Goal: Task Accomplishment & Management: Manage account settings

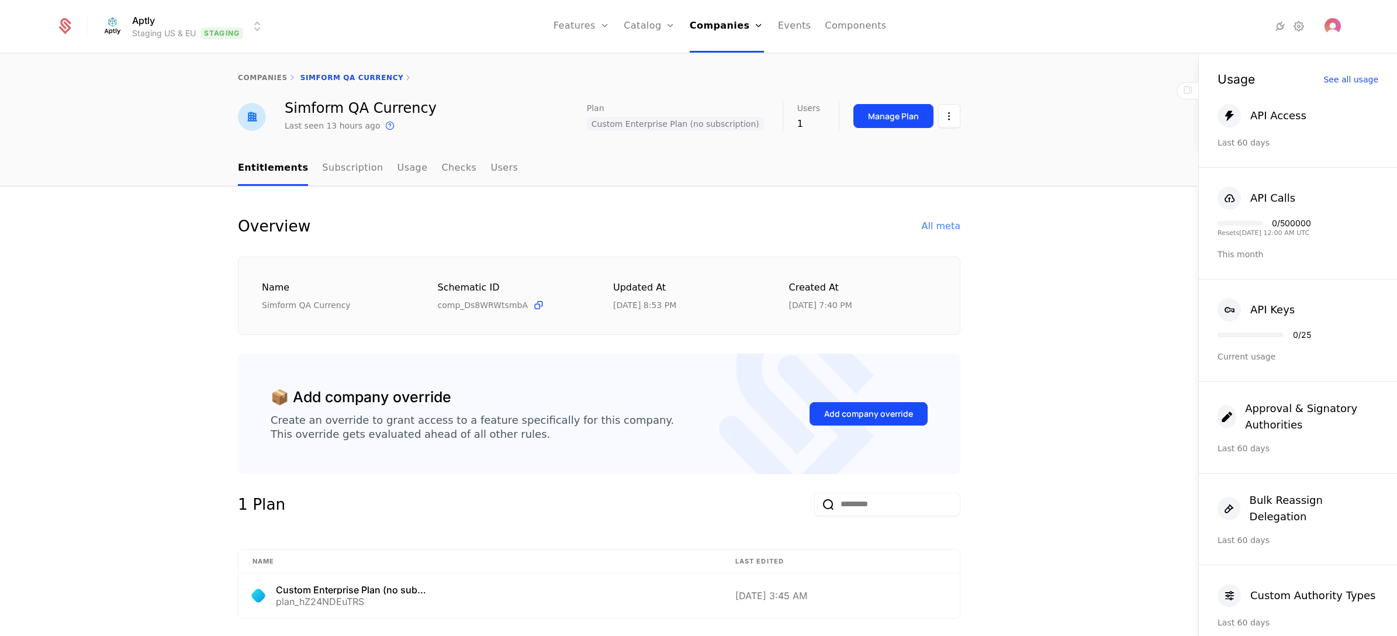
click at [182, 18] on html "Aptly Staging US & EU Staging Features Features Flags Catalog Plans Add Ons Cre…" at bounding box center [698, 318] width 1397 height 636
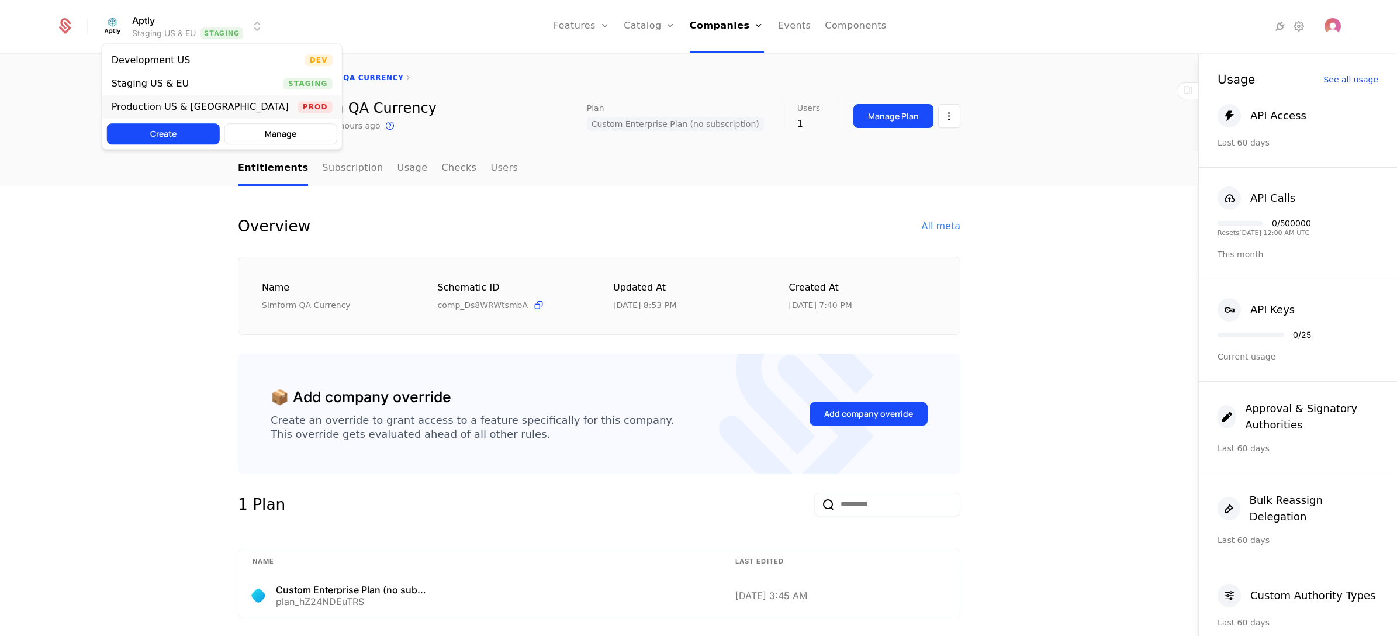
click at [181, 106] on div "Production US & [GEOGRAPHIC_DATA]" at bounding box center [200, 106] width 177 height 9
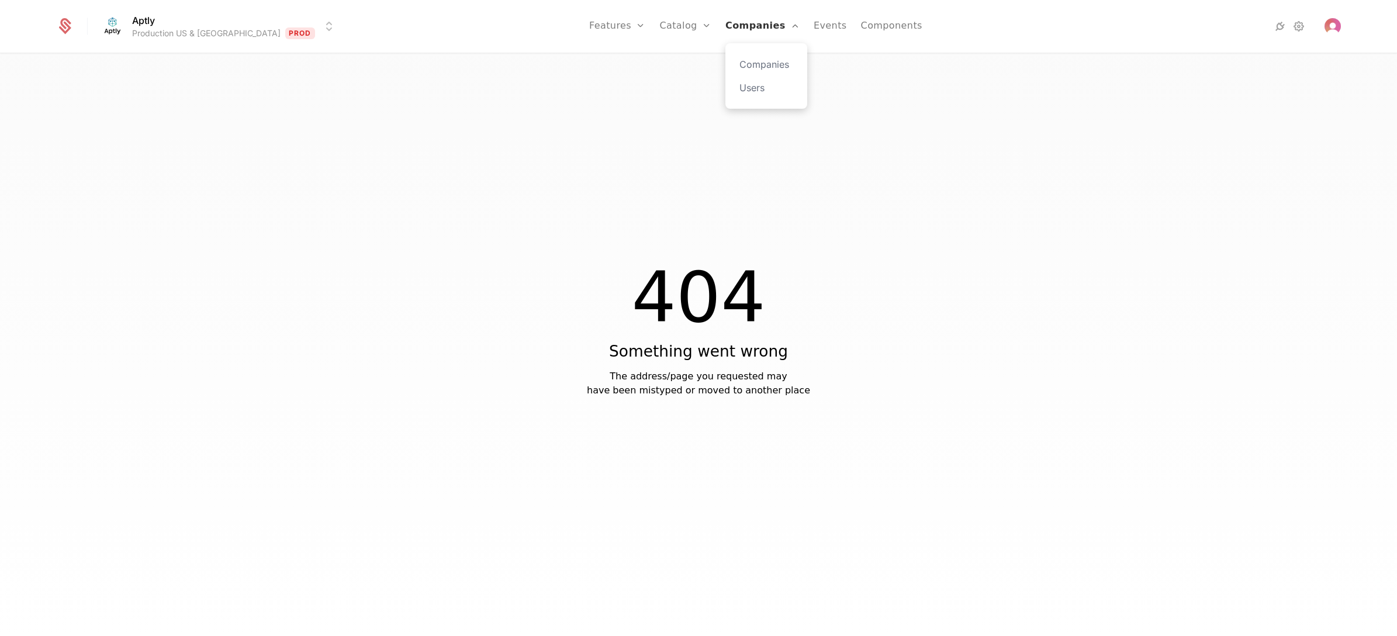
click at [725, 27] on link "Companies" at bounding box center [762, 26] width 74 height 53
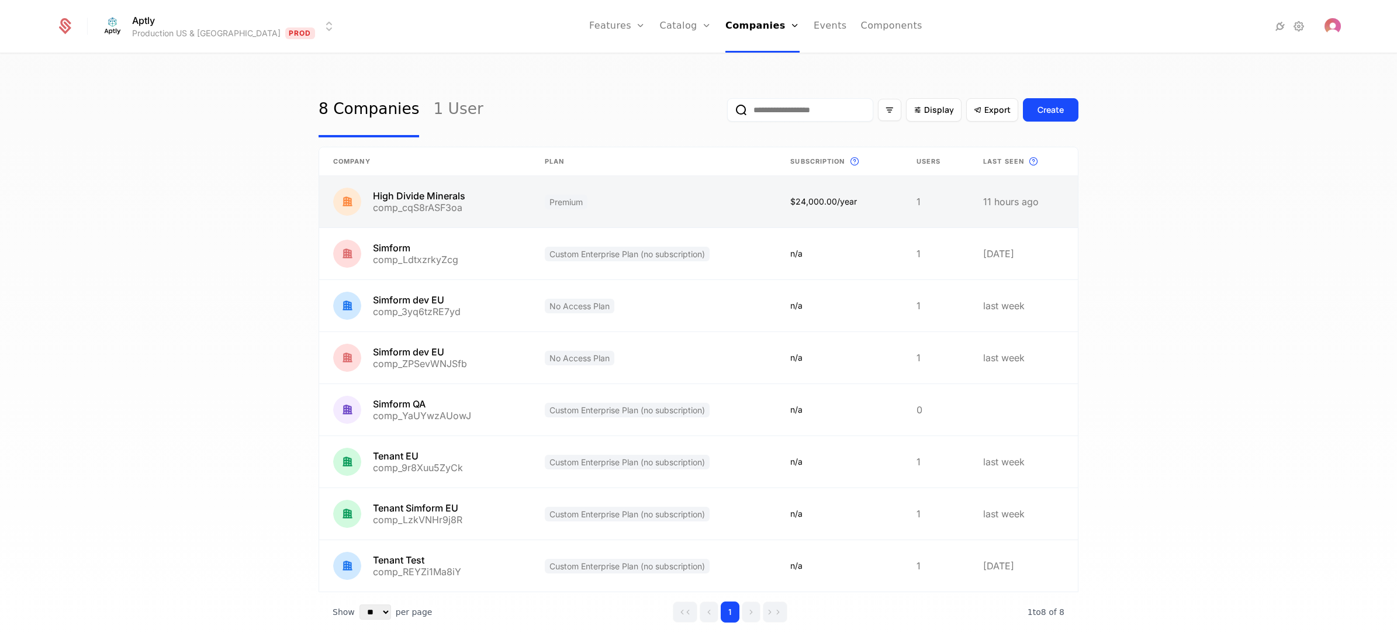
click at [469, 203] on link at bounding box center [425, 201] width 212 height 51
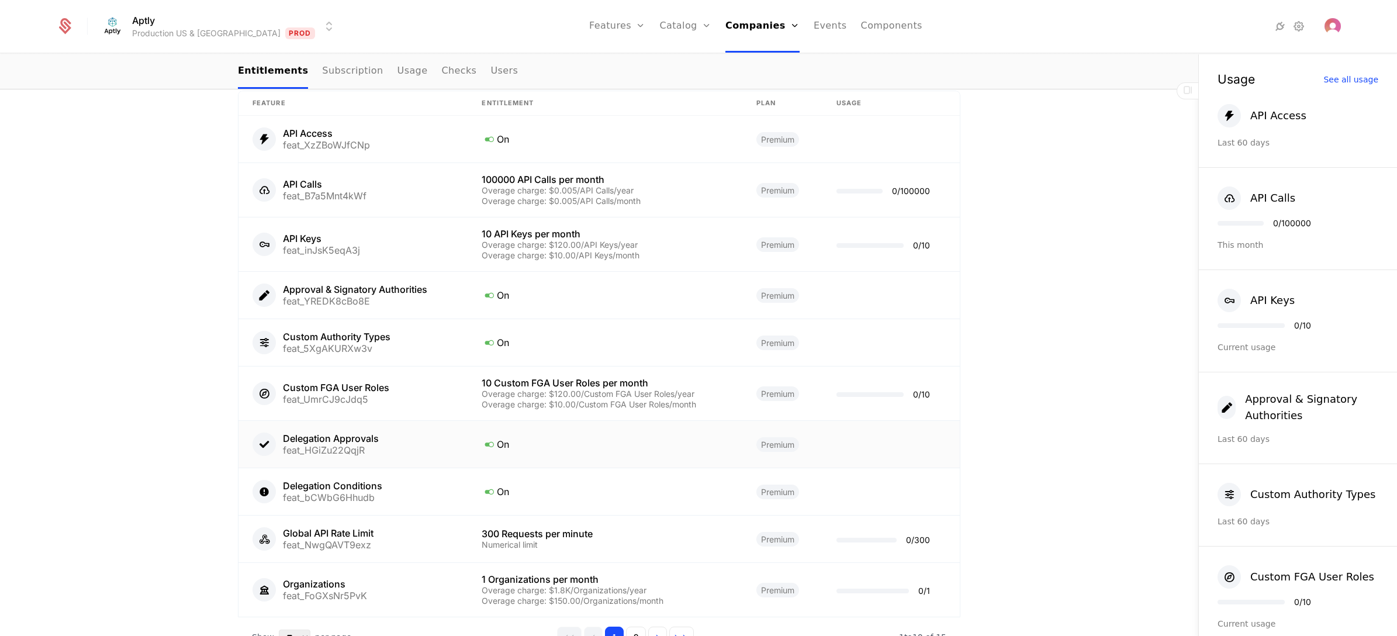
scroll to position [690, 0]
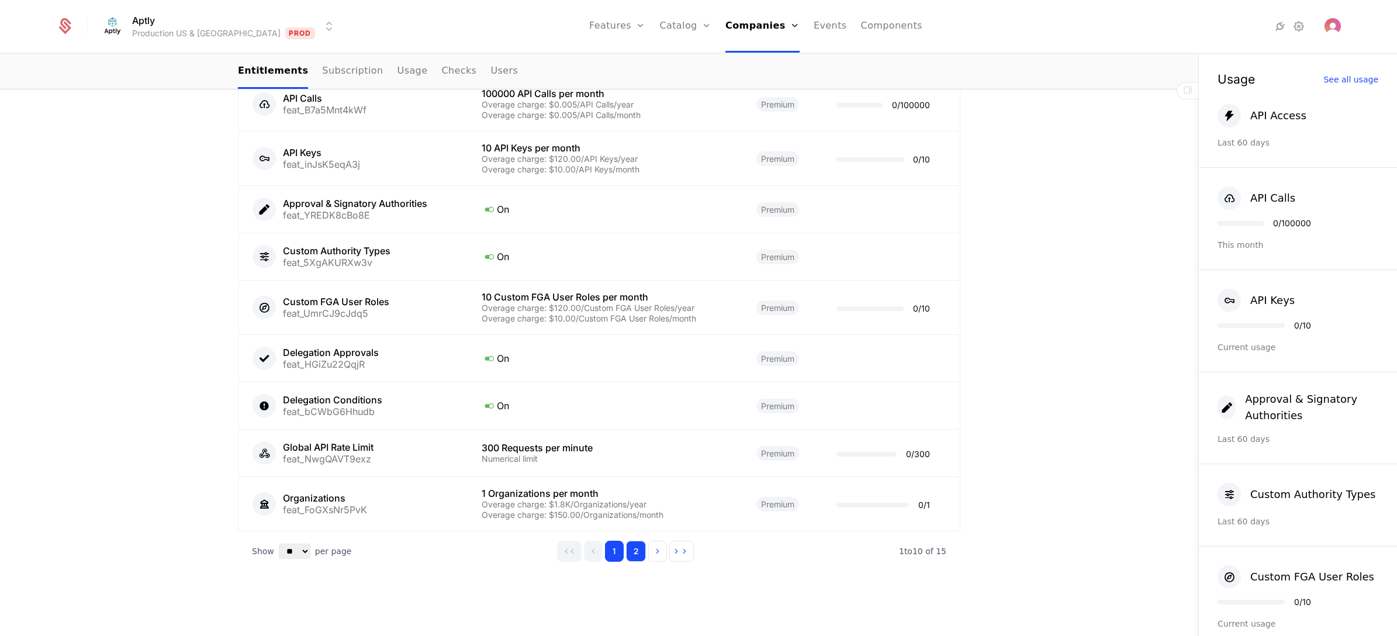
click at [626, 457] on button "2" at bounding box center [636, 551] width 20 height 21
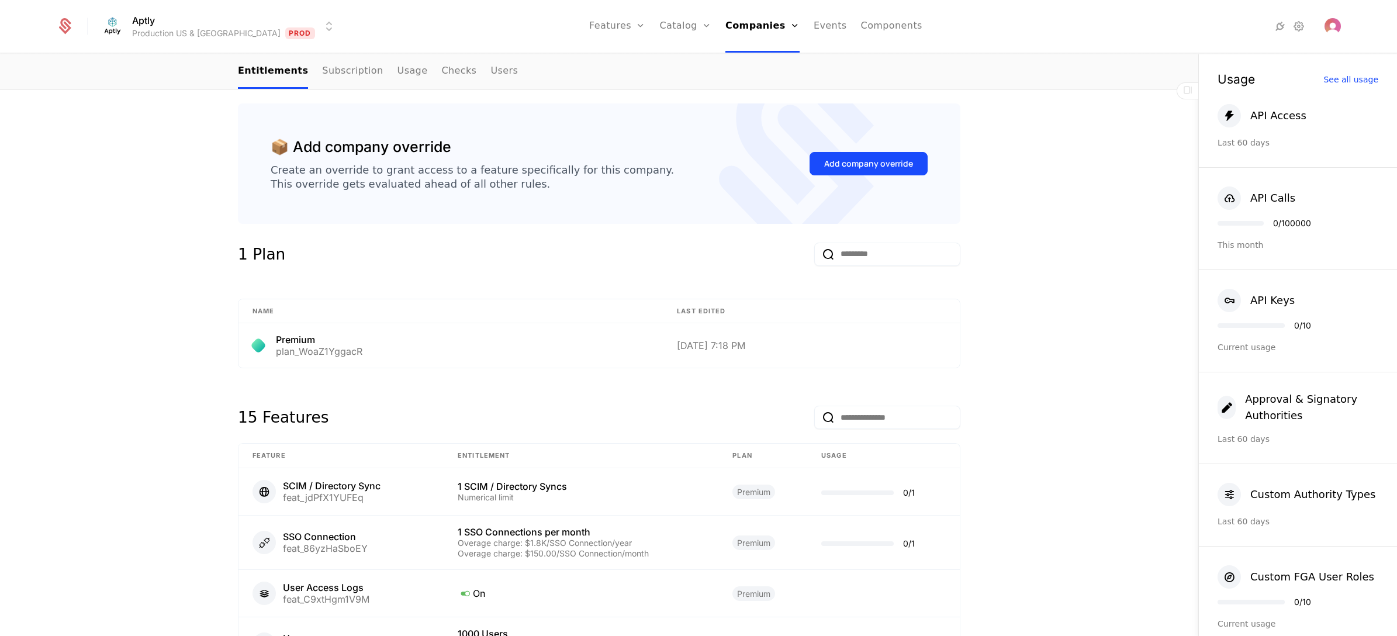
scroll to position [263, 0]
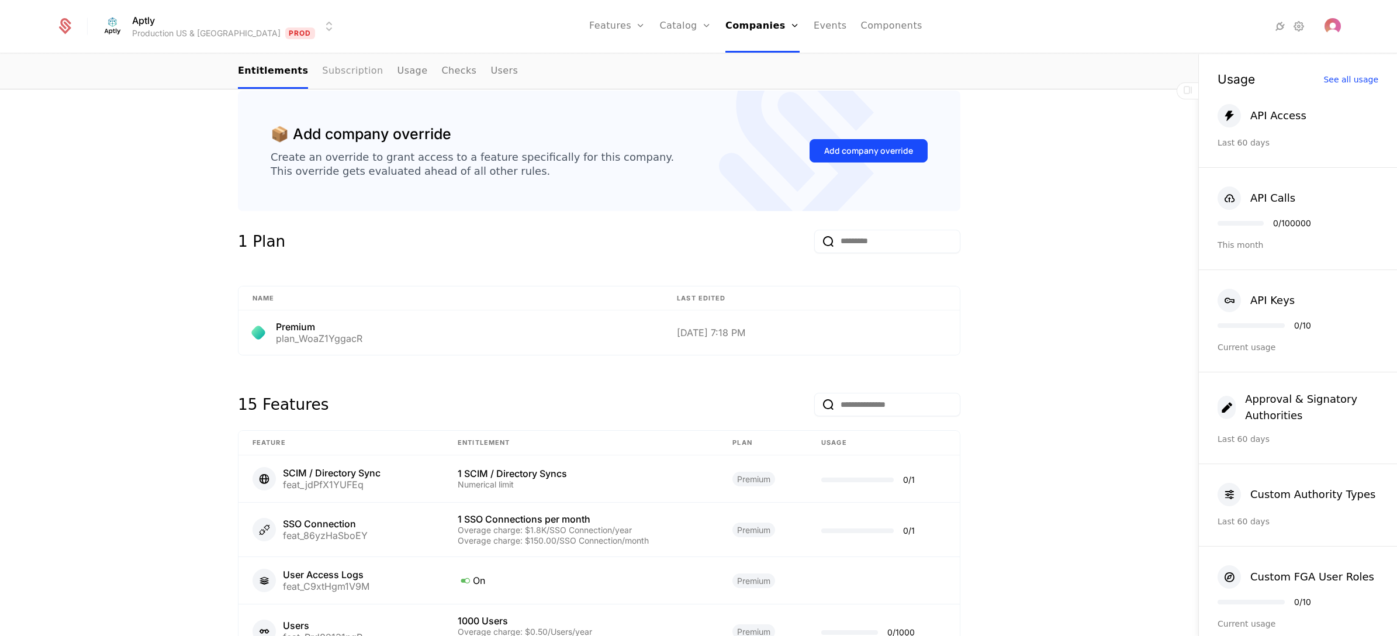
click at [339, 63] on link "Subscription" at bounding box center [352, 71] width 61 height 34
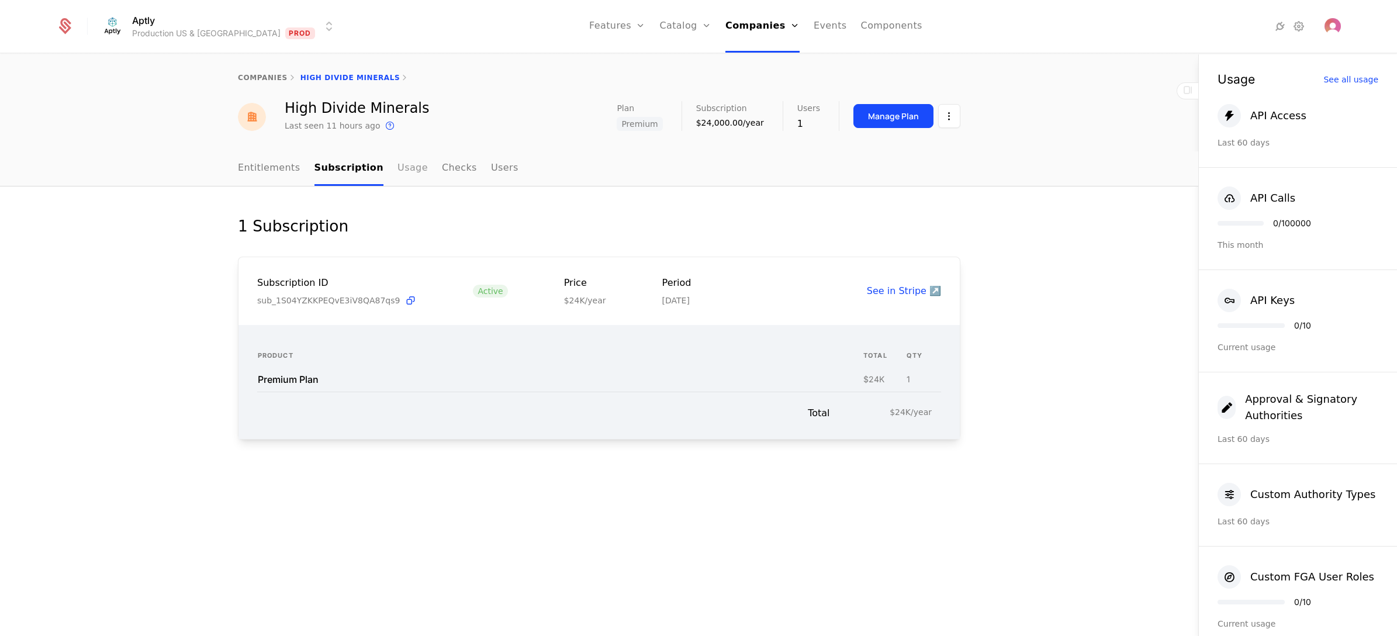
click at [403, 167] on link "Usage" at bounding box center [413, 168] width 30 height 34
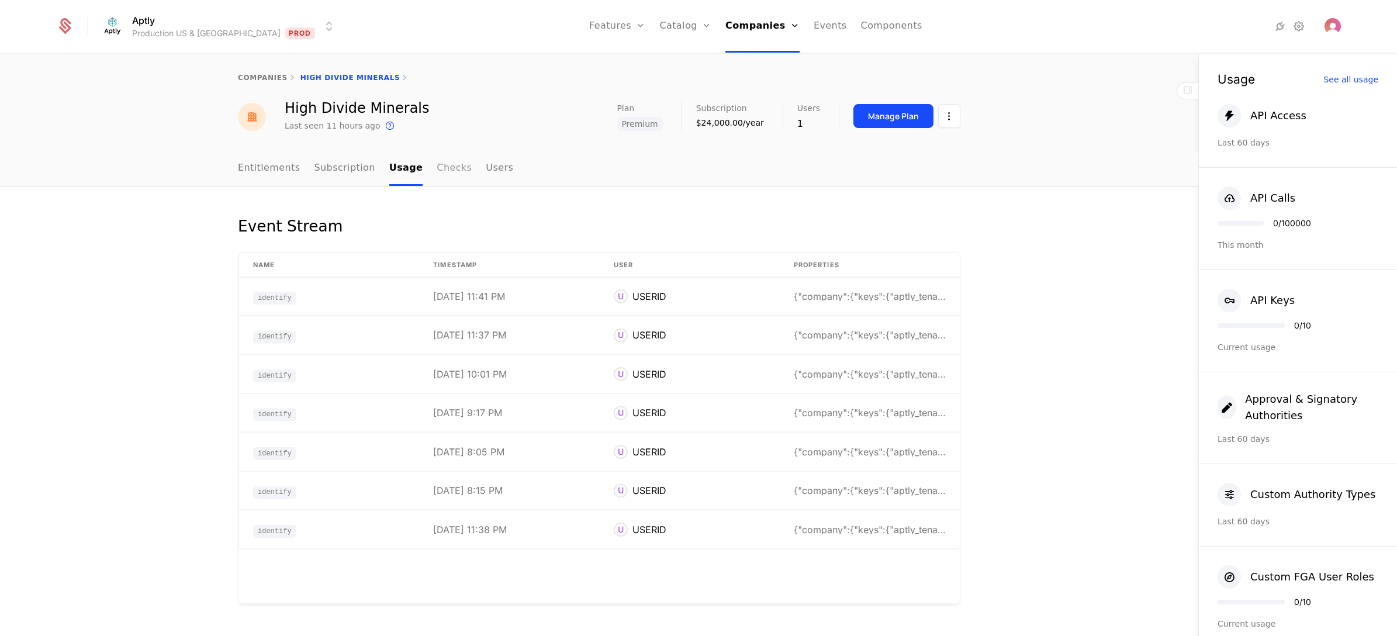
click at [440, 164] on link "Checks" at bounding box center [454, 168] width 35 height 34
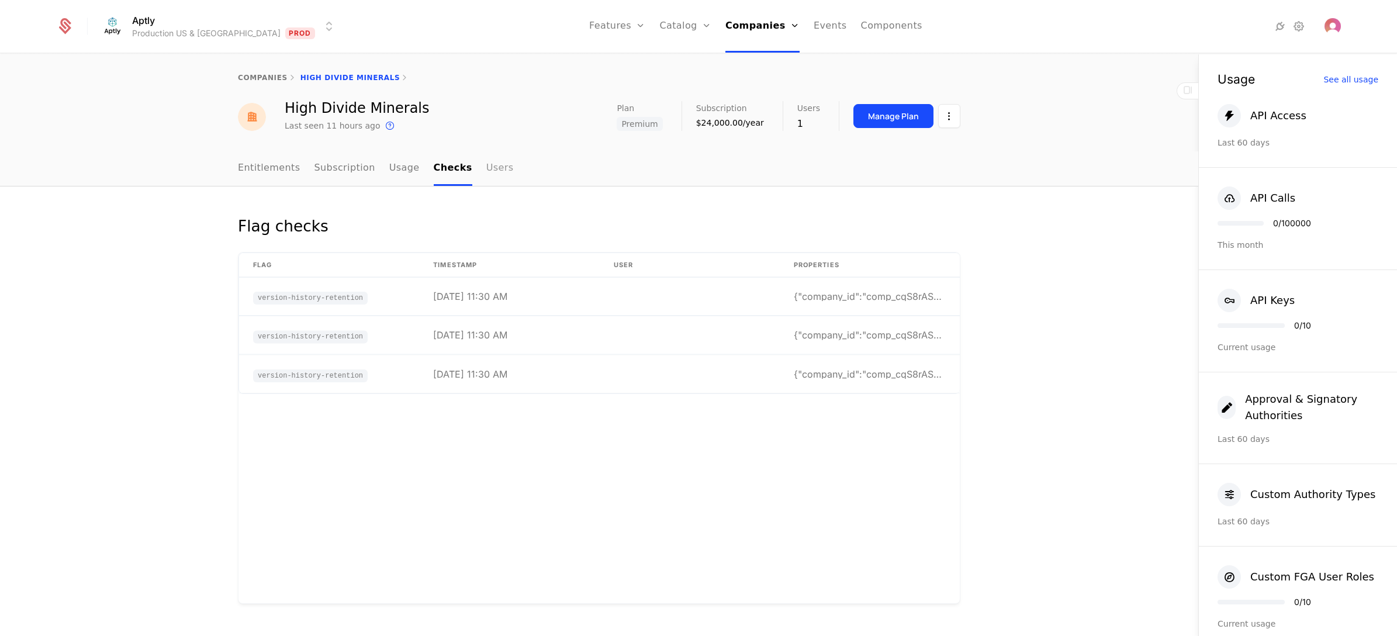
click at [486, 168] on link "Users" at bounding box center [499, 168] width 27 height 34
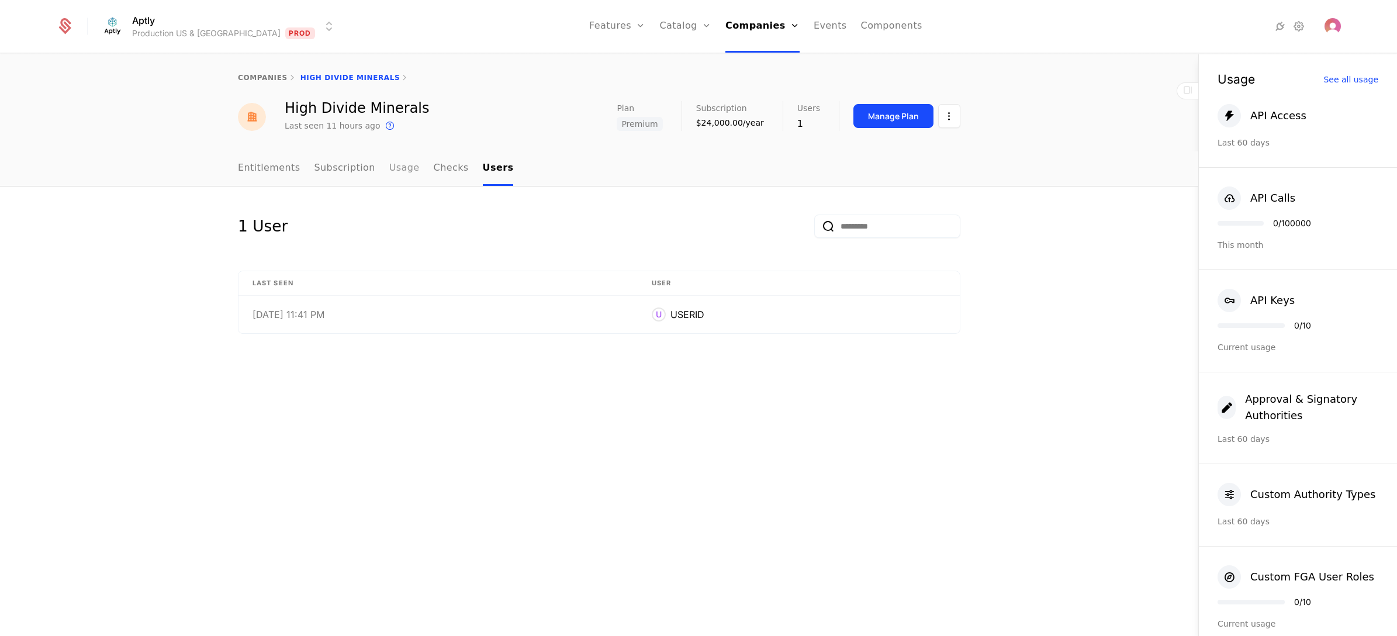
click at [393, 170] on link "Usage" at bounding box center [404, 168] width 30 height 34
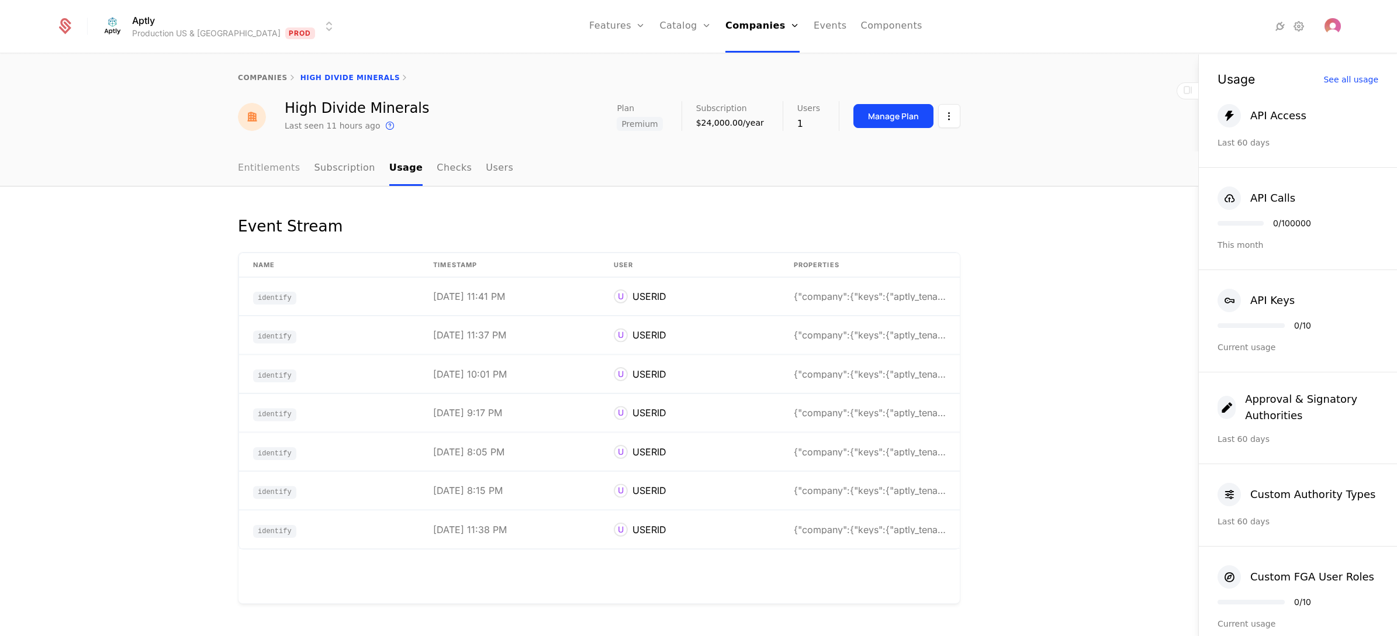
click at [272, 168] on link "Entitlements" at bounding box center [269, 168] width 63 height 34
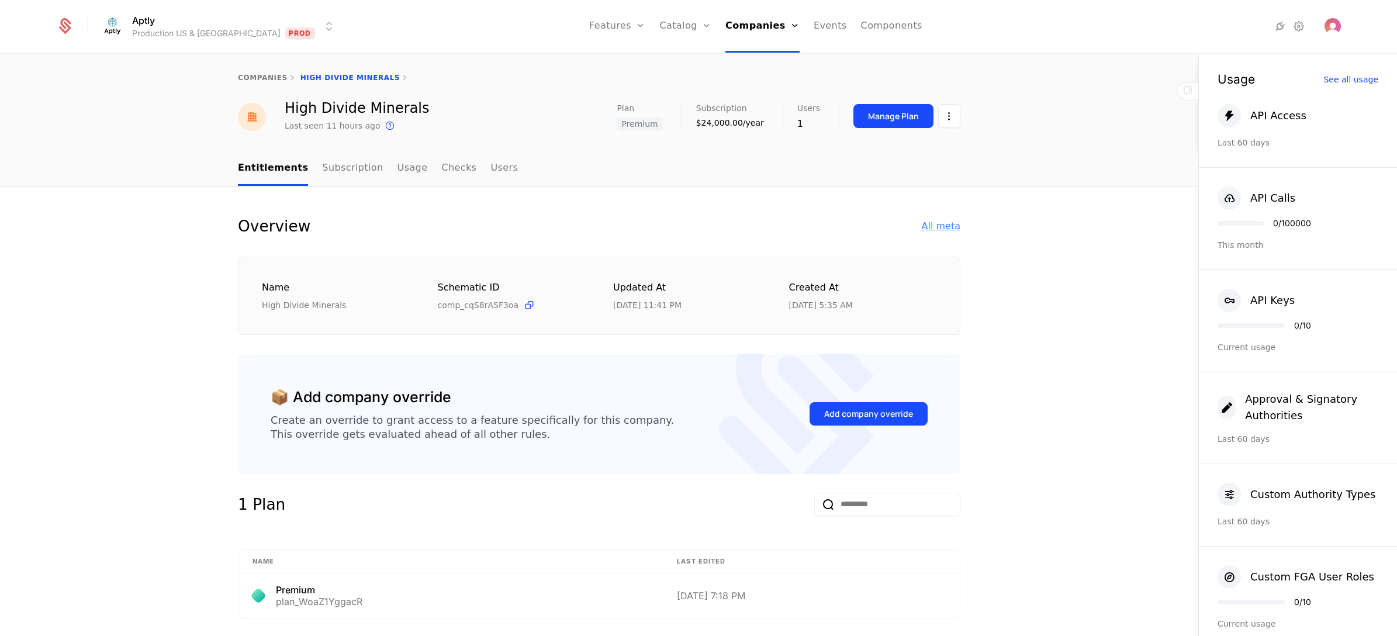
click at [931, 223] on div "All meta" at bounding box center [941, 226] width 39 height 14
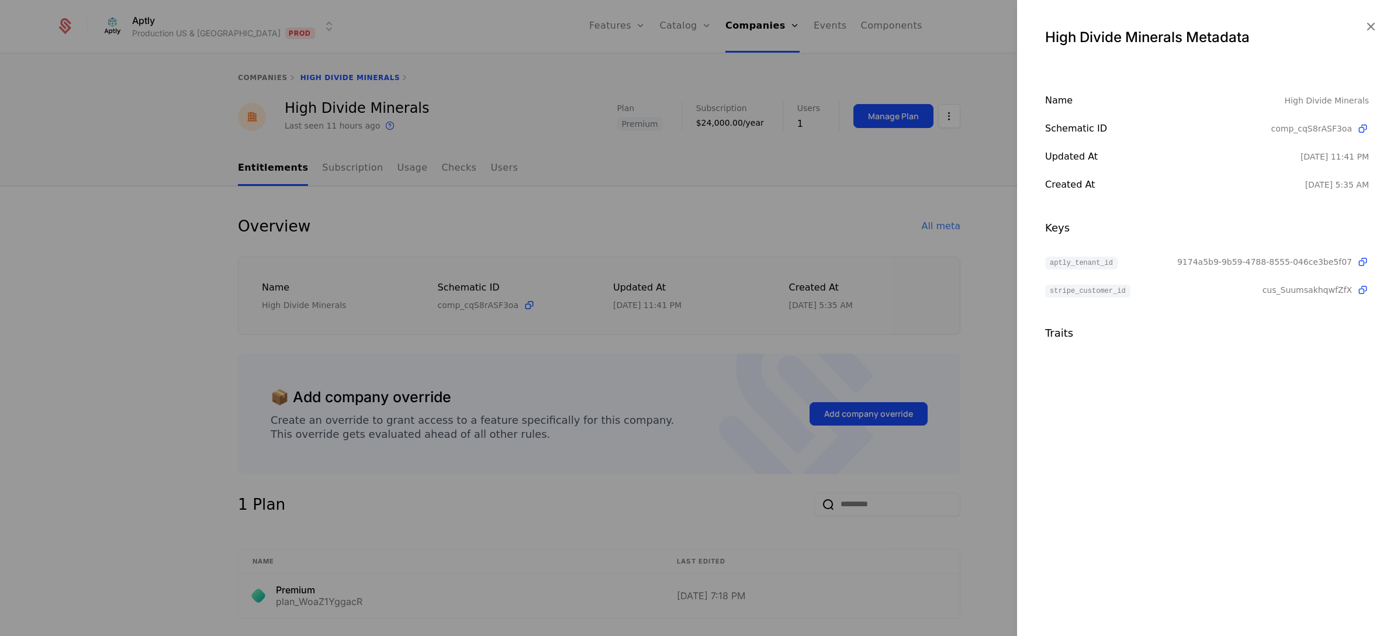
click at [959, 281] on div at bounding box center [698, 318] width 1397 height 636
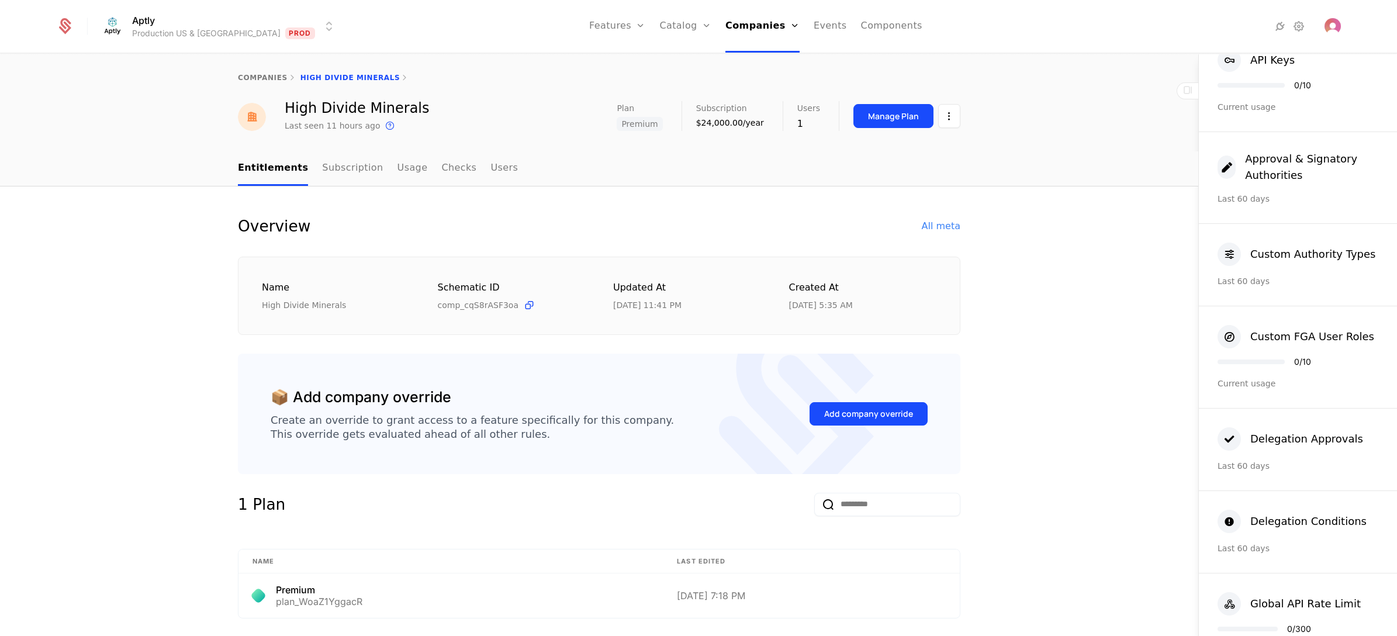
scroll to position [480, 0]
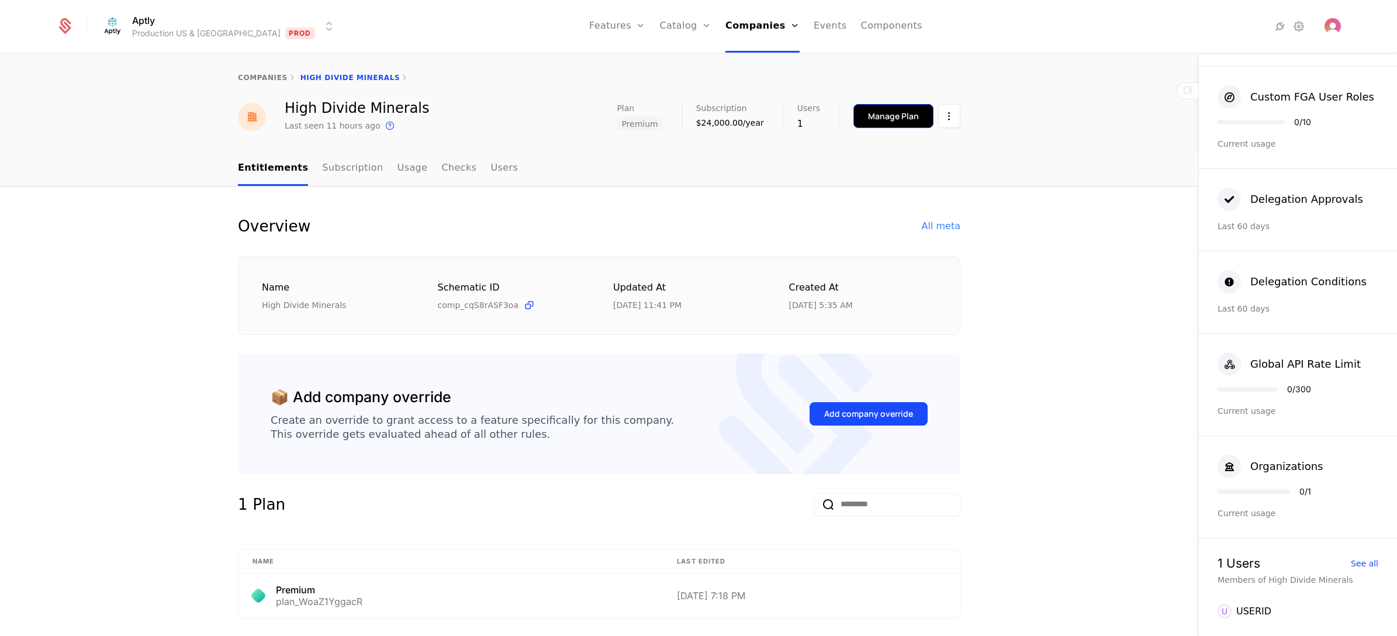
click at [886, 117] on div "Manage Plan" at bounding box center [893, 116] width 51 height 12
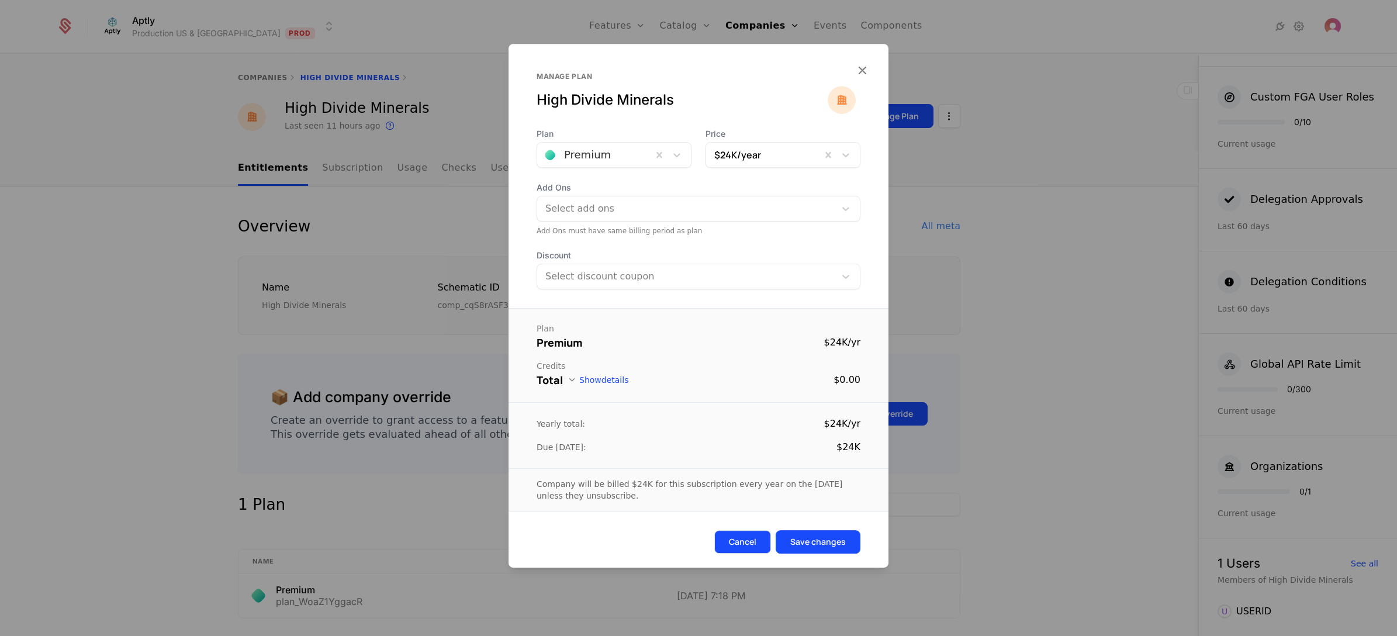
click at [749, 457] on button "Cancel" at bounding box center [742, 541] width 57 height 23
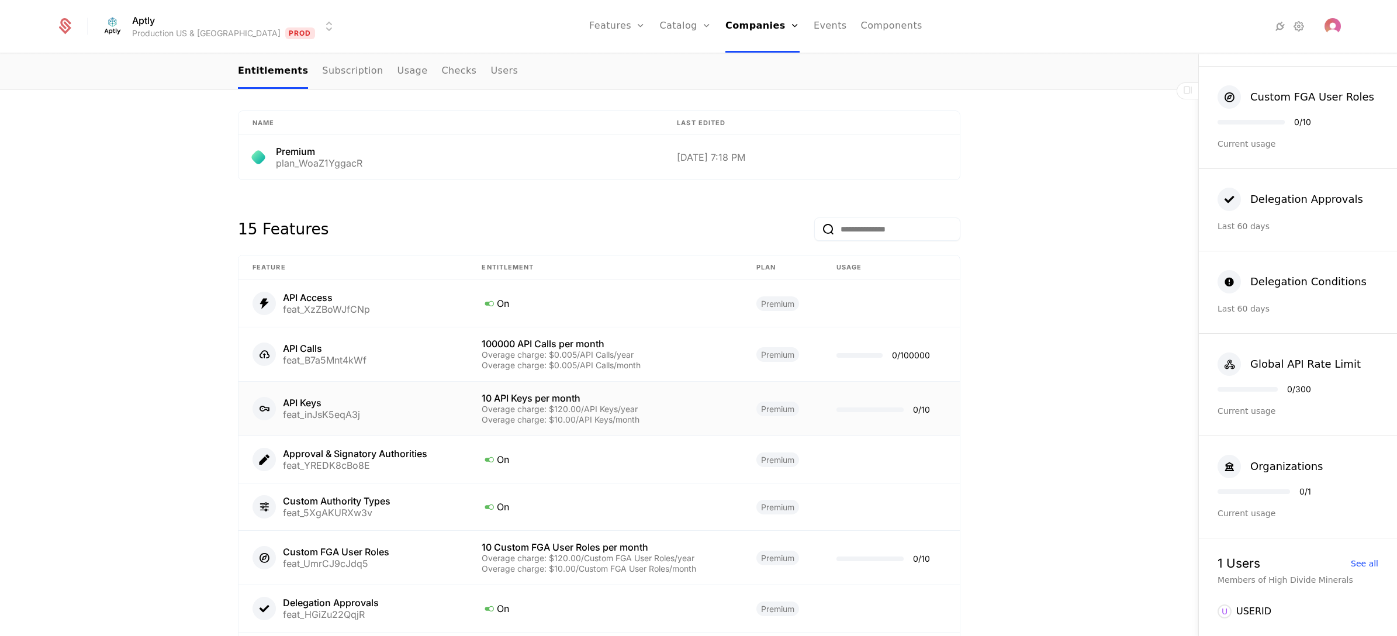
scroll to position [690, 0]
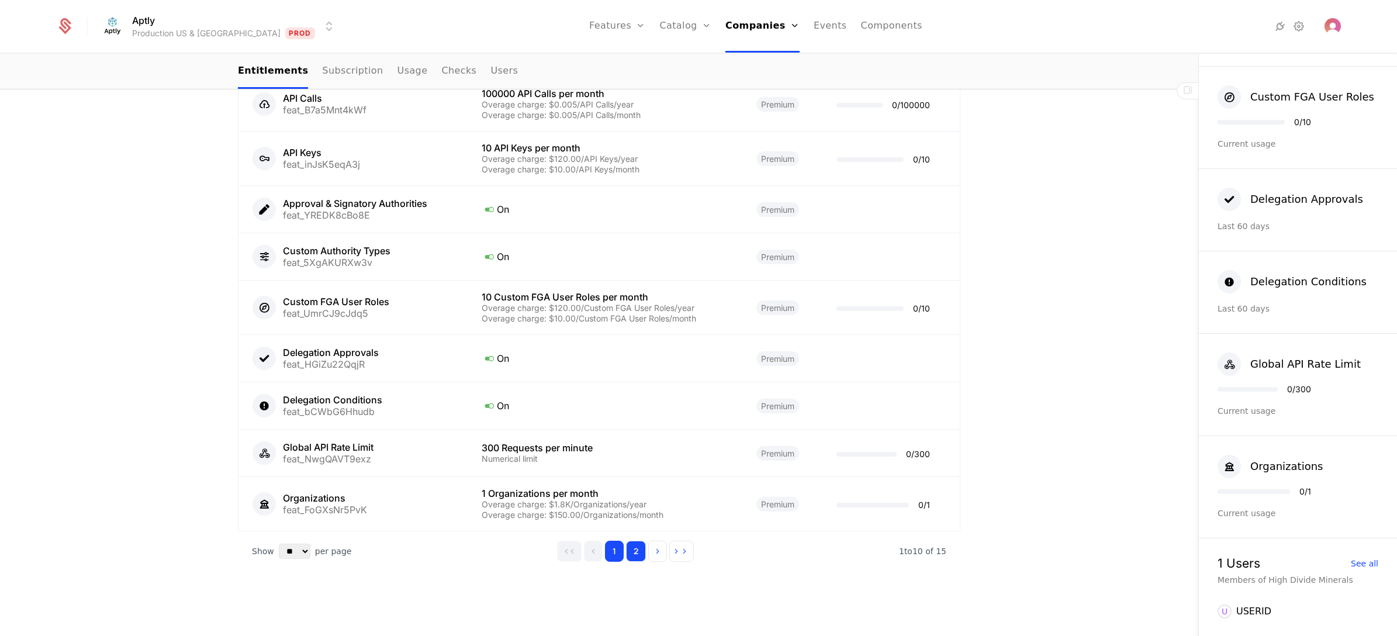
click at [635, 457] on button "2" at bounding box center [636, 551] width 20 height 21
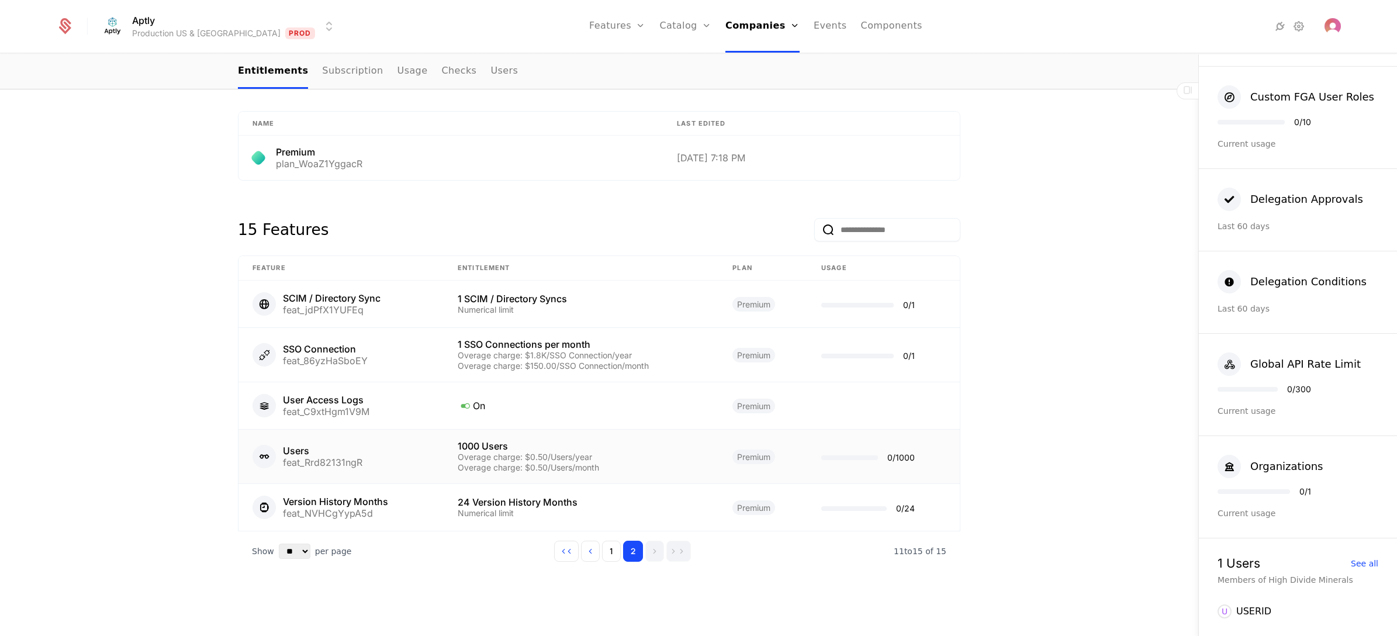
click at [364, 445] on div "Users feat_Rrd82131ngR" at bounding box center [341, 456] width 177 height 23
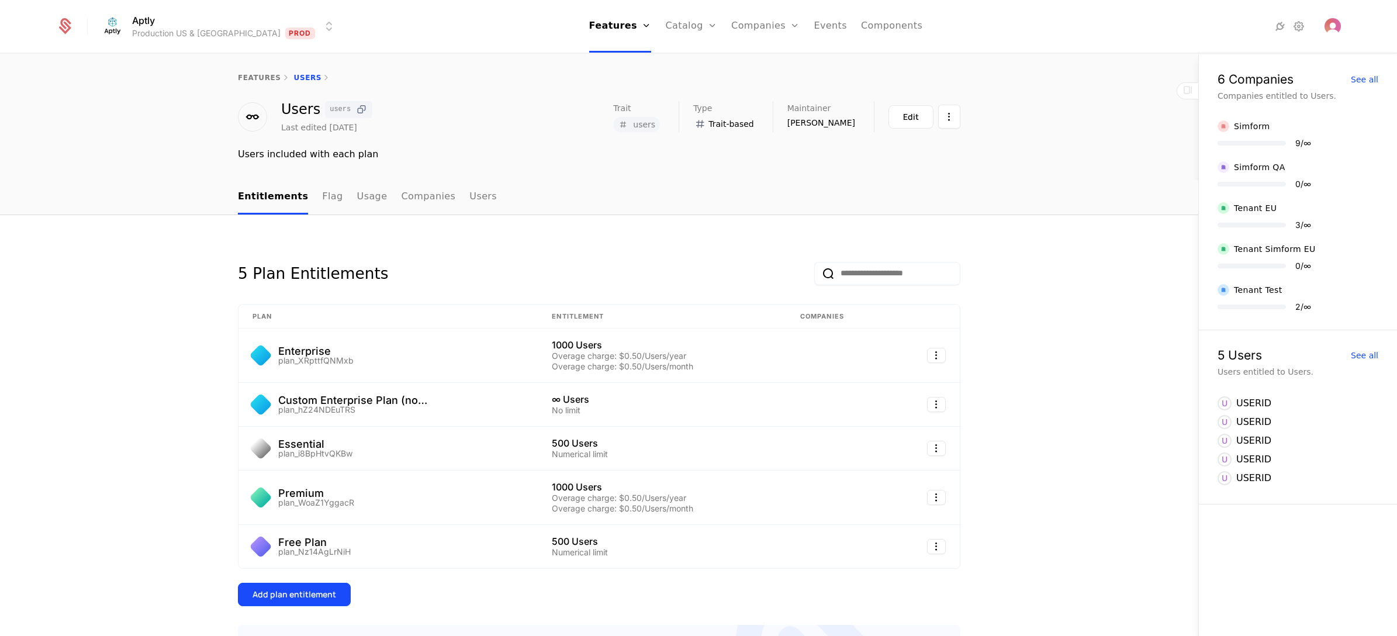
click at [355, 105] on icon at bounding box center [361, 109] width 12 height 12
click at [323, 192] on link "Flag" at bounding box center [332, 197] width 20 height 34
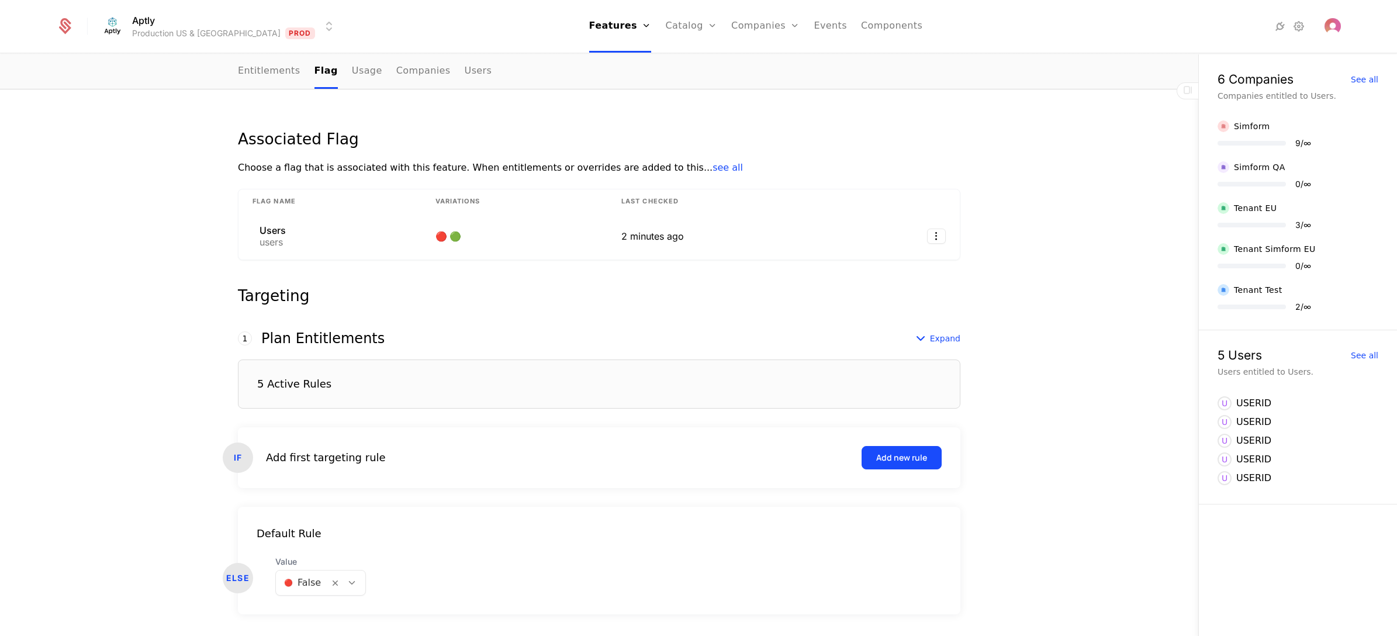
scroll to position [164, 0]
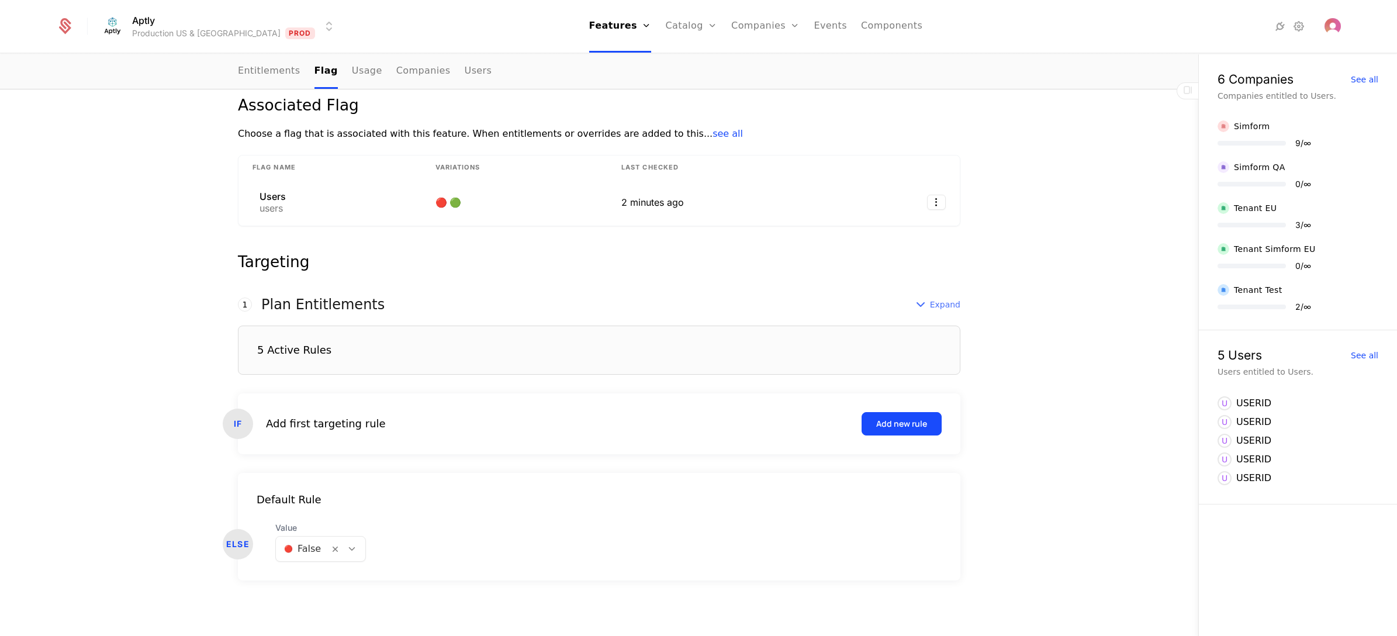
click at [935, 302] on span "Expand" at bounding box center [945, 305] width 30 height 12
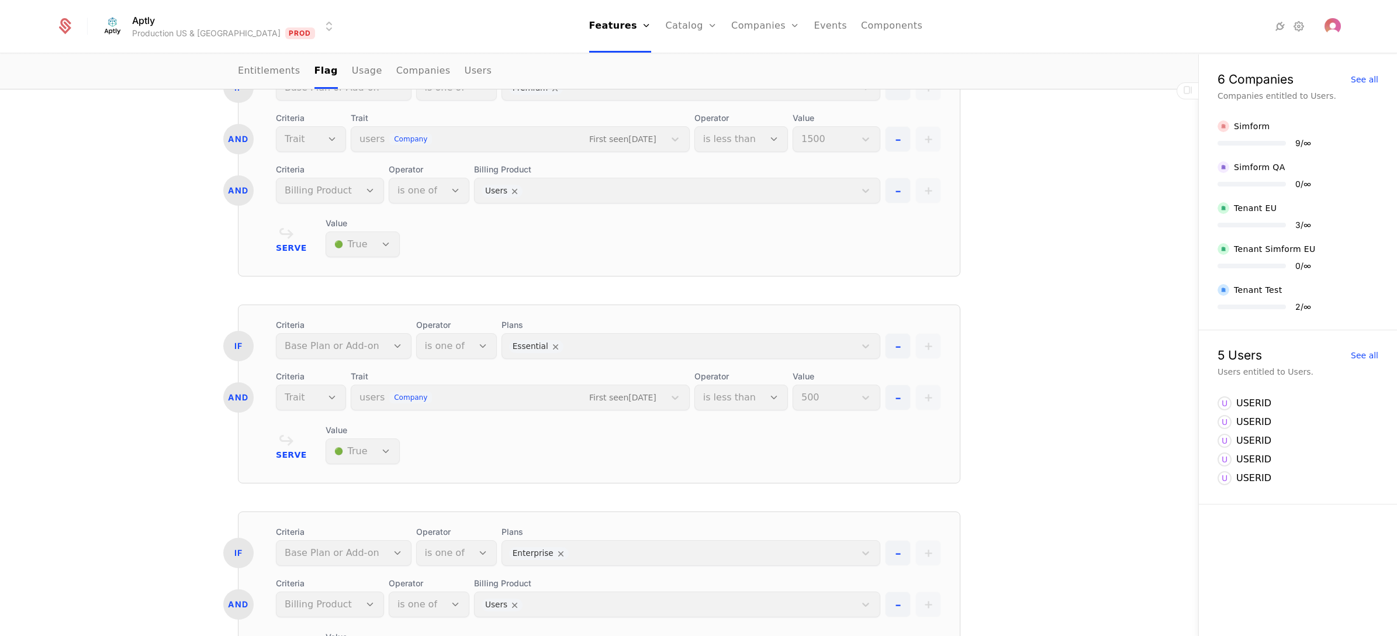
scroll to position [0, 0]
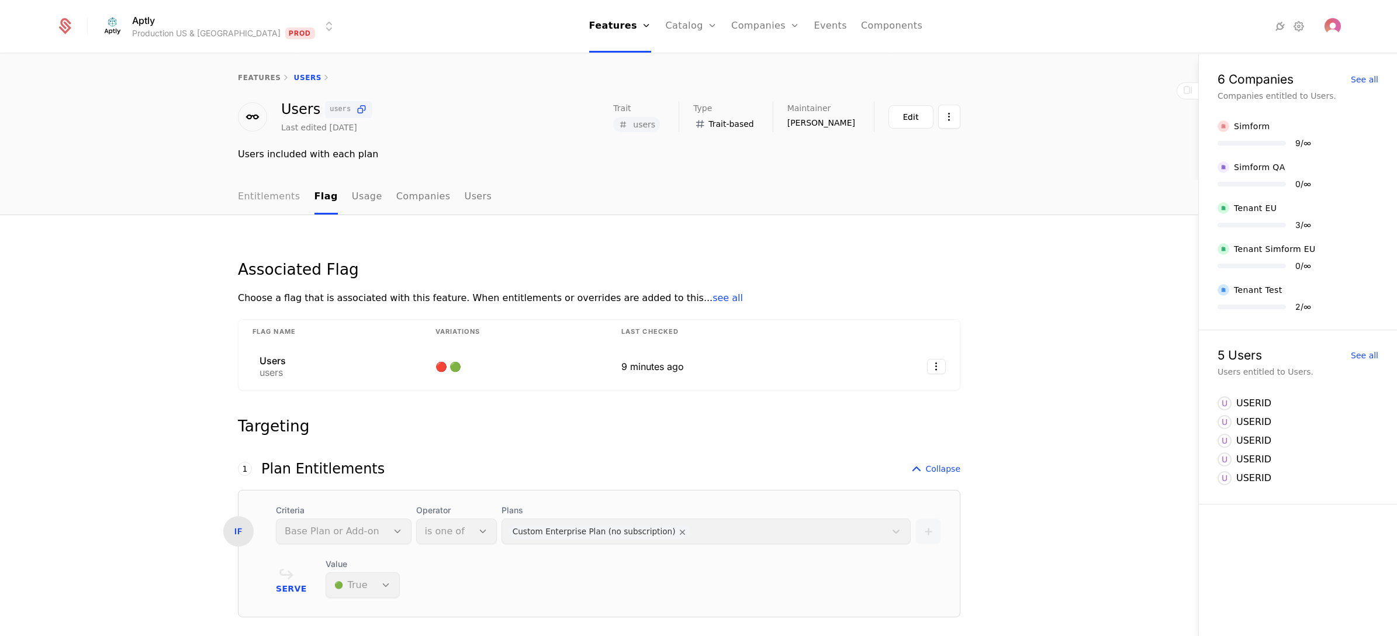
click at [278, 199] on link "Entitlements" at bounding box center [269, 197] width 63 height 34
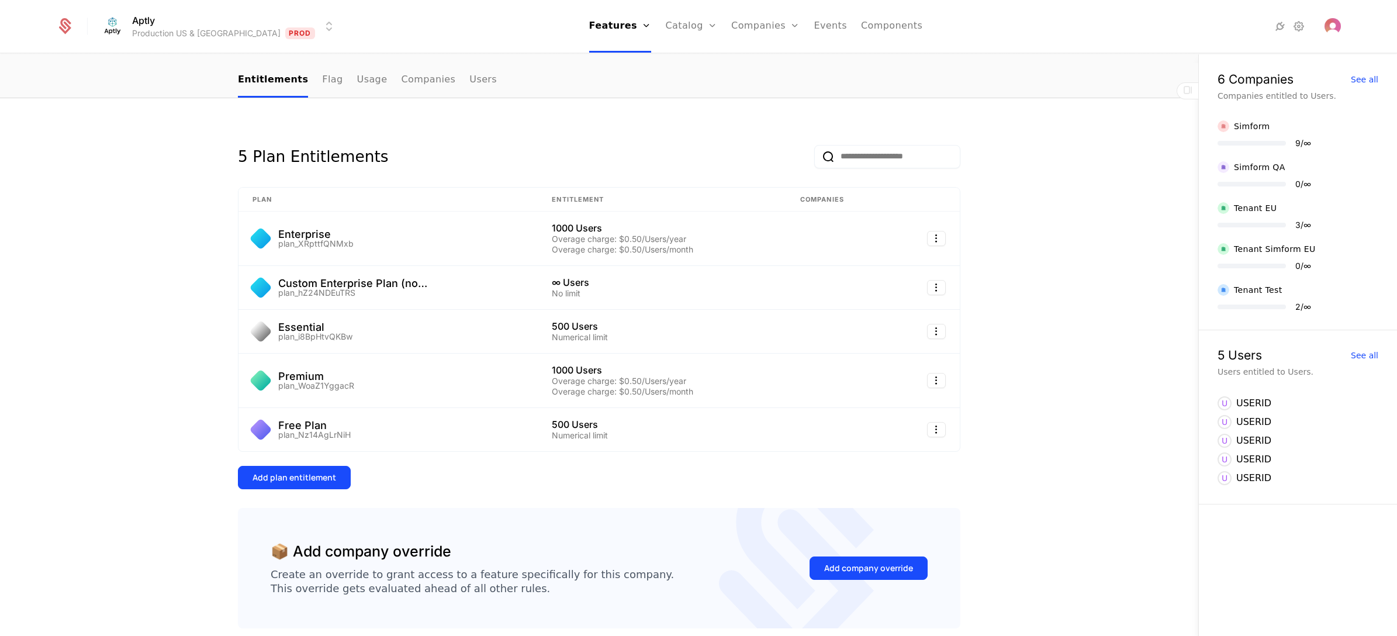
scroll to position [87, 0]
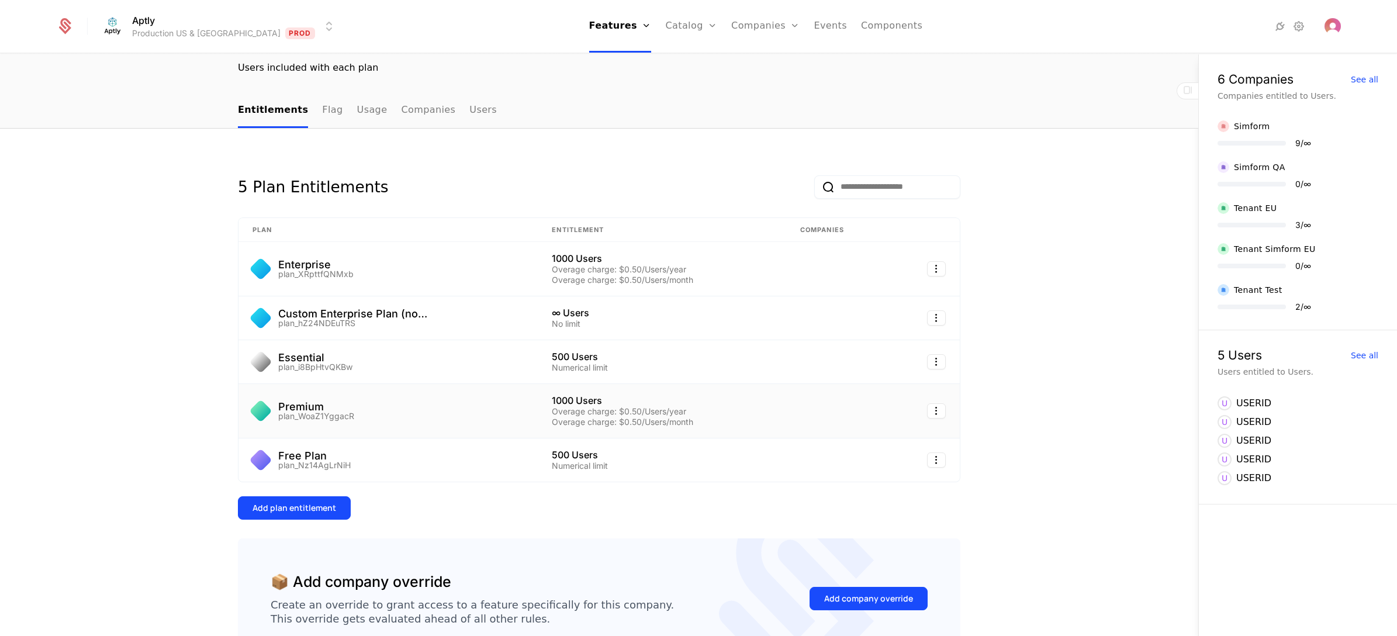
click at [357, 405] on div "Premium plan_WoaZ1YggacR" at bounding box center [388, 411] width 271 height 19
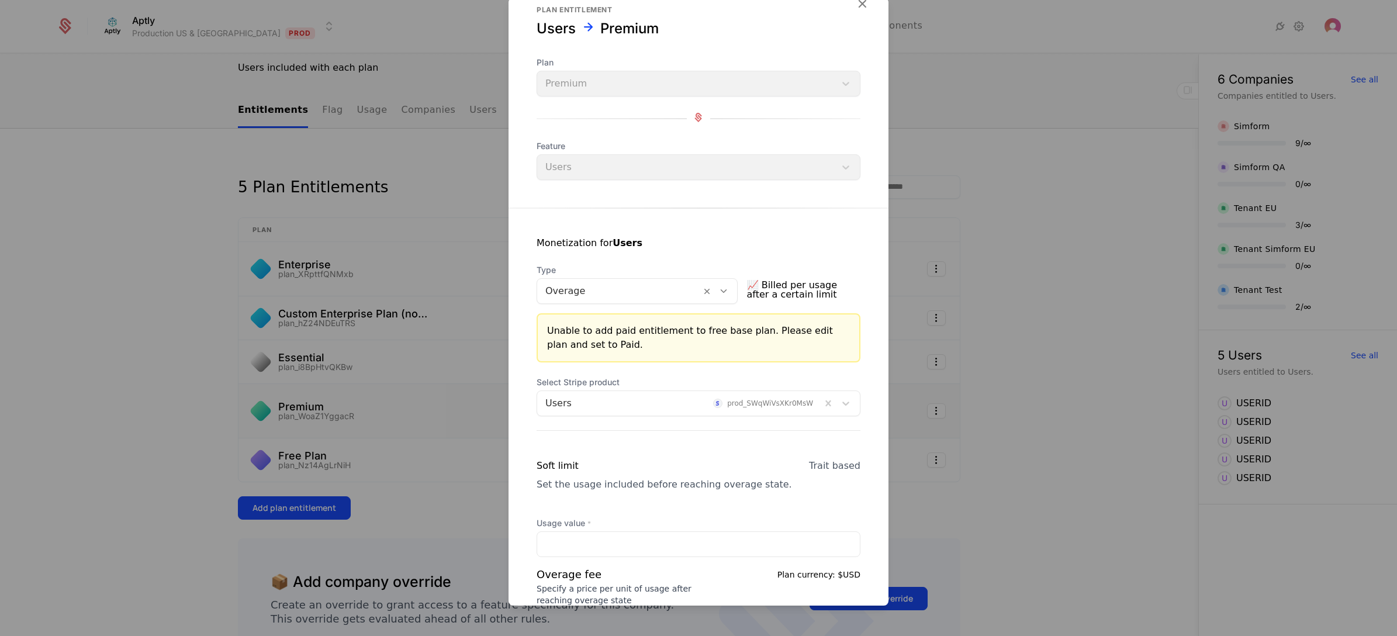
scroll to position [0, 0]
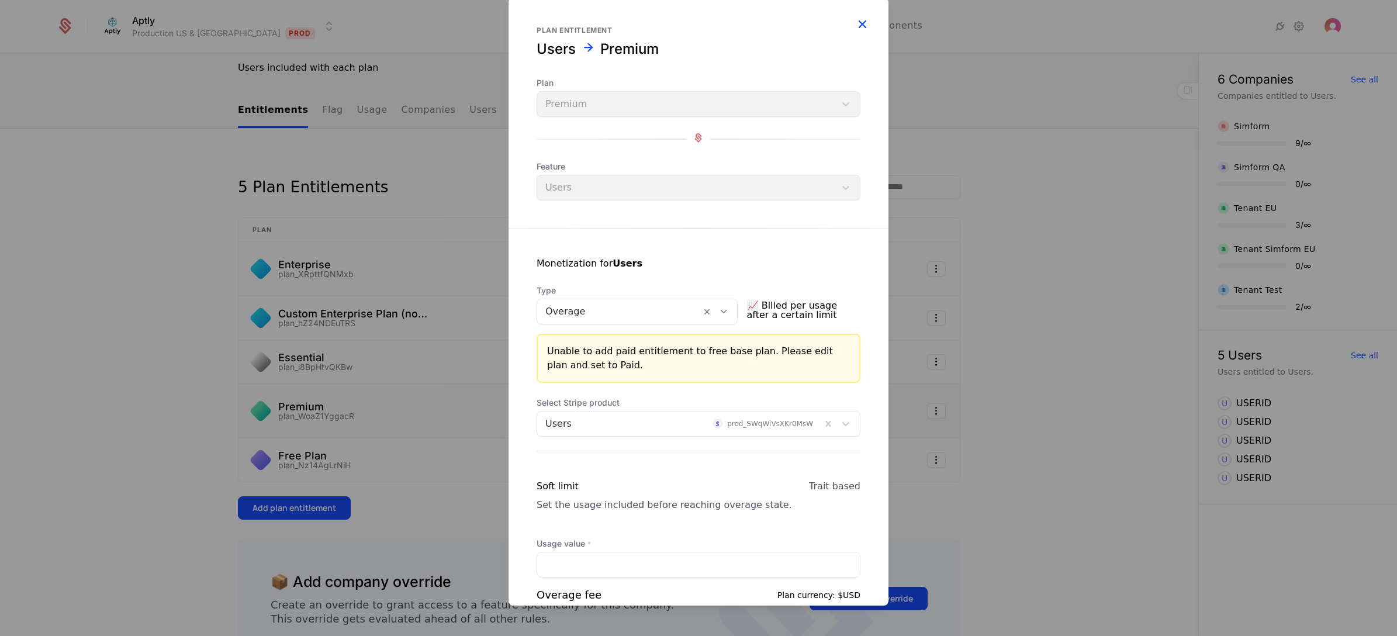
drag, startPoint x: 855, startPoint y: 19, endPoint x: 829, endPoint y: 54, distance: 43.8
click at [855, 19] on icon "button" at bounding box center [862, 23] width 15 height 15
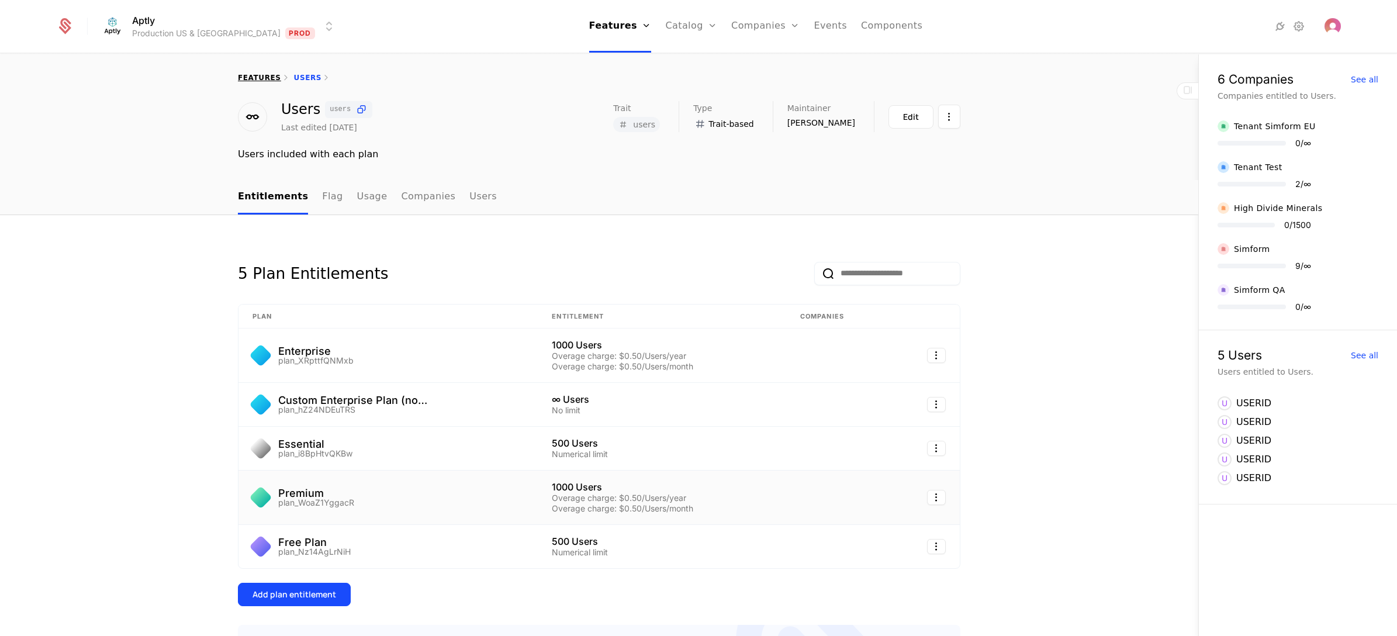
click at [261, 77] on link "features" at bounding box center [259, 78] width 43 height 8
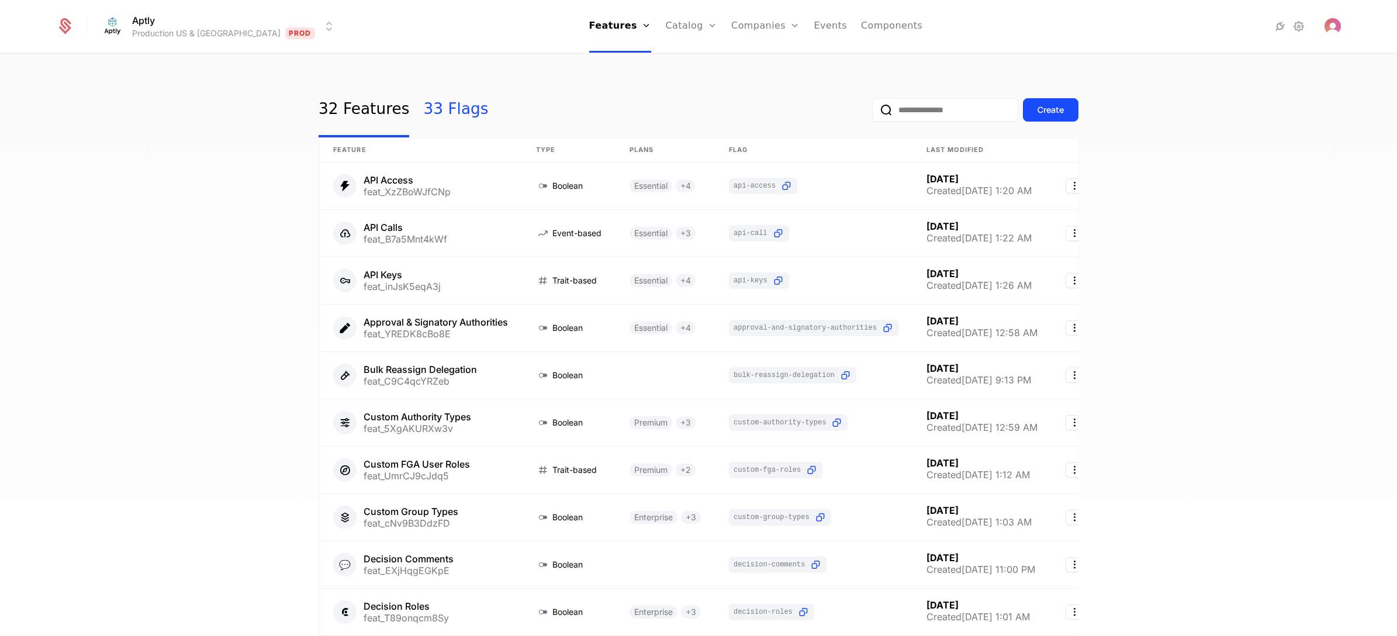
click at [434, 108] on link "33 Flags" at bounding box center [455, 109] width 65 height 55
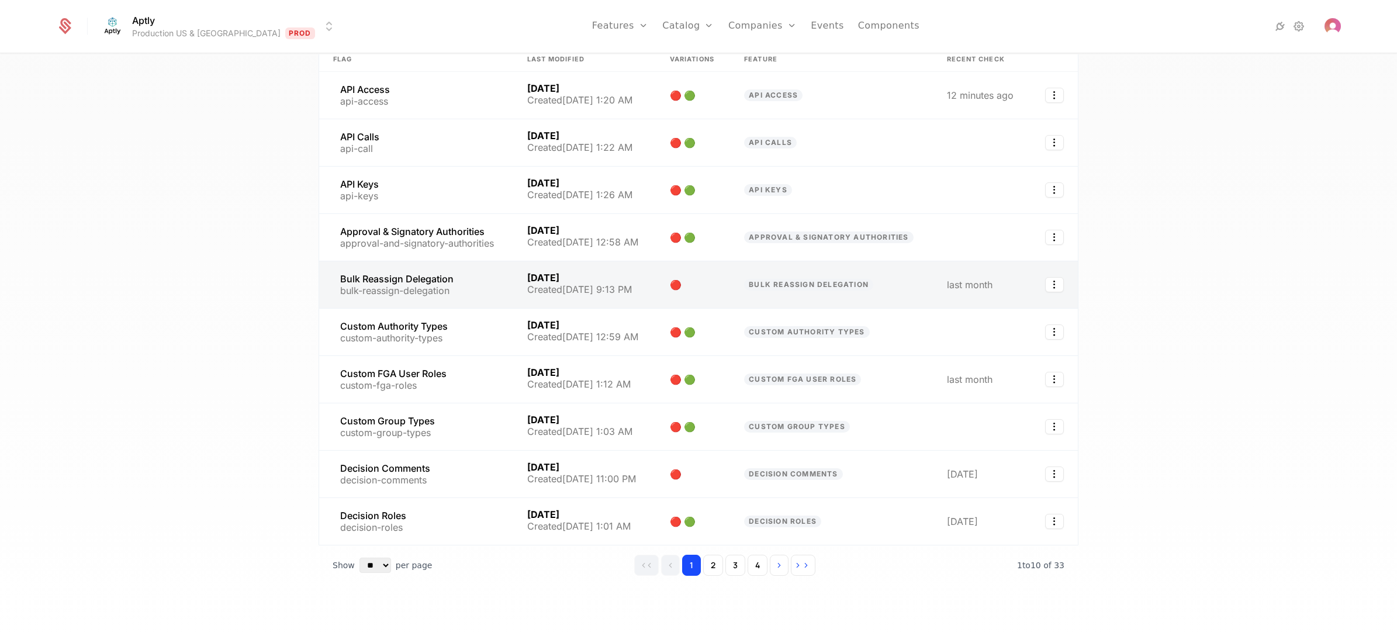
scroll to position [94, 0]
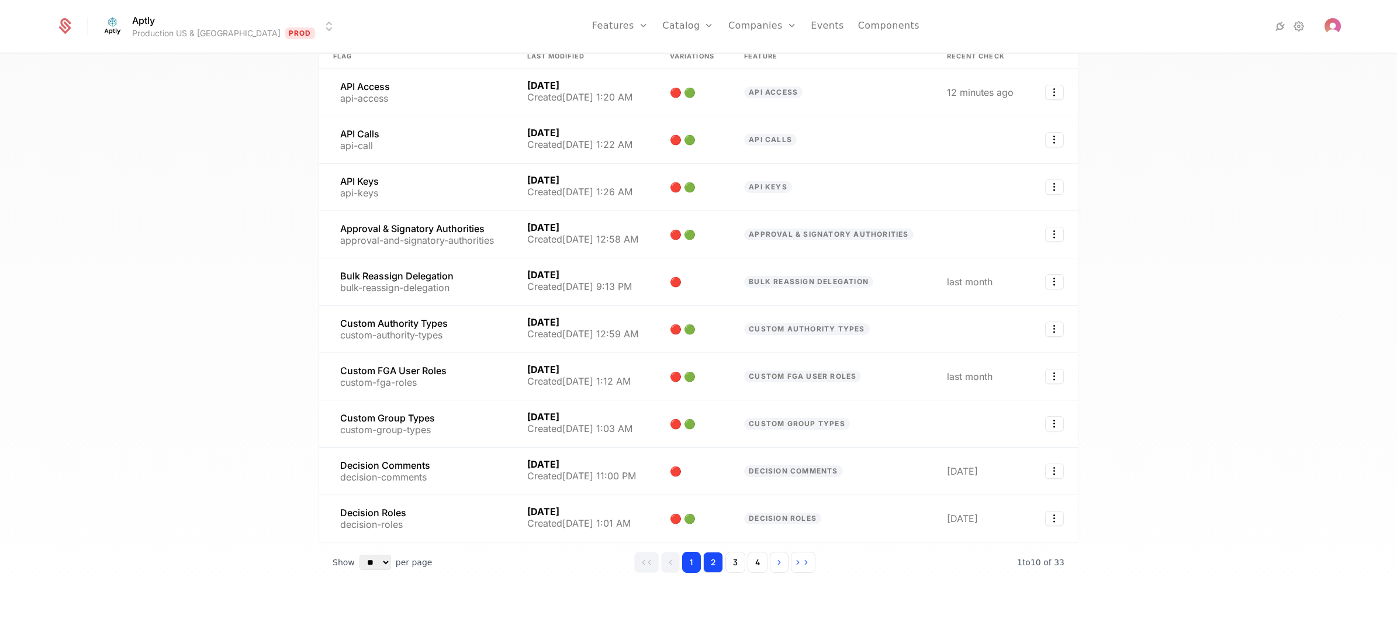
click at [711, 457] on button "2" at bounding box center [713, 562] width 20 height 21
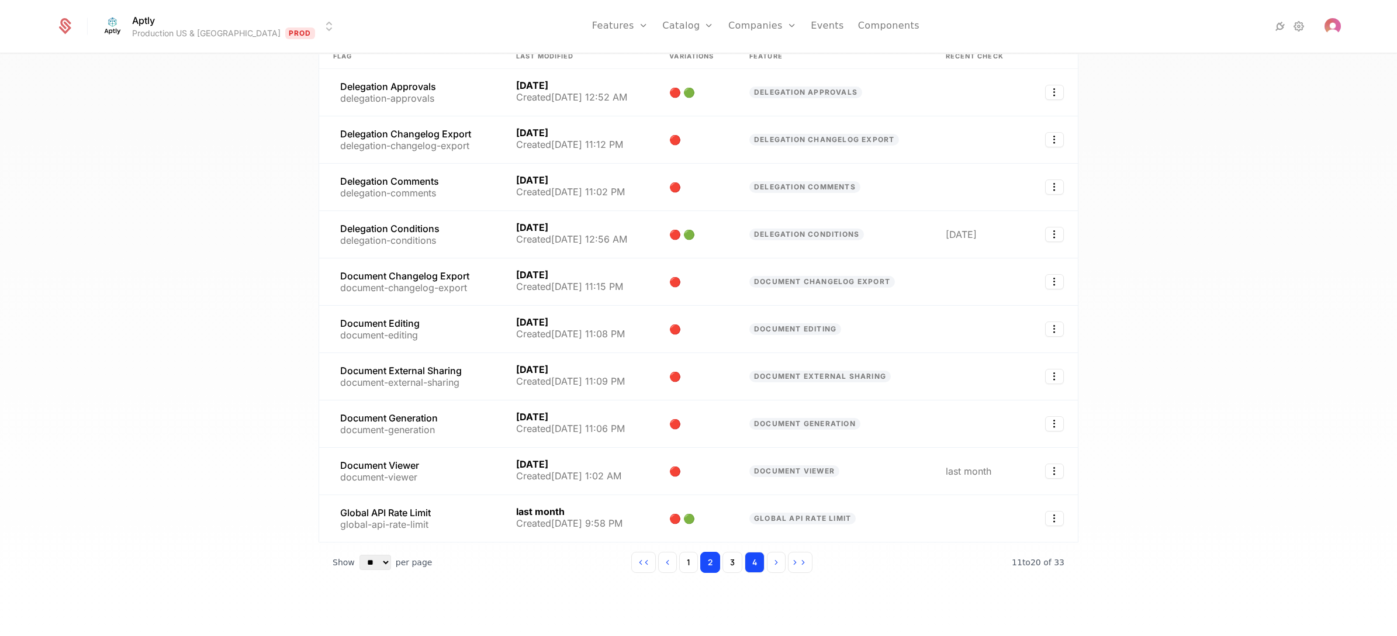
click at [747, 457] on button "4" at bounding box center [755, 562] width 20 height 21
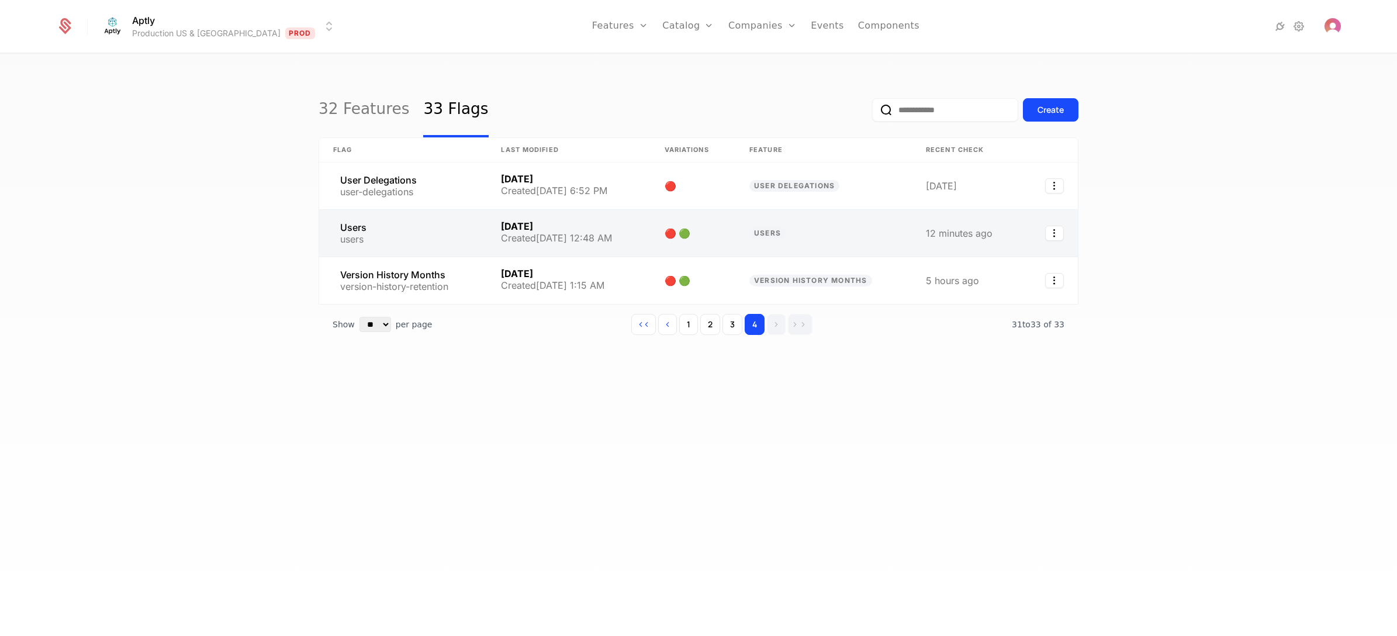
click at [433, 240] on link at bounding box center [403, 233] width 168 height 47
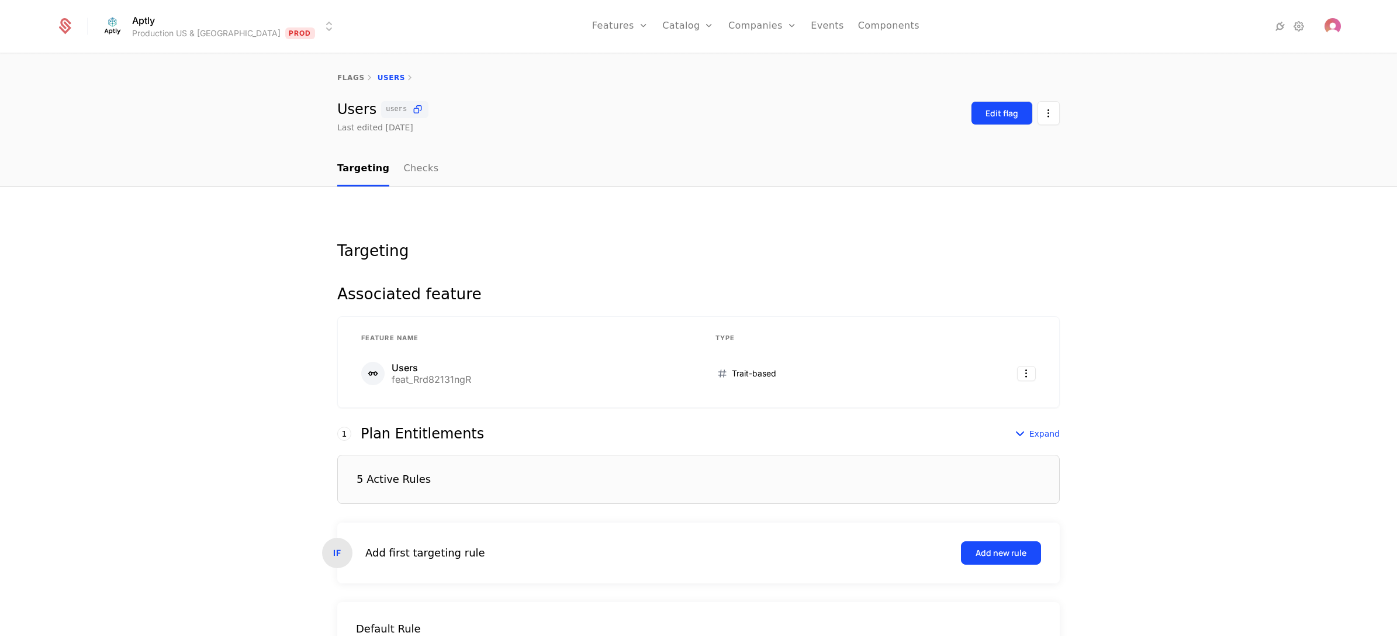
click at [991, 112] on div "Edit flag" at bounding box center [1002, 114] width 33 height 12
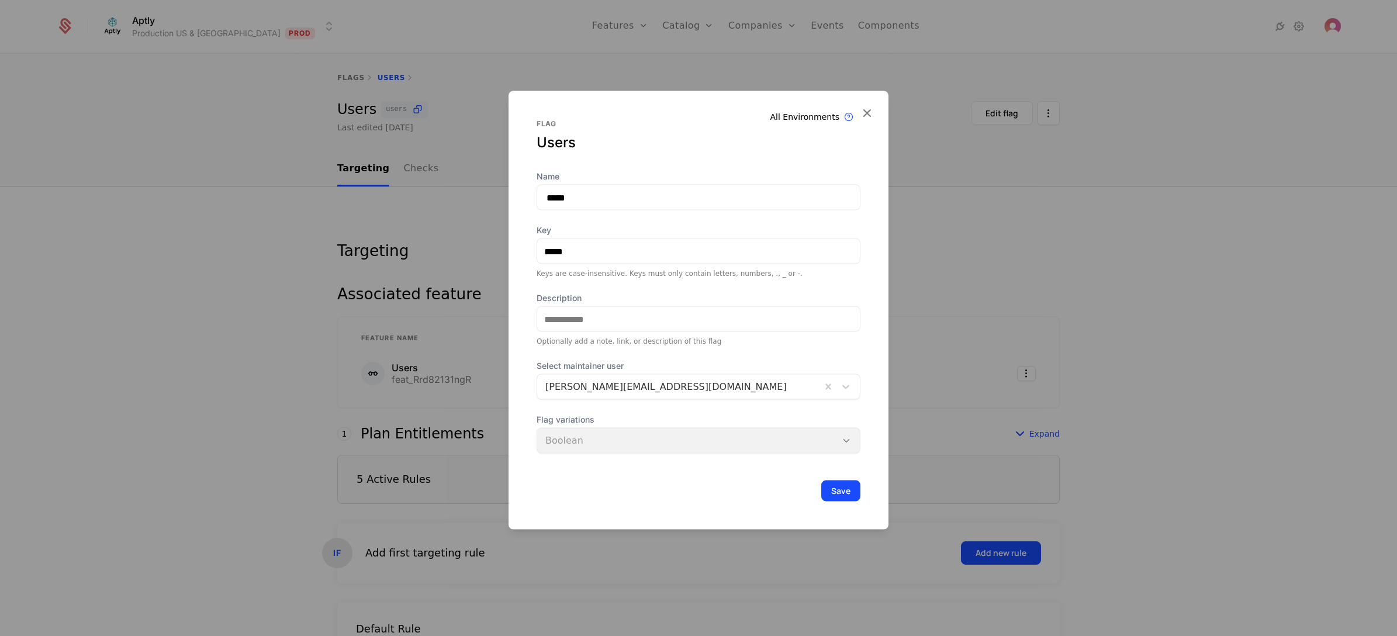
scroll to position [41, 0]
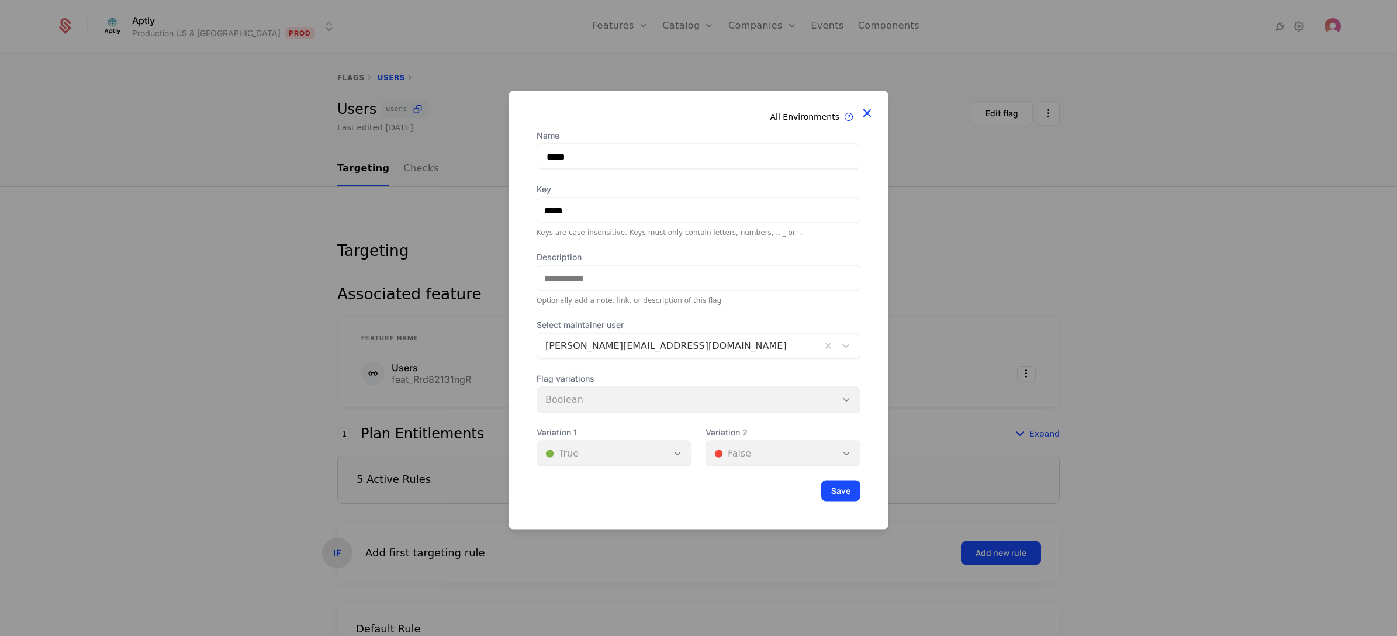
click at [867, 110] on icon at bounding box center [866, 112] width 15 height 15
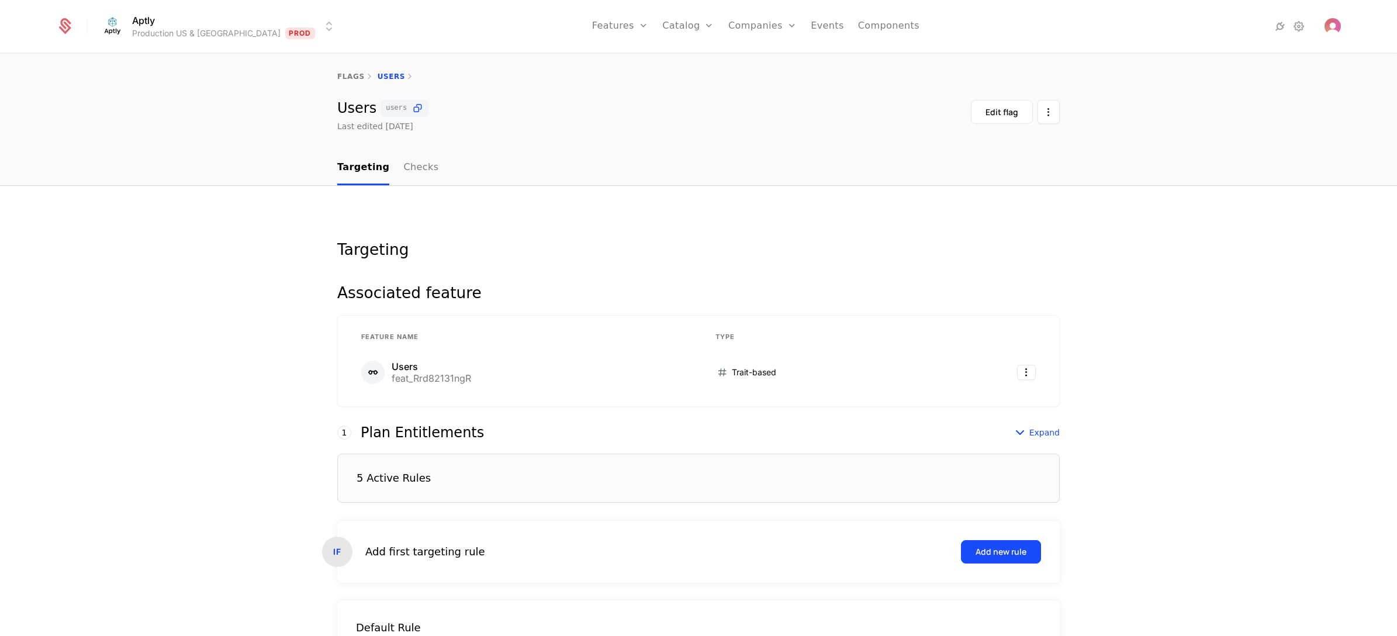
scroll to position [0, 0]
click at [610, 88] on link "Flags" at bounding box center [633, 88] width 54 height 14
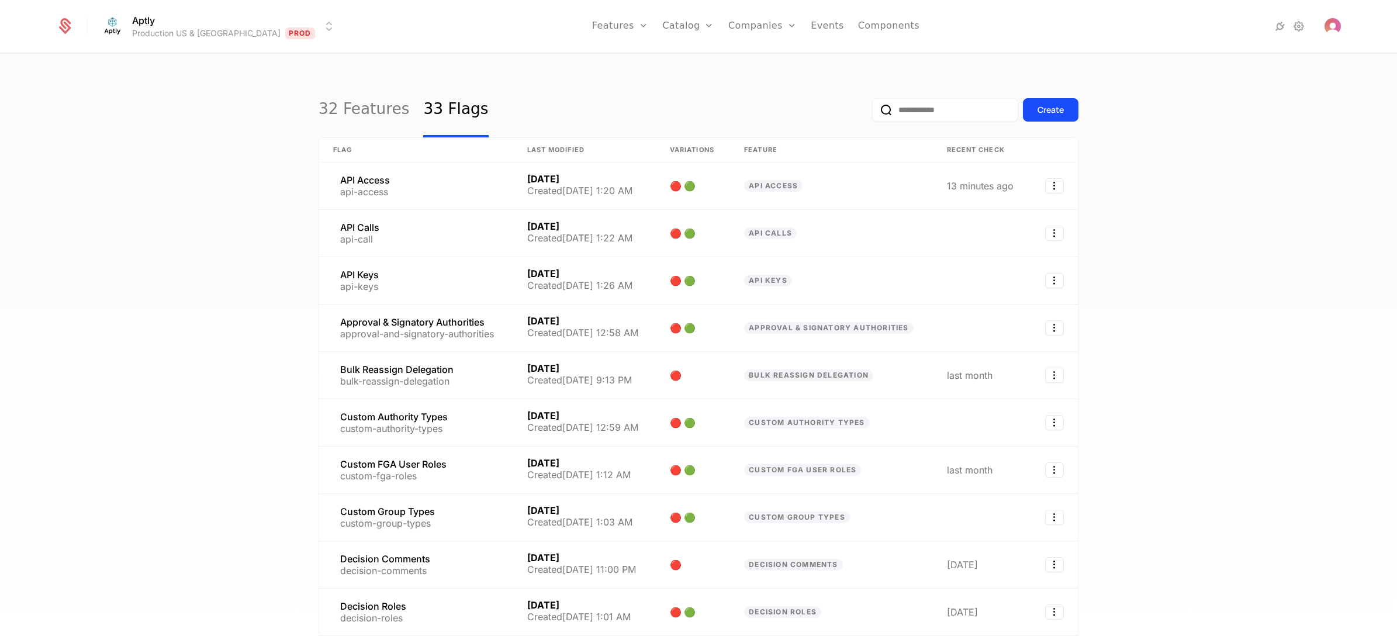
click at [872, 103] on input "email" at bounding box center [945, 109] width 146 height 23
paste input "**********"
type input "**********"
paste input "**********"
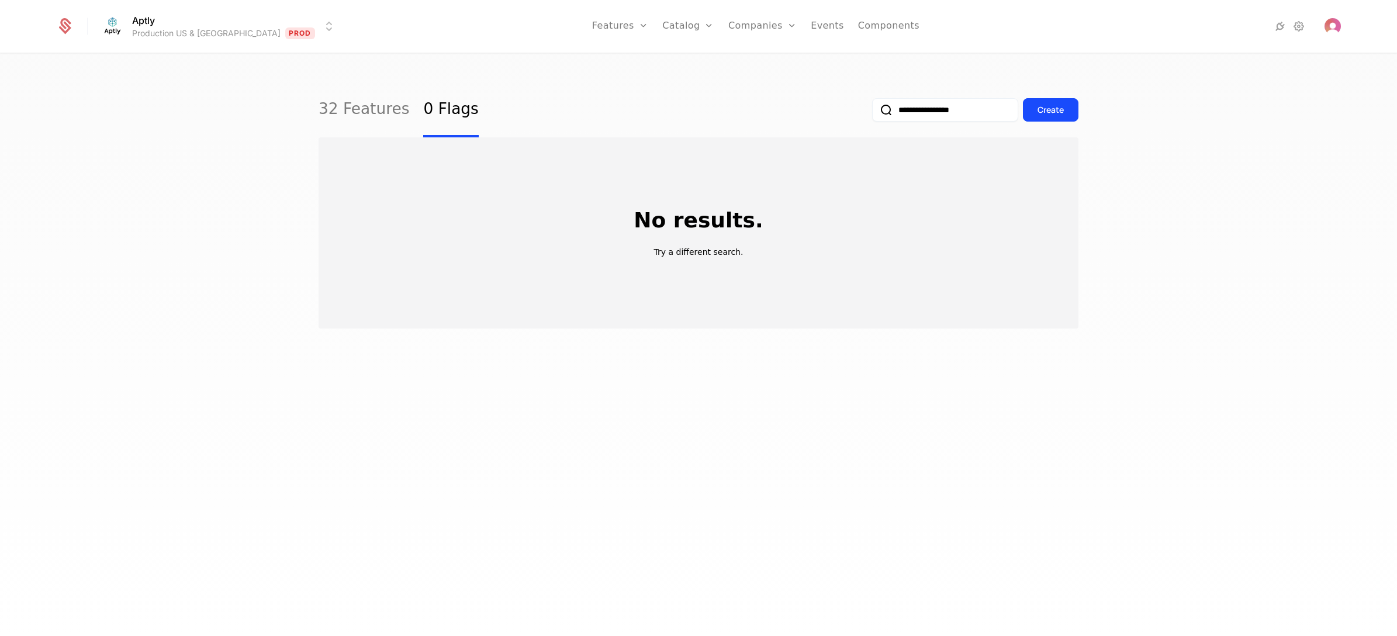
type input "**********"
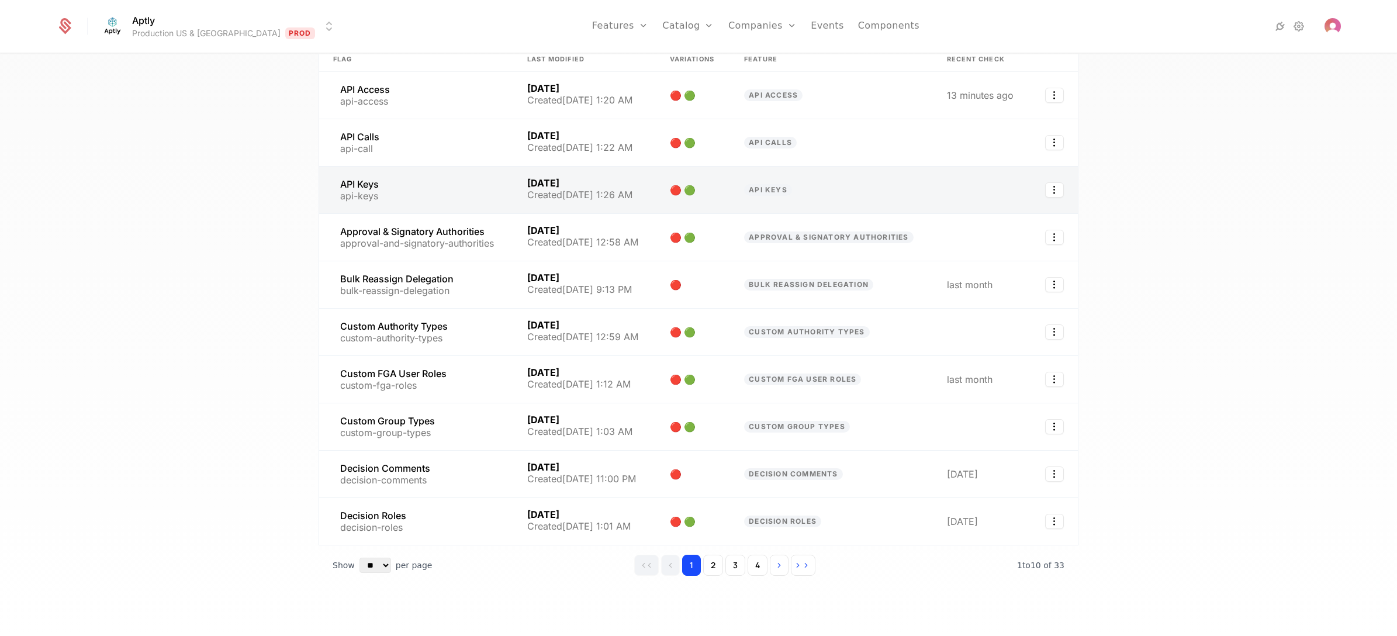
scroll to position [94, 0]
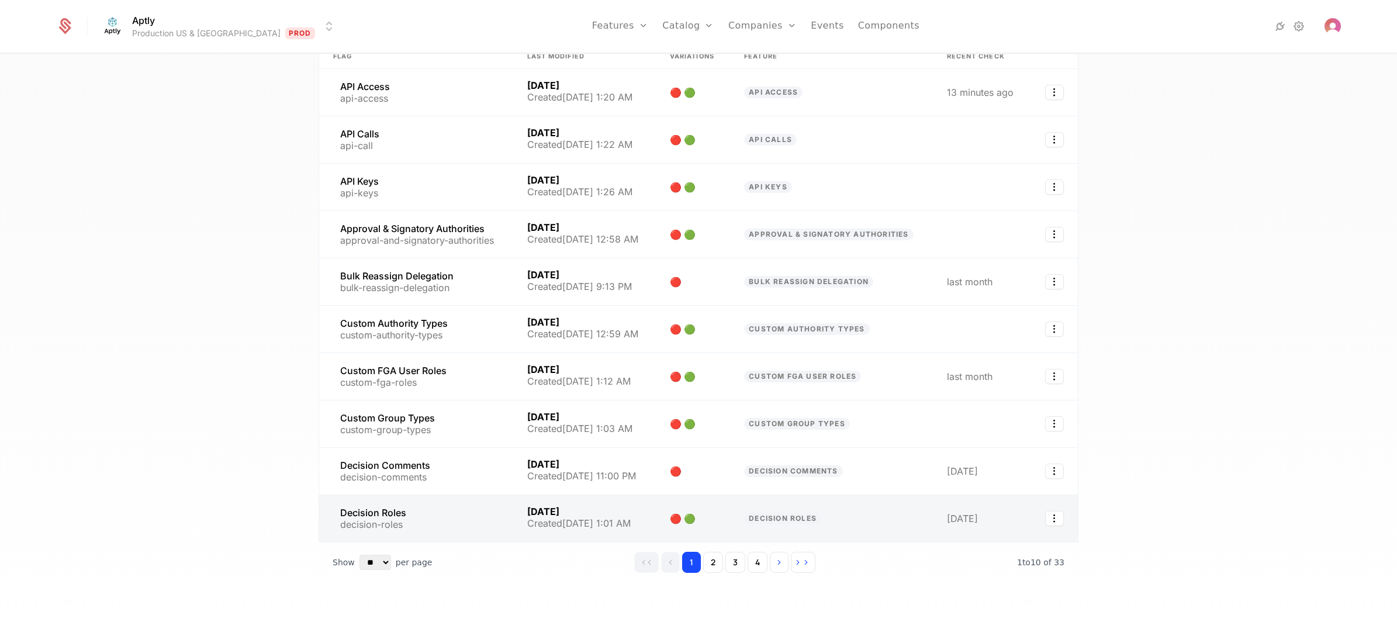
click at [451, 457] on link at bounding box center [416, 518] width 194 height 47
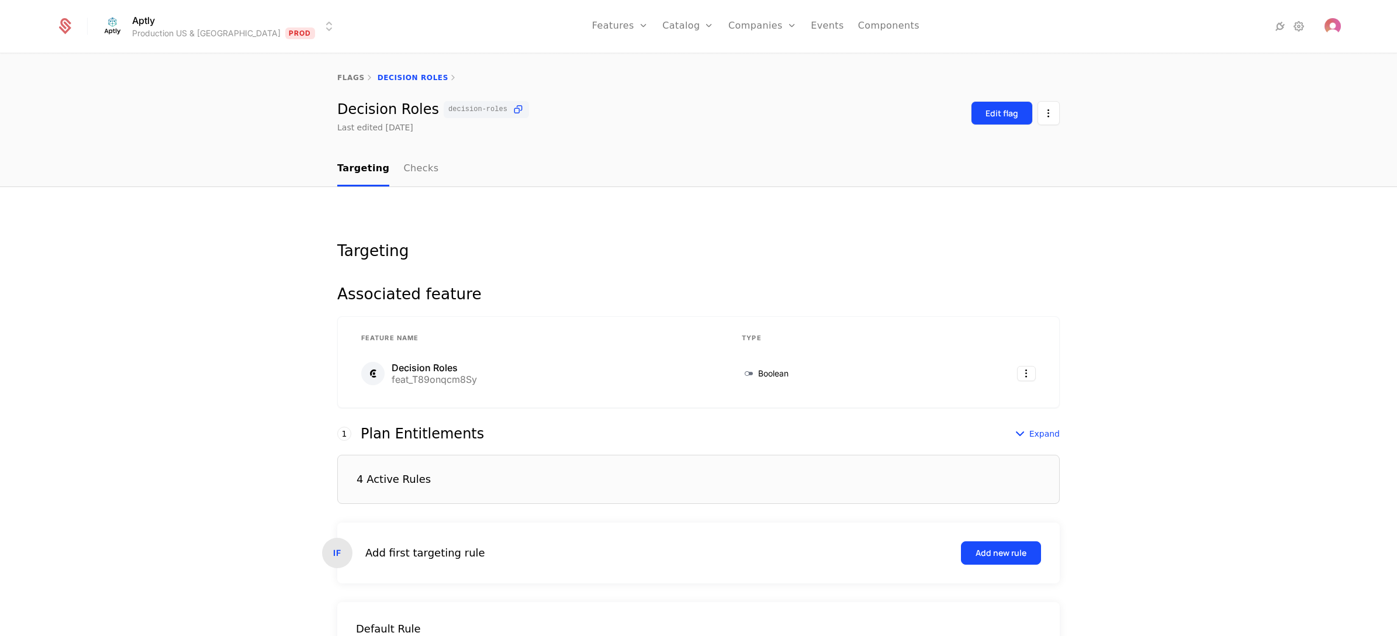
click at [1004, 112] on div "Edit flag" at bounding box center [1002, 114] width 33 height 12
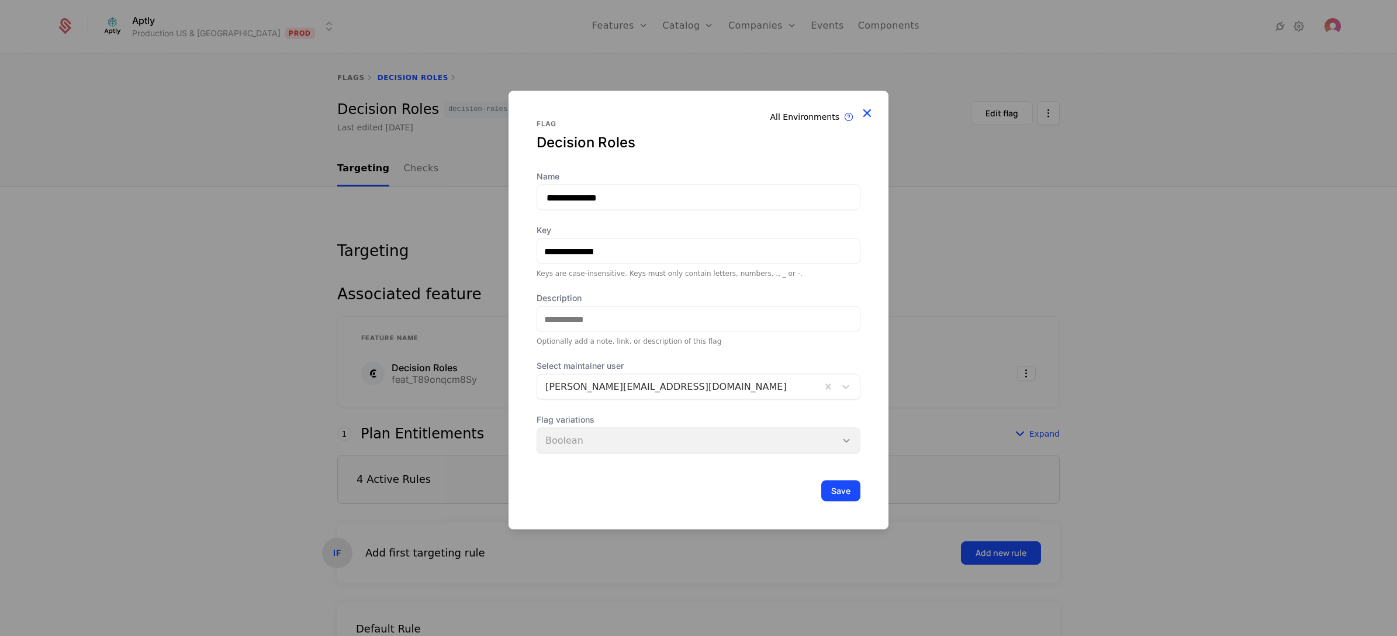
click at [866, 114] on icon at bounding box center [866, 112] width 15 height 15
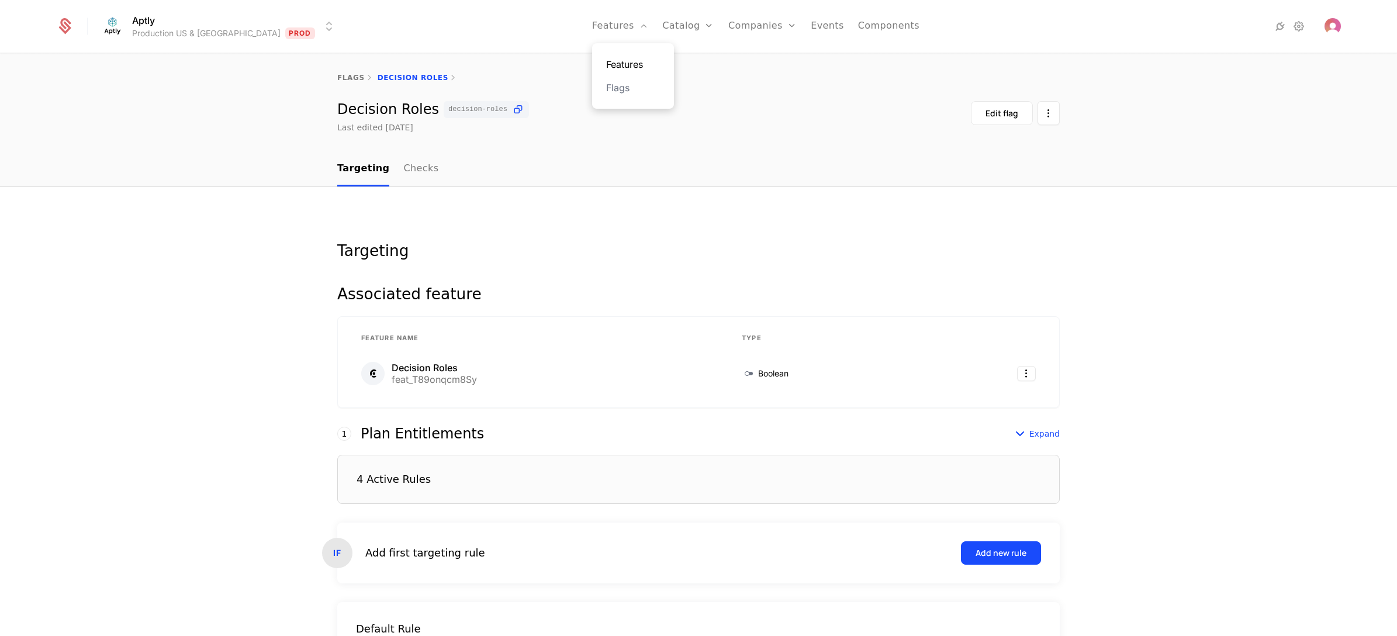
click at [606, 65] on link "Features" at bounding box center [633, 64] width 54 height 14
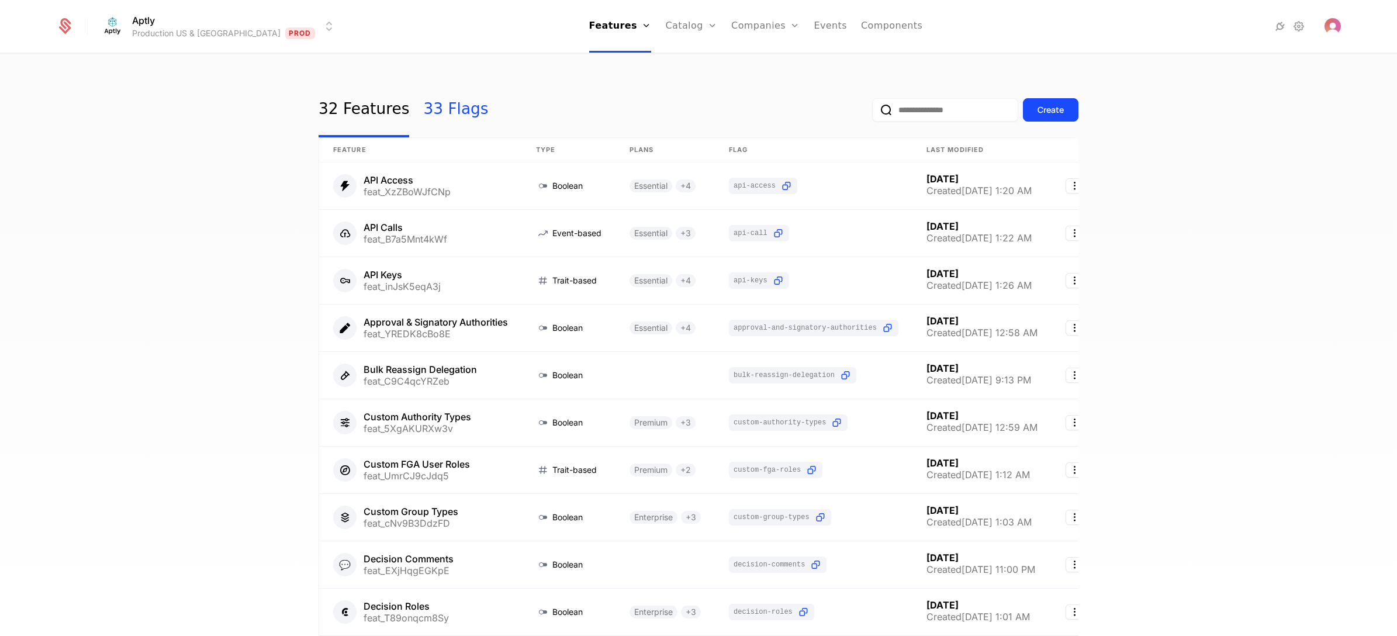
click at [450, 105] on link "33 Flags" at bounding box center [455, 109] width 65 height 55
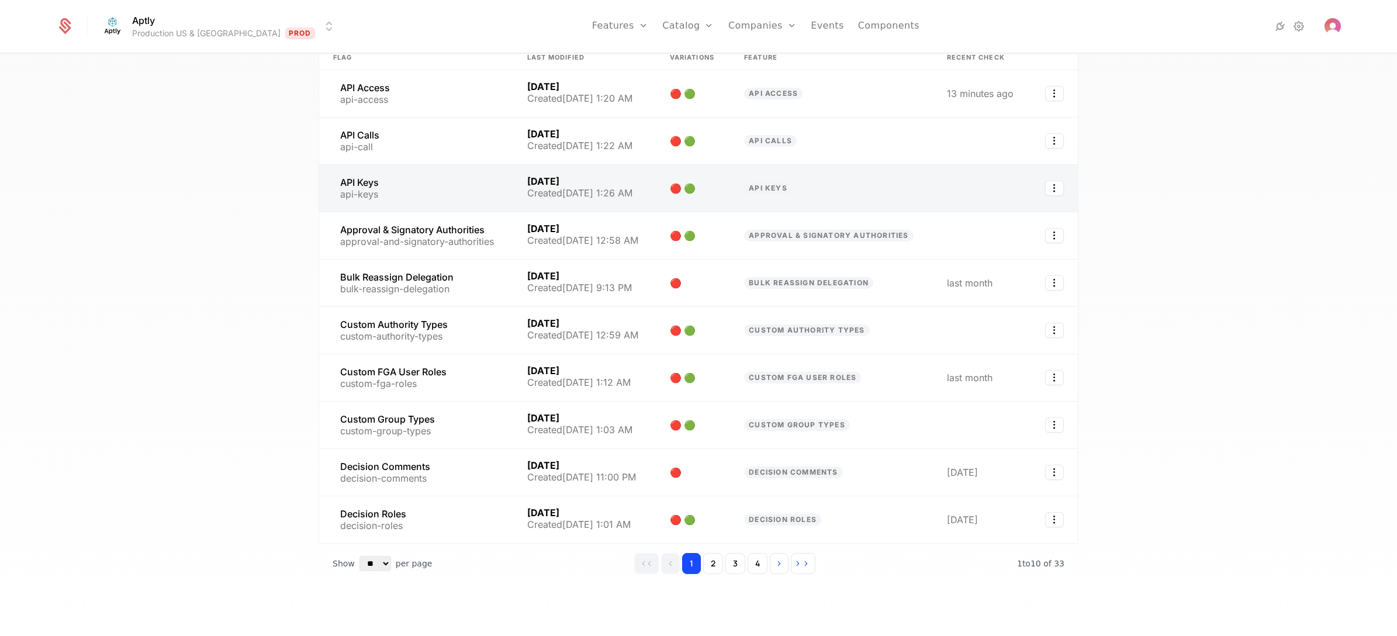
scroll to position [94, 0]
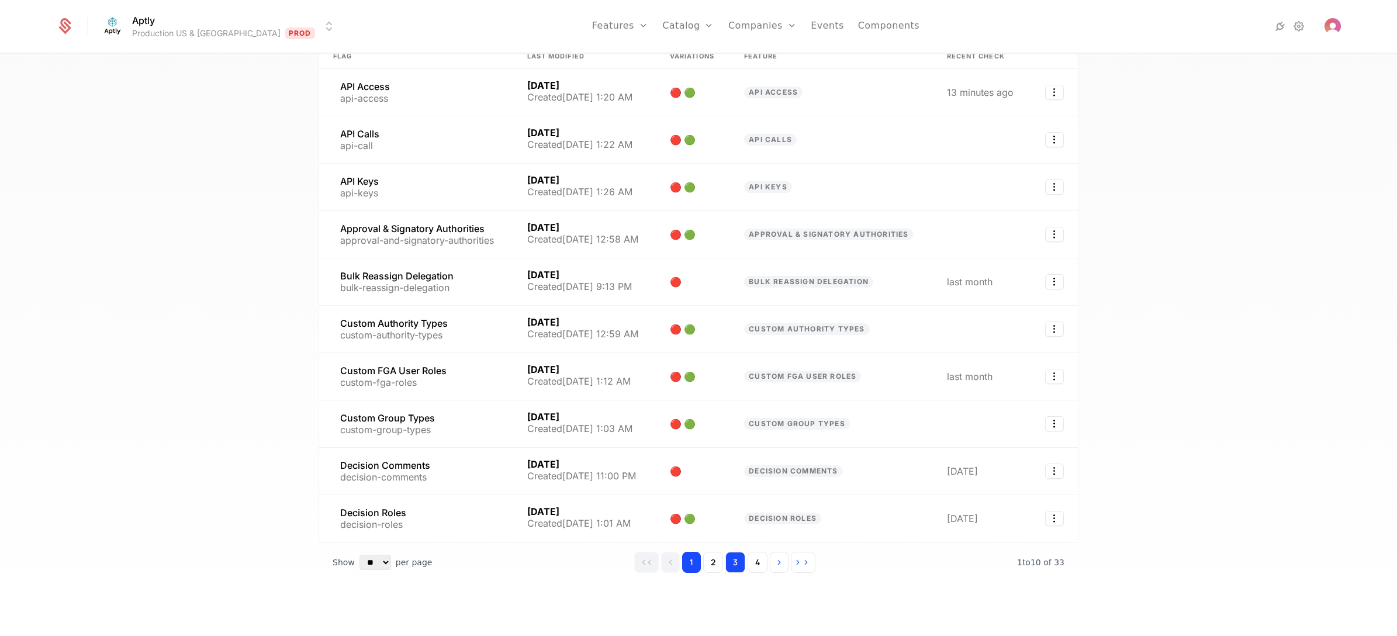
click at [731, 457] on button "3" at bounding box center [735, 562] width 20 height 21
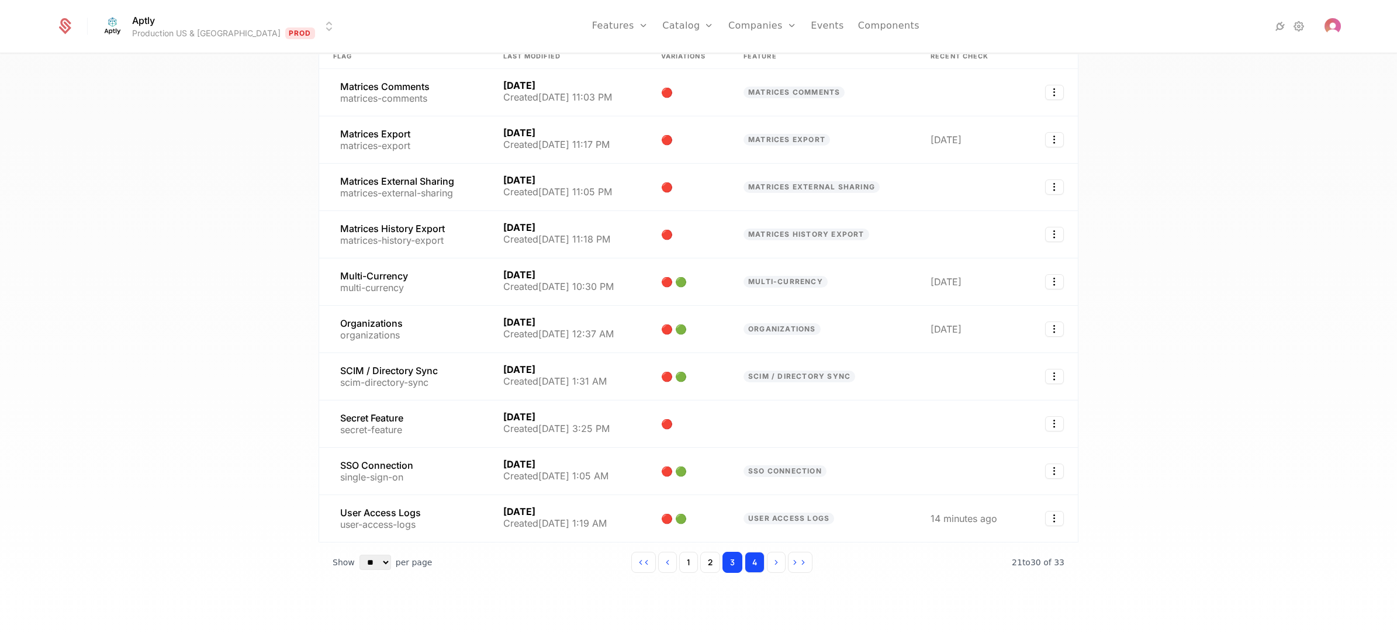
click at [748, 457] on button "4" at bounding box center [755, 562] width 20 height 21
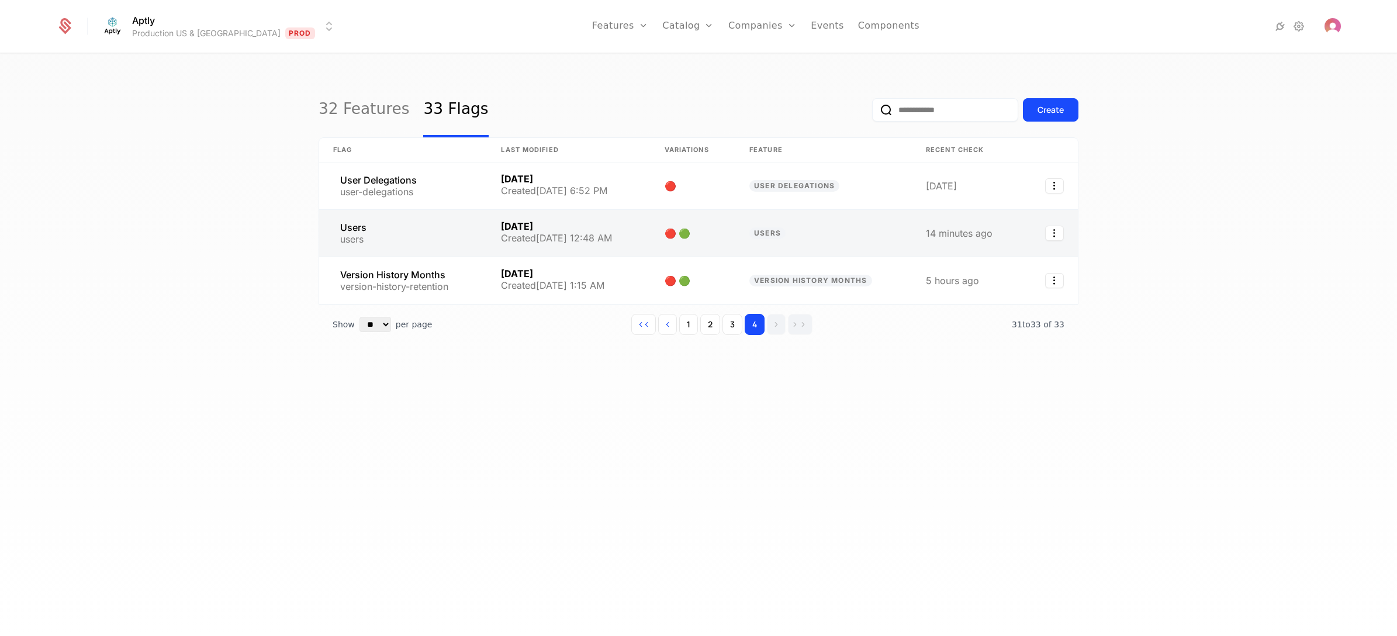
click at [449, 232] on link at bounding box center [403, 233] width 168 height 47
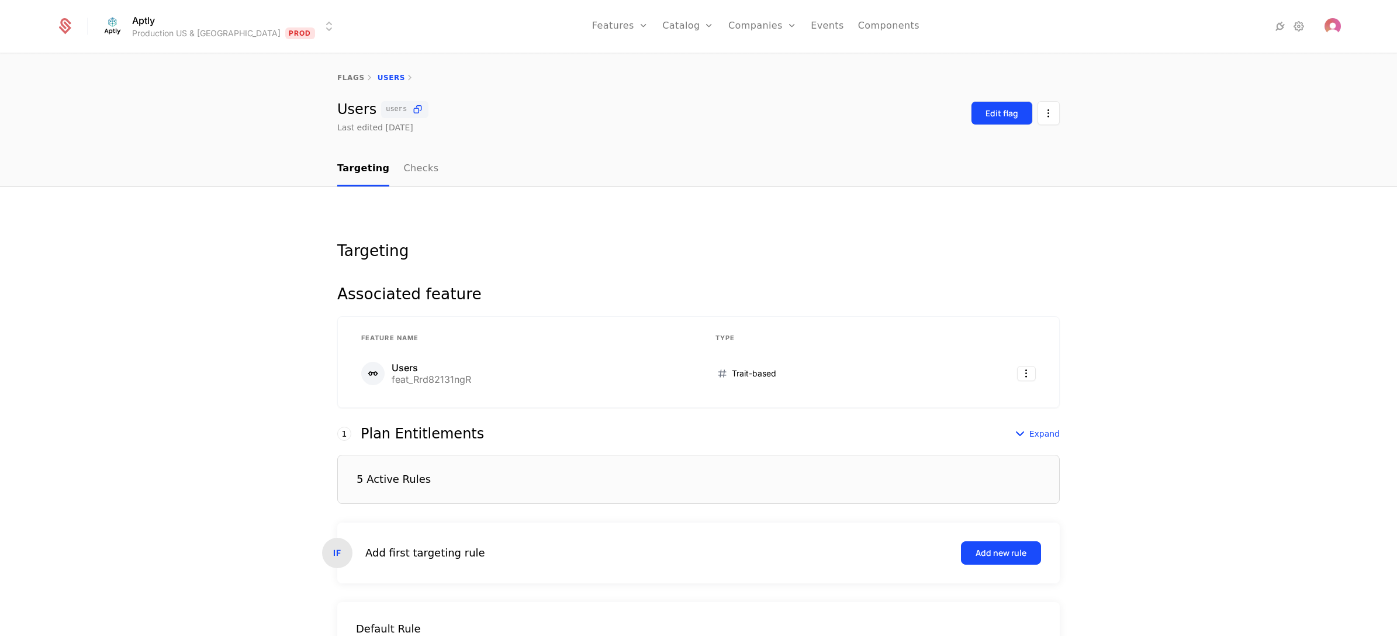
click at [986, 108] on div "Edit flag" at bounding box center [1002, 114] width 33 height 12
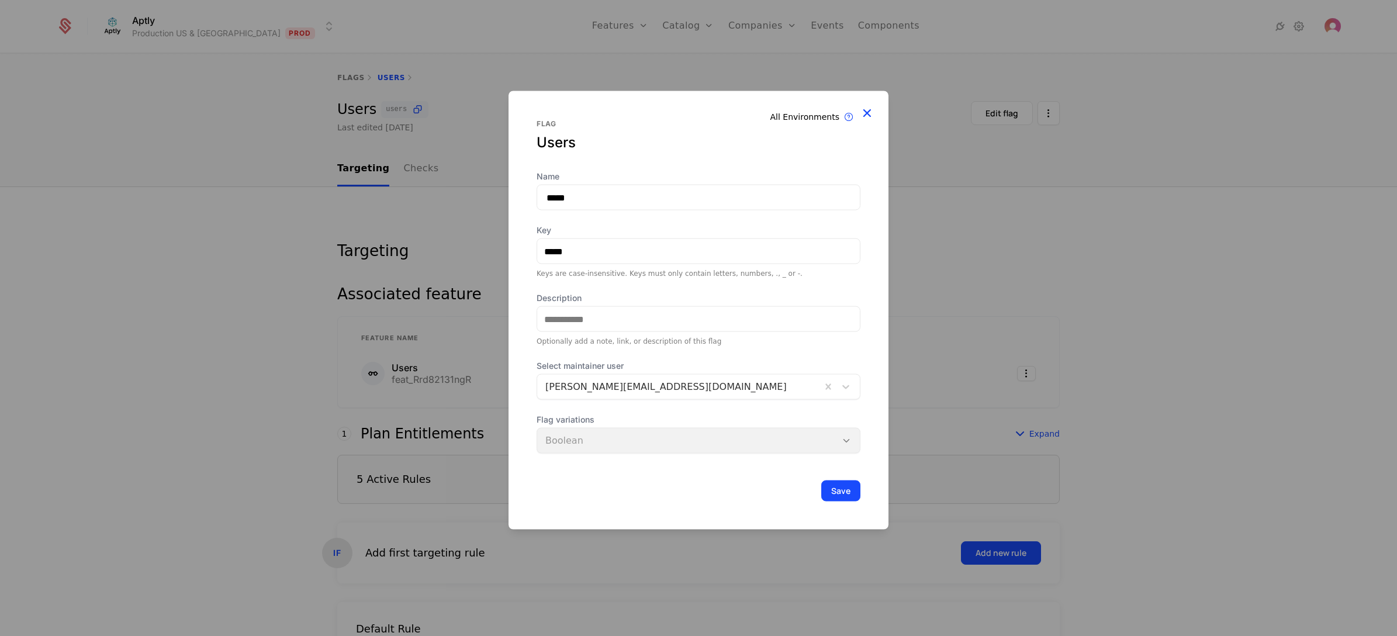
click at [872, 110] on icon at bounding box center [866, 112] width 15 height 15
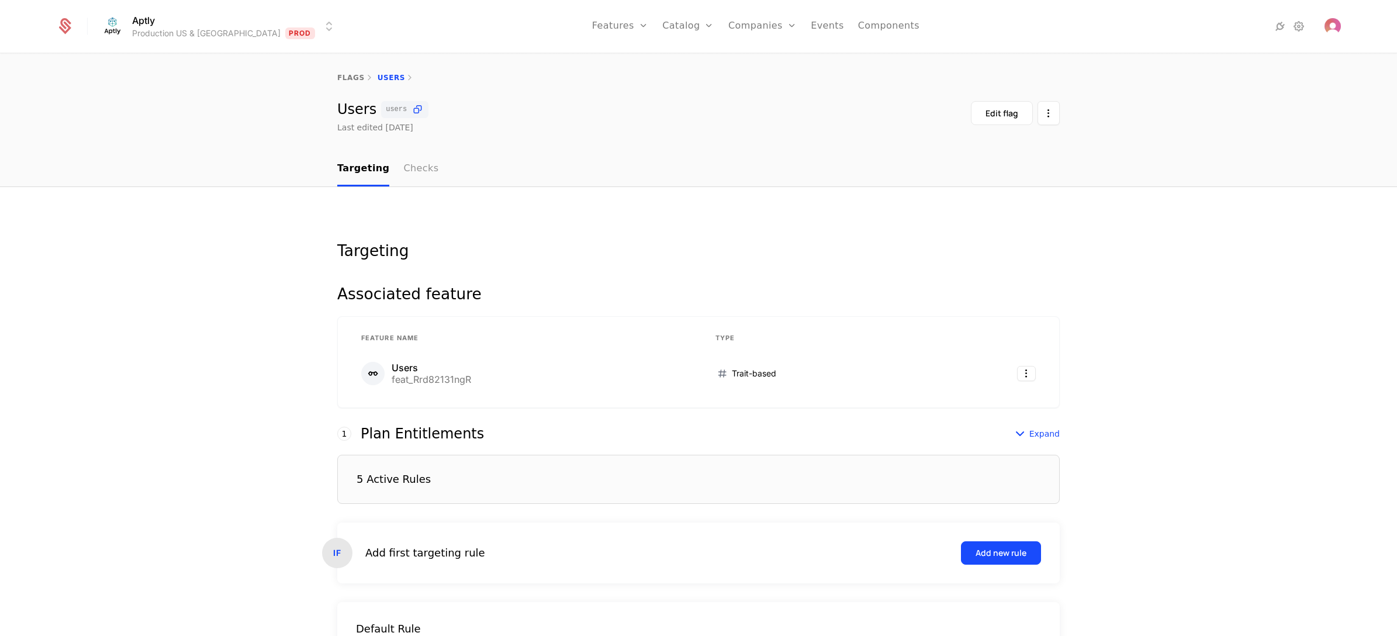
click at [415, 165] on link "Checks" at bounding box center [420, 169] width 35 height 34
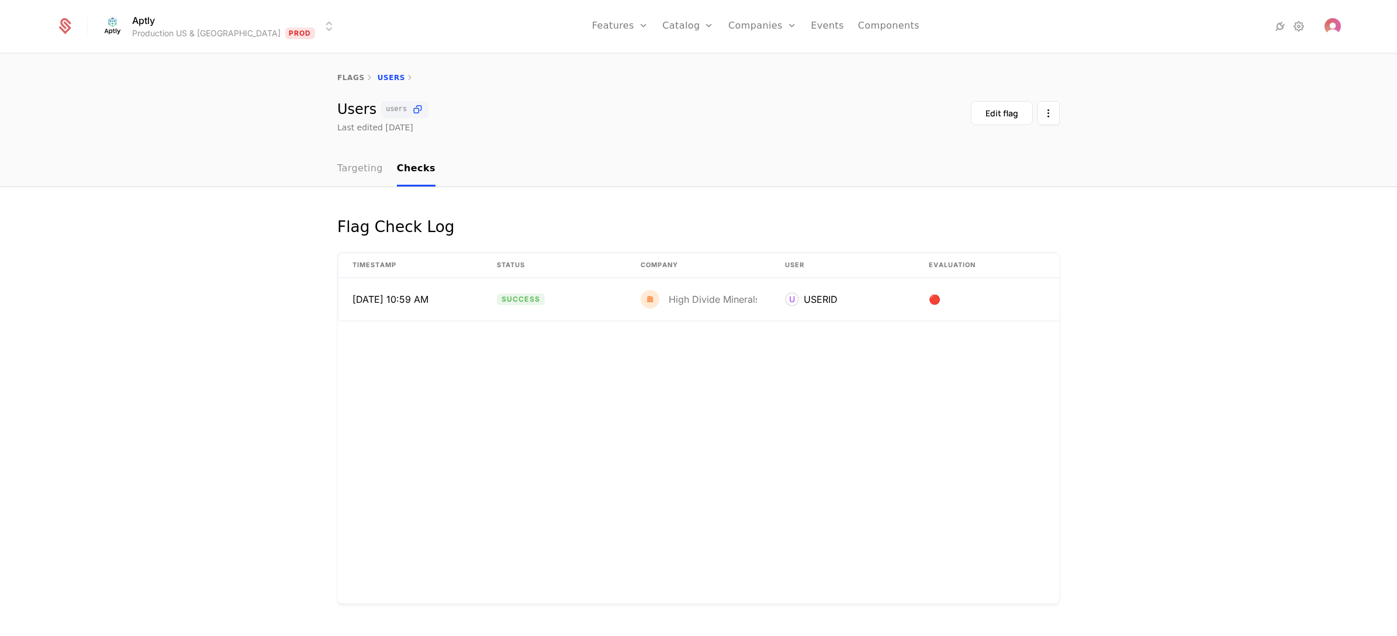
click at [360, 163] on link "Targeting" at bounding box center [360, 169] width 46 height 34
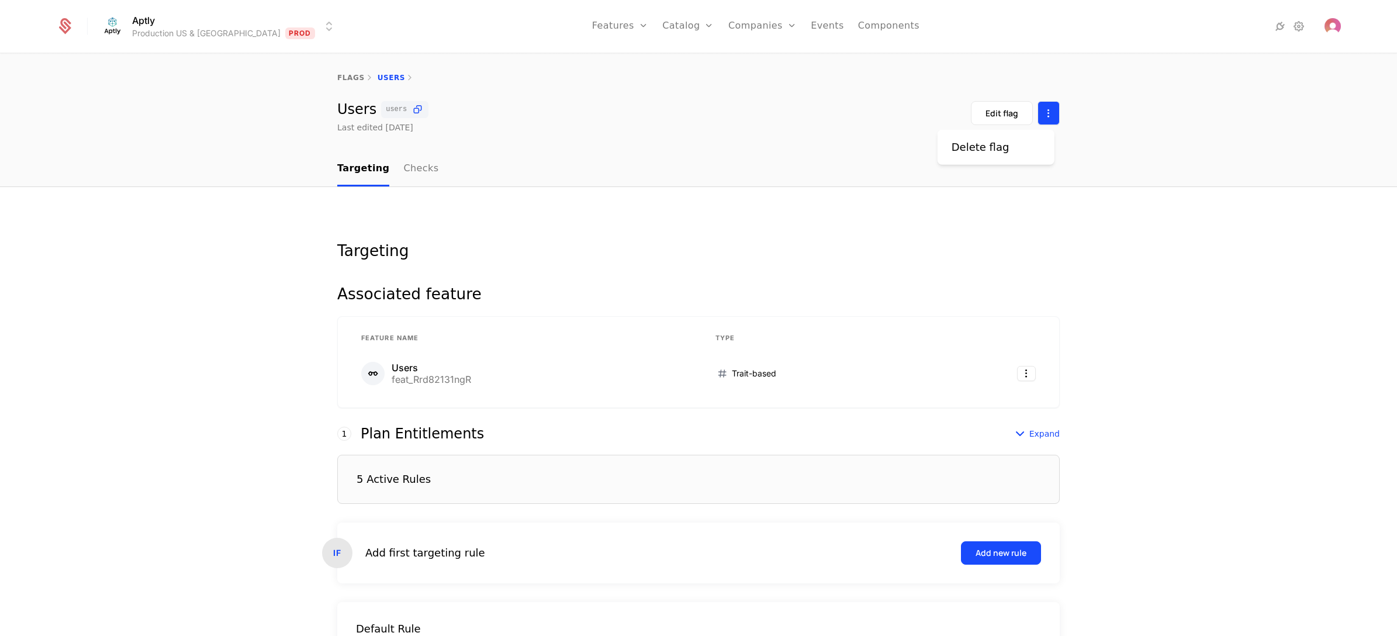
click at [1052, 116] on html "Aptly Production US & EU Prod Features Features Flags Catalog Plans Add Ons Cre…" at bounding box center [698, 318] width 1397 height 636
click at [592, 144] on html "Aptly Production US & EU Prod Features Features Flags Catalog Plans Add Ons Cre…" at bounding box center [698, 318] width 1397 height 636
click at [742, 63] on link "Companies" at bounding box center [769, 64] width 54 height 14
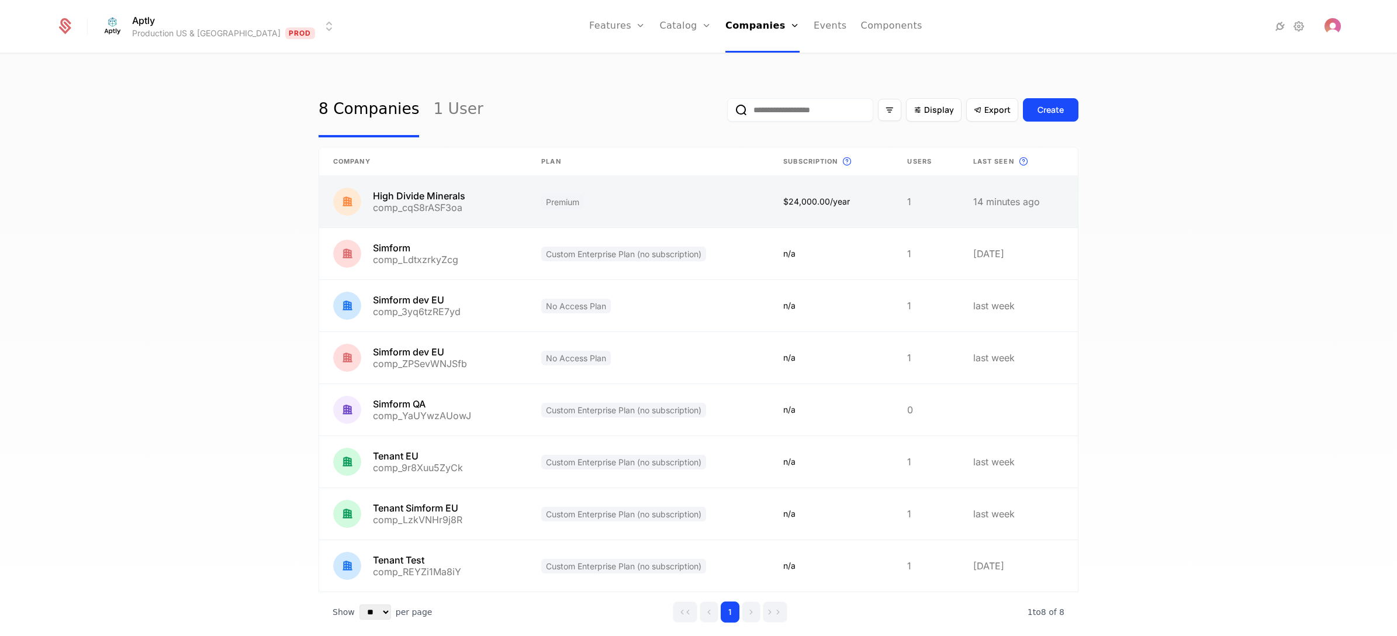
click at [478, 203] on link at bounding box center [423, 201] width 208 height 51
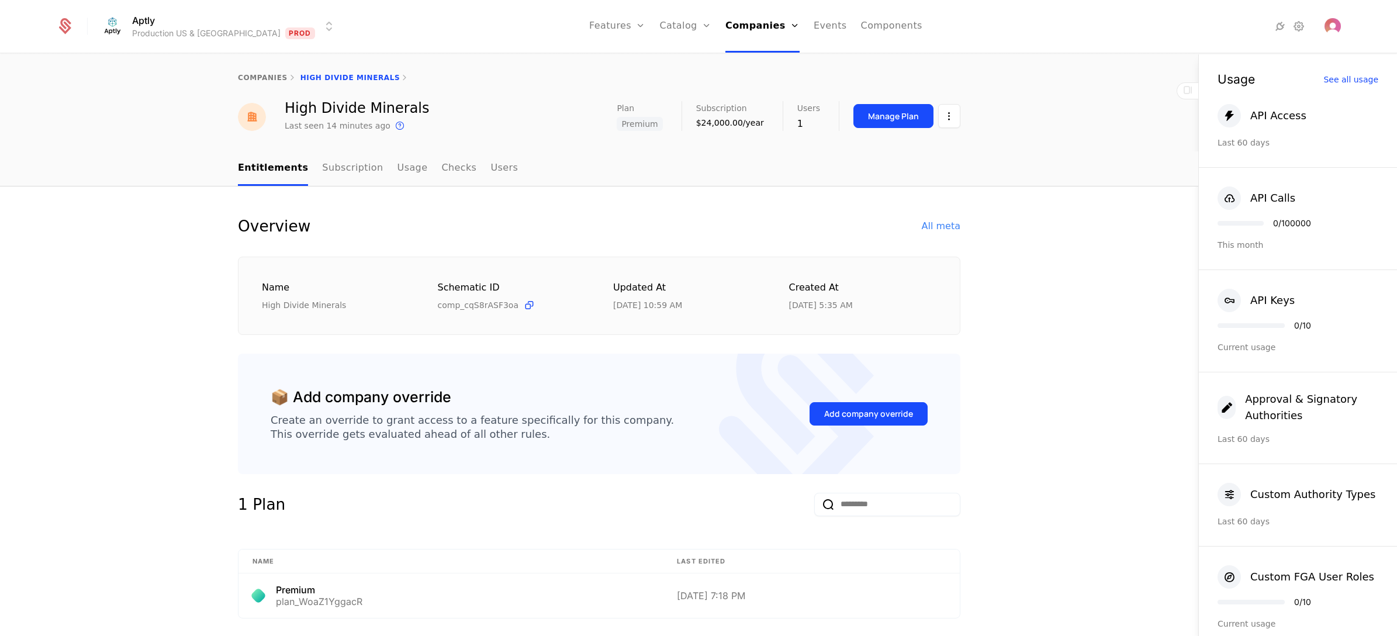
scroll to position [690, 0]
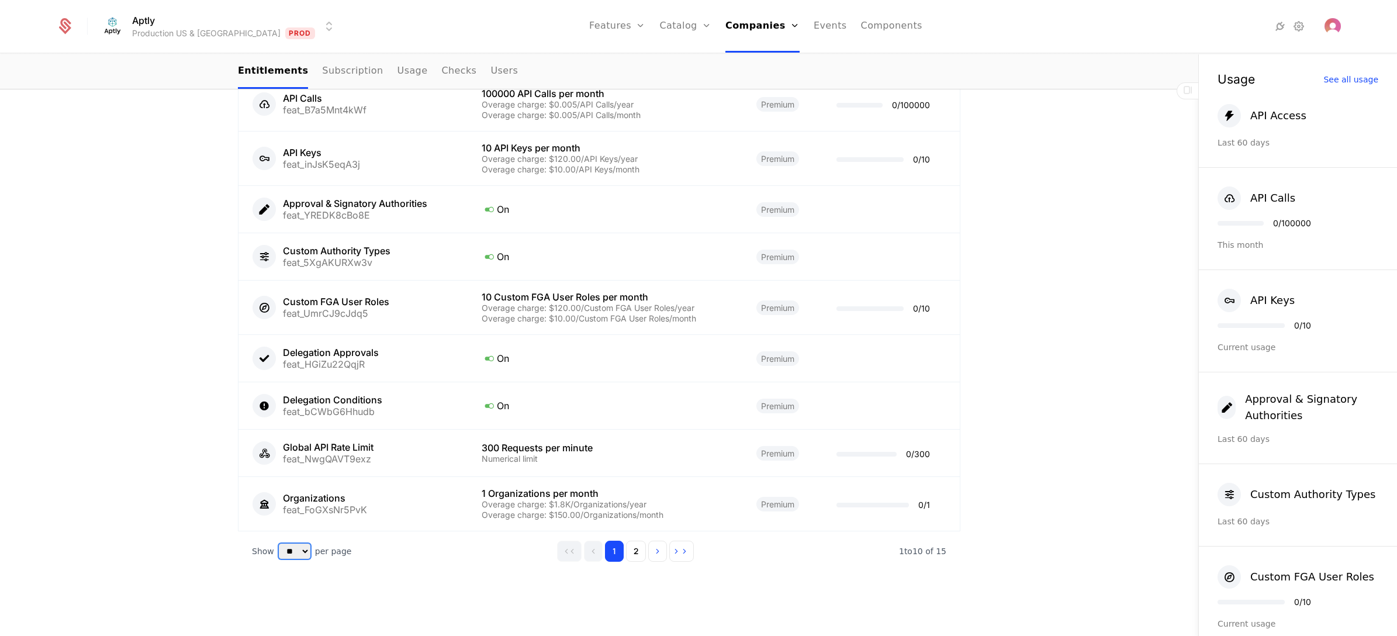
select select "**"
click at [279, 457] on select "** ** ** *** ***" at bounding box center [295, 551] width 32 height 15
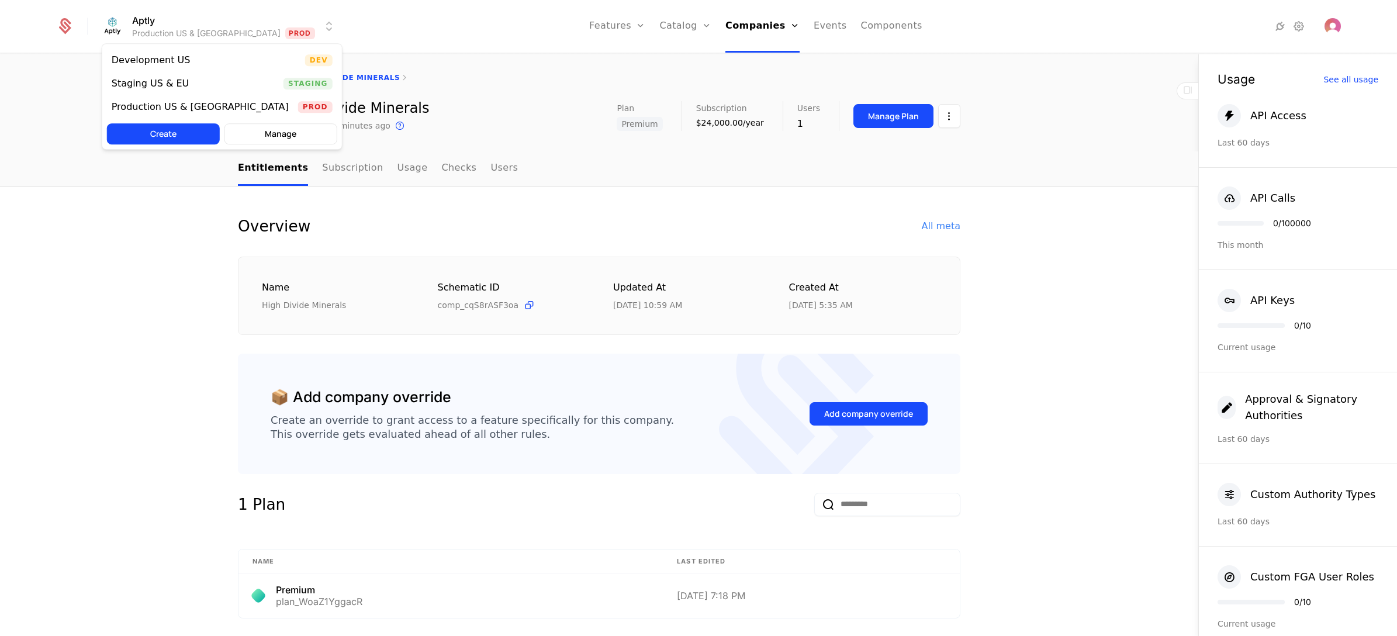
click at [221, 35] on html "Aptly Production US & EU Prod Features Features Flags Catalog Plans Add Ons Cre…" at bounding box center [698, 318] width 1397 height 636
click at [192, 82] on div "Staging US & EU Staging" at bounding box center [222, 83] width 240 height 23
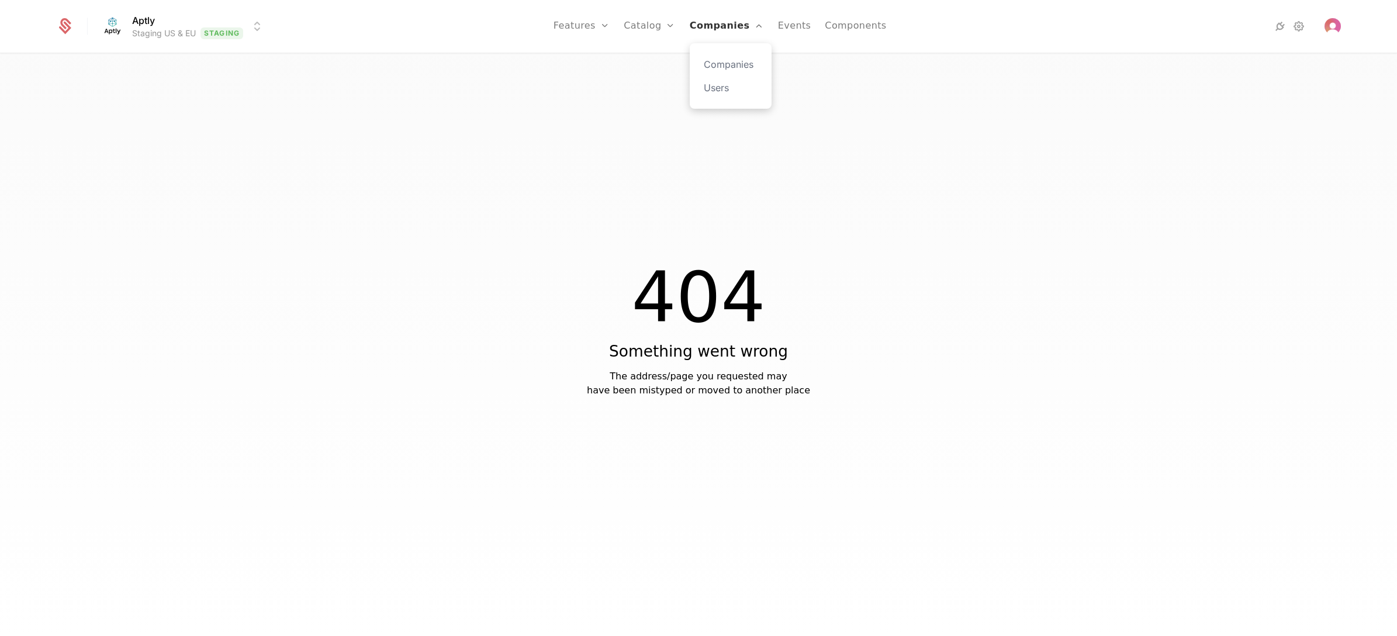
click at [725, 16] on link "Companies" at bounding box center [727, 26] width 74 height 53
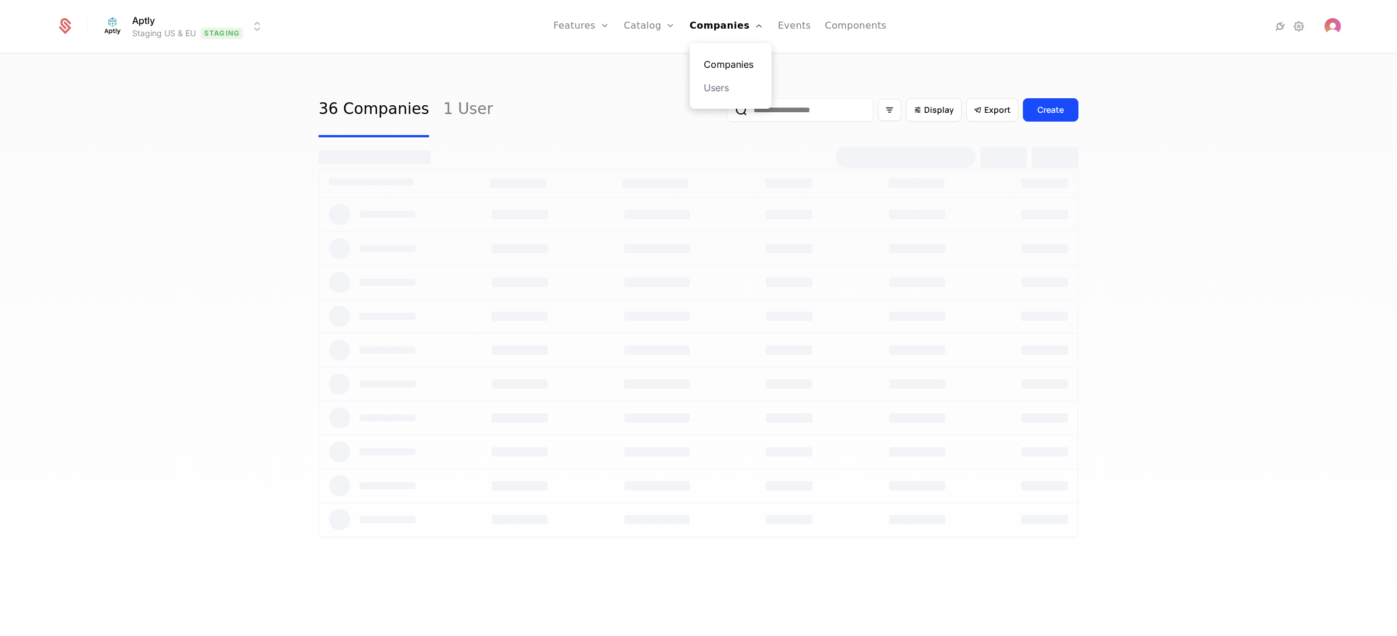
click at [723, 61] on link "Companies" at bounding box center [731, 64] width 54 height 14
select select "**"
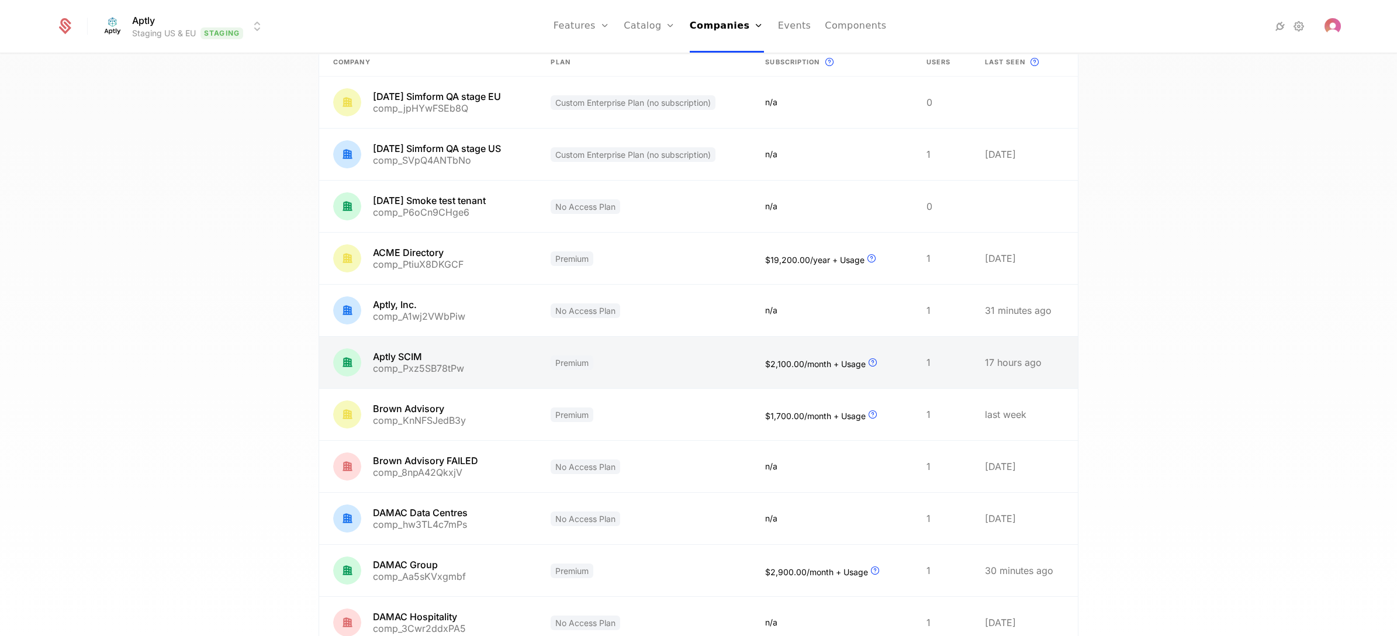
scroll to position [175, 0]
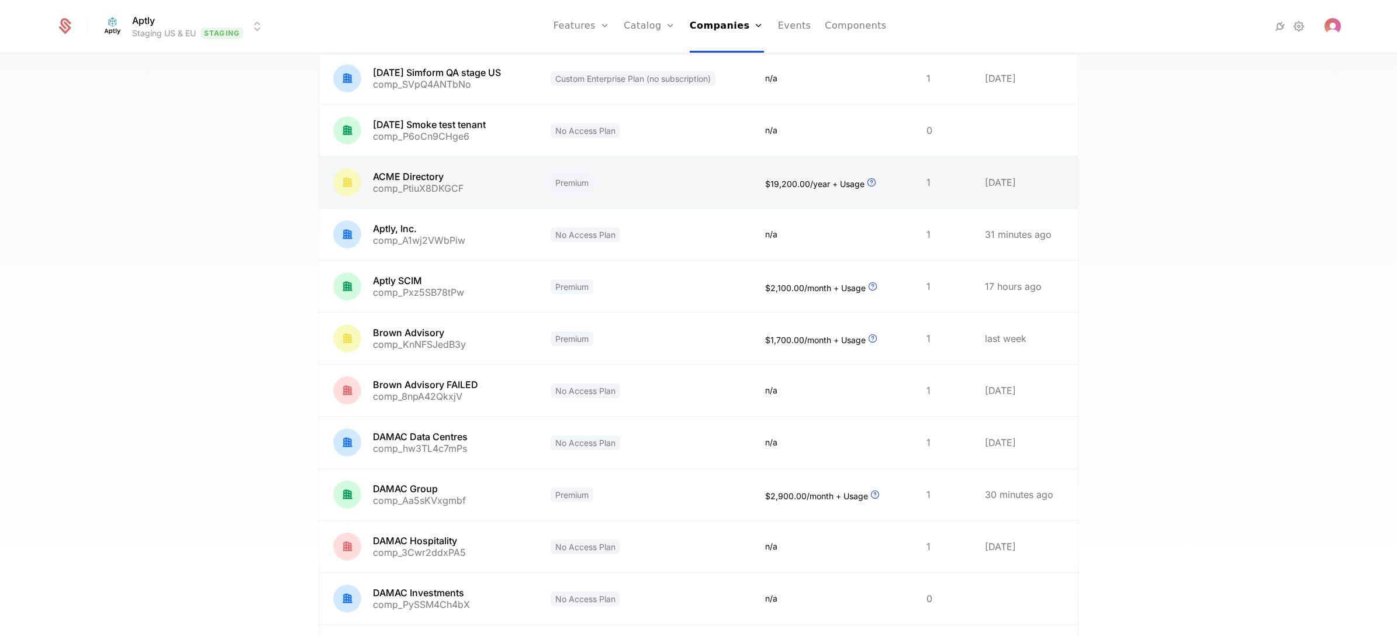
click at [457, 181] on link at bounding box center [427, 182] width 217 height 51
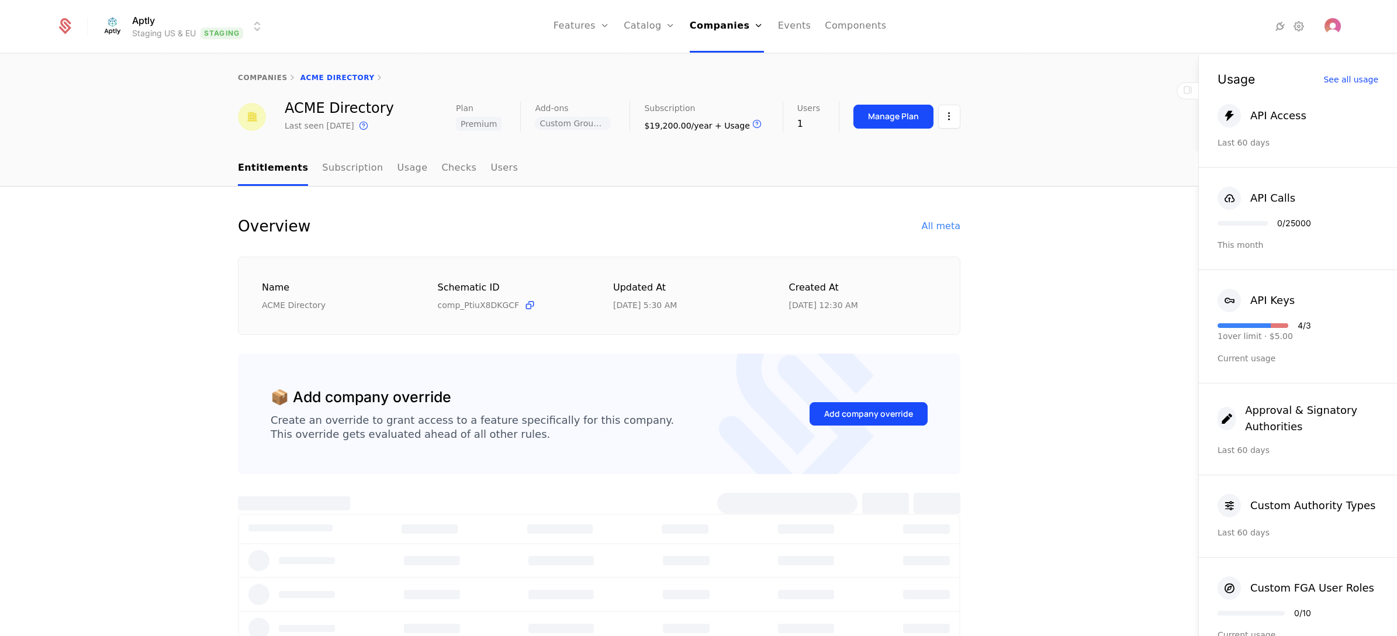
select select "**"
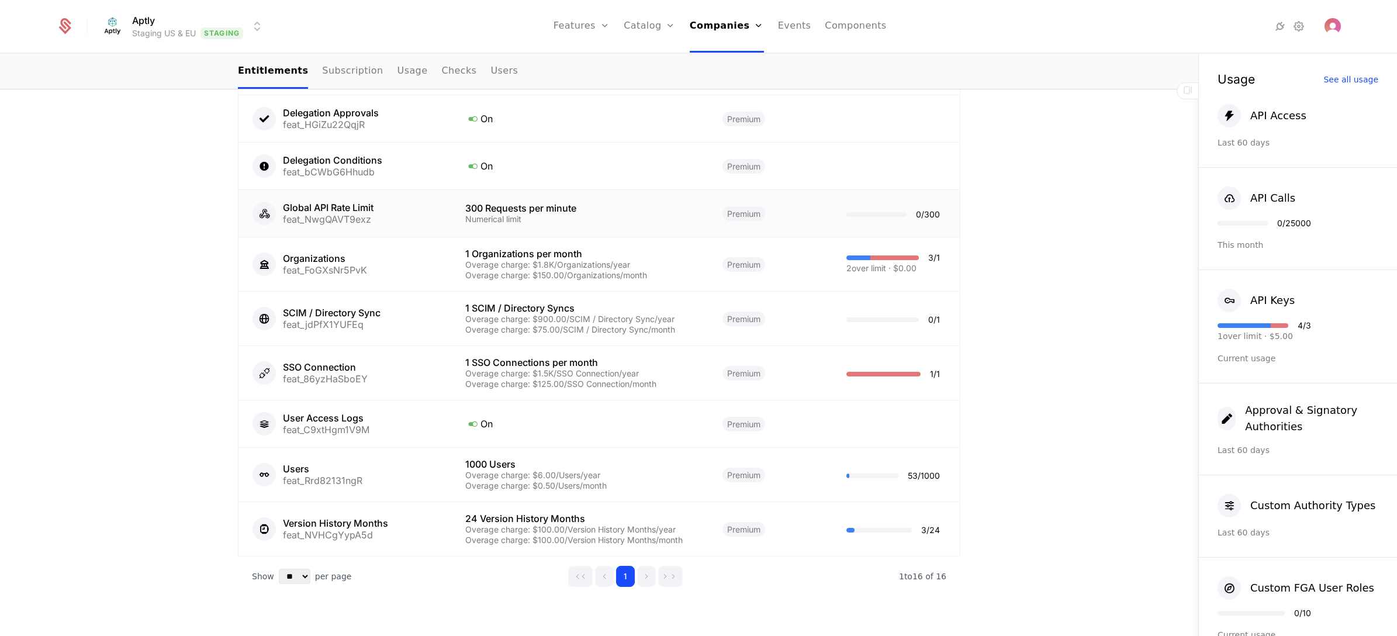
scroll to position [1149, 0]
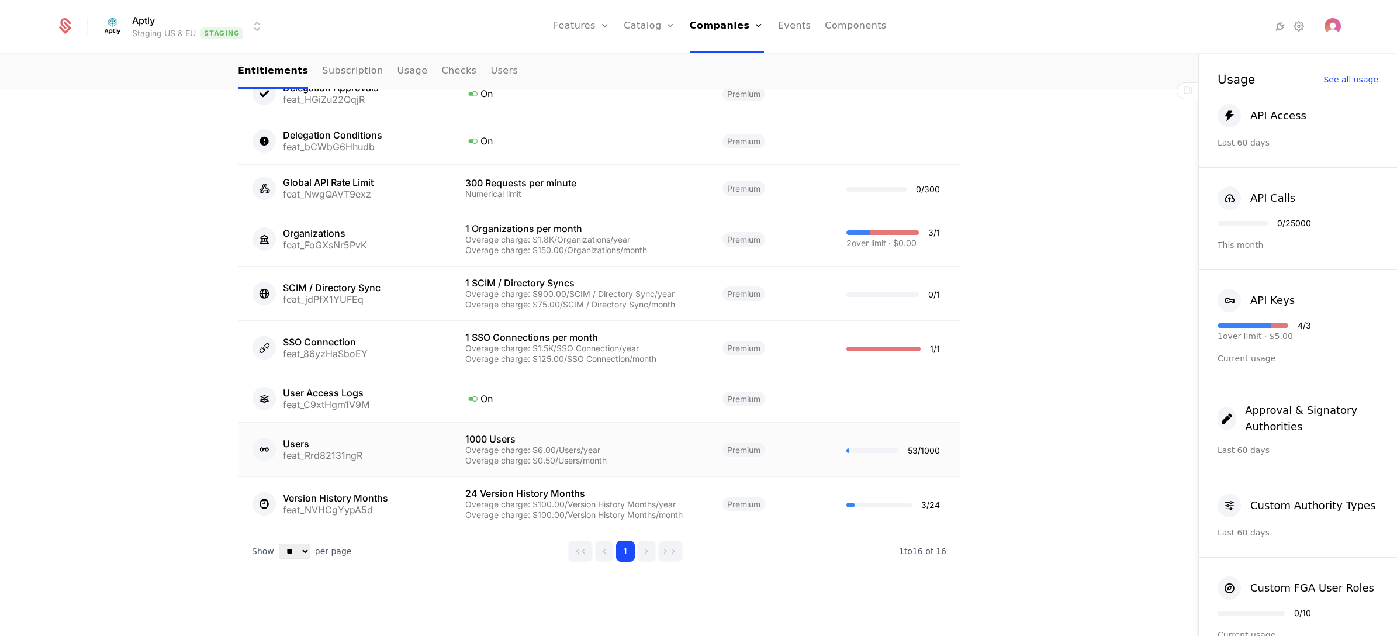
click at [407, 450] on div "Users feat_Rrd82131ngR" at bounding box center [345, 449] width 185 height 23
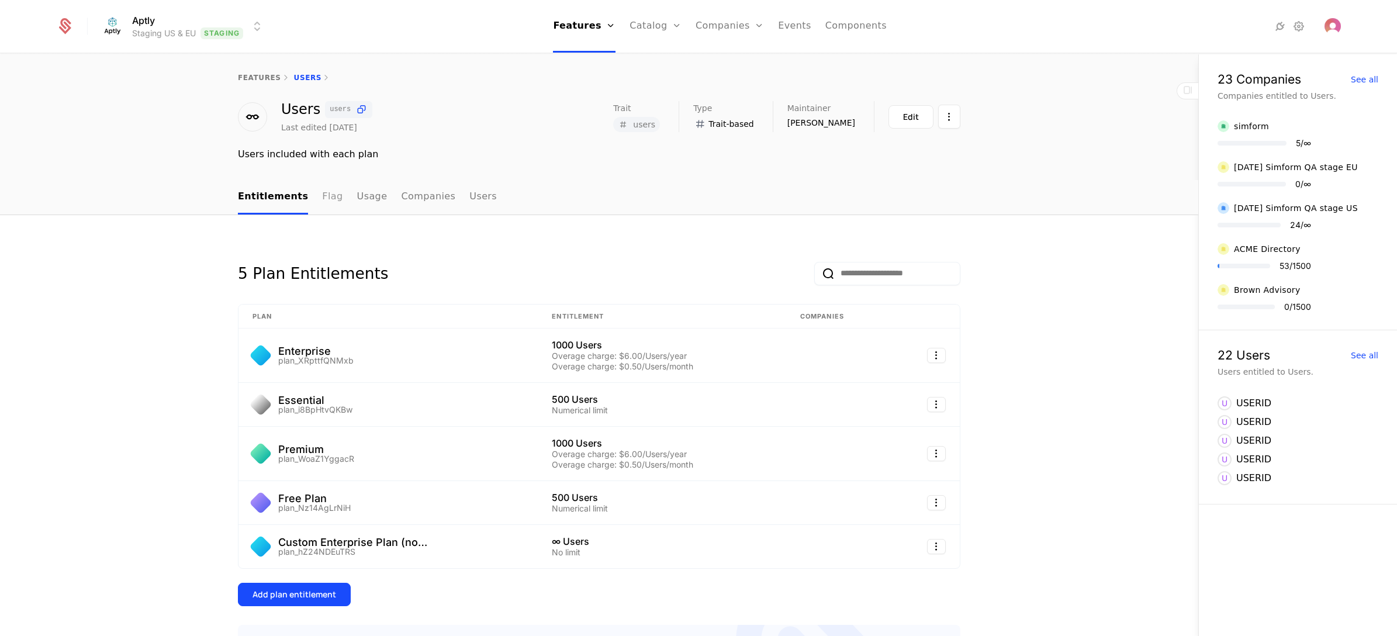
click at [322, 196] on link "Flag" at bounding box center [332, 197] width 20 height 34
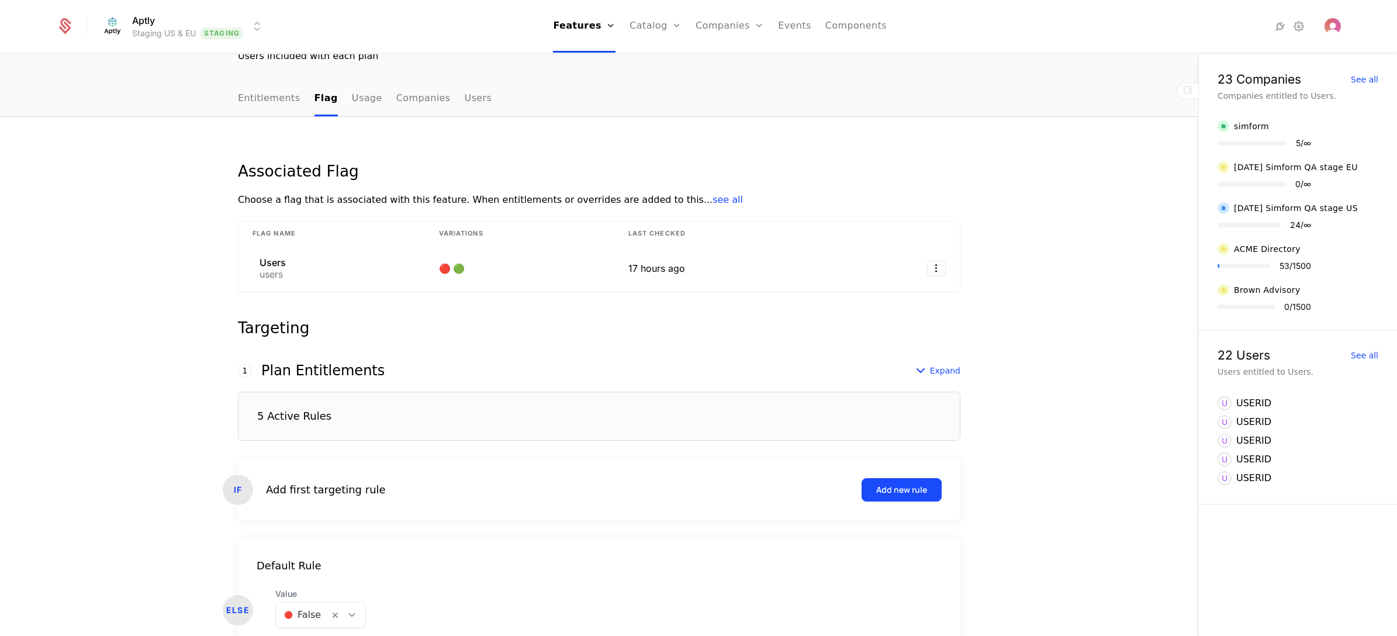
scroll to position [164, 0]
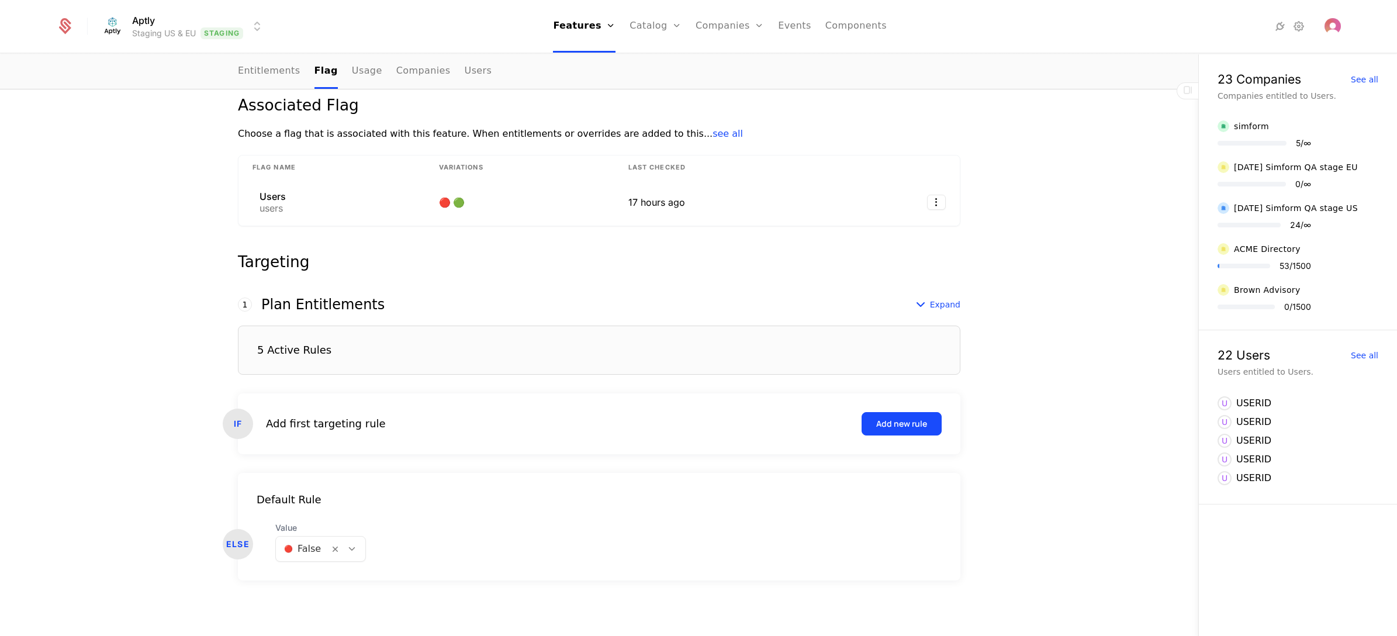
click at [386, 345] on div "5 Active Rules" at bounding box center [599, 350] width 723 height 49
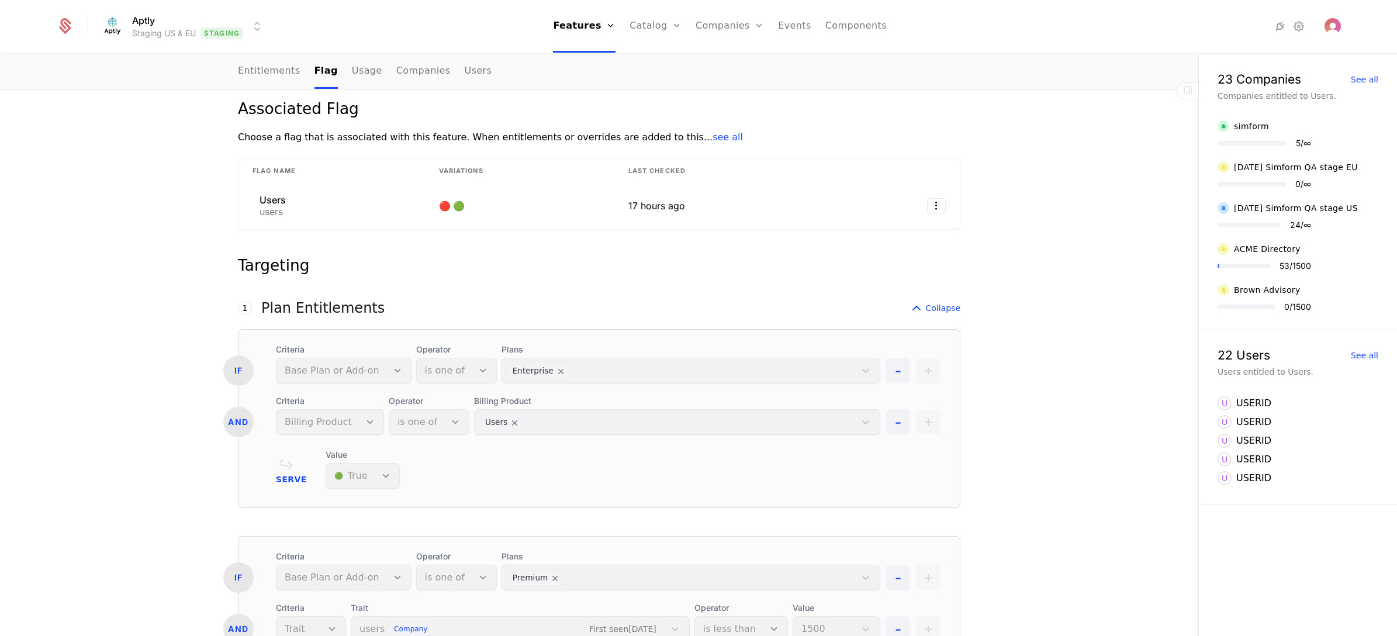
scroll to position [0, 0]
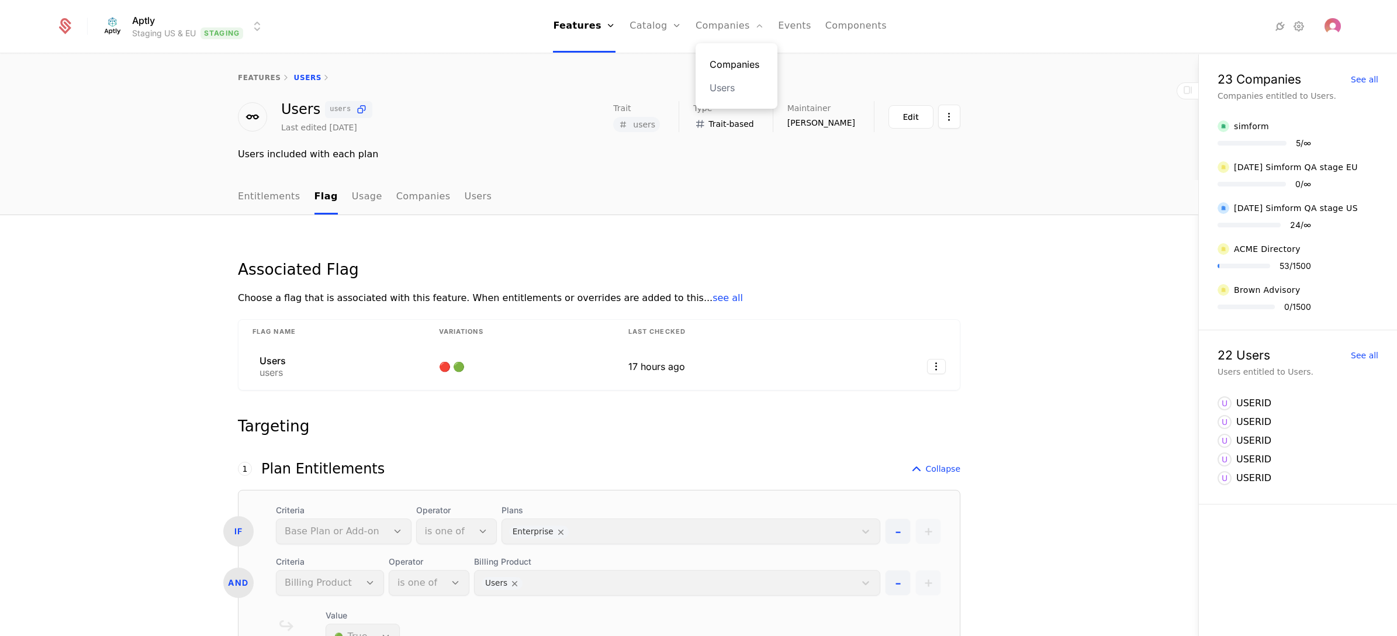
click at [735, 64] on link "Companies" at bounding box center [737, 64] width 54 height 14
select select "**"
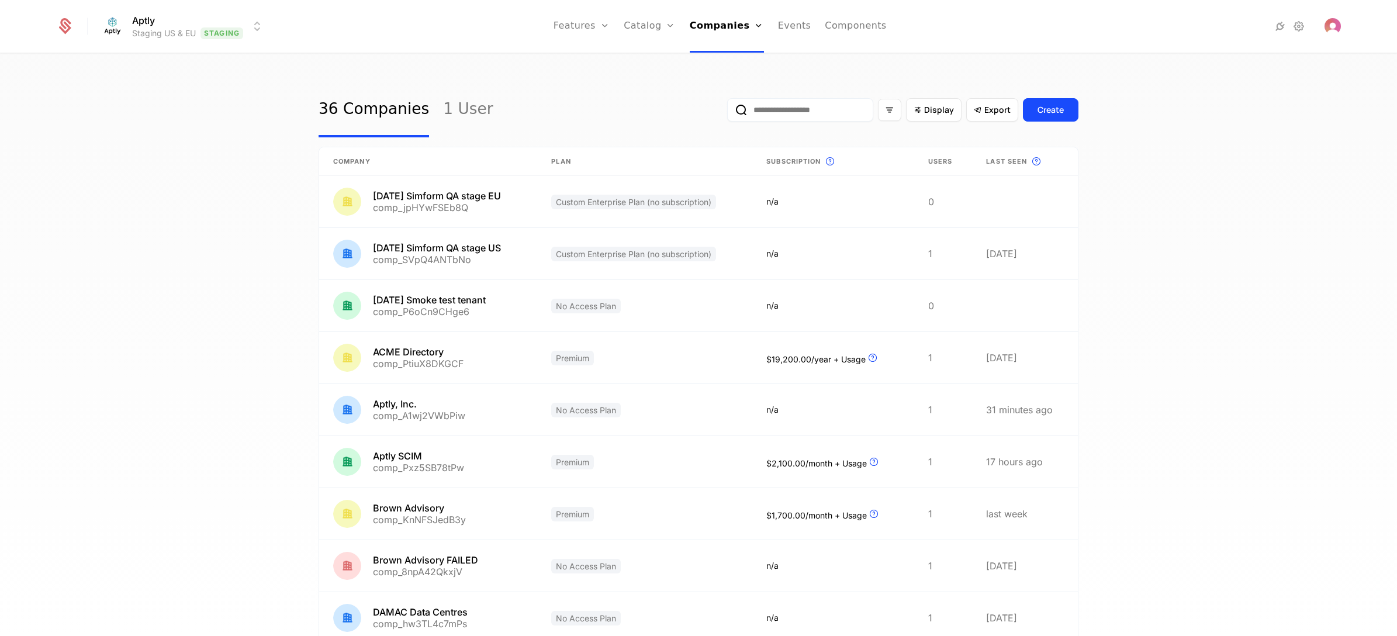
click at [231, 30] on html "Aptly Staging US & EU Staging Features Features Flags Catalog Plans Add Ons Cre…" at bounding box center [698, 318] width 1397 height 636
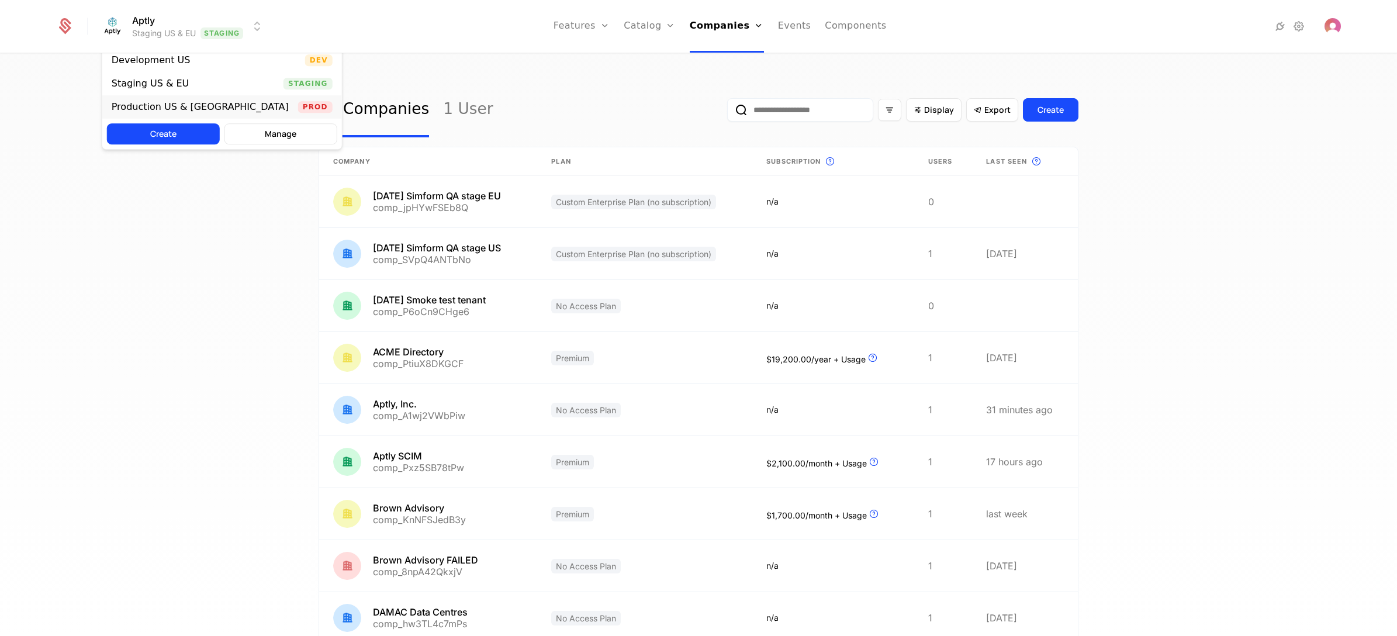
click at [190, 101] on div "Production US & [GEOGRAPHIC_DATA]" at bounding box center [205, 107] width 186 height 12
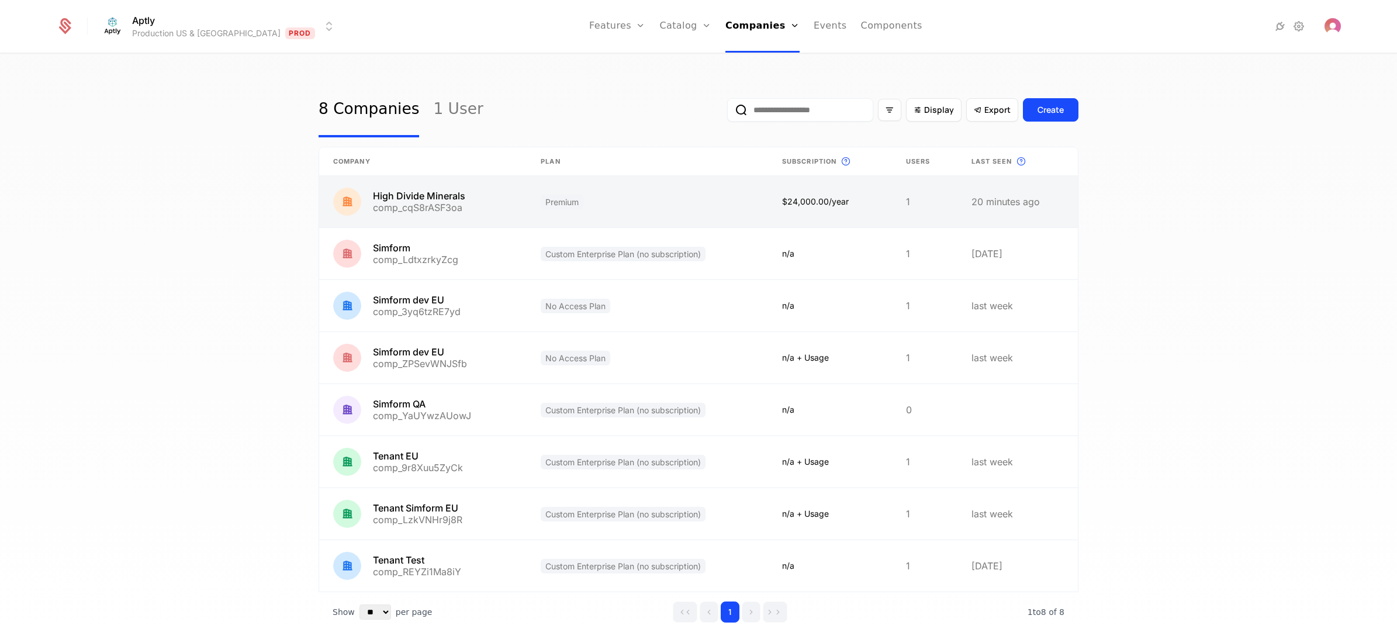
click at [483, 205] on link at bounding box center [423, 201] width 208 height 51
select select "**"
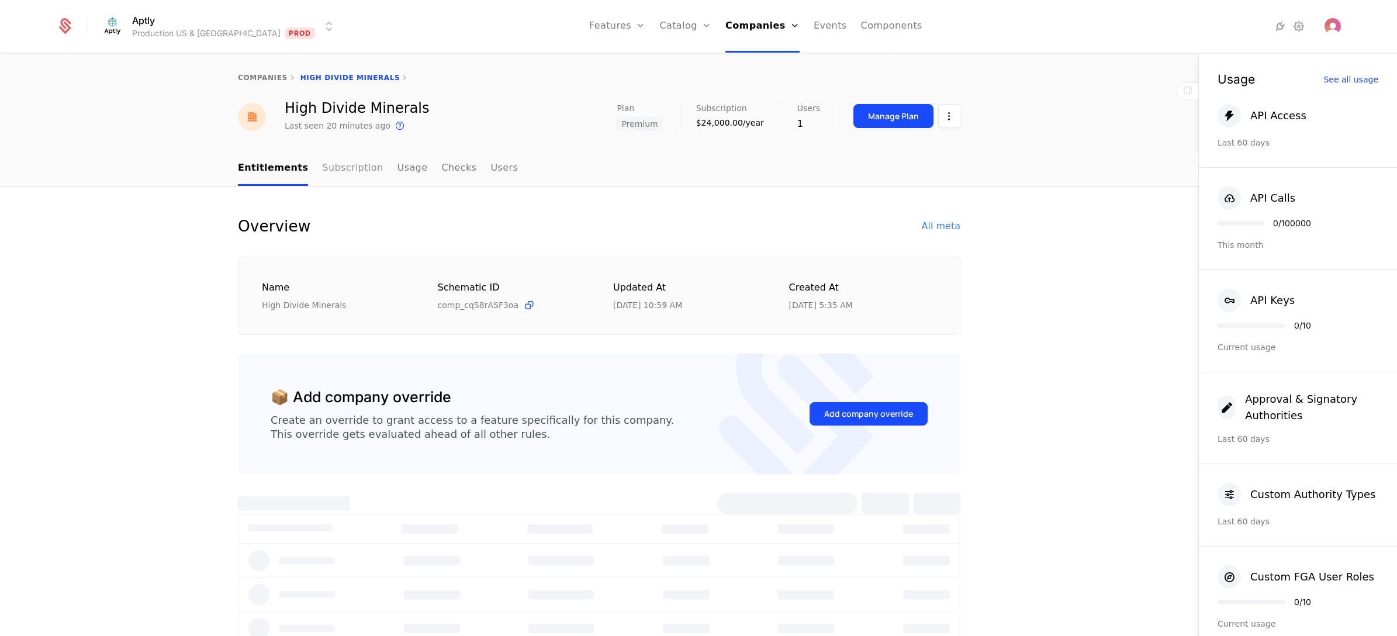
click at [347, 164] on link "Subscription" at bounding box center [352, 168] width 61 height 34
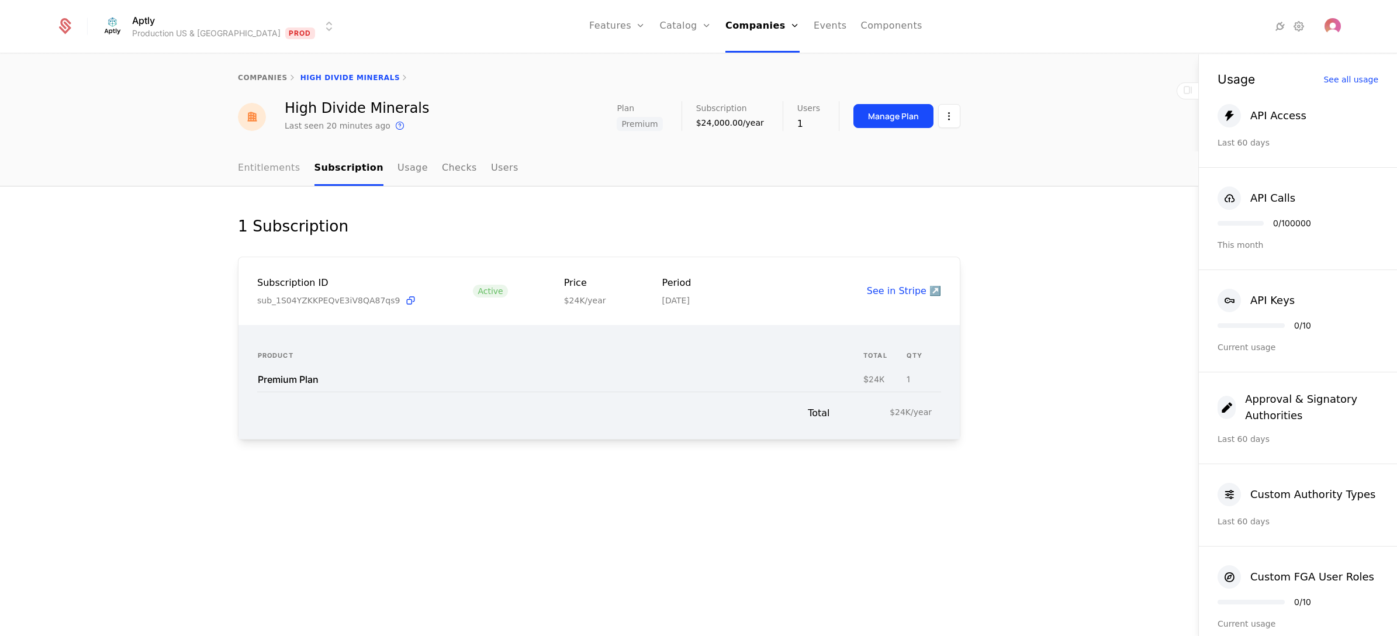
click at [281, 163] on link "Entitlements" at bounding box center [269, 168] width 63 height 34
select select "**"
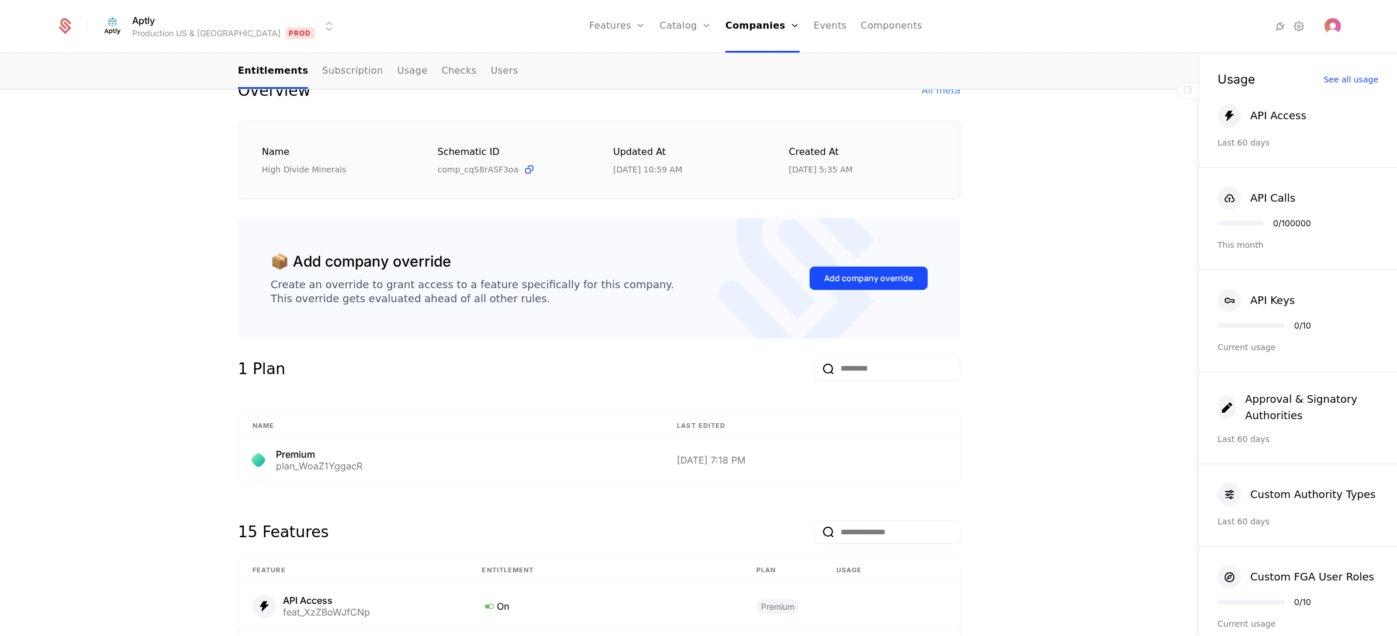
scroll to position [263, 0]
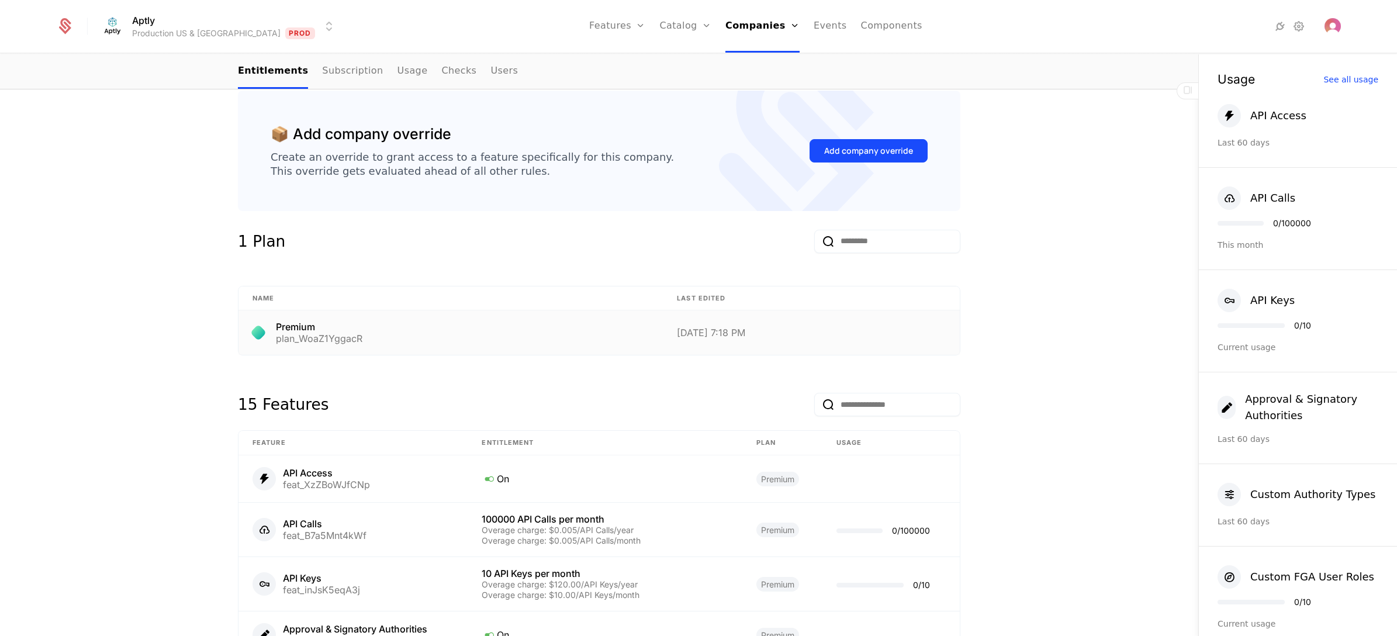
click at [403, 326] on div "Premium plan_WoaZ1YggacR" at bounding box center [451, 332] width 396 height 21
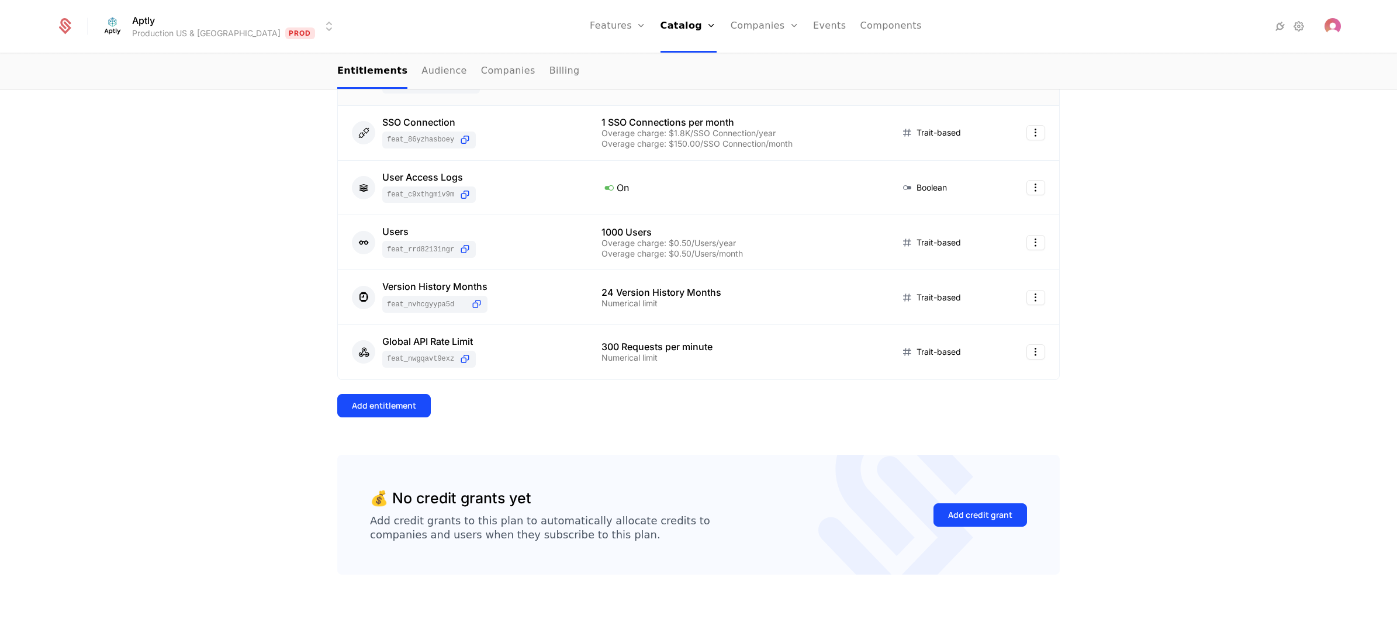
scroll to position [752, 0]
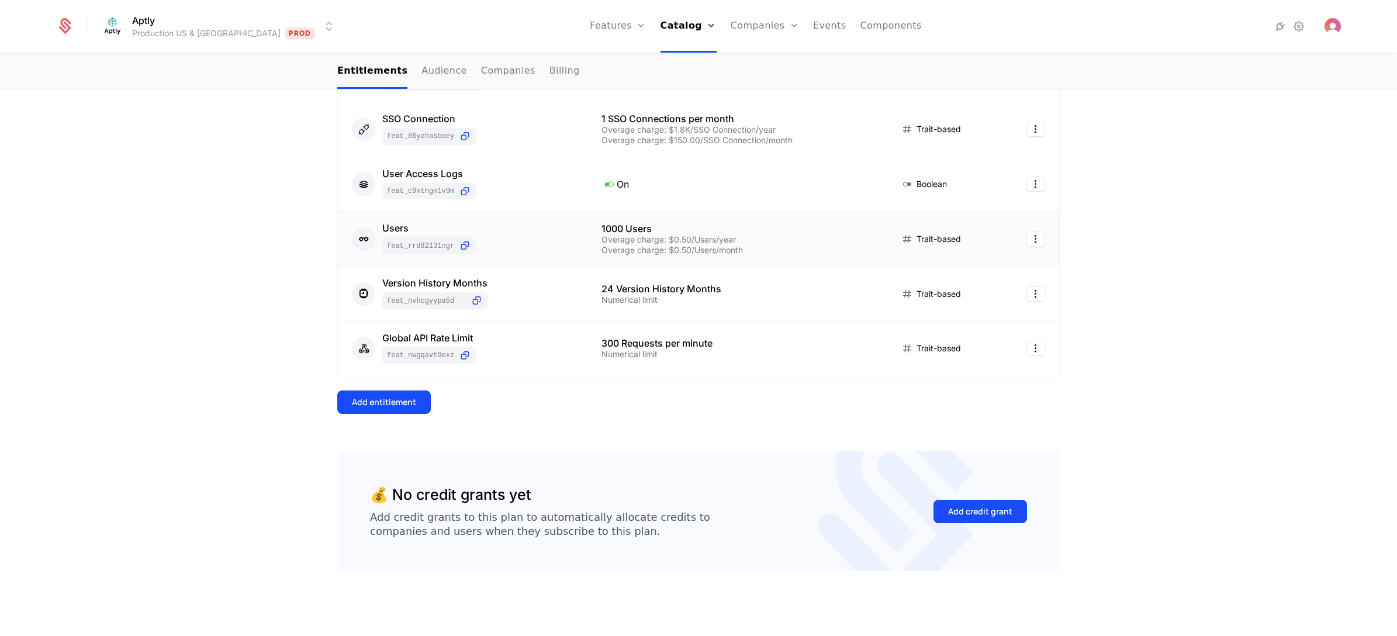
click at [518, 229] on div "Users feat_Rrd82131ngR" at bounding box center [463, 238] width 222 height 31
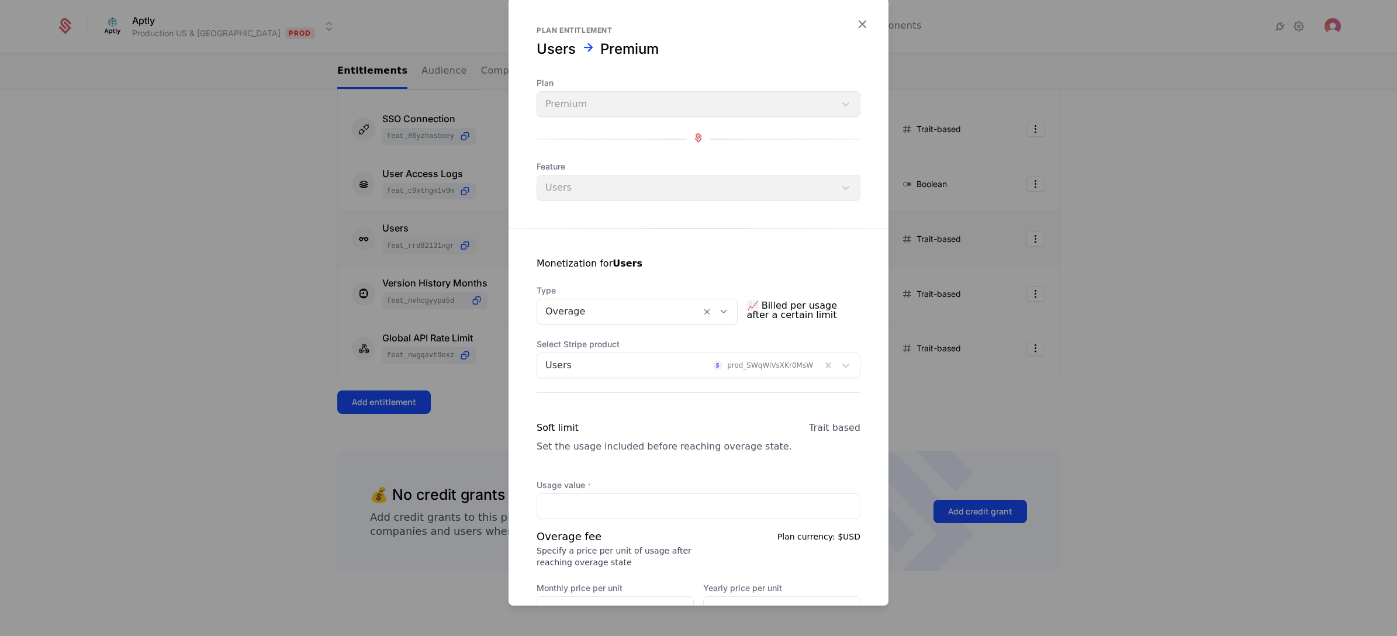
click at [258, 263] on div at bounding box center [698, 318] width 1397 height 636
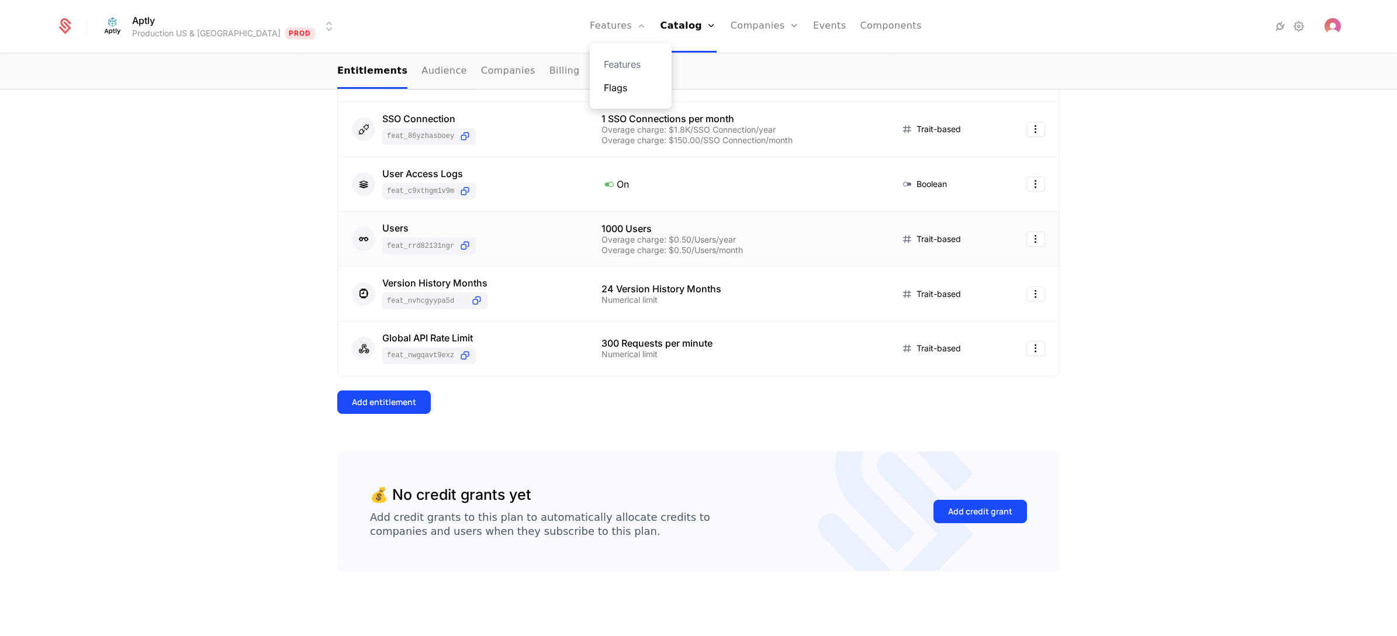
click at [604, 85] on link "Flags" at bounding box center [631, 88] width 54 height 14
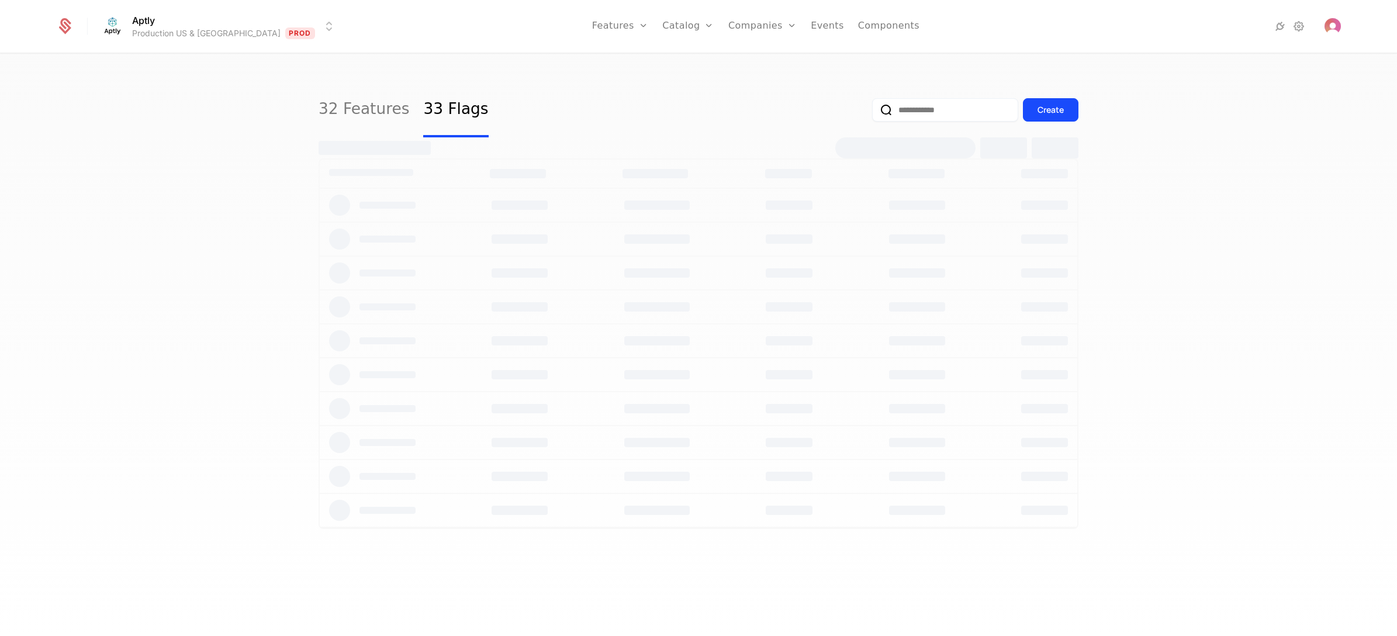
select select "**"
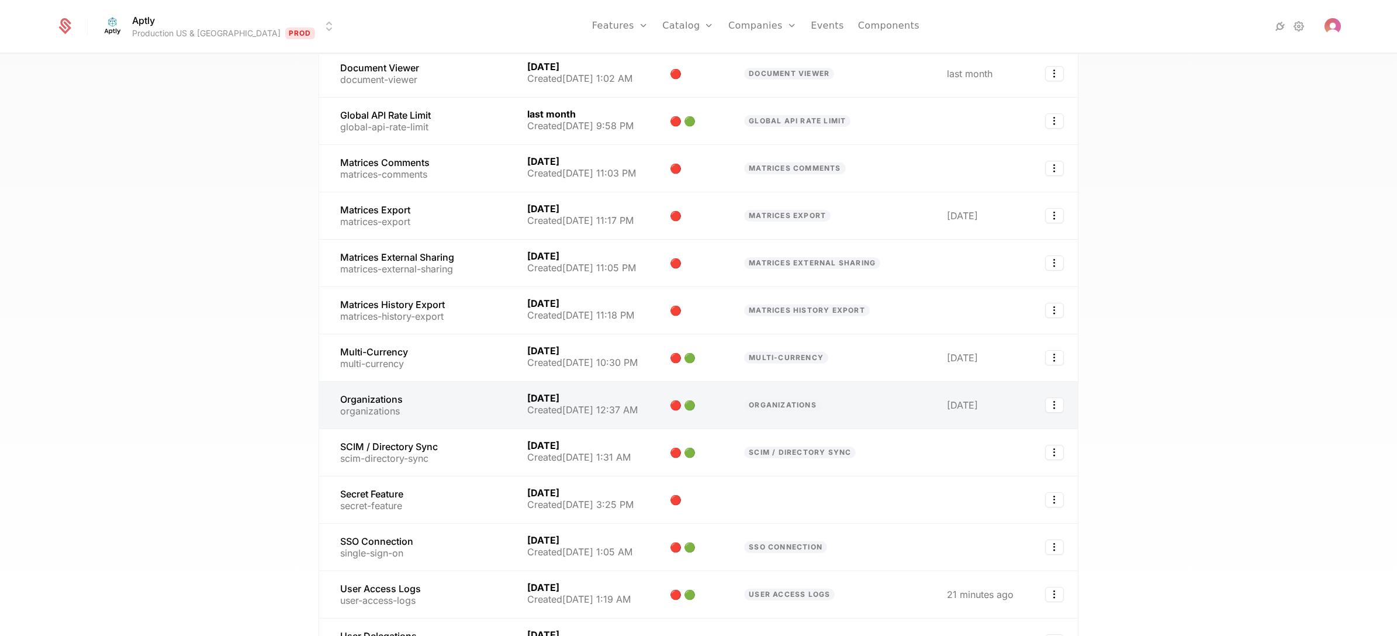
scroll to position [1172, 0]
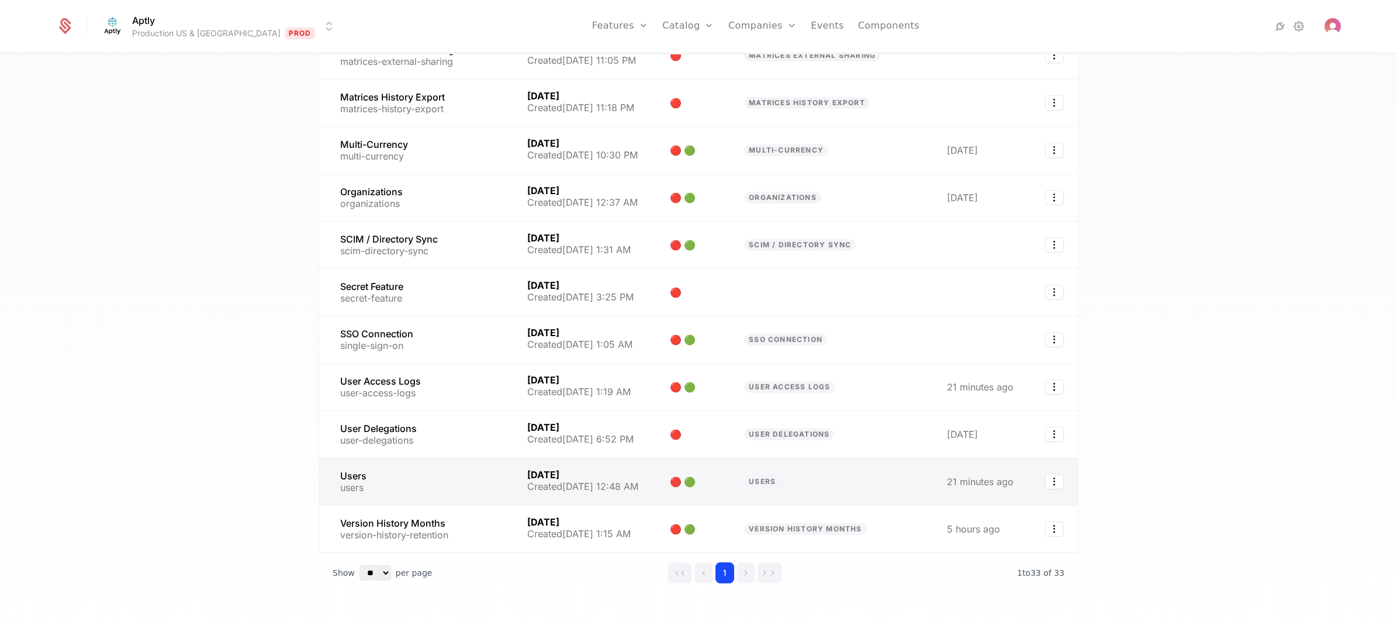
click at [416, 457] on link at bounding box center [416, 481] width 194 height 47
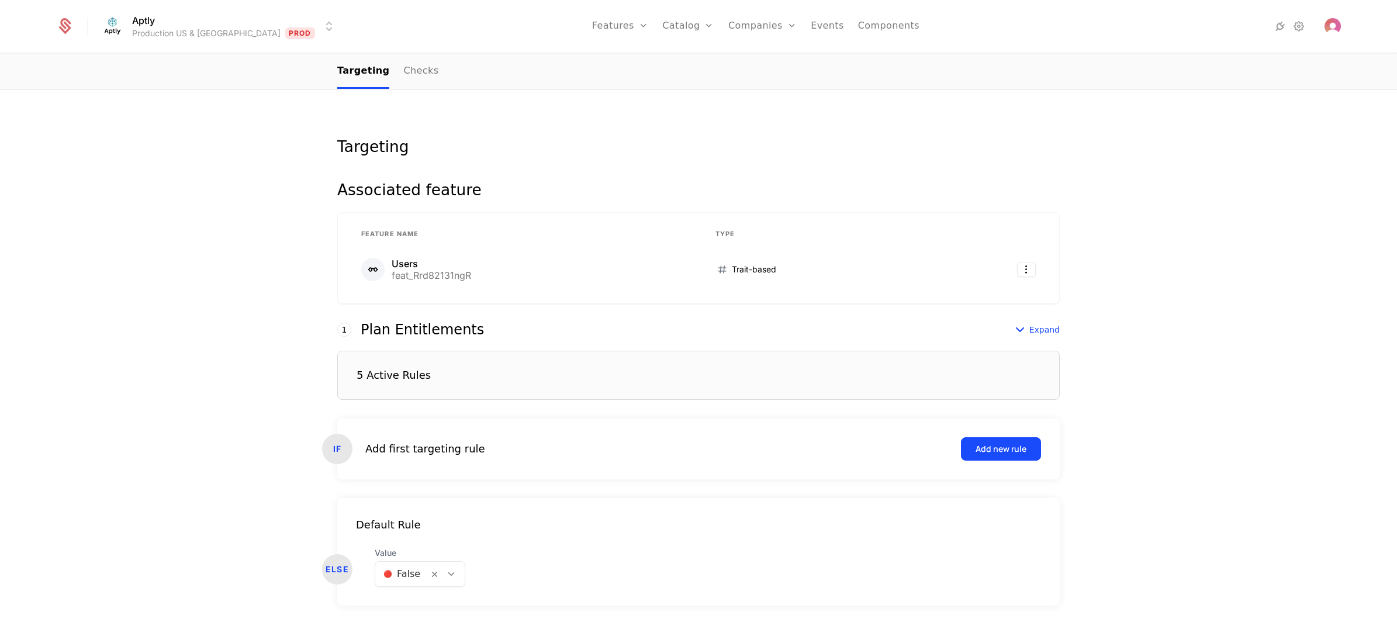
scroll to position [129, 0]
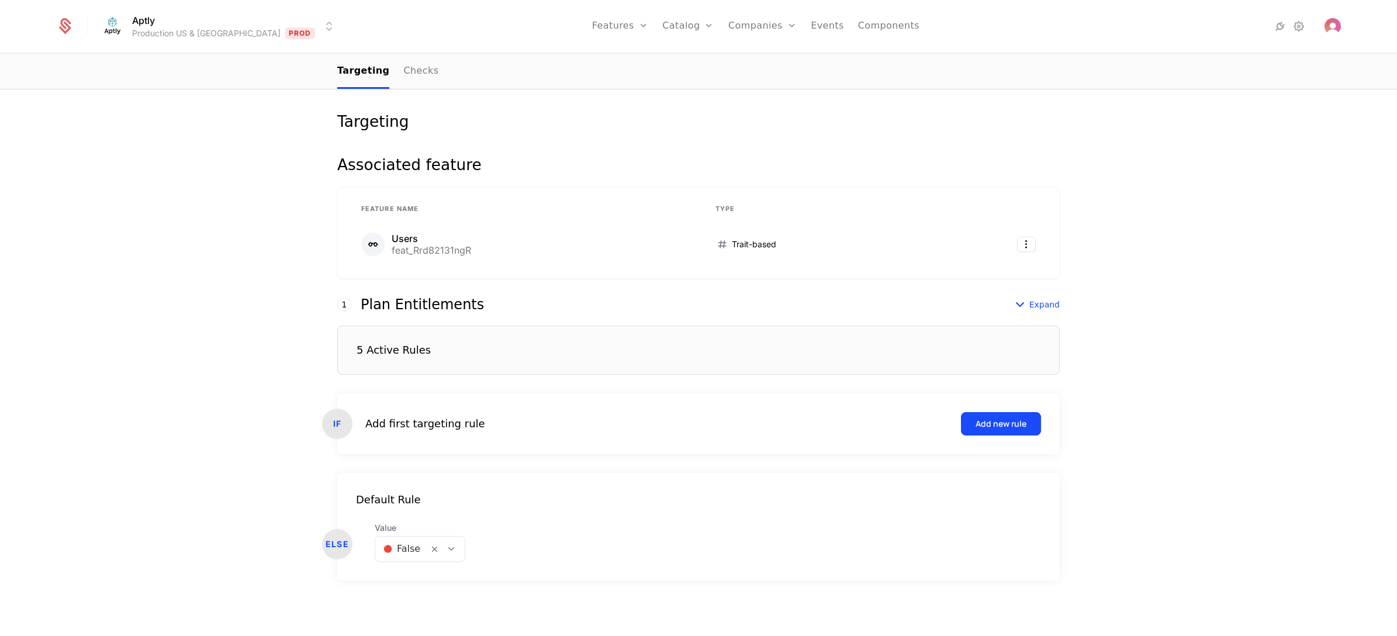
click at [490, 351] on div "5 Active Rules" at bounding box center [698, 350] width 723 height 49
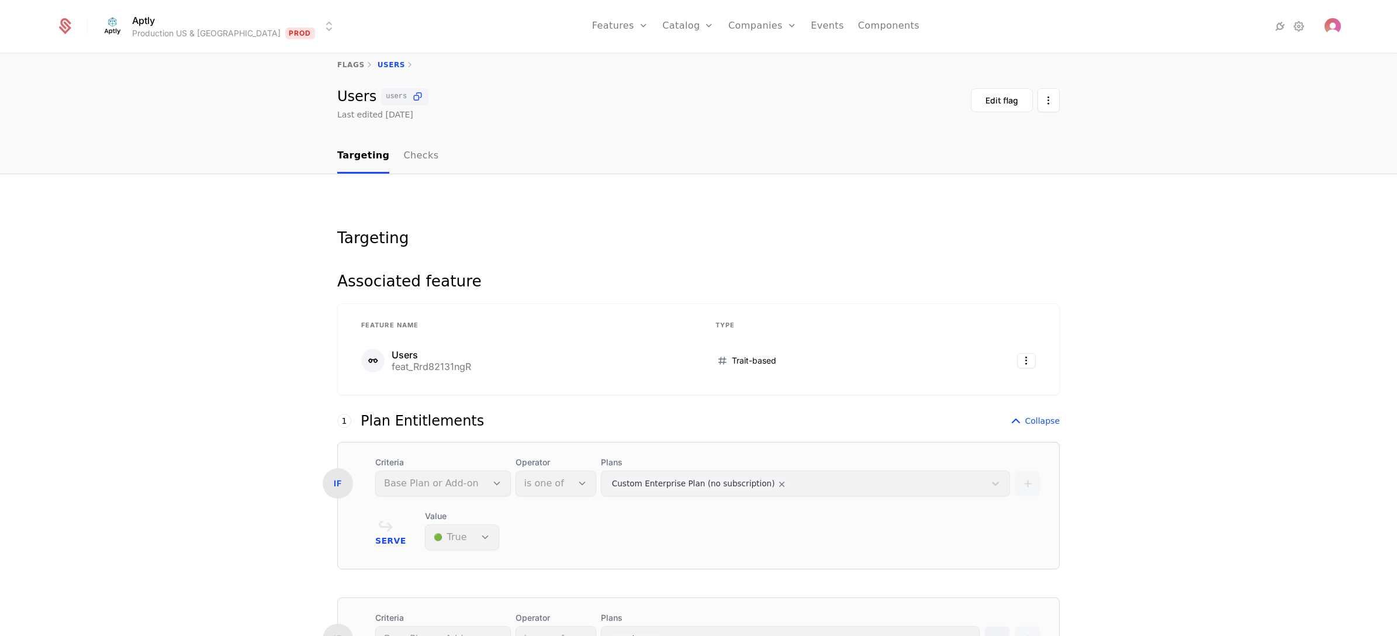
scroll to position [0, 0]
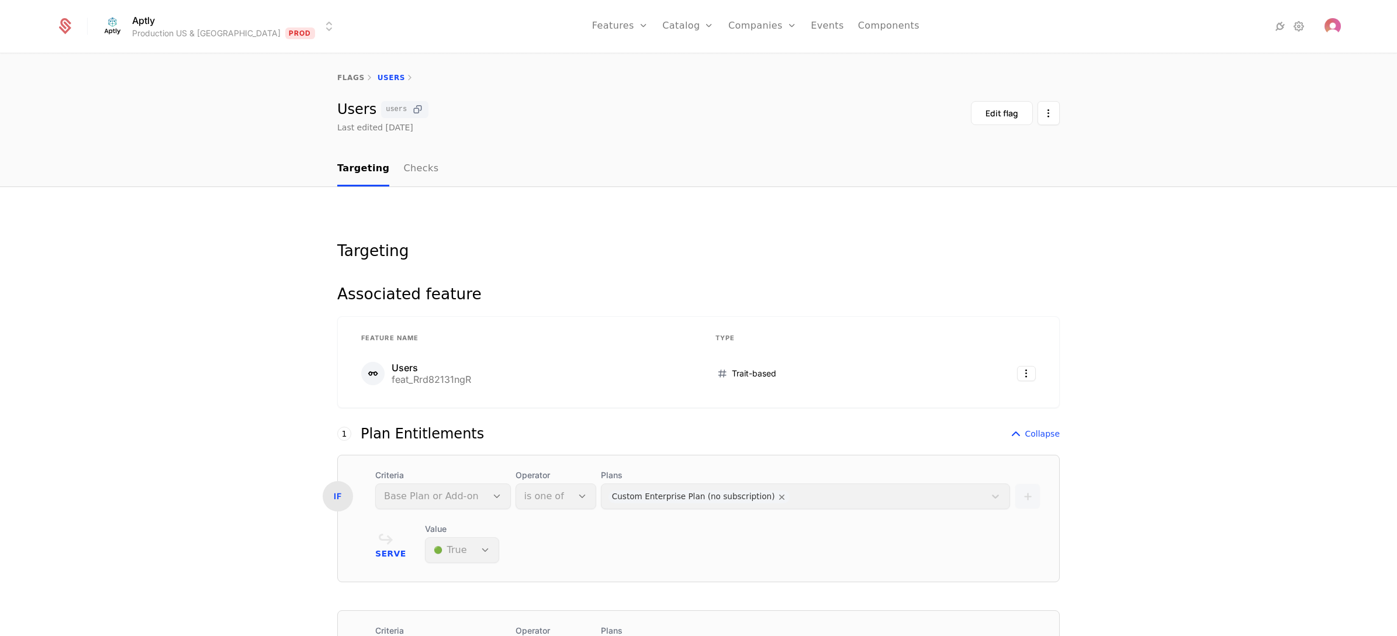
click at [412, 105] on icon at bounding box center [418, 109] width 12 height 12
click at [1069, 26] on icon at bounding box center [1299, 26] width 14 height 14
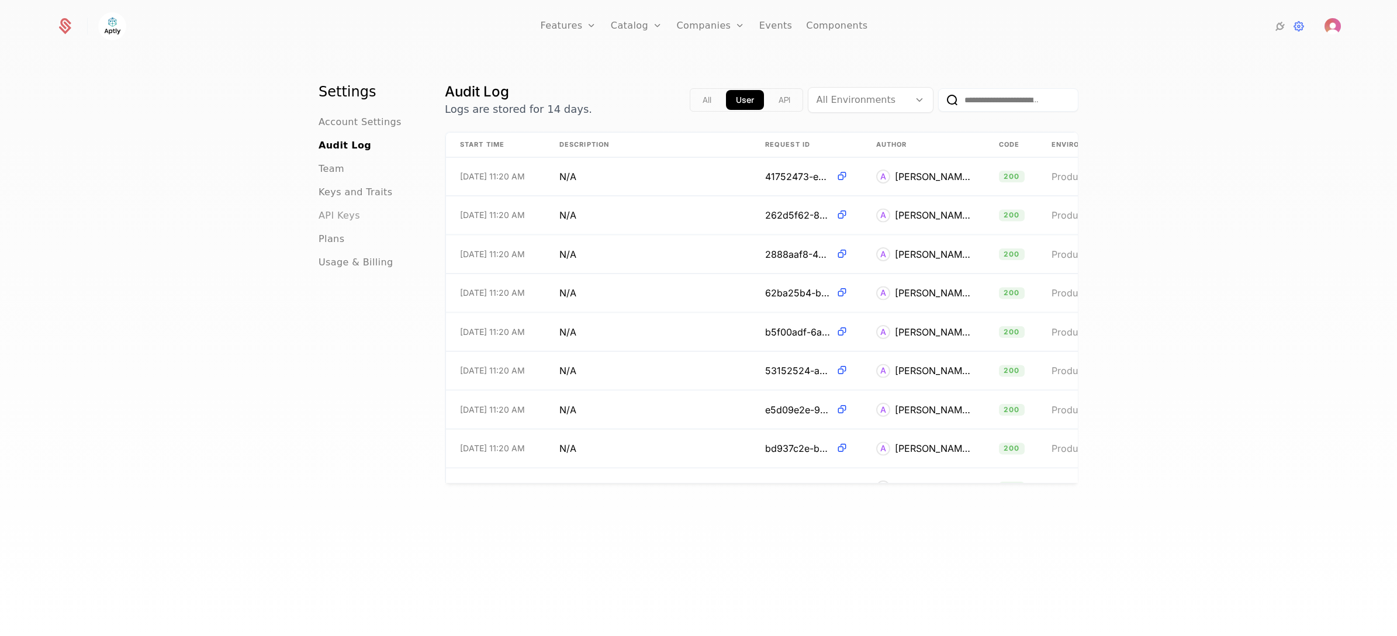
click at [341, 215] on span "API Keys" at bounding box center [340, 216] width 42 height 14
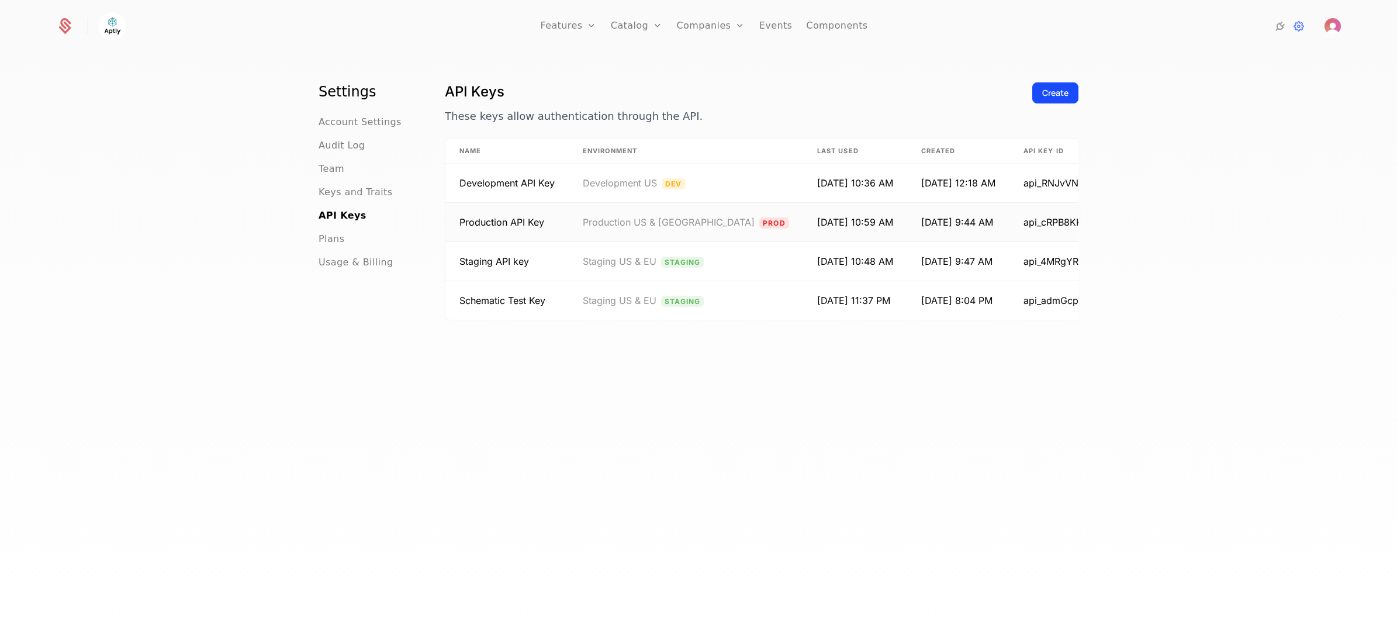
click at [1069, 220] on icon at bounding box center [1125, 222] width 12 height 12
click at [583, 82] on link "Flags" at bounding box center [581, 88] width 54 height 14
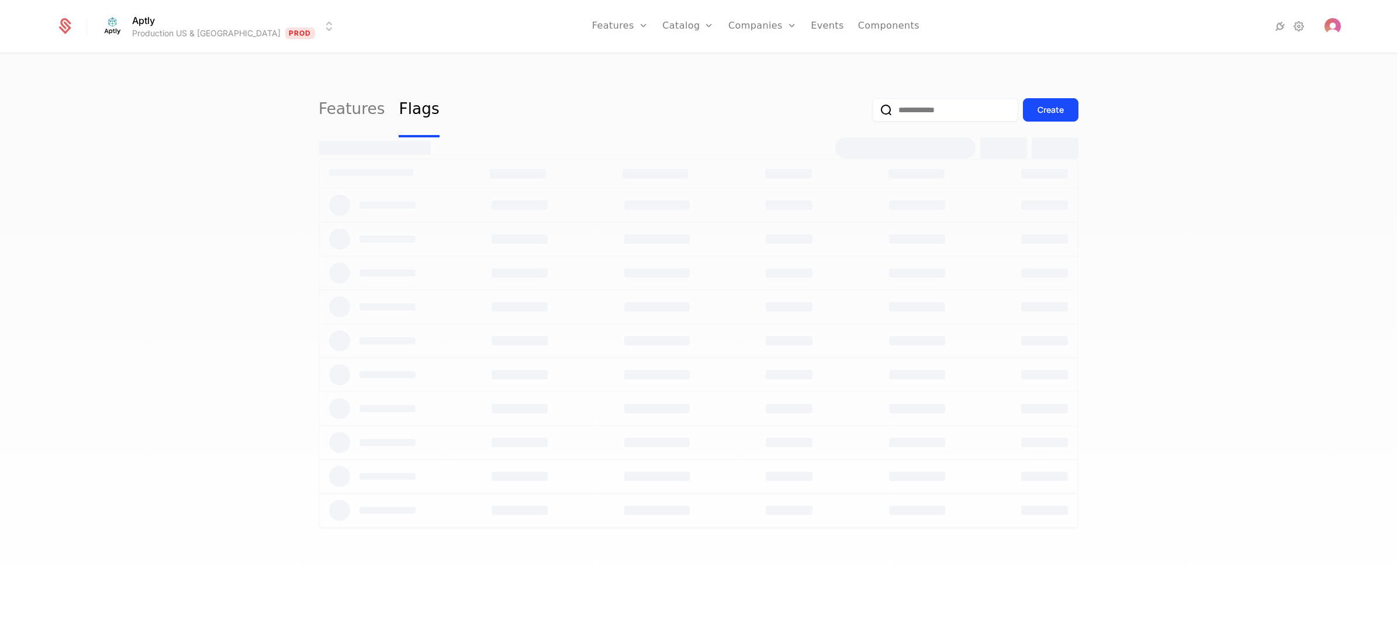
select select "**"
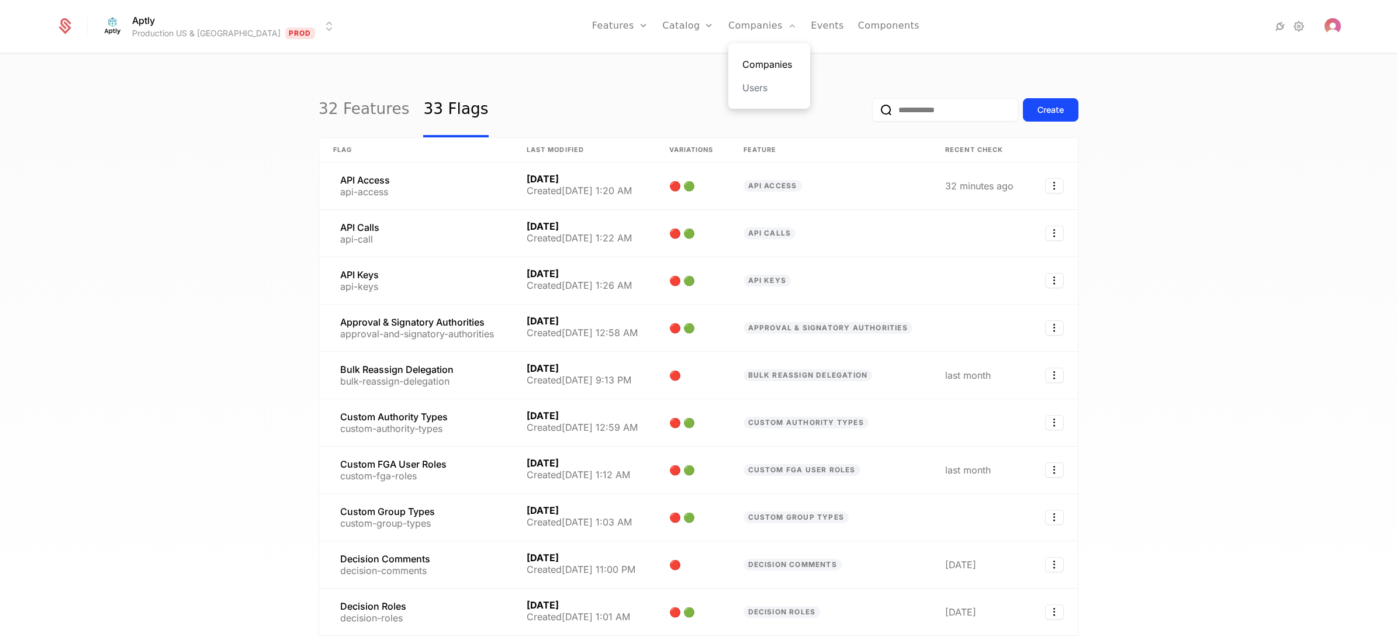
click at [745, 57] on link "Companies" at bounding box center [769, 64] width 54 height 14
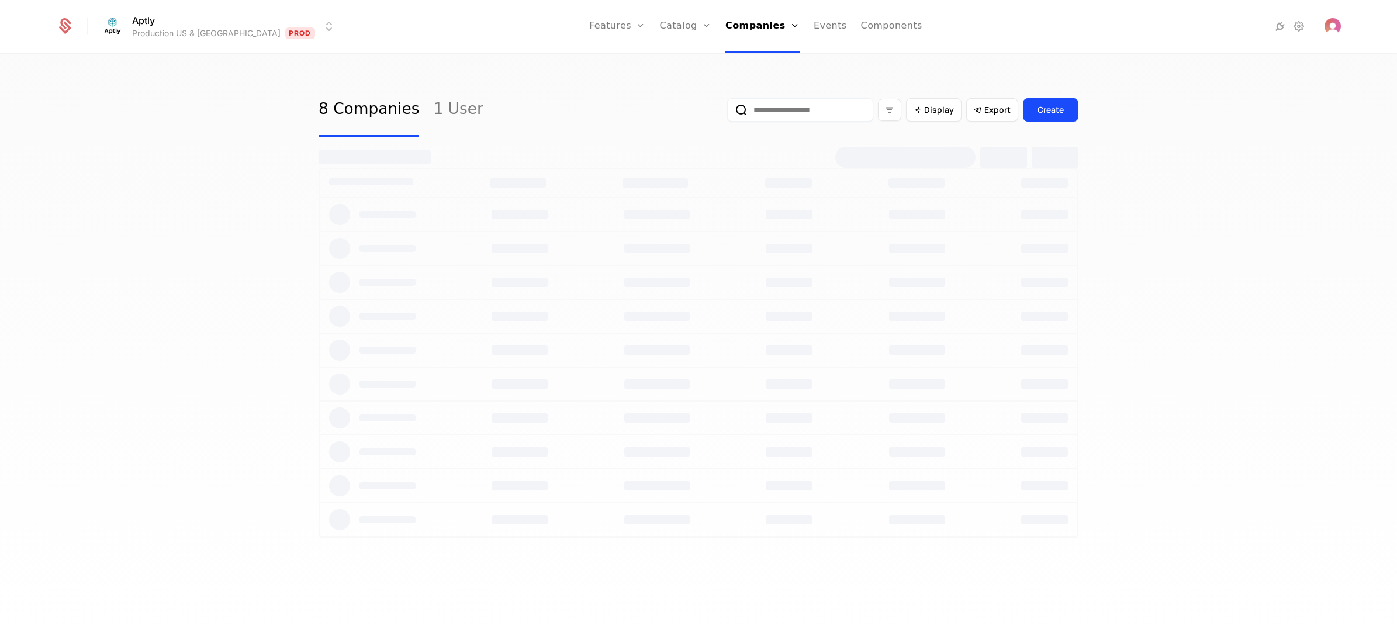
select select "**"
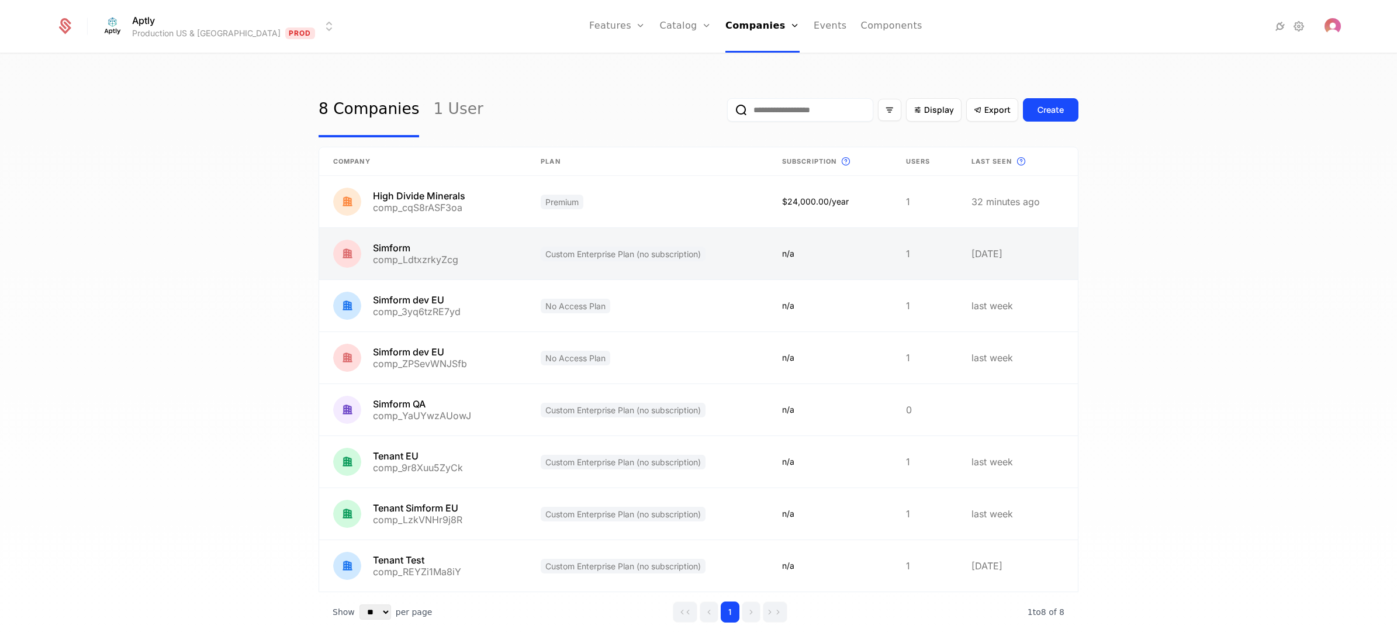
click at [499, 257] on link at bounding box center [423, 253] width 208 height 51
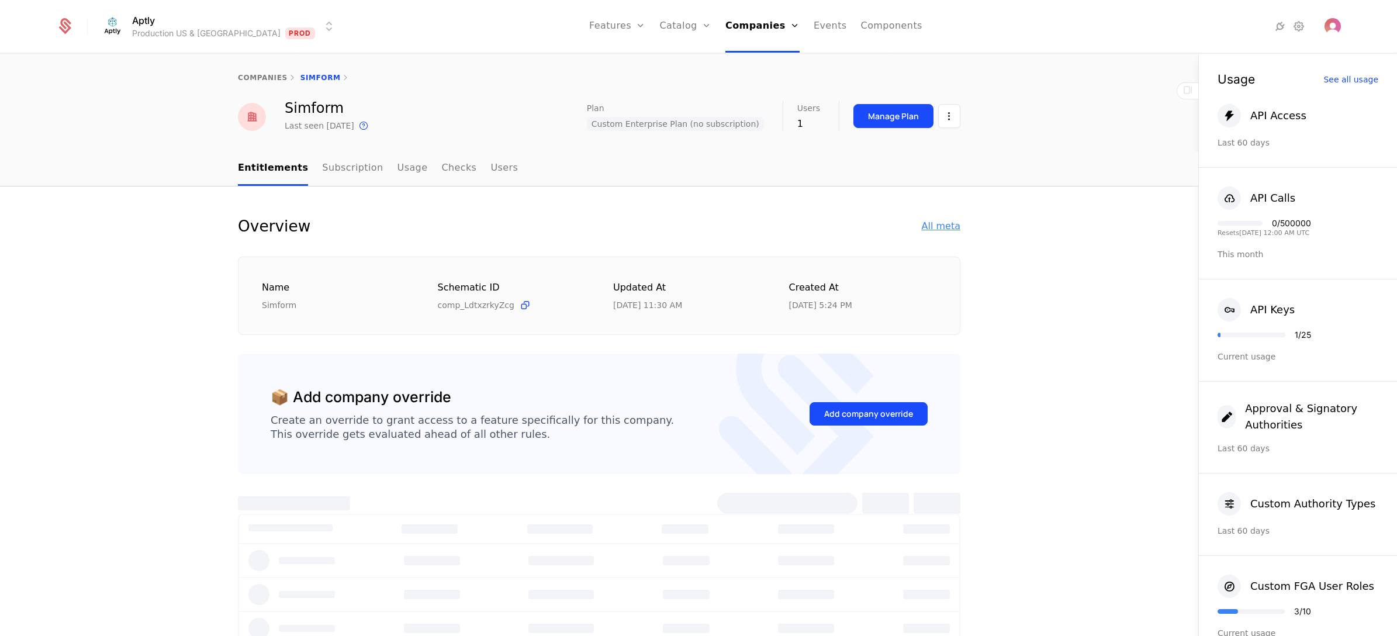
select select "**"
click at [934, 219] on div "All meta" at bounding box center [941, 226] width 39 height 14
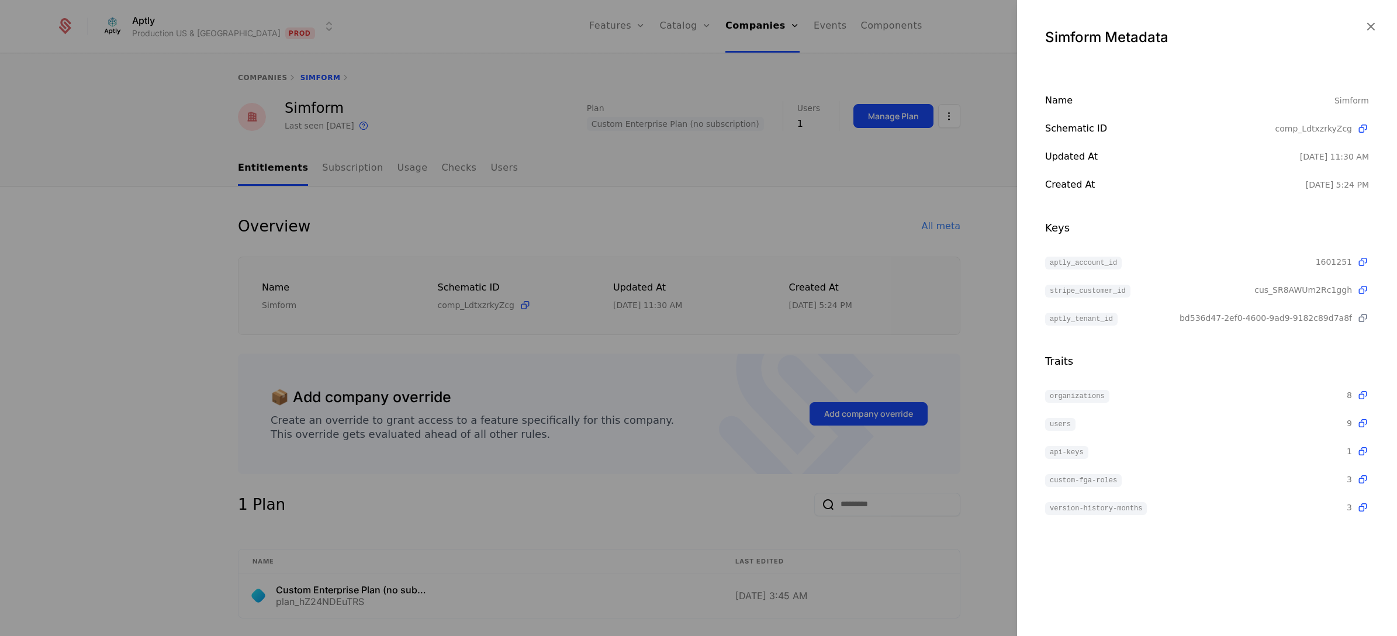
click at [1069, 319] on icon at bounding box center [1363, 318] width 12 height 12
click at [714, 237] on div at bounding box center [698, 318] width 1397 height 636
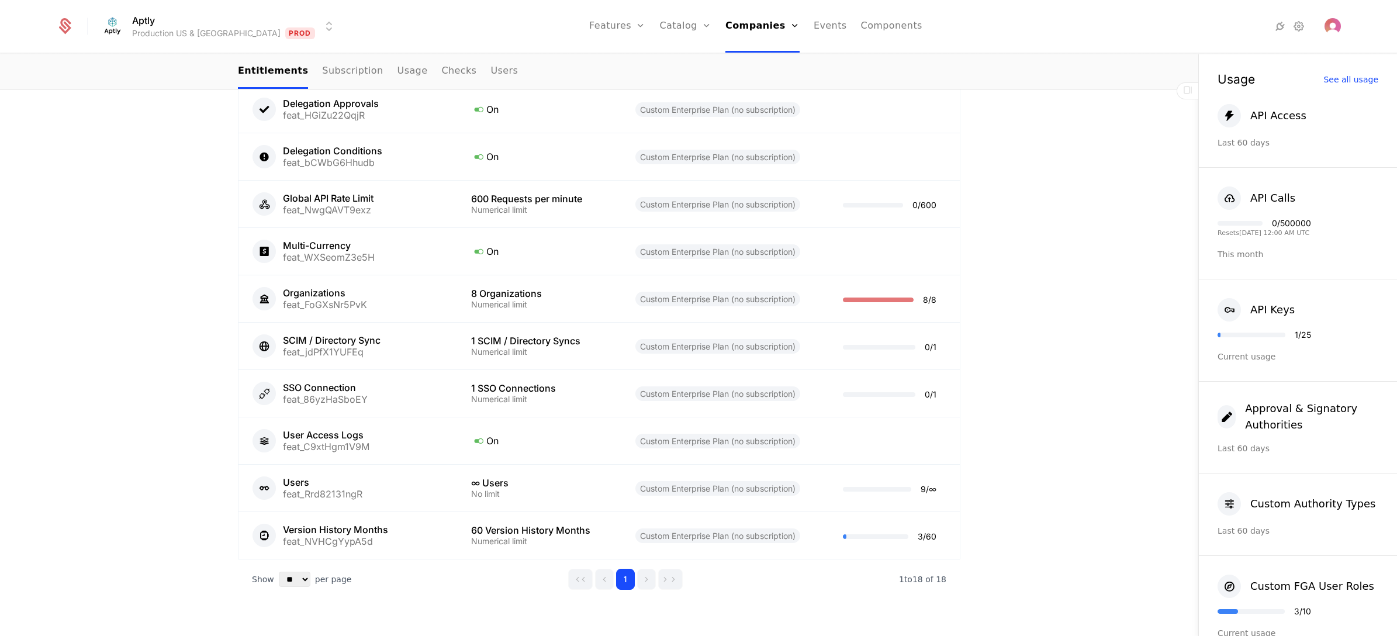
scroll to position [1042, 0]
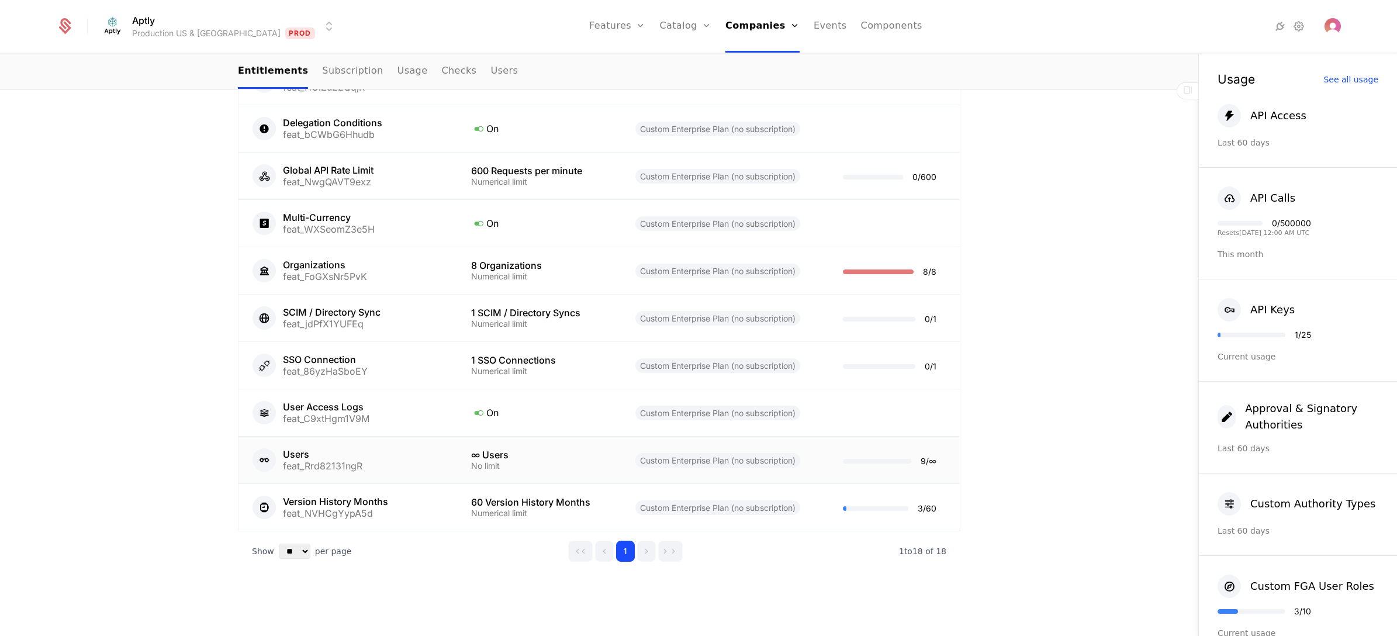
click at [414, 457] on div "Users feat_Rrd82131ngR" at bounding box center [348, 459] width 191 height 23
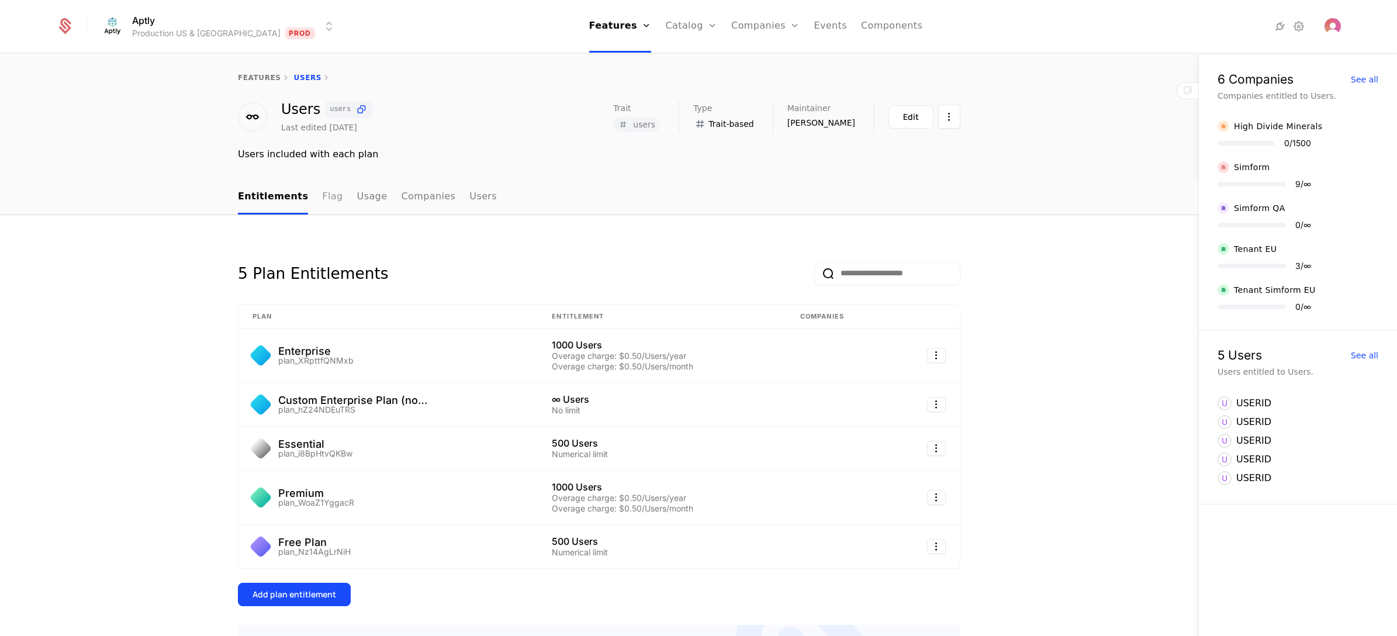
click at [322, 197] on link "Flag" at bounding box center [332, 197] width 20 height 34
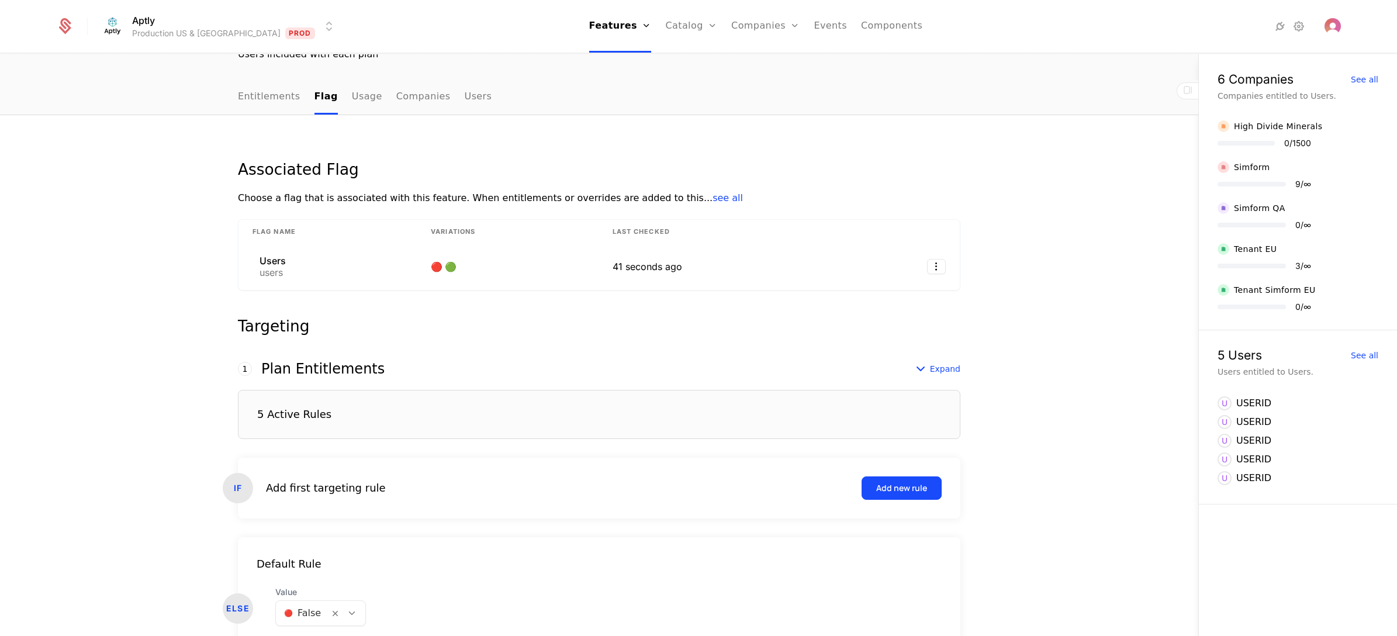
scroll to position [164, 0]
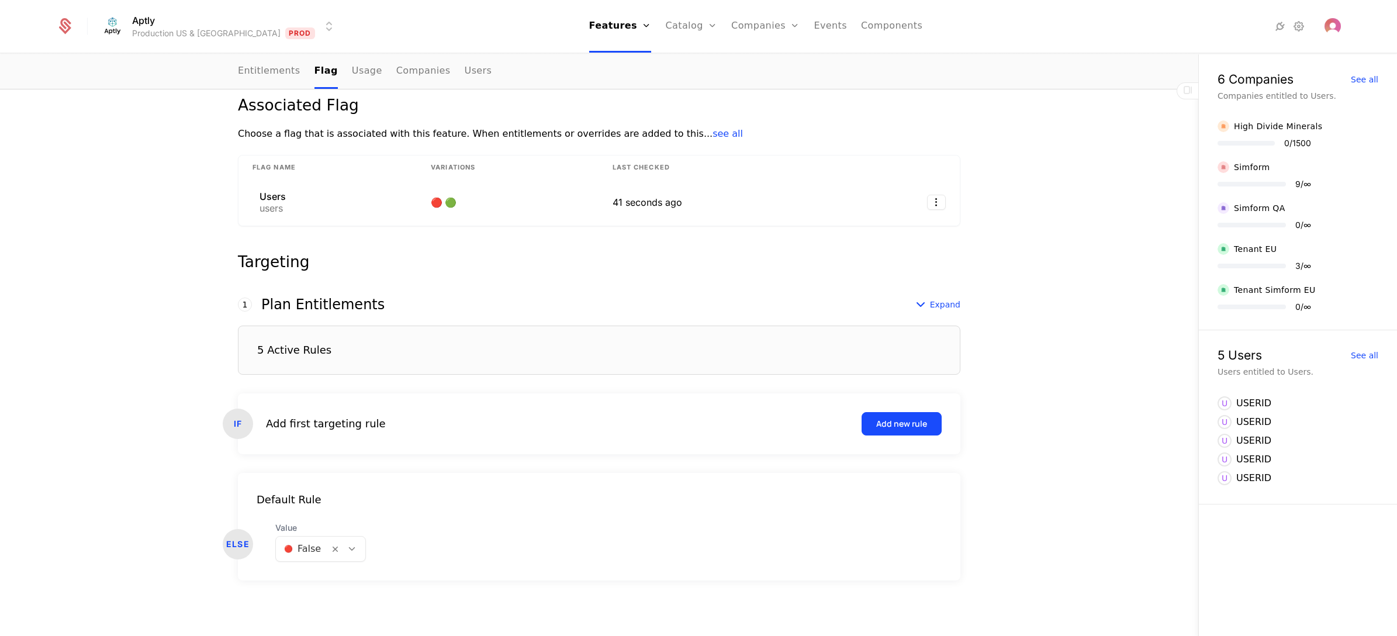
click at [483, 348] on div "5 Active Rules" at bounding box center [599, 350] width 723 height 49
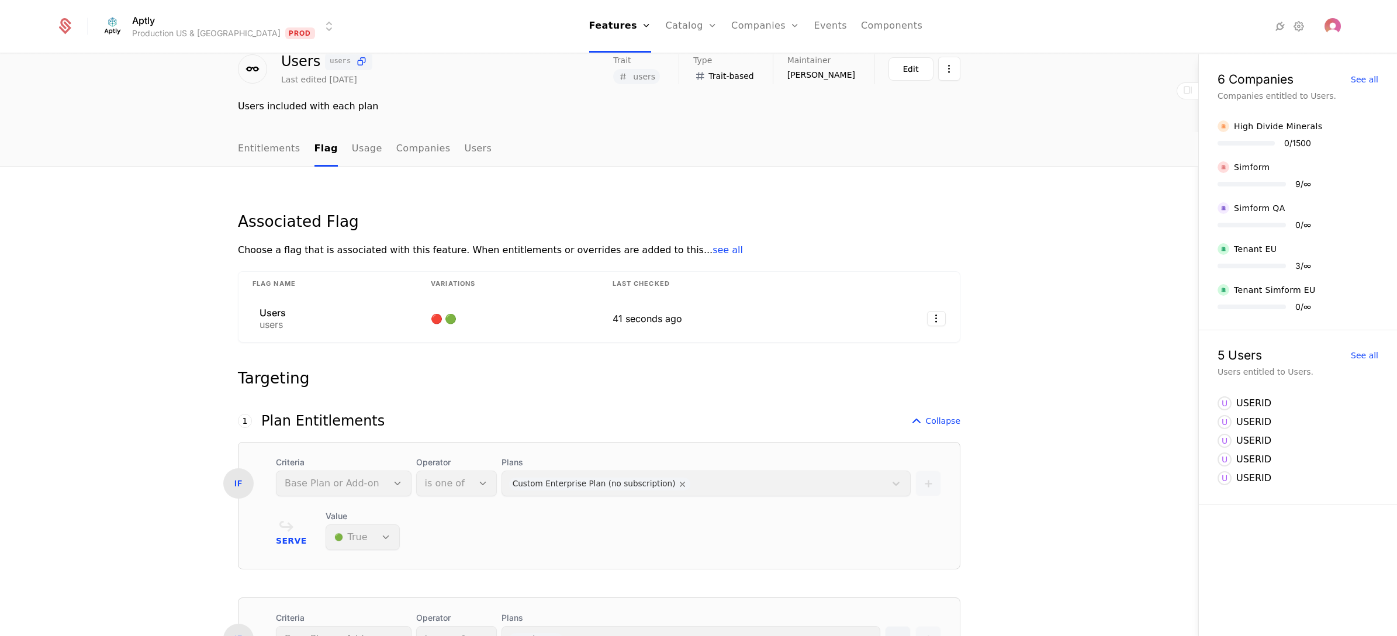
scroll to position [0, 0]
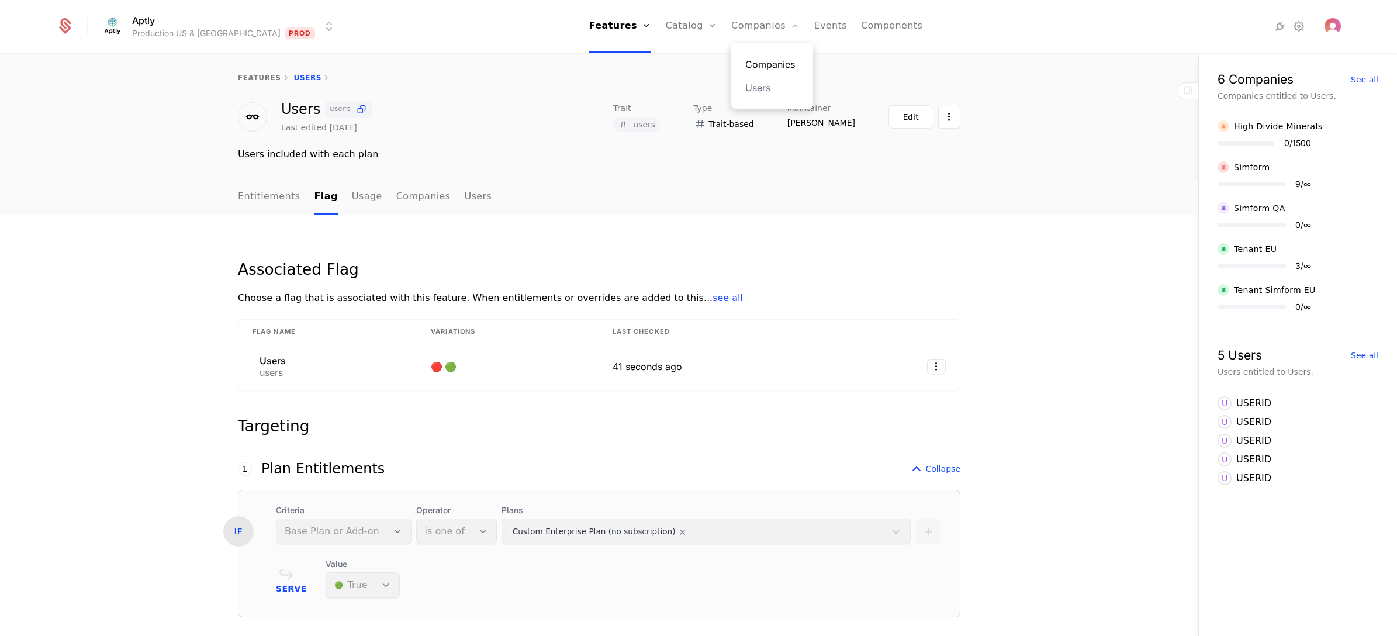
click at [745, 70] on link "Companies" at bounding box center [772, 64] width 54 height 14
select select "**"
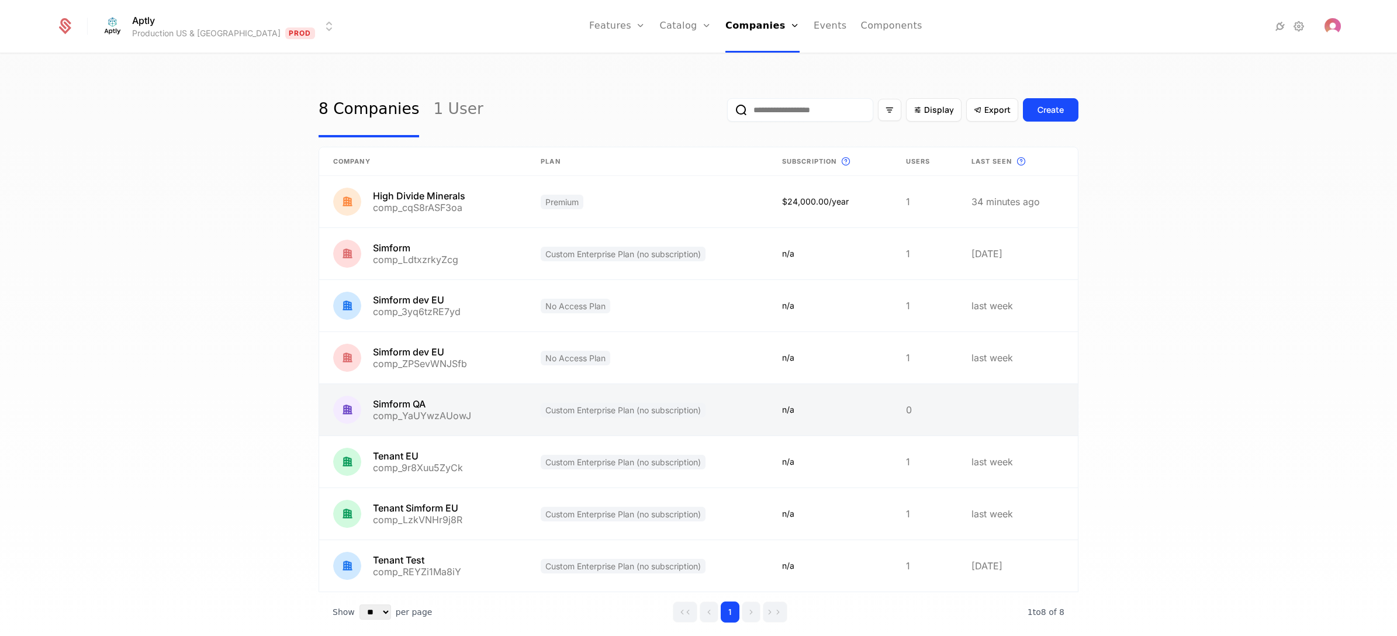
scroll to position [36, 0]
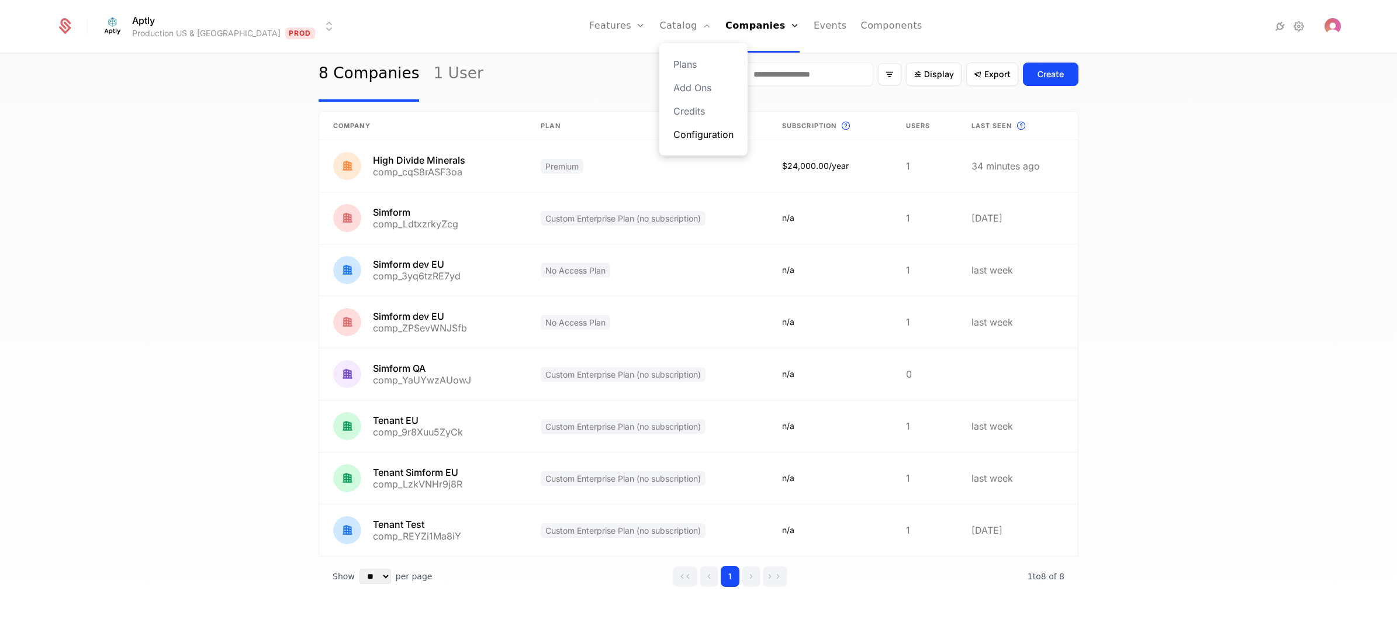
click at [675, 137] on link "Configuration" at bounding box center [703, 134] width 60 height 14
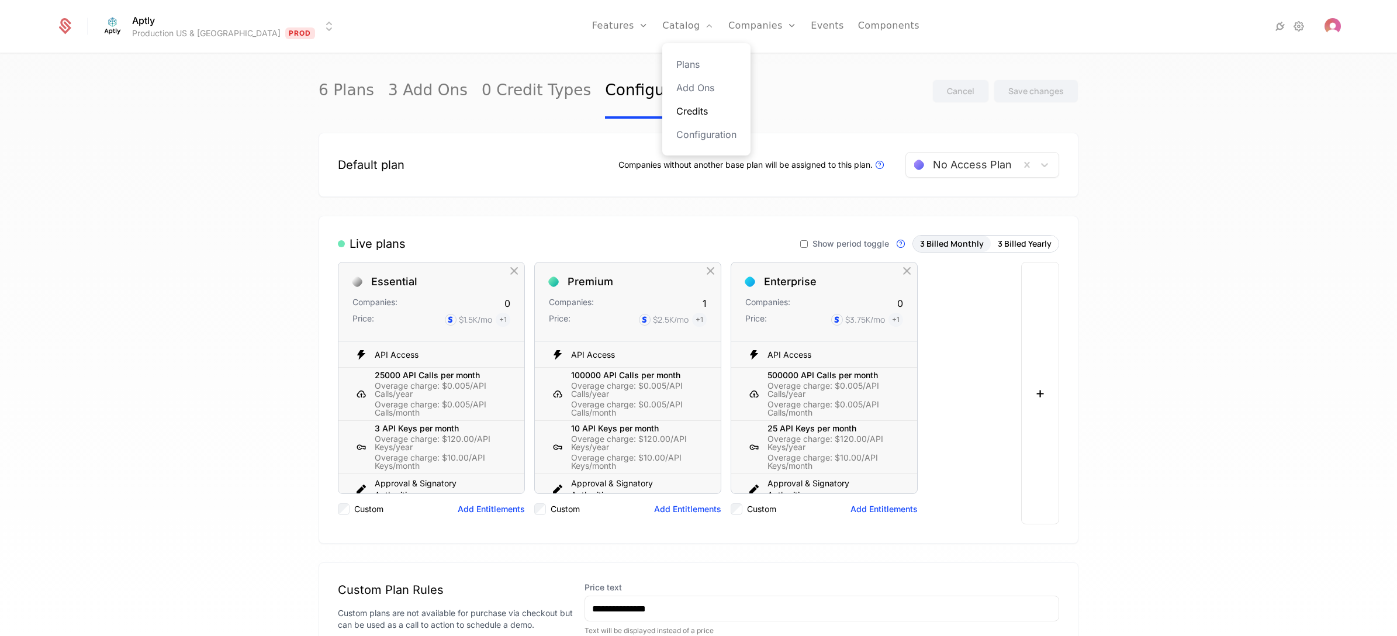
click at [676, 109] on link "Credits" at bounding box center [706, 111] width 60 height 14
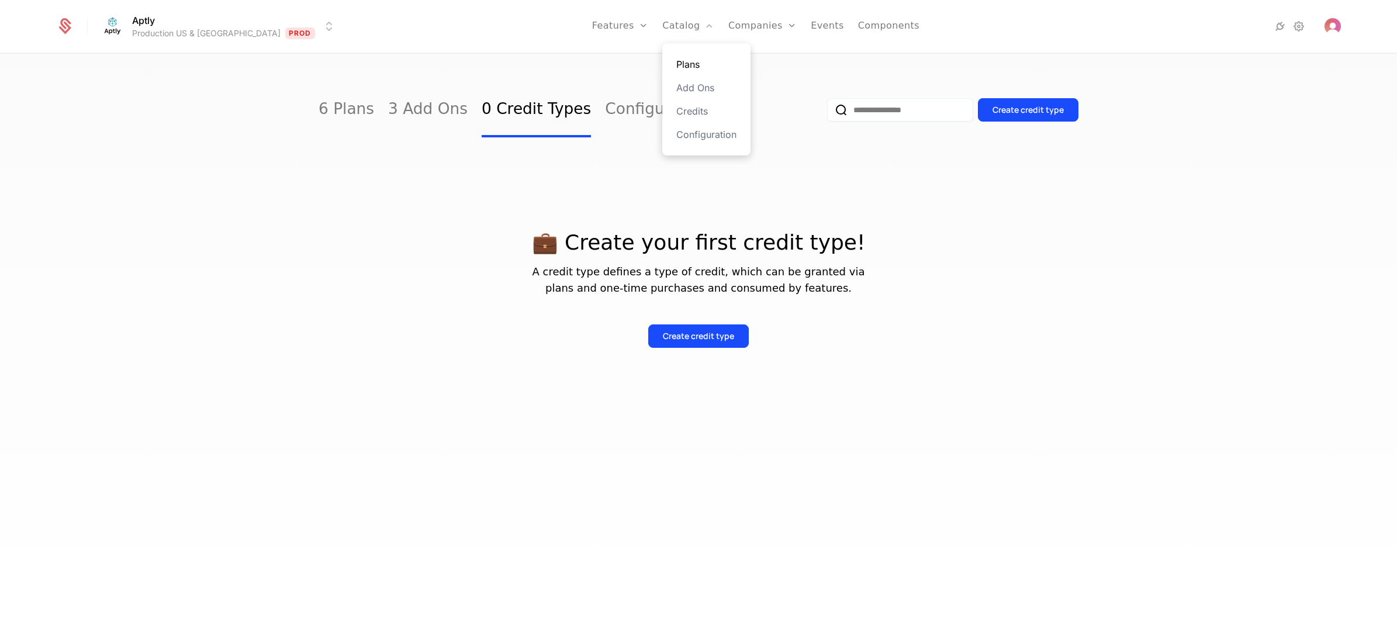
click at [676, 67] on link "Plans" at bounding box center [706, 64] width 60 height 14
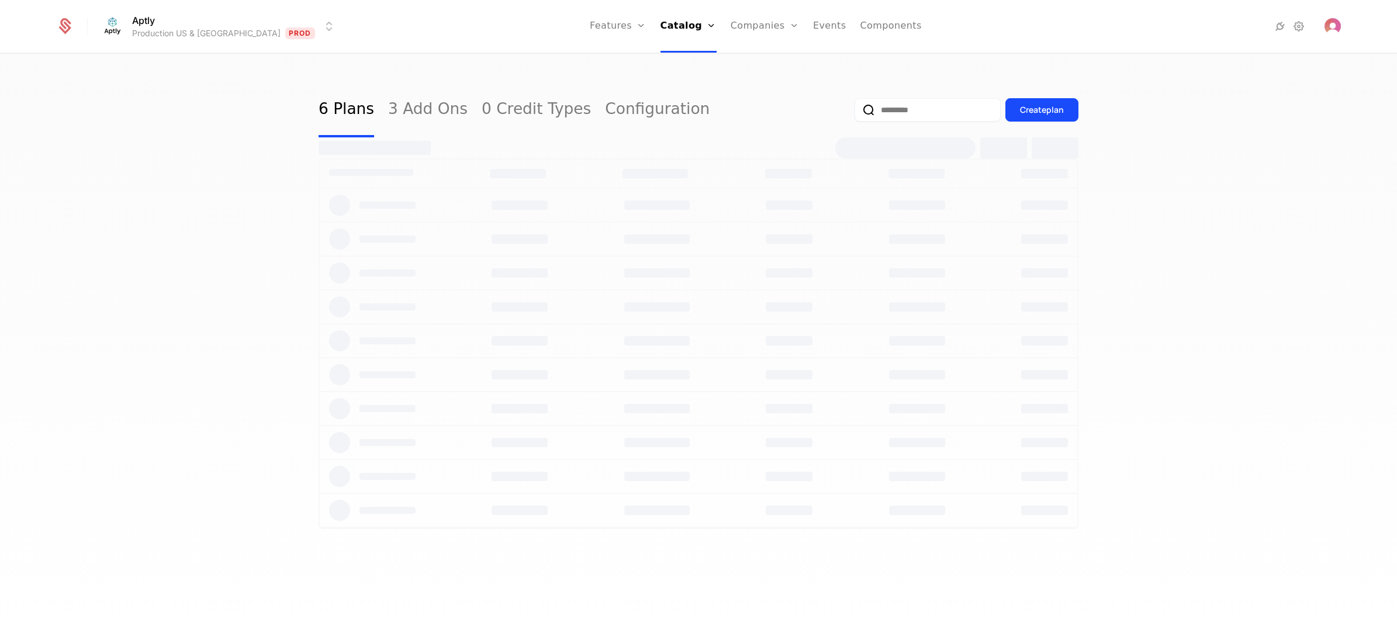
select select "**"
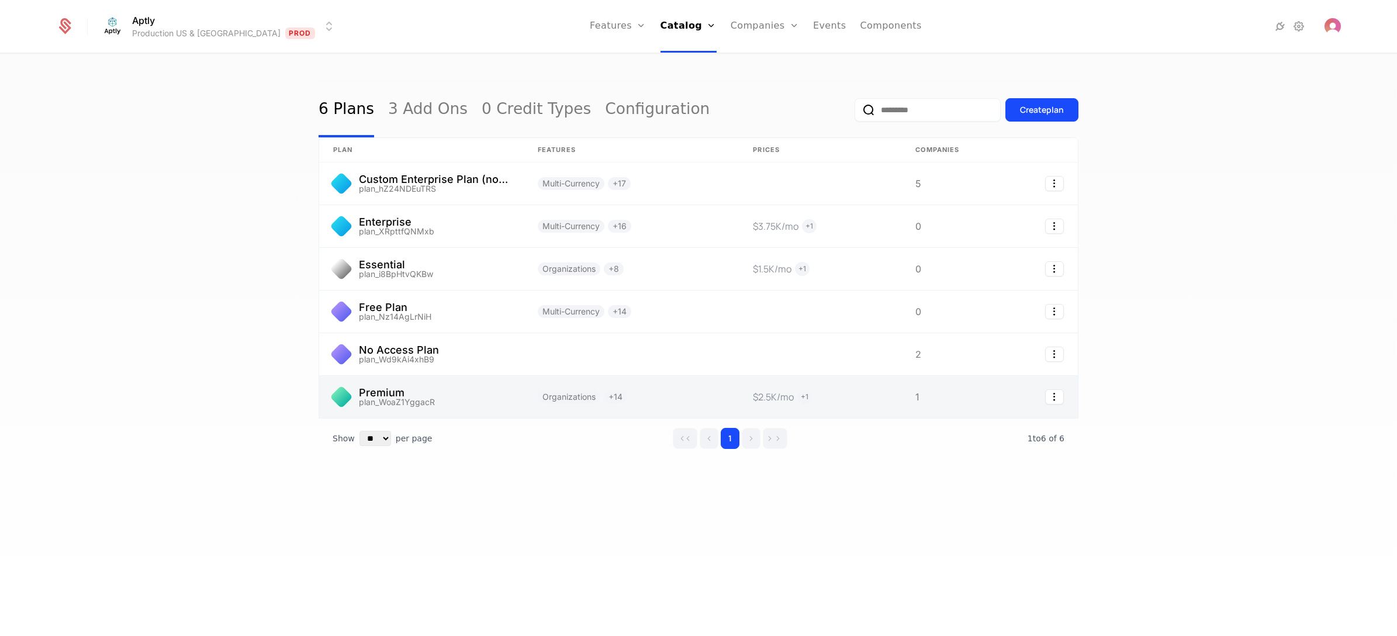
click at [864, 399] on link at bounding box center [820, 397] width 163 height 42
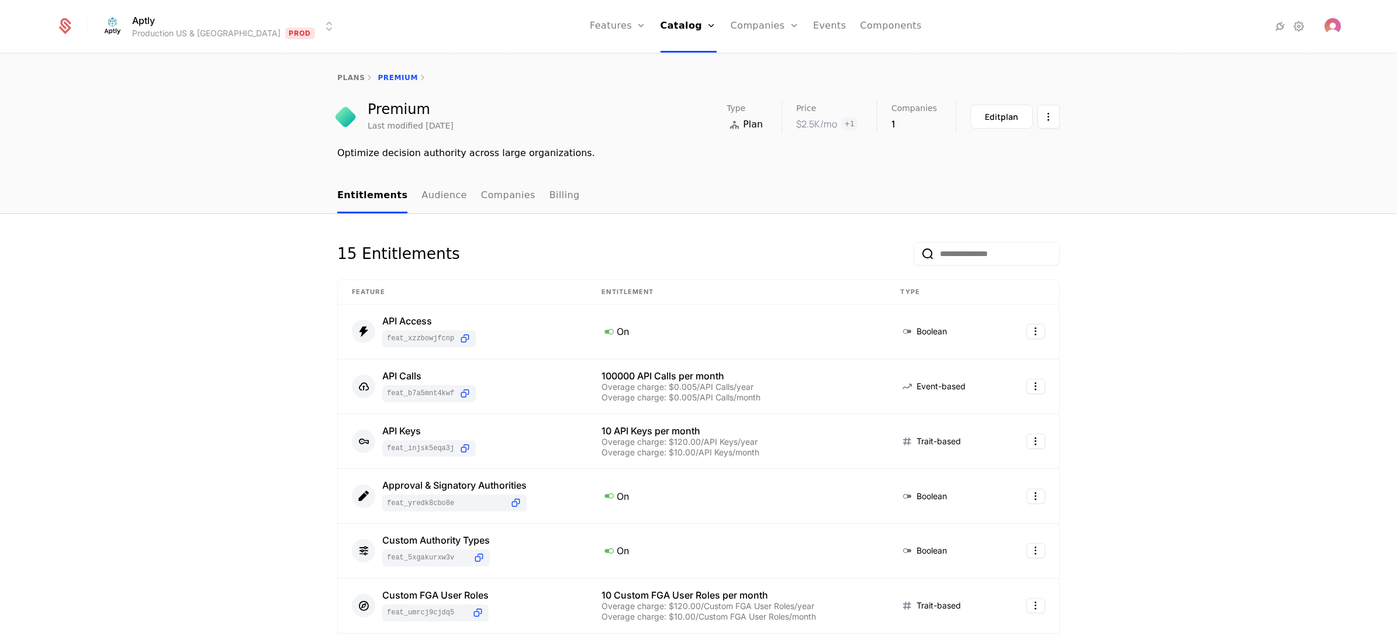
click at [221, 24] on html "Aptly Production US & EU Prod Features Features Flags Catalog Plans Add Ons Cre…" at bounding box center [698, 318] width 1397 height 636
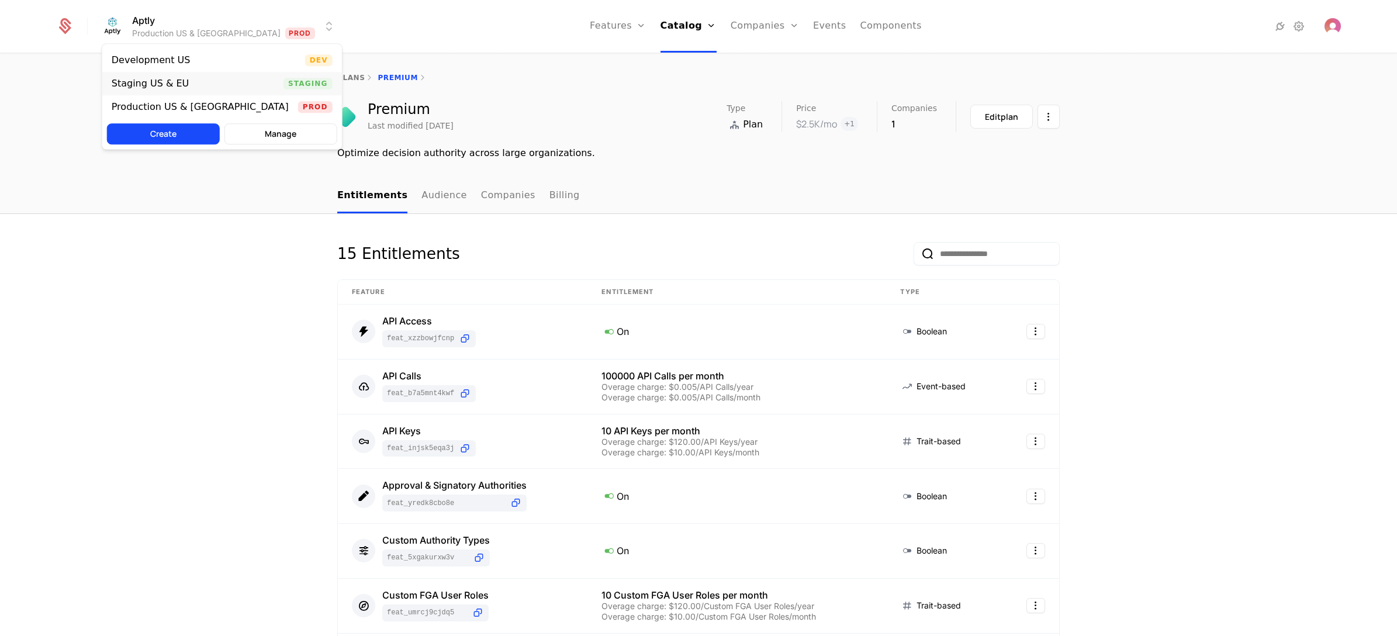
click at [196, 87] on div "Staging US & EU Staging" at bounding box center [222, 83] width 240 height 23
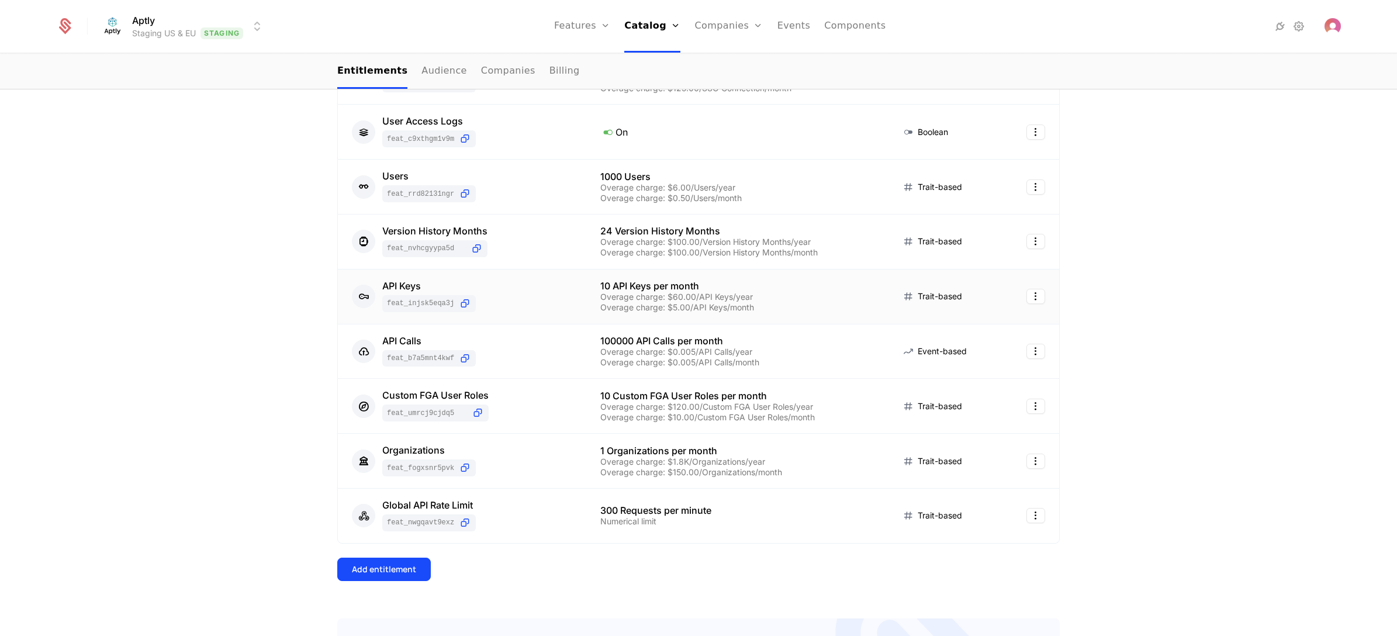
scroll to position [614, 0]
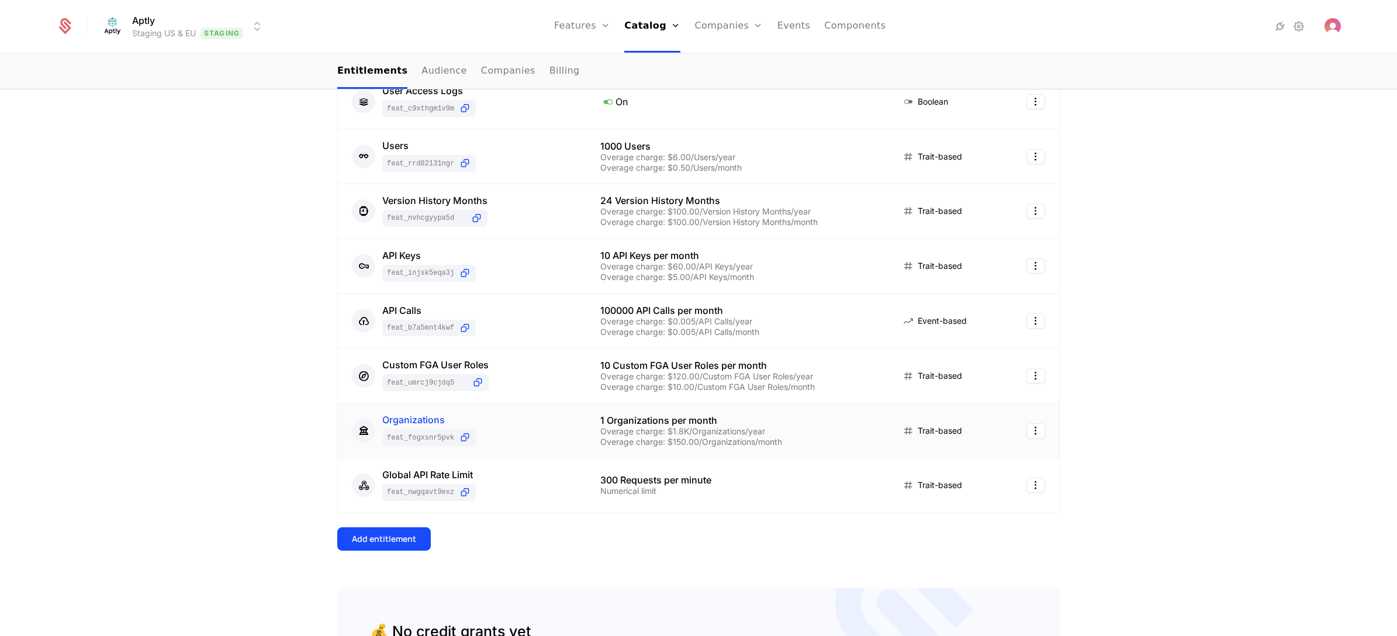
click at [410, 421] on div "Organizations" at bounding box center [429, 419] width 94 height 9
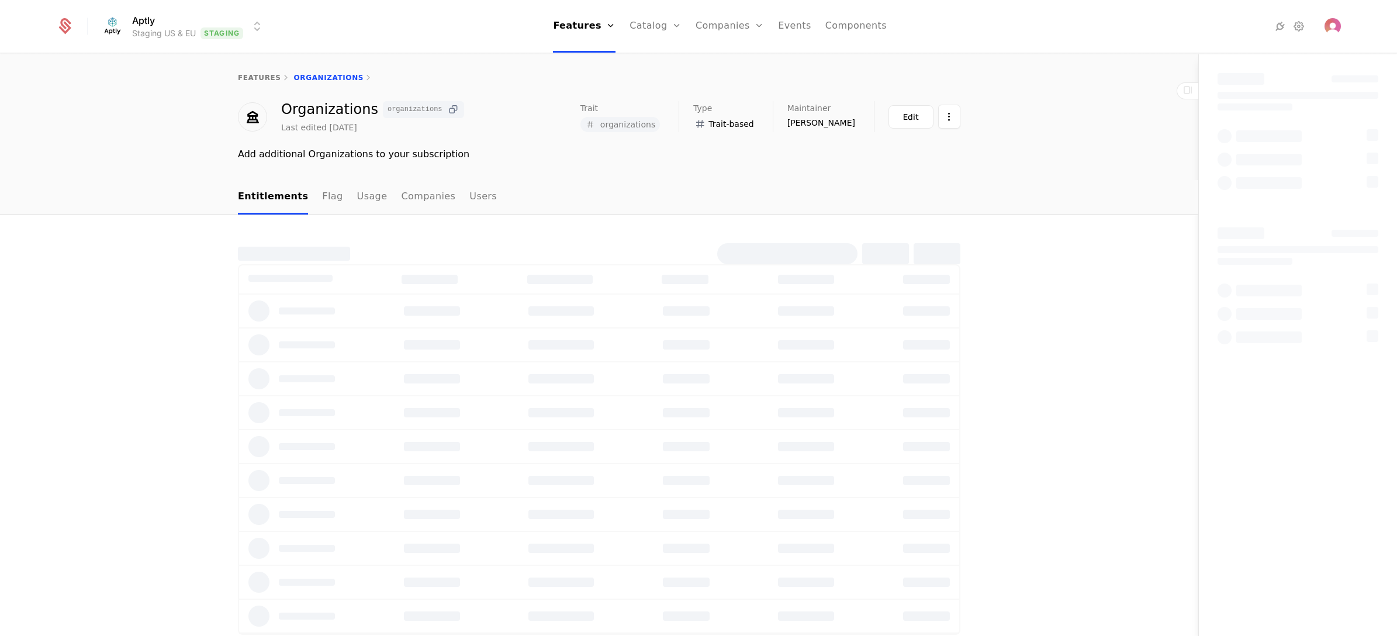
click at [447, 111] on icon at bounding box center [453, 109] width 12 height 12
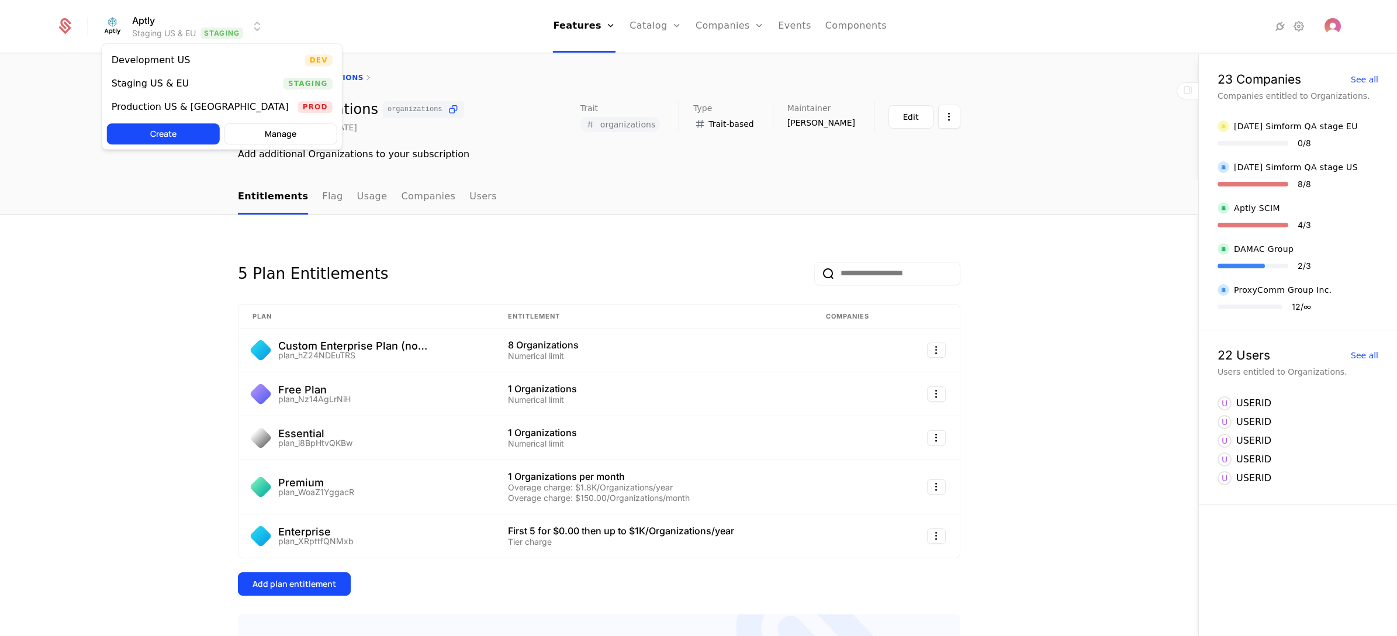
click at [226, 30] on html "Aptly Staging US & EU Staging Features Features Flags Catalog Plans Add Ons Cre…" at bounding box center [698, 318] width 1397 height 636
click at [188, 103] on div "Production US & [GEOGRAPHIC_DATA]" at bounding box center [200, 106] width 177 height 9
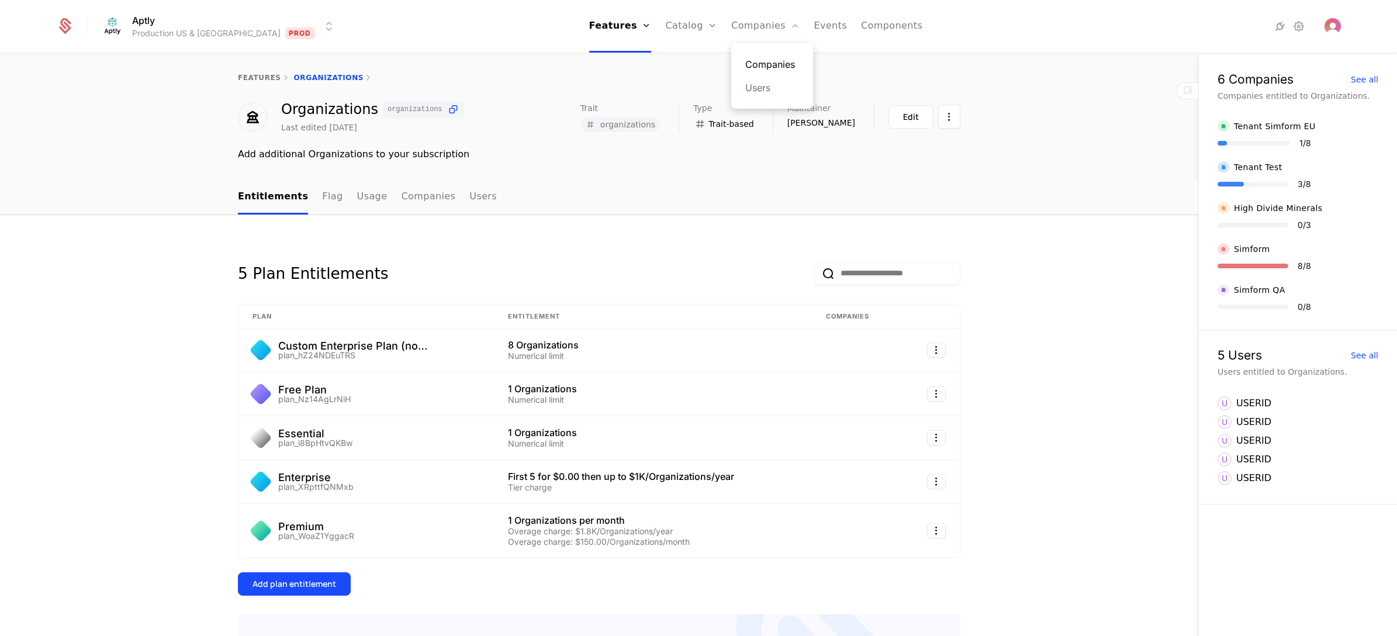
click at [746, 60] on link "Companies" at bounding box center [772, 64] width 54 height 14
select select "**"
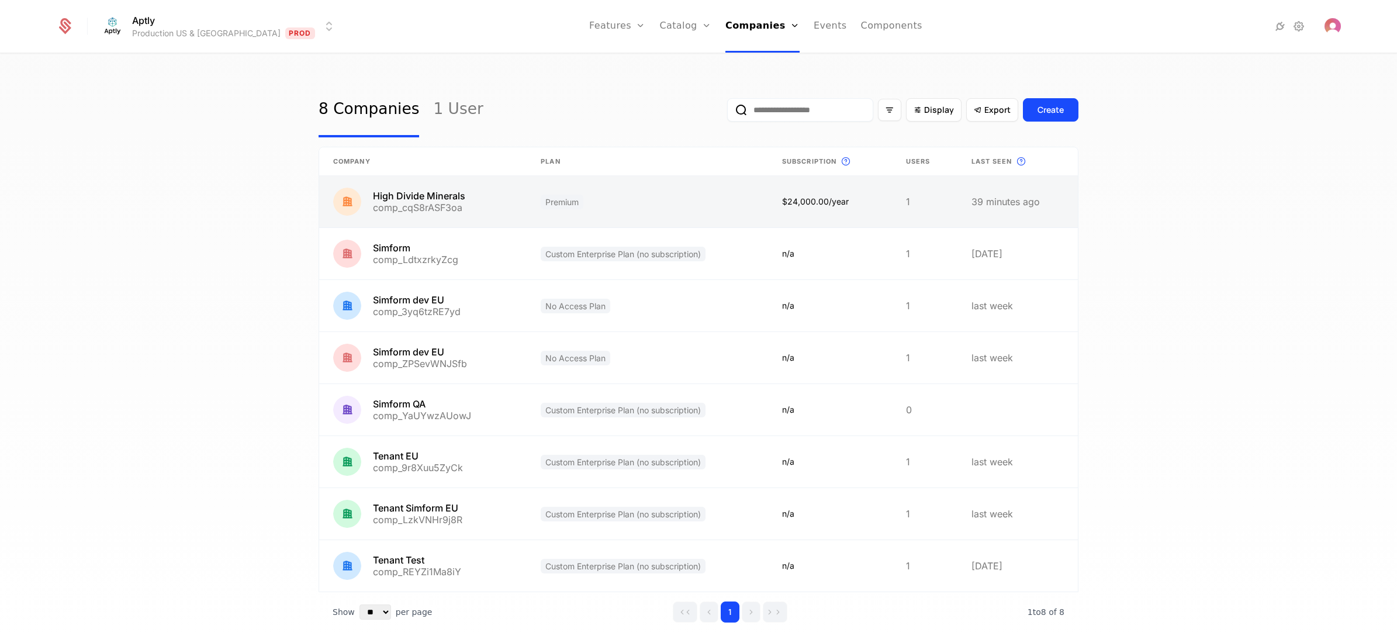
click at [514, 190] on link at bounding box center [423, 201] width 208 height 51
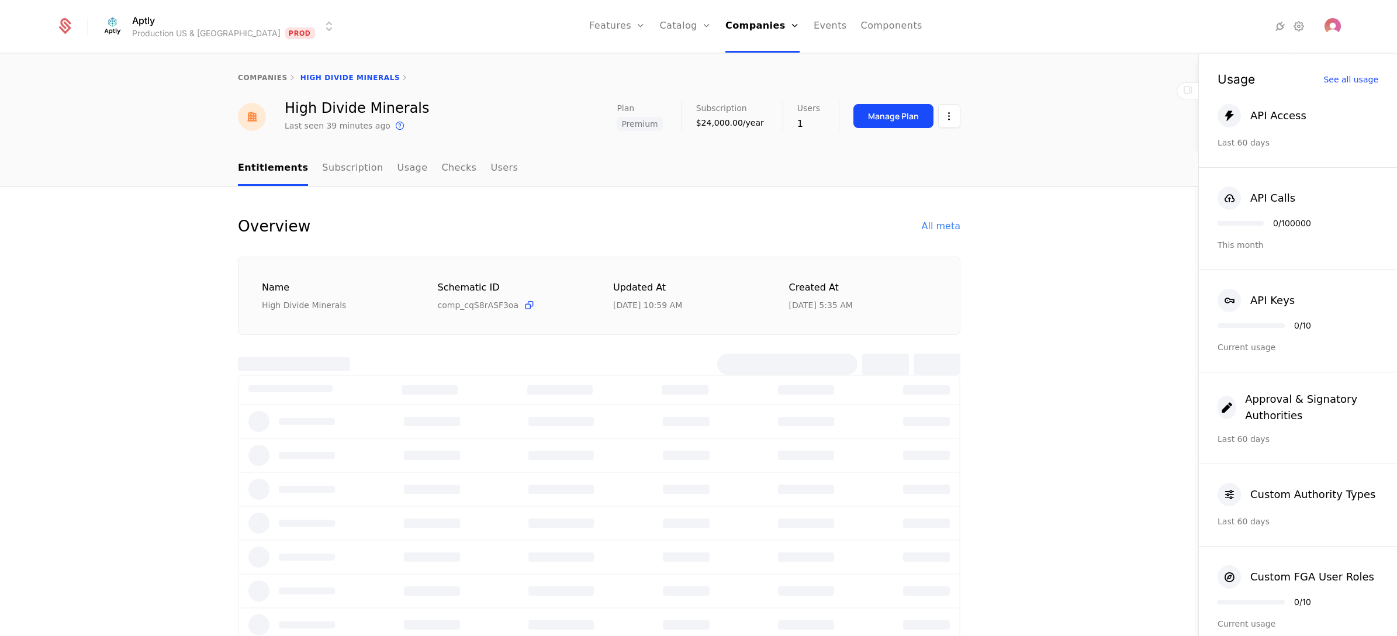
select select "**"
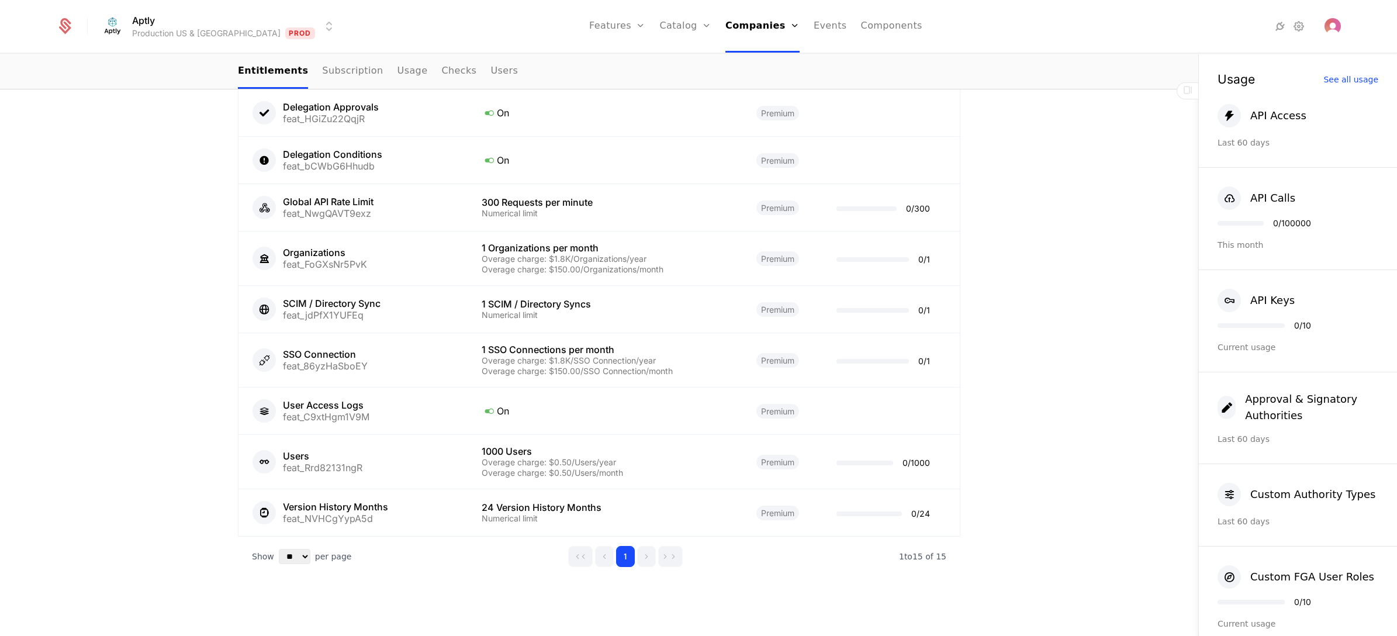
scroll to position [942, 0]
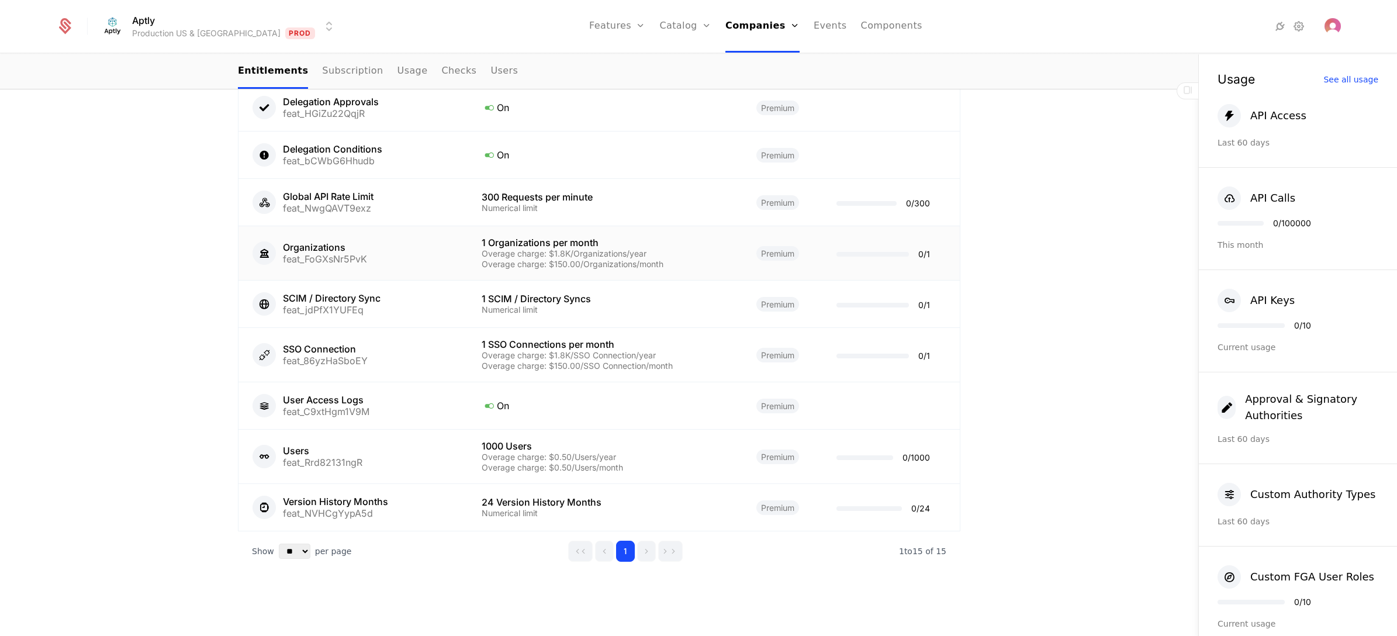
click at [495, 250] on div "Overage charge: $1.8K/Organizations/year" at bounding box center [605, 254] width 246 height 8
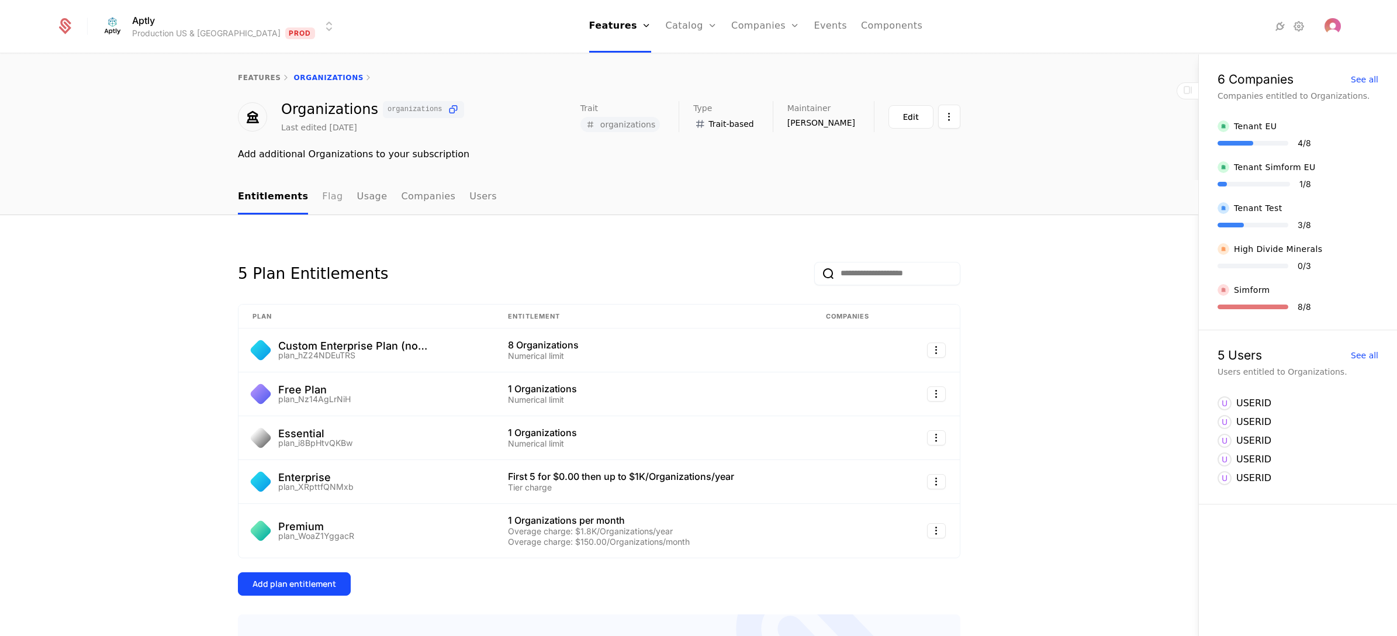
click at [322, 193] on link "Flag" at bounding box center [332, 197] width 20 height 34
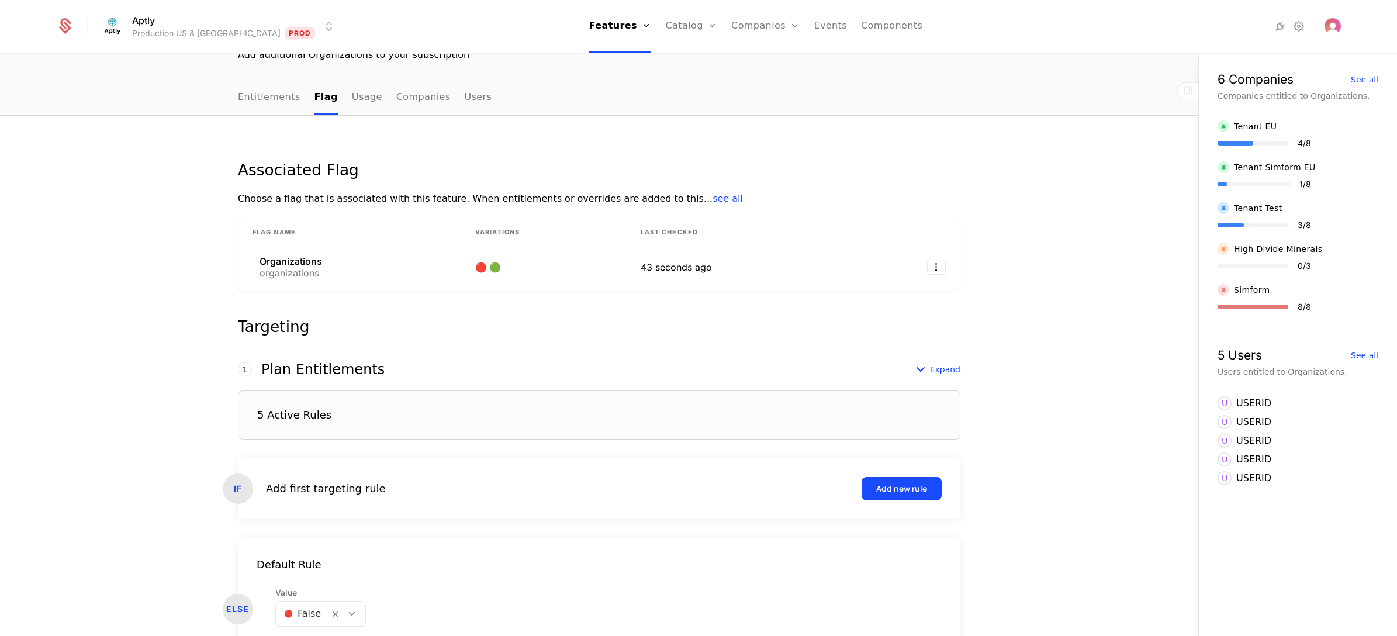
scroll to position [164, 0]
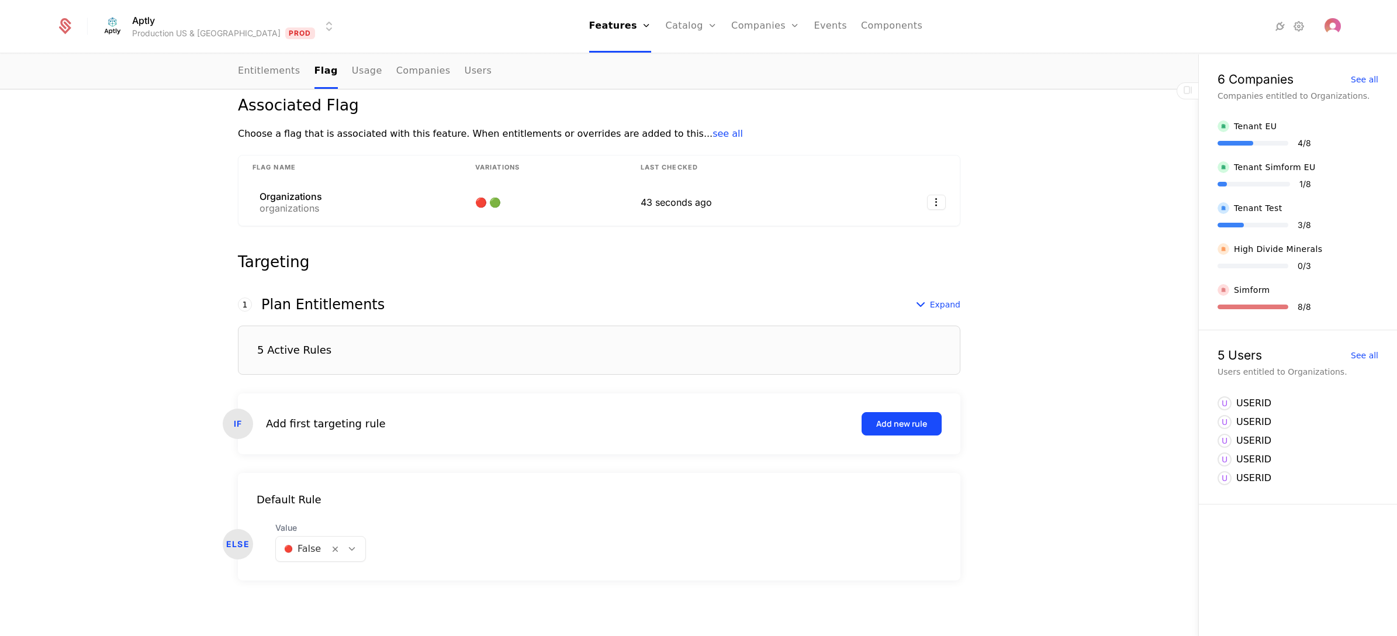
click at [392, 343] on div "5 Active Rules" at bounding box center [599, 350] width 723 height 49
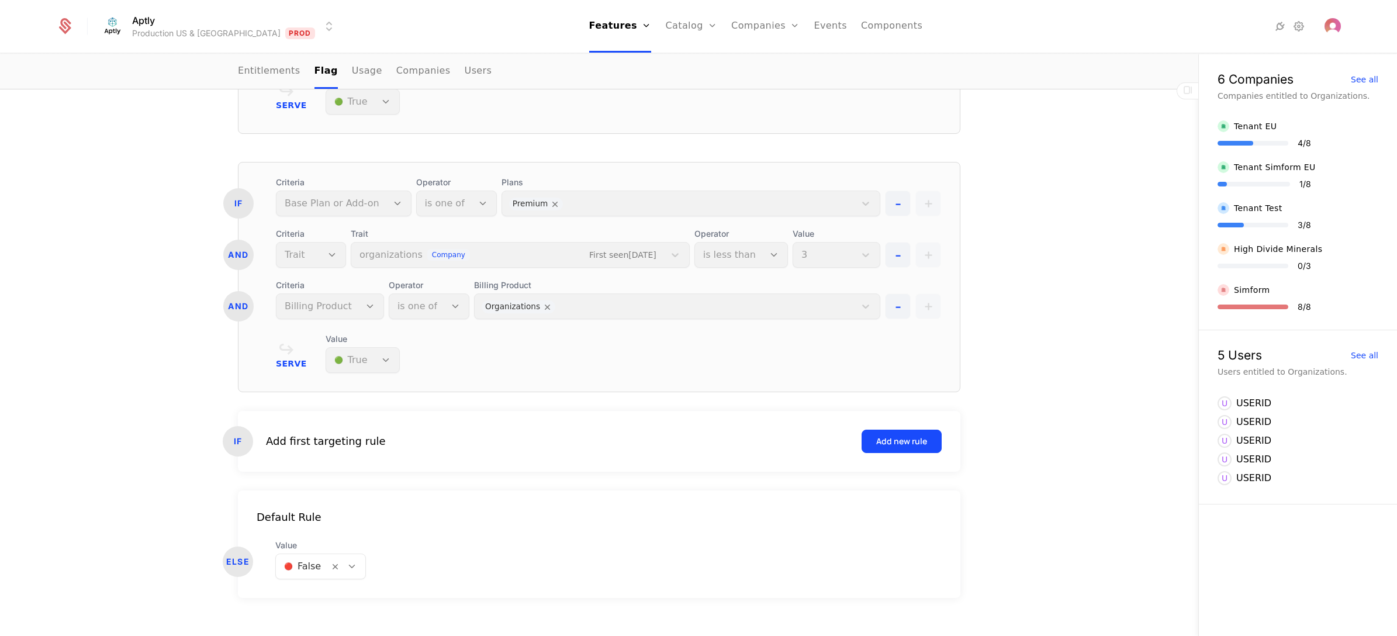
scroll to position [1177, 0]
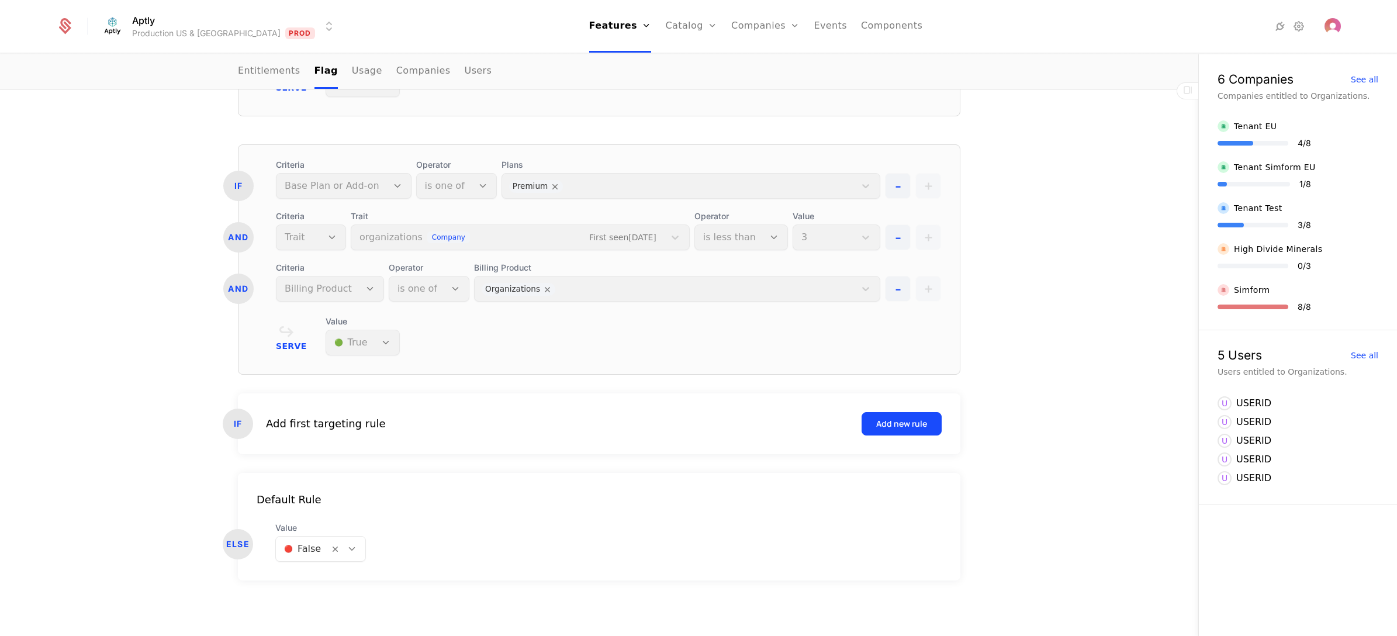
click at [486, 341] on div "Serve Value 🟢 True" at bounding box center [608, 336] width 665 height 40
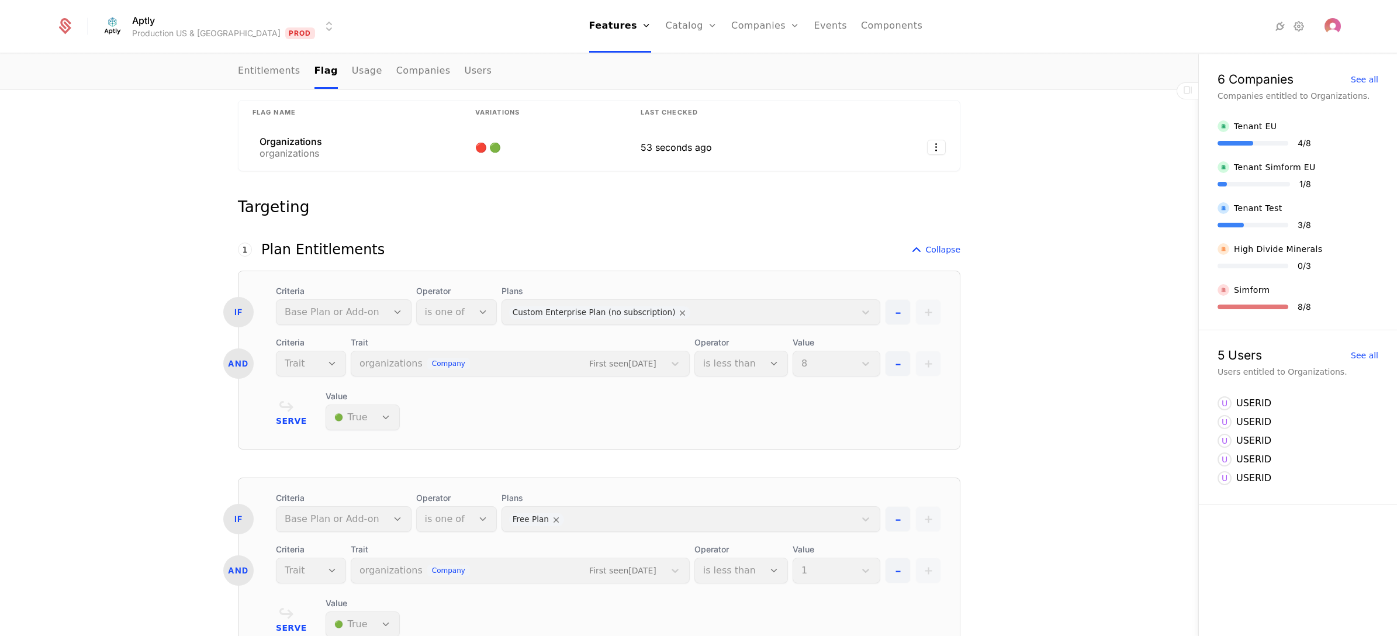
scroll to position [125, 0]
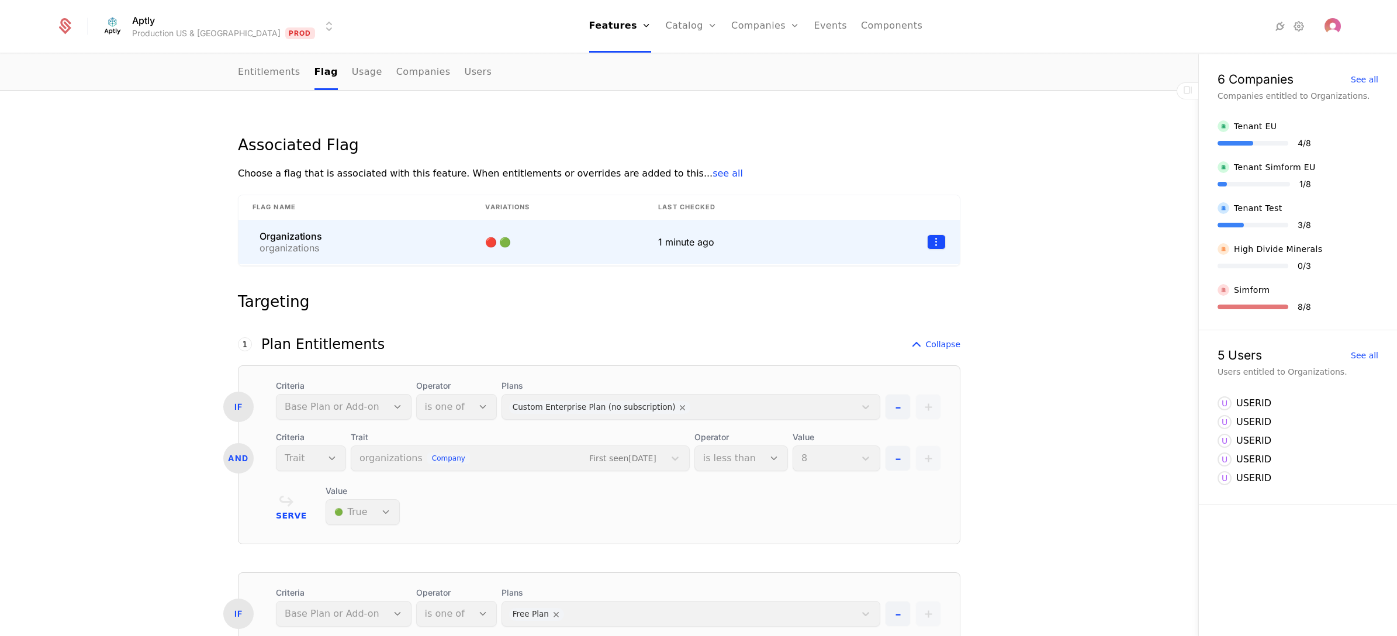
click at [928, 243] on html "Aptly Production US & EU Prod Features Features Flags Catalog Plans Add Ons Cre…" at bounding box center [698, 318] width 1397 height 636
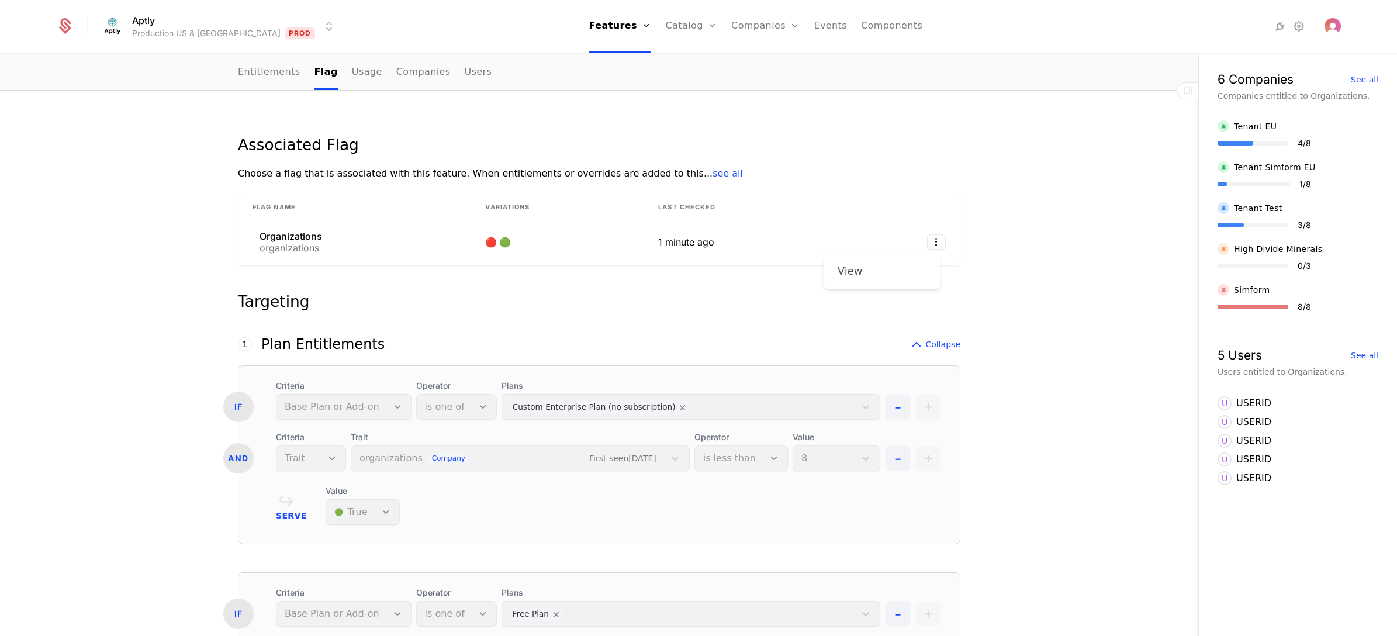
click at [887, 270] on div "View" at bounding box center [882, 271] width 89 height 16
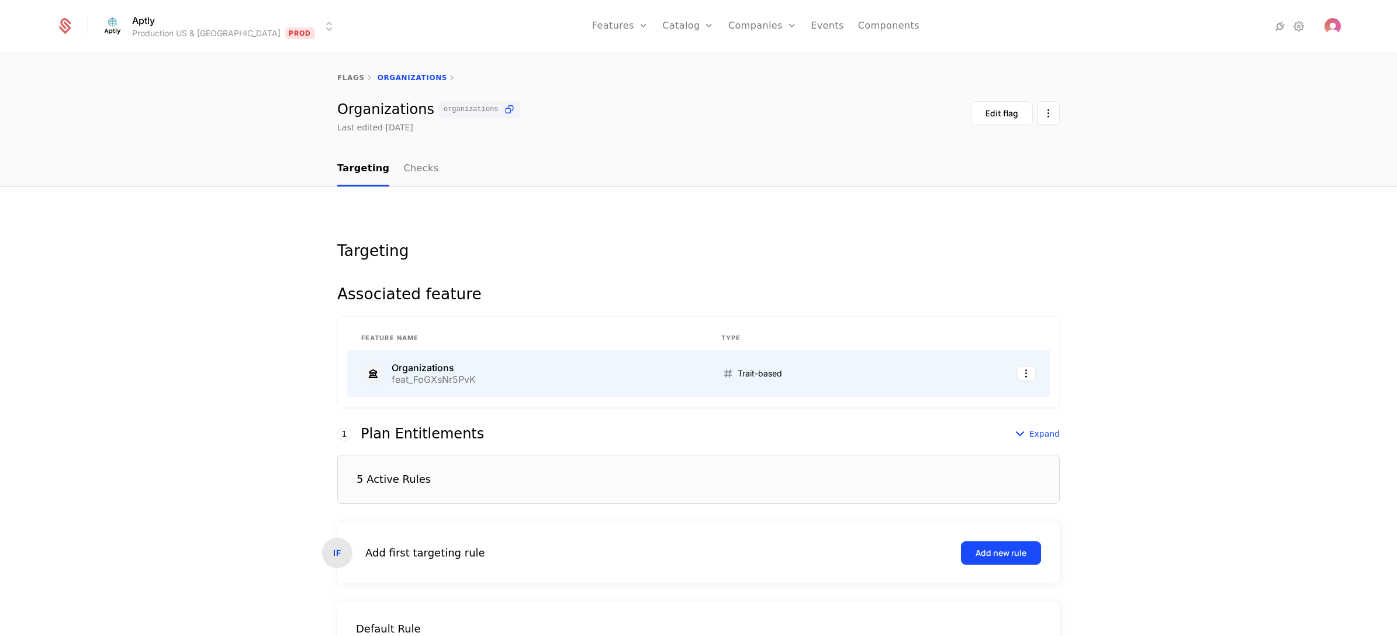
scroll to position [129, 0]
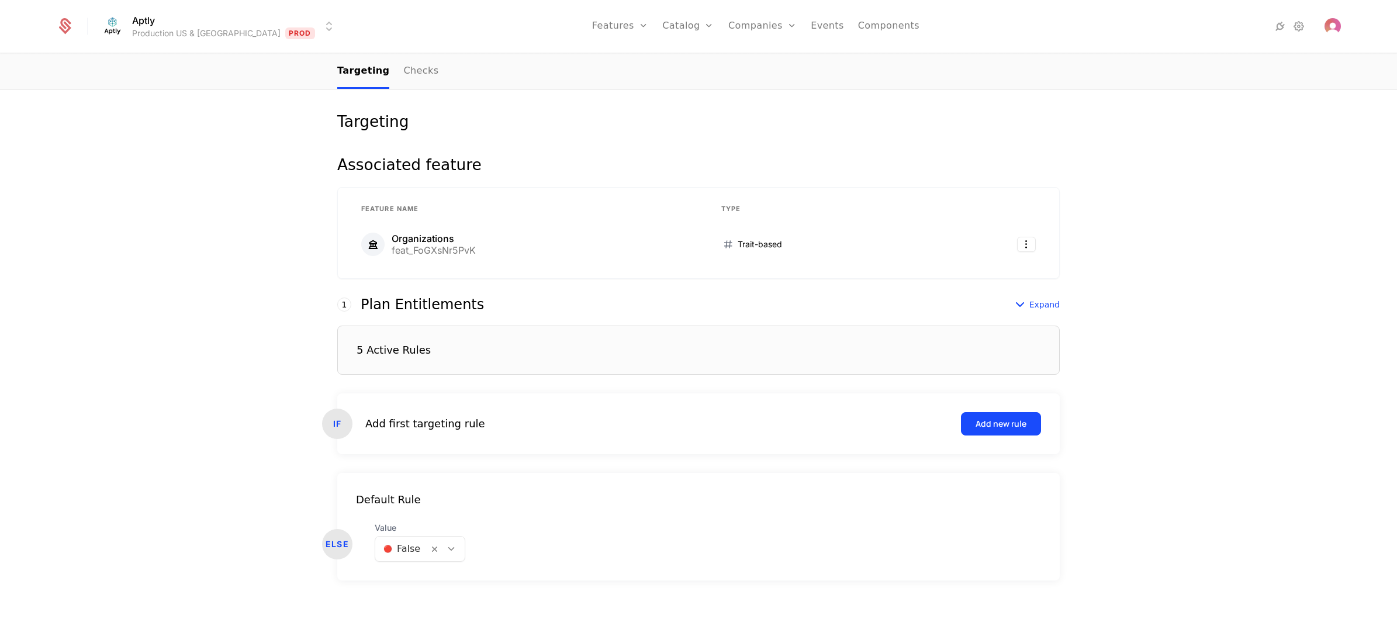
click at [532, 354] on div "5 Active Rules" at bounding box center [698, 350] width 723 height 49
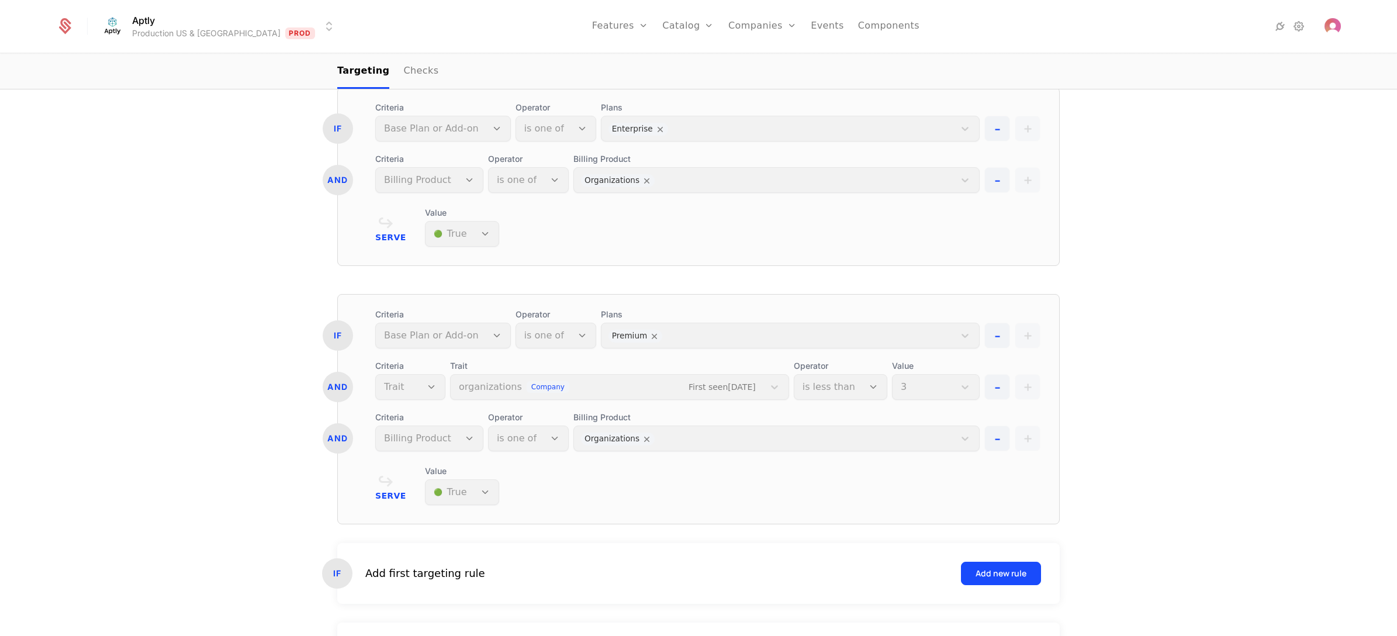
scroll to position [1142, 0]
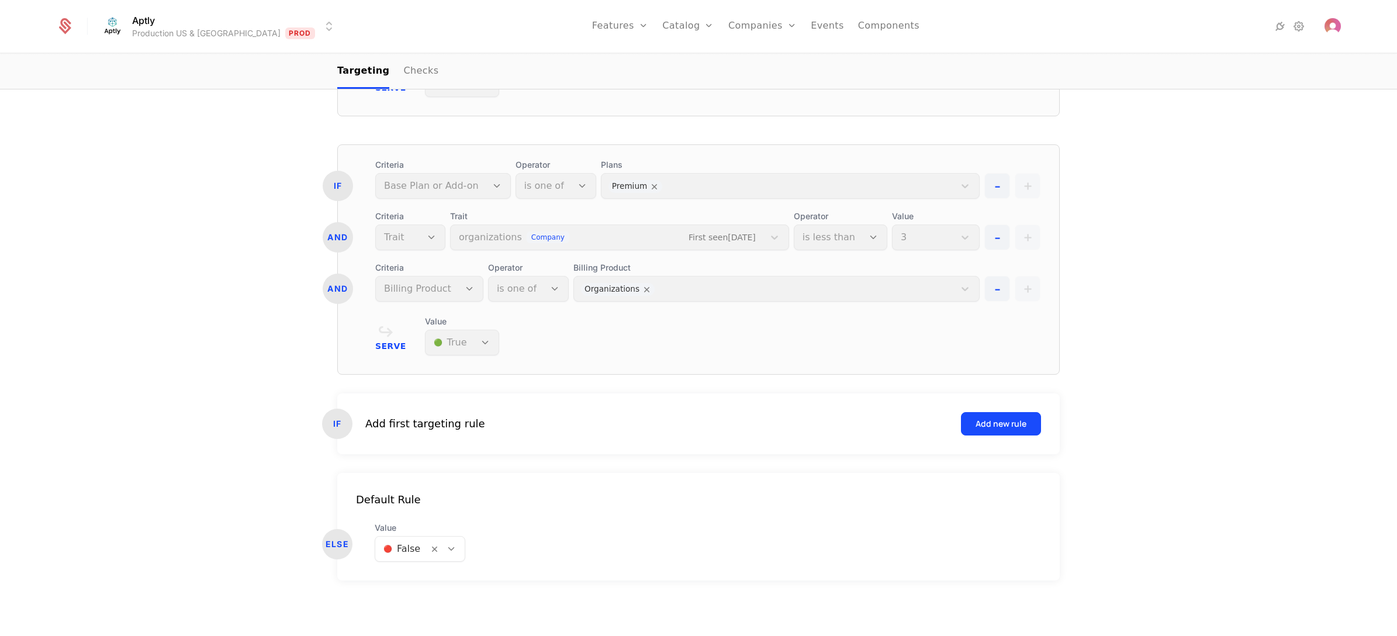
click at [725, 177] on div "Plans Premium" at bounding box center [790, 179] width 379 height 40
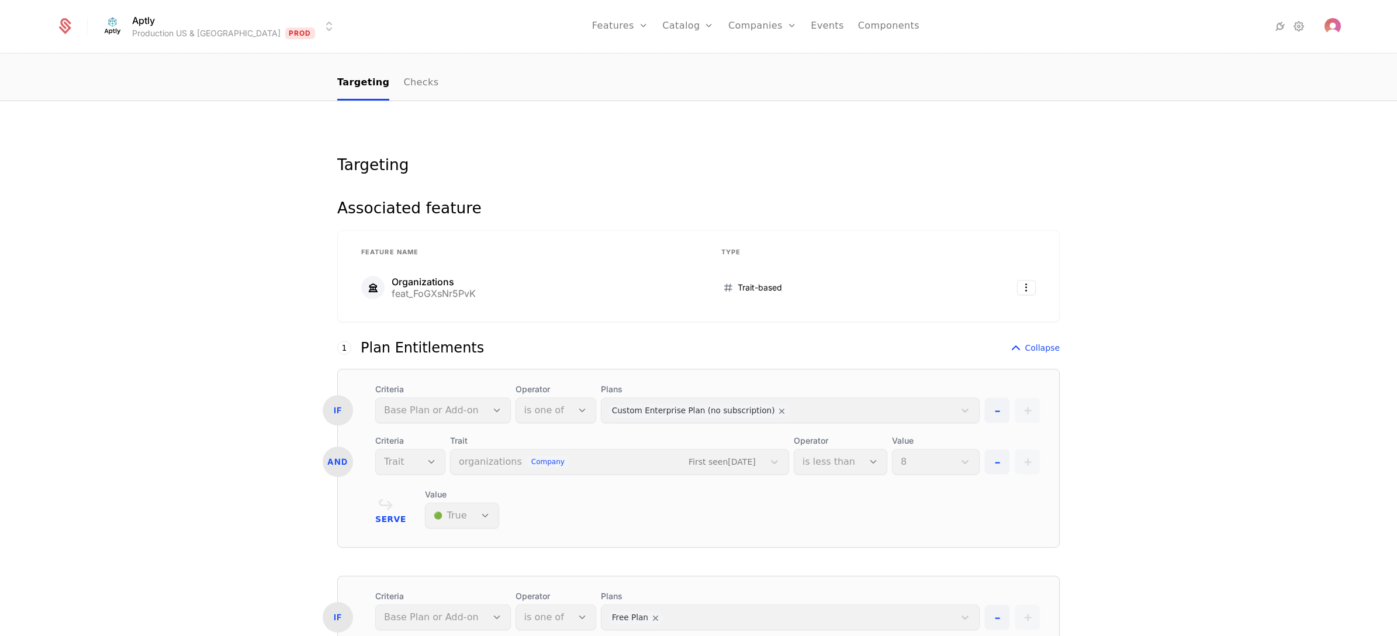
scroll to position [0, 0]
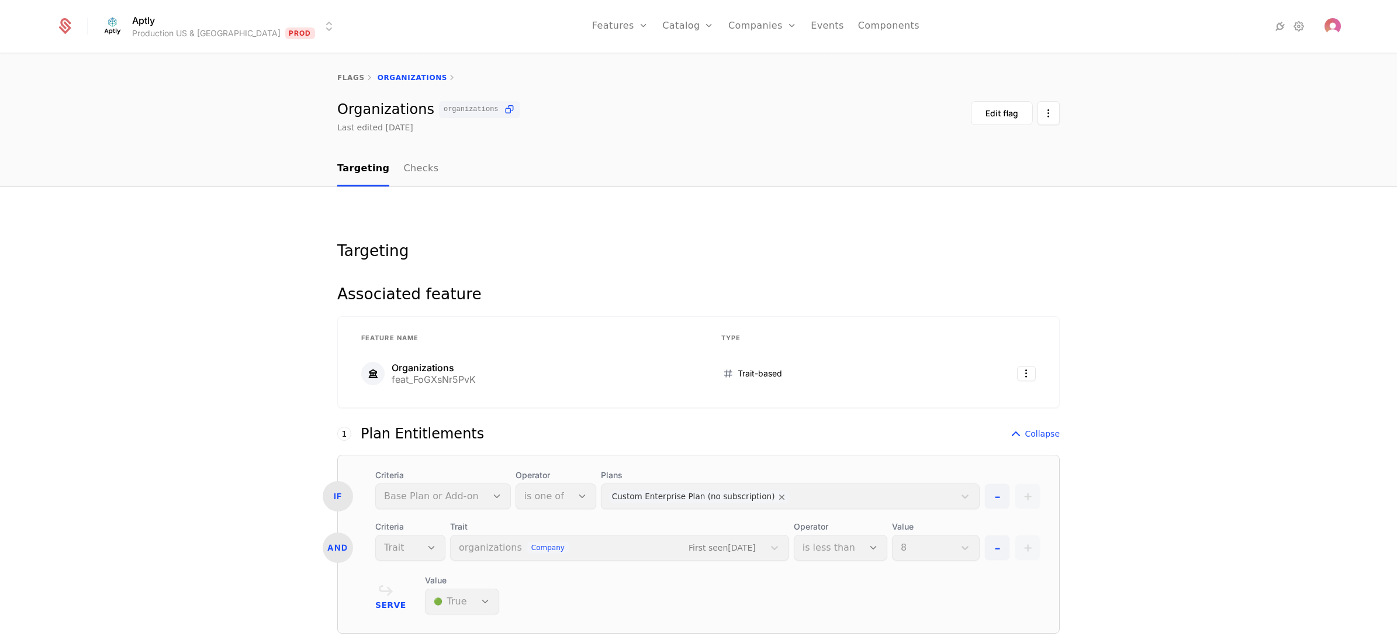
click at [996, 115] on div "Edit flag" at bounding box center [1002, 114] width 33 height 12
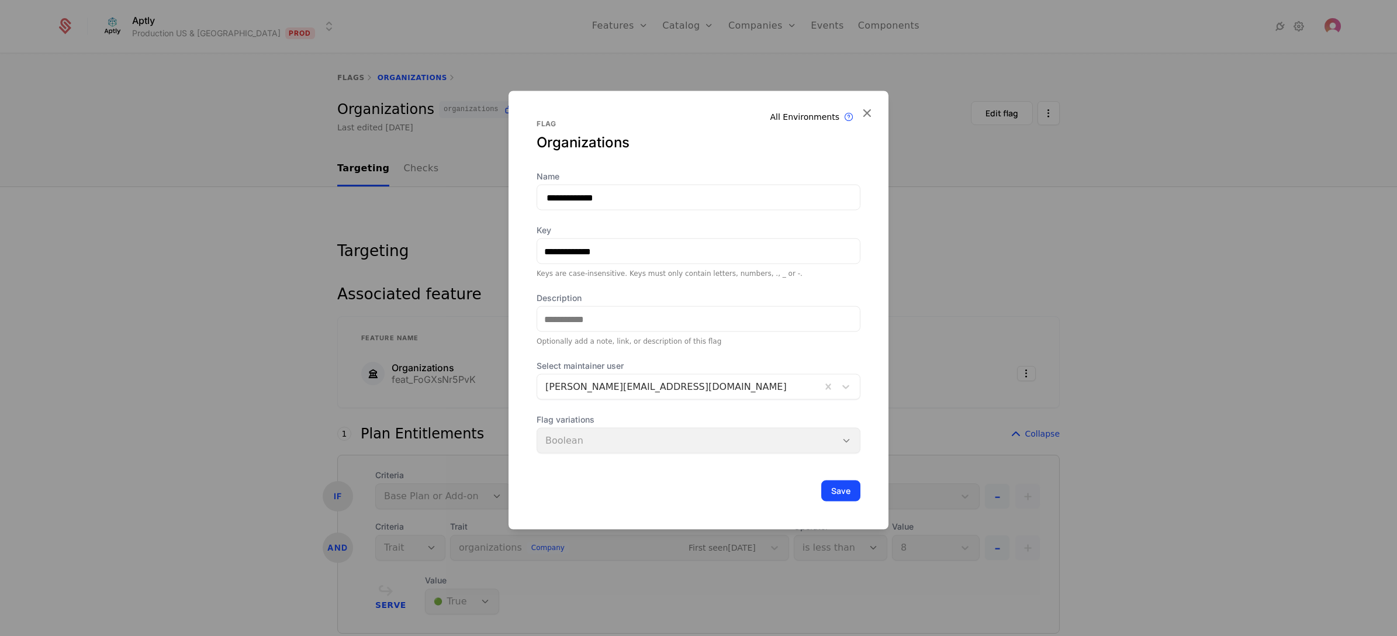
scroll to position [41, 0]
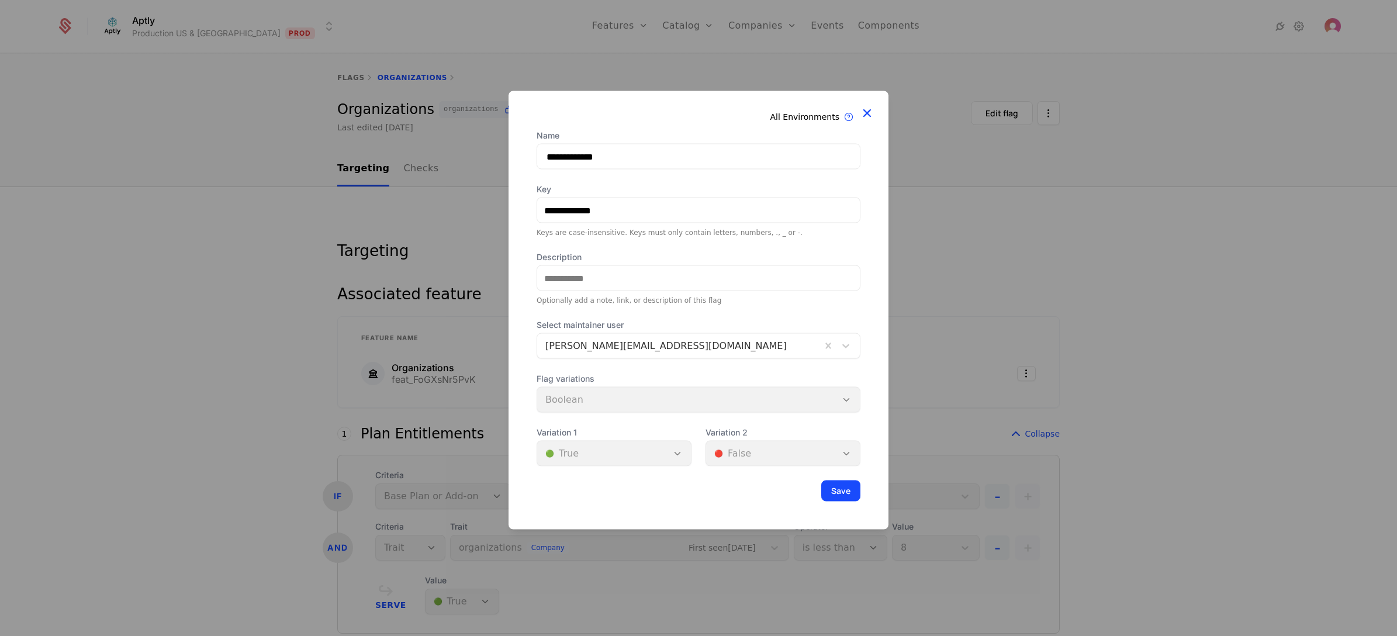
click at [869, 109] on icon at bounding box center [866, 112] width 15 height 15
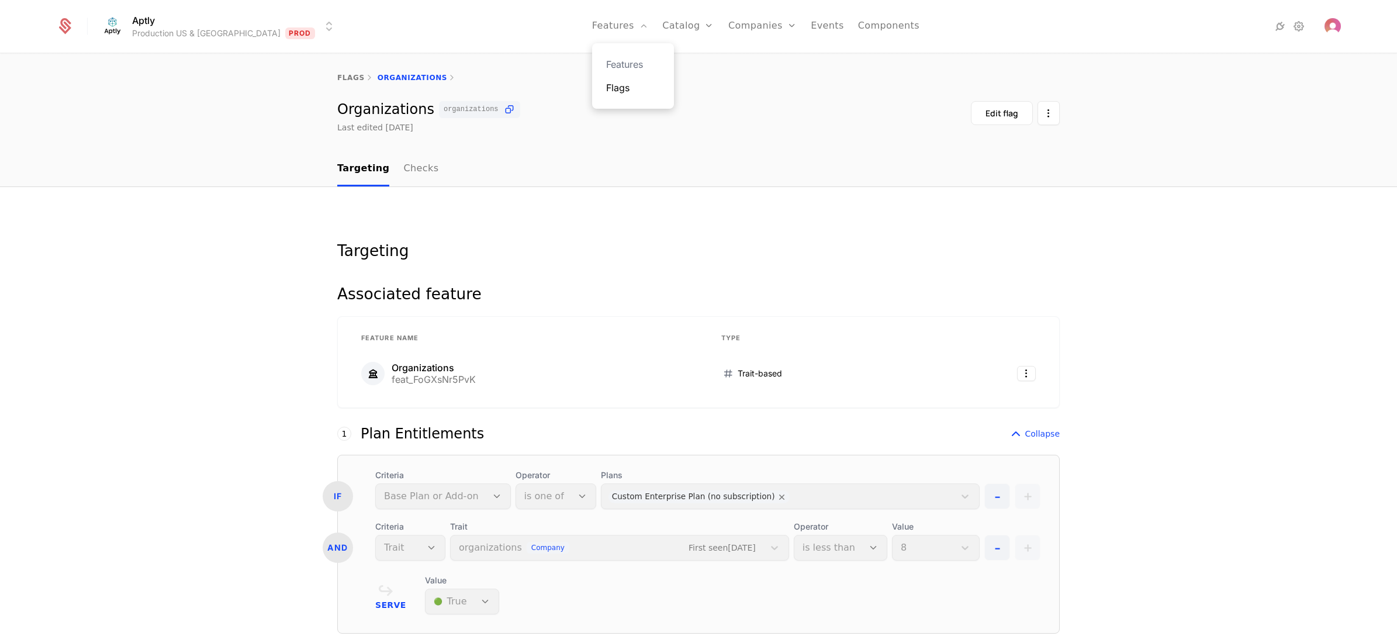
click at [606, 89] on link "Flags" at bounding box center [633, 88] width 54 height 14
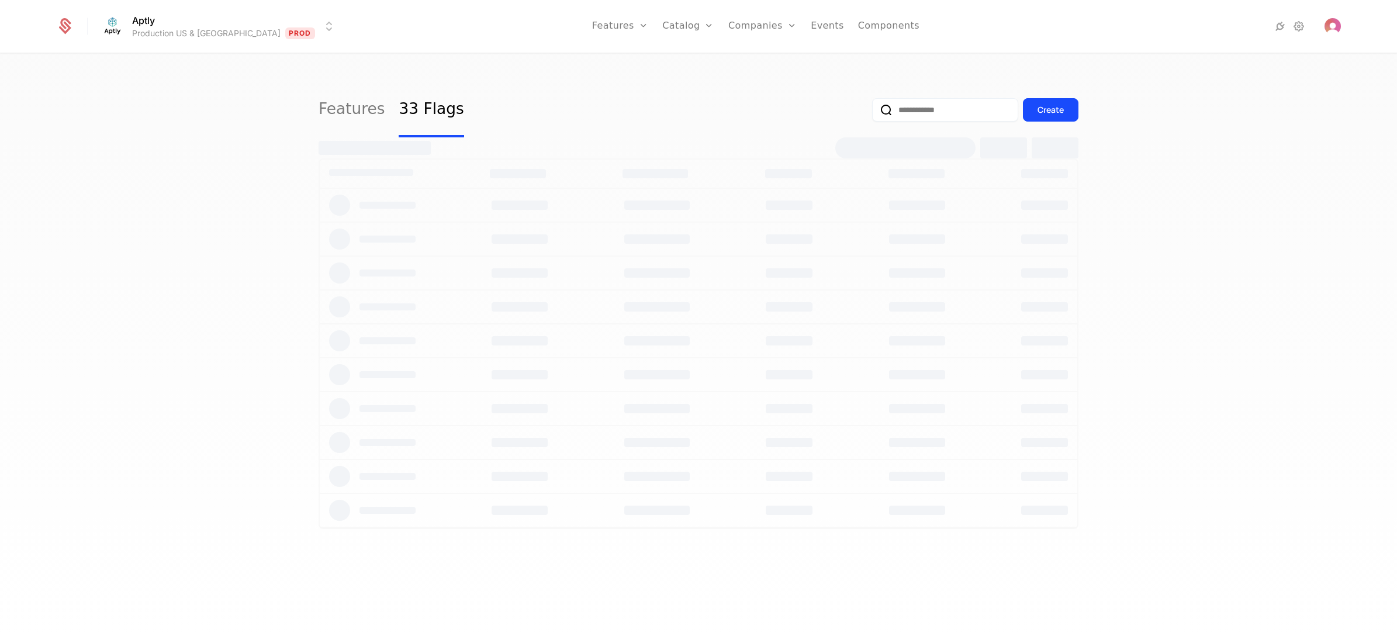
select select "**"
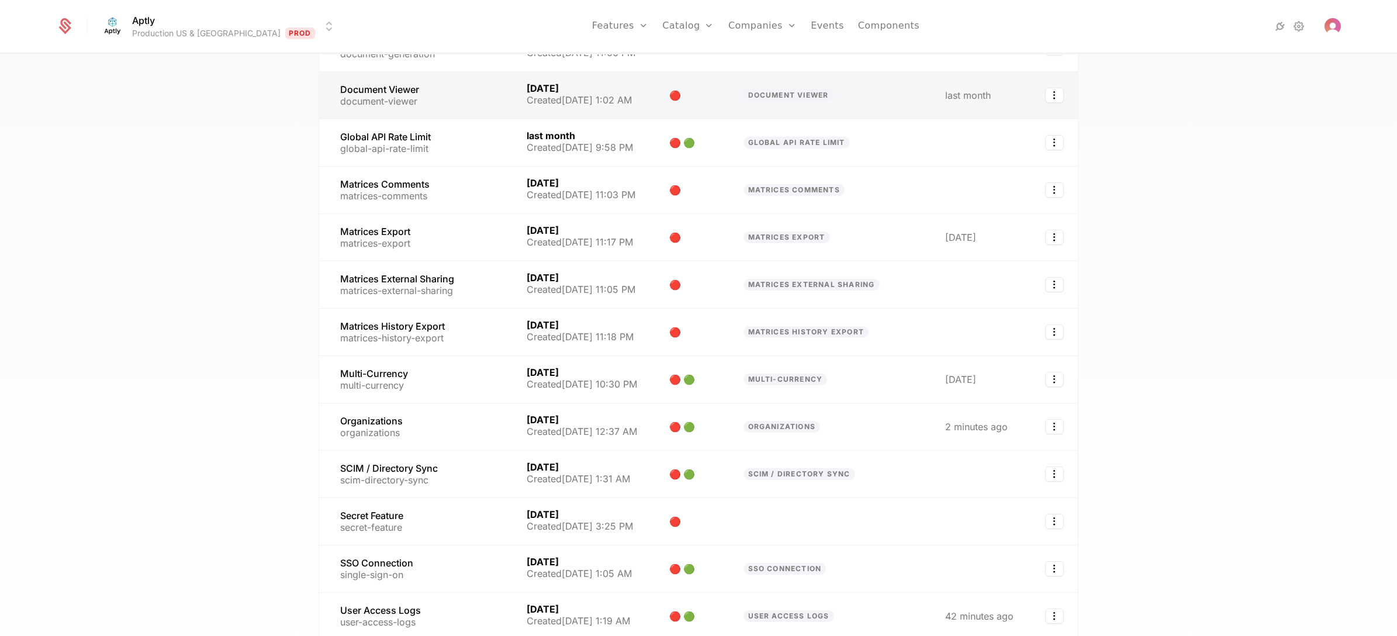
scroll to position [1172, 0]
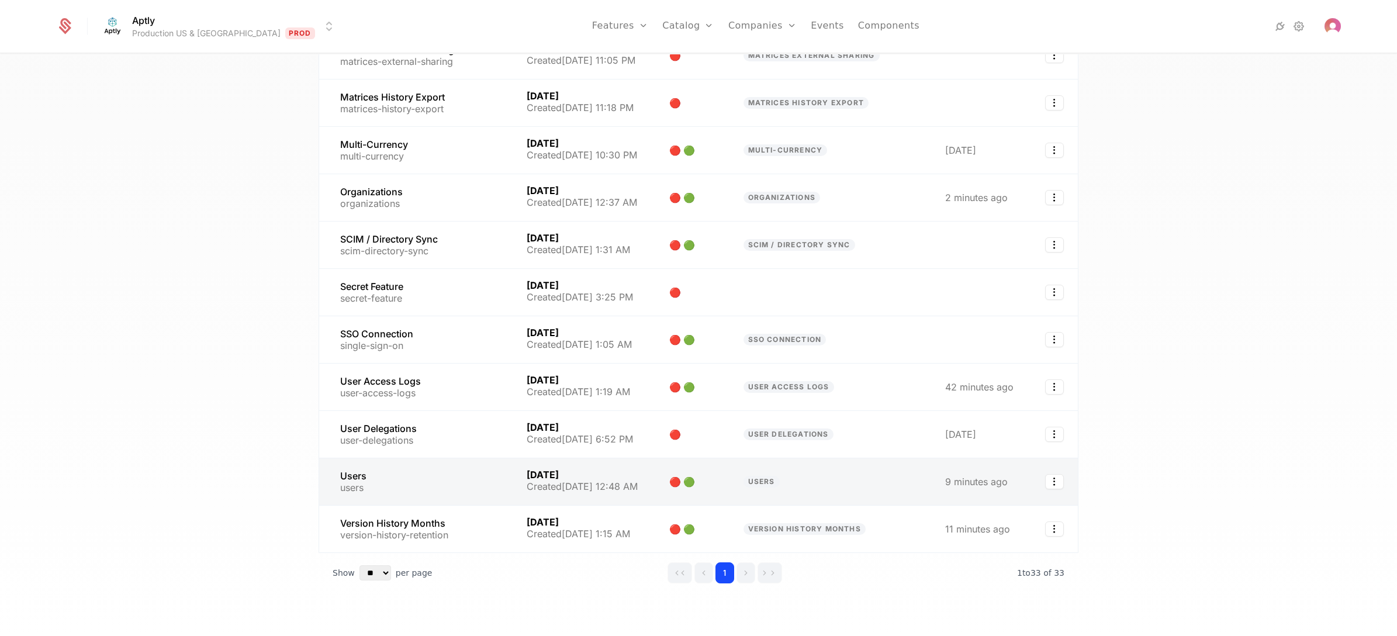
click at [424, 457] on link at bounding box center [415, 481] width 193 height 47
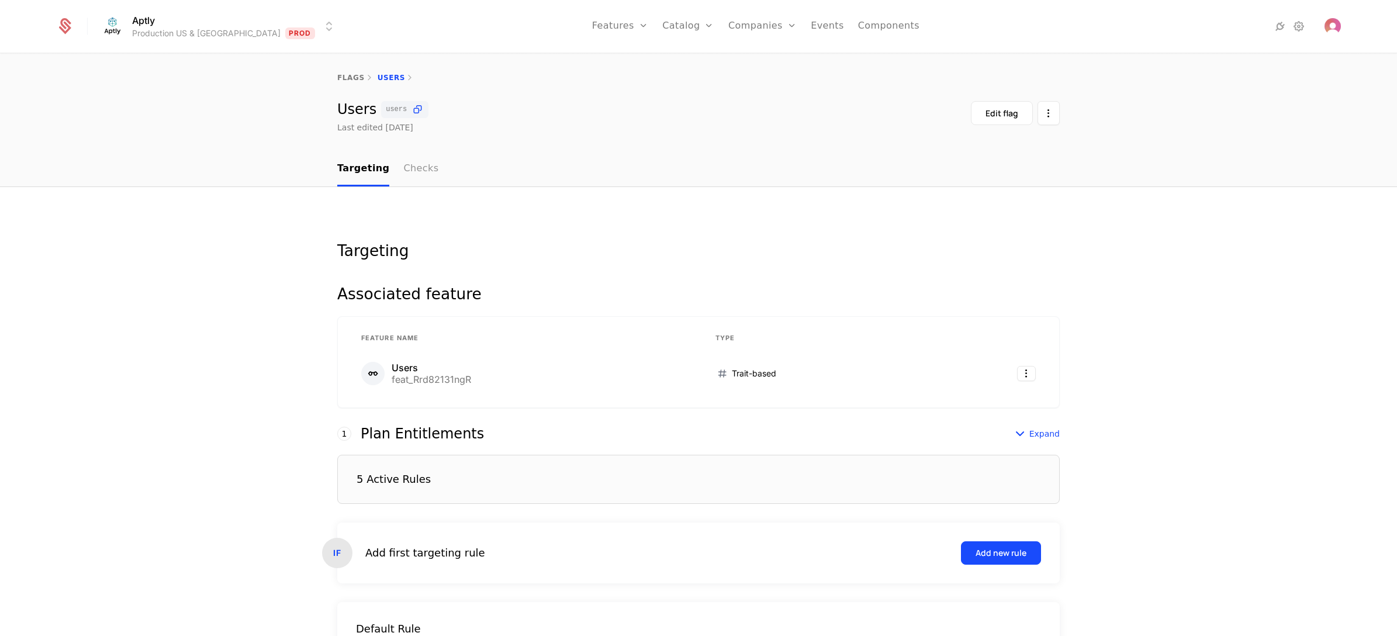
click at [413, 171] on link "Checks" at bounding box center [420, 169] width 35 height 34
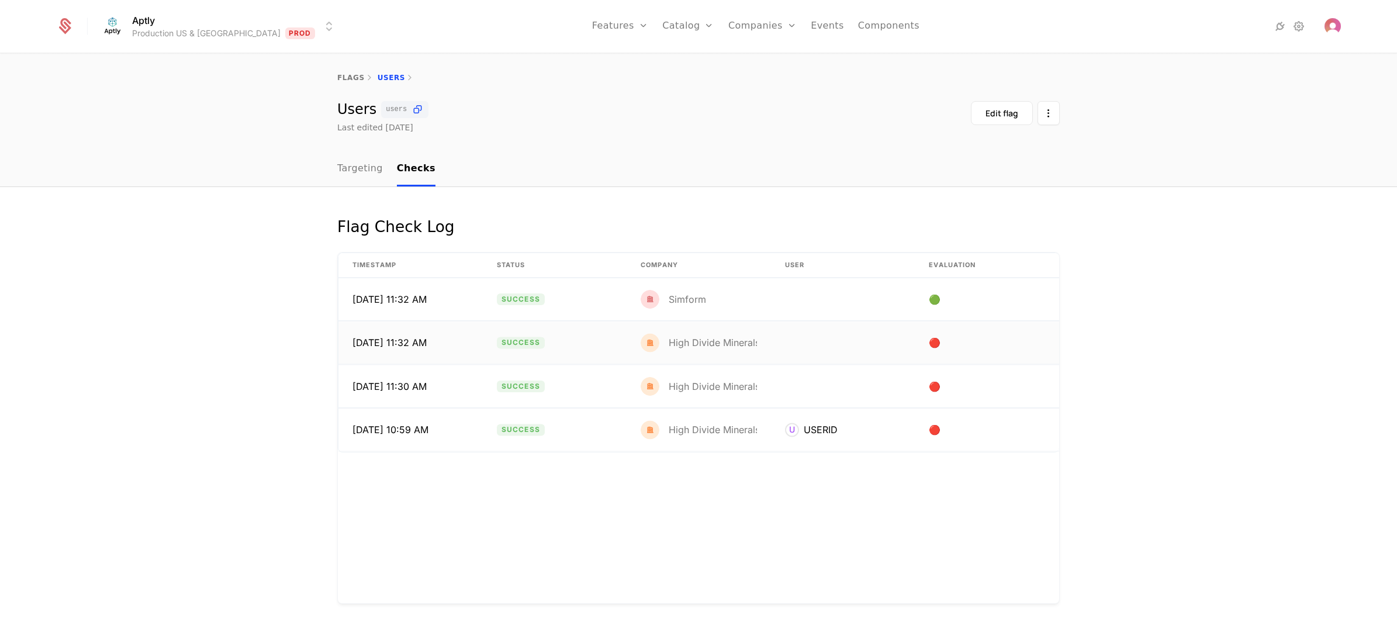
click at [933, 344] on span "🔴" at bounding box center [936, 343] width 14 height 14
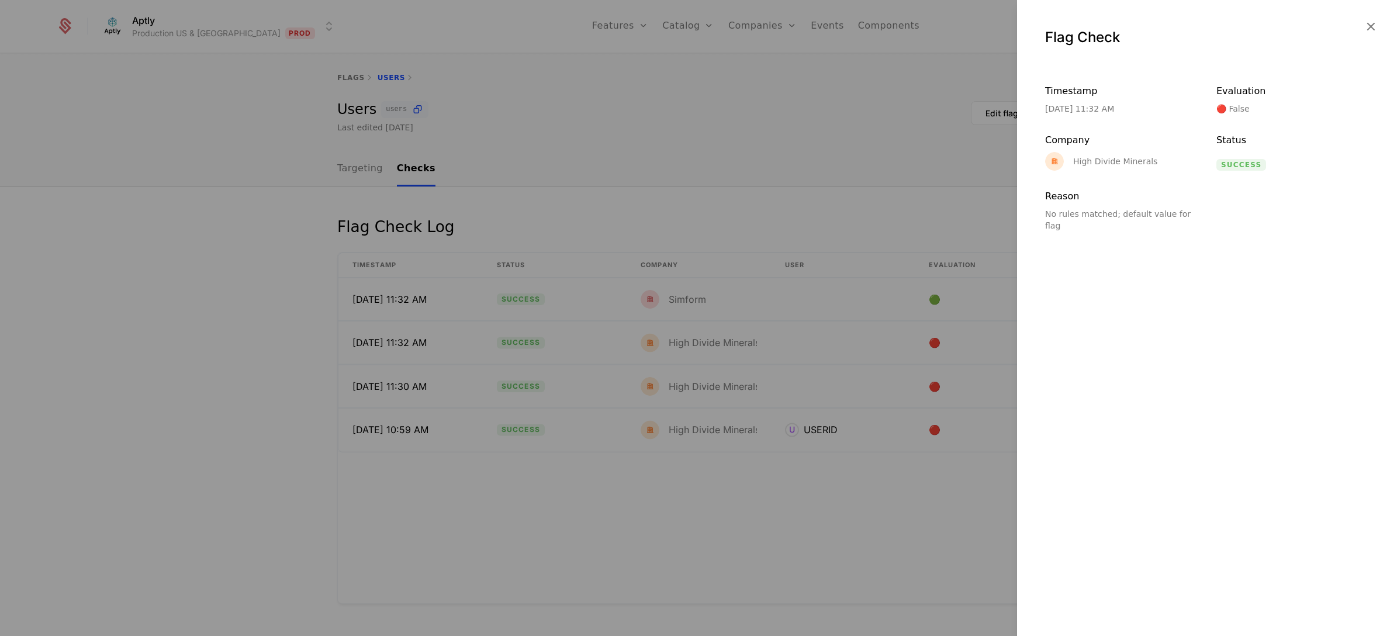
click at [863, 376] on div at bounding box center [698, 318] width 1397 height 636
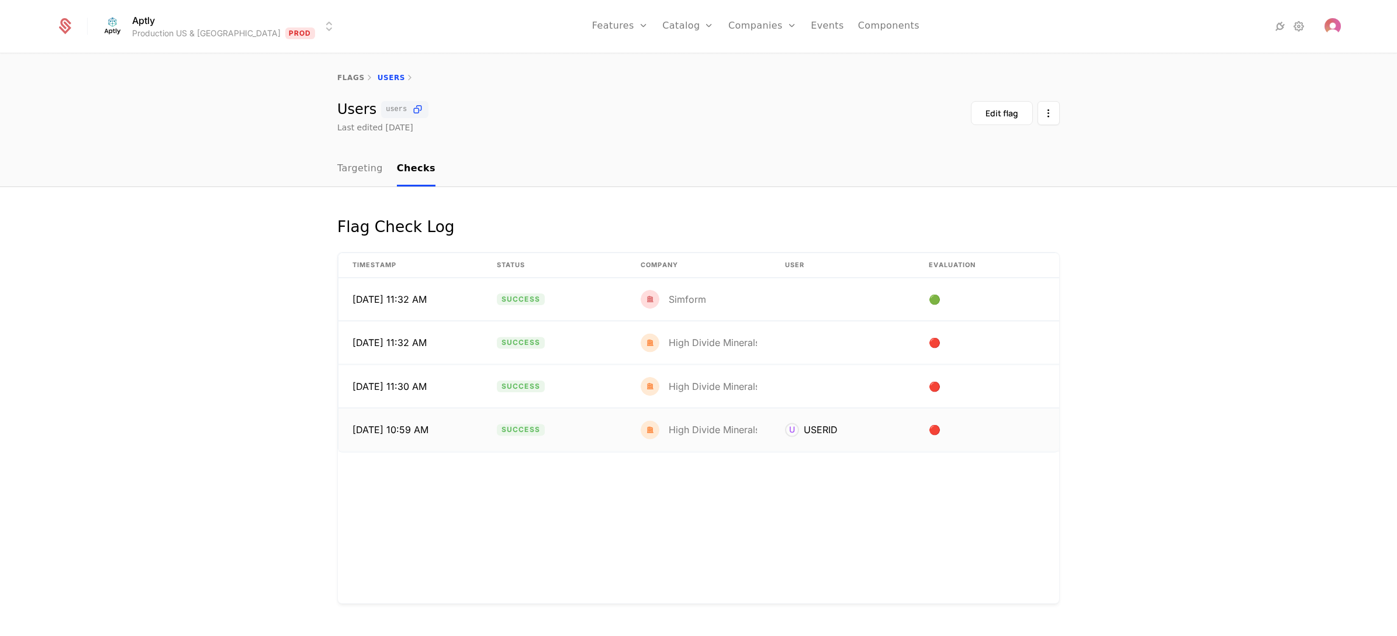
click at [935, 433] on span "🔴" at bounding box center [936, 430] width 14 height 14
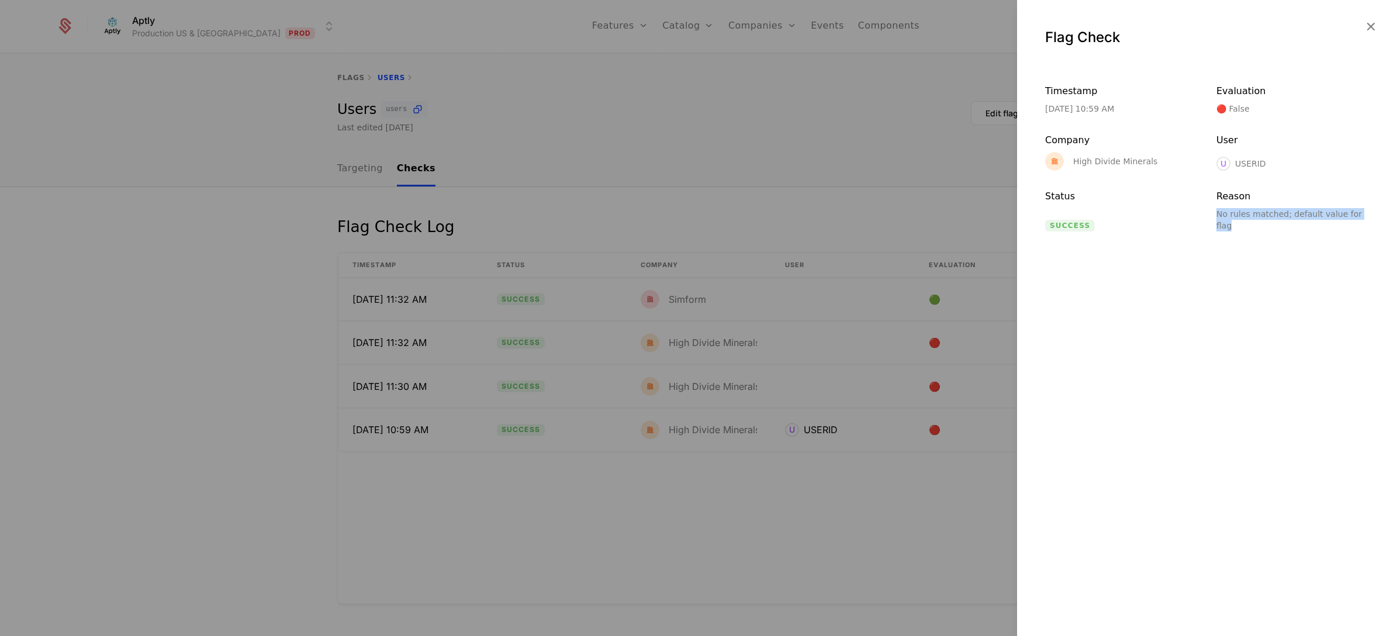
drag, startPoint x: 1212, startPoint y: 215, endPoint x: 1372, endPoint y: 215, distance: 160.2
click at [1069, 215] on div "Timestamp [DATE] 10:59 AM Evaluation 🔴 False Company High Divide Minerals User …" at bounding box center [1207, 148] width 380 height 166
click at [1069, 24] on icon "button" at bounding box center [1370, 26] width 15 height 15
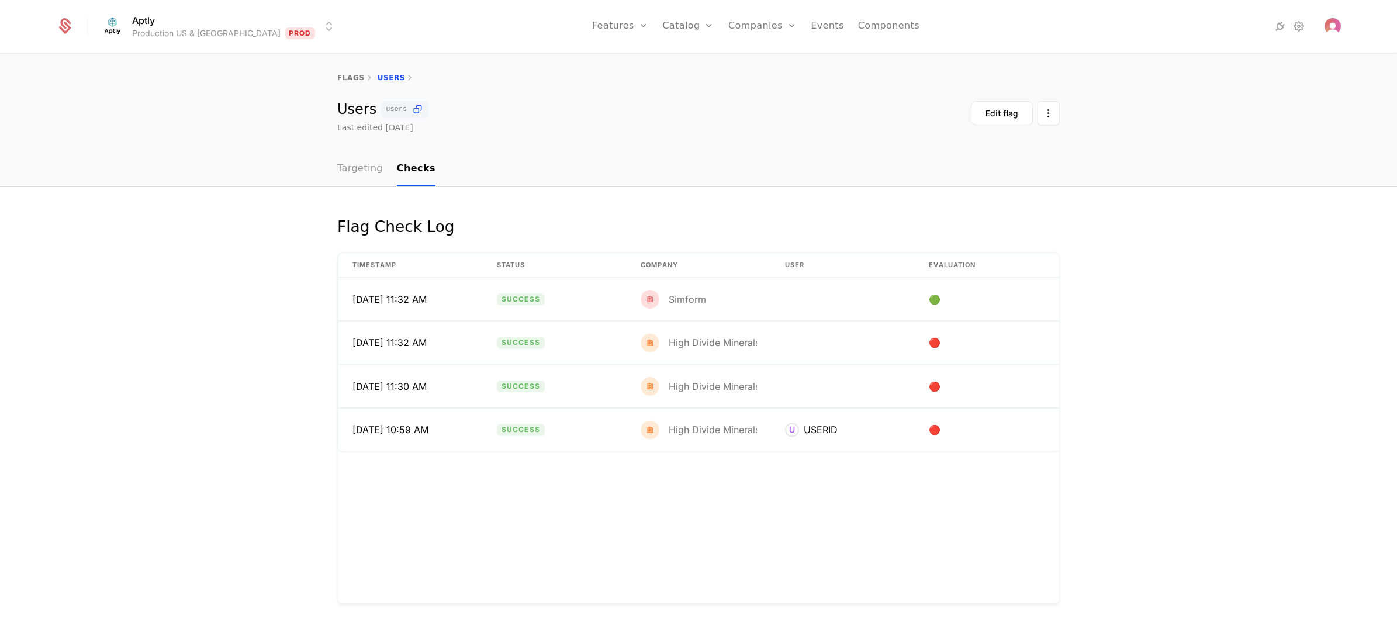
click at [369, 168] on link "Targeting" at bounding box center [360, 169] width 46 height 34
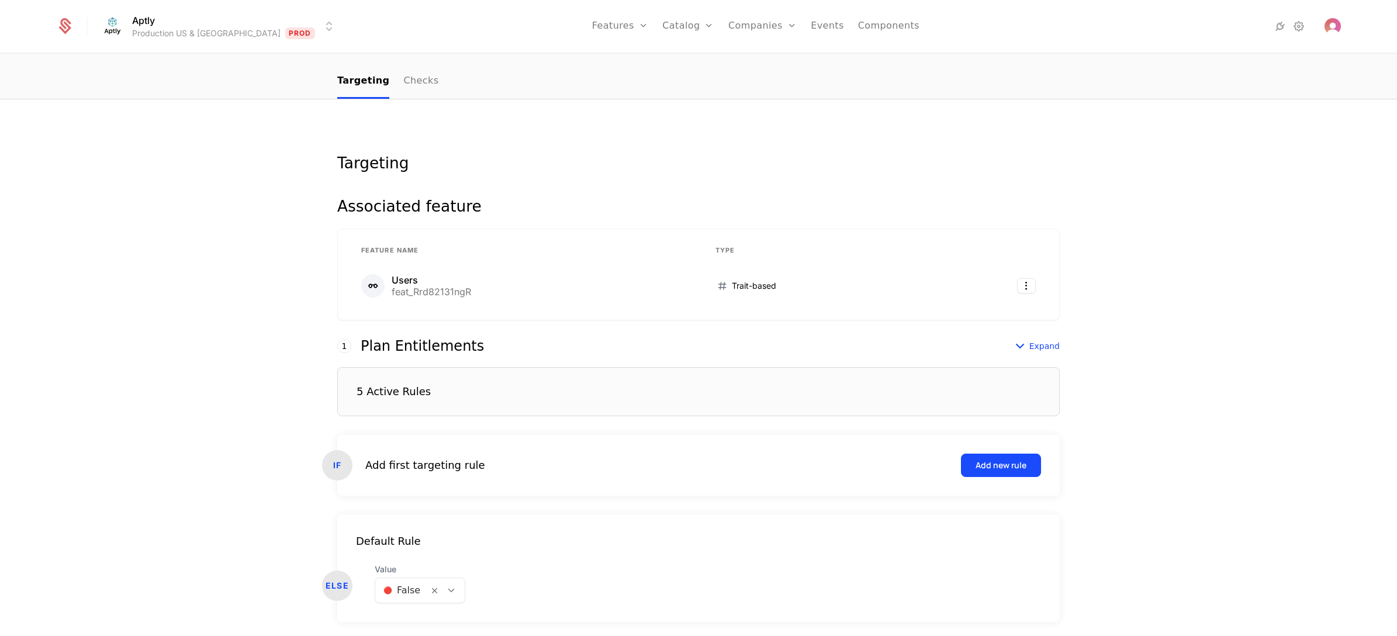
scroll to position [129, 0]
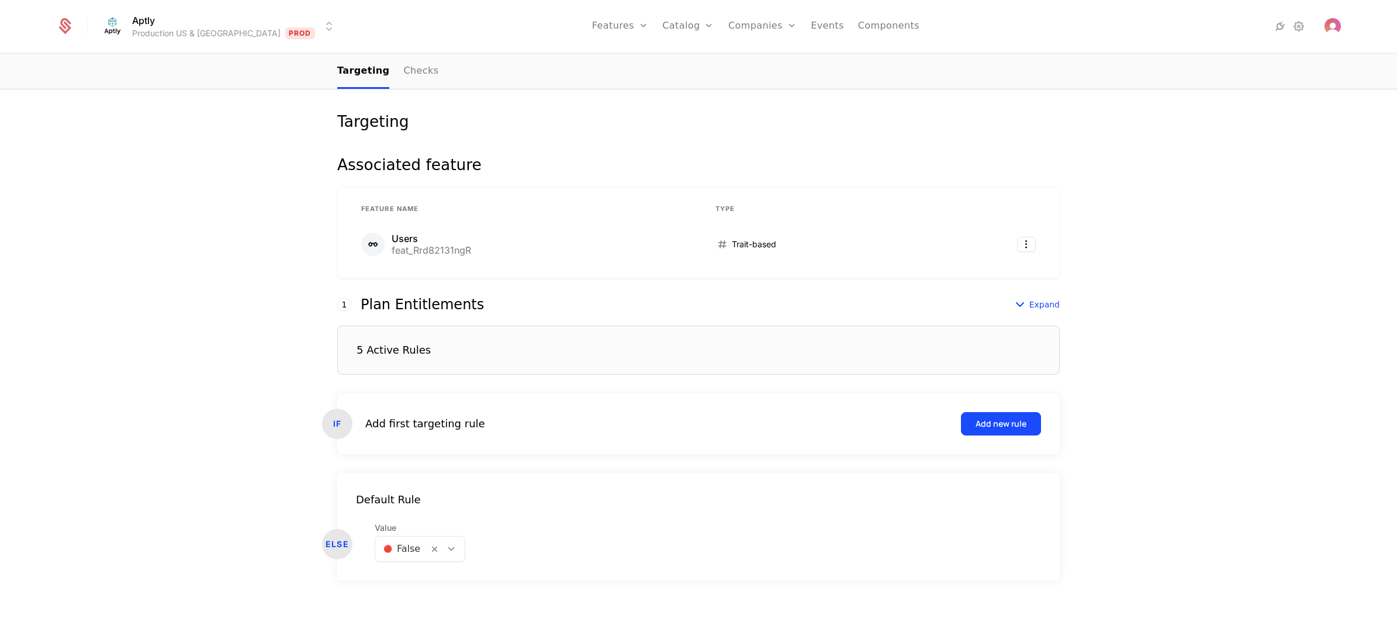
click at [471, 343] on div "5 Active Rules" at bounding box center [698, 350] width 723 height 49
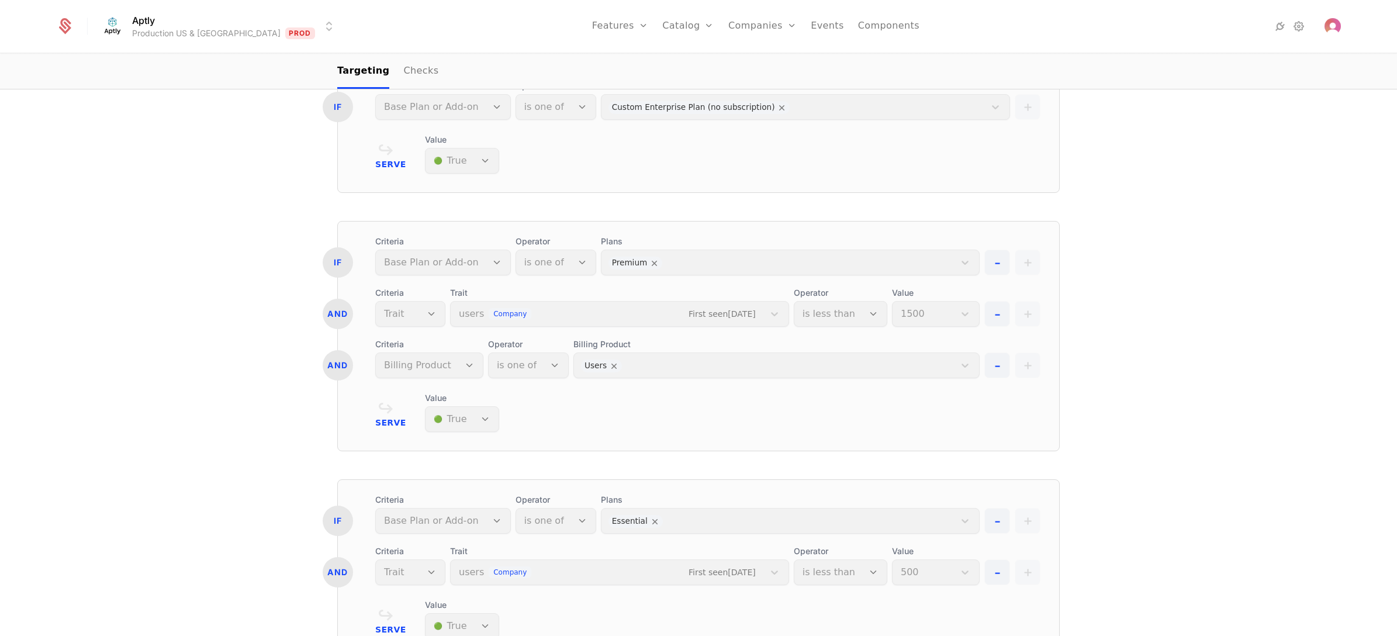
scroll to position [0, 0]
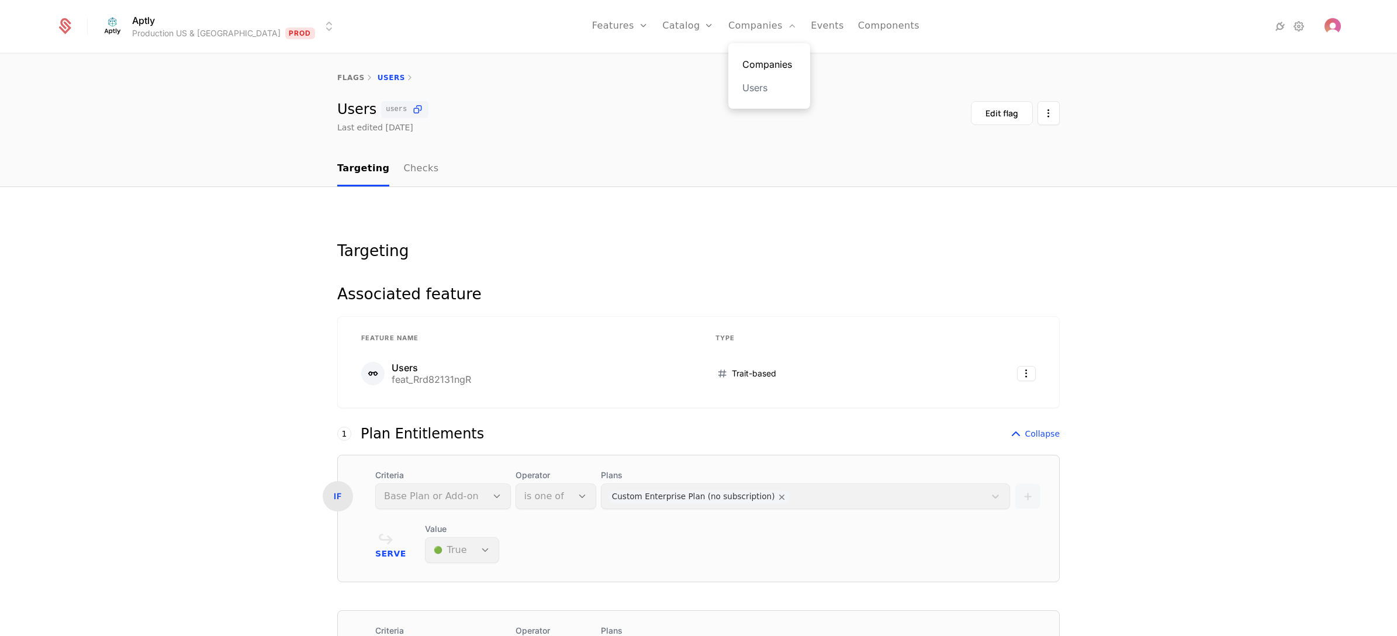
click at [742, 70] on link "Companies" at bounding box center [769, 64] width 54 height 14
select select "**"
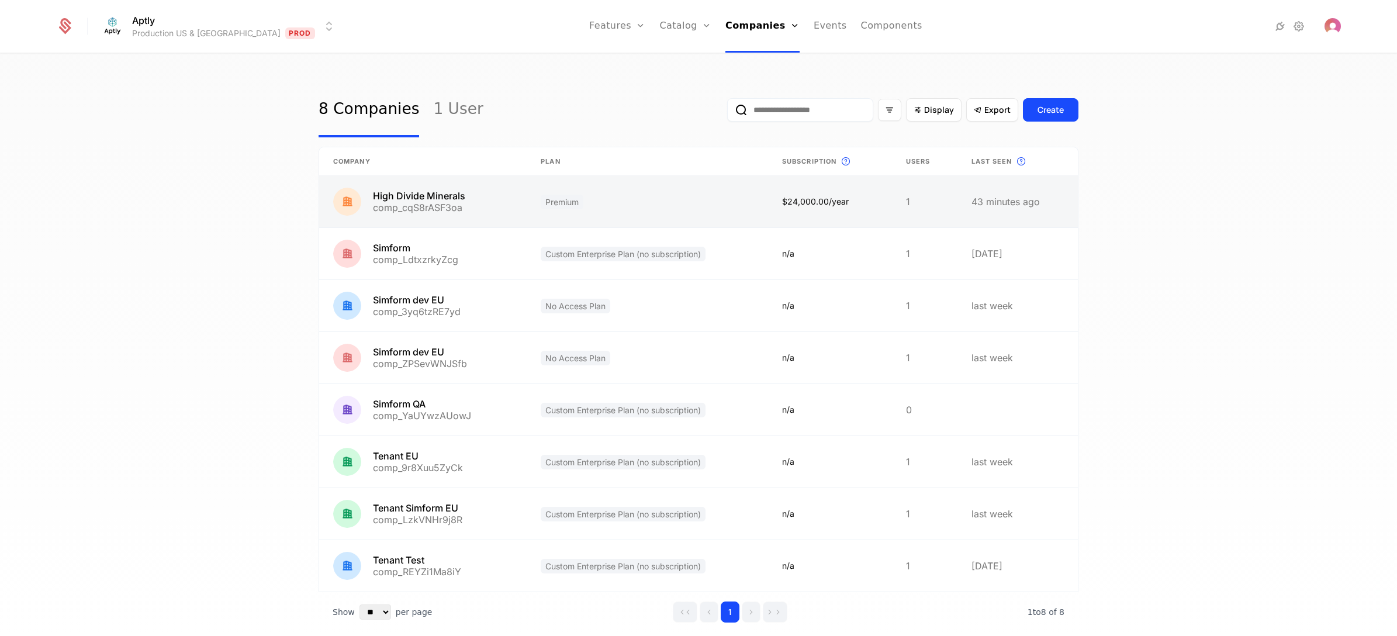
click at [609, 202] on link at bounding box center [647, 201] width 241 height 51
select select "**"
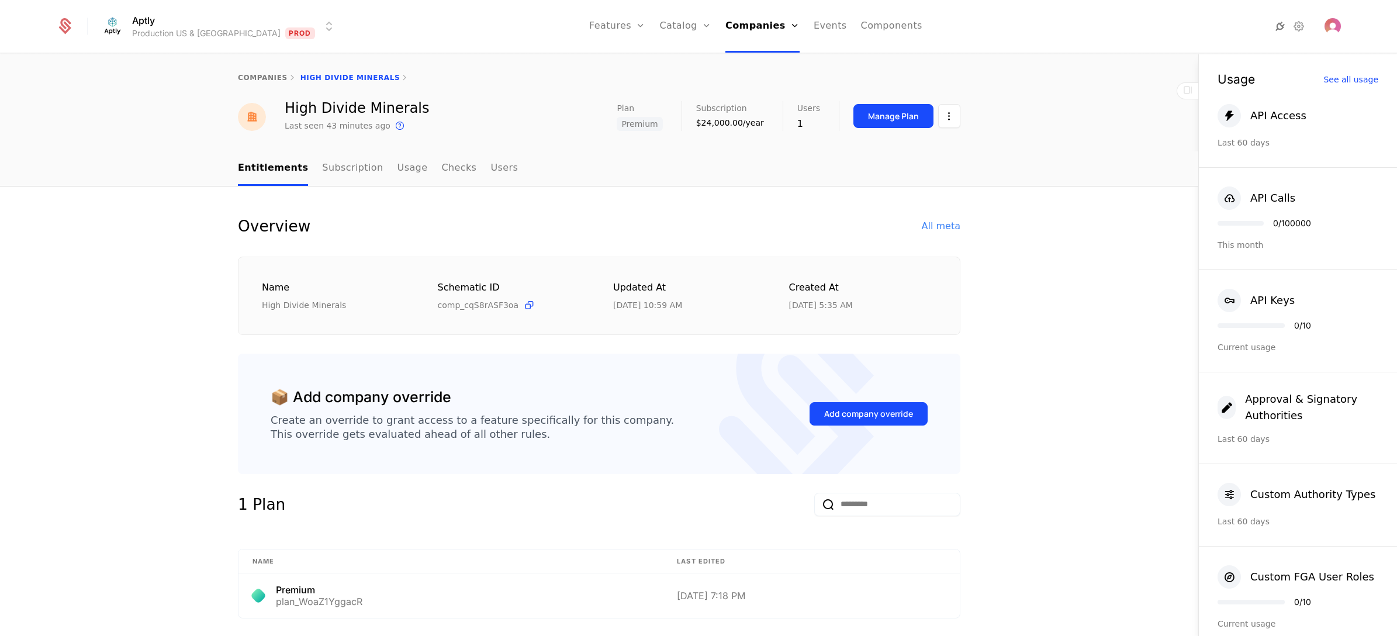
click at [1069, 21] on icon at bounding box center [1280, 26] width 14 height 14
click at [935, 223] on div "All meta" at bounding box center [941, 226] width 39 height 14
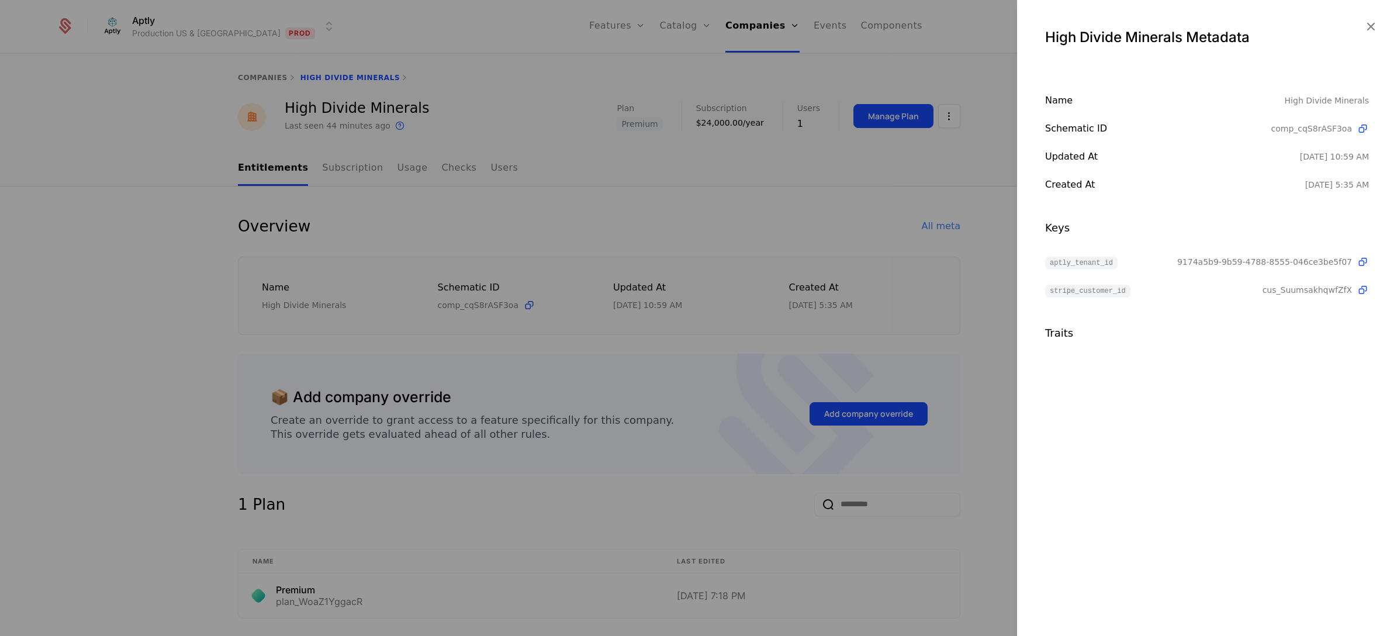
click at [846, 206] on div at bounding box center [698, 318] width 1397 height 636
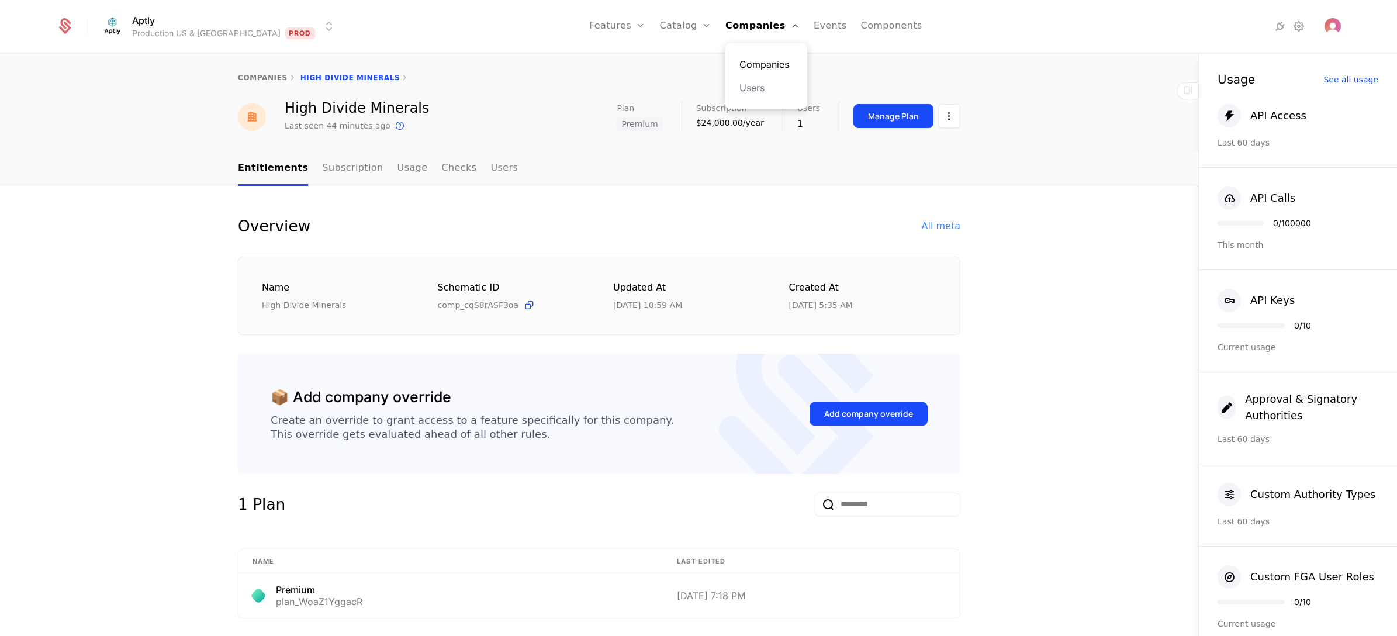
click at [740, 66] on link "Companies" at bounding box center [767, 64] width 54 height 14
select select "**"
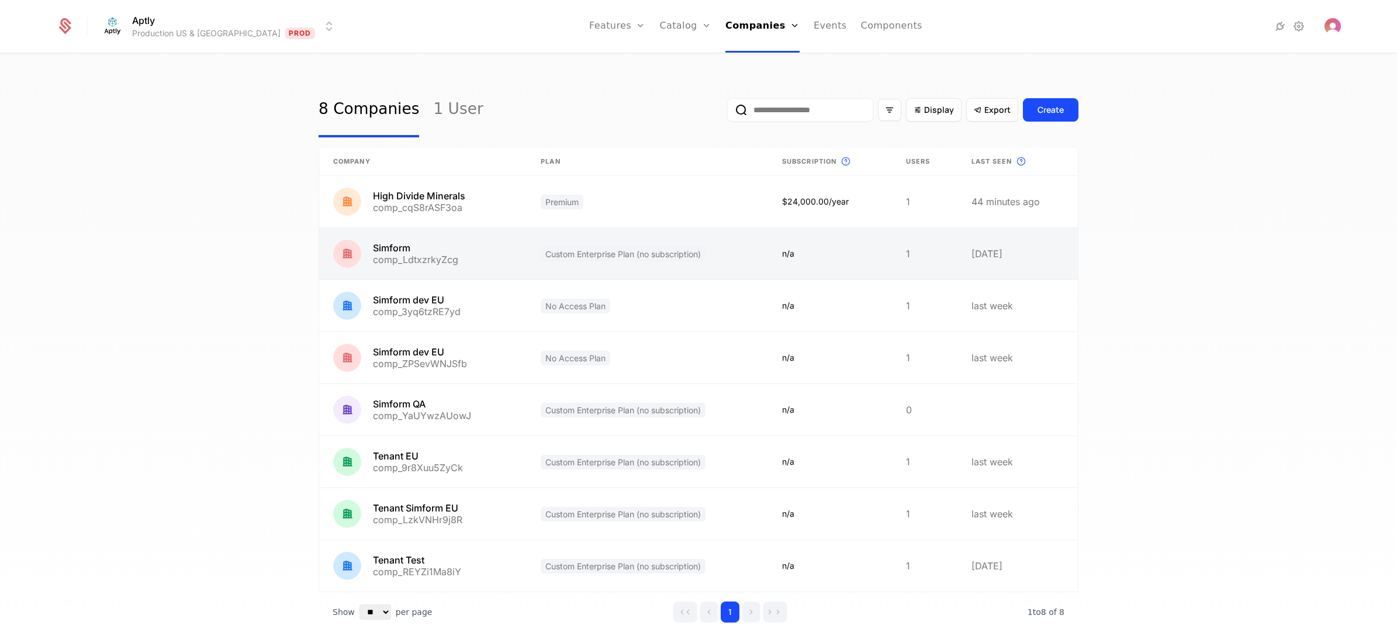
click at [710, 267] on link at bounding box center [647, 253] width 241 height 51
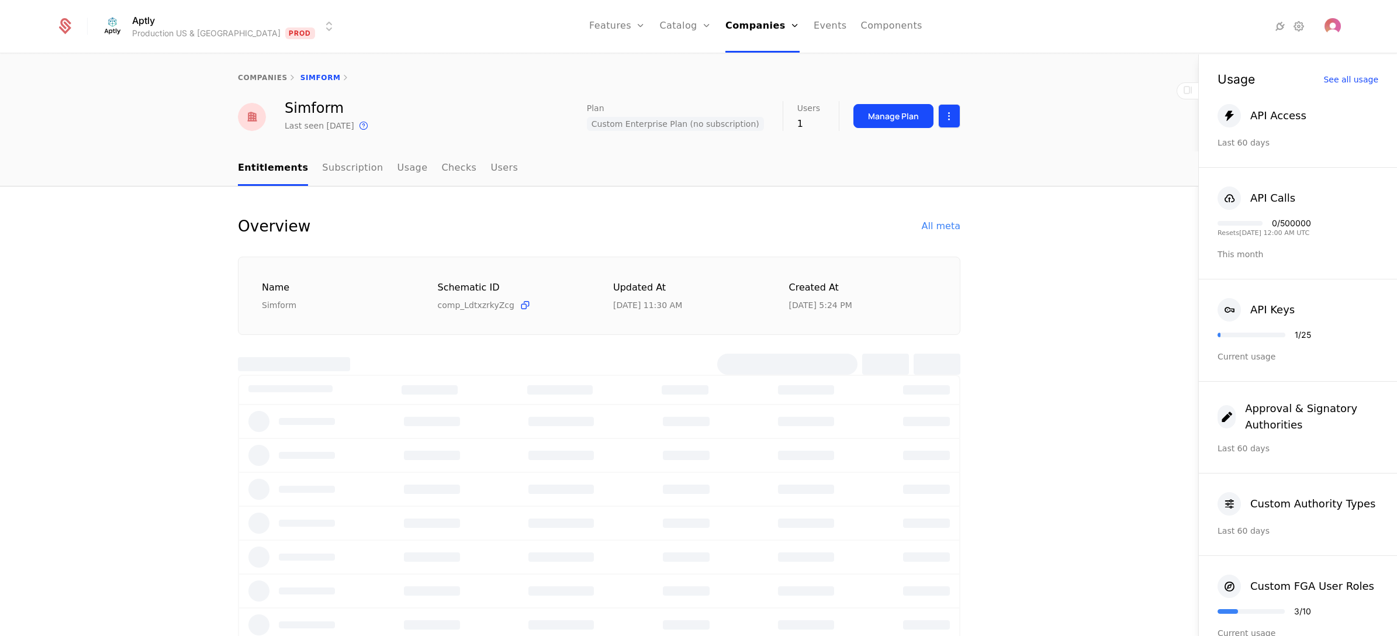
click at [947, 116] on html "Aptly Production US & EU Prod Features Features Flags Catalog Plans Add Ons Cre…" at bounding box center [698, 318] width 1397 height 636
select select "**"
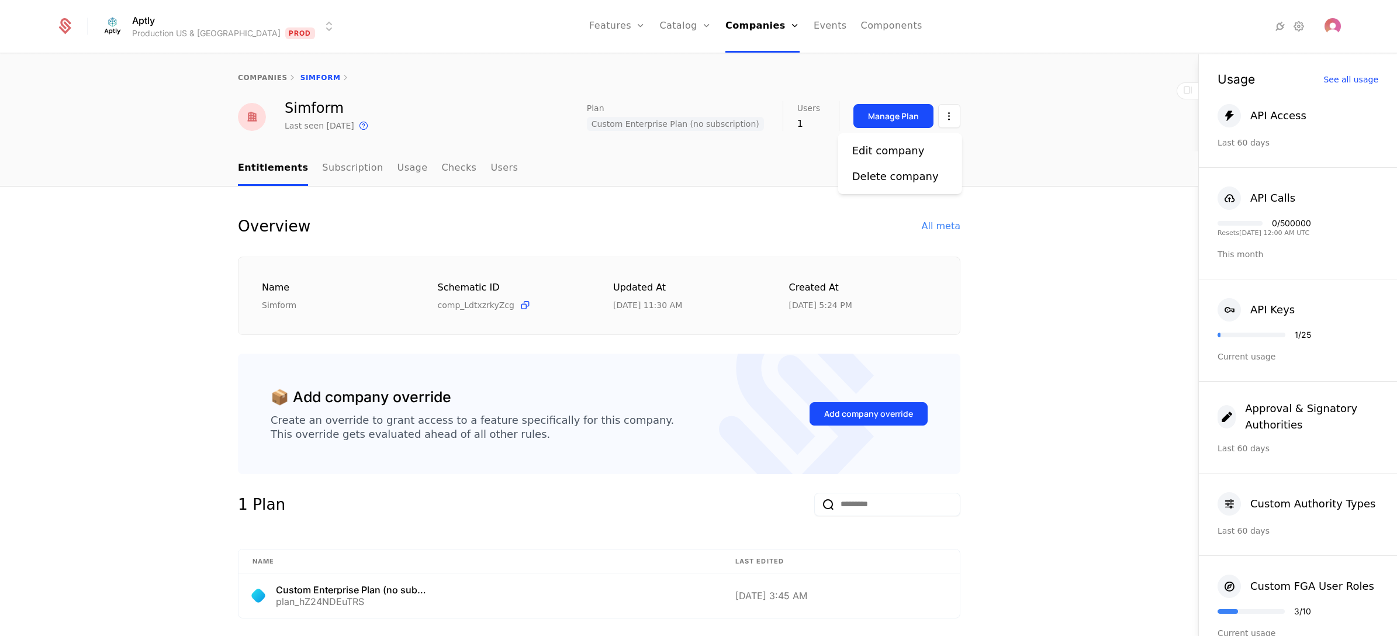
click at [1067, 268] on html "Aptly Production US & EU Prod Features Features Flags Catalog Plans Add Ons Cre…" at bounding box center [698, 318] width 1397 height 636
click at [940, 226] on div "All meta" at bounding box center [941, 226] width 39 height 14
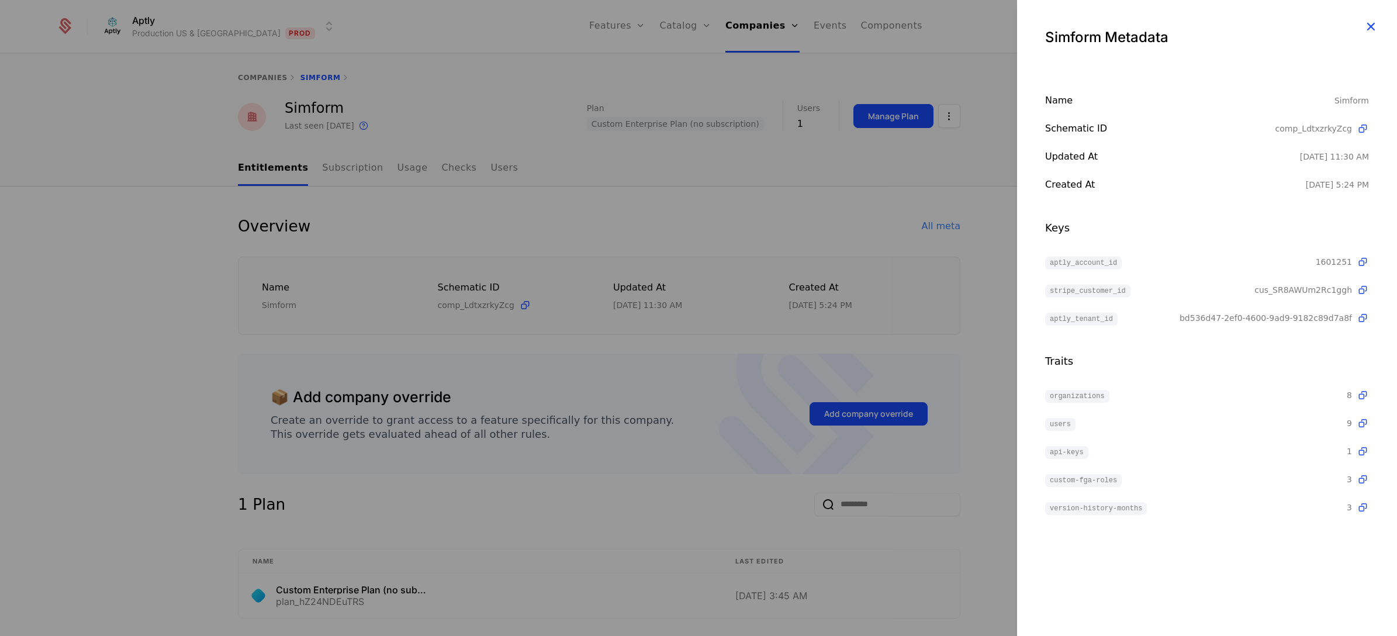
click at [1069, 30] on icon "button" at bounding box center [1370, 26] width 15 height 15
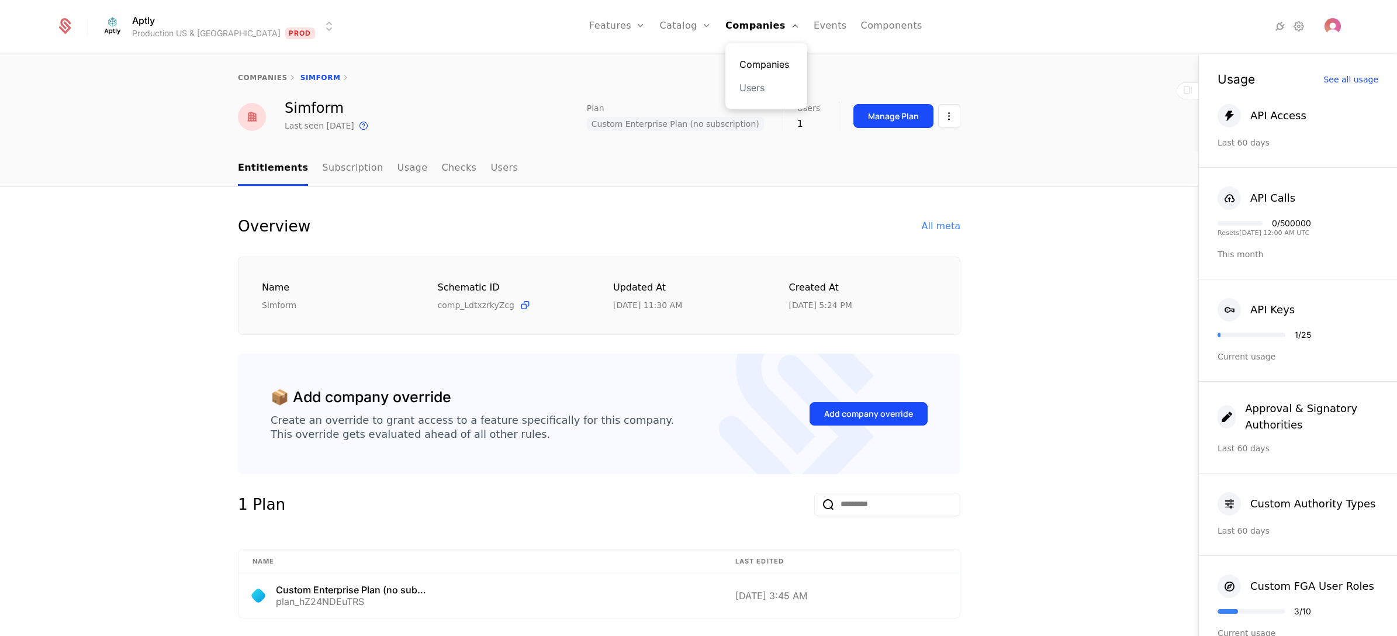
click at [740, 66] on link "Companies" at bounding box center [767, 64] width 54 height 14
select select "**"
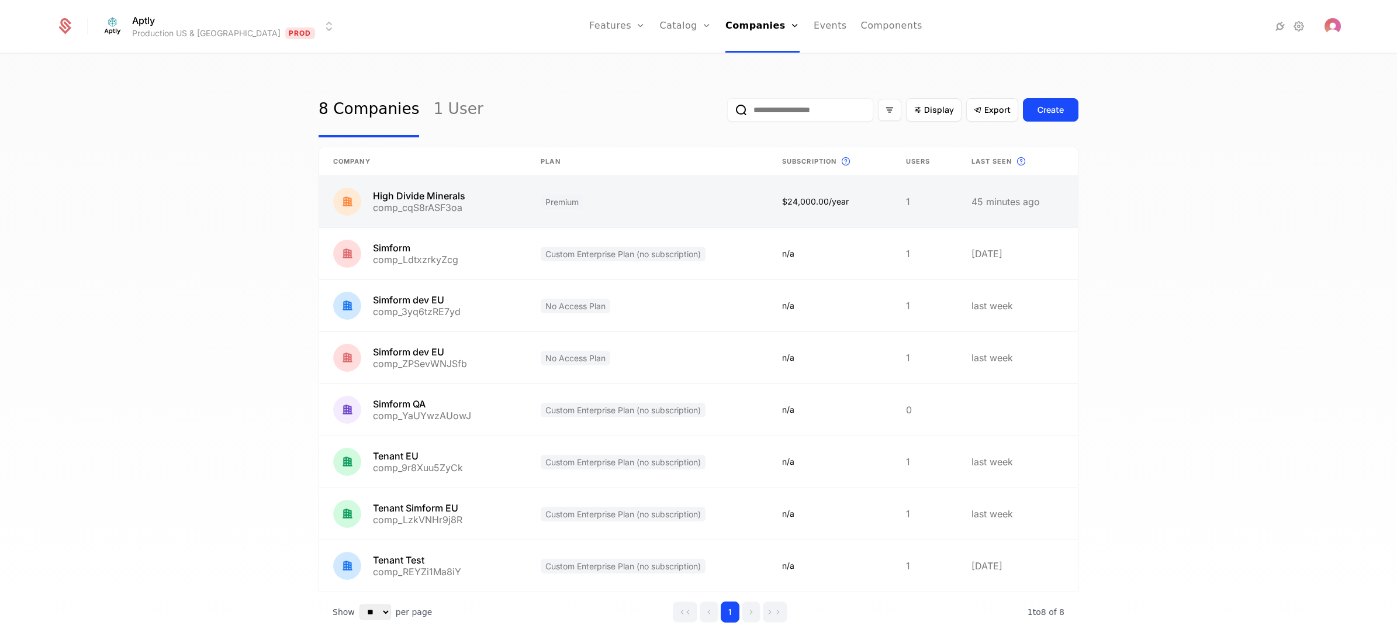
click at [597, 213] on link at bounding box center [647, 201] width 241 height 51
select select "**"
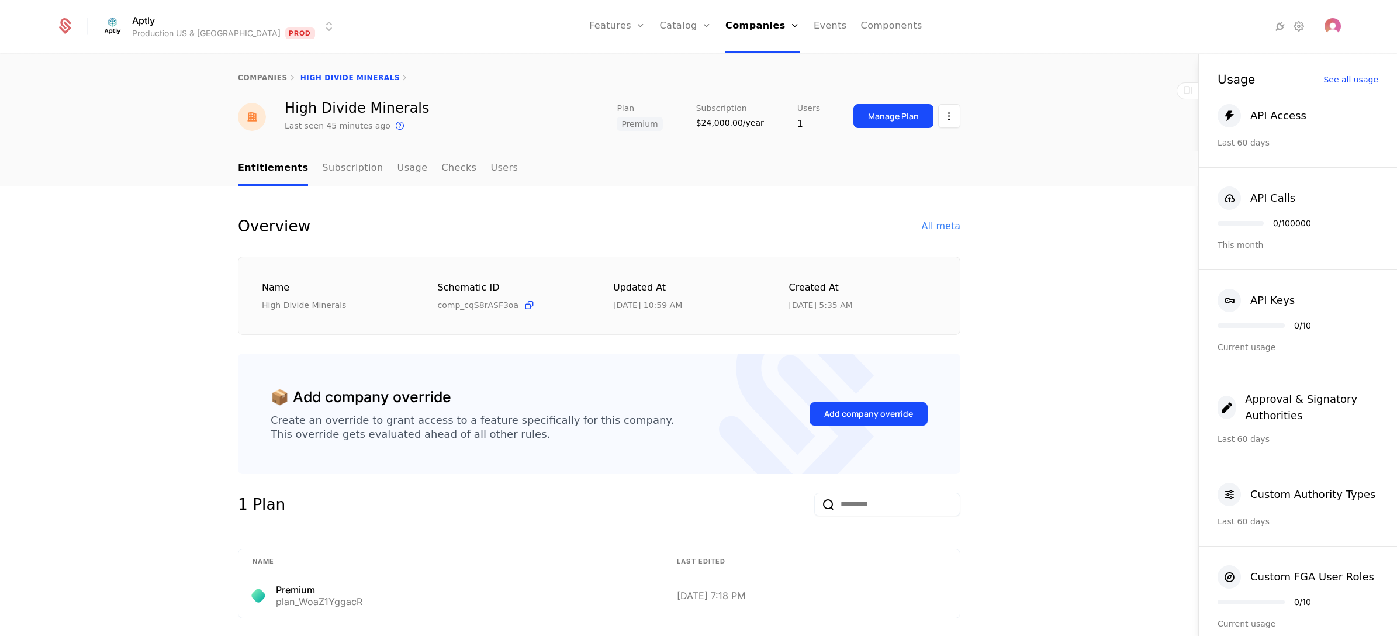
click at [947, 227] on div "All meta" at bounding box center [941, 226] width 39 height 14
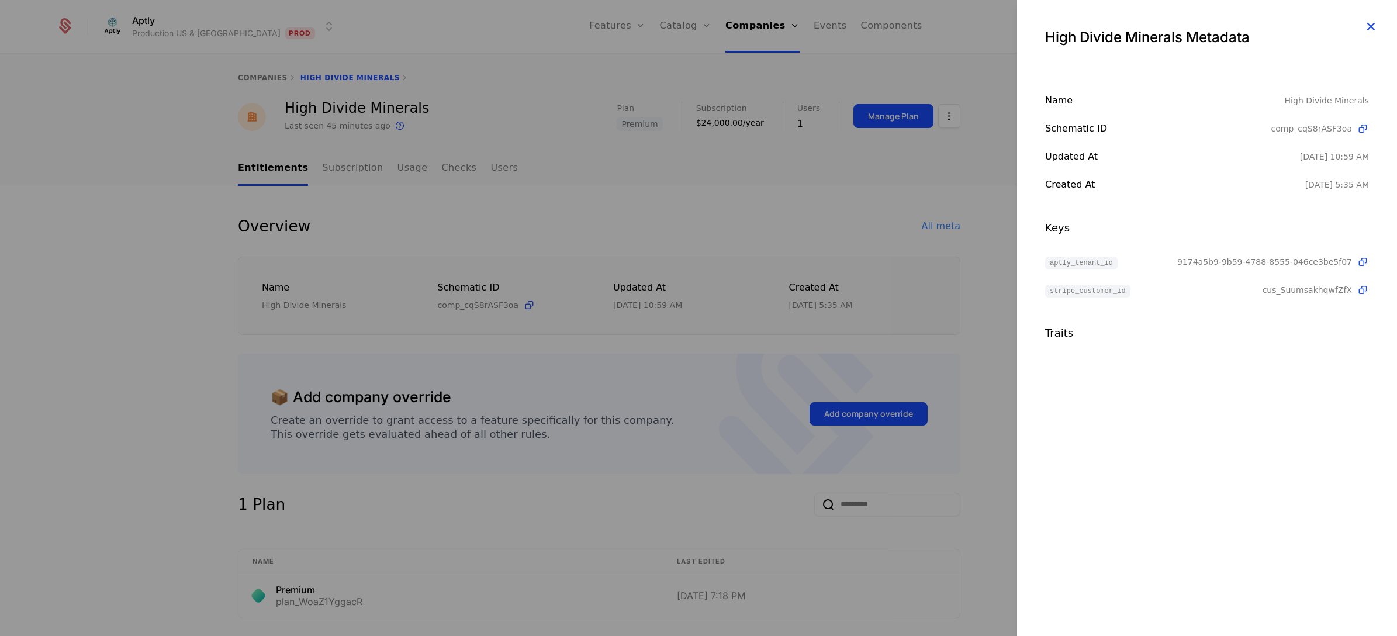
click at [1069, 24] on icon "button" at bounding box center [1370, 26] width 15 height 15
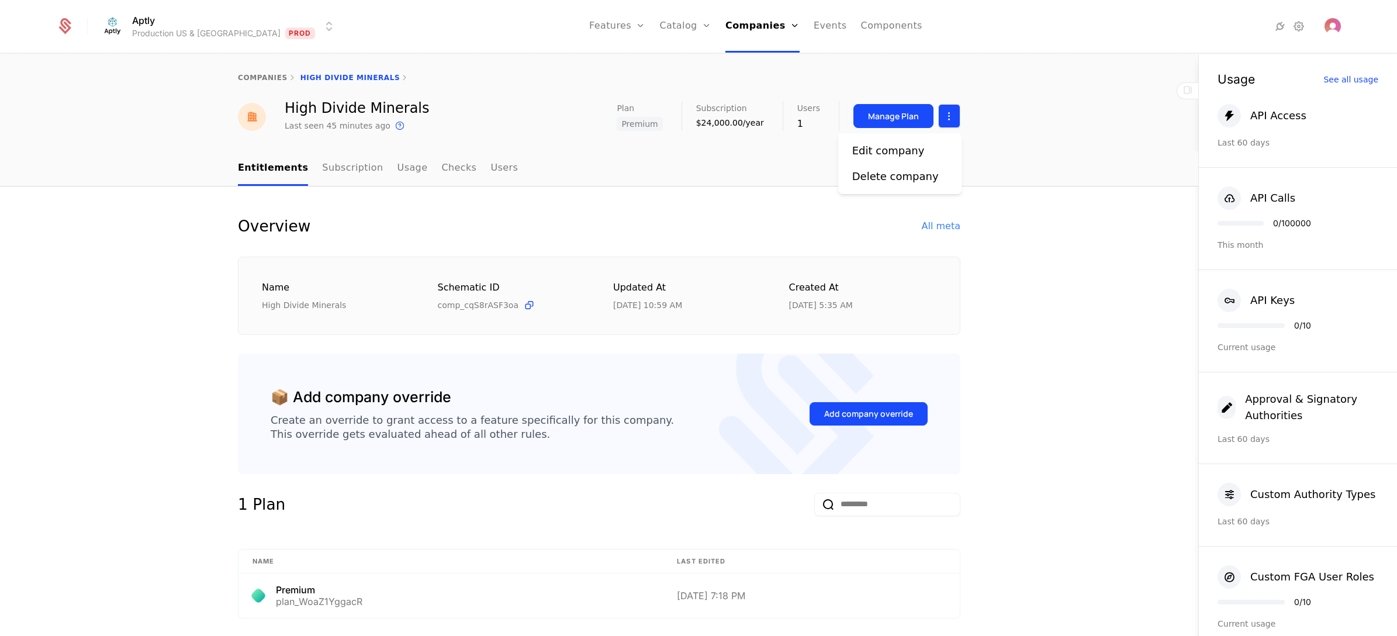
click at [935, 119] on html "Aptly Production US & EU Prod Features Features Flags Catalog Plans Add Ons Cre…" at bounding box center [698, 318] width 1397 height 636
click at [617, 227] on html "Aptly Production US & EU Prod Features Features Flags Catalog Plans Add Ons Cre…" at bounding box center [698, 318] width 1397 height 636
click at [1069, 24] on icon at bounding box center [1280, 26] width 14 height 14
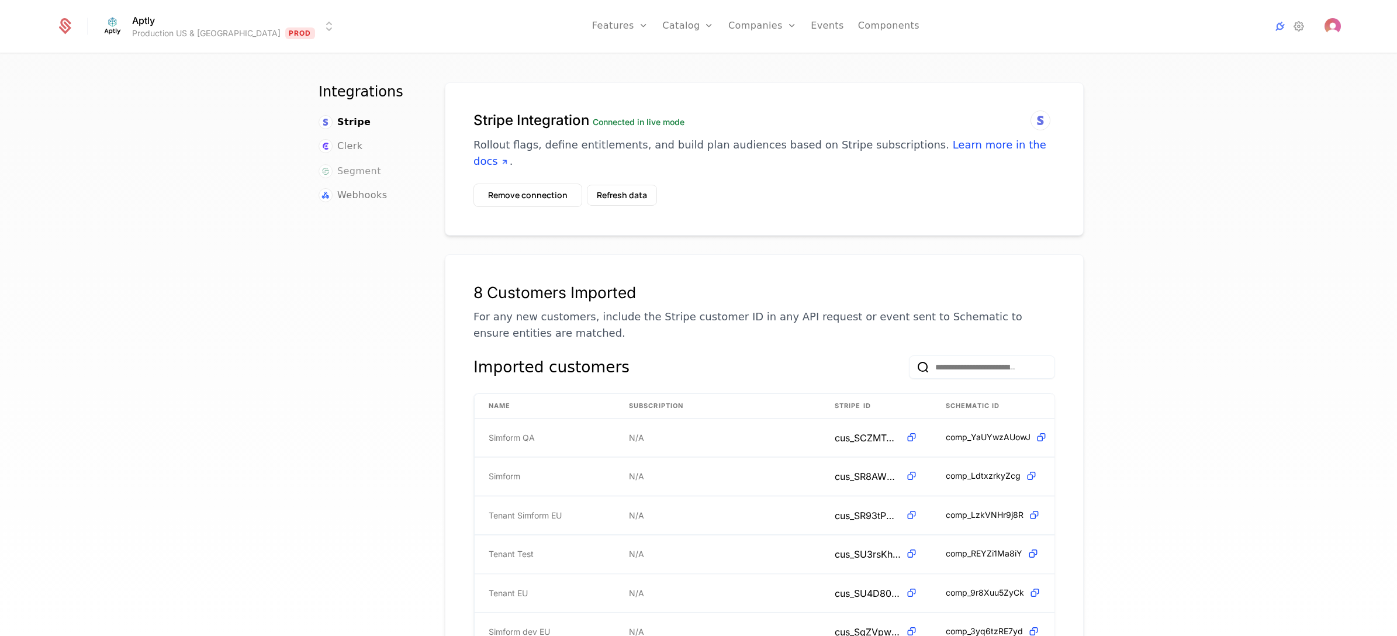
click at [350, 175] on span "Segment" at bounding box center [359, 171] width 44 height 14
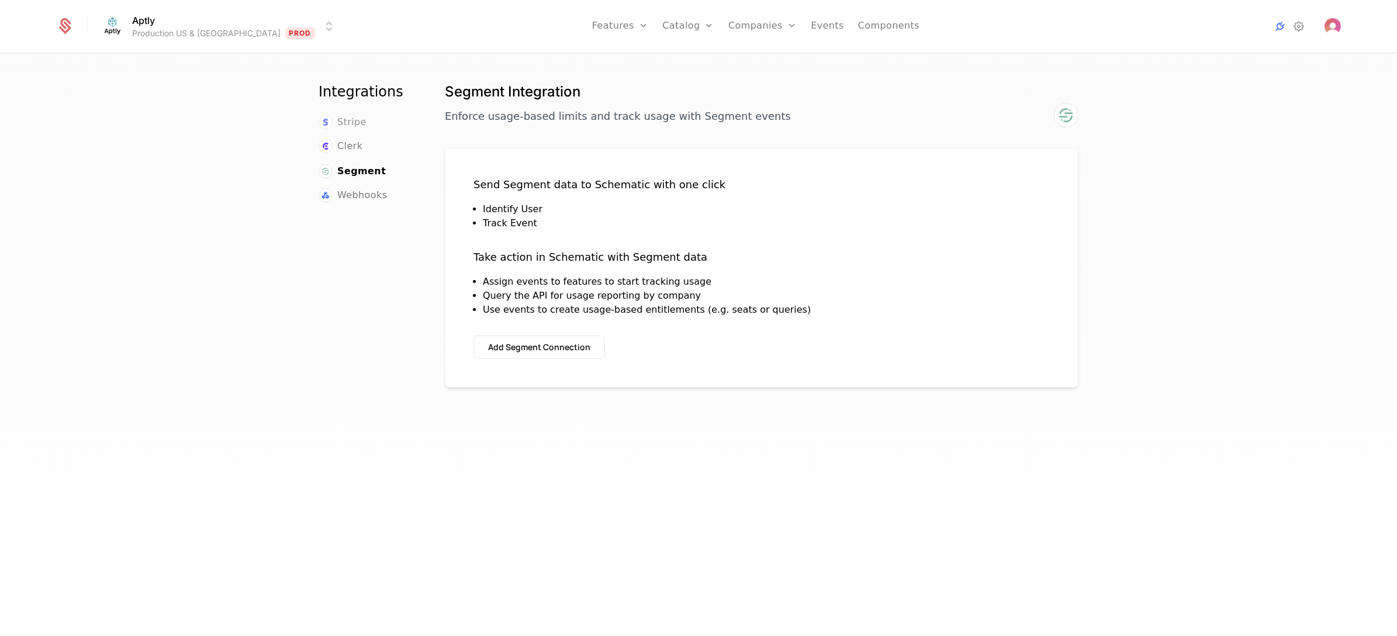
click at [350, 122] on span "Stripe" at bounding box center [351, 122] width 29 height 14
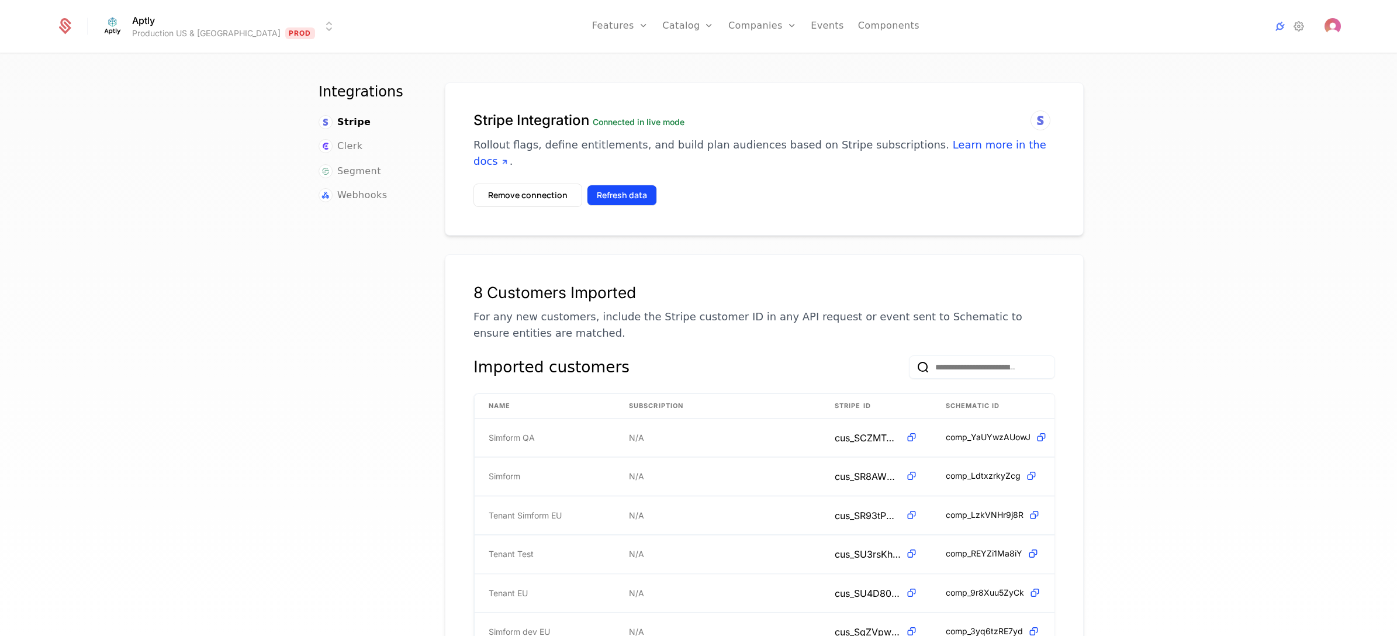
click at [623, 185] on button "Refresh data" at bounding box center [622, 195] width 70 height 21
click at [1069, 27] on icon at bounding box center [1299, 26] width 14 height 14
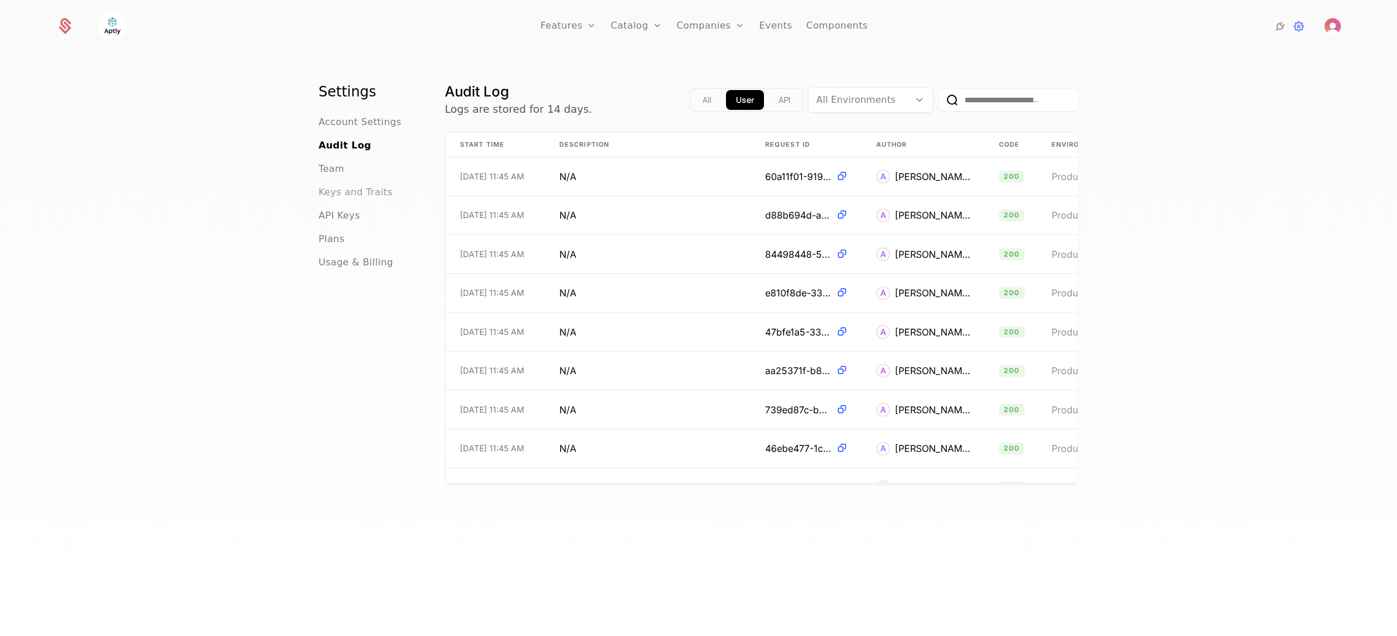
click at [339, 188] on span "Keys and Traits" at bounding box center [356, 192] width 74 height 14
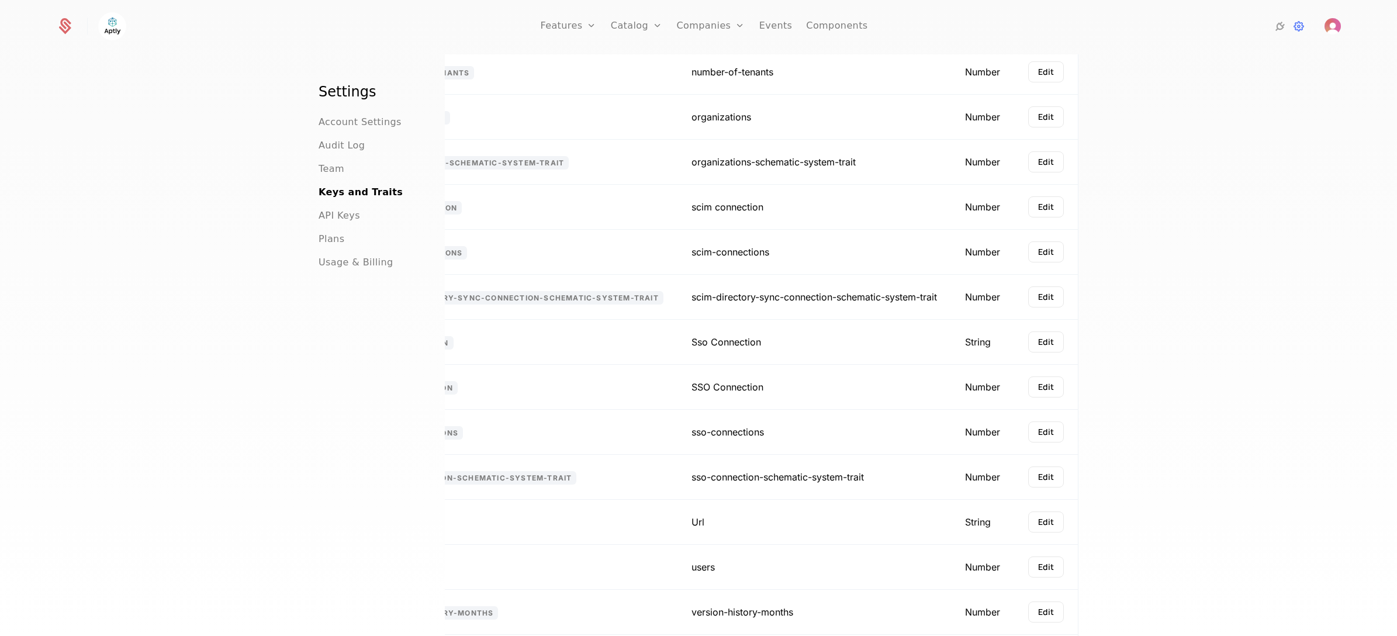
scroll to position [685, 0]
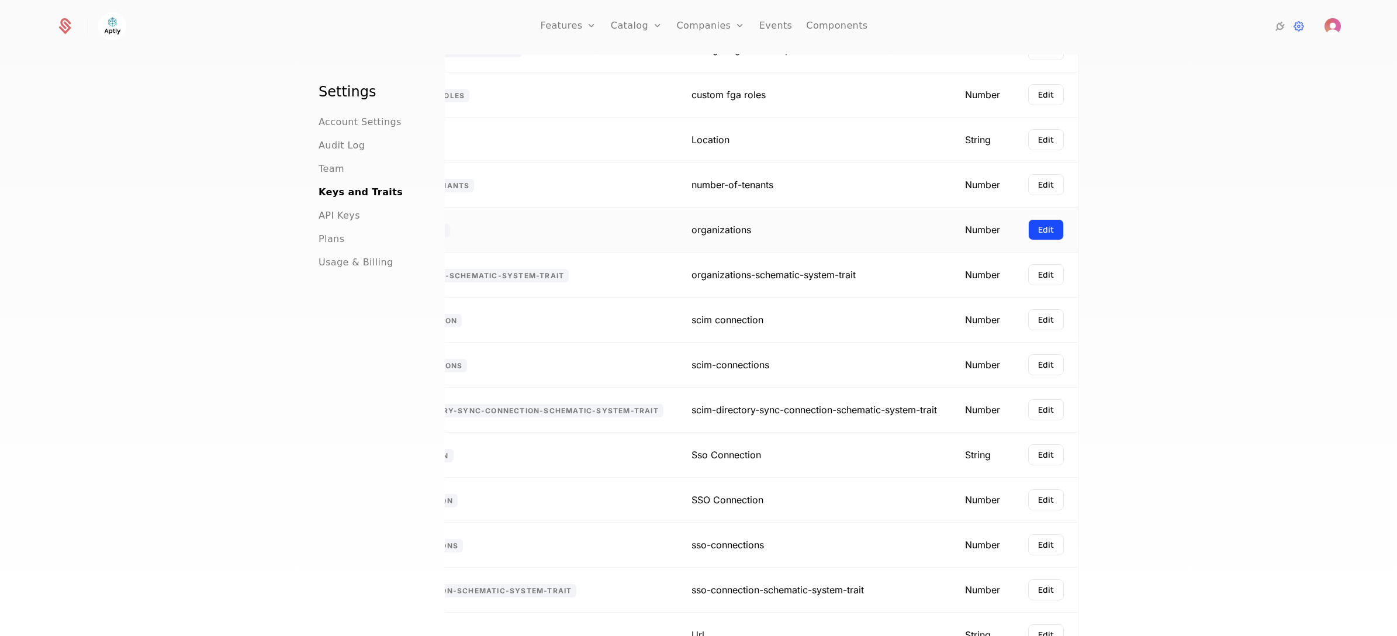
click at [1039, 219] on button "Edit" at bounding box center [1046, 229] width 36 height 21
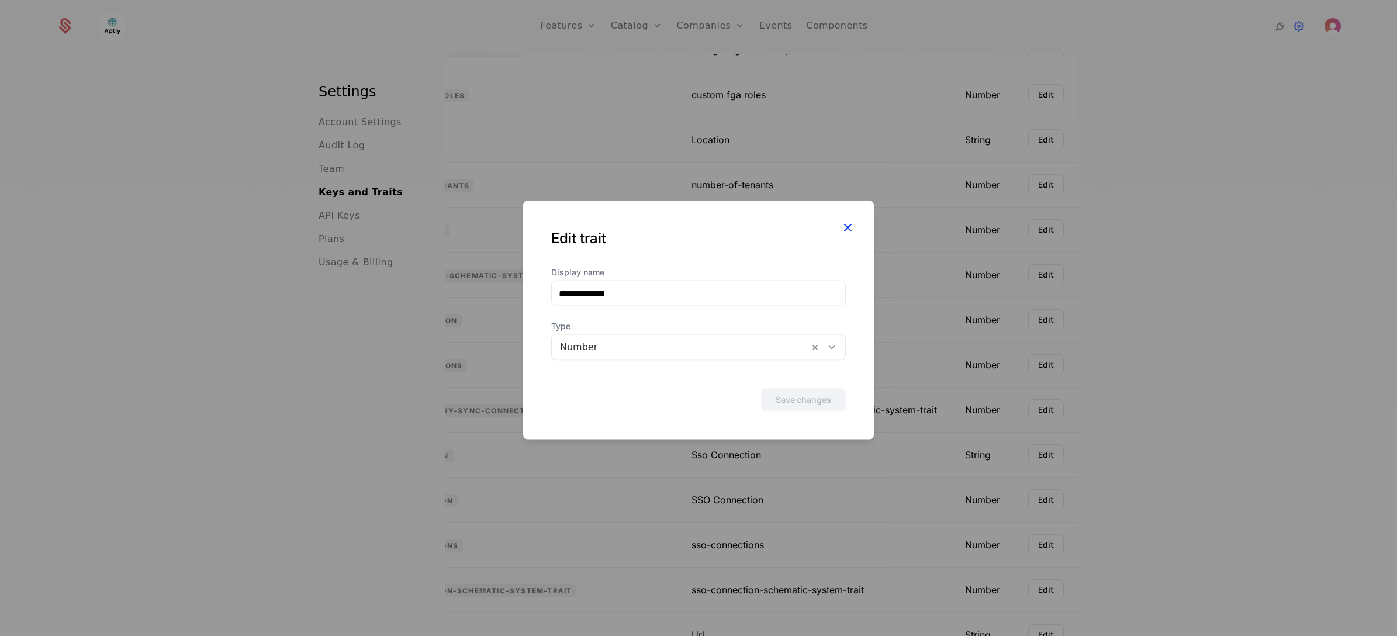
click at [846, 223] on icon "button" at bounding box center [847, 227] width 15 height 15
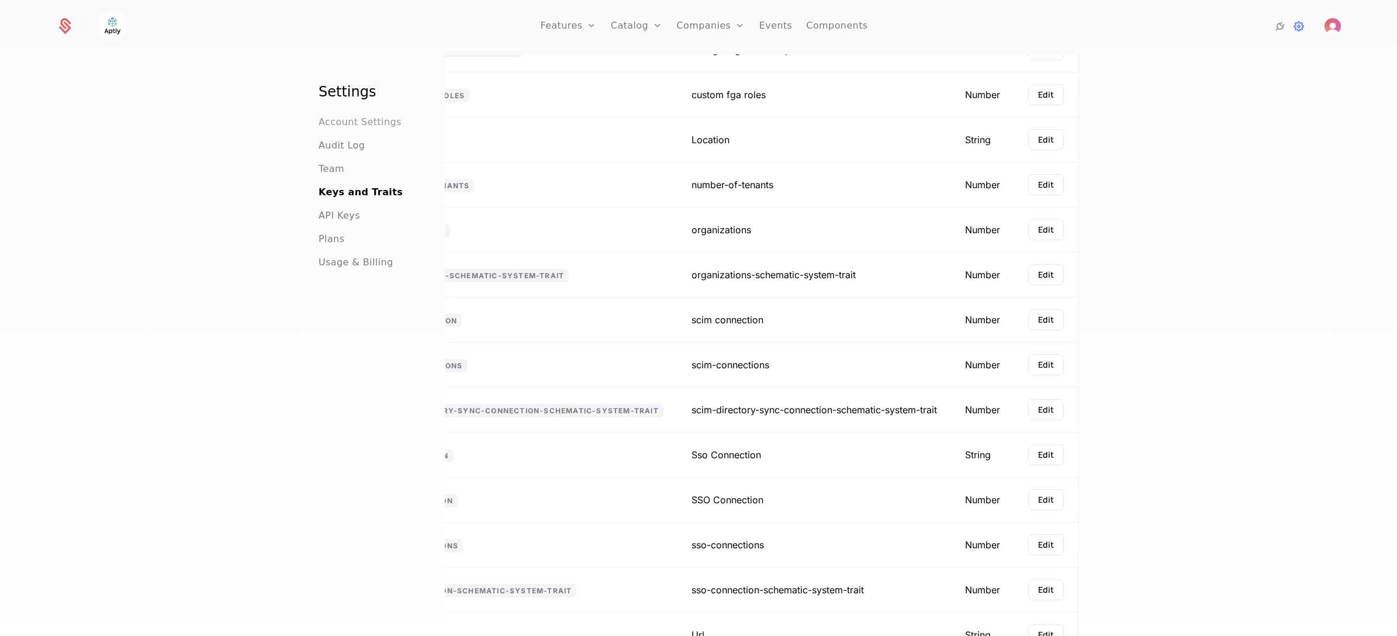
click at [332, 126] on span "Account Settings" at bounding box center [360, 122] width 83 height 14
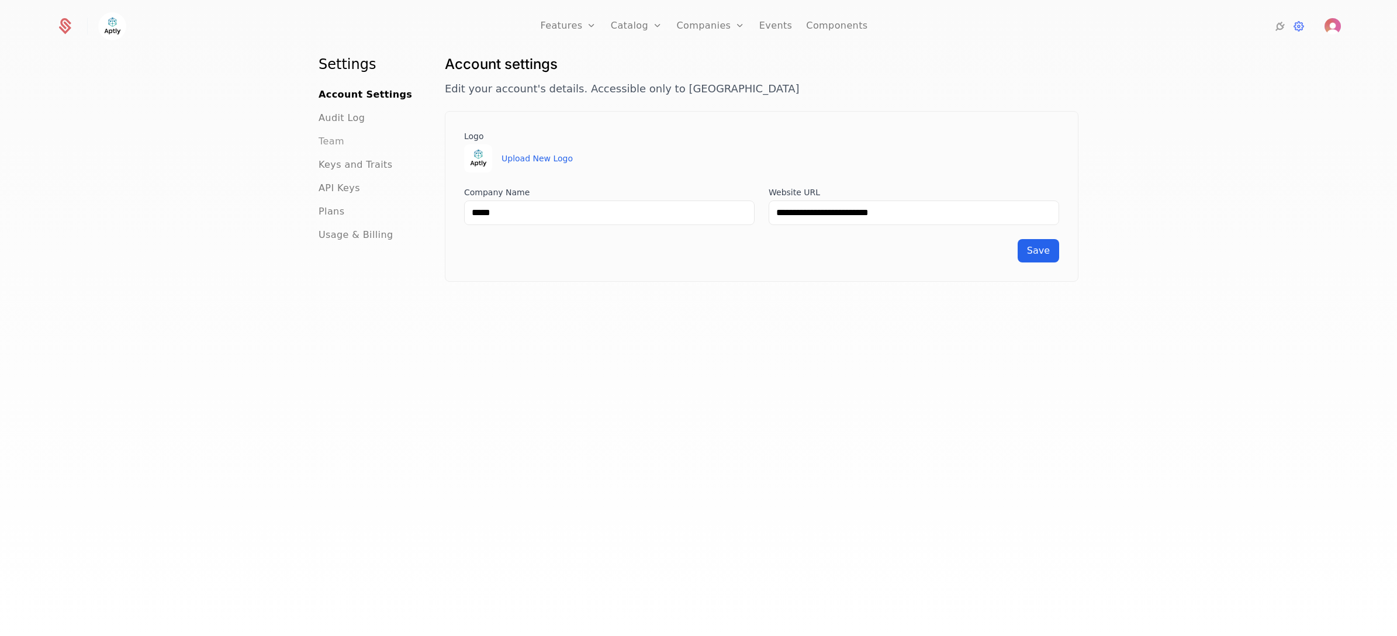
click at [327, 140] on span "Team" at bounding box center [332, 141] width 26 height 14
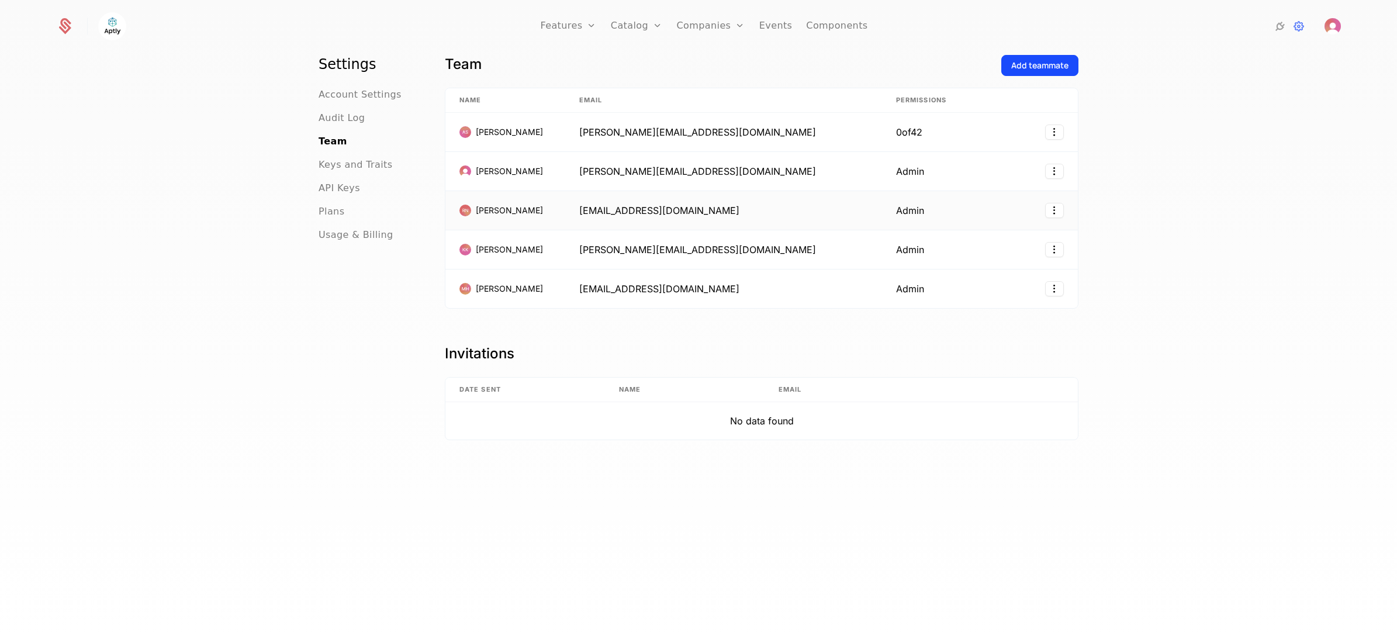
scroll to position [27, 0]
click at [339, 165] on span "Keys and Traits" at bounding box center [356, 165] width 74 height 14
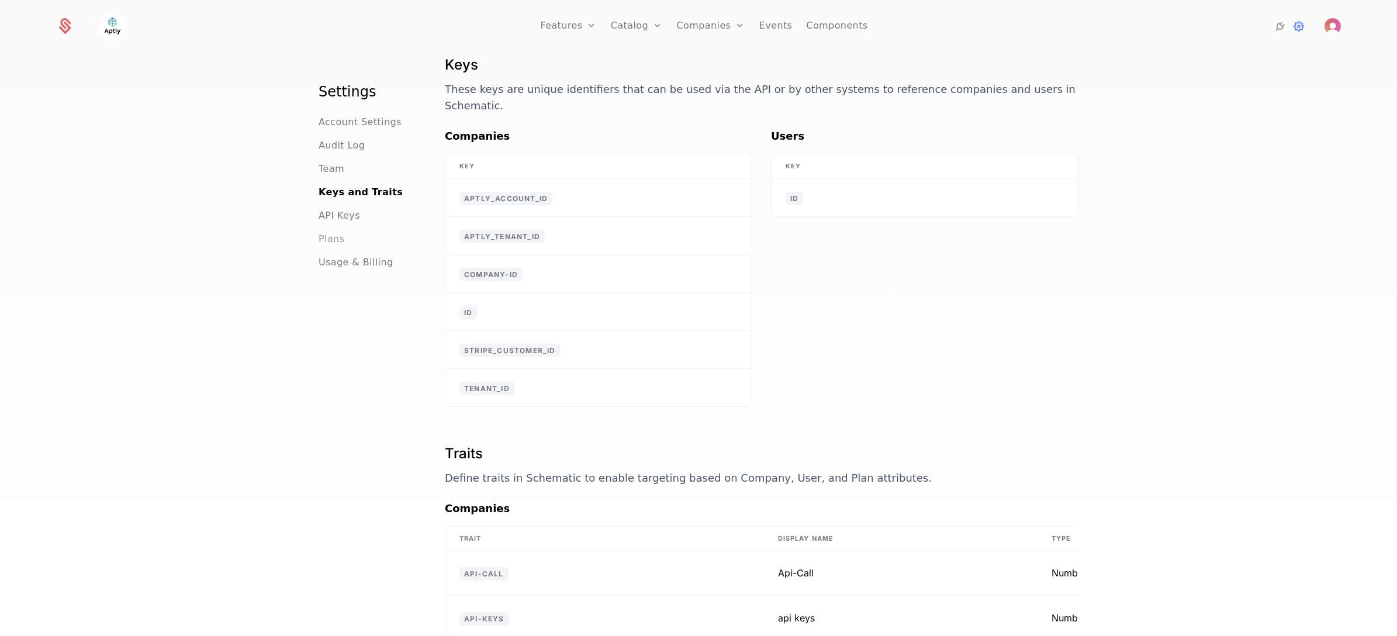
click at [326, 237] on span "Plans" at bounding box center [332, 239] width 26 height 14
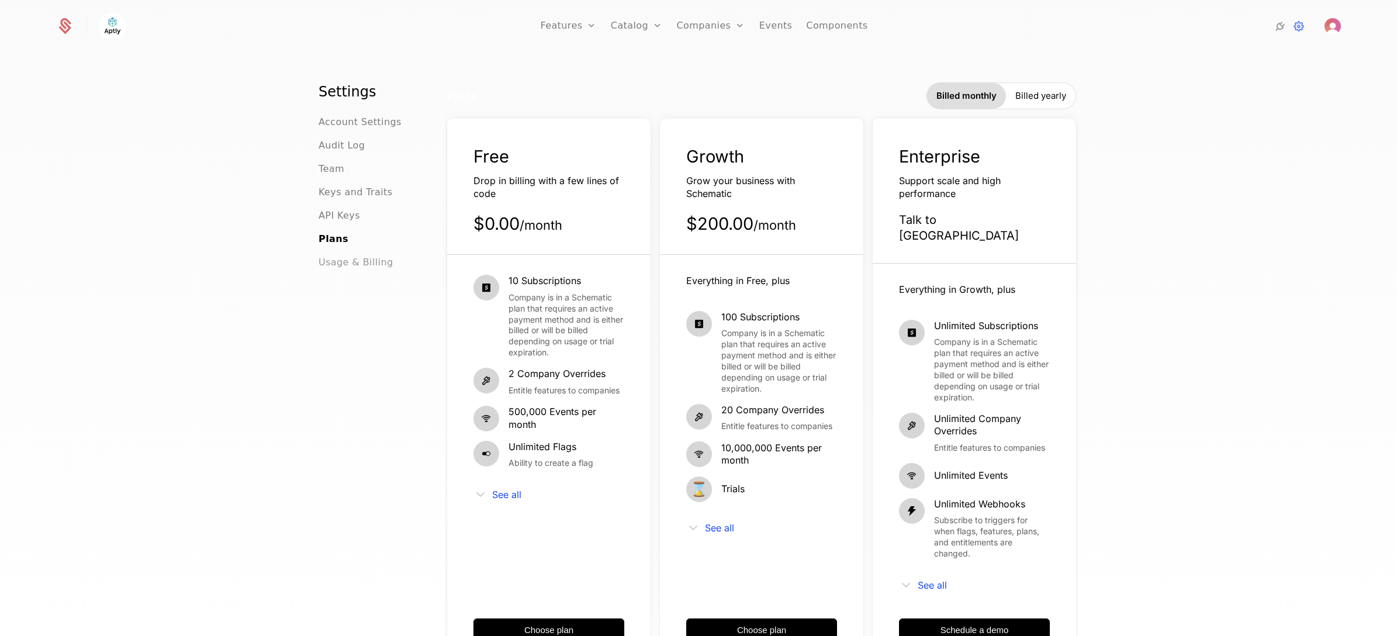
click at [343, 264] on span "Usage & Billing" at bounding box center [356, 262] width 75 height 14
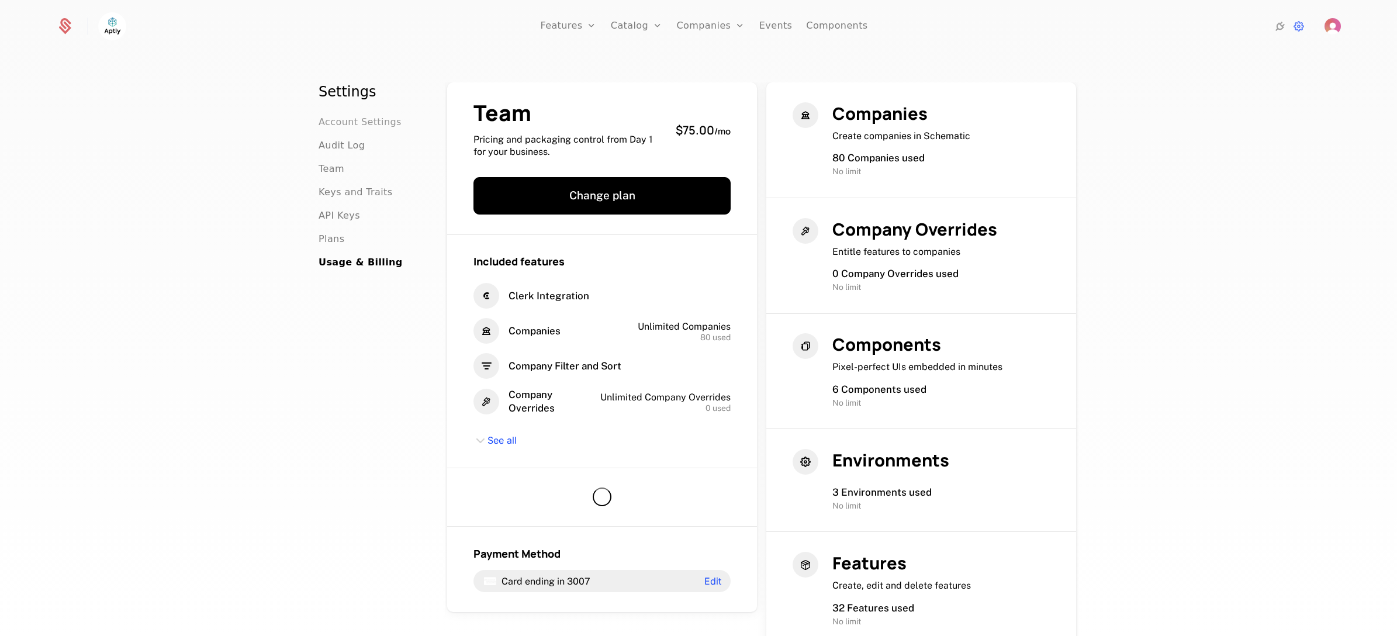
click at [339, 118] on span "Account Settings" at bounding box center [360, 122] width 83 height 14
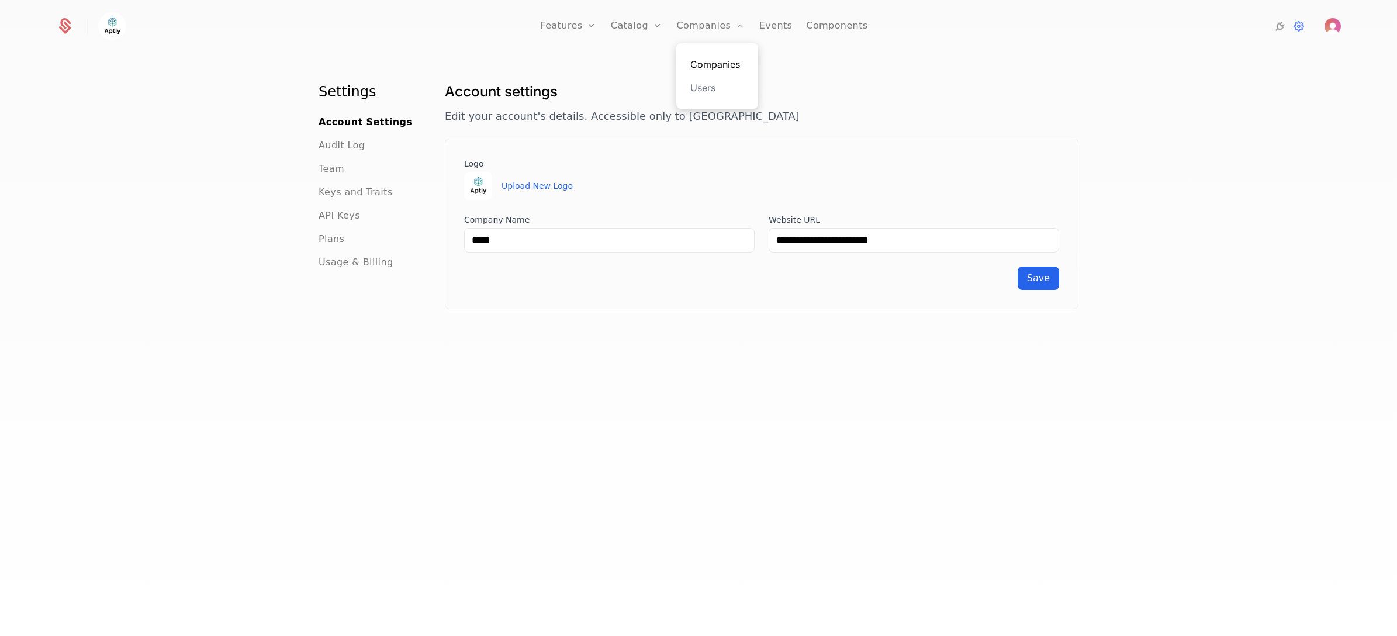
click at [721, 61] on link "Companies" at bounding box center [717, 64] width 54 height 14
select select "**"
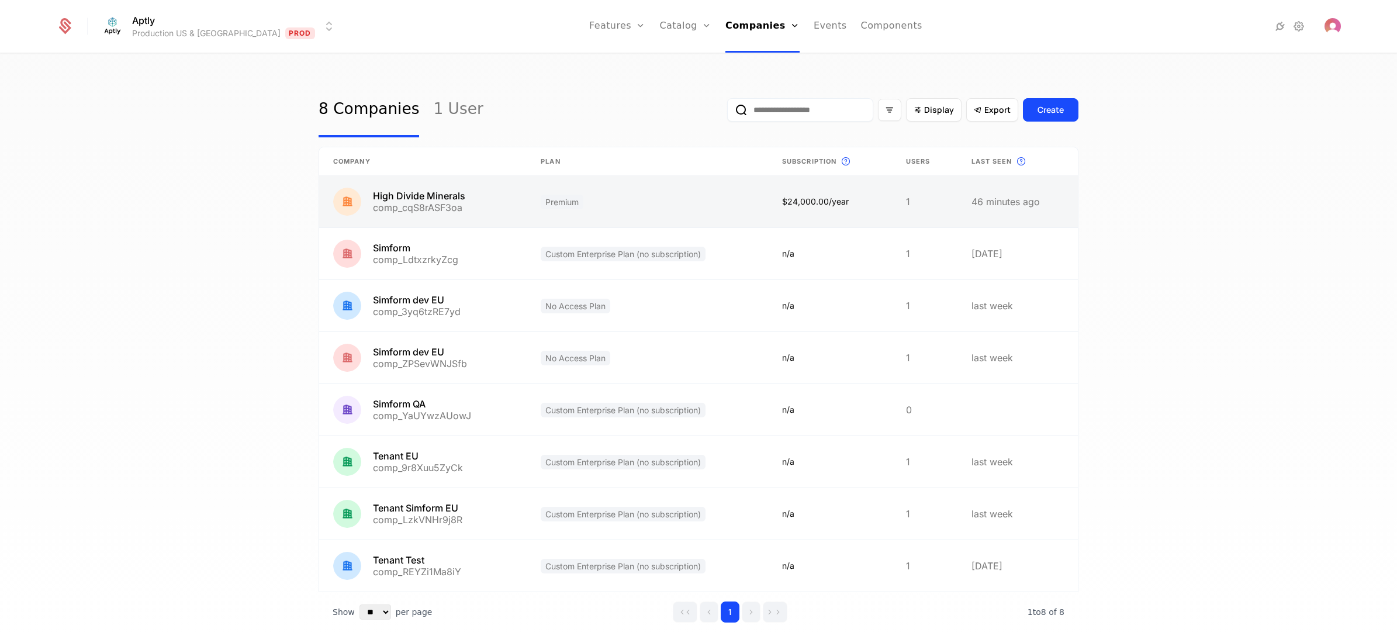
click at [633, 209] on link at bounding box center [647, 201] width 241 height 51
select select "**"
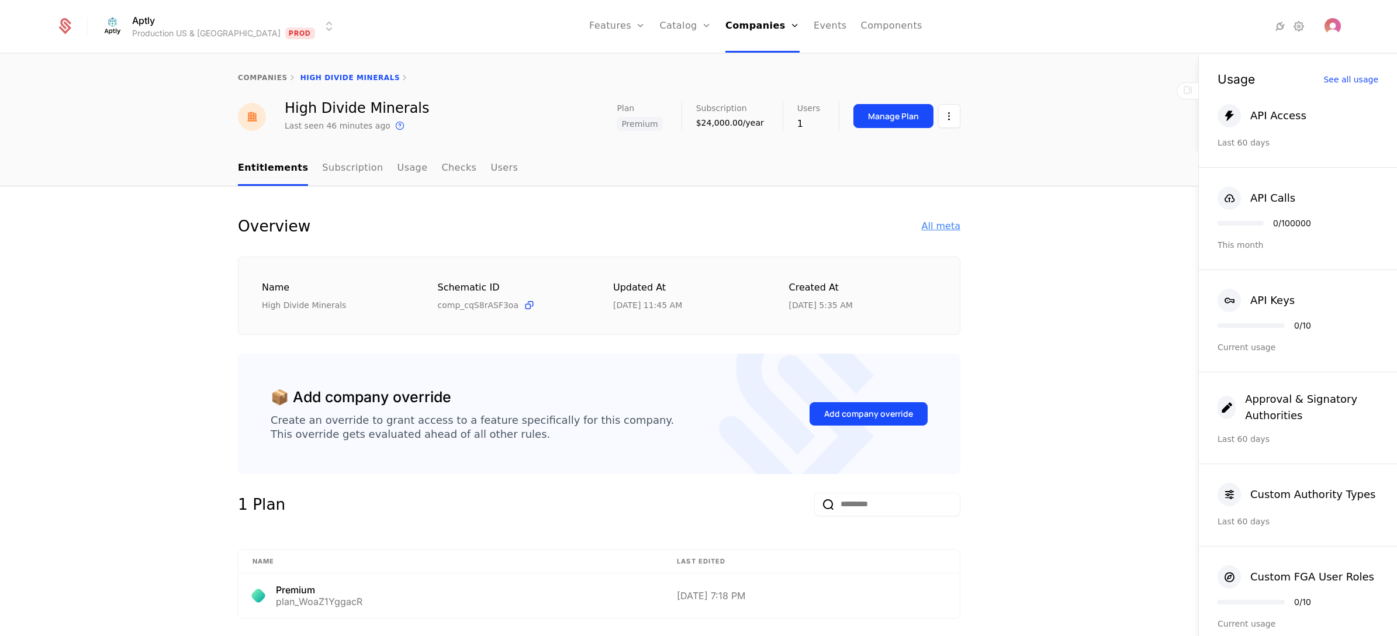
click at [942, 223] on div "All meta" at bounding box center [941, 226] width 39 height 14
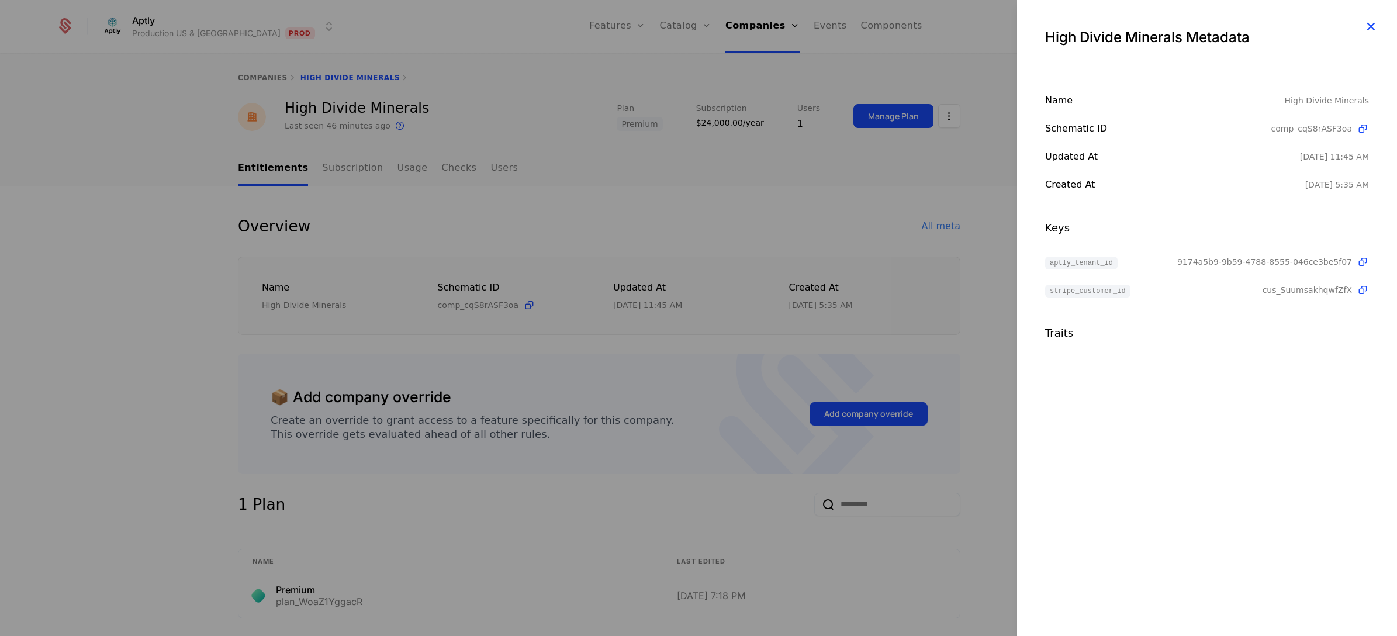
click at [1069, 19] on icon "button" at bounding box center [1370, 26] width 15 height 15
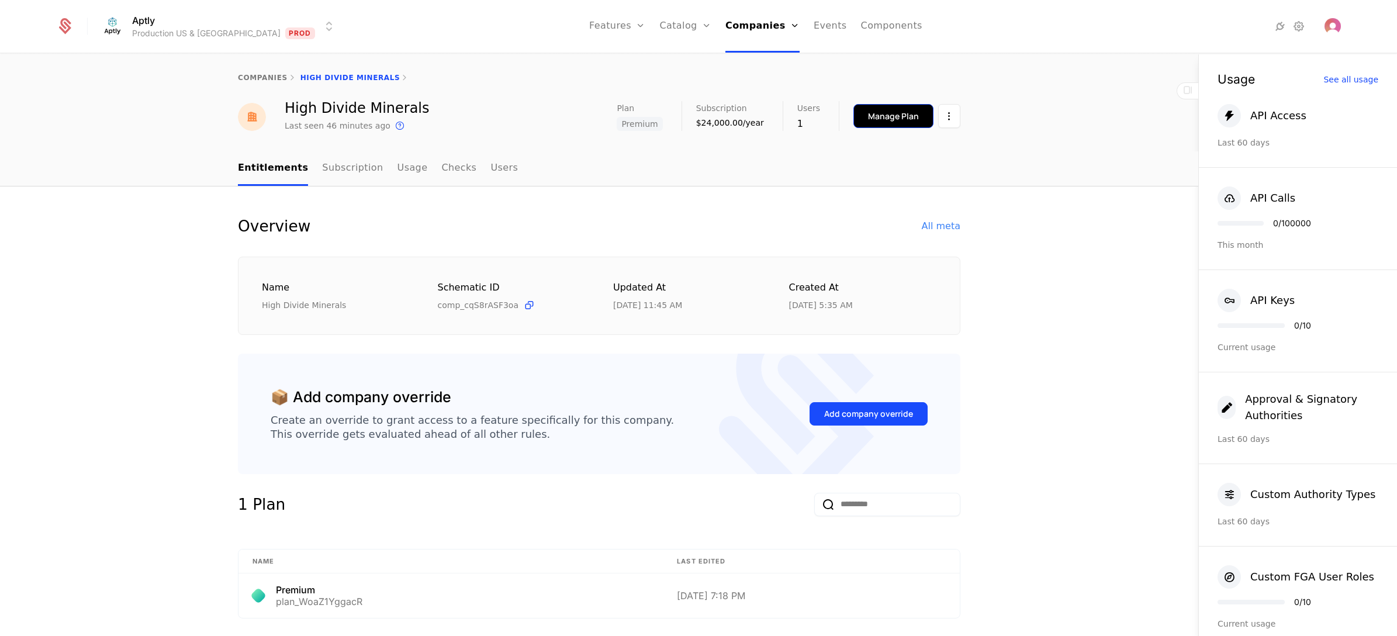
click at [884, 124] on button "Manage Plan" at bounding box center [893, 116] width 80 height 24
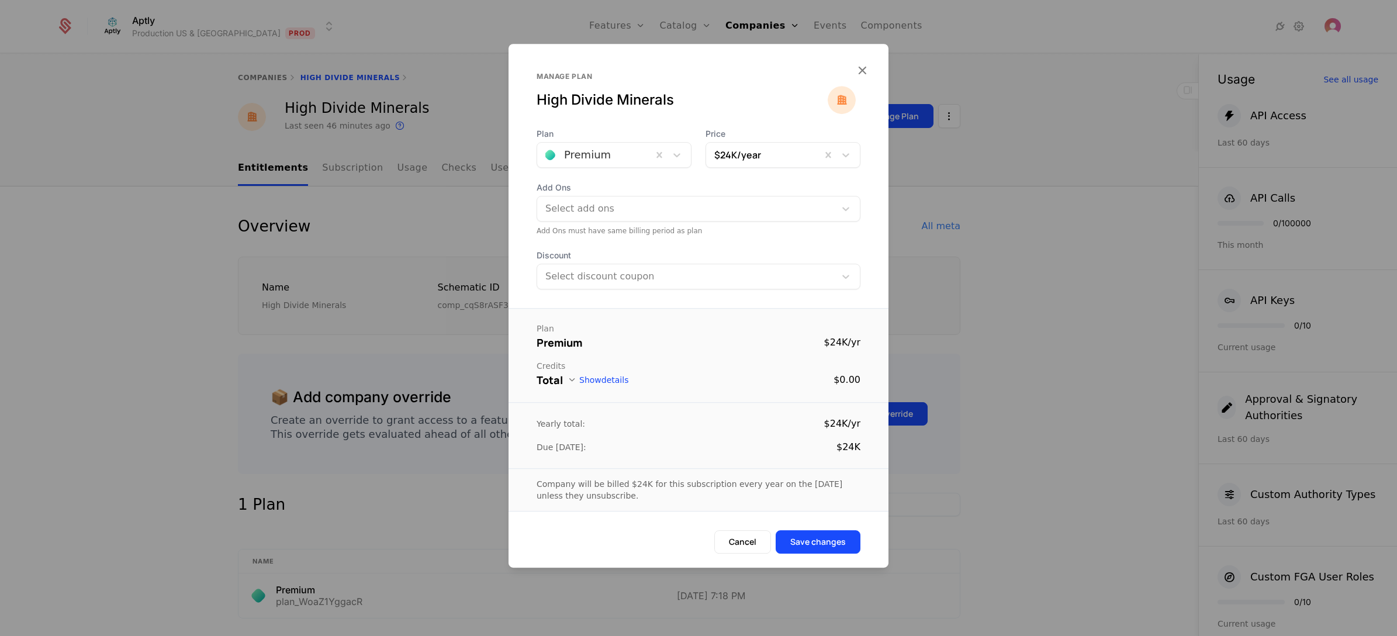
click at [637, 202] on div at bounding box center [688, 209] width 282 height 16
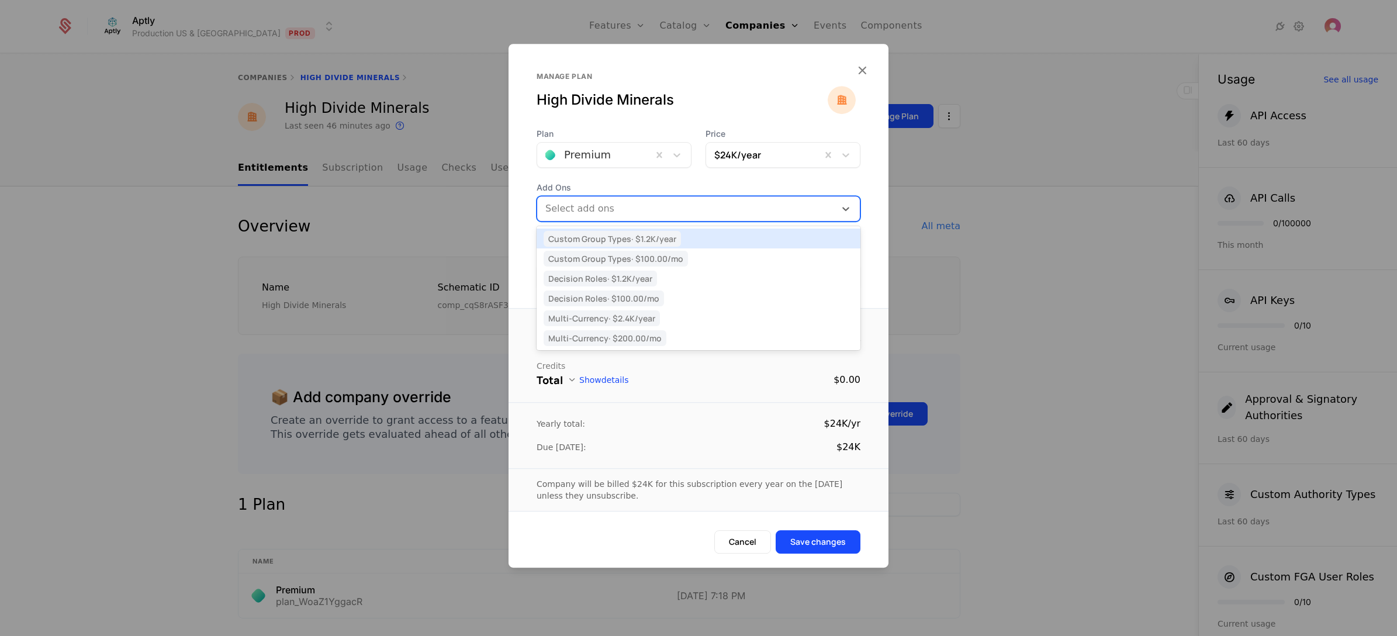
click at [875, 180] on div "Plan Premium Price $24K /year Add Ons 6 results available. Use Up and Down to c…" at bounding box center [699, 208] width 380 height 161
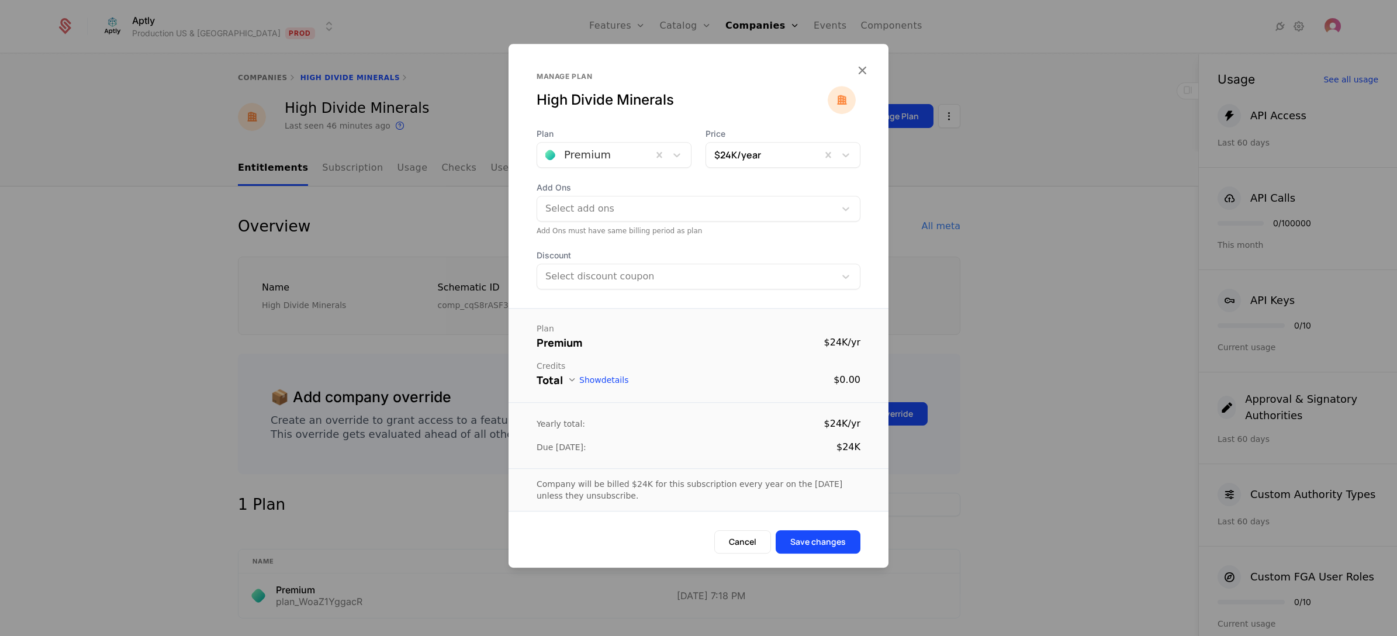
click at [738, 275] on div at bounding box center [686, 276] width 282 height 16
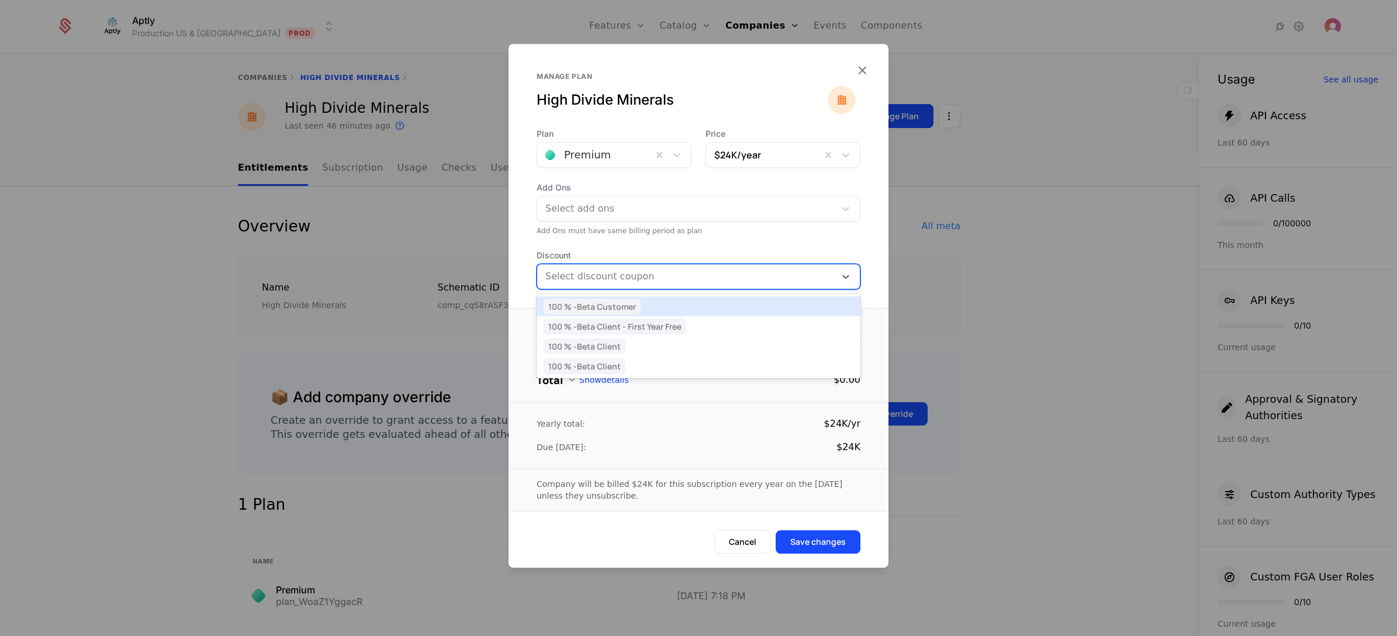
click at [872, 232] on div "Plan Premium Price $24K /year Add Ons Select add ons Add Ons must have same bil…" at bounding box center [699, 208] width 380 height 161
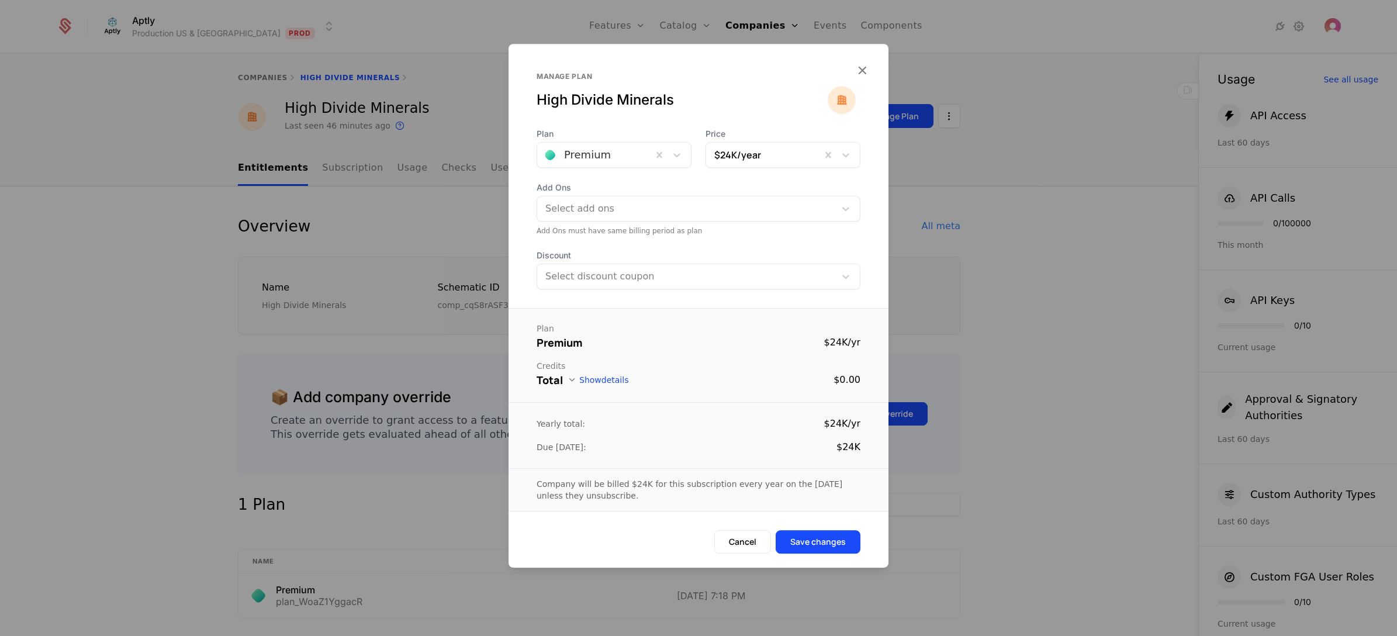
click at [611, 378] on button "Show details" at bounding box center [598, 379] width 61 height 9
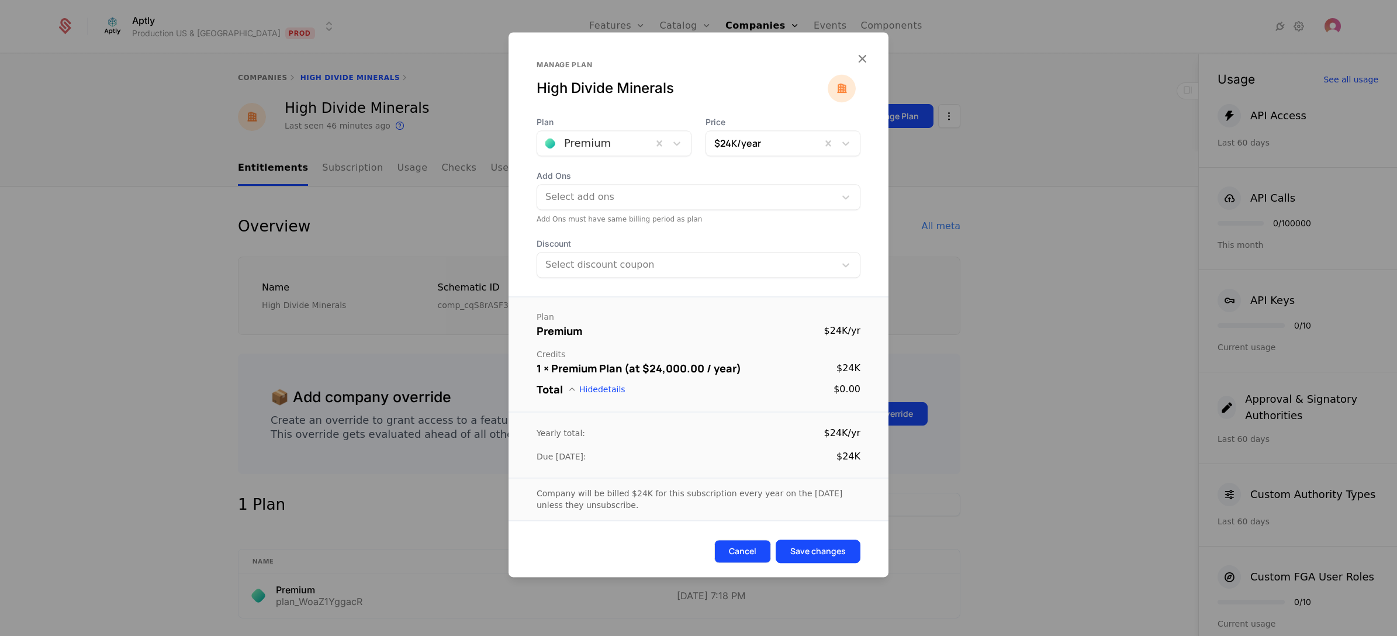
click at [749, 457] on button "Cancel" at bounding box center [742, 551] width 57 height 23
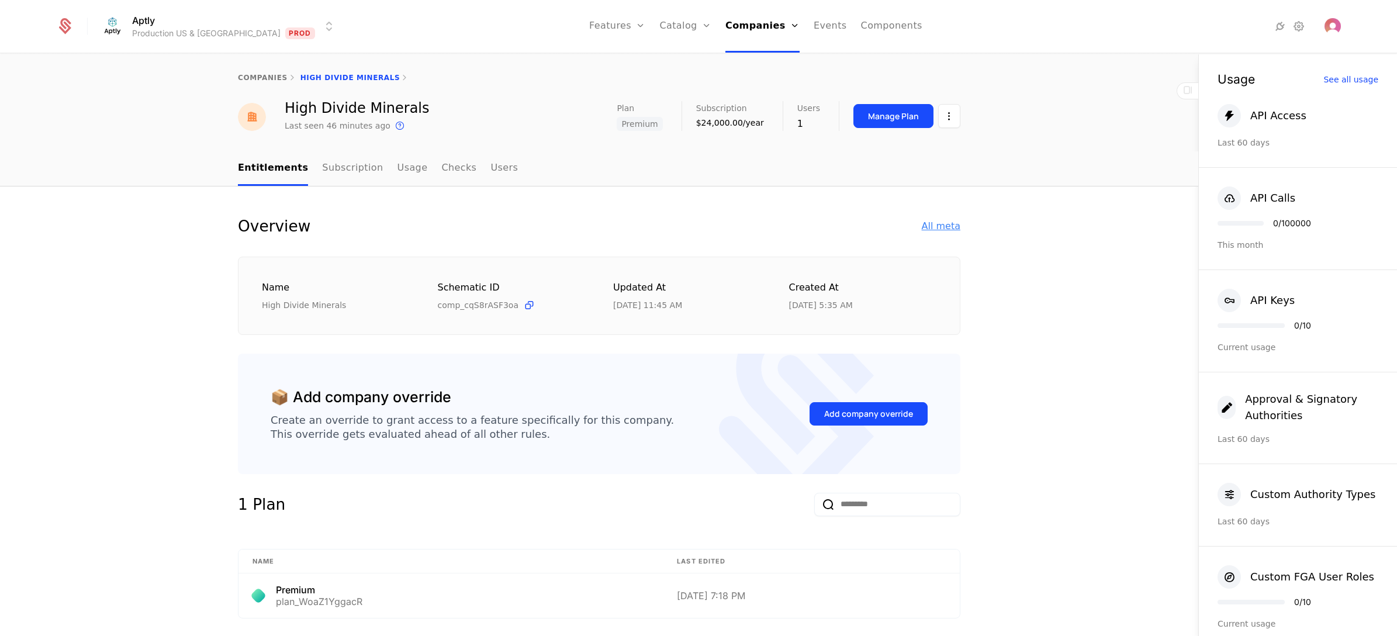
click at [937, 221] on div "All meta" at bounding box center [941, 226] width 39 height 14
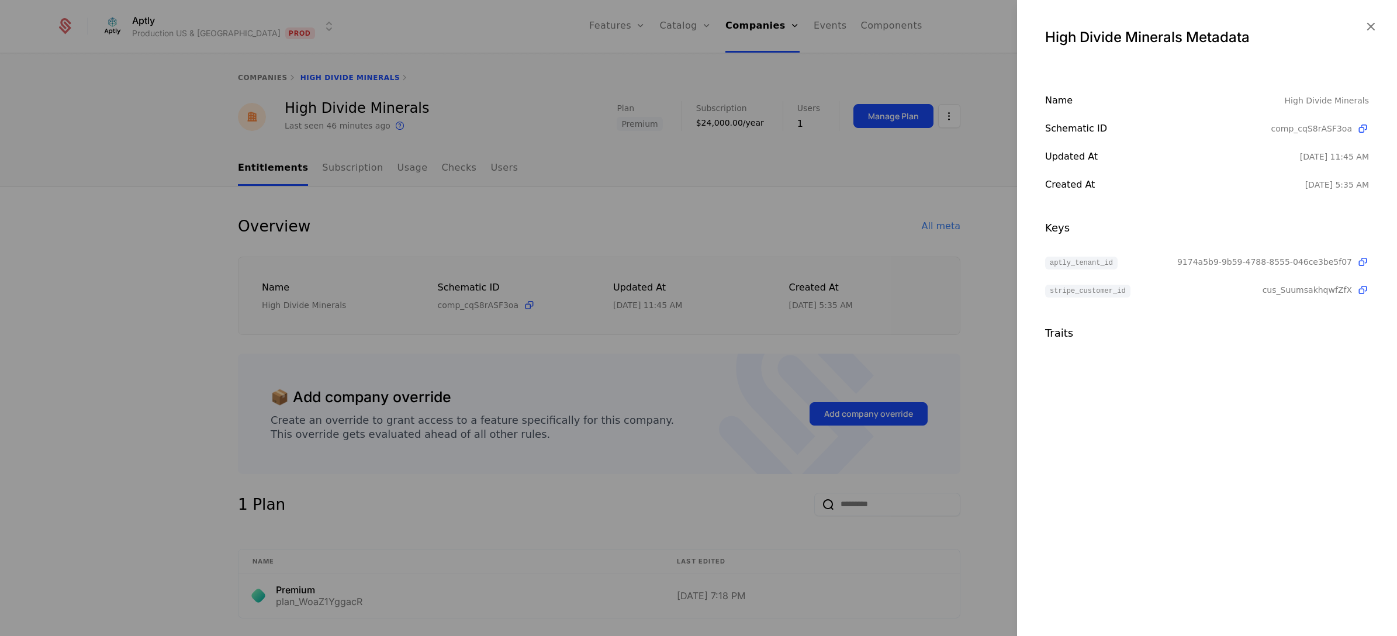
click at [965, 269] on div at bounding box center [698, 318] width 1397 height 636
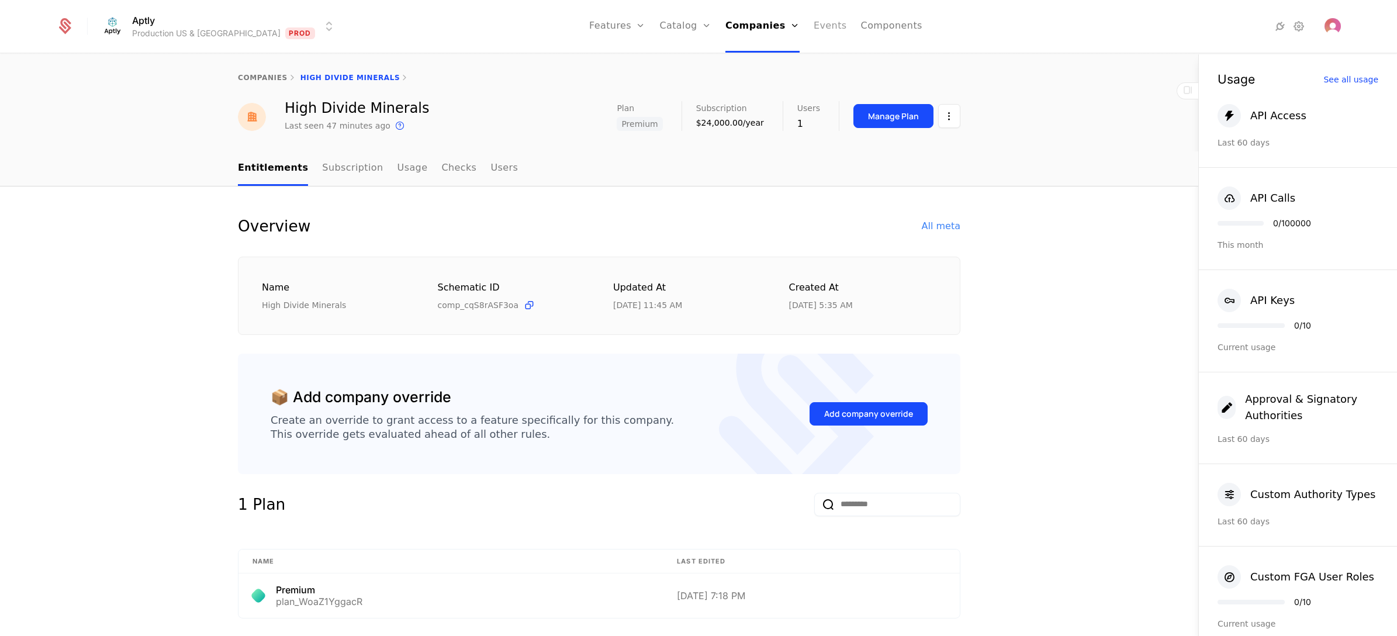
click at [814, 24] on link "Events" at bounding box center [830, 26] width 33 height 53
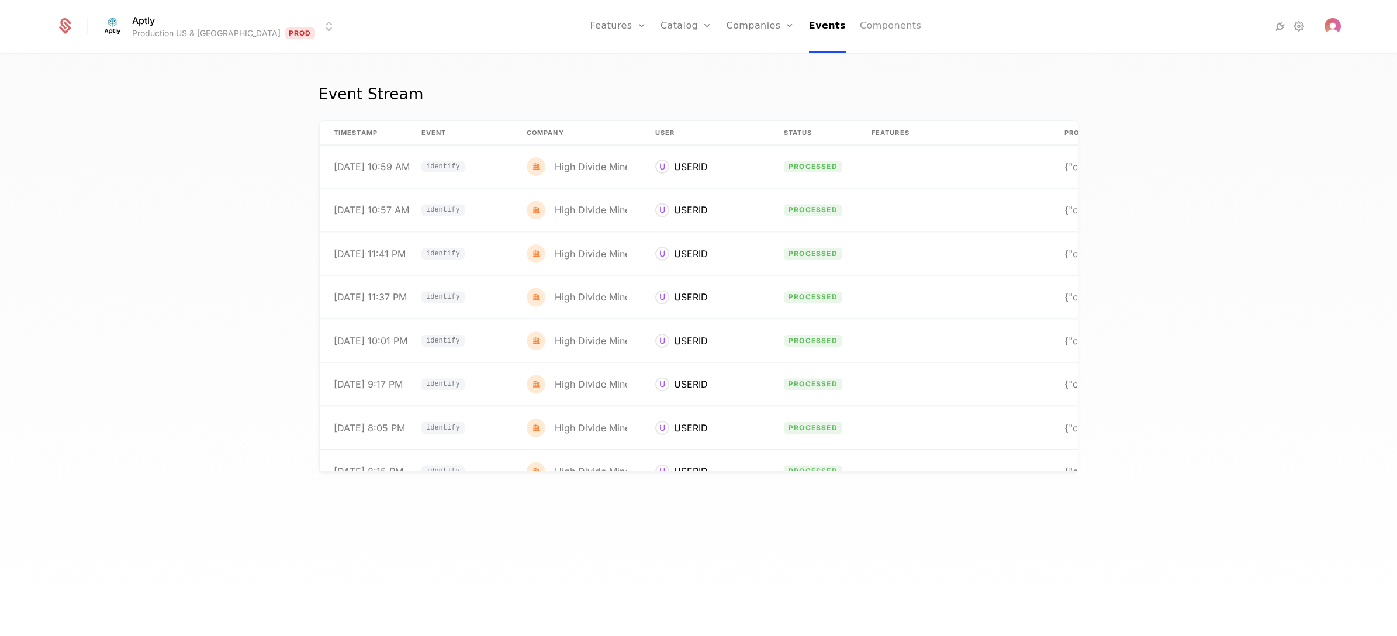
click at [860, 24] on link "Components" at bounding box center [890, 26] width 61 height 53
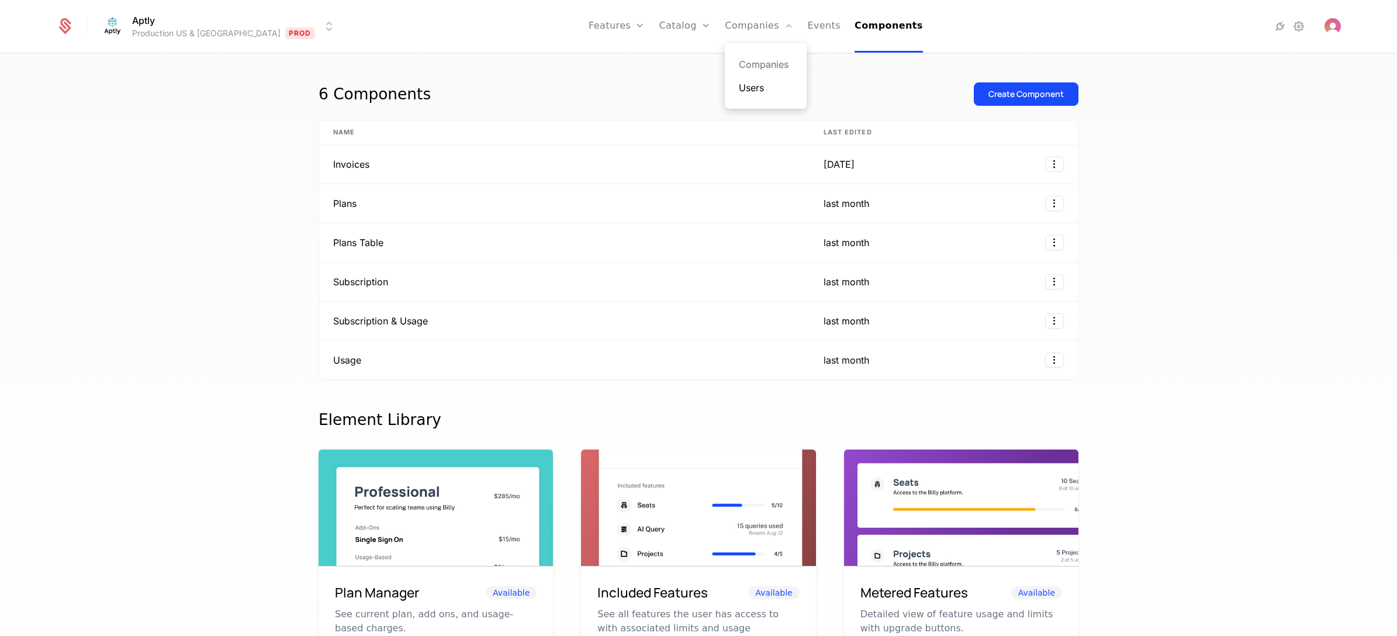
click at [739, 85] on link "Users" at bounding box center [766, 88] width 54 height 14
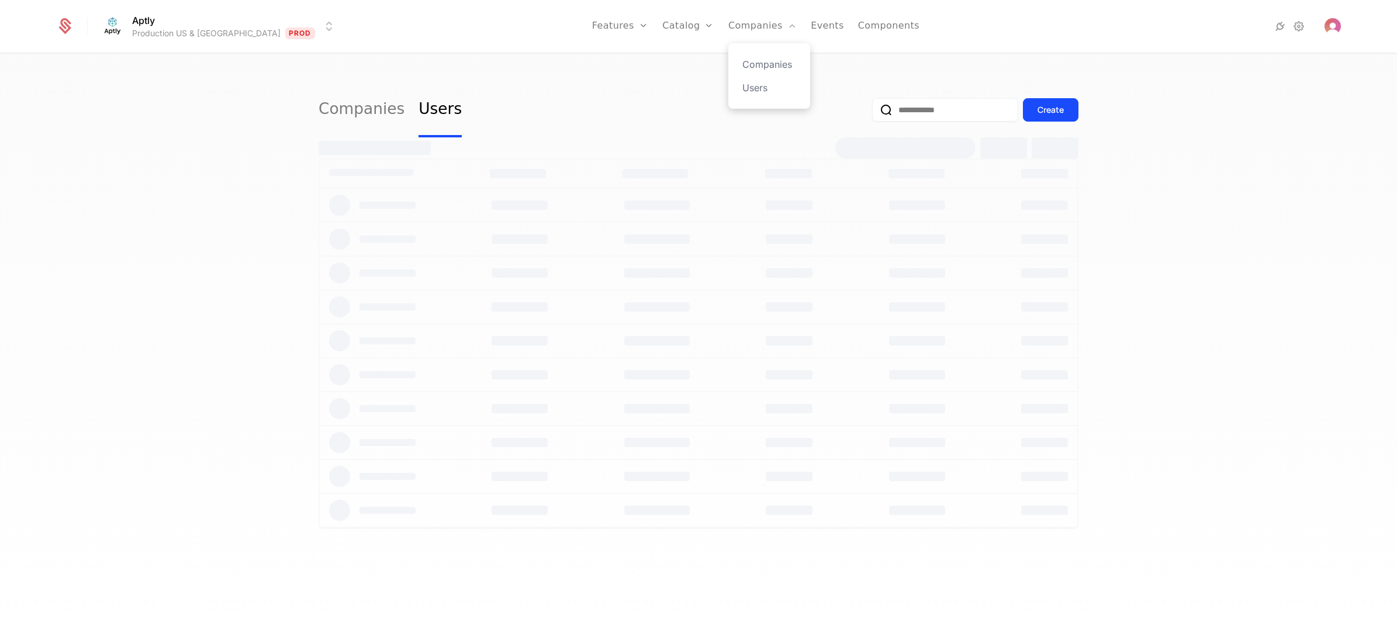
select select "**"
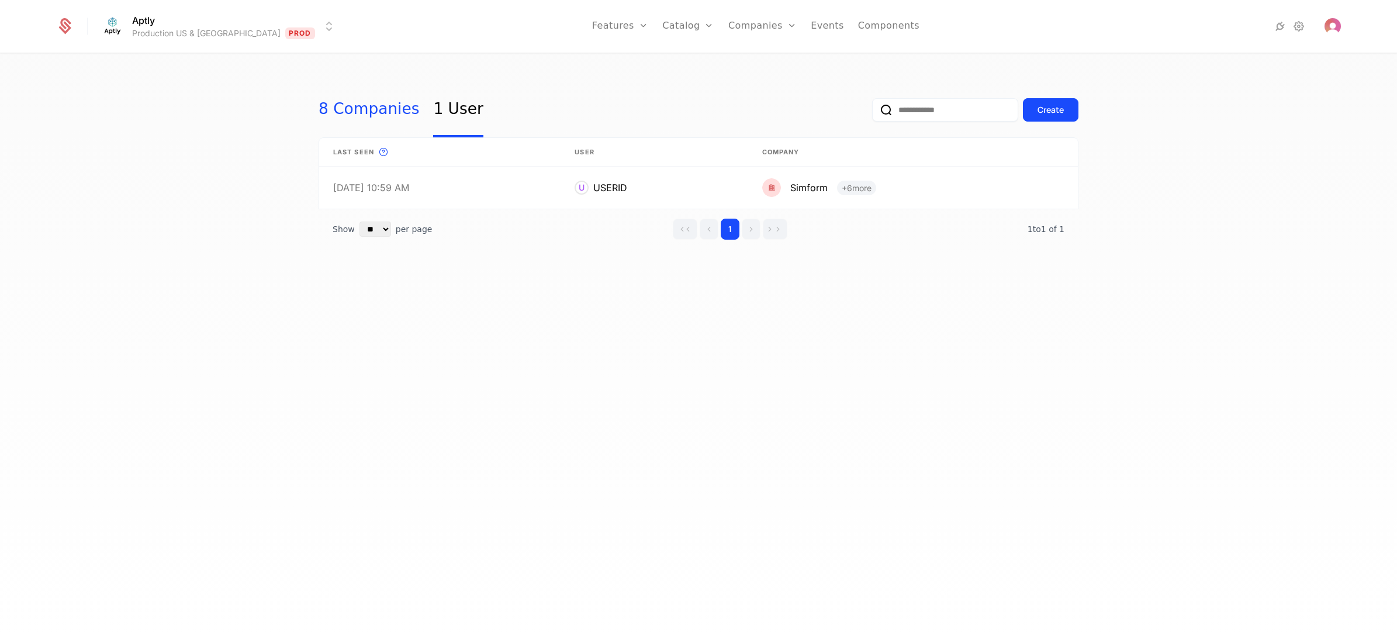
click at [363, 106] on link "8 Companies" at bounding box center [369, 109] width 101 height 55
select select "**"
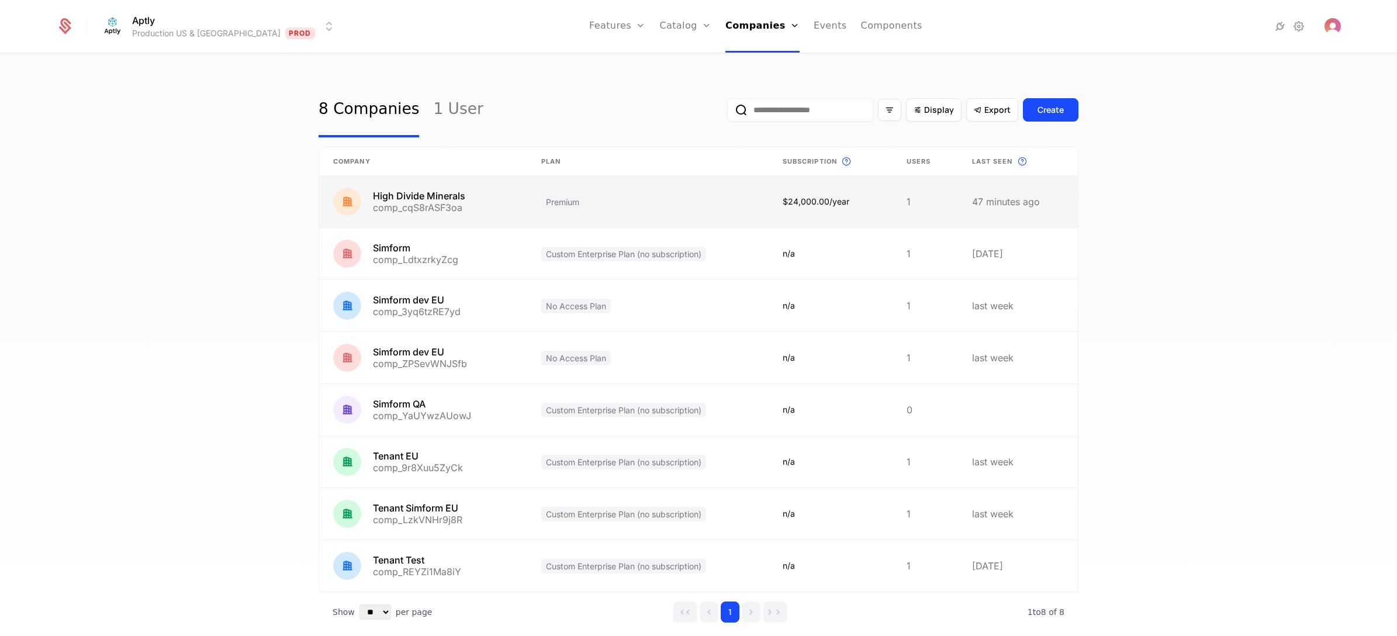
click at [476, 202] on link at bounding box center [423, 201] width 208 height 51
select select "**"
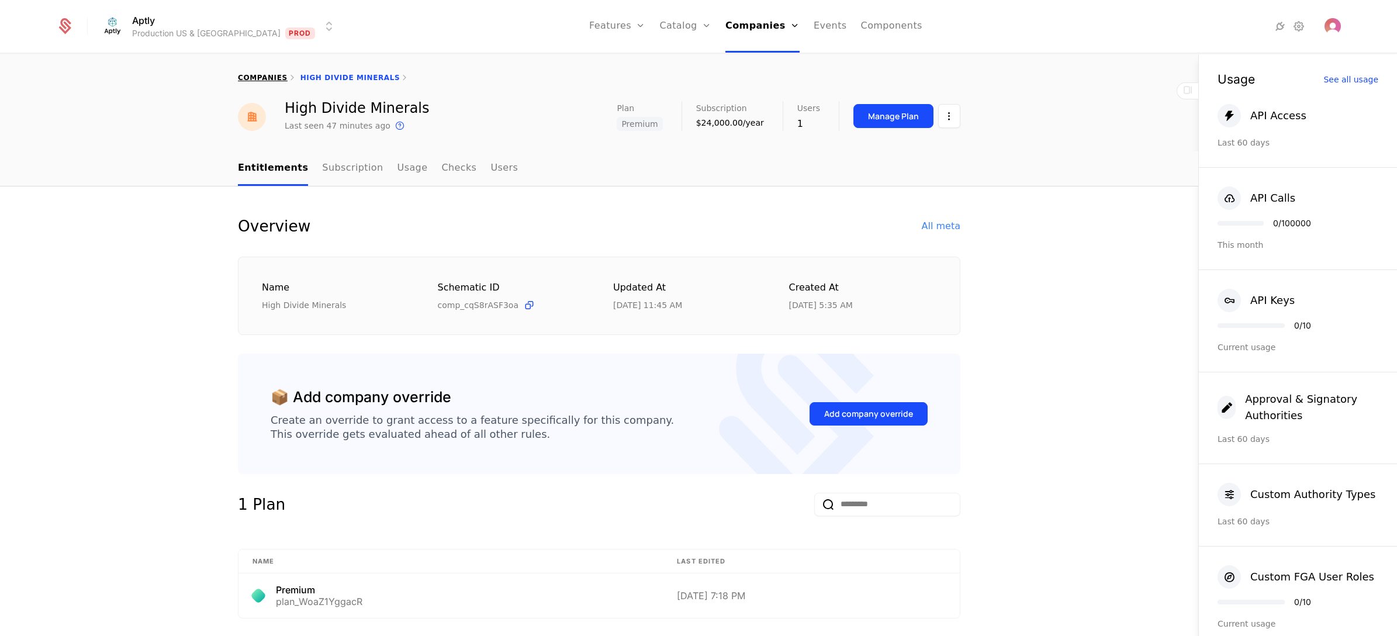
click at [252, 74] on link "companies" at bounding box center [263, 78] width 50 height 8
select select "**"
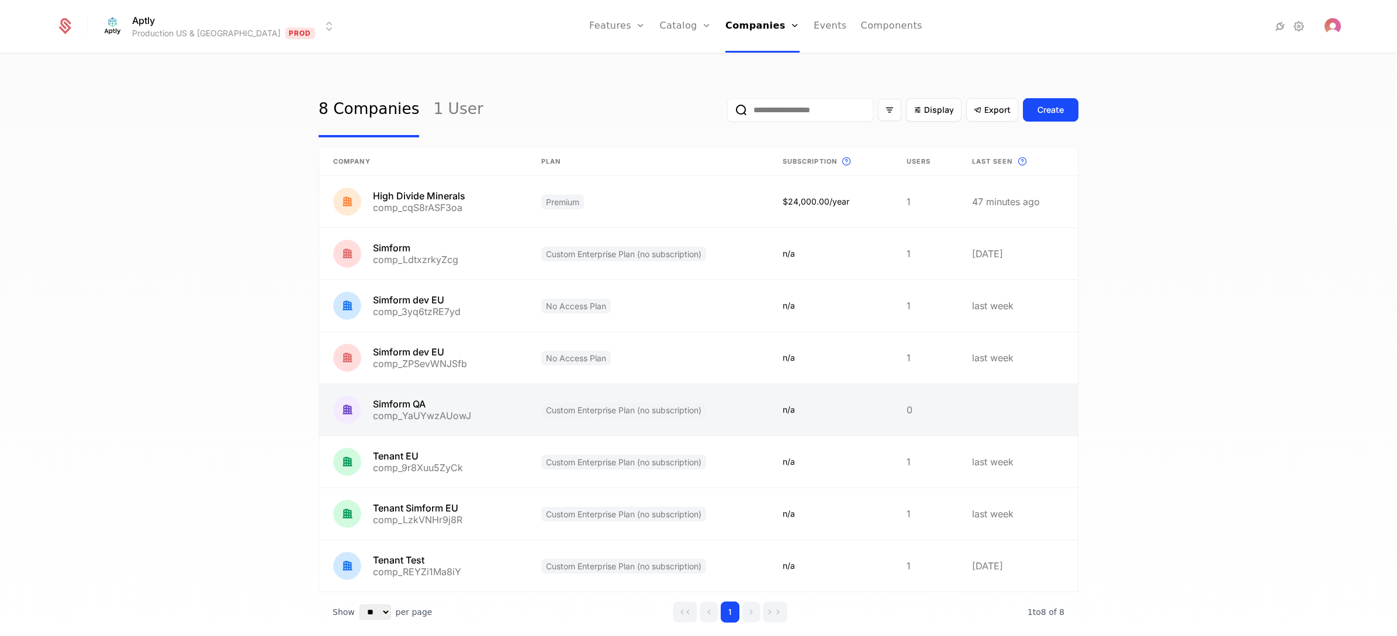
click at [723, 405] on link at bounding box center [647, 409] width 241 height 51
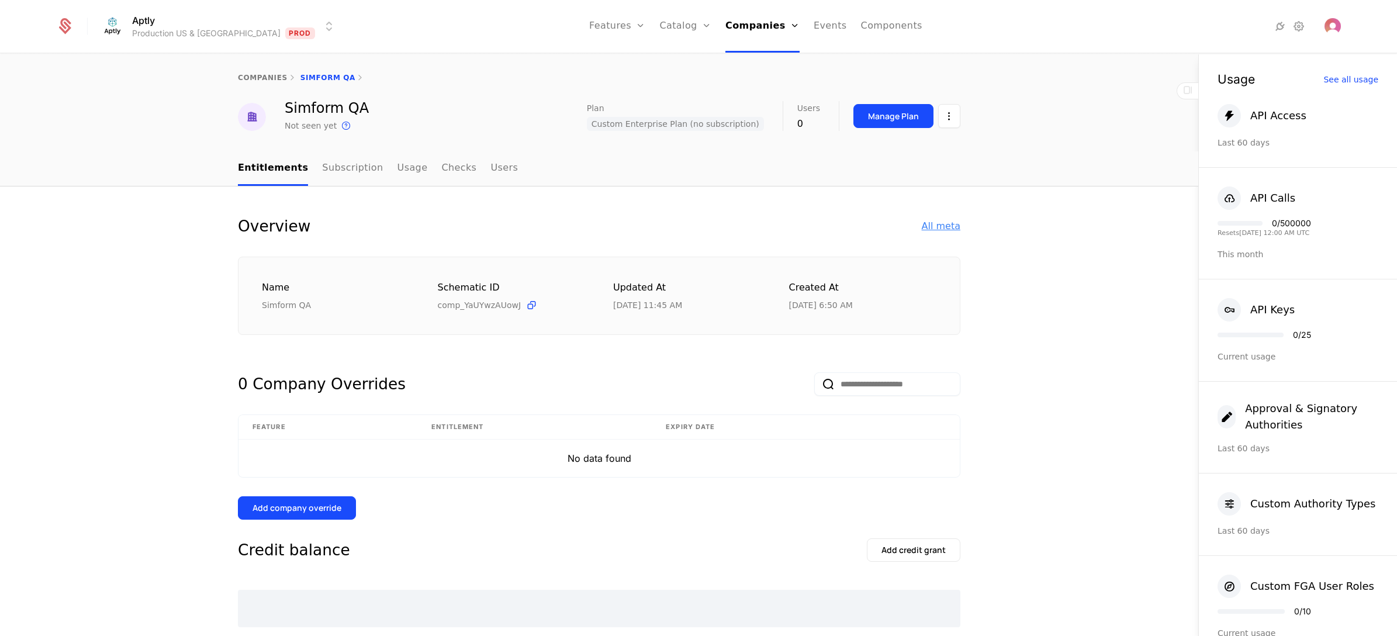
click at [937, 219] on div "All meta" at bounding box center [941, 226] width 39 height 14
select select "**"
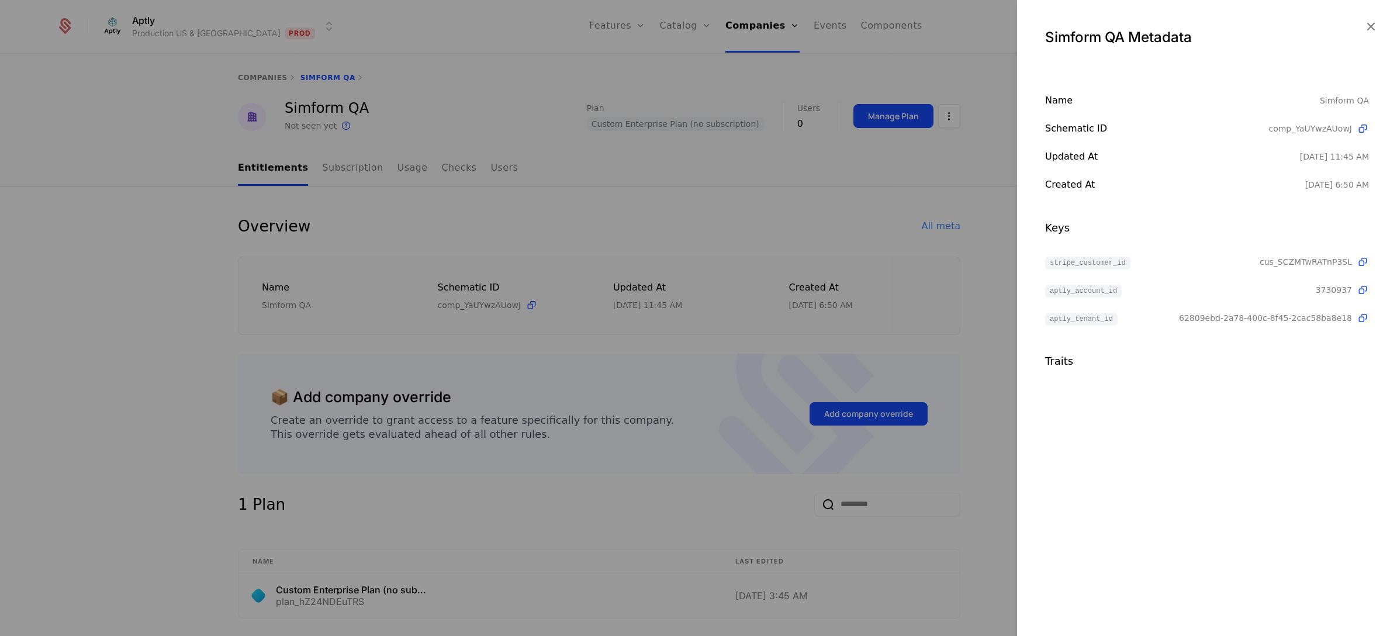
click at [945, 275] on div at bounding box center [698, 318] width 1397 height 636
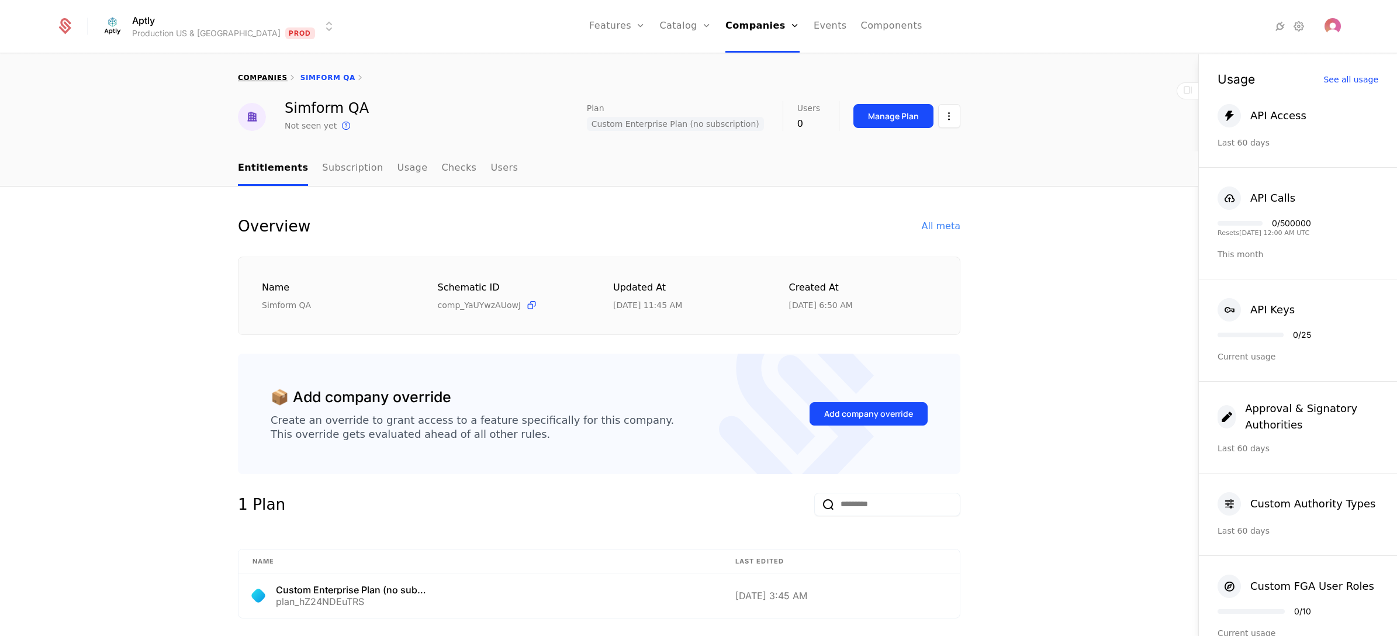
click at [249, 79] on link "companies" at bounding box center [263, 78] width 50 height 8
select select "**"
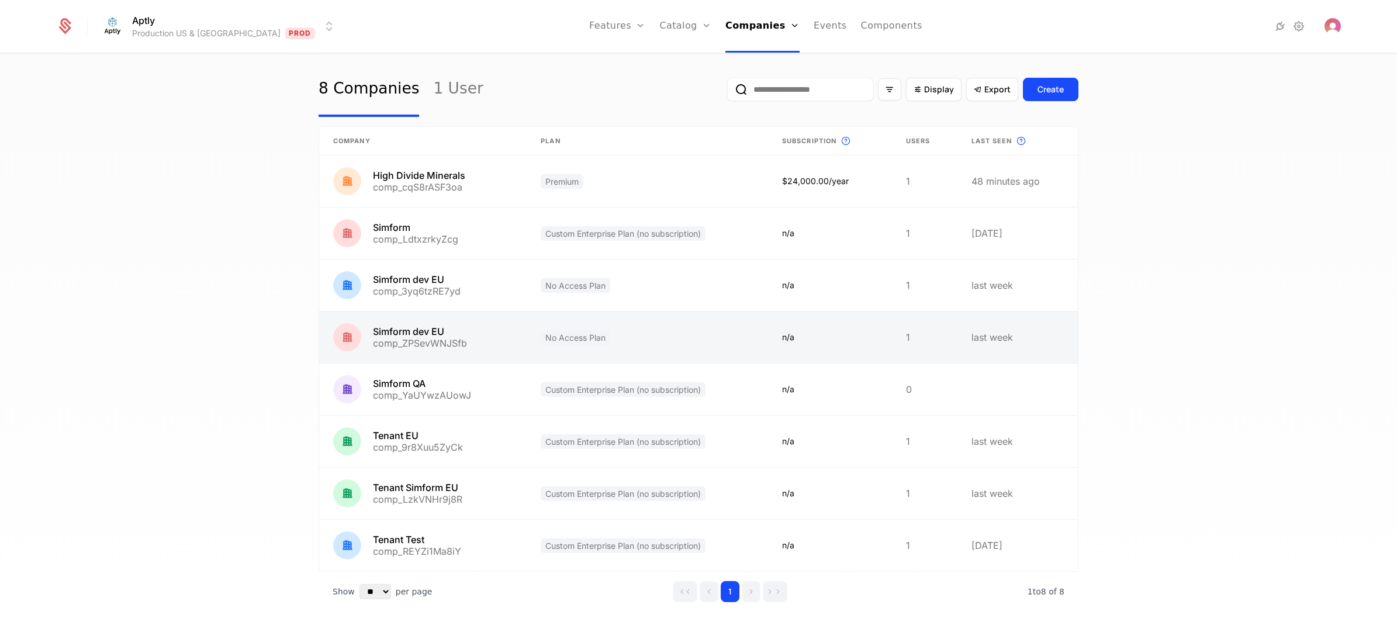
scroll to position [36, 0]
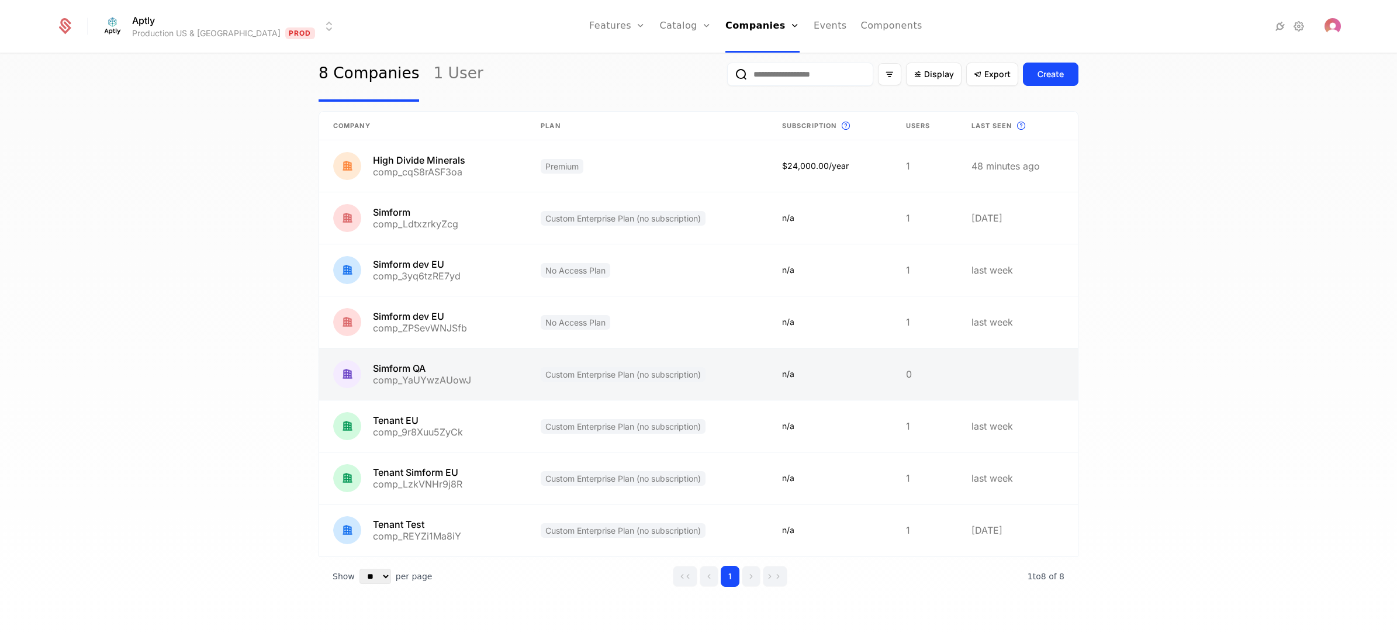
click at [477, 386] on link at bounding box center [423, 373] width 208 height 51
select select "**"
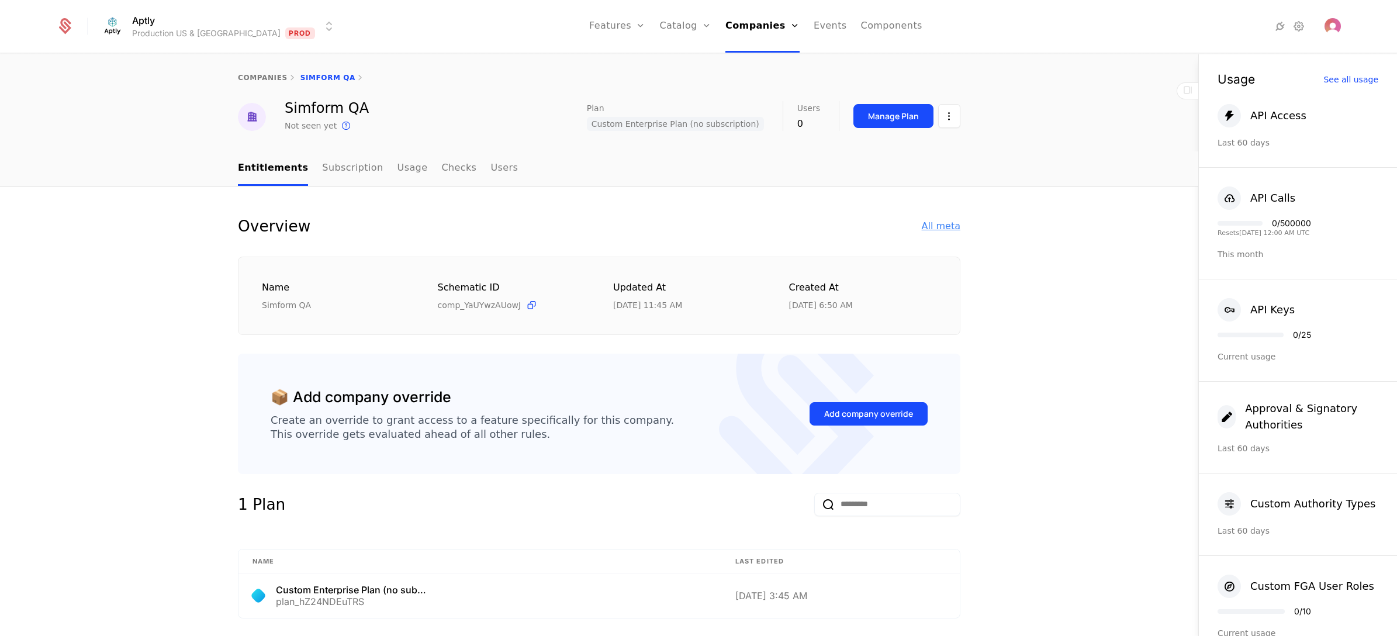
click at [939, 223] on div "All meta" at bounding box center [941, 226] width 39 height 14
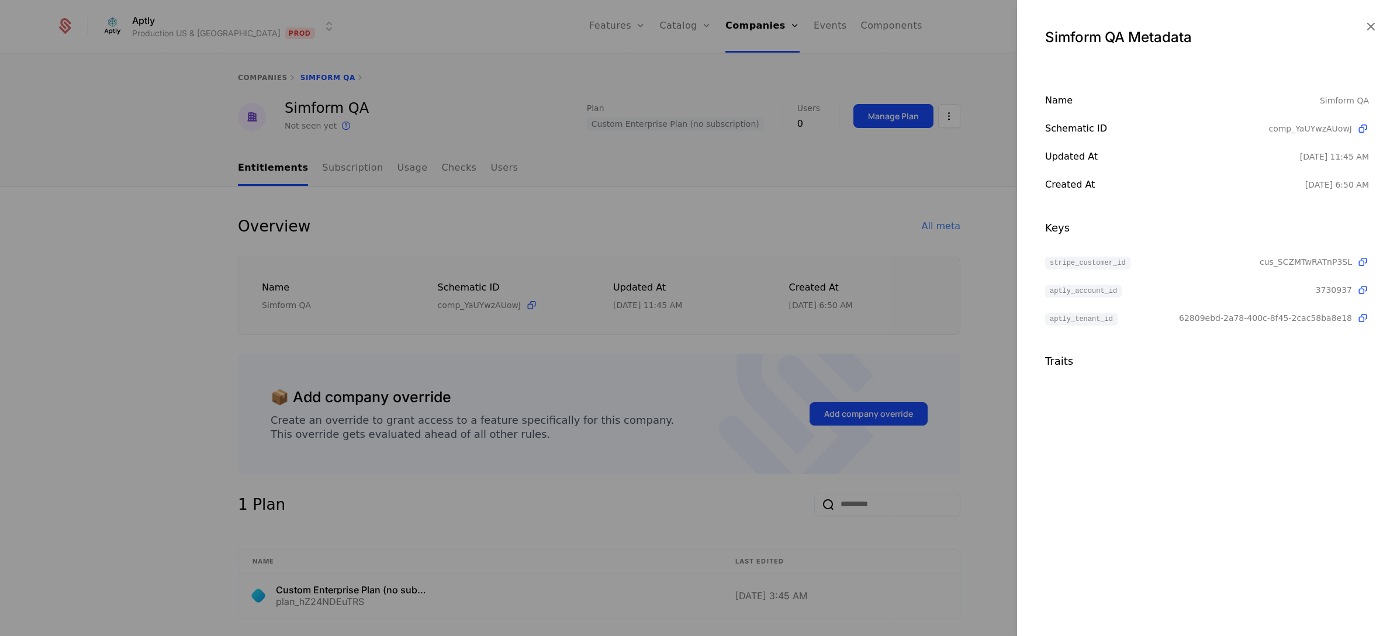
click at [994, 344] on div at bounding box center [698, 318] width 1397 height 636
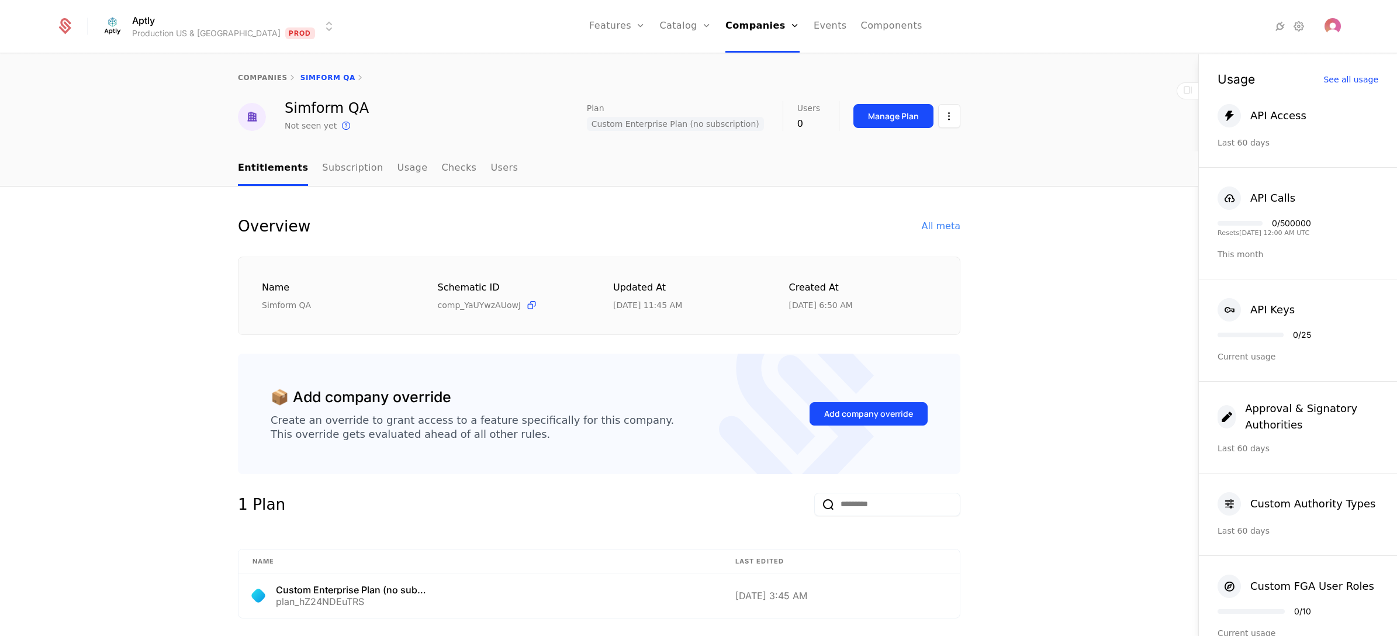
click at [264, 71] on div "companies Simform QA" at bounding box center [599, 77] width 1198 height 47
click at [263, 82] on div "companies" at bounding box center [263, 77] width 50 height 9
click at [258, 74] on link "companies" at bounding box center [263, 78] width 50 height 8
select select "**"
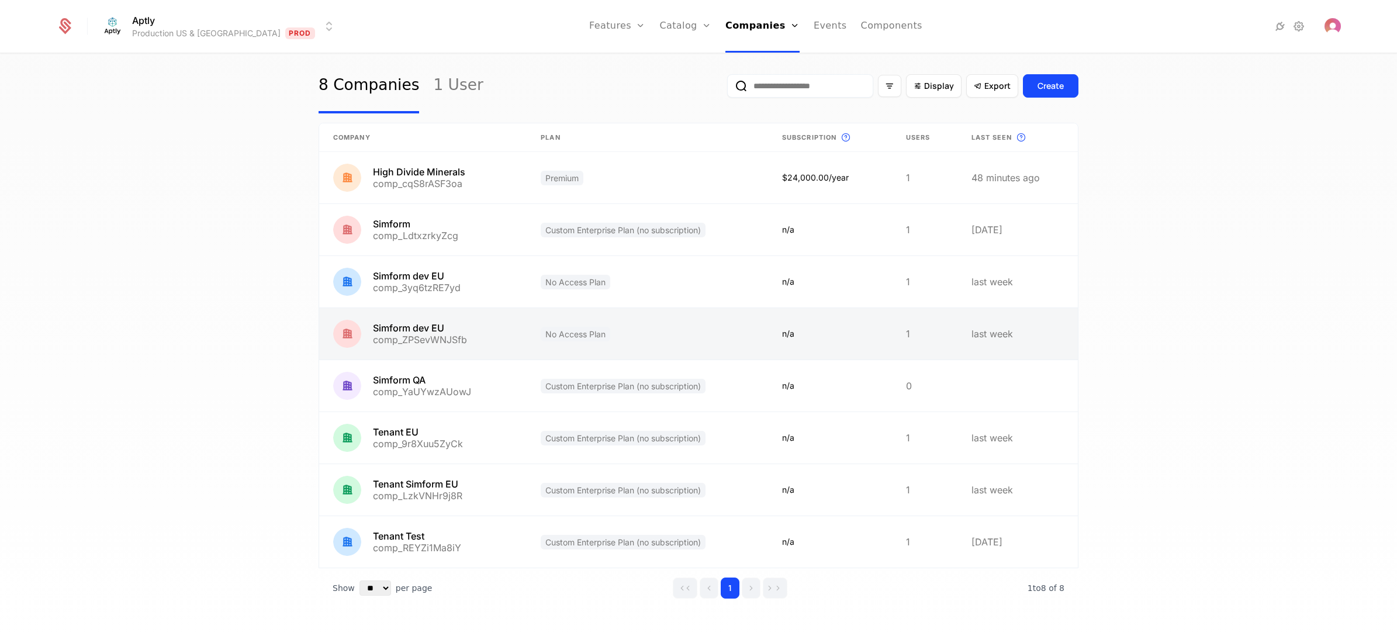
scroll to position [36, 0]
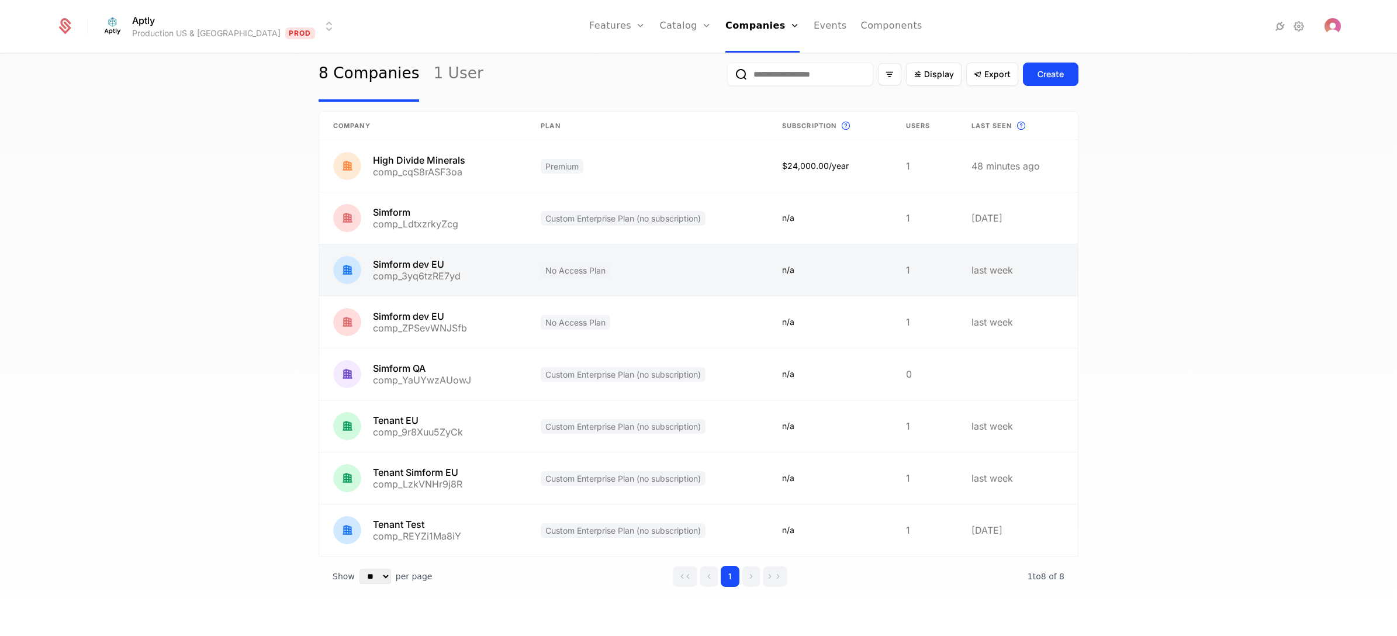
click at [692, 268] on link at bounding box center [647, 269] width 241 height 51
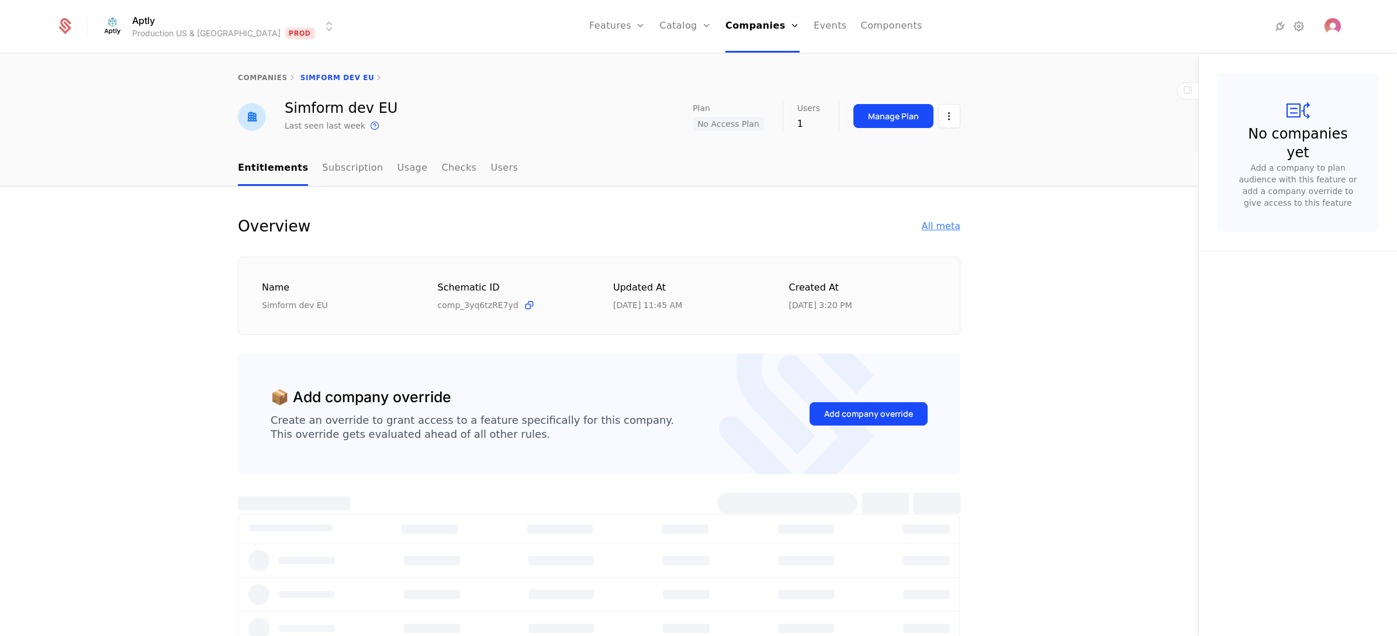
click at [941, 224] on div "All meta" at bounding box center [941, 226] width 39 height 14
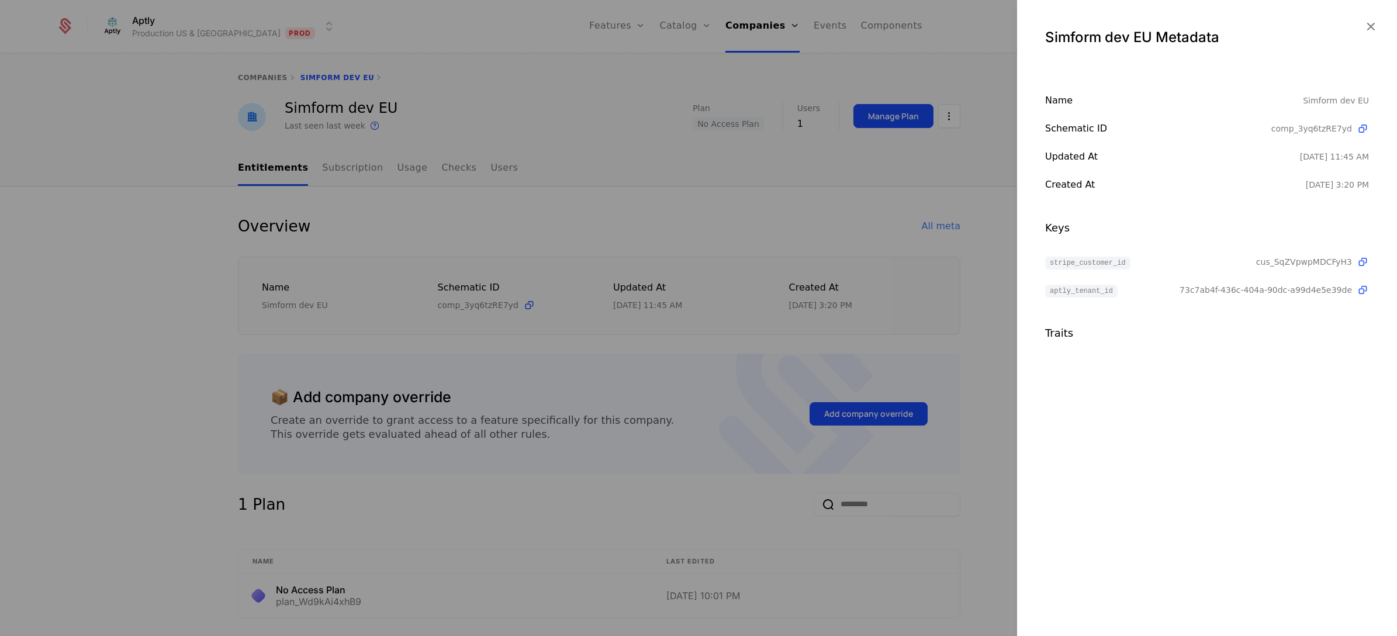
click at [985, 338] on div at bounding box center [698, 318] width 1397 height 636
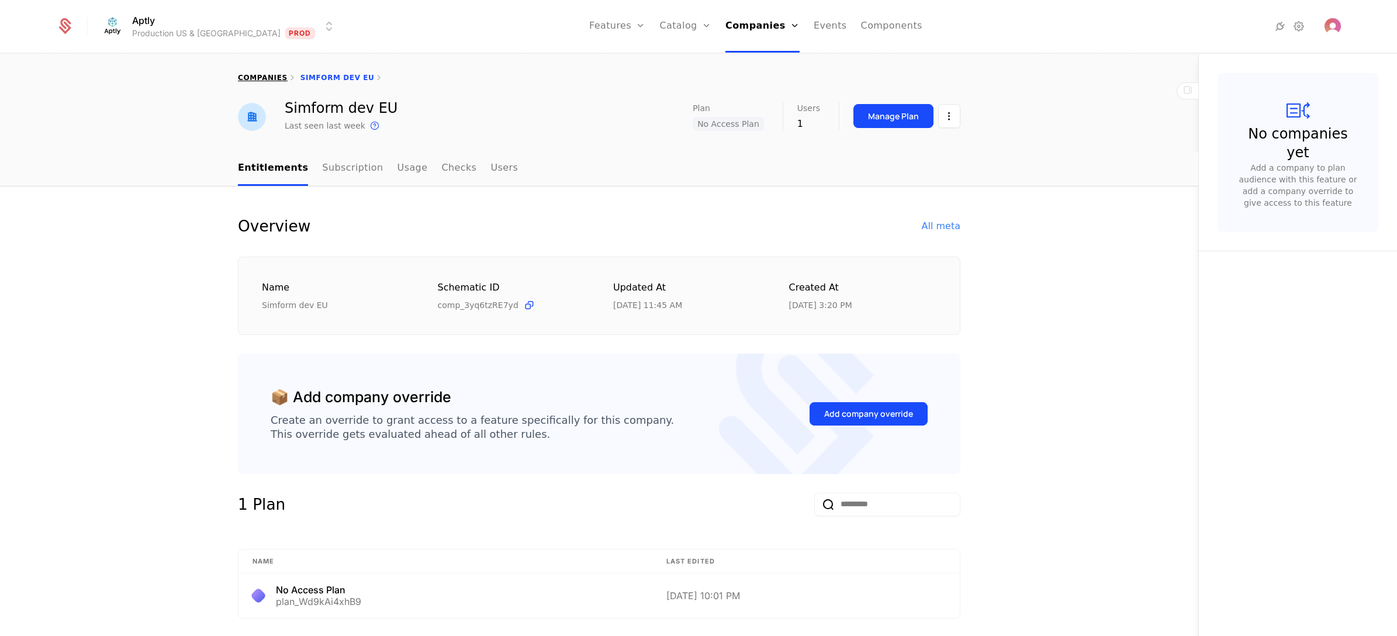
click at [258, 79] on link "companies" at bounding box center [263, 78] width 50 height 8
select select "**"
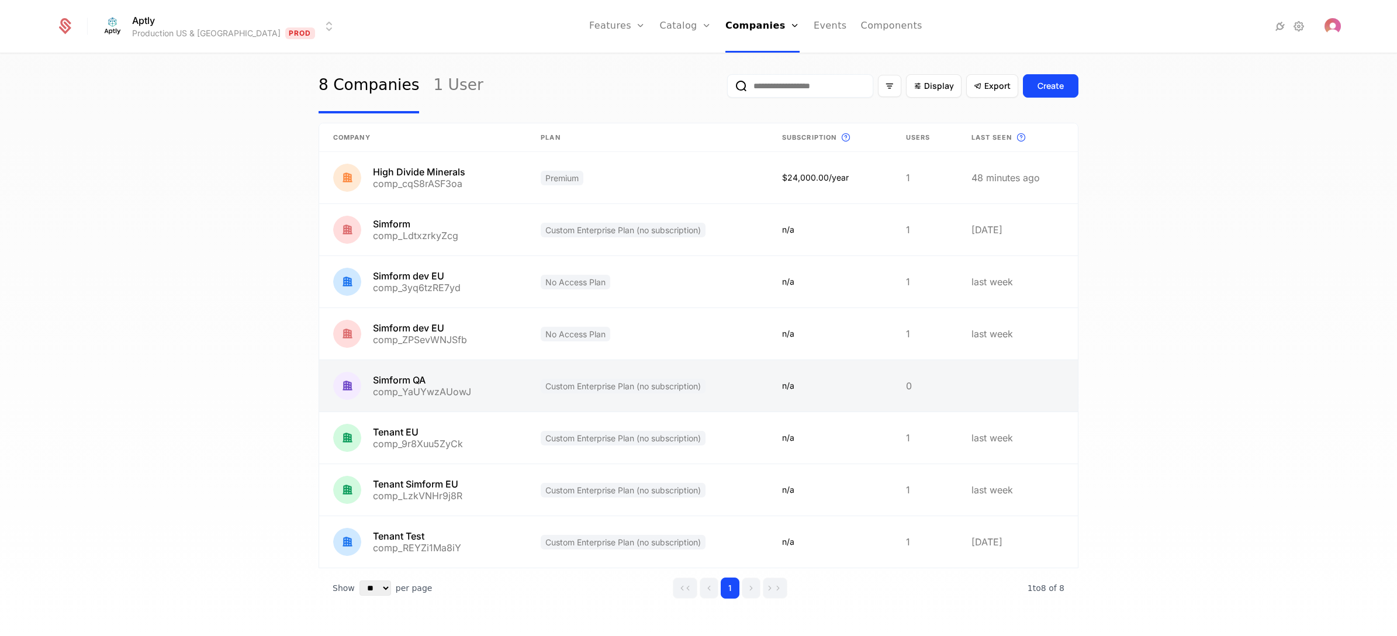
scroll to position [36, 0]
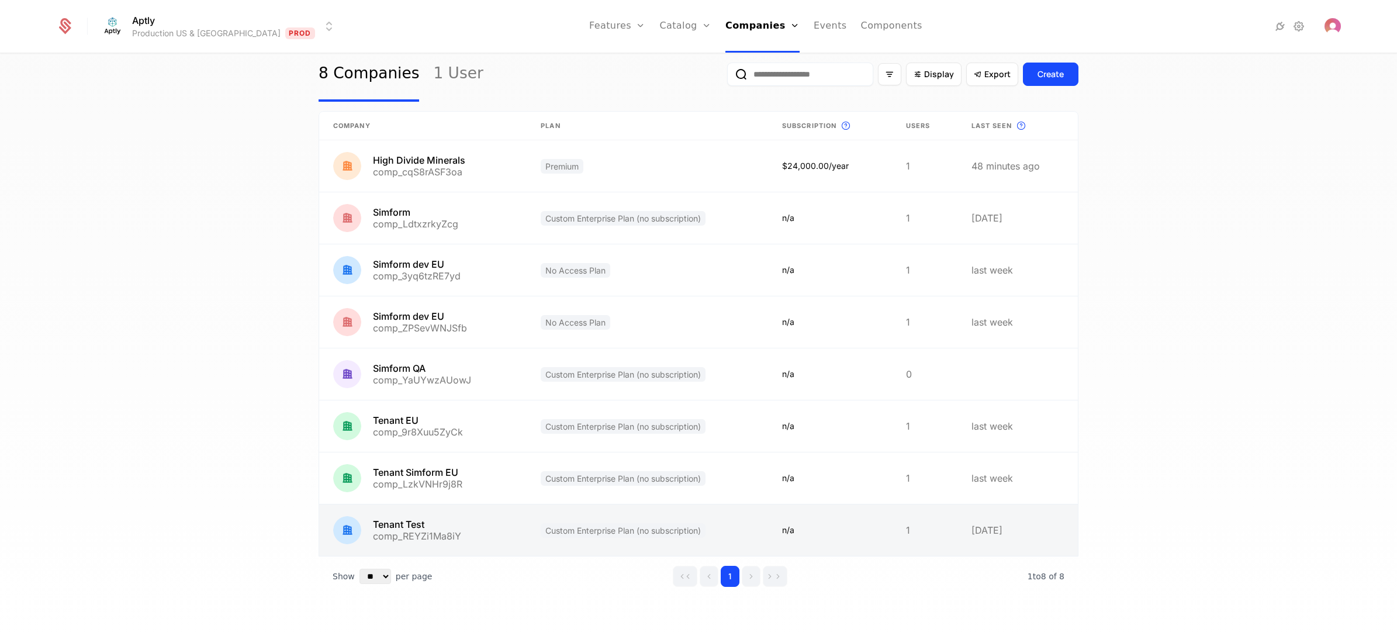
click at [719, 457] on link at bounding box center [647, 529] width 241 height 51
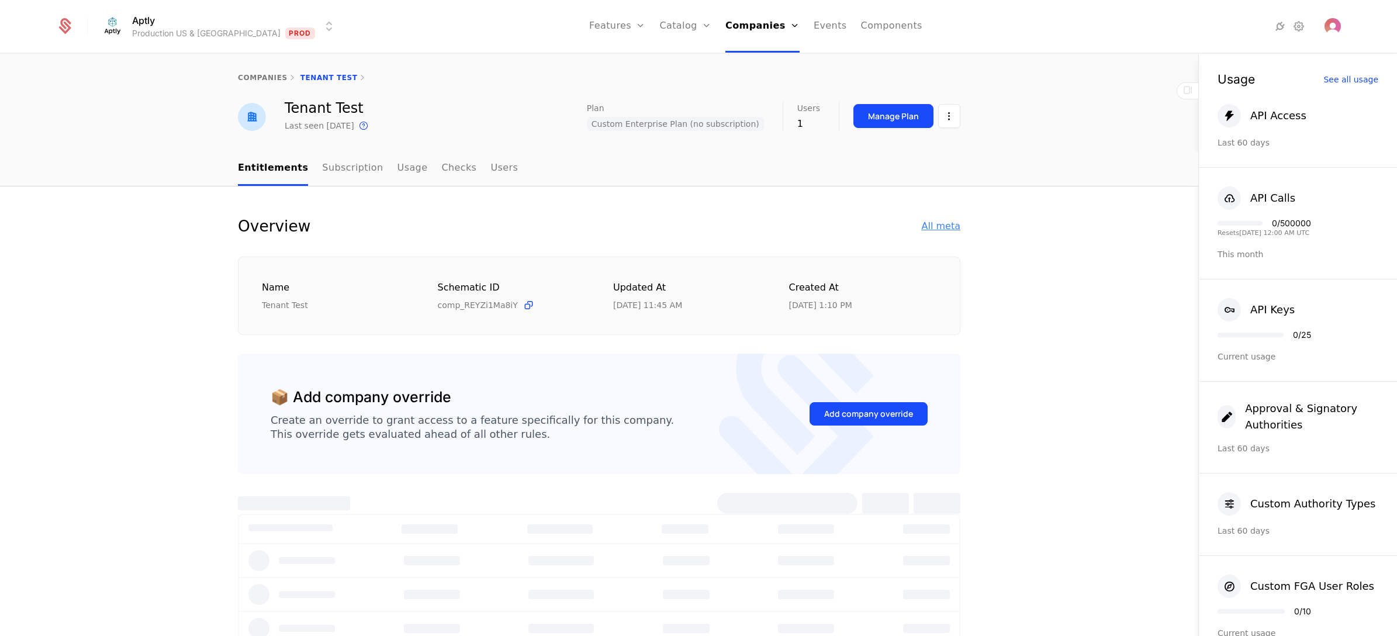
click at [928, 225] on div "All meta" at bounding box center [941, 226] width 39 height 14
select select "**"
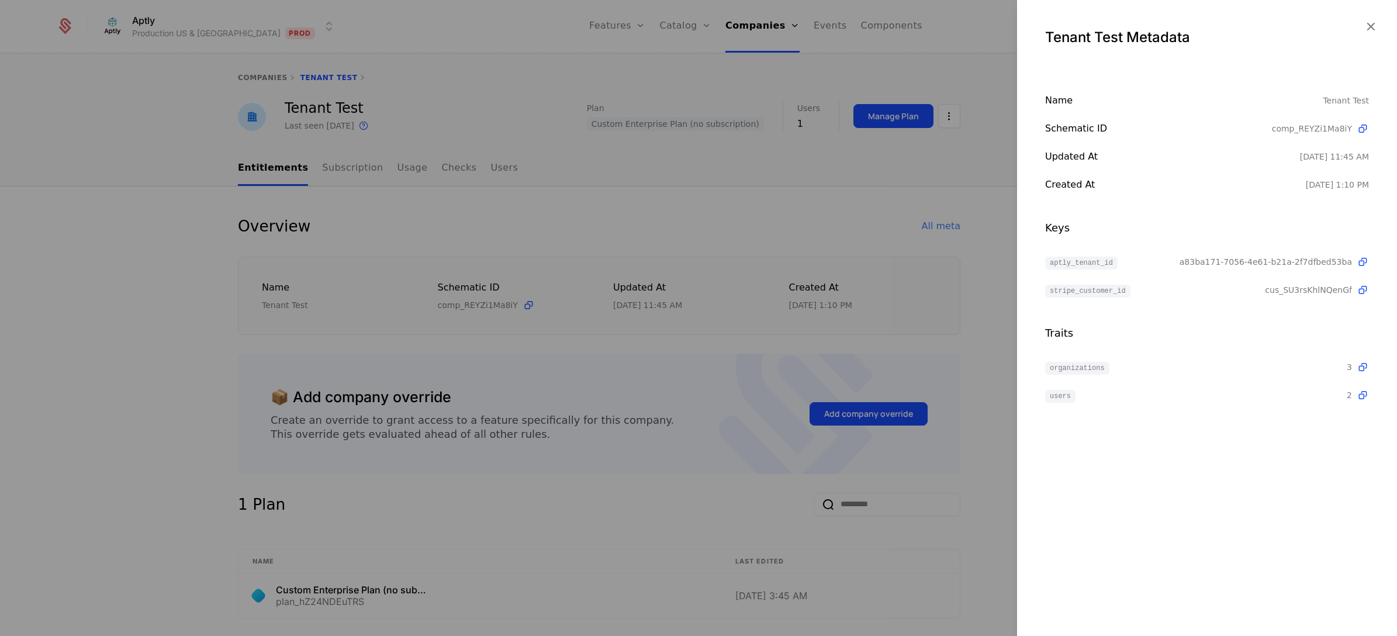
click at [972, 307] on div at bounding box center [698, 318] width 1397 height 636
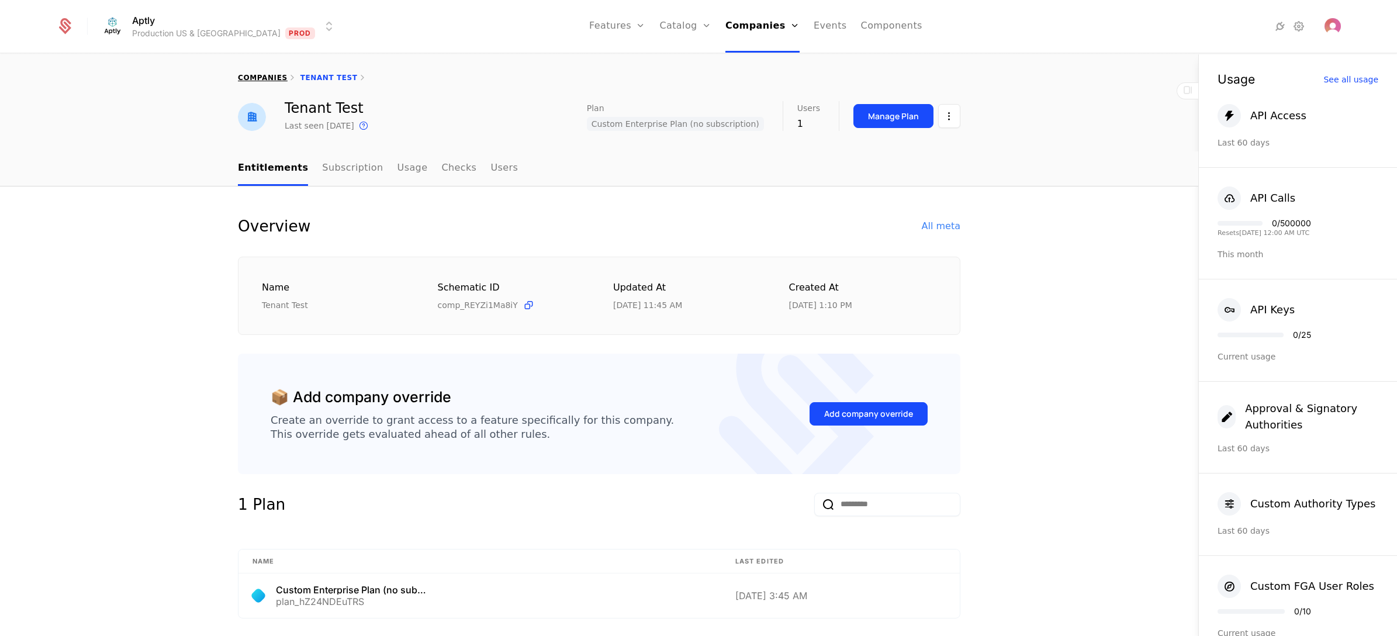
click at [258, 74] on link "companies" at bounding box center [263, 78] width 50 height 8
select select "**"
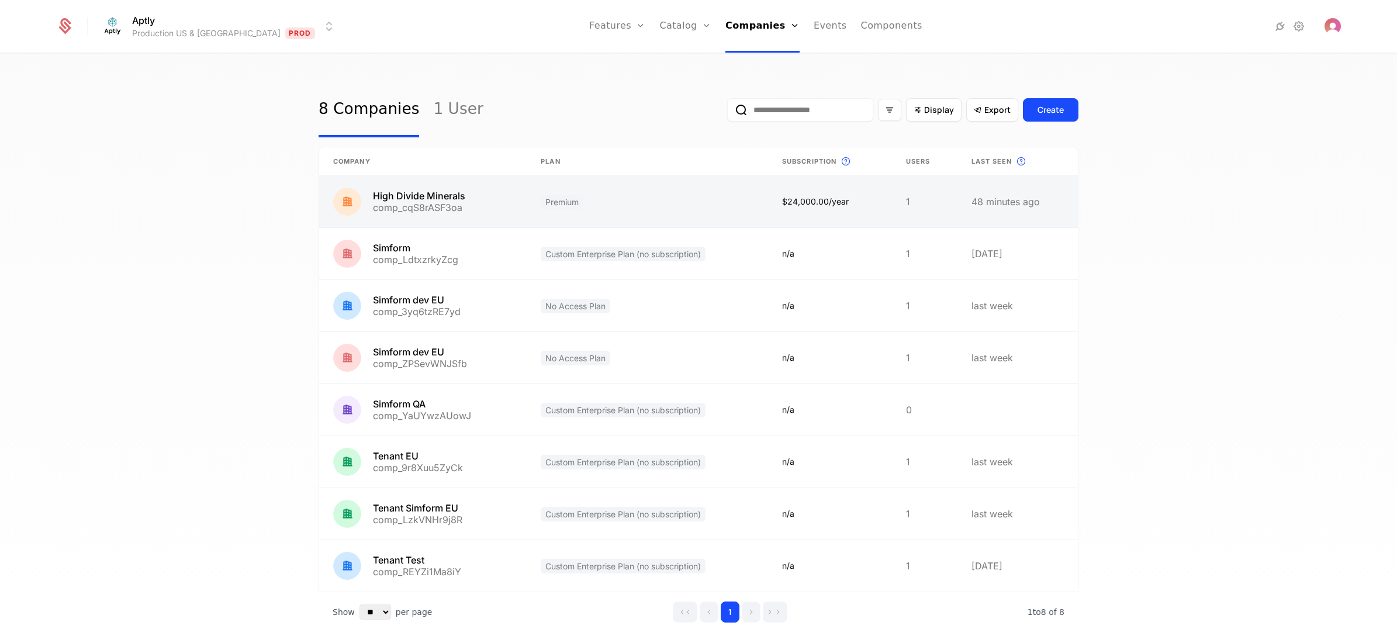
click at [706, 213] on link at bounding box center [647, 201] width 241 height 51
select select "**"
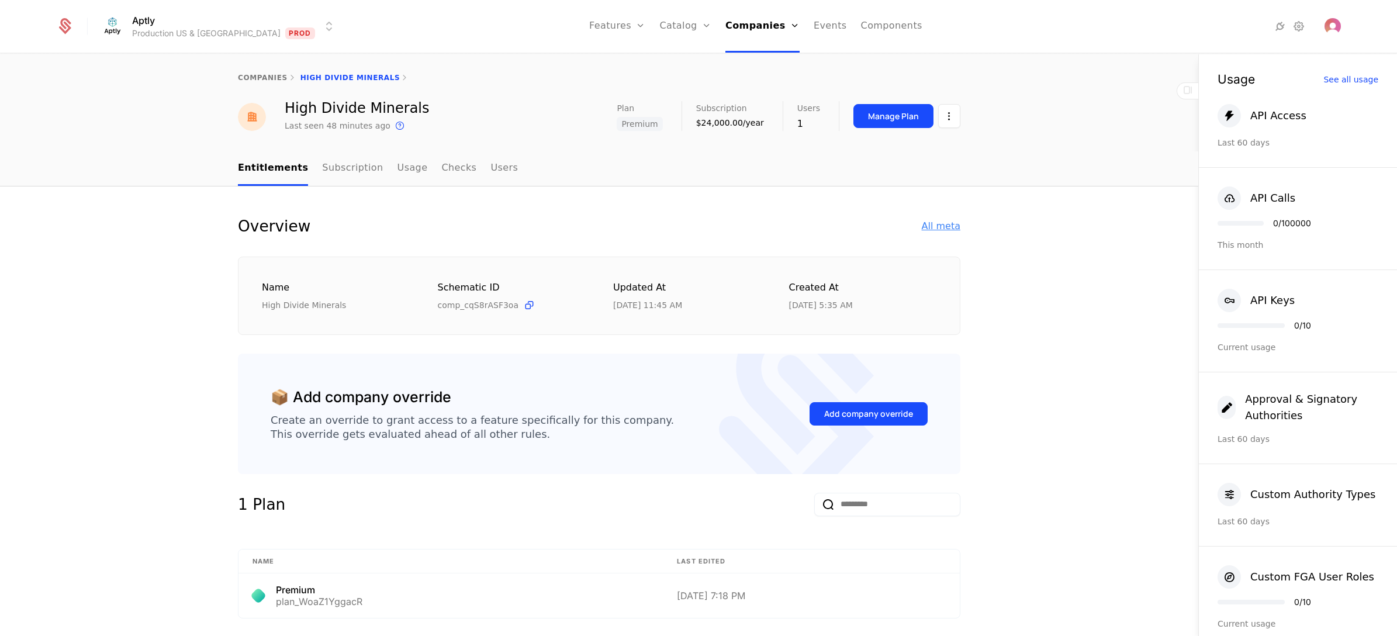
click at [931, 223] on div "All meta" at bounding box center [941, 226] width 39 height 14
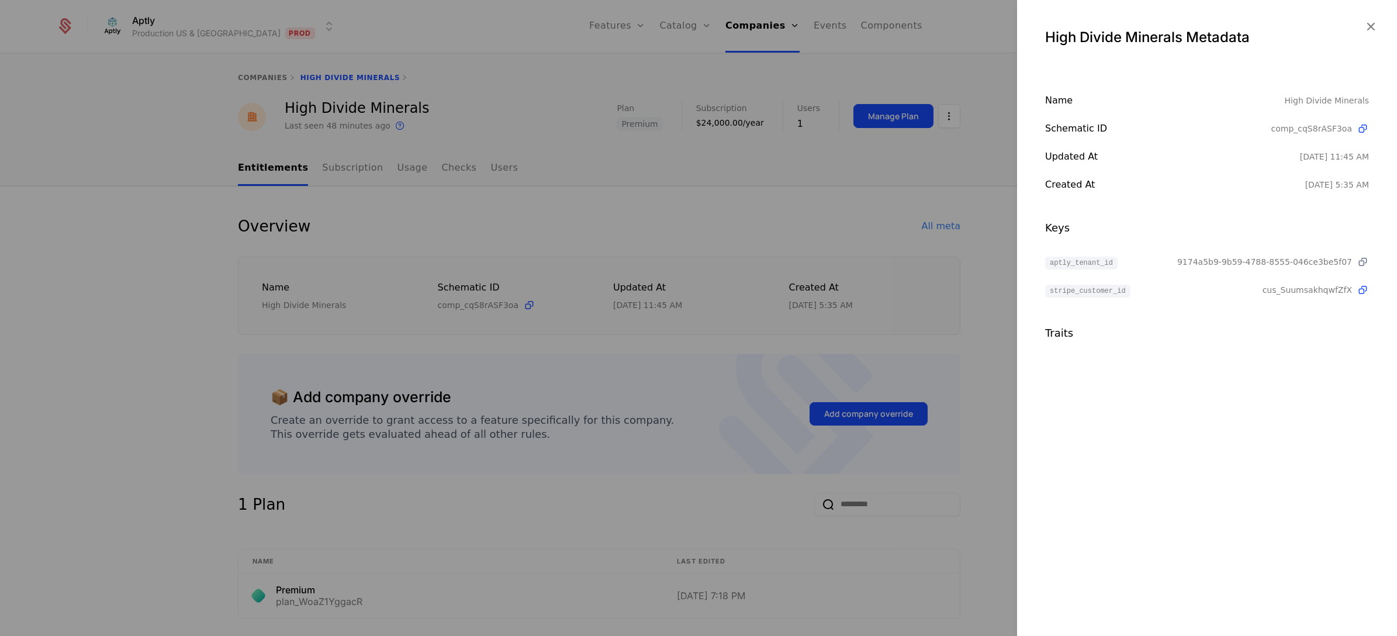
click at [1069, 258] on icon at bounding box center [1363, 262] width 12 height 12
click at [849, 214] on div at bounding box center [698, 318] width 1397 height 636
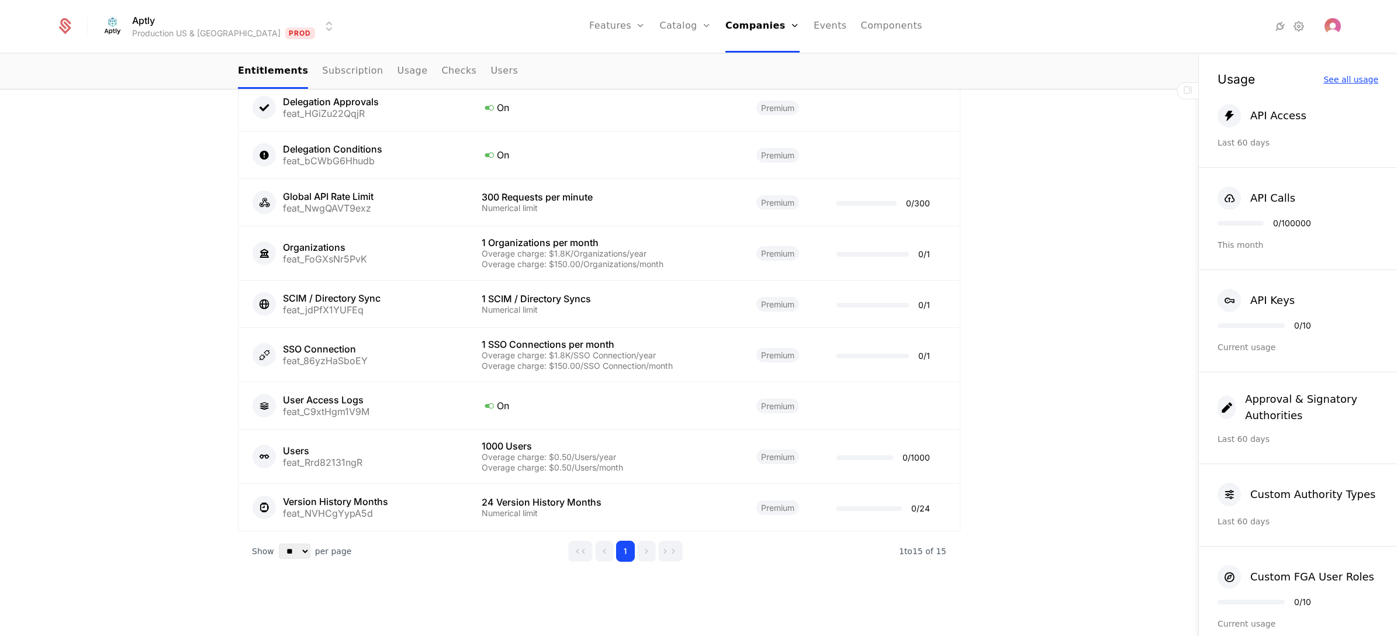
click at [1069, 77] on div "See all usage" at bounding box center [1351, 79] width 55 height 8
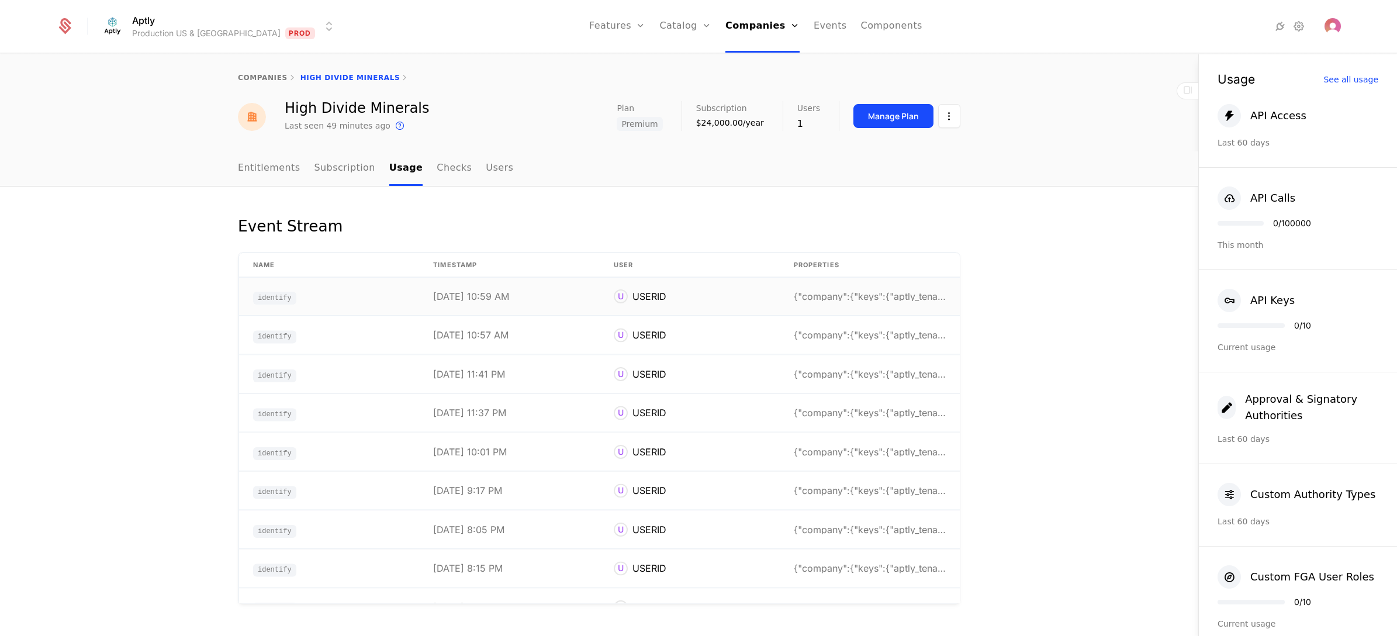
click at [910, 297] on div "{"company":{"keys":{"aptly_tenant_id":"9174a5b9-9b" at bounding box center [870, 296] width 152 height 9
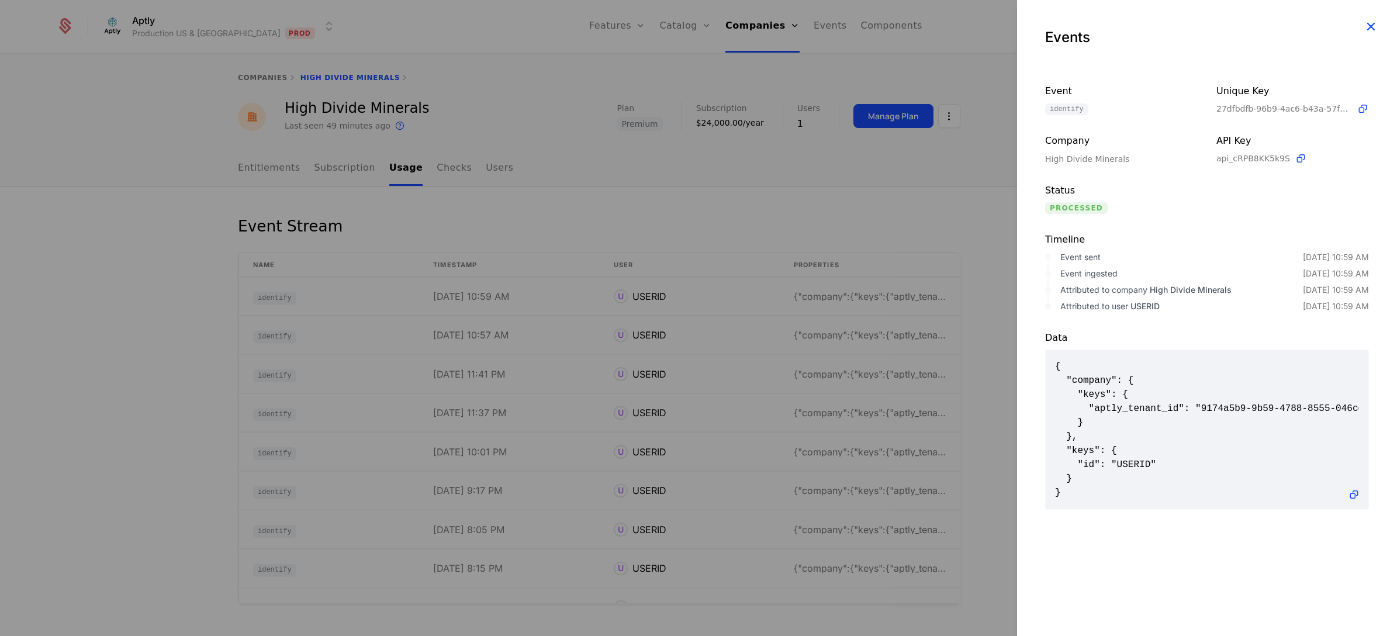
click at [1069, 20] on icon "button" at bounding box center [1370, 26] width 15 height 15
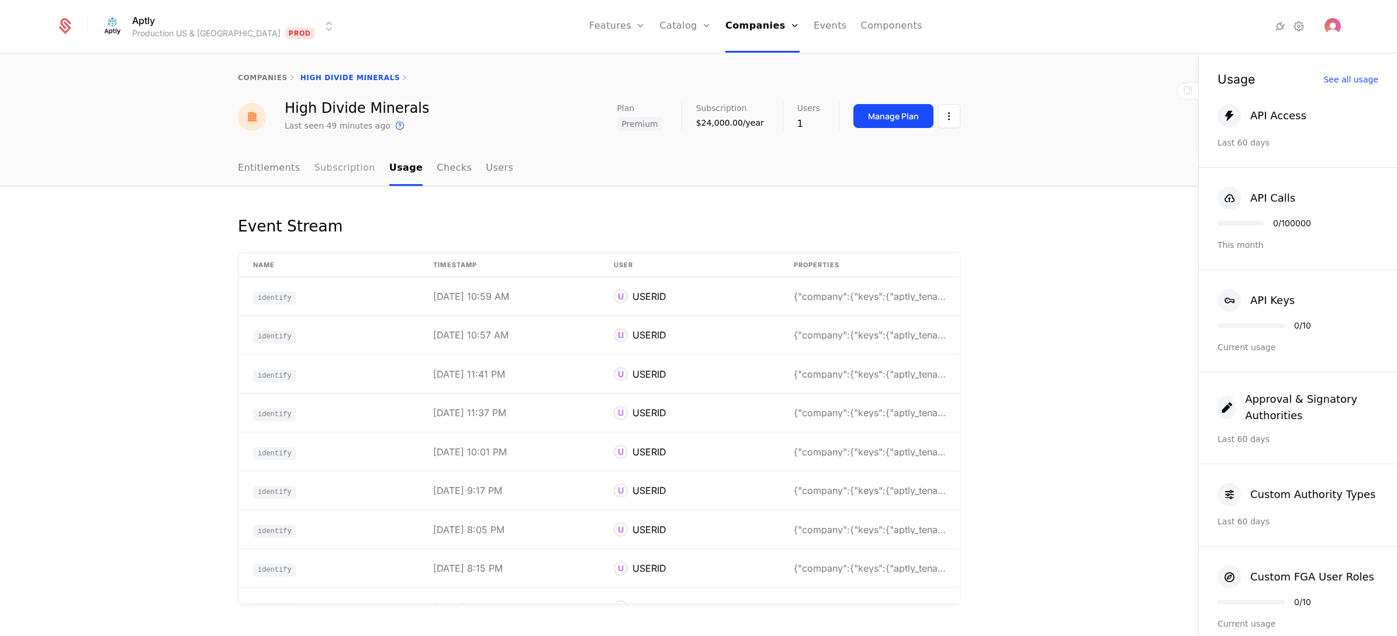
click at [337, 165] on link "Subscription" at bounding box center [345, 168] width 61 height 34
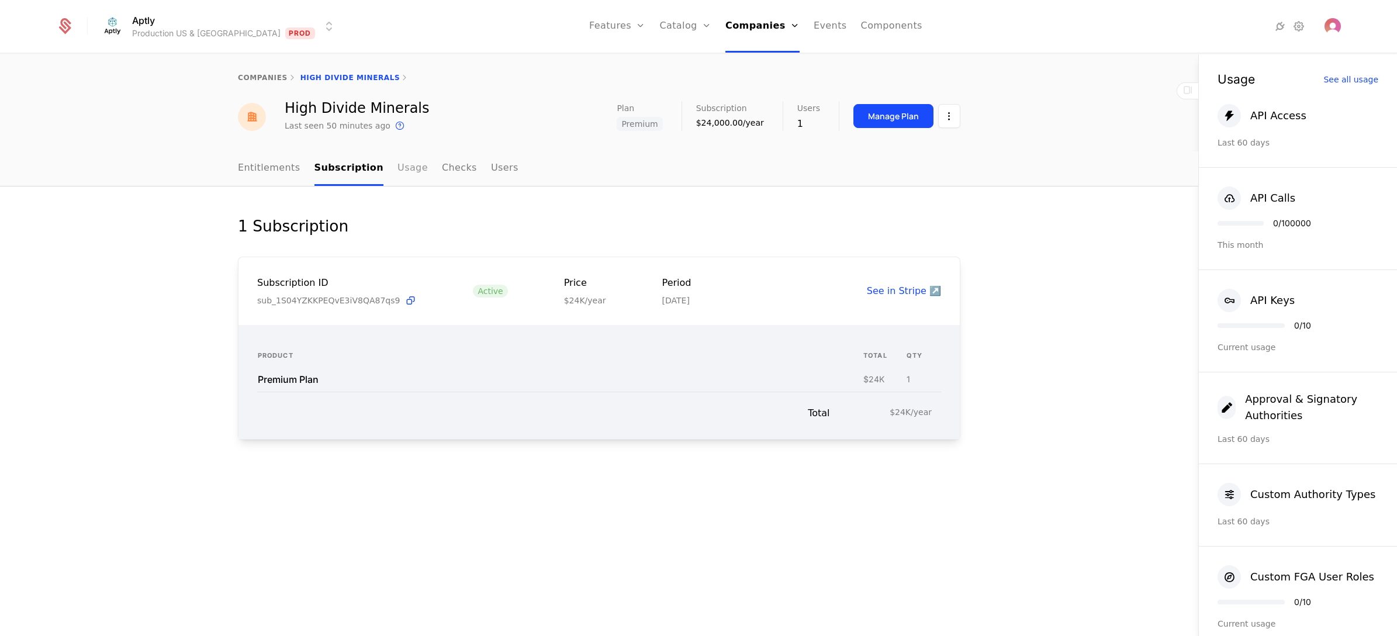
click at [401, 165] on link "Usage" at bounding box center [413, 168] width 30 height 34
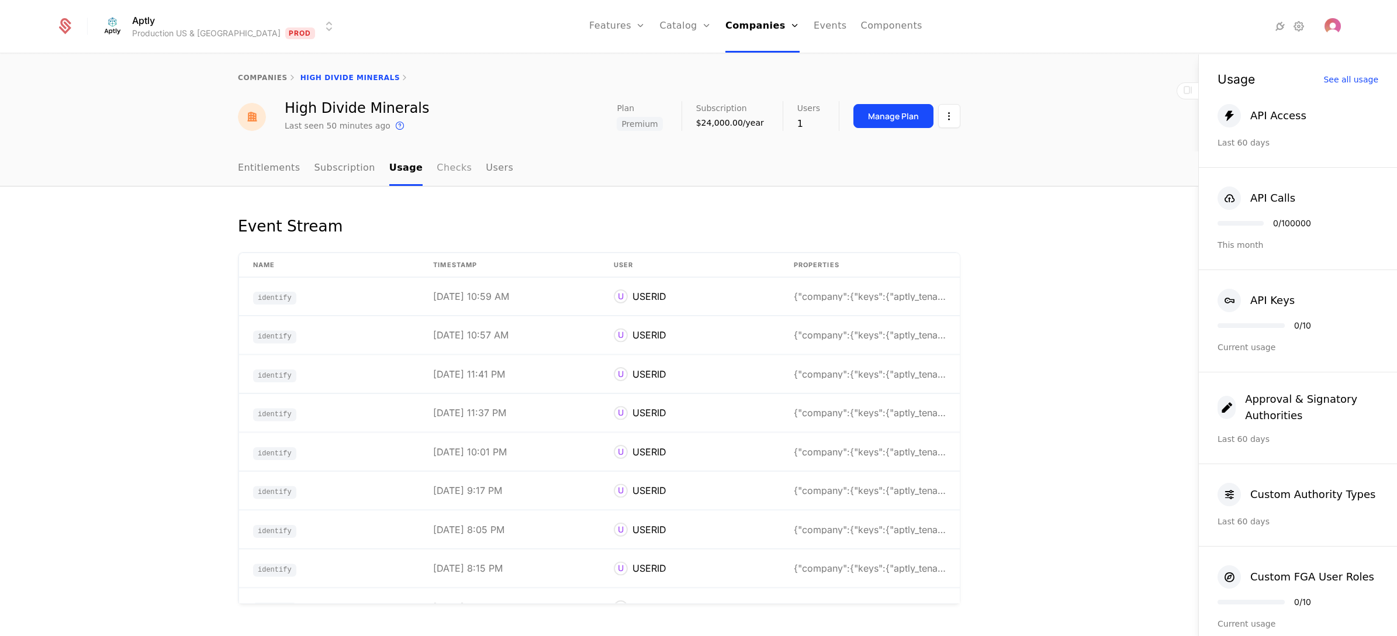
click at [437, 165] on link "Checks" at bounding box center [454, 168] width 35 height 34
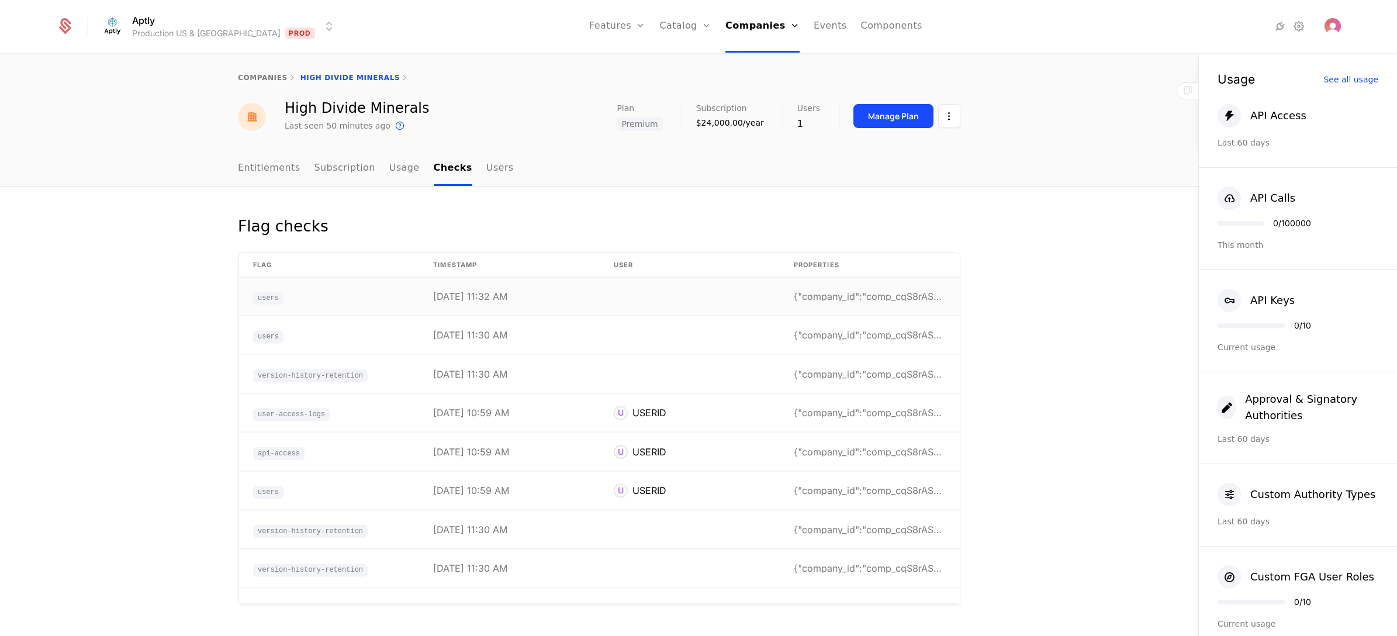
click at [744, 302] on td at bounding box center [690, 297] width 180 height 38
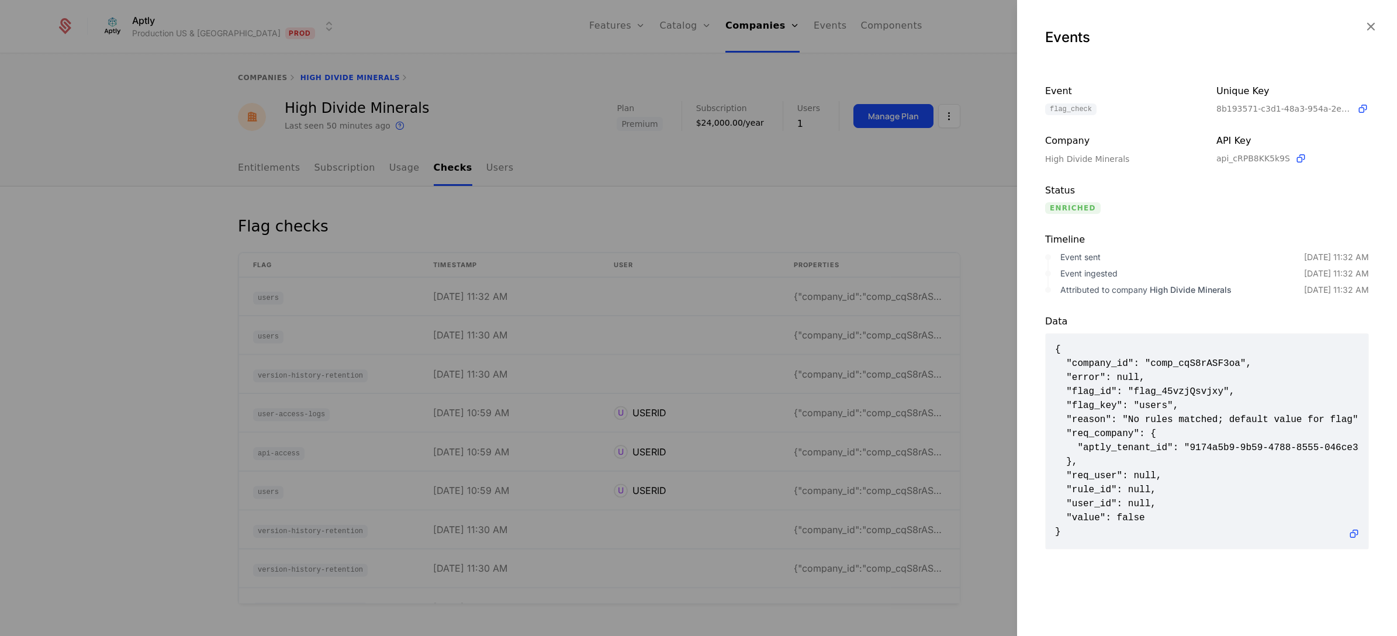
click at [693, 175] on div at bounding box center [698, 318] width 1397 height 636
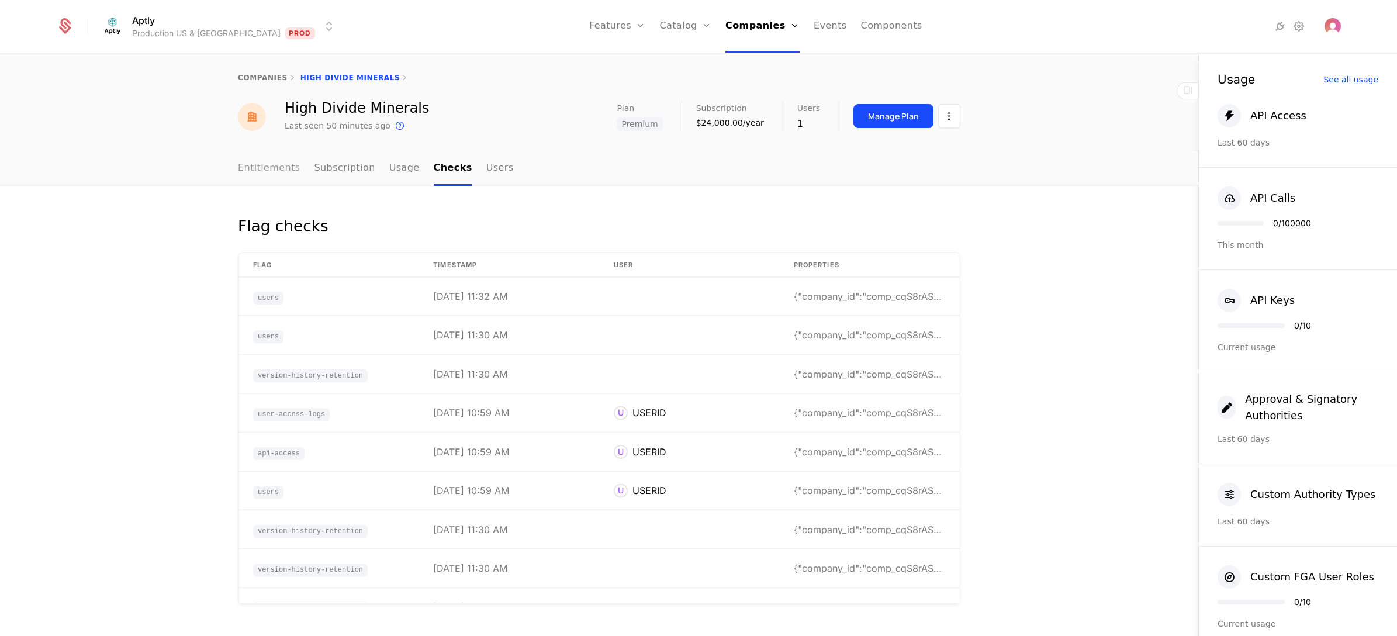
click at [285, 167] on link "Entitlements" at bounding box center [269, 168] width 63 height 34
select select "**"
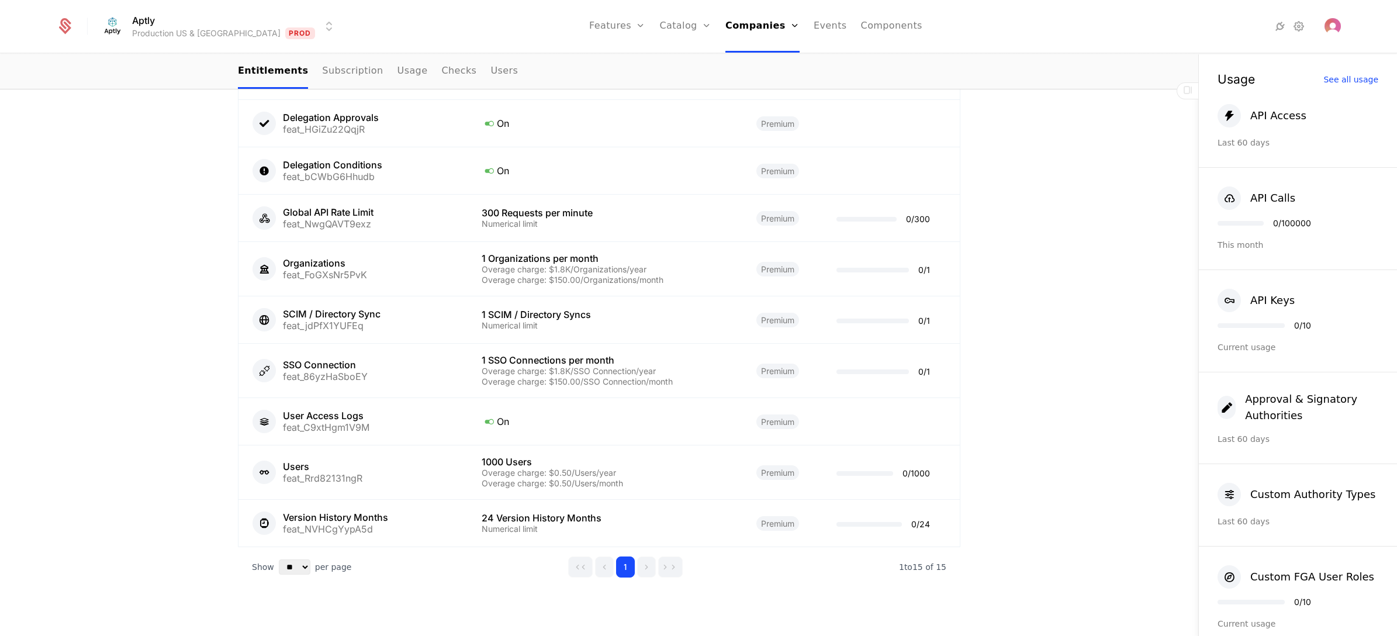
scroll to position [942, 0]
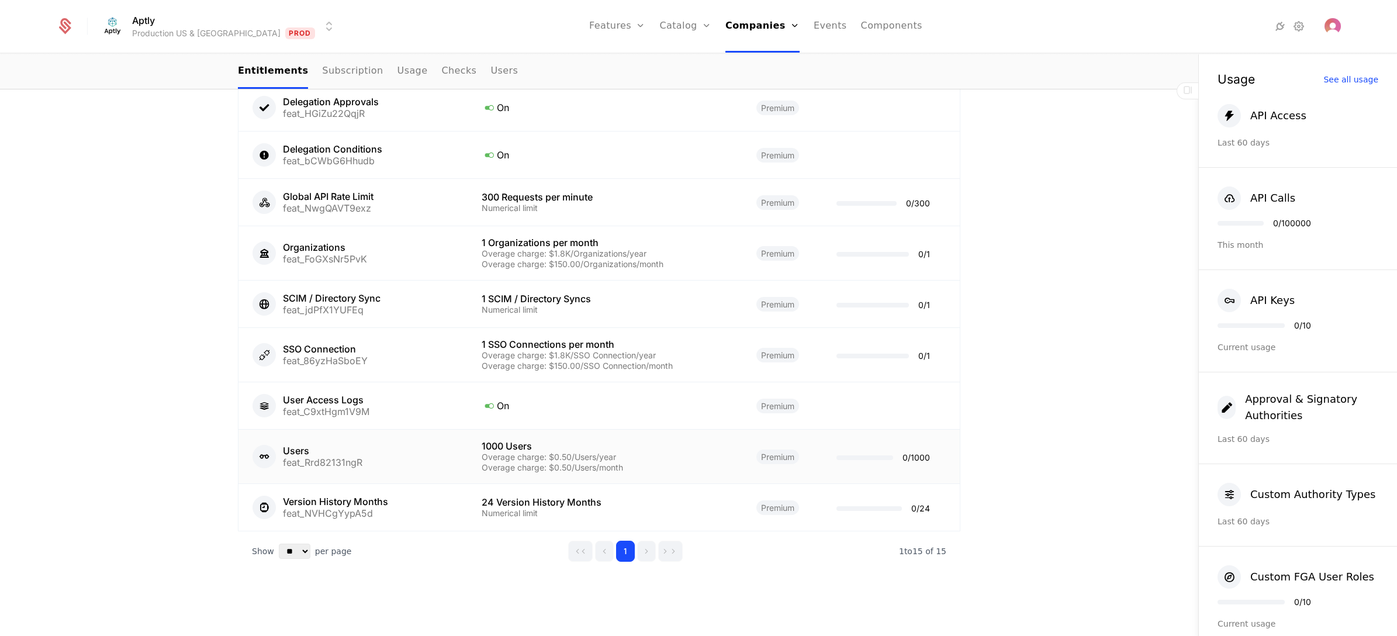
click at [383, 451] on div "Users feat_Rrd82131ngR" at bounding box center [353, 456] width 201 height 23
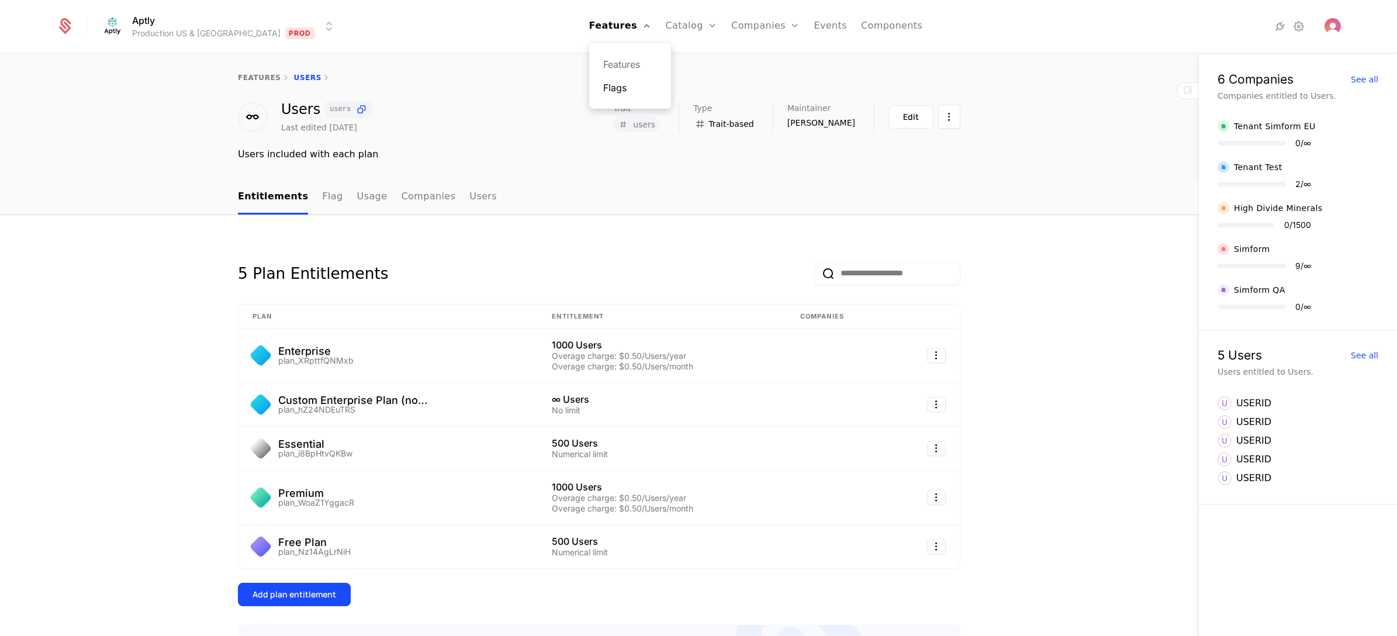
click at [603, 92] on link "Flags" at bounding box center [630, 88] width 54 height 14
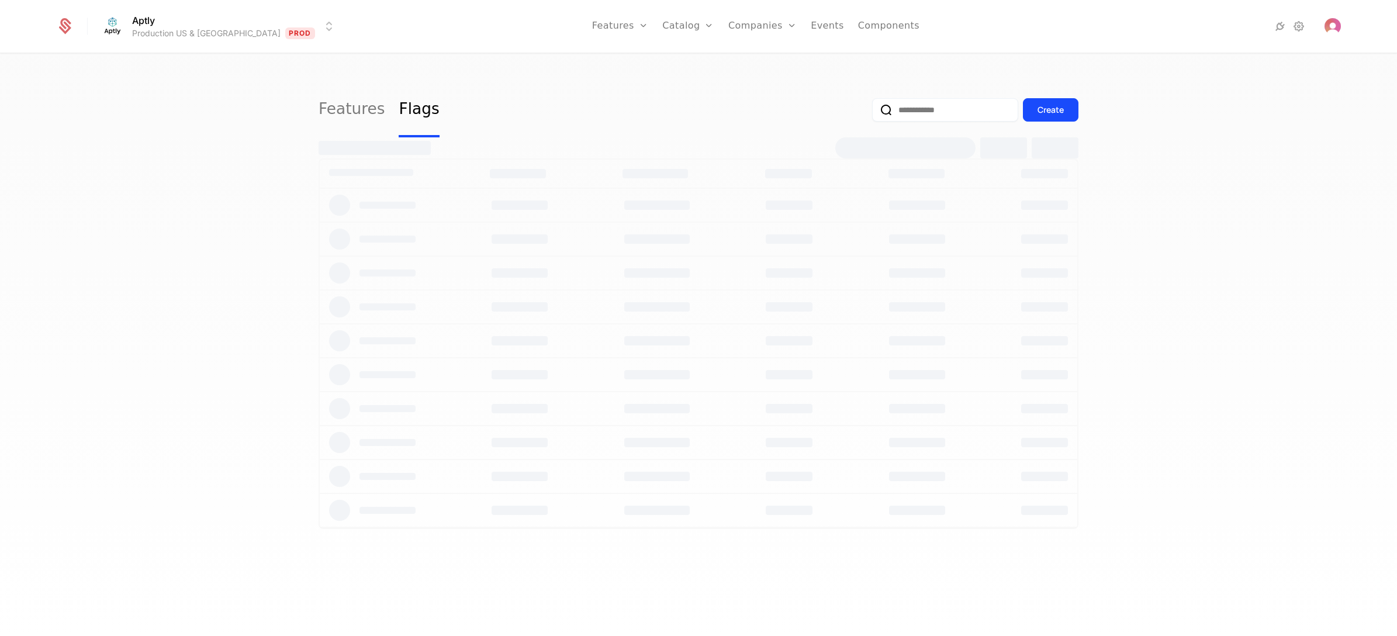
select select "**"
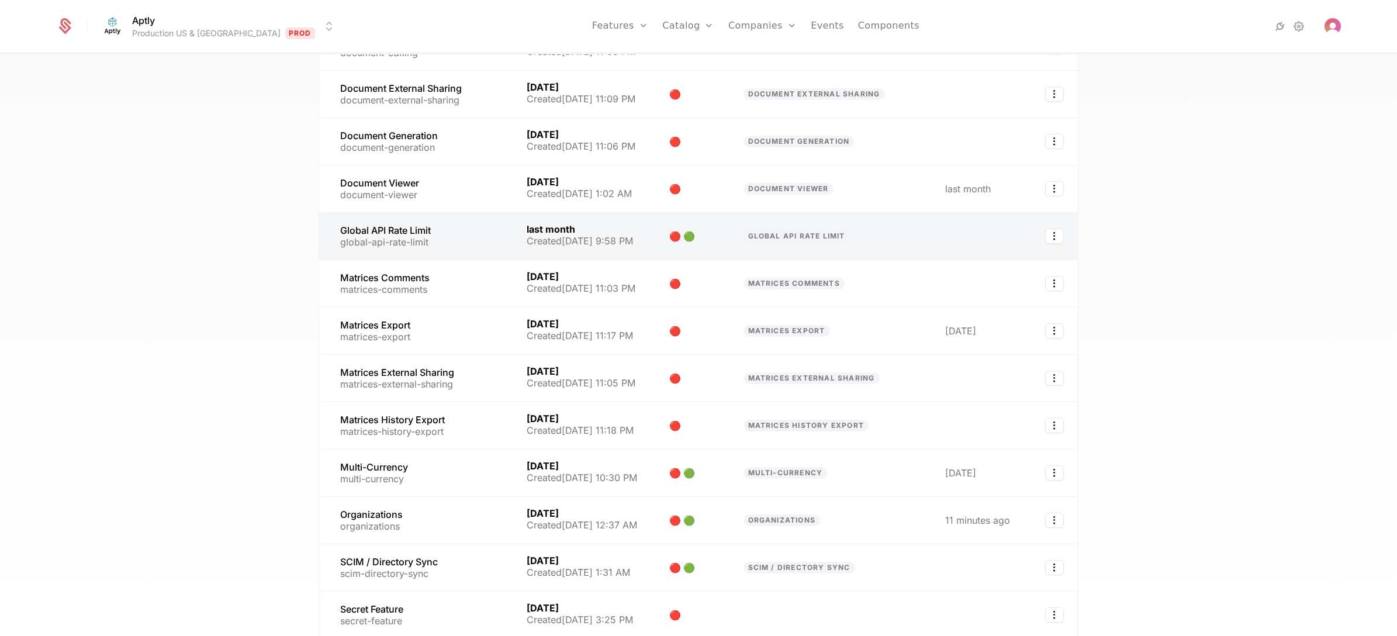
scroll to position [1172, 0]
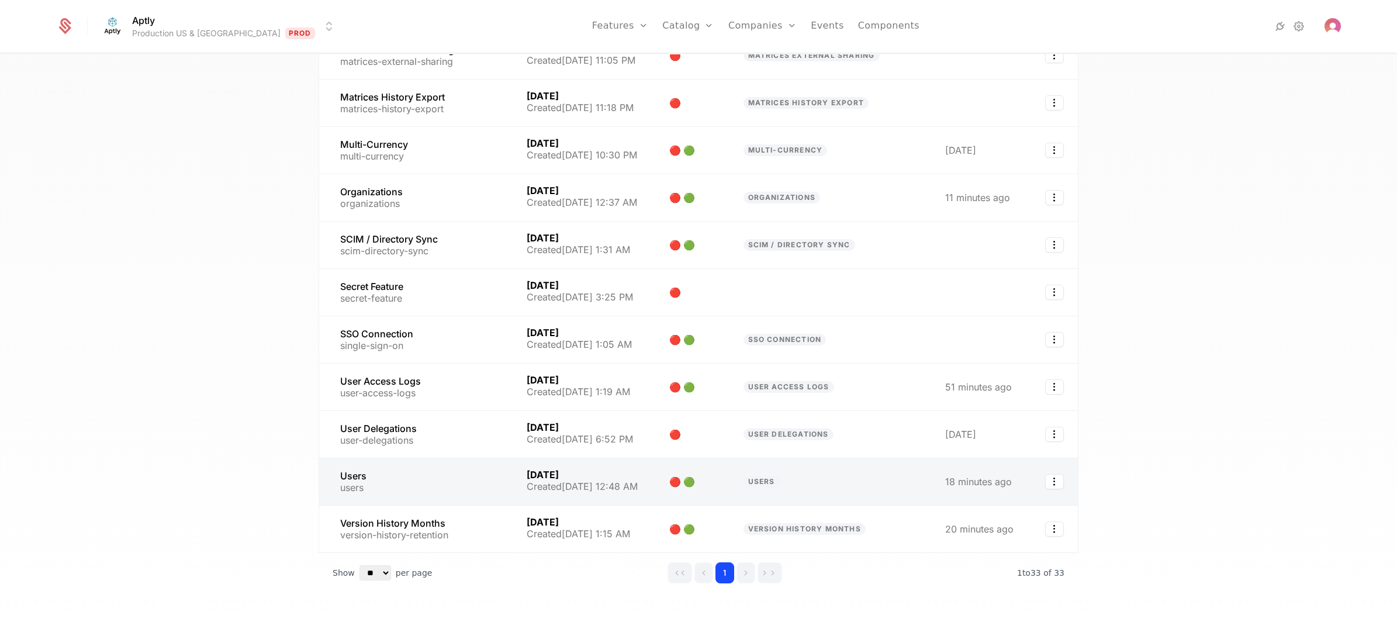
click at [395, 457] on link at bounding box center [415, 481] width 193 height 47
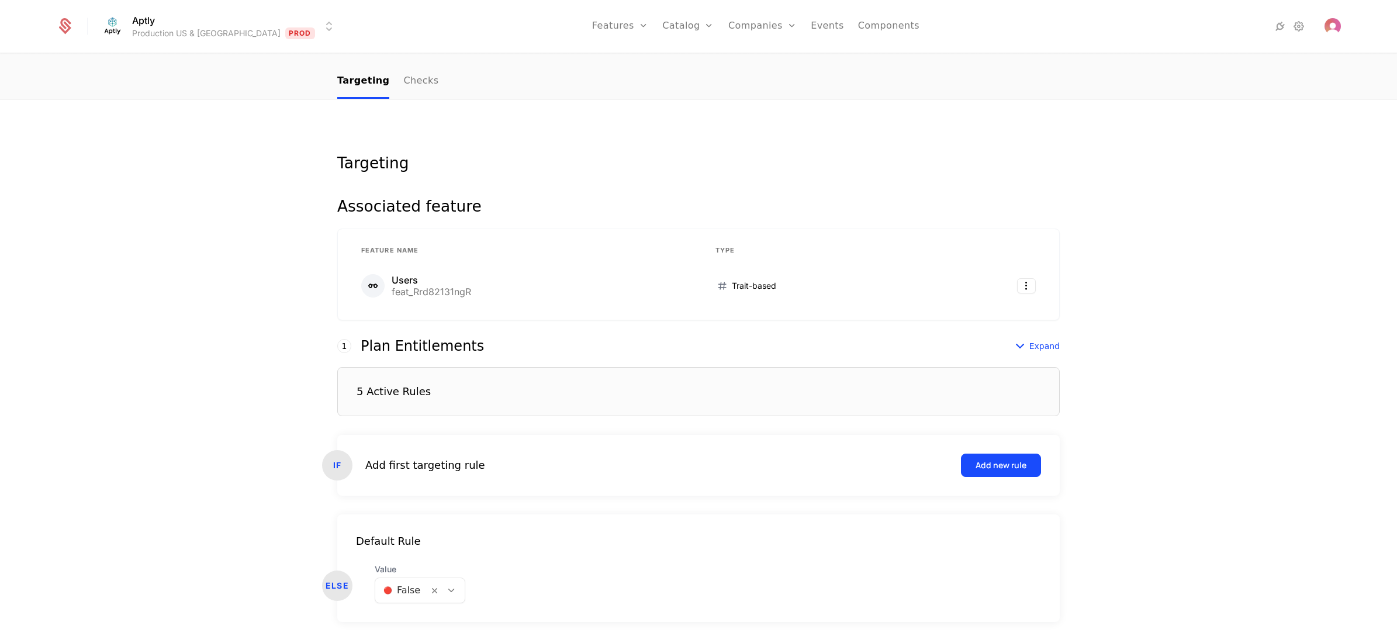
scroll to position [129, 0]
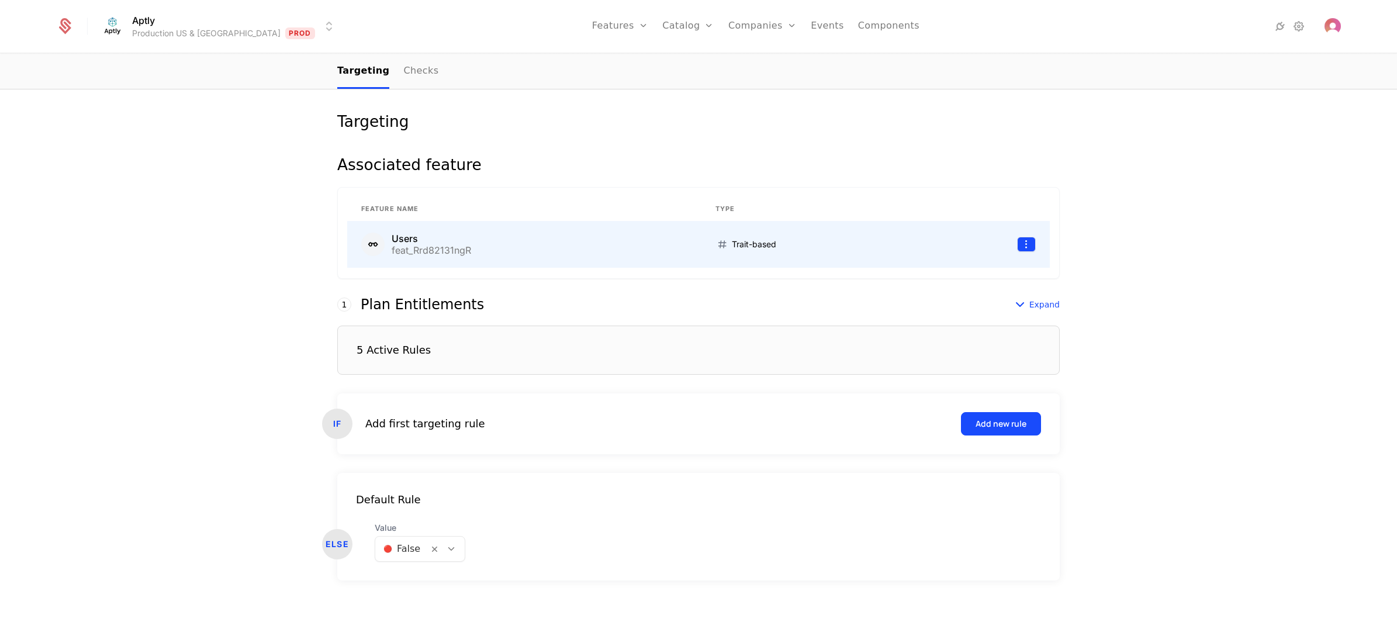
click at [1014, 247] on html "Aptly Production US & EU Prod Features Features Flags Catalog Plans Add Ons Cre…" at bounding box center [698, 318] width 1397 height 636
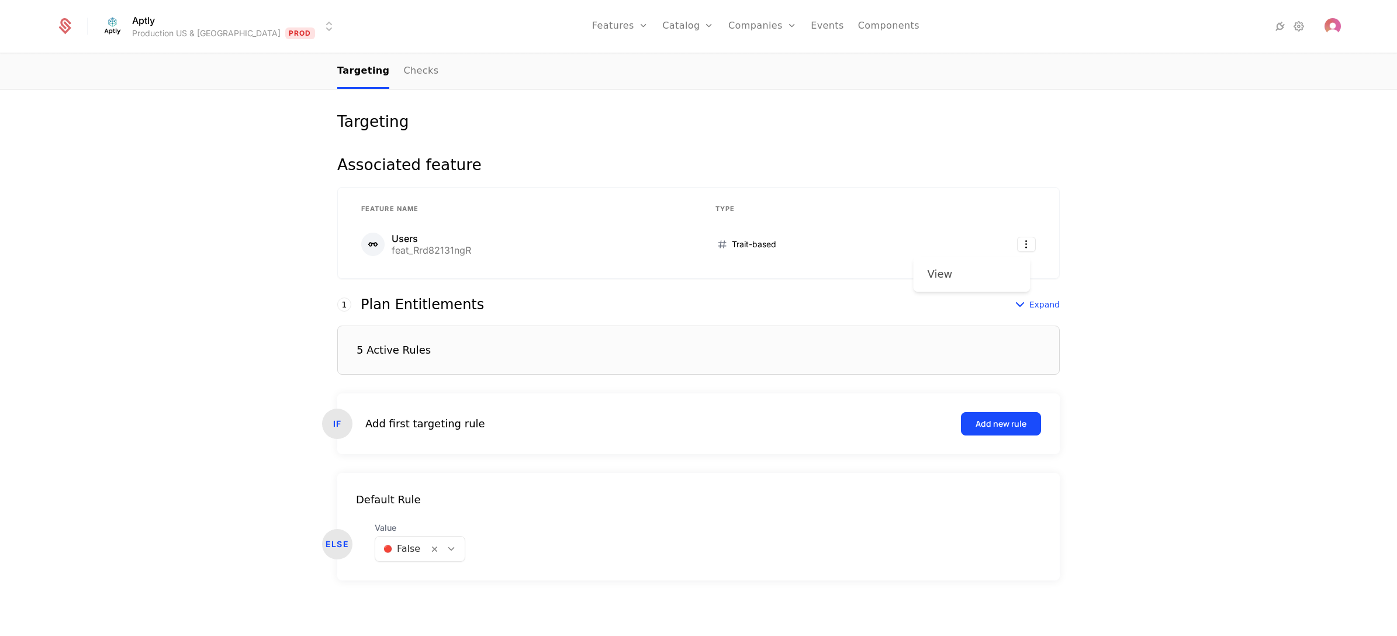
click at [959, 278] on div "View" at bounding box center [945, 274] width 34 height 16
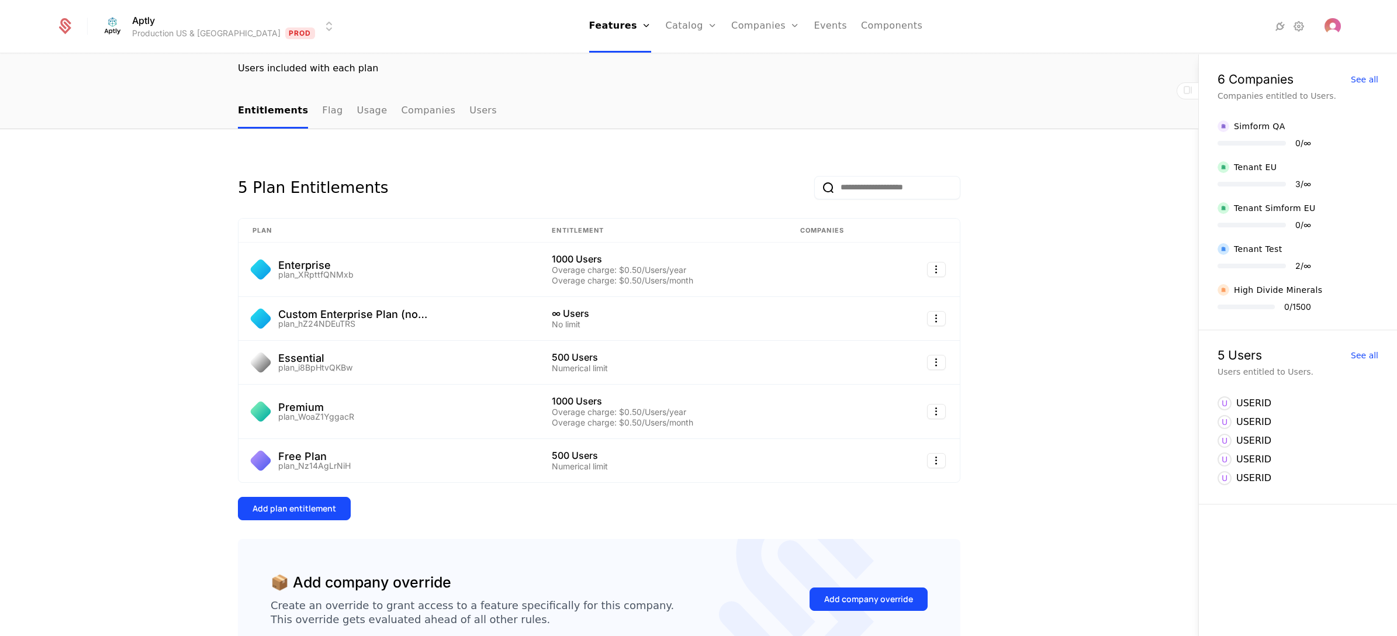
scroll to position [174, 0]
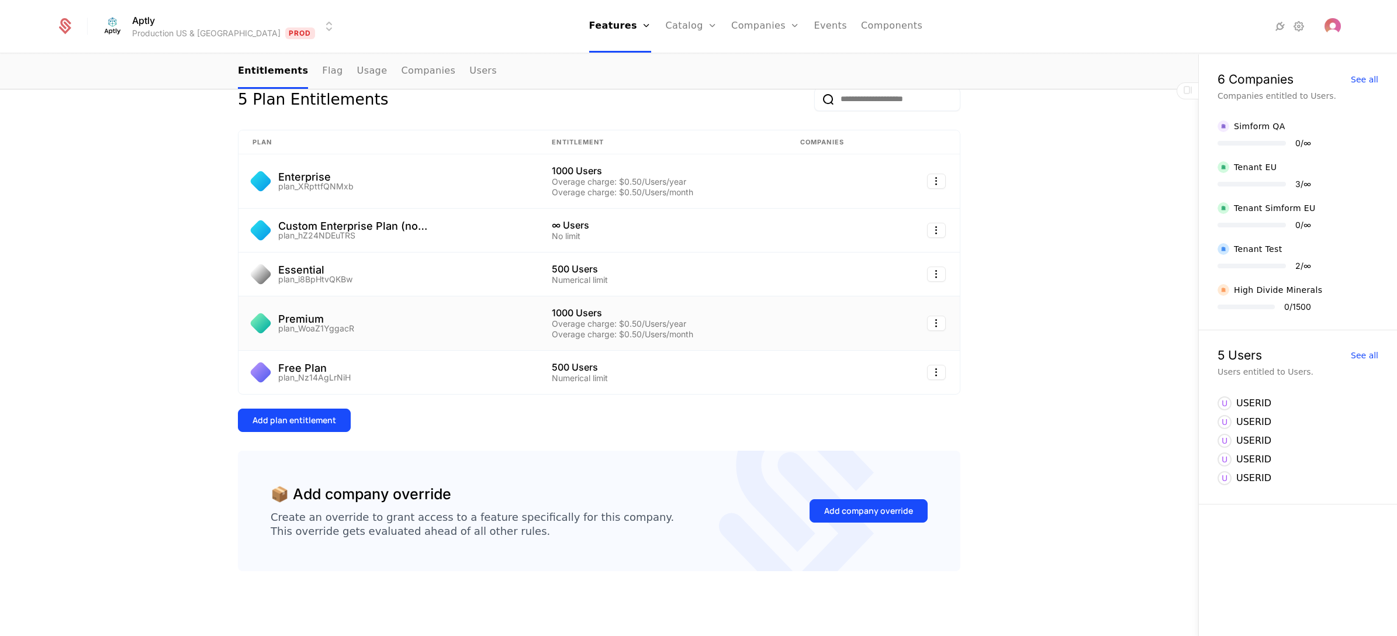
click at [399, 324] on div "Premium plan_WoaZ1YggacR" at bounding box center [388, 323] width 271 height 19
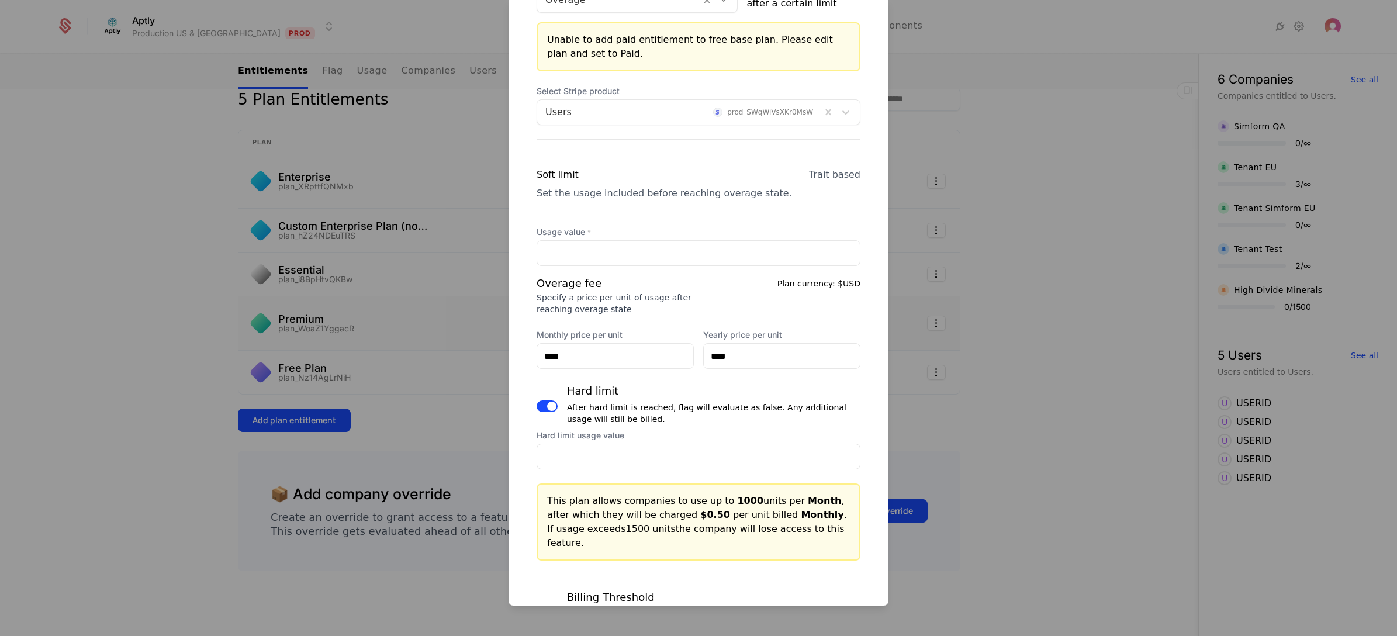
scroll to position [351, 0]
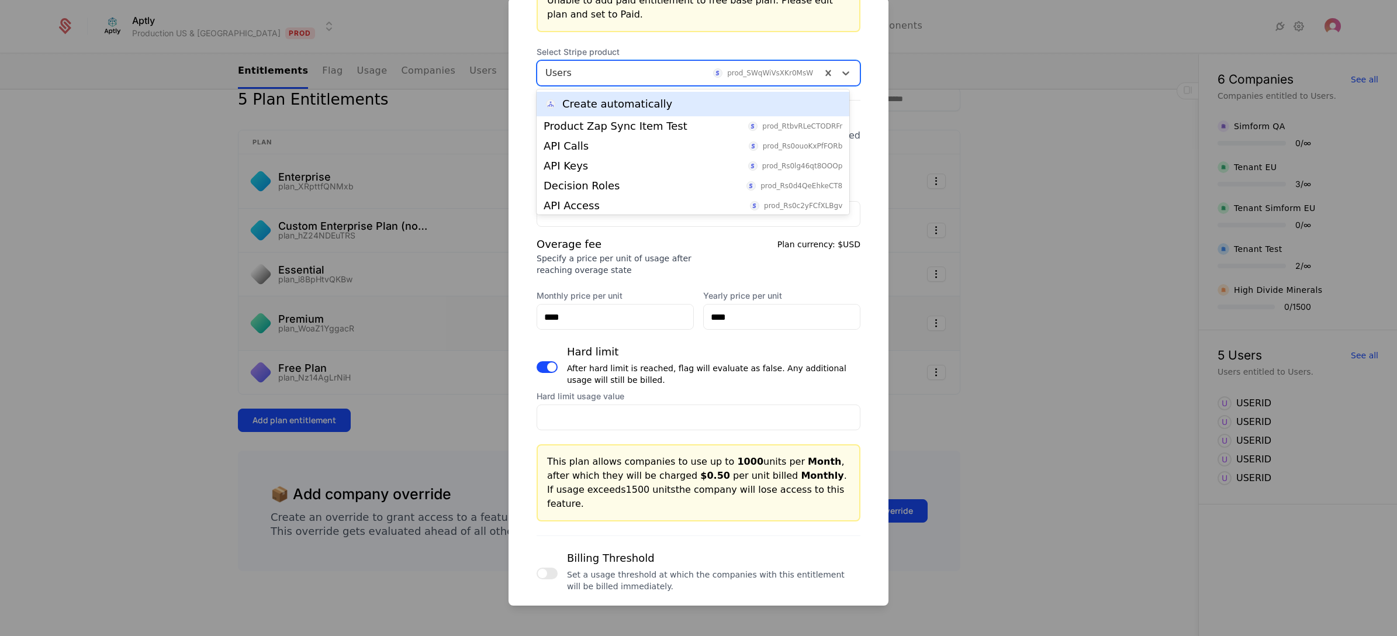
click at [644, 66] on div at bounding box center [679, 73] width 268 height 16
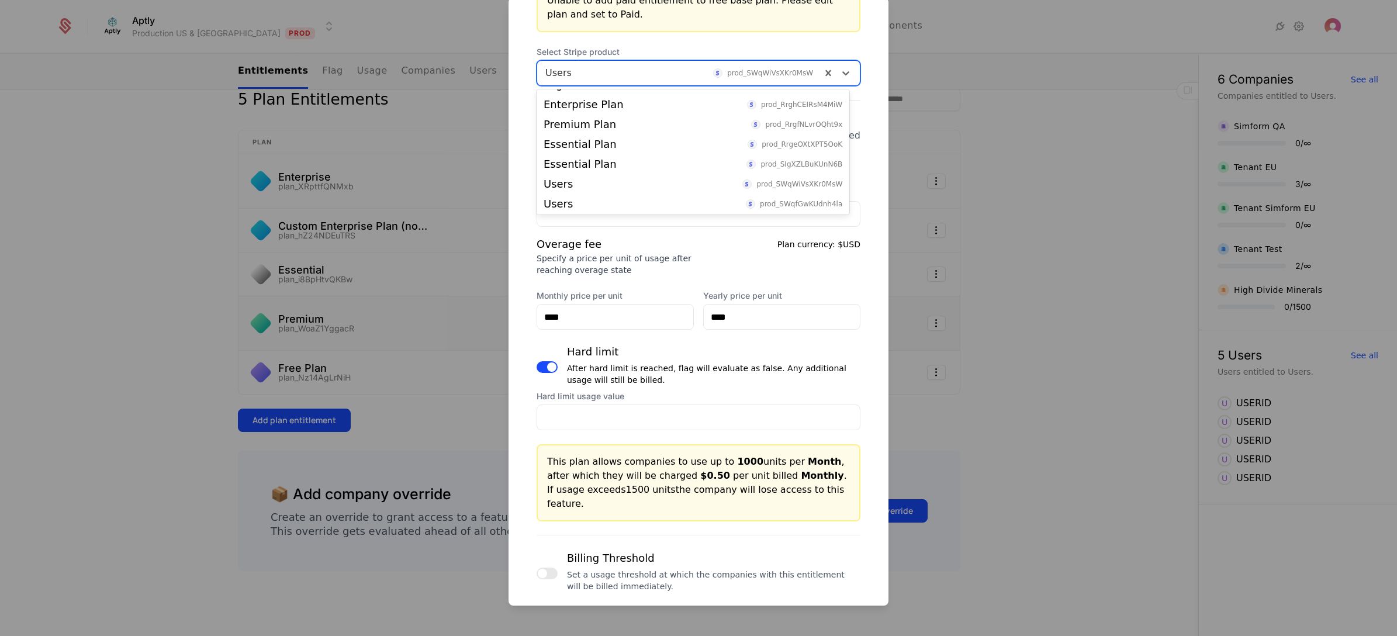
scroll to position [261, 0]
click at [706, 253] on div "Overage fee Specify a price per unit of usage after reaching overage state Plan…" at bounding box center [699, 256] width 324 height 40
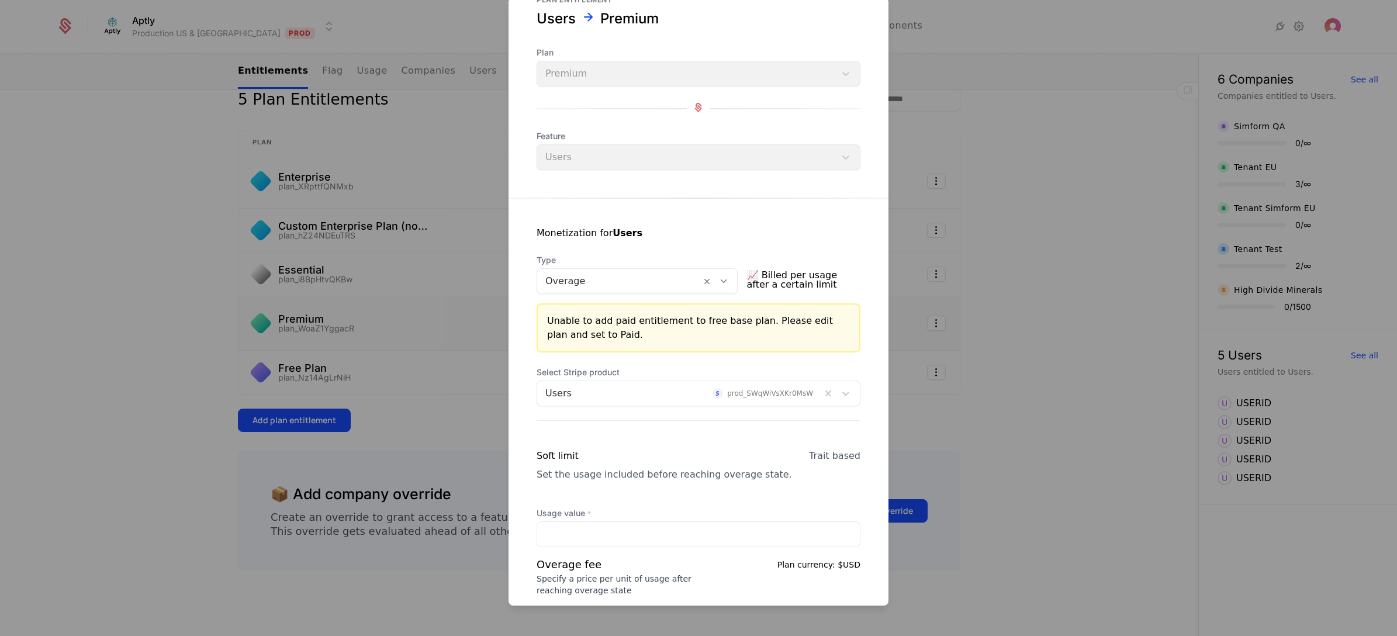
scroll to position [0, 0]
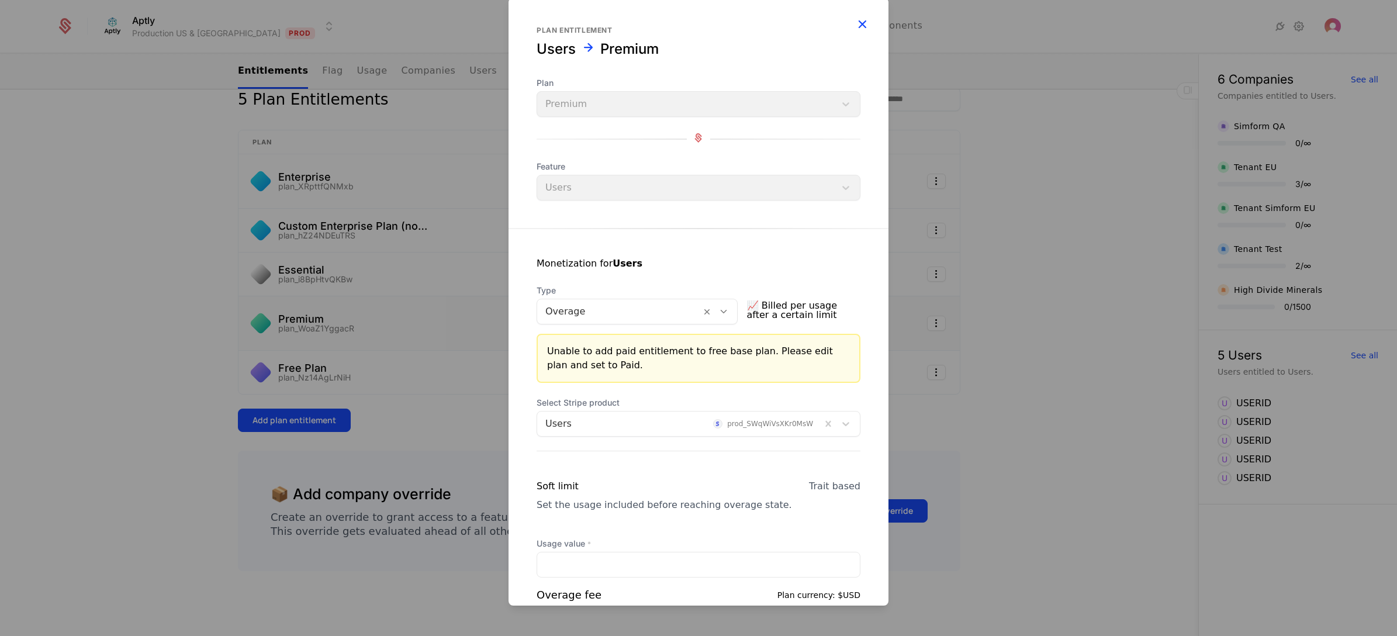
click at [855, 21] on icon "button" at bounding box center [862, 23] width 15 height 15
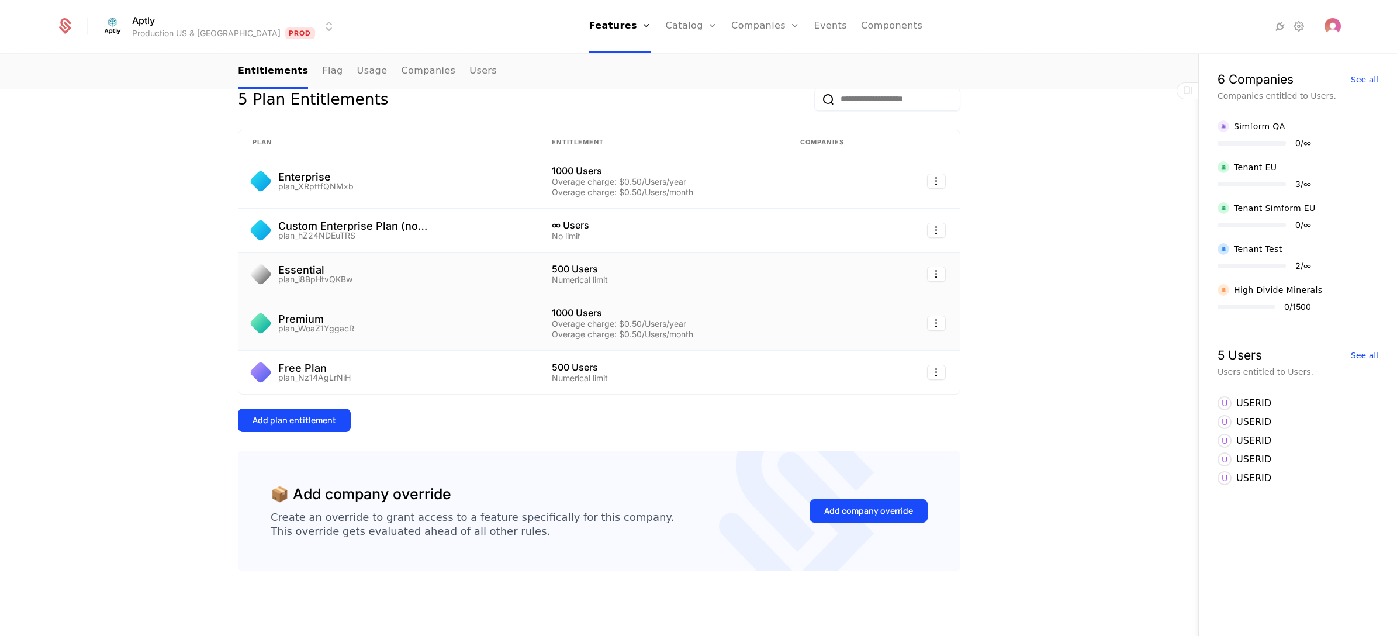
click at [430, 276] on div "Essential plan_i8BpHtvQKBw" at bounding box center [388, 274] width 271 height 19
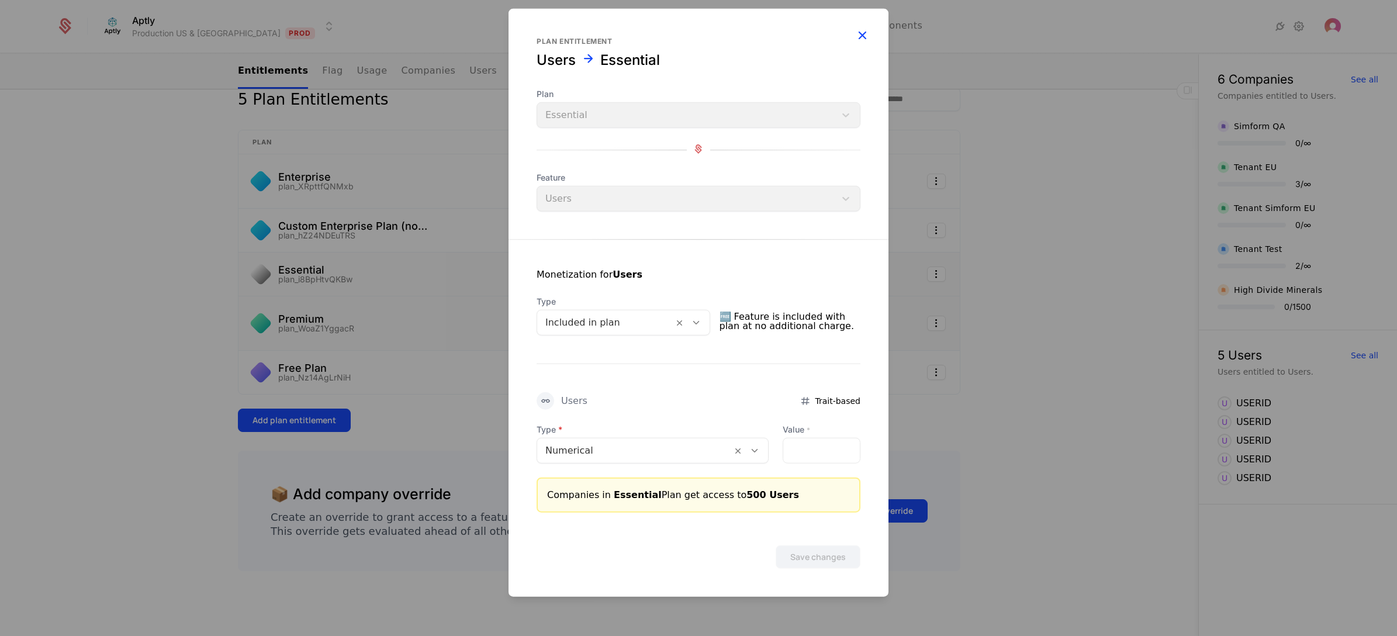
click at [859, 33] on icon "button" at bounding box center [862, 34] width 15 height 15
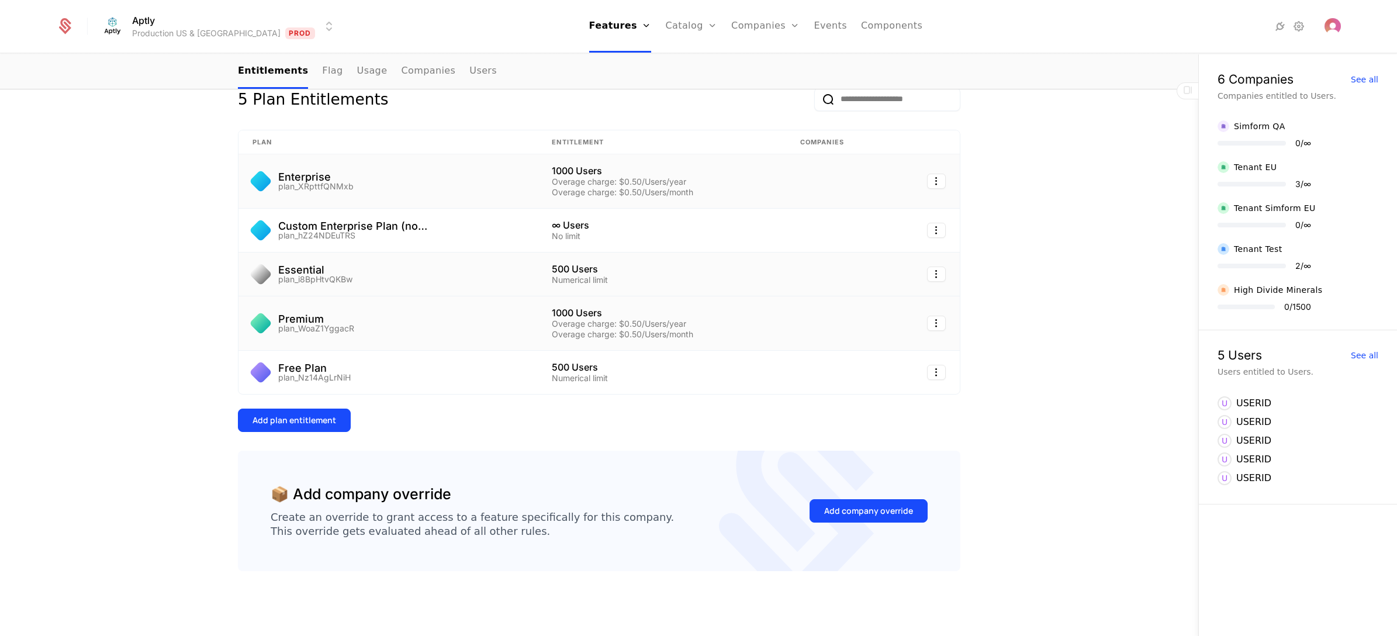
click at [458, 191] on td "Enterprise plan_XRpttfQNMxb" at bounding box center [388, 181] width 299 height 54
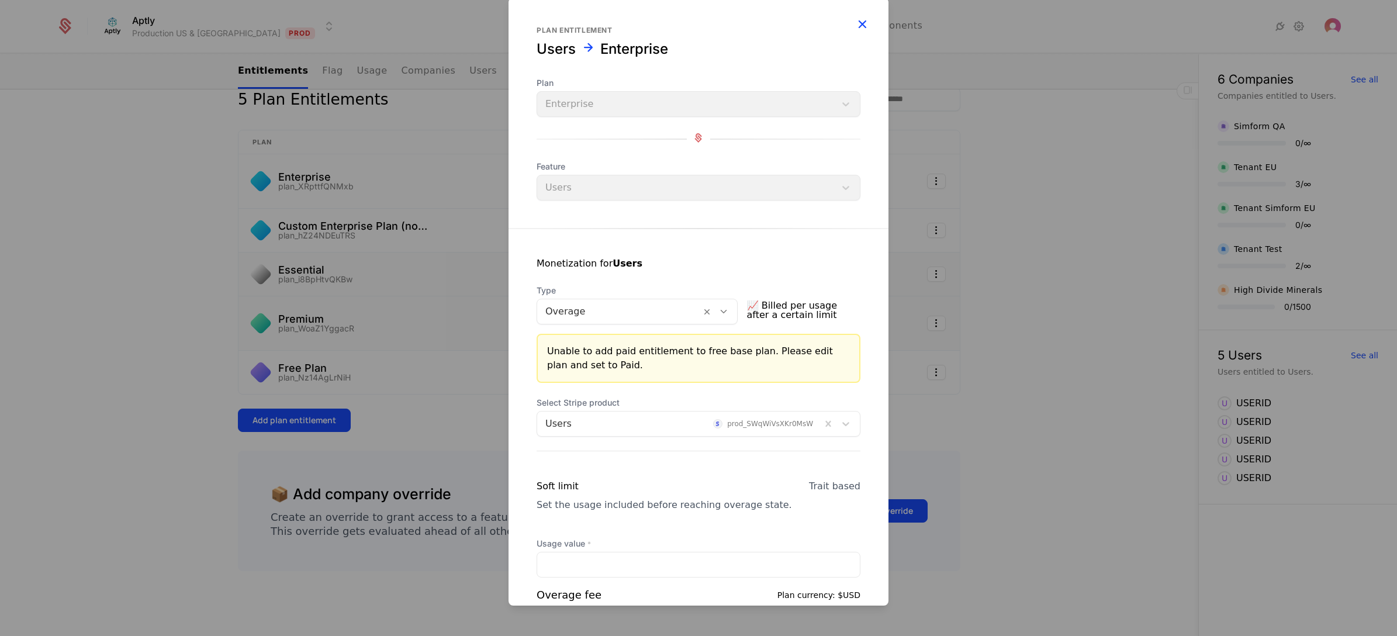
click at [855, 23] on icon "button" at bounding box center [862, 23] width 15 height 15
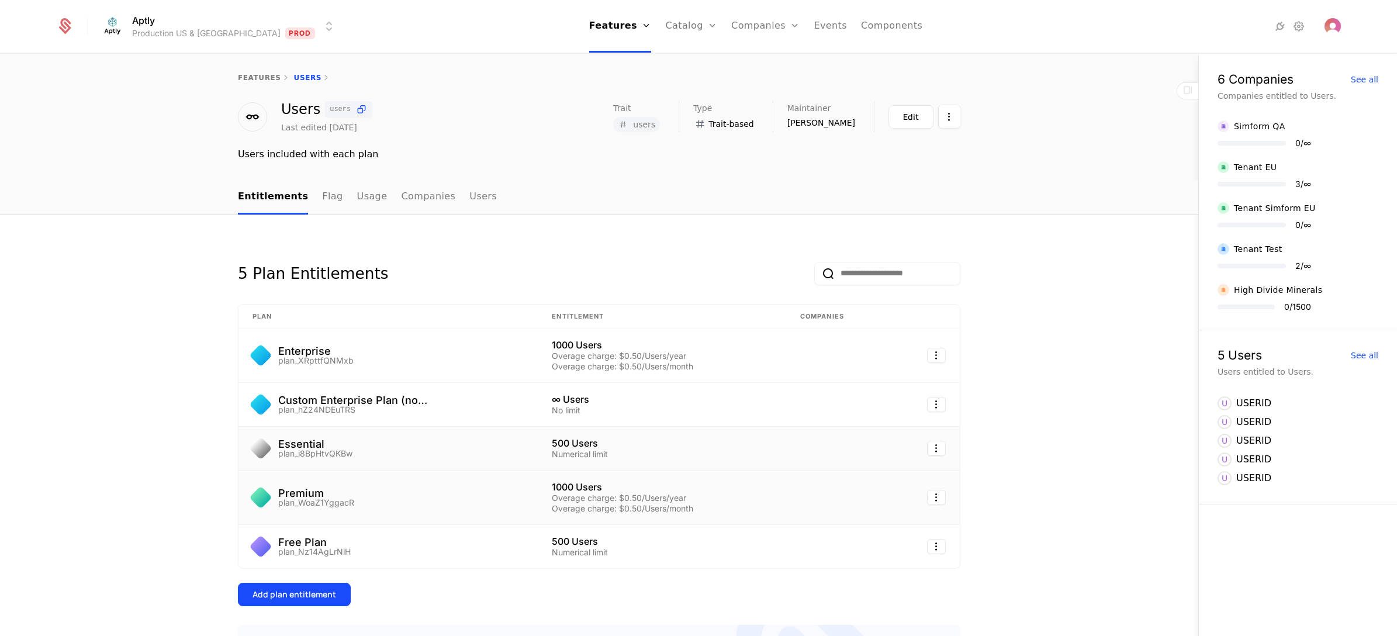
click at [147, 24] on html "Aptly Production US & EU Prod Features Features Flags Catalog Plans Add Ons Cre…" at bounding box center [698, 318] width 1397 height 636
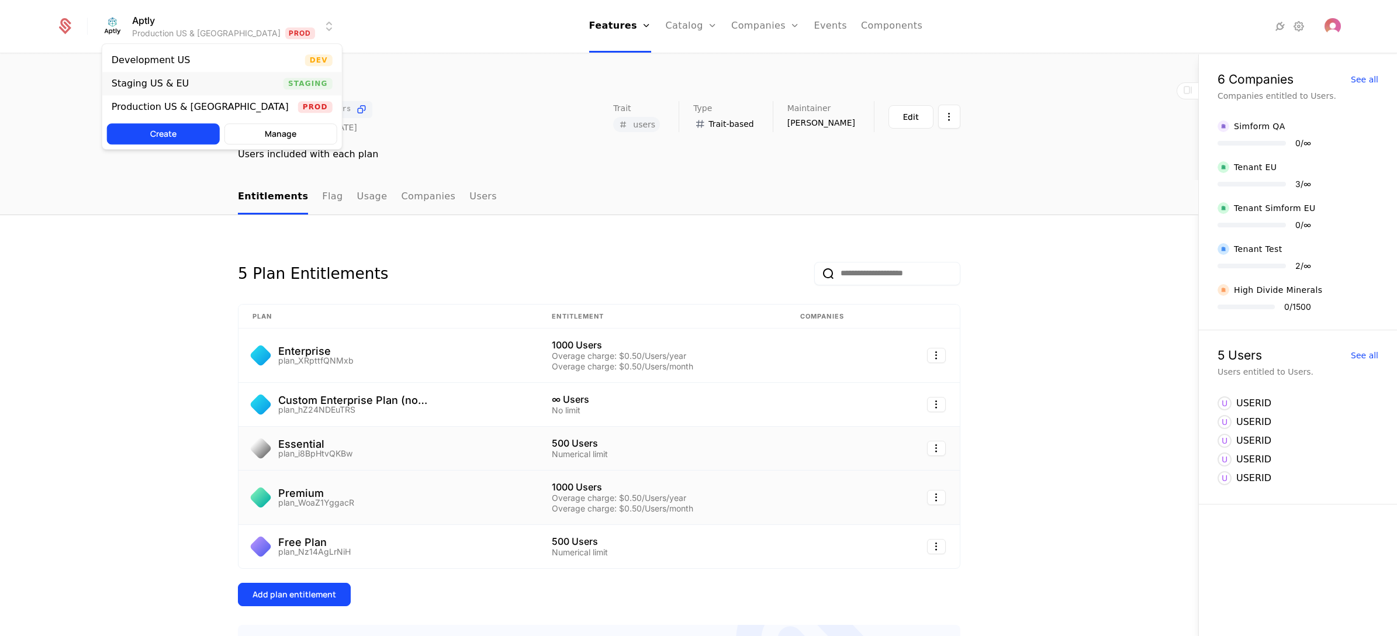
click at [158, 83] on div "Staging US & EU" at bounding box center [151, 83] width 78 height 9
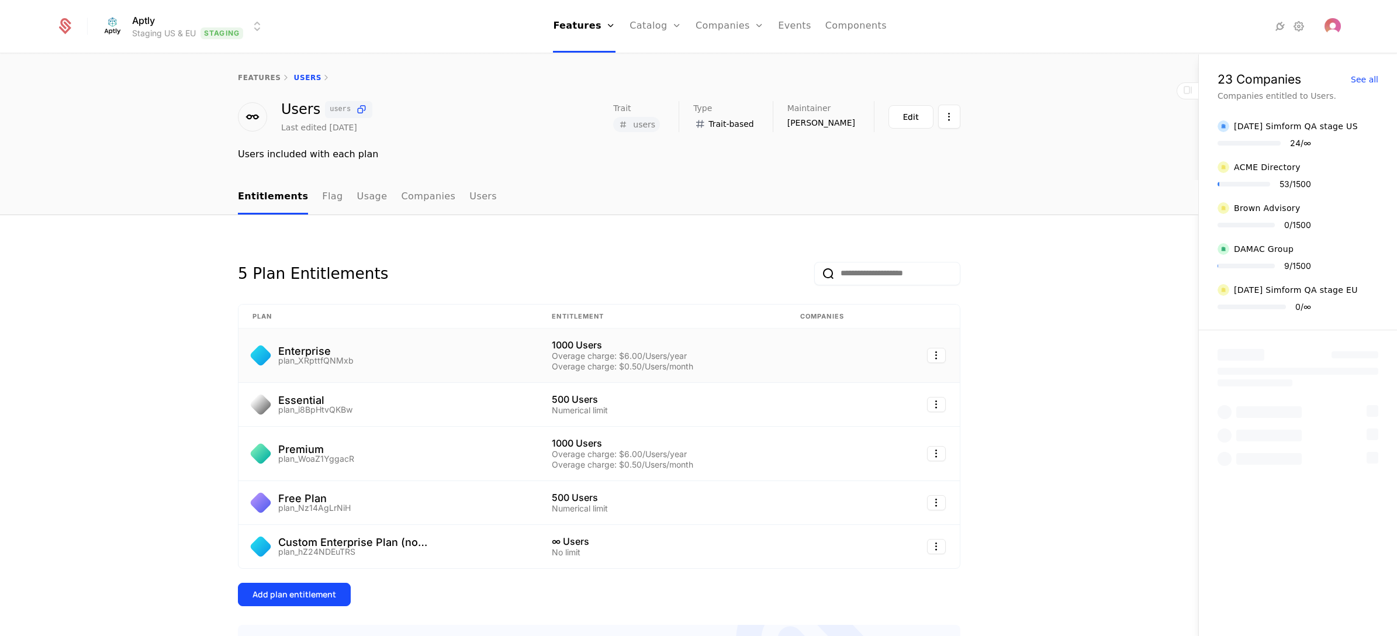
click at [413, 369] on td "Enterprise plan_XRpttfQNMxb" at bounding box center [388, 356] width 299 height 54
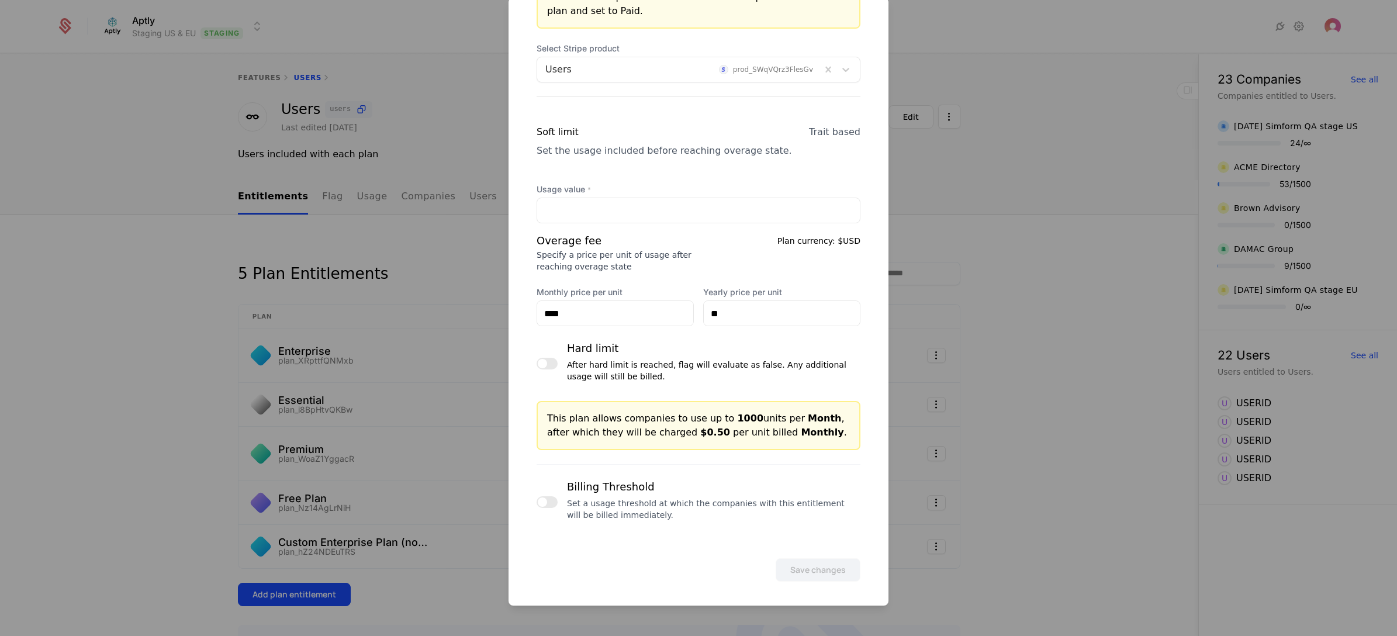
scroll to position [355, 0]
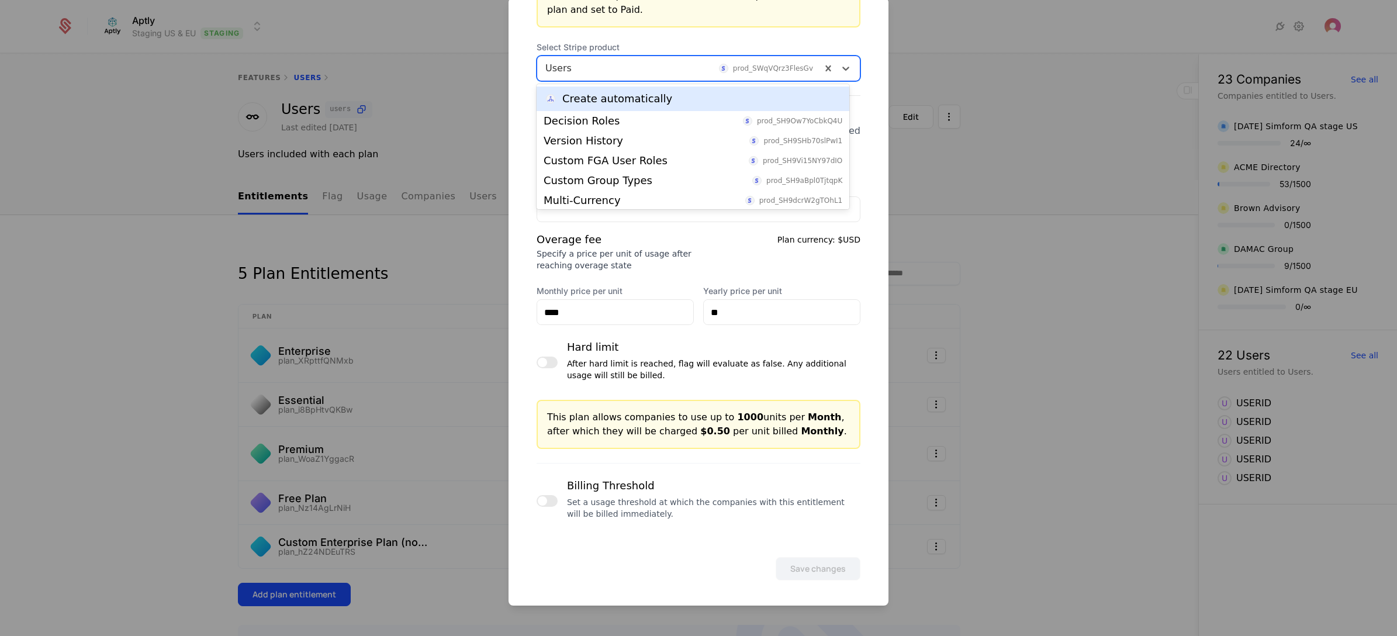
click at [617, 60] on div at bounding box center [679, 68] width 268 height 16
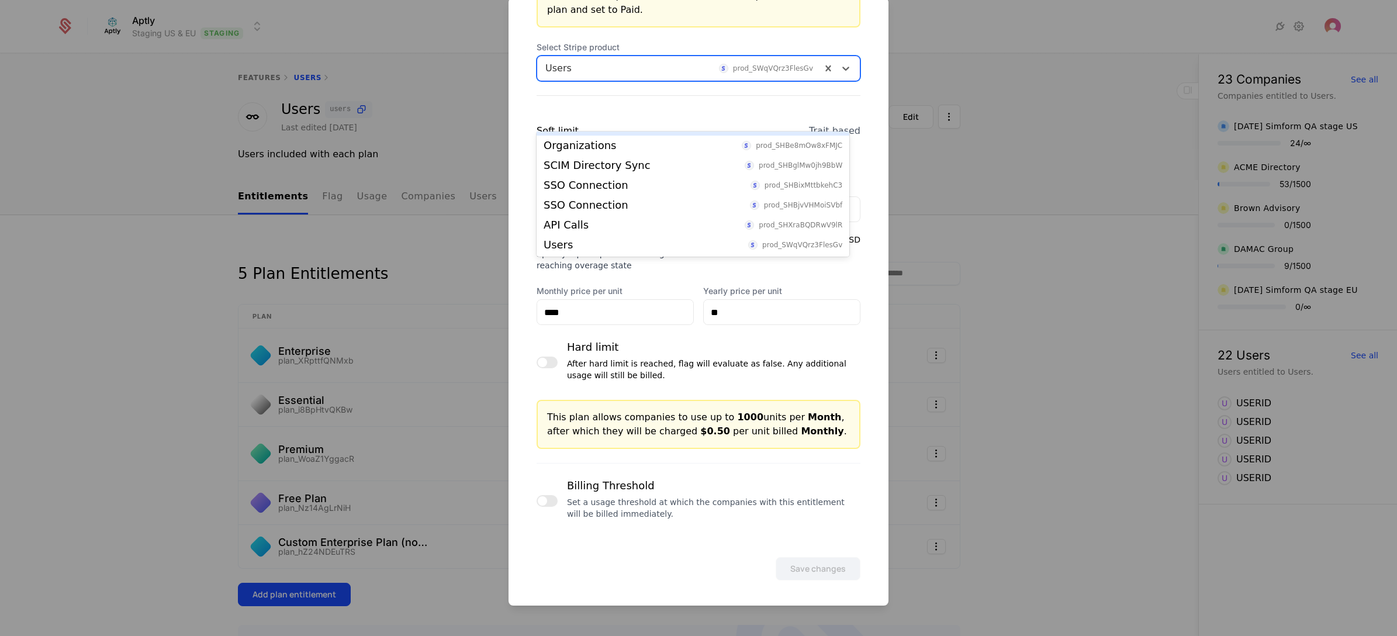
scroll to position [0, 0]
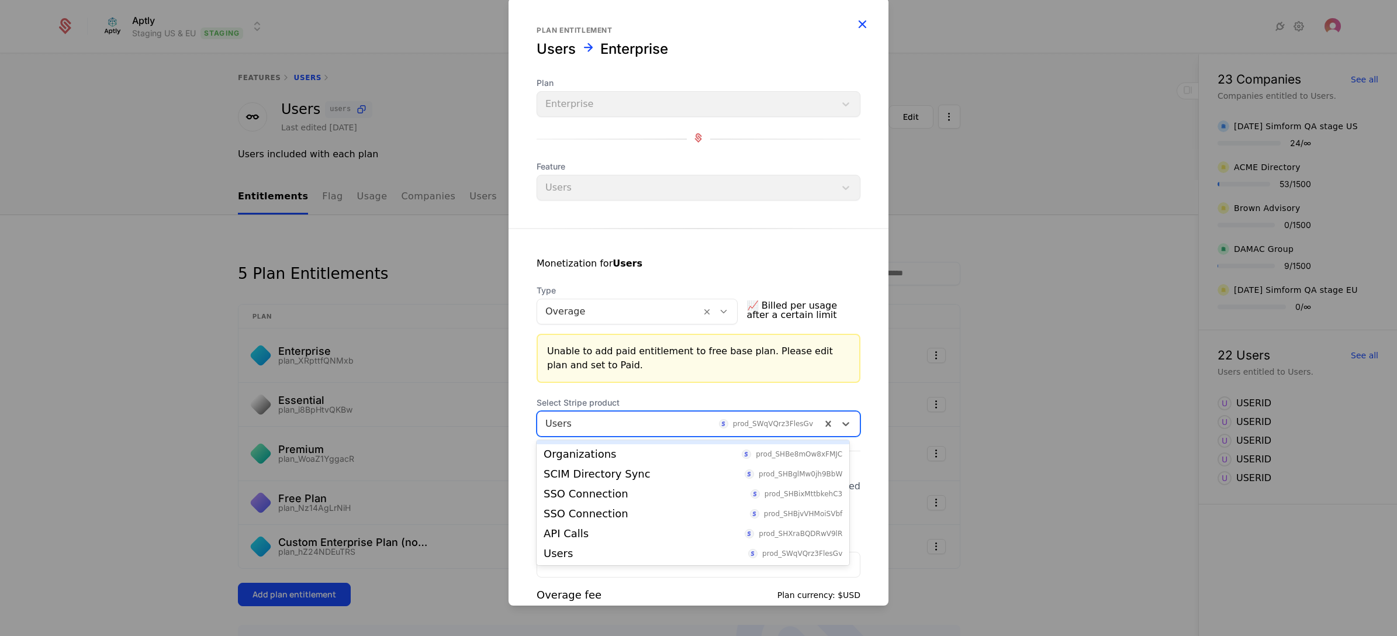
click at [855, 22] on icon "button" at bounding box center [862, 23] width 15 height 15
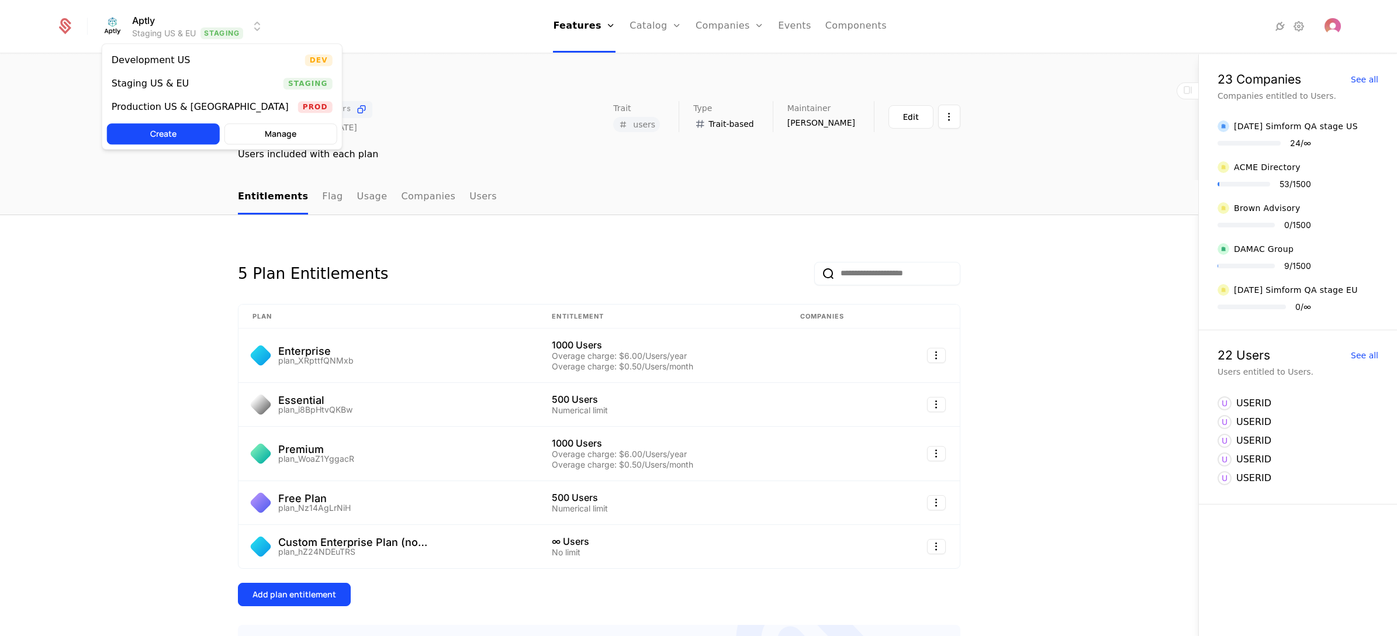
click at [192, 27] on html "Aptly Staging US & EU Staging Features Features Flags Catalog Plans Add Ons Cre…" at bounding box center [698, 318] width 1397 height 636
click at [185, 106] on div "Production US & [GEOGRAPHIC_DATA]" at bounding box center [200, 106] width 177 height 9
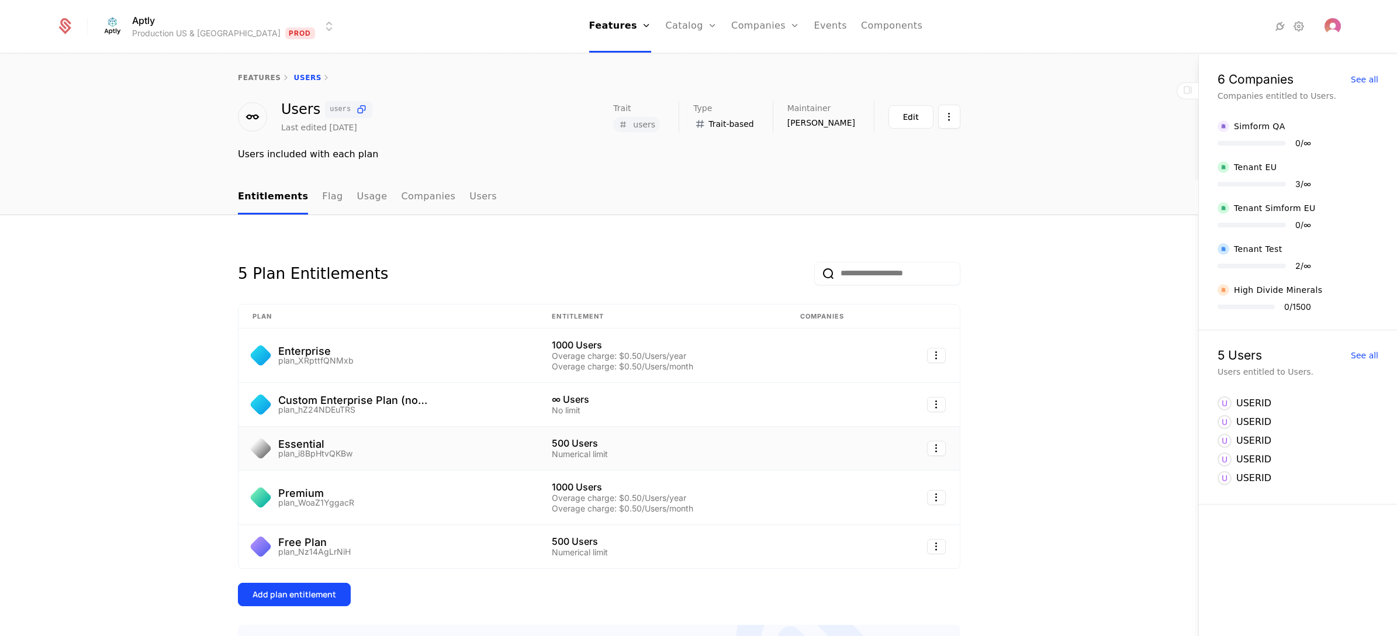
scroll to position [174, 0]
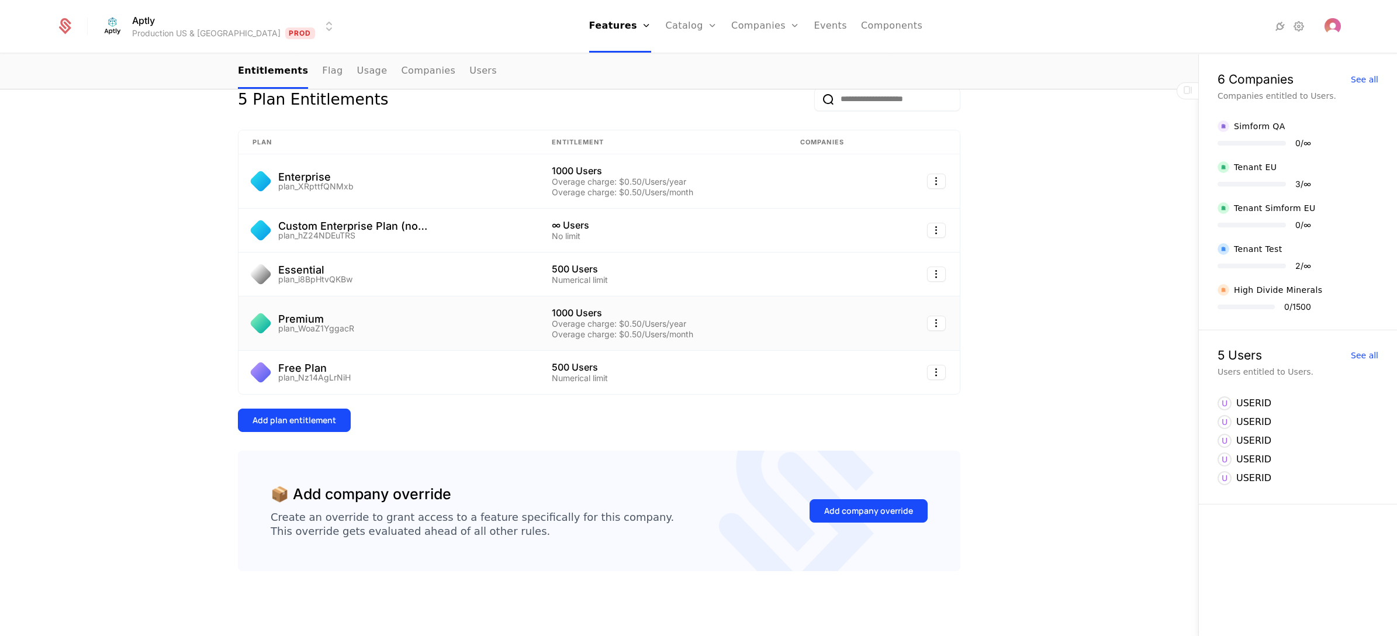
click at [430, 327] on div "Premium plan_WoaZ1YggacR" at bounding box center [388, 323] width 271 height 19
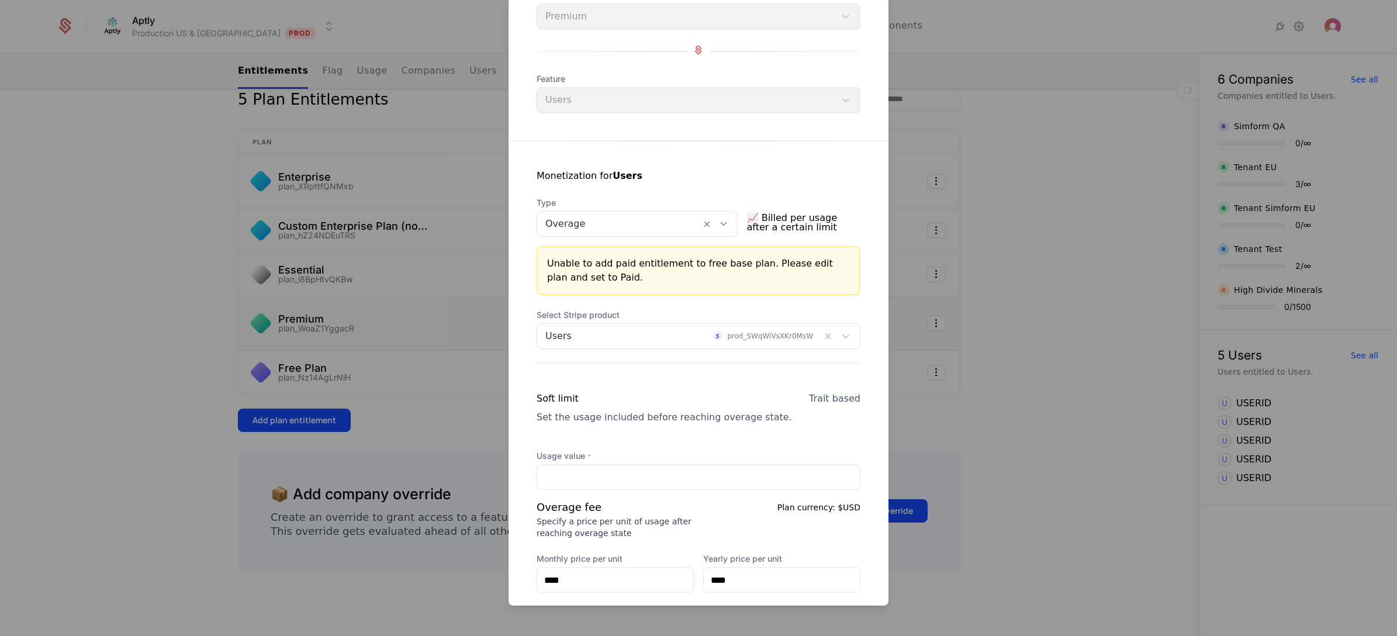
scroll to position [175, 0]
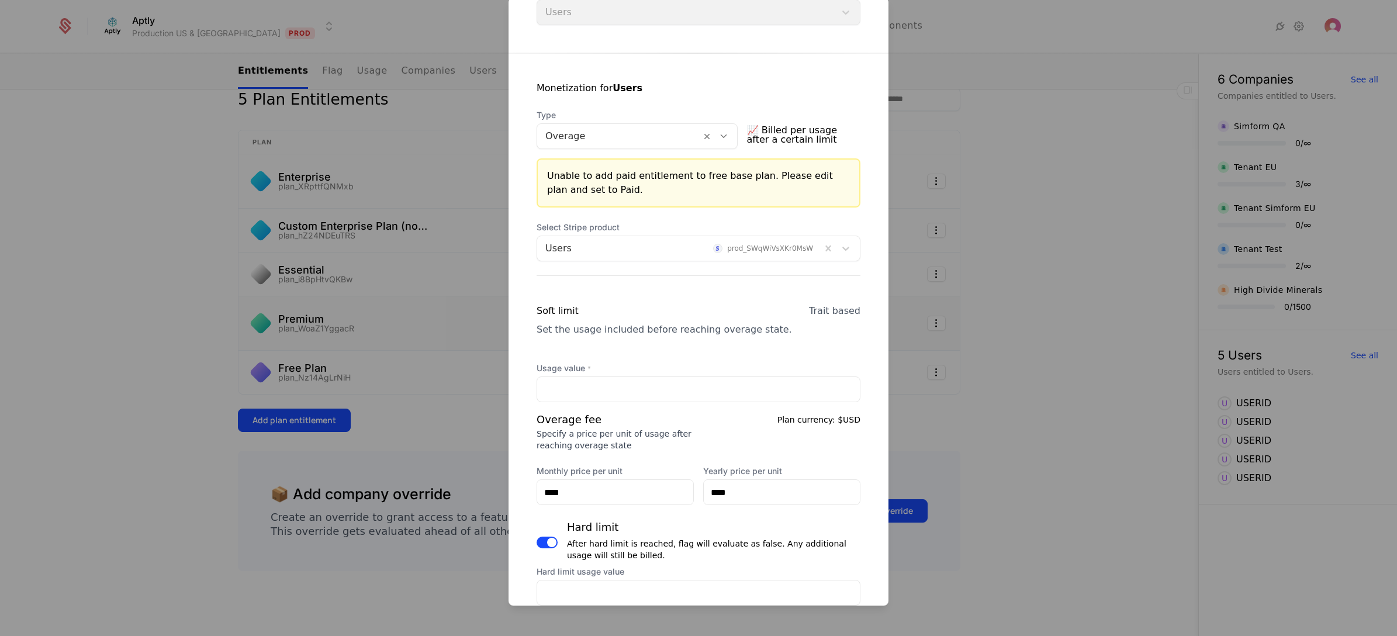
click at [652, 246] on div at bounding box center [679, 248] width 268 height 16
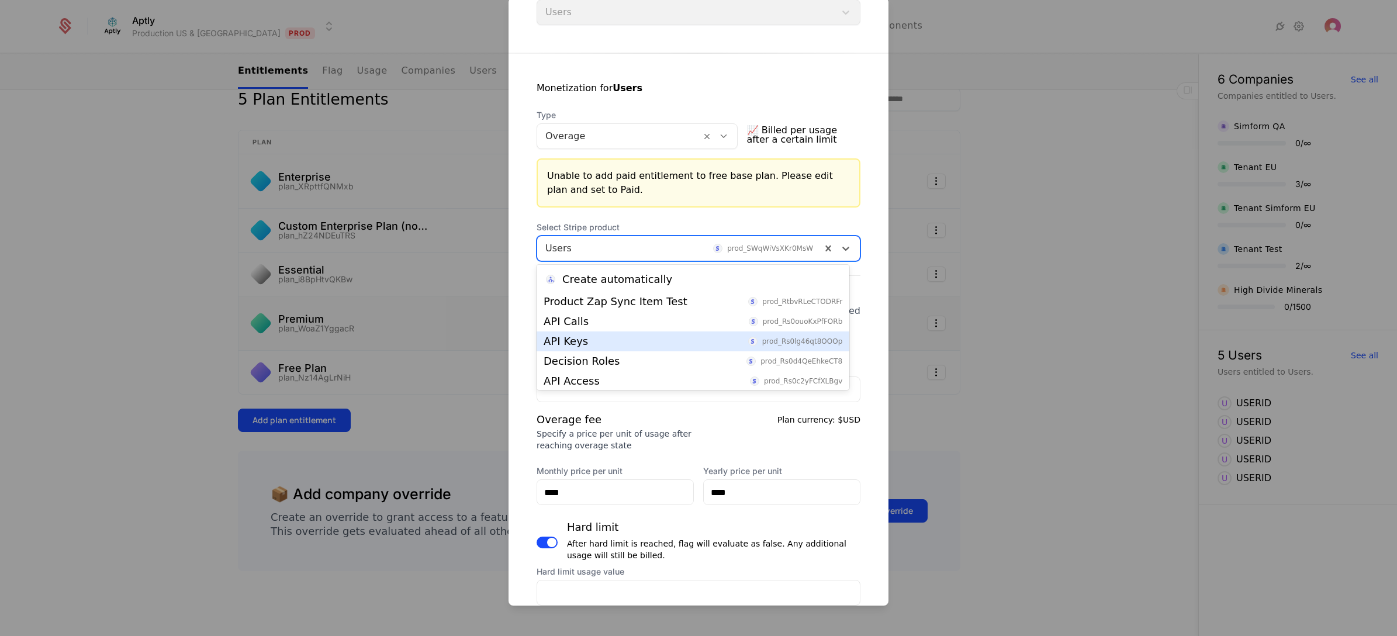
scroll to position [261, 0]
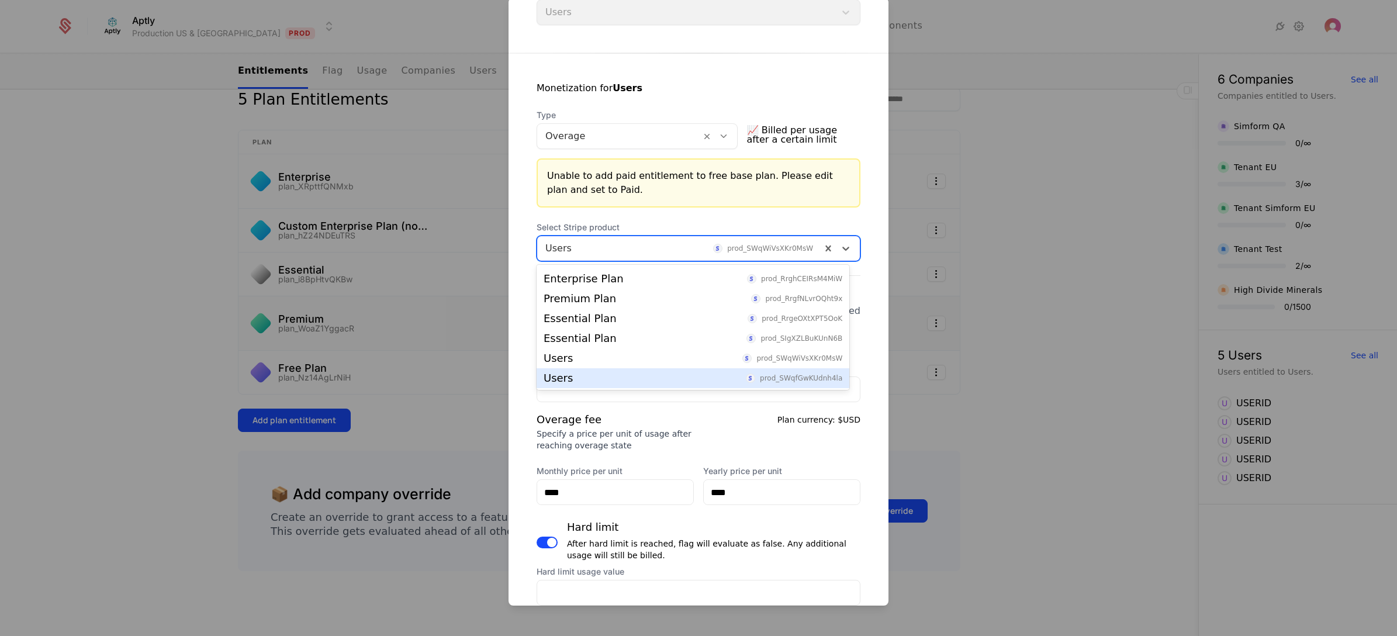
click at [611, 369] on div "Users prod_SWqfGwKUdnh4la" at bounding box center [693, 378] width 313 height 20
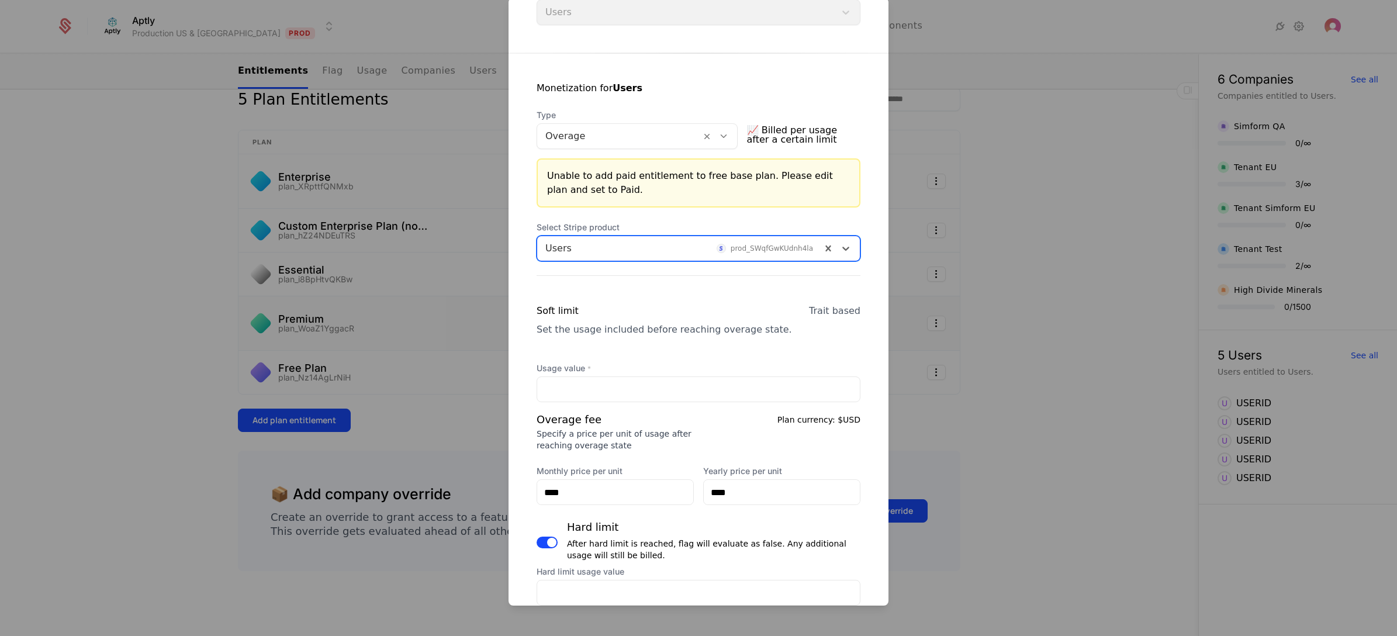
scroll to position [409, 0]
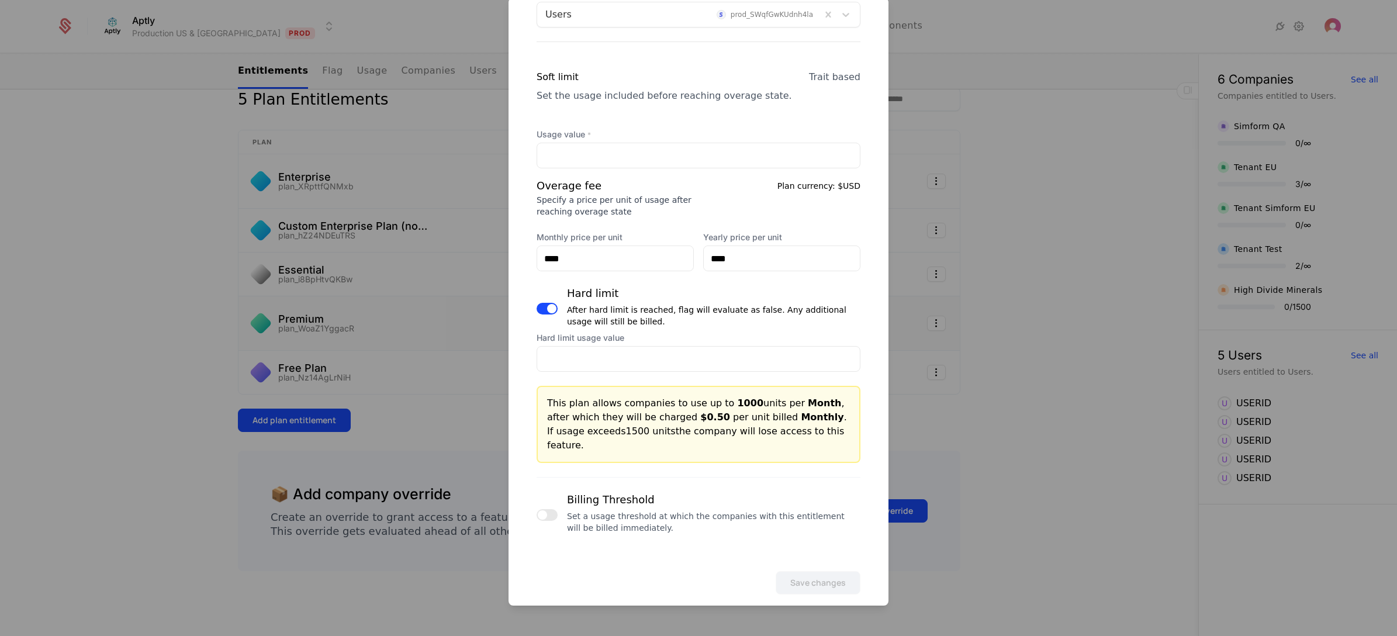
click at [685, 457] on div "Save changes" at bounding box center [699, 566] width 380 height 56
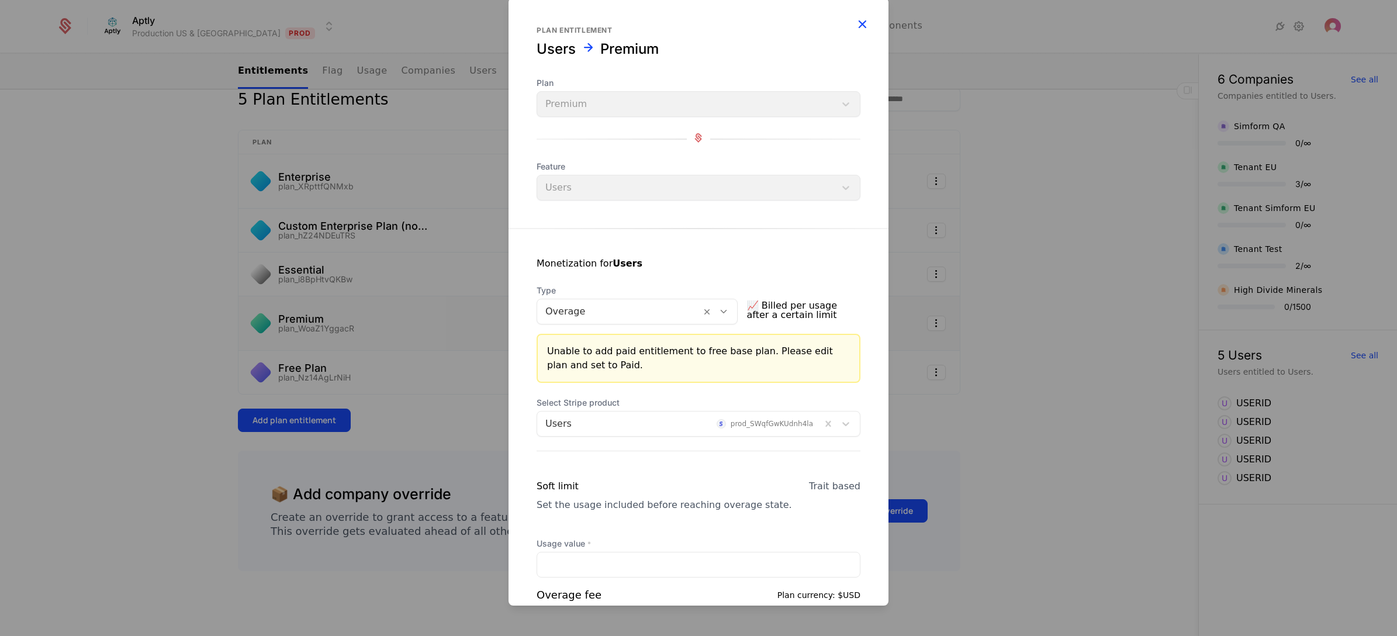
click at [855, 27] on icon "button" at bounding box center [862, 23] width 15 height 15
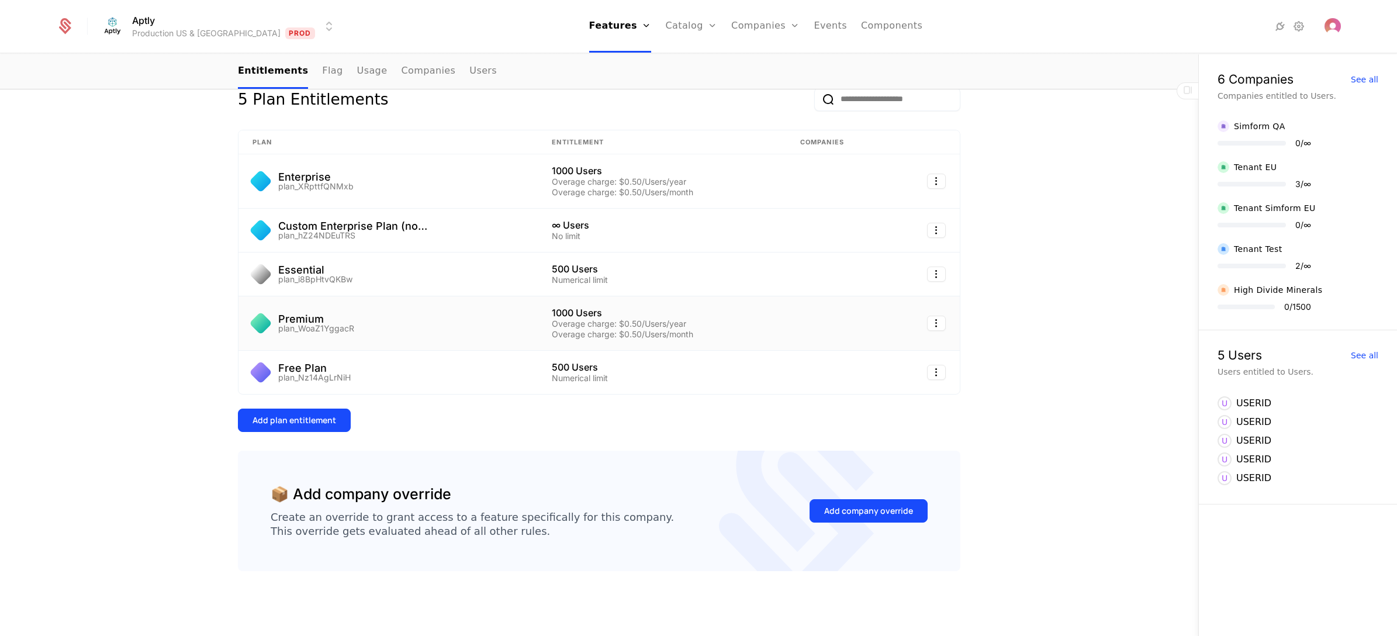
click at [469, 310] on td "Premium plan_WoaZ1YggacR" at bounding box center [388, 323] width 299 height 54
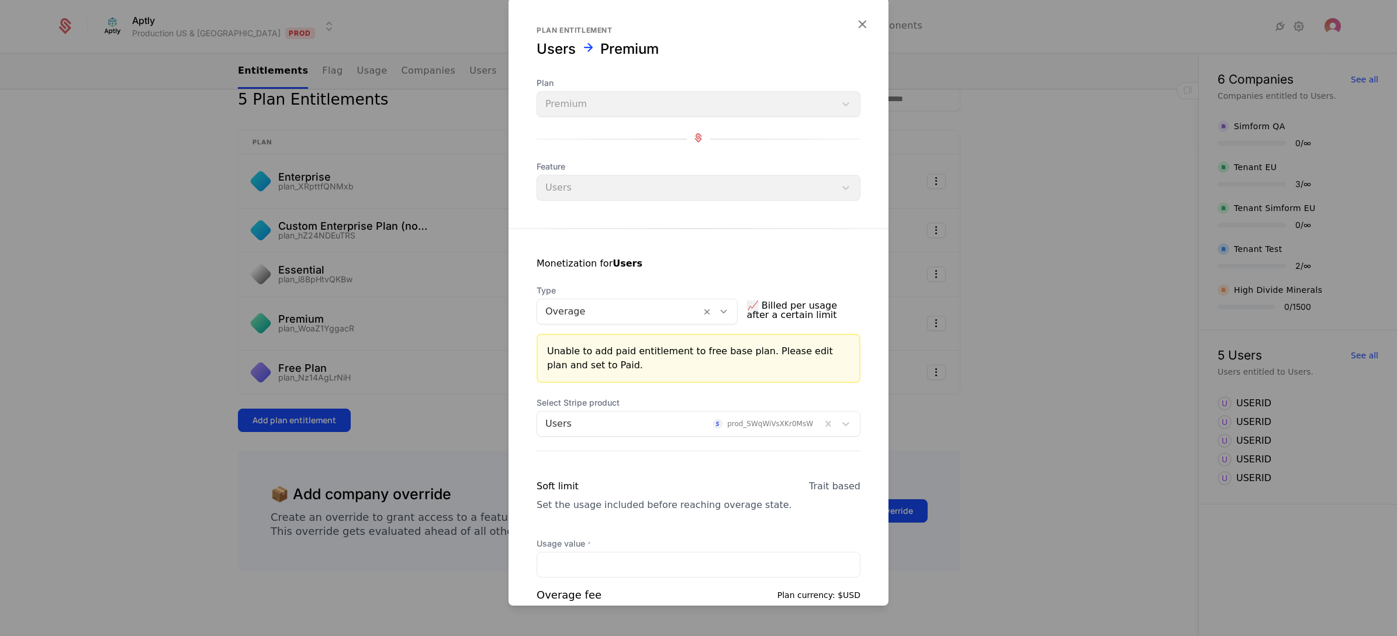
scroll to position [263, 0]
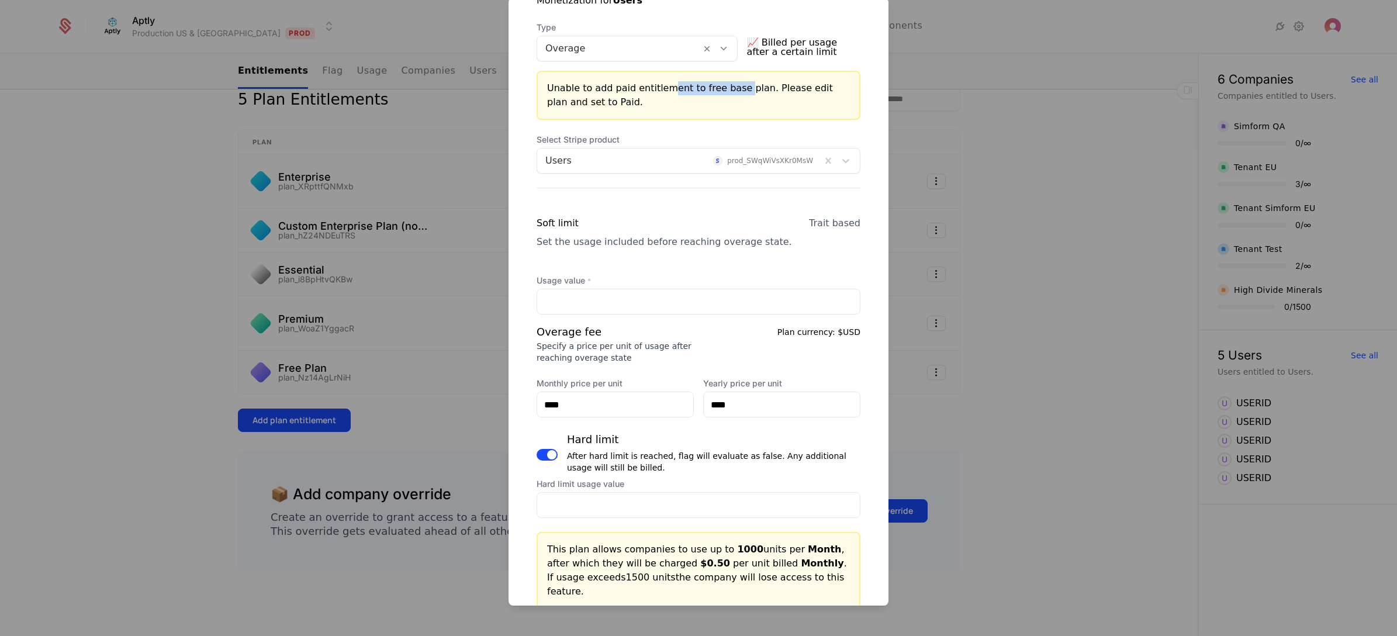
drag, startPoint x: 665, startPoint y: 87, endPoint x: 734, endPoint y: 86, distance: 69.0
click at [734, 86] on div "Unable to add paid entitlement to free base plan. Please edit plan and set to P…" at bounding box center [698, 95] width 303 height 28
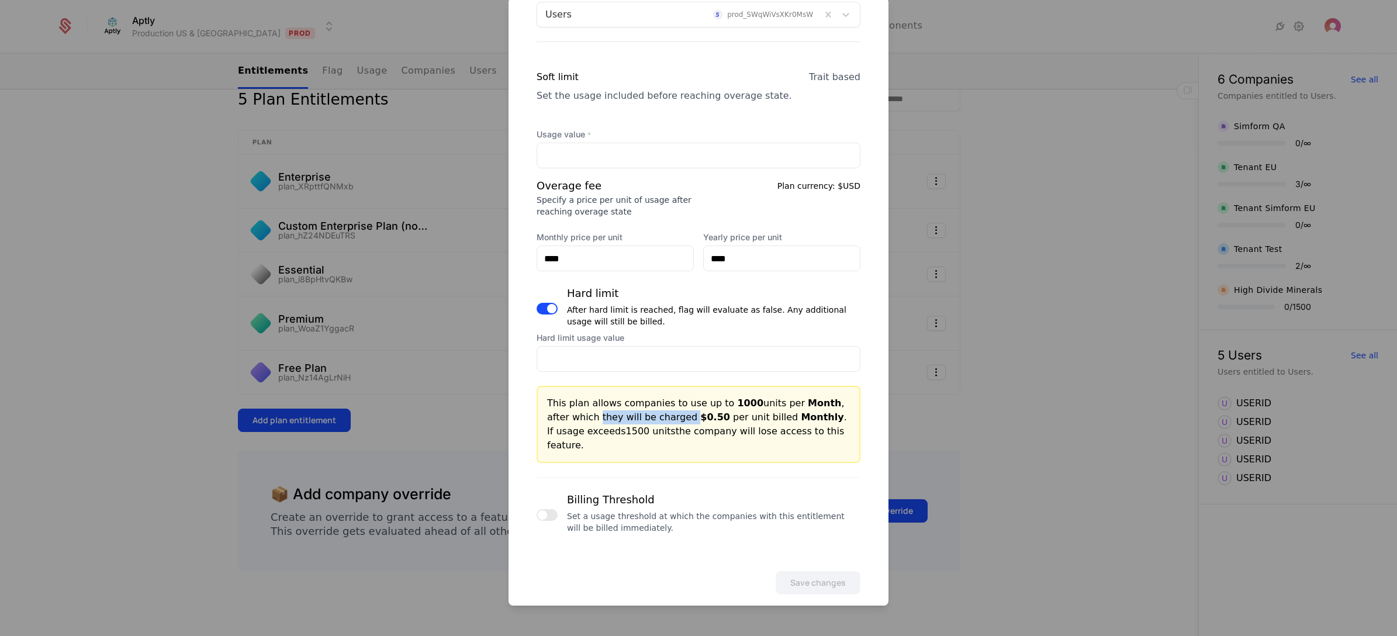
drag, startPoint x: 573, startPoint y: 413, endPoint x: 661, endPoint y: 410, distance: 88.3
click at [661, 410] on div "This plan allows companies to use up to 1000 units per Month , after which they…" at bounding box center [698, 424] width 303 height 56
click at [869, 136] on div "Monetization for Users Type Overage 📈 Billed per usage after a certain limit Un…" at bounding box center [699, 178] width 380 height 719
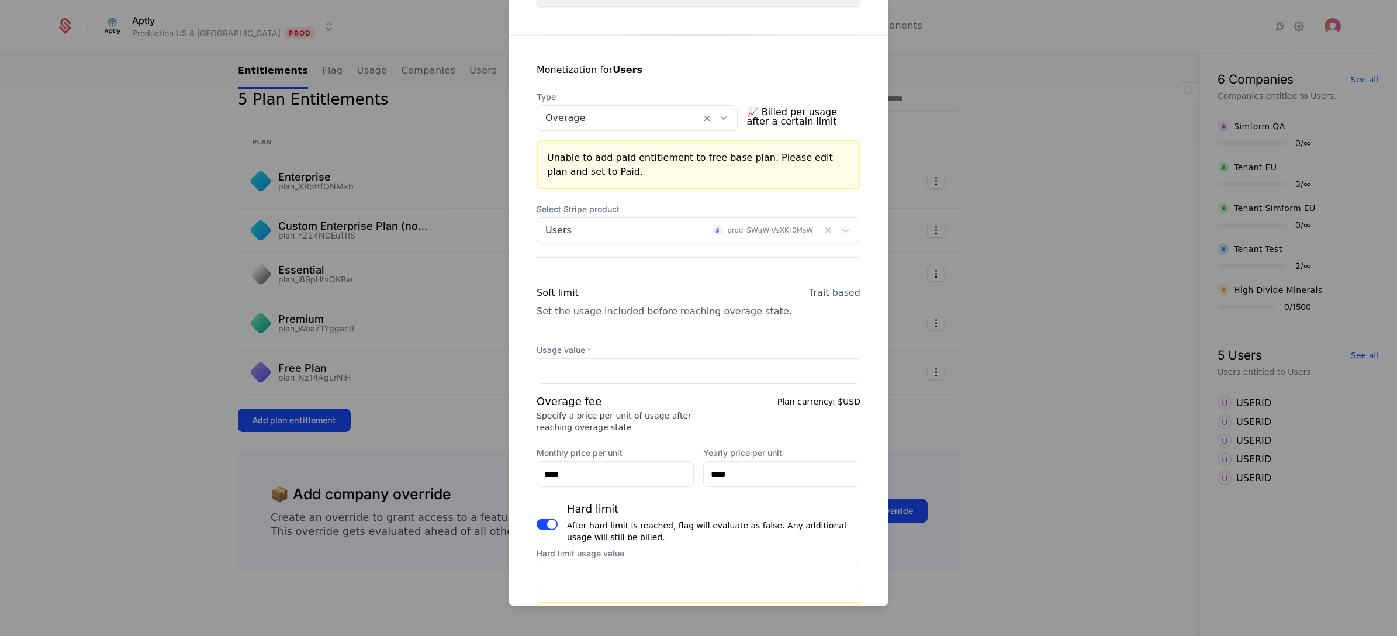
scroll to position [146, 0]
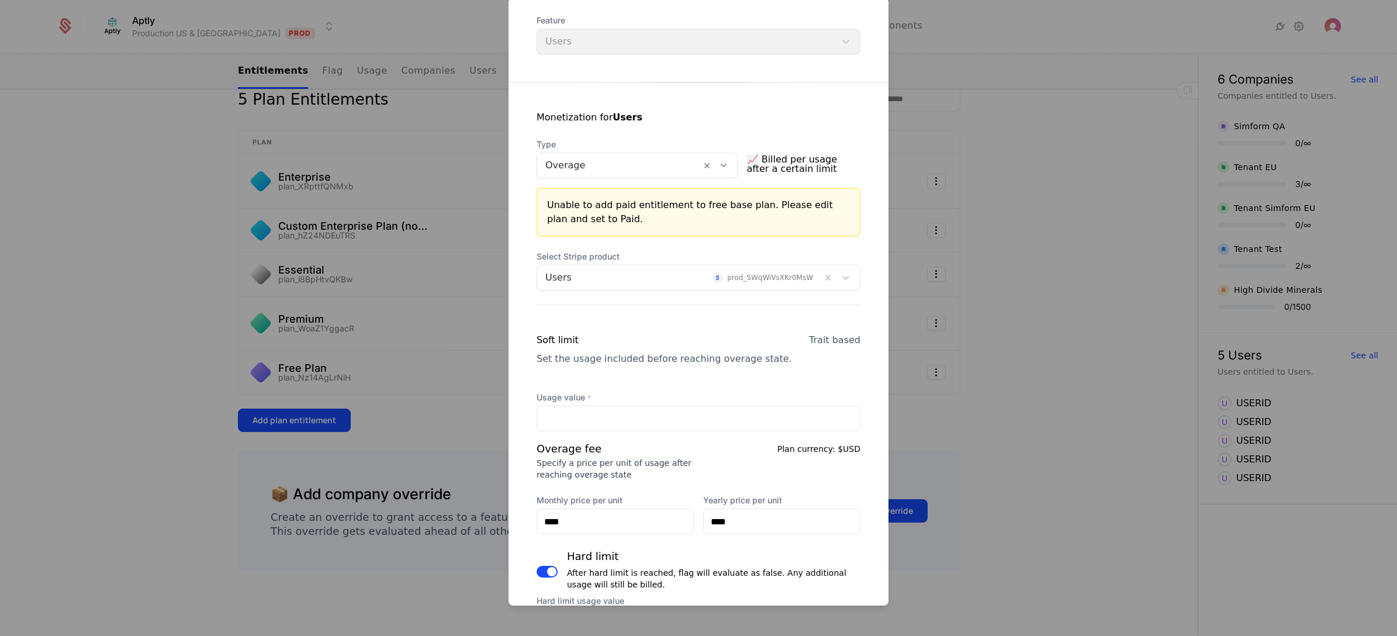
click at [763, 272] on div at bounding box center [679, 277] width 268 height 16
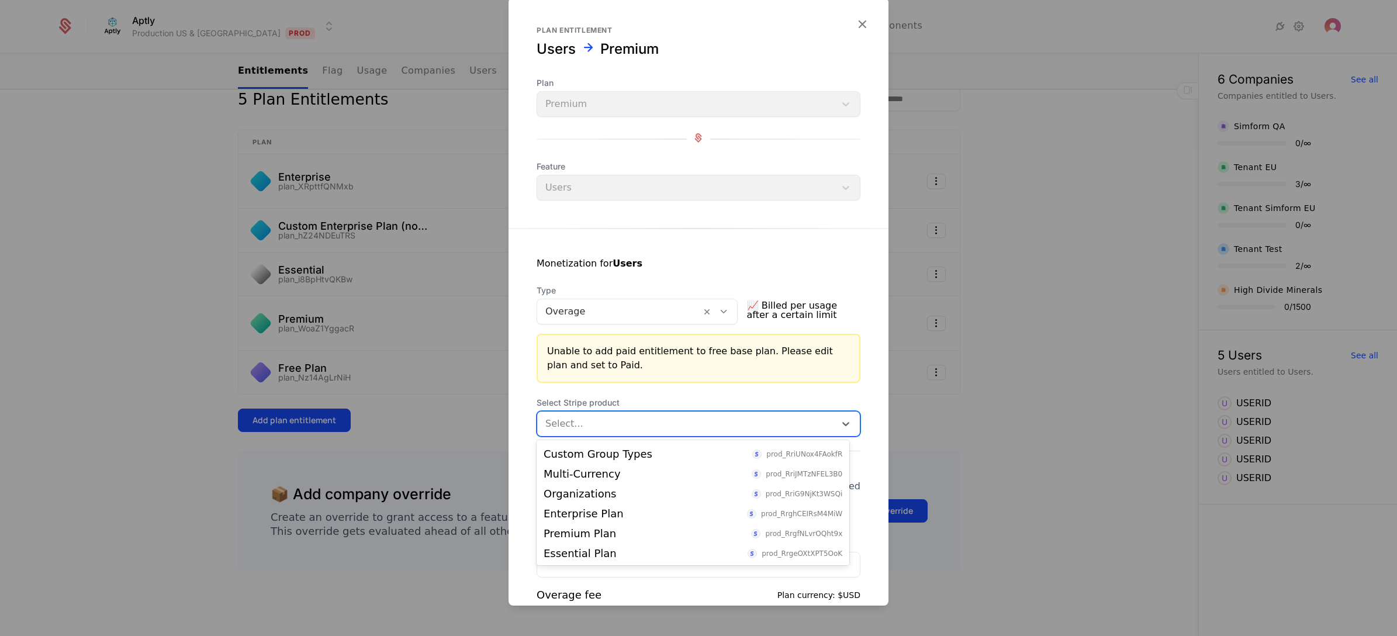
scroll to position [261, 0]
click at [624, 457] on div "Users prod_SWqfGwKUdnh4la" at bounding box center [693, 553] width 299 height 11
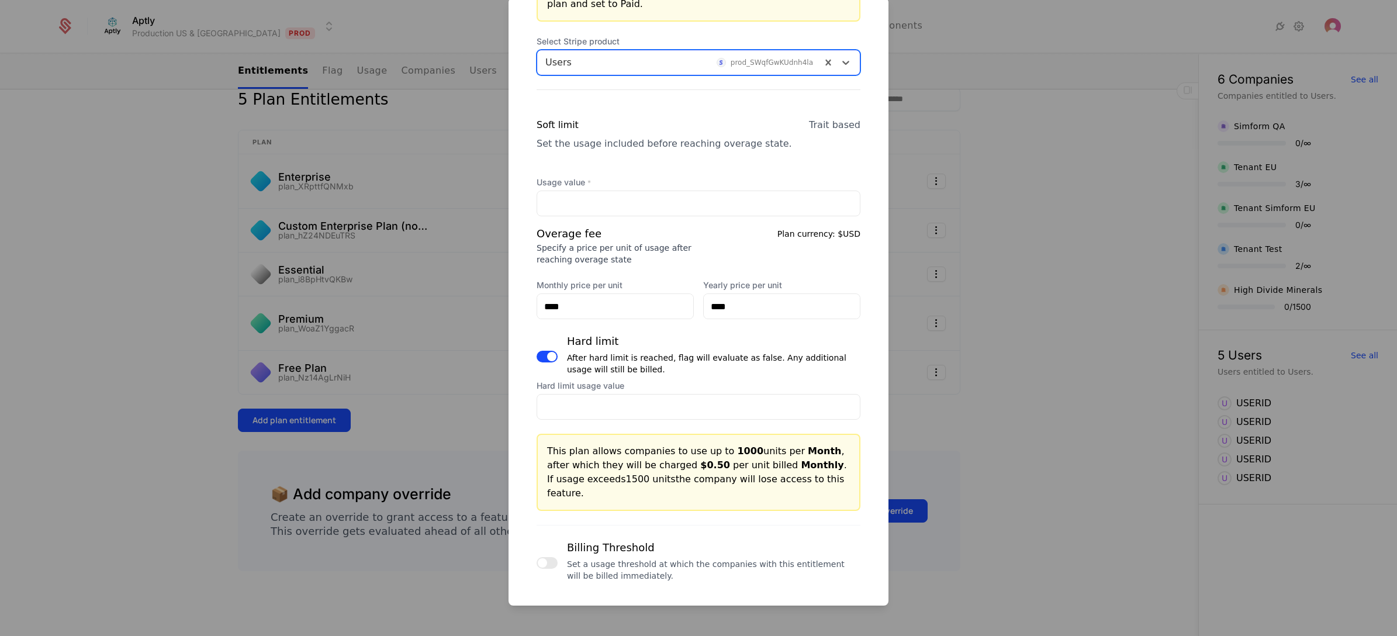
scroll to position [322, 0]
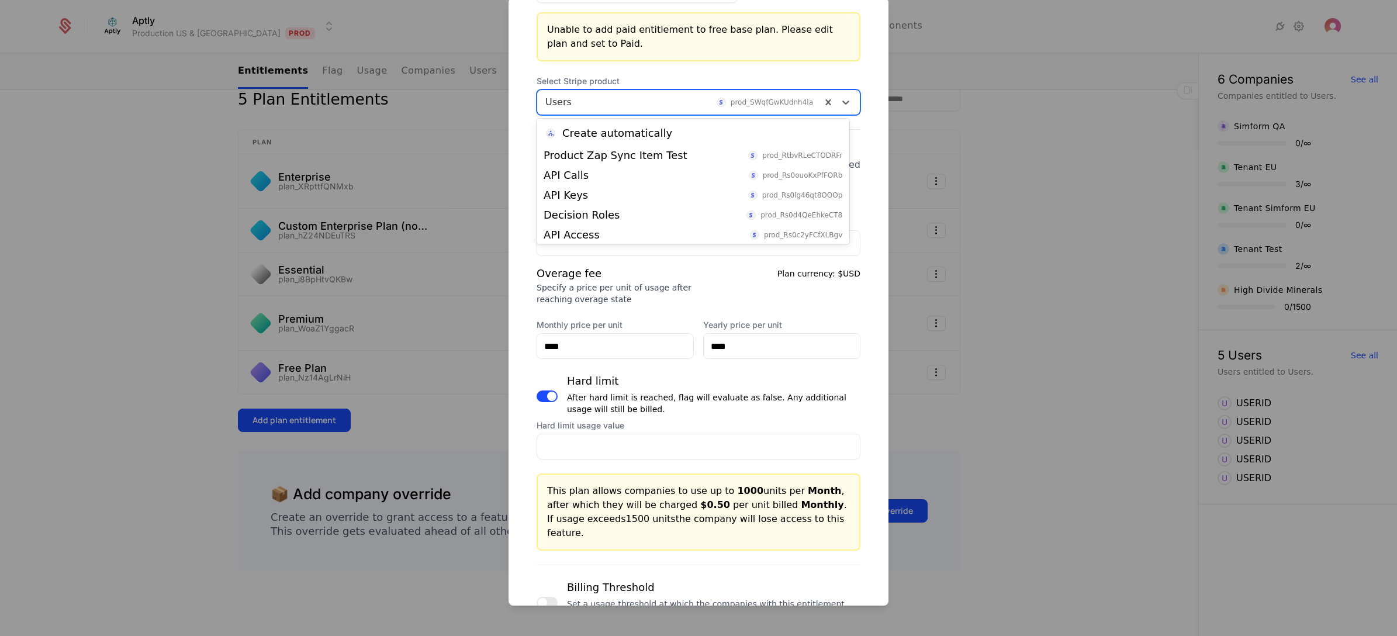
click at [630, 98] on div at bounding box center [679, 102] width 268 height 16
click at [614, 184] on div "API Calls prod_Rs0ouoKxPfFORb" at bounding box center [693, 175] width 313 height 20
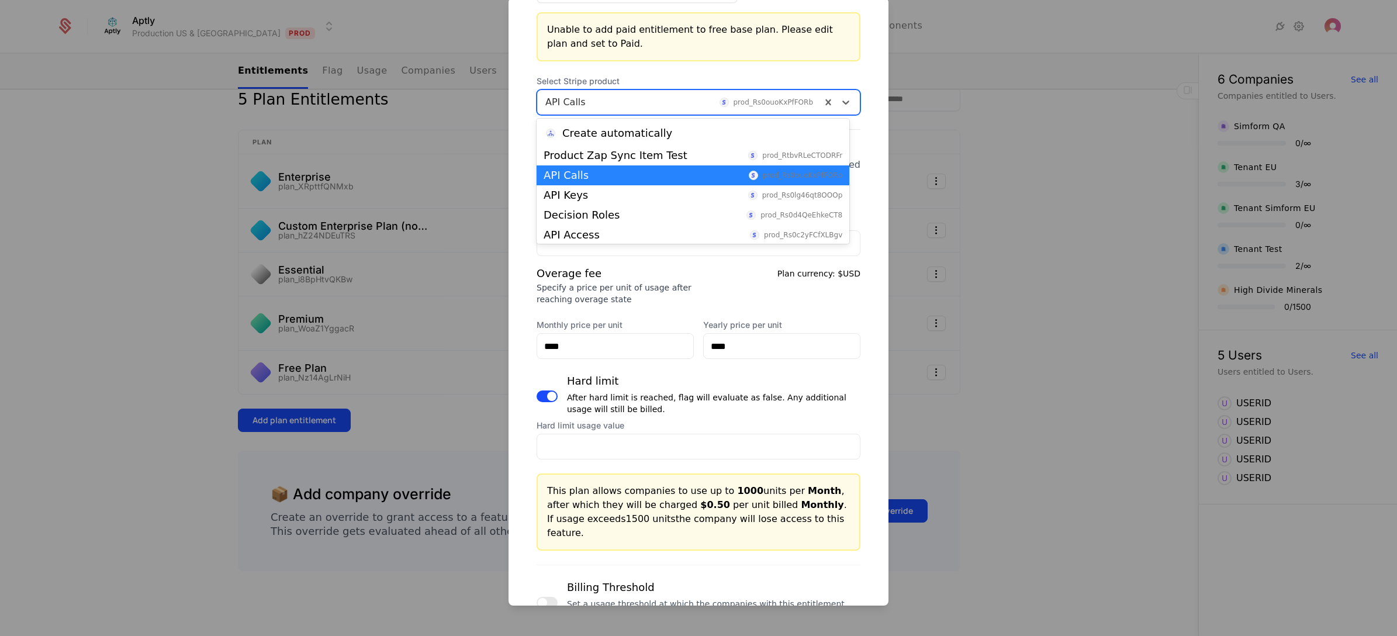
click at [601, 101] on div at bounding box center [679, 102] width 268 height 16
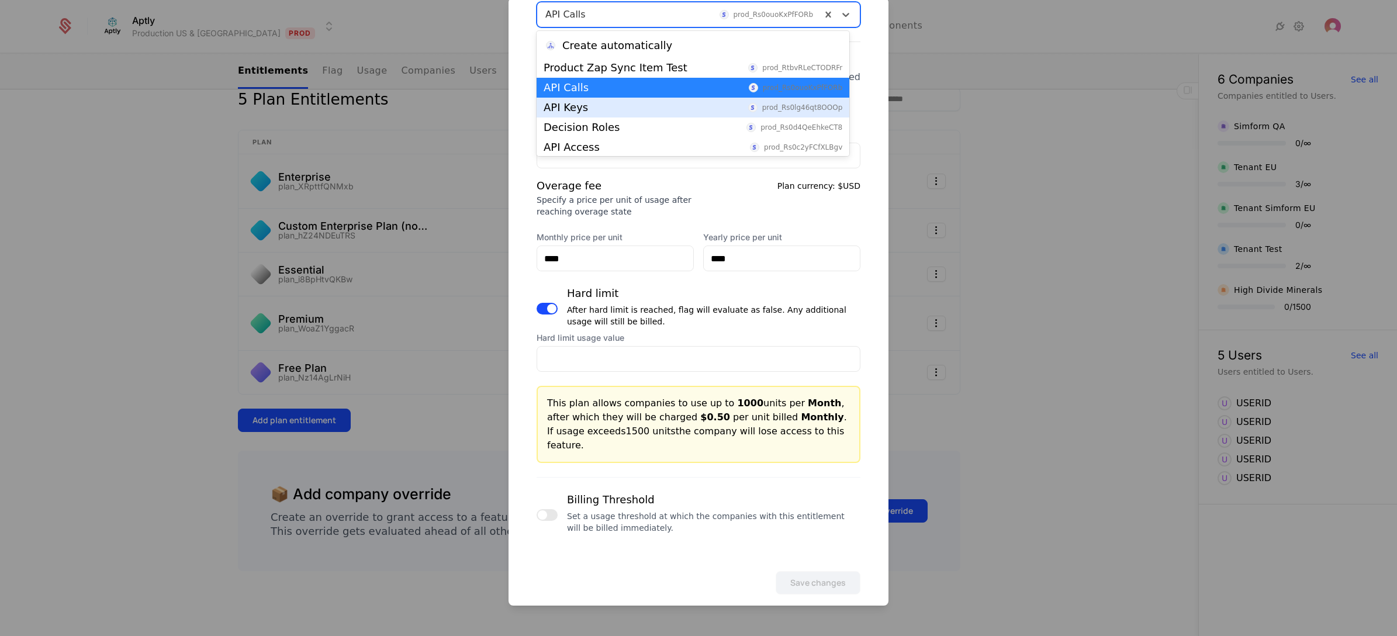
scroll to position [261, 0]
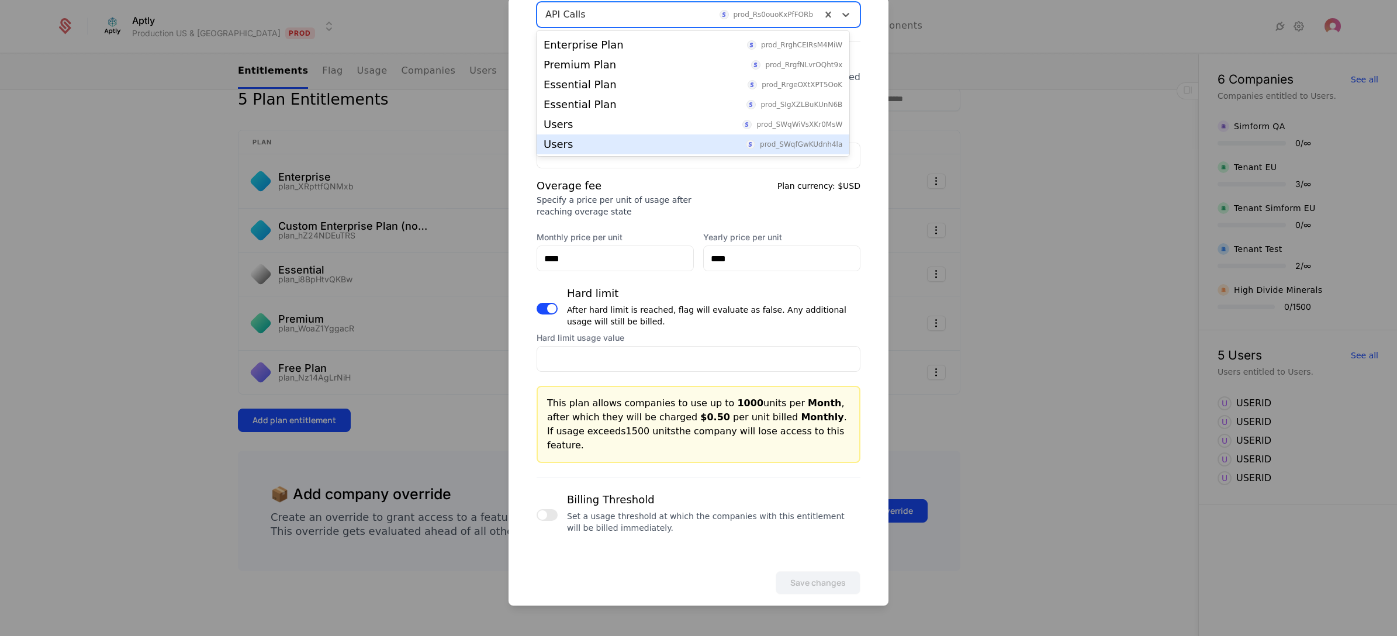
click at [593, 141] on div "Users prod_SWqfGwKUdnh4la" at bounding box center [693, 144] width 299 height 11
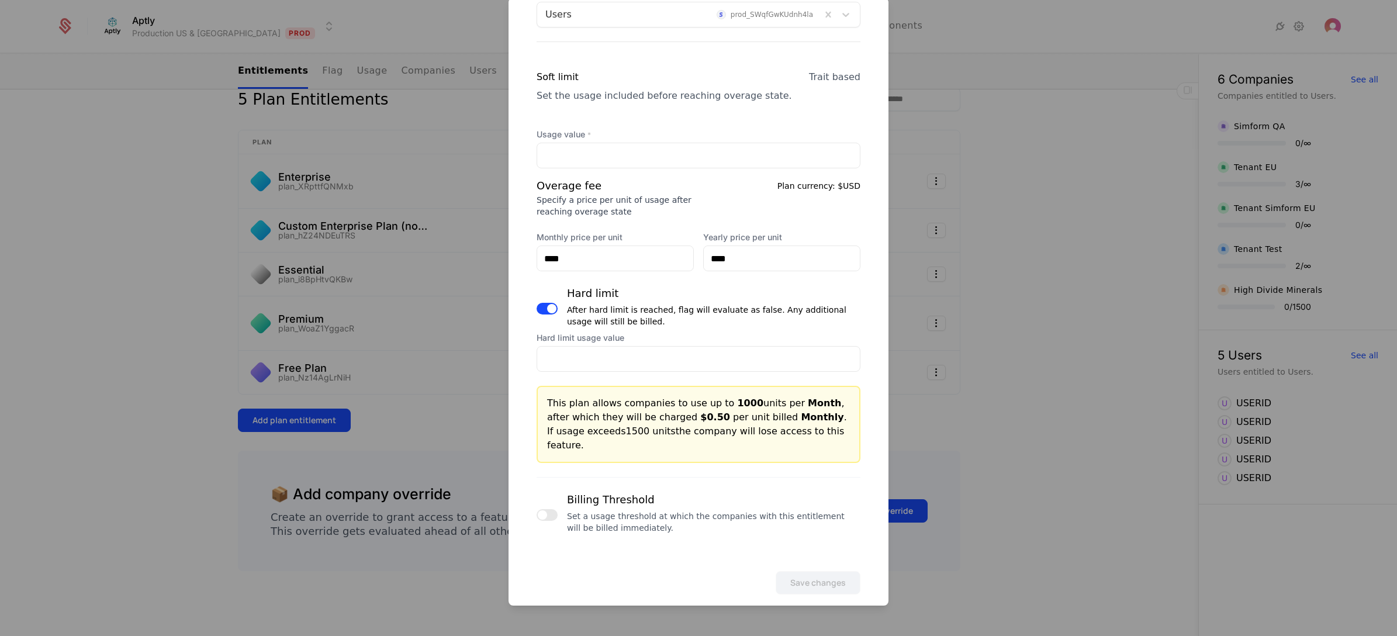
click at [793, 57] on div "Select Stripe product Users prod_SWqfGwKUdnh4la Soft limit Set the usage includ…" at bounding box center [699, 263] width 324 height 551
click at [434, 310] on div at bounding box center [698, 318] width 1397 height 636
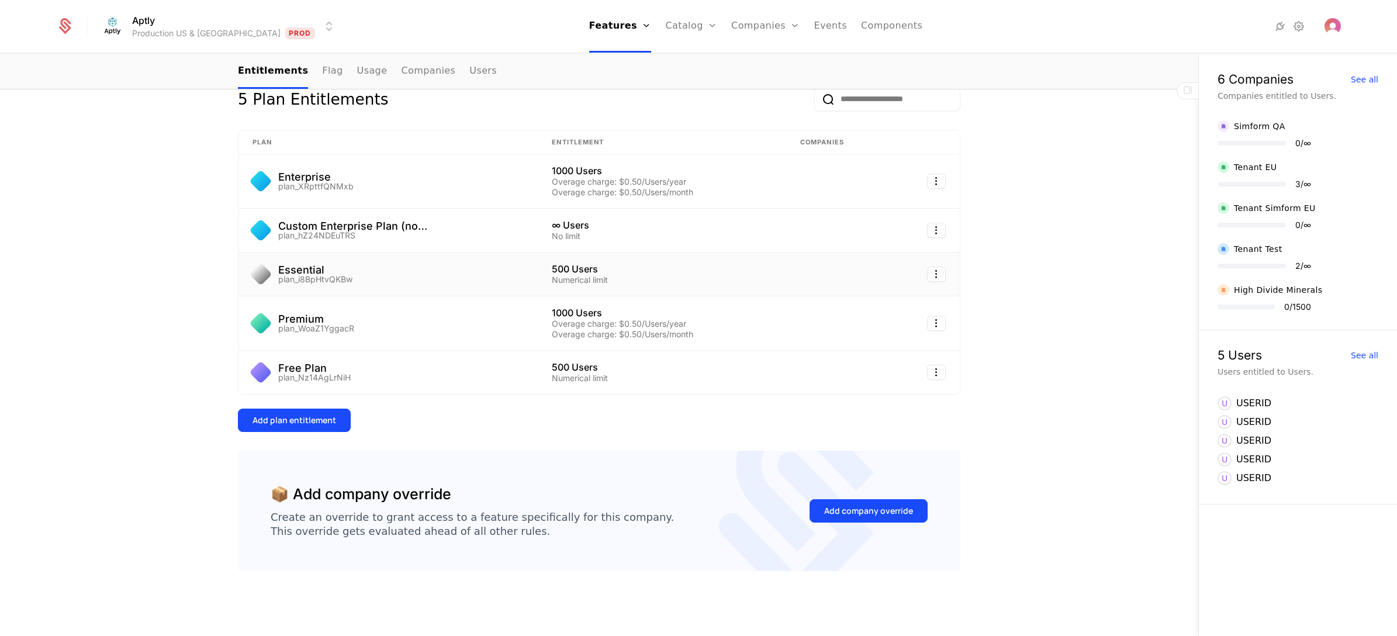
click at [483, 271] on div "Essential plan_i8BpHtvQKBw" at bounding box center [388, 274] width 271 height 19
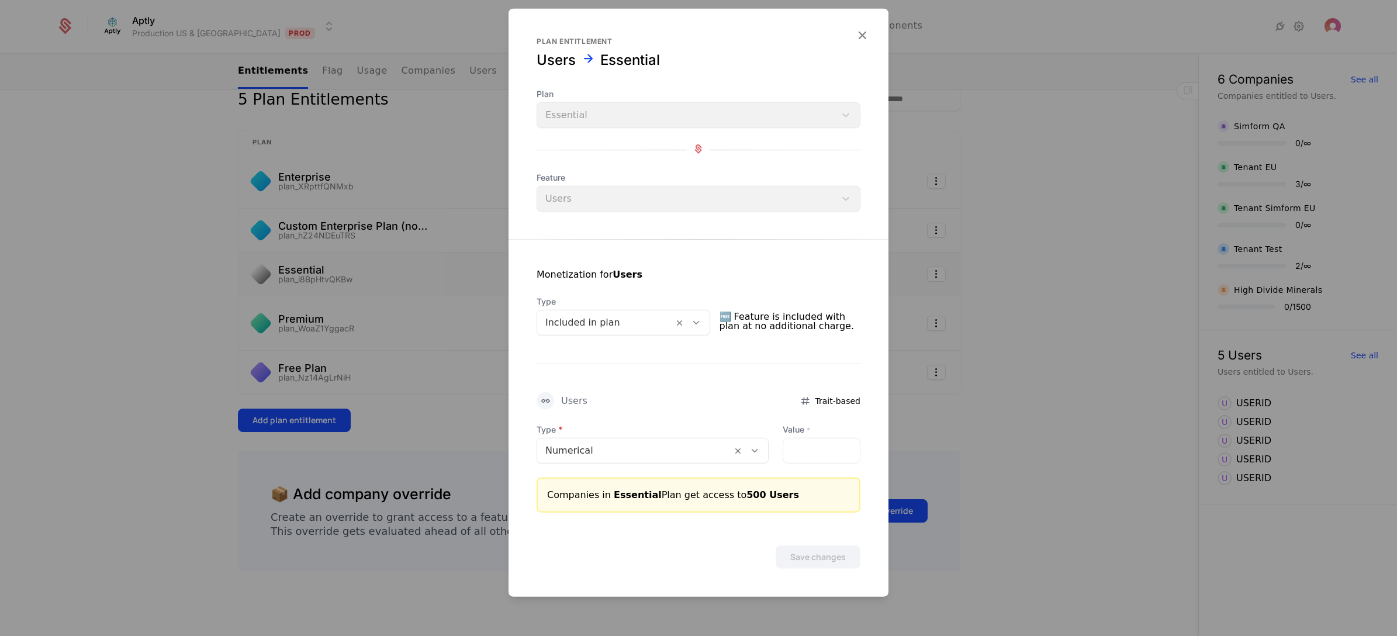
click at [440, 336] on div at bounding box center [698, 318] width 1397 height 636
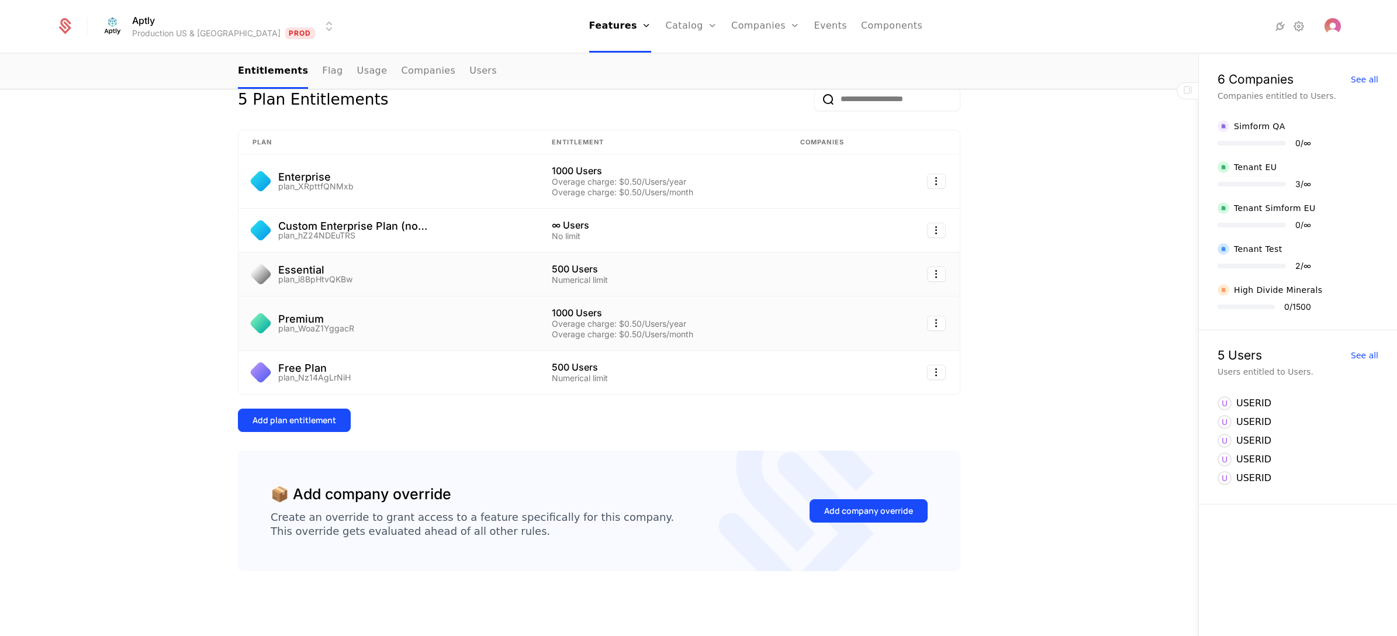
click at [410, 322] on div "Premium plan_WoaZ1YggacR" at bounding box center [388, 323] width 271 height 19
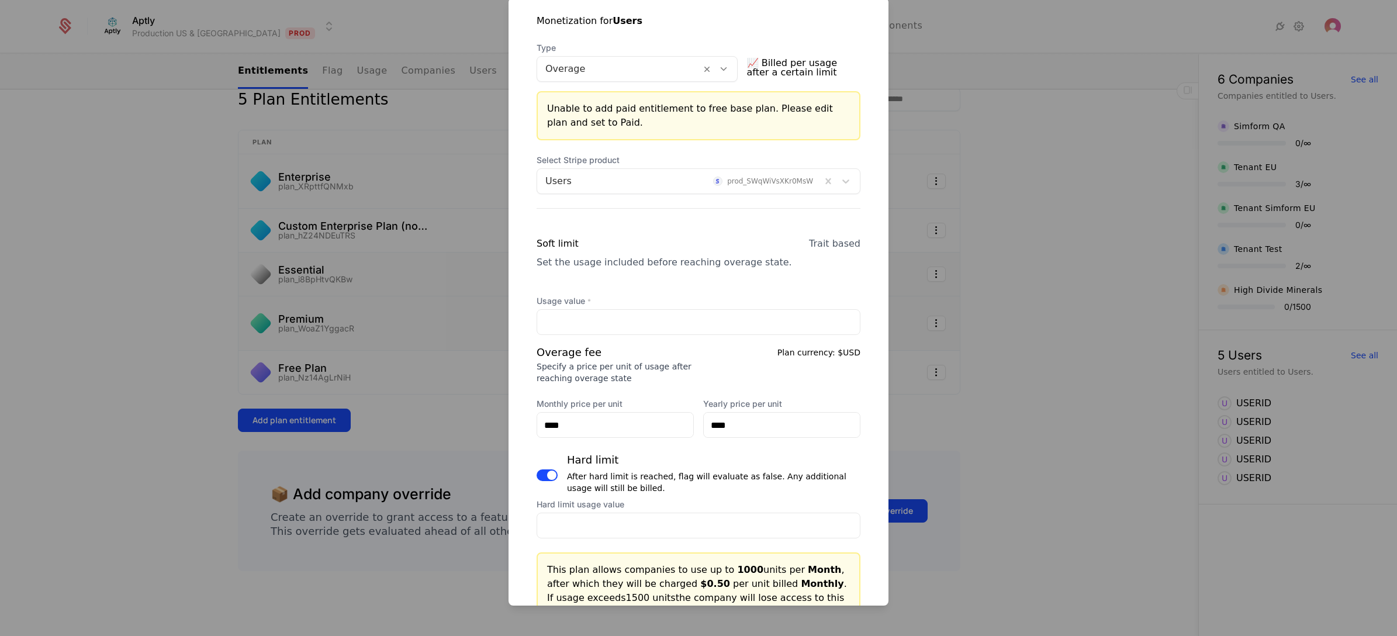
scroll to position [0, 0]
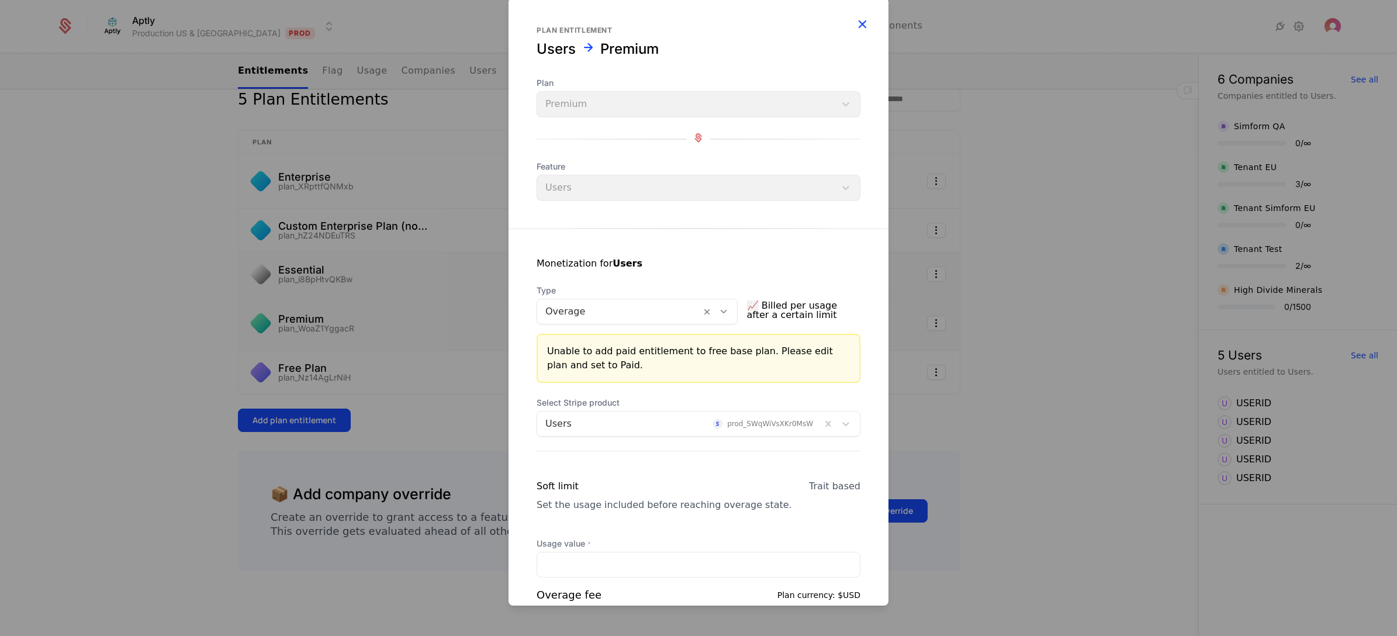
click at [855, 25] on icon "button" at bounding box center [862, 23] width 15 height 15
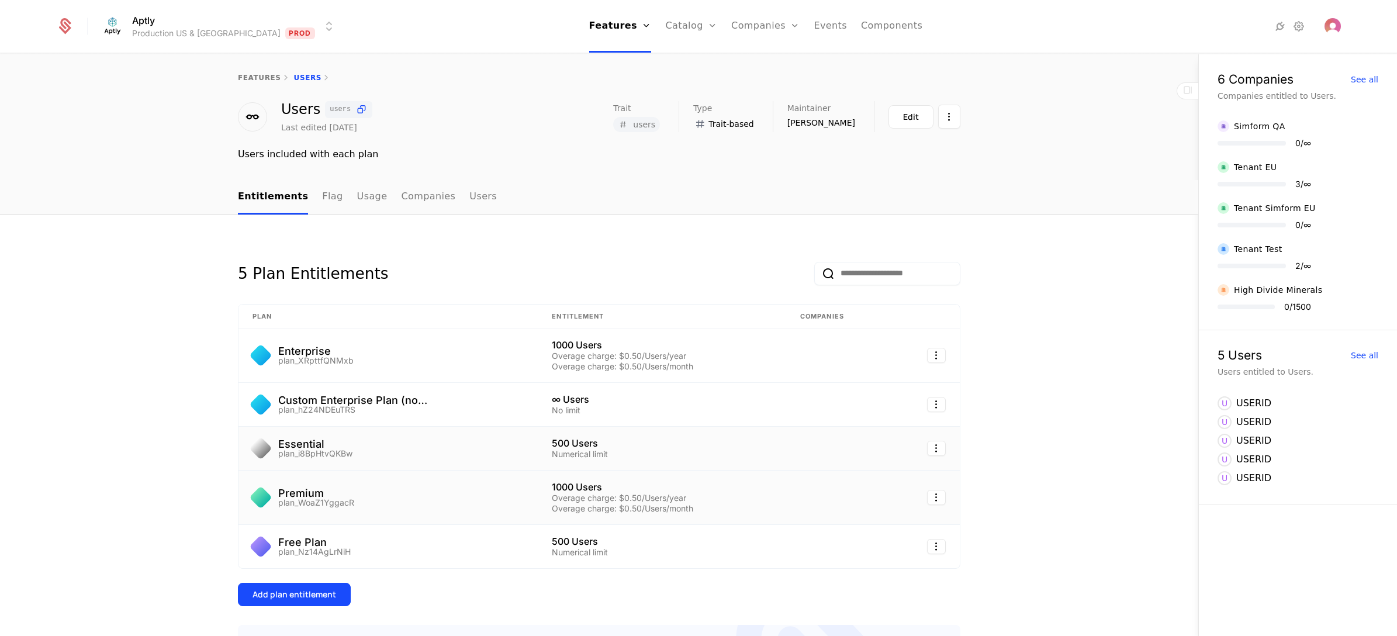
click at [252, 70] on div "features Users" at bounding box center [599, 77] width 1198 height 47
click at [603, 86] on link "Flags" at bounding box center [630, 88] width 54 height 14
select select "**"
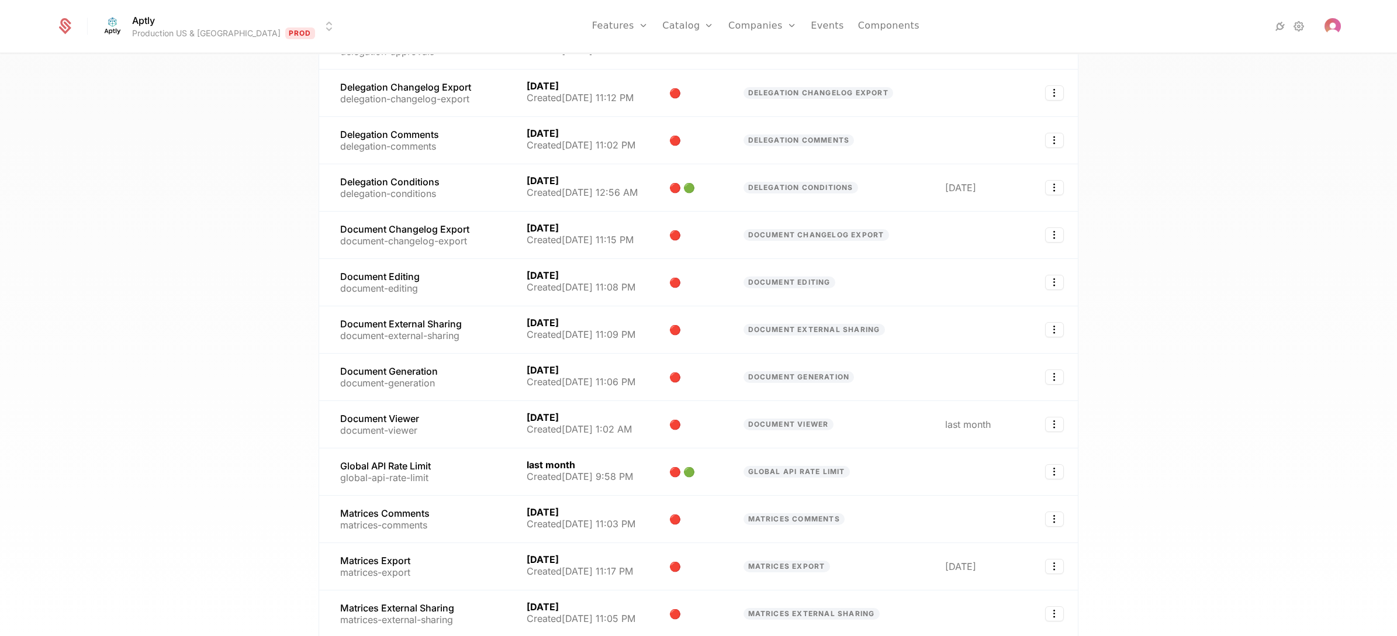
scroll to position [1172, 0]
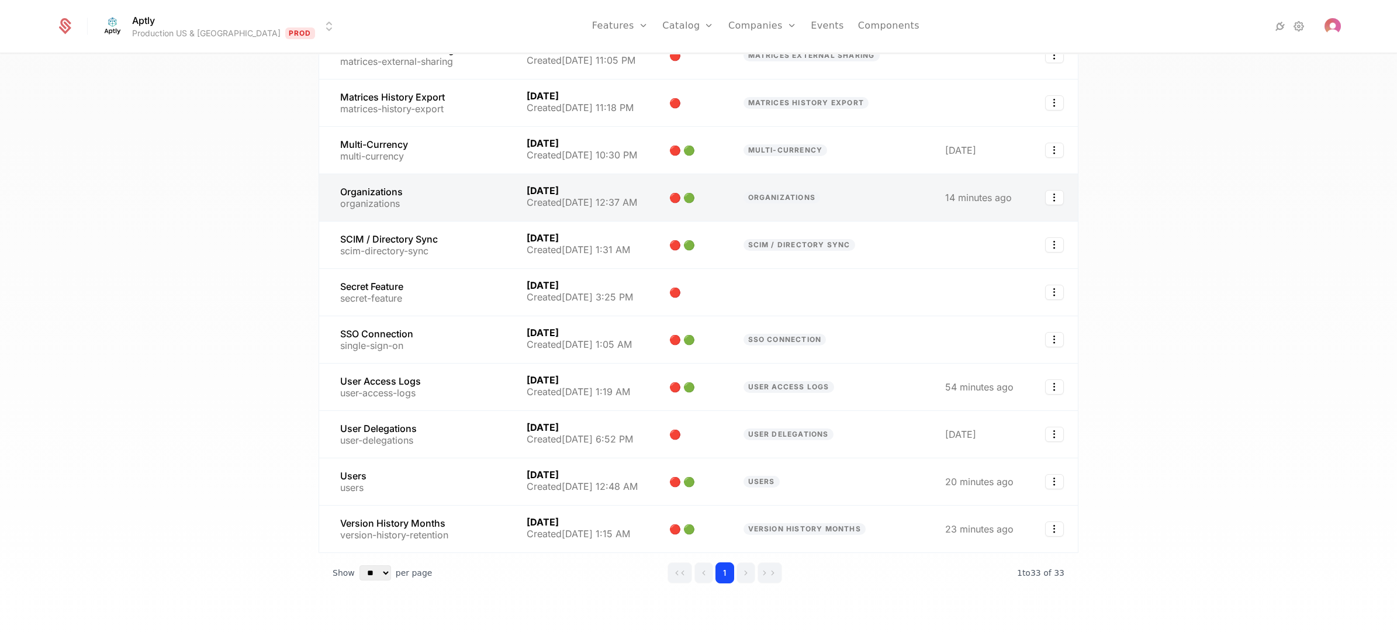
click at [454, 174] on link at bounding box center [415, 197] width 193 height 47
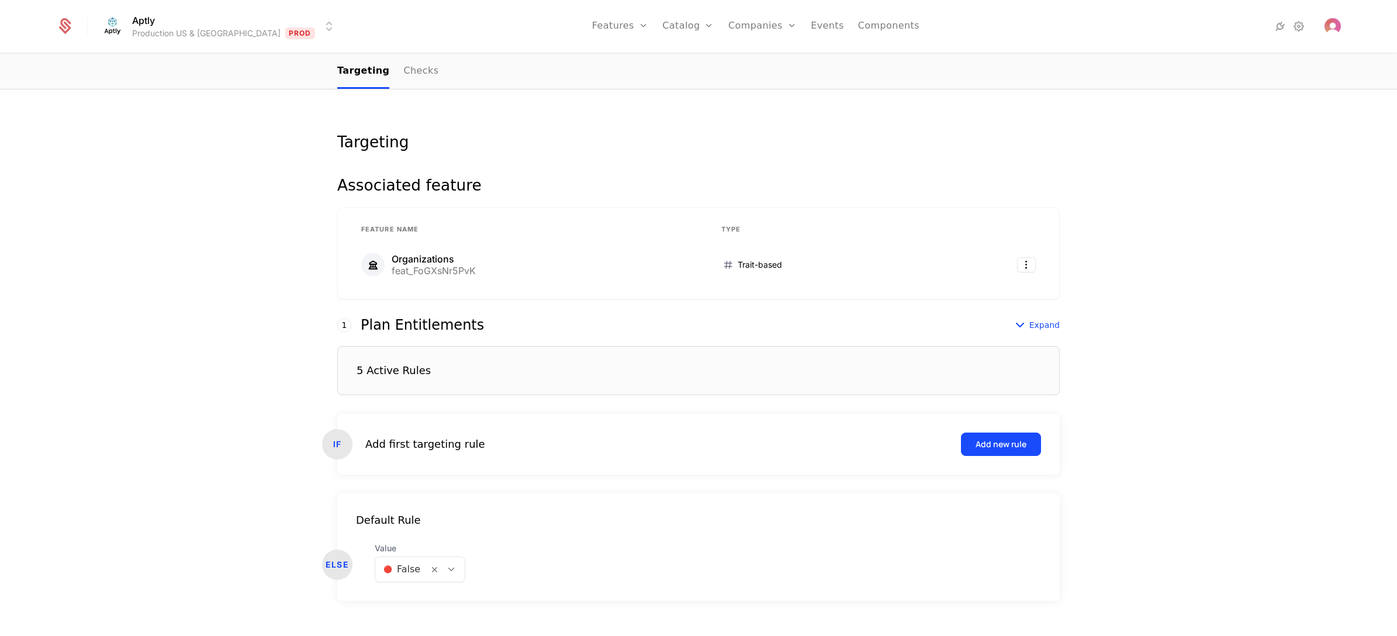
scroll to position [129, 0]
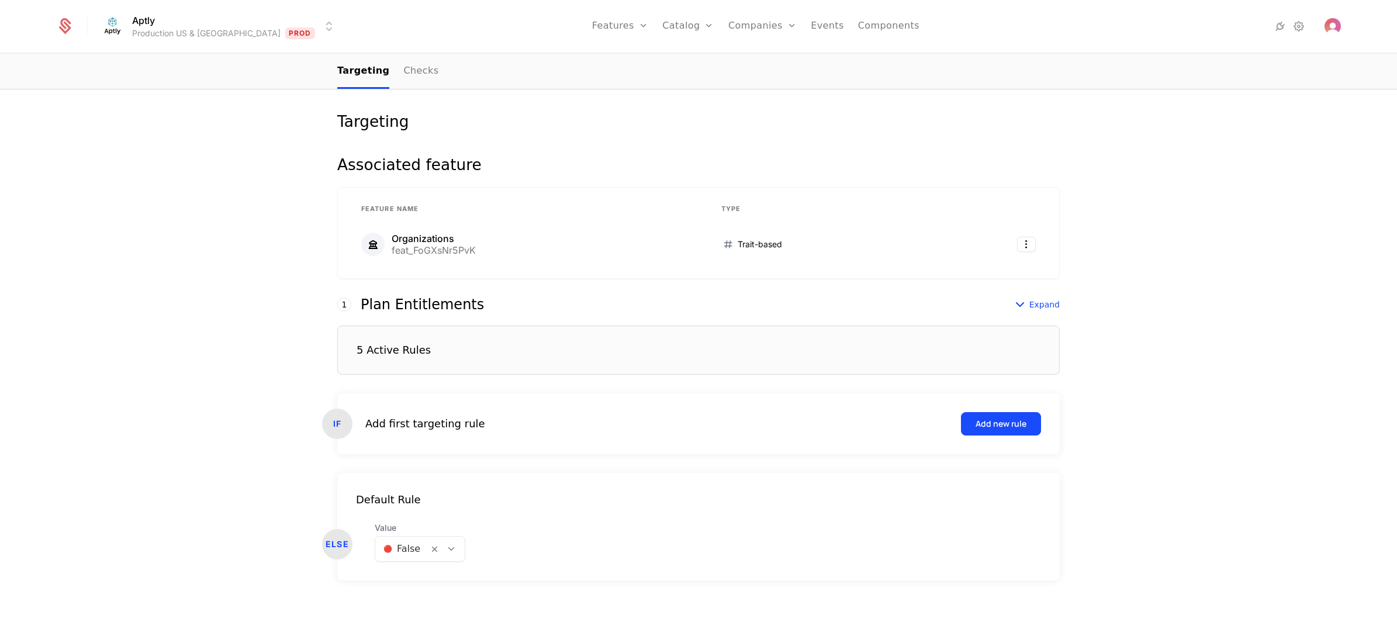
click at [550, 351] on div "5 Active Rules" at bounding box center [698, 350] width 723 height 49
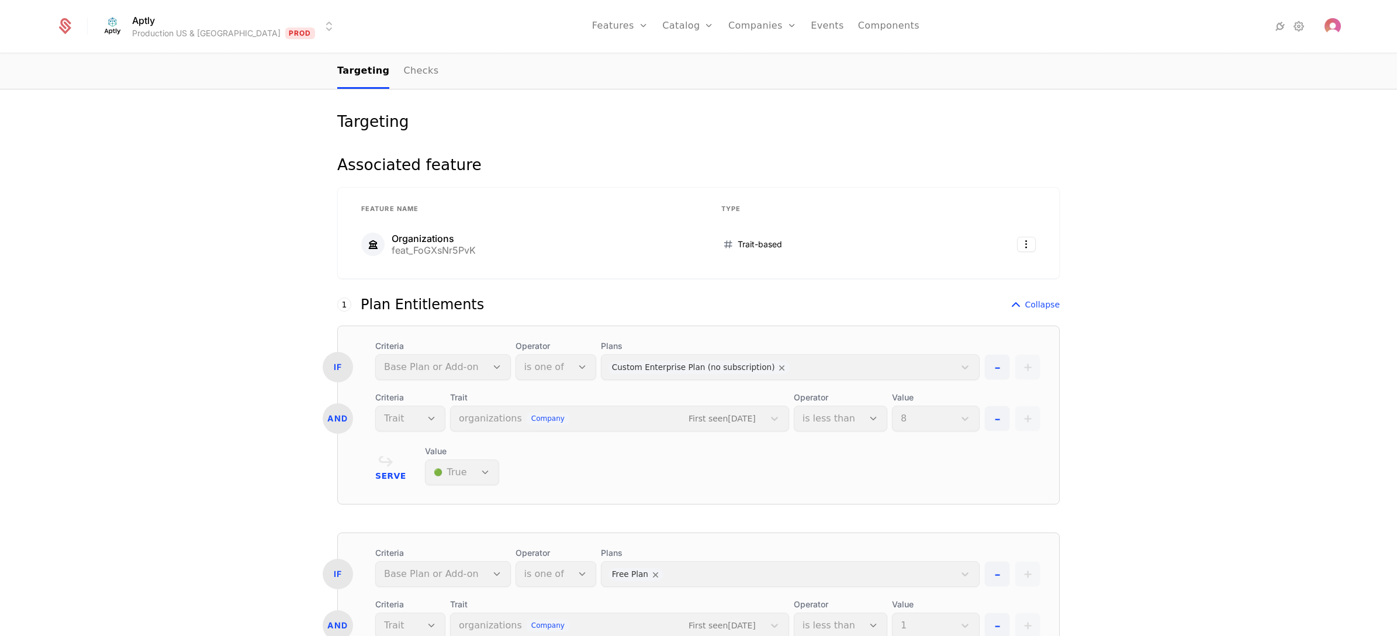
click at [458, 457] on div "Value 🟢 True" at bounding box center [462, 465] width 74 height 40
click at [596, 457] on div "Serve Value 🟢 True" at bounding box center [707, 465] width 665 height 40
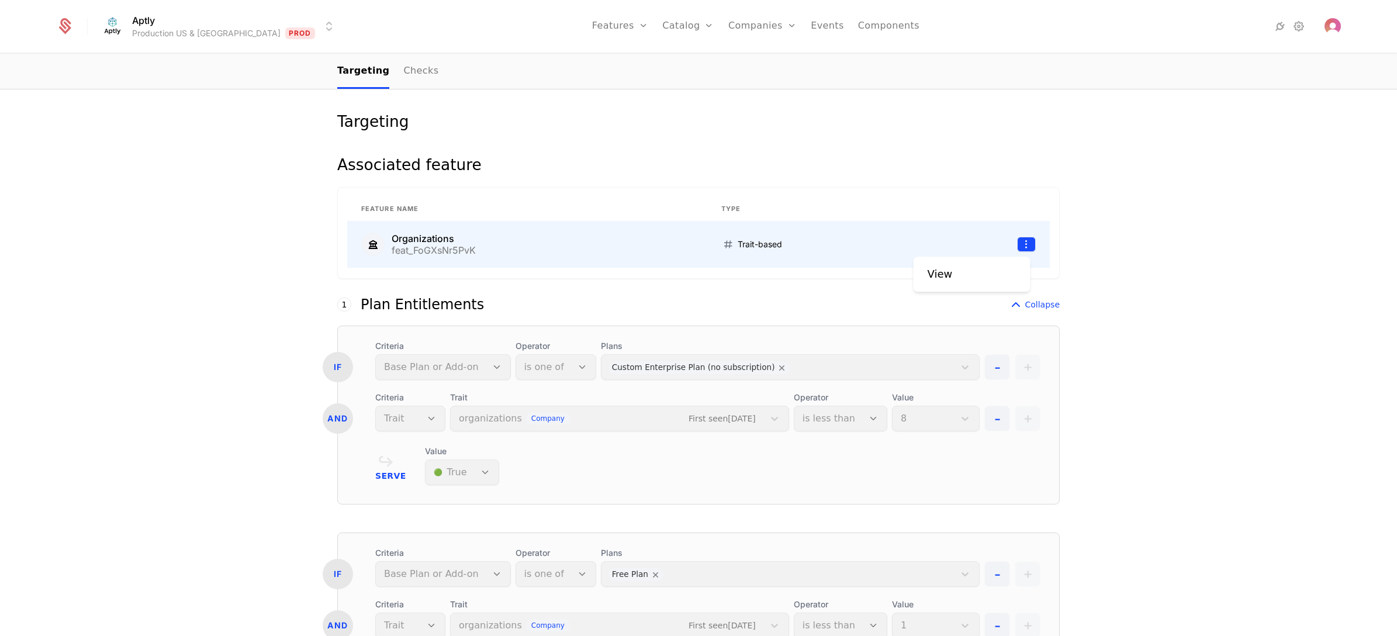
click at [1025, 250] on html "Aptly Production US & EU Prod Features Features Flags Catalog Plans Add Ons Cre…" at bounding box center [698, 318] width 1397 height 636
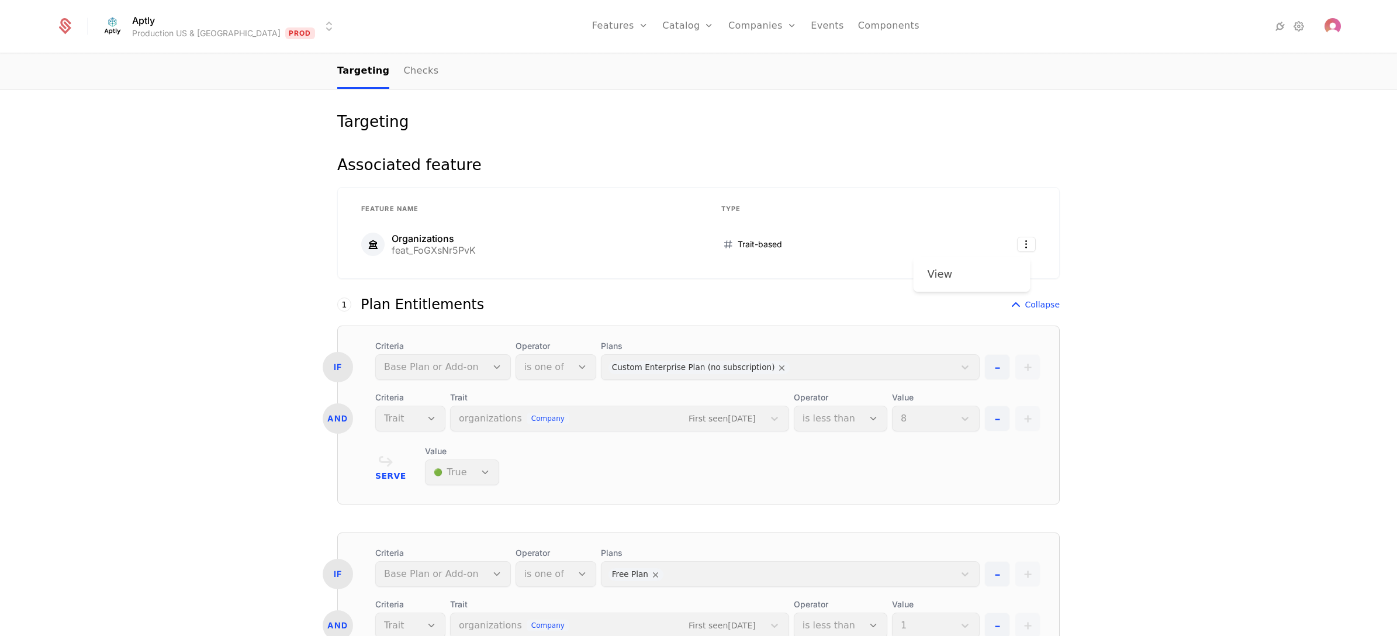
click at [971, 274] on div "View" at bounding box center [972, 274] width 89 height 16
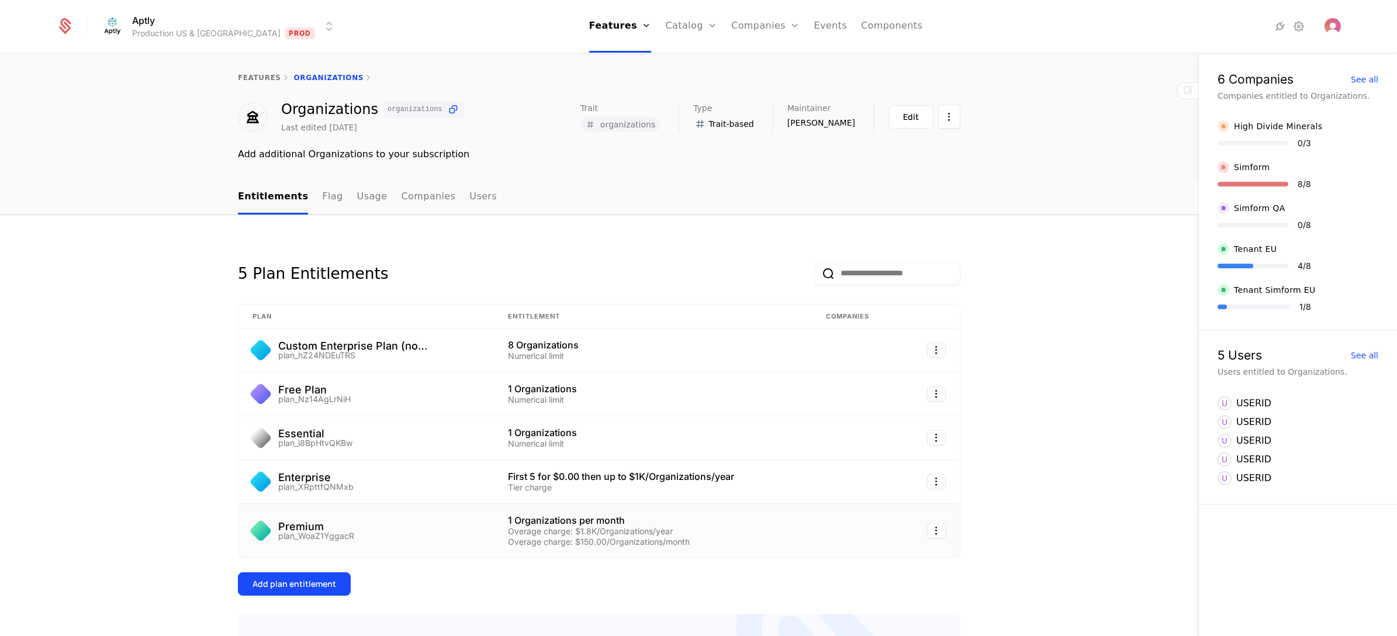
click at [440, 457] on div "Premium plan_WoaZ1YggacR" at bounding box center [366, 530] width 227 height 19
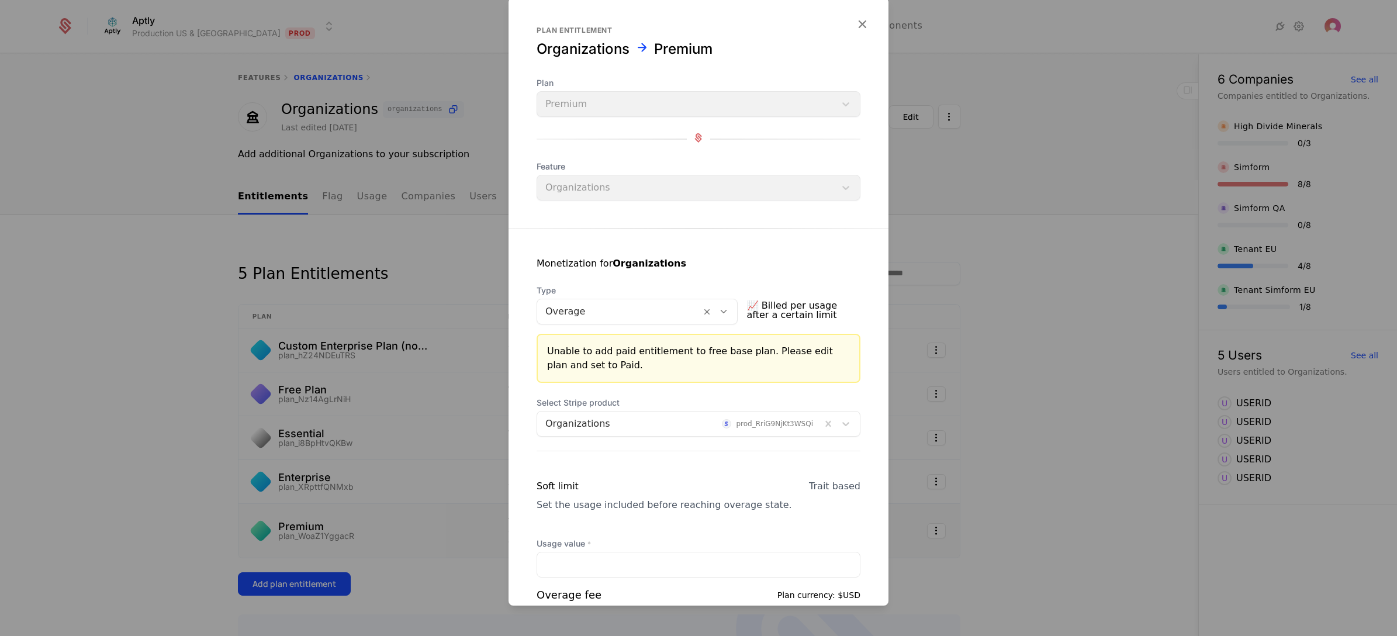
click at [652, 419] on div at bounding box center [679, 424] width 268 height 16
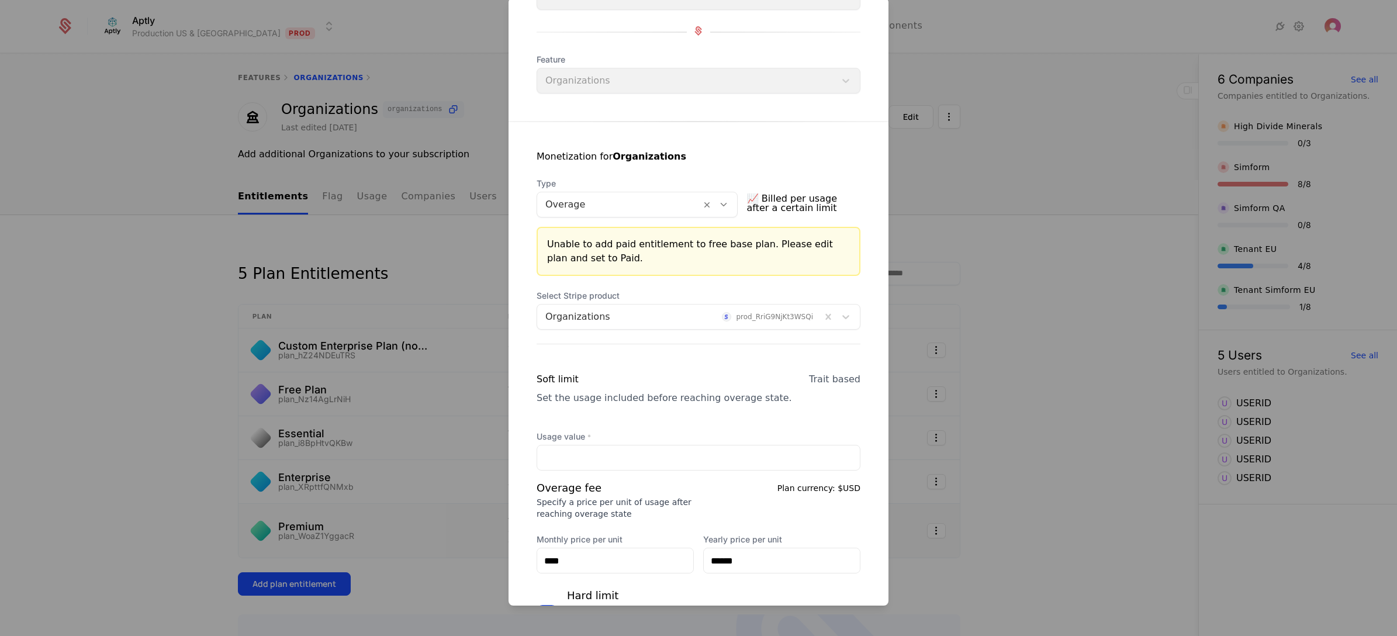
click at [866, 235] on div "Monetization for Organizations Type Overage 📈 Billed per usage after a certain …" at bounding box center [699, 506] width 380 height 768
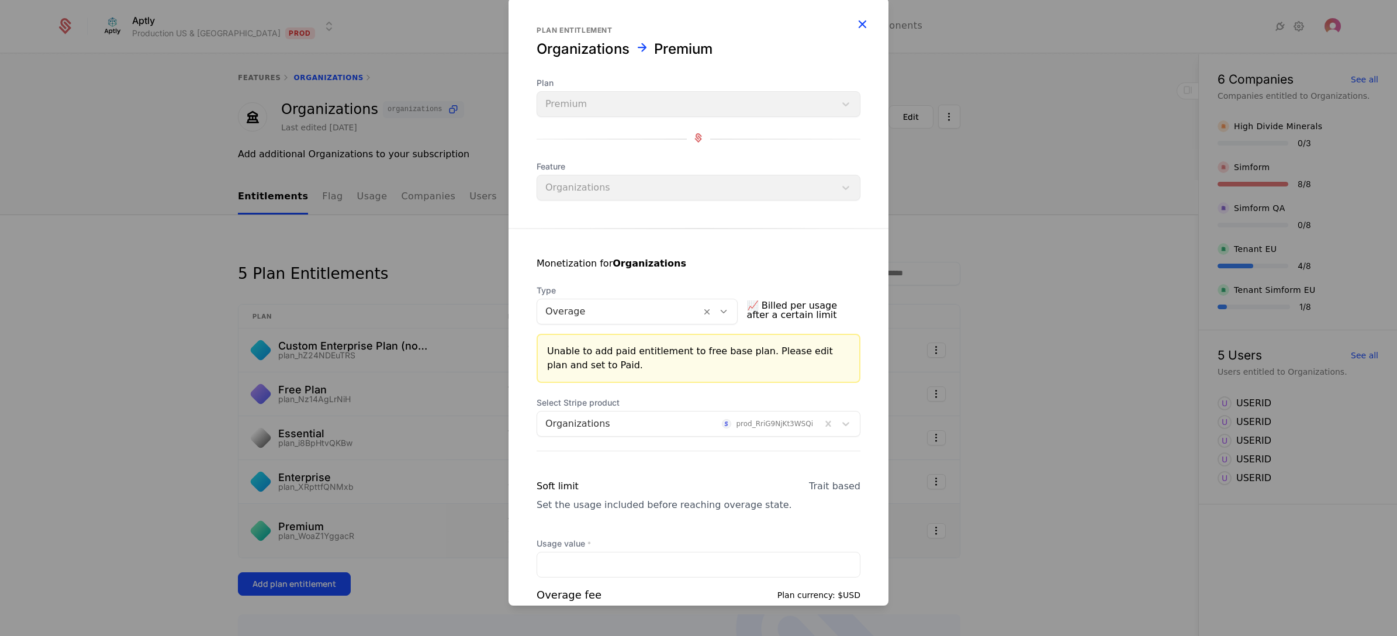
click at [855, 27] on icon "button" at bounding box center [862, 23] width 15 height 15
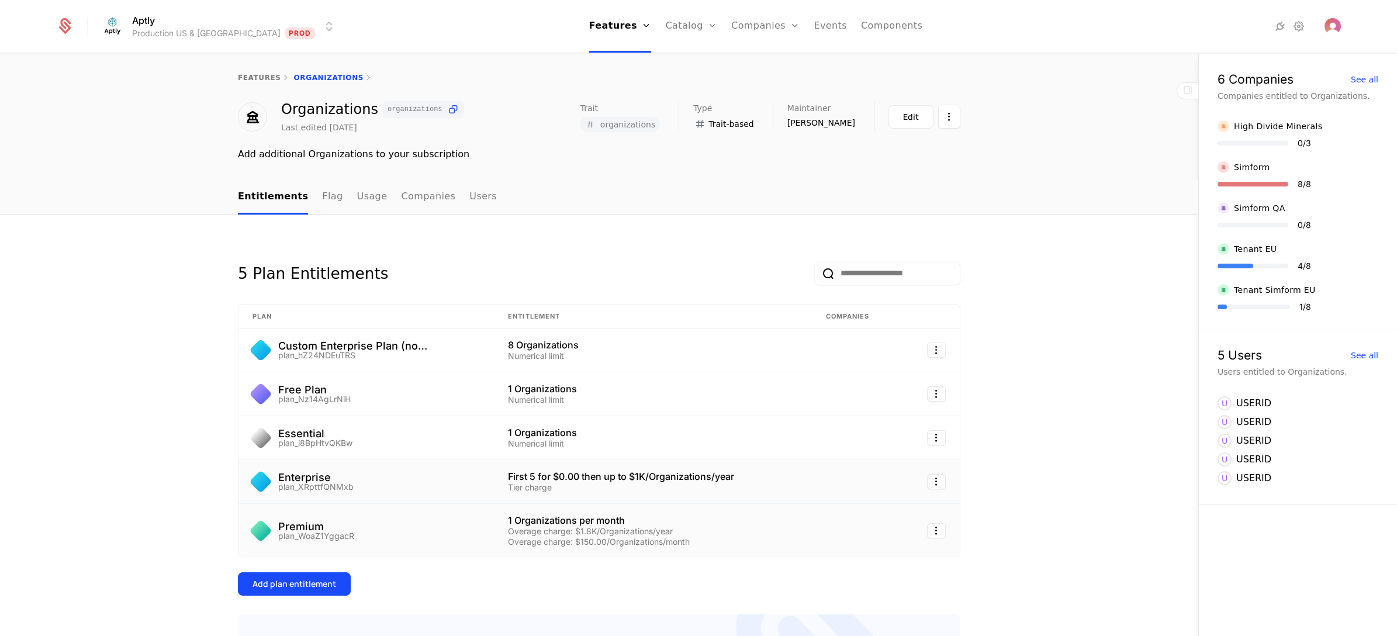
click at [424, 457] on div "Enterprise plan_XRpttfQNMxb" at bounding box center [366, 481] width 227 height 19
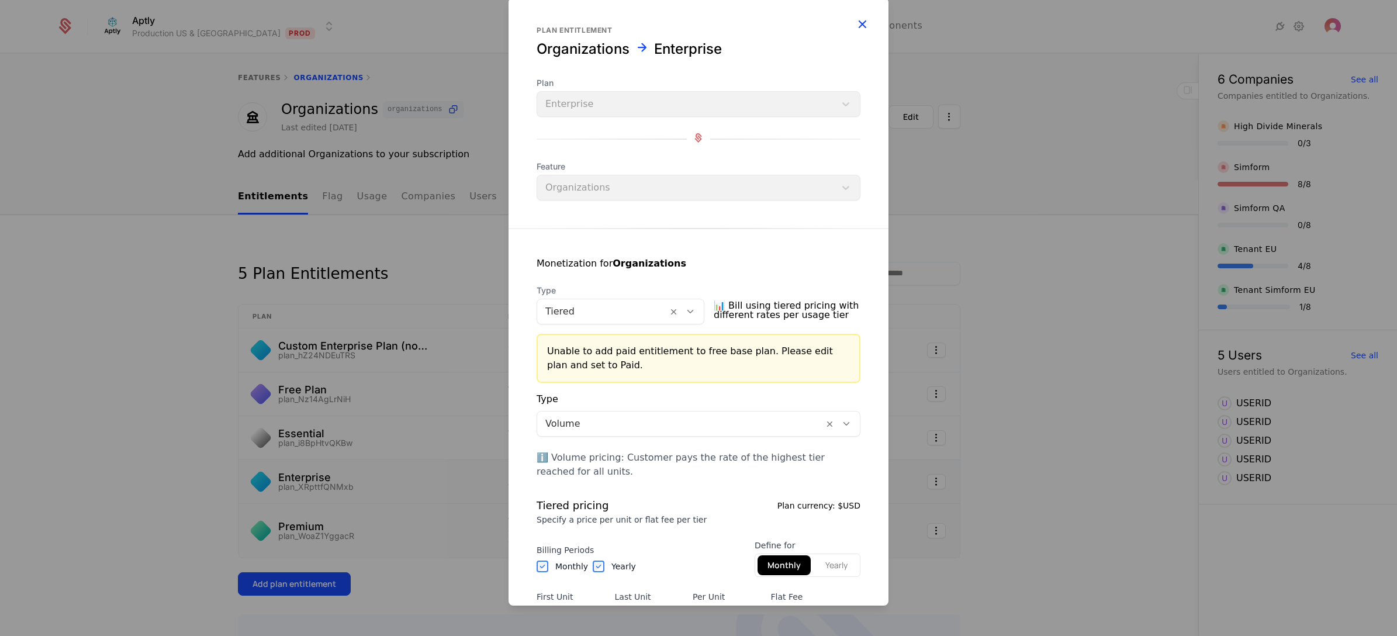
click at [855, 25] on icon "button" at bounding box center [862, 23] width 15 height 15
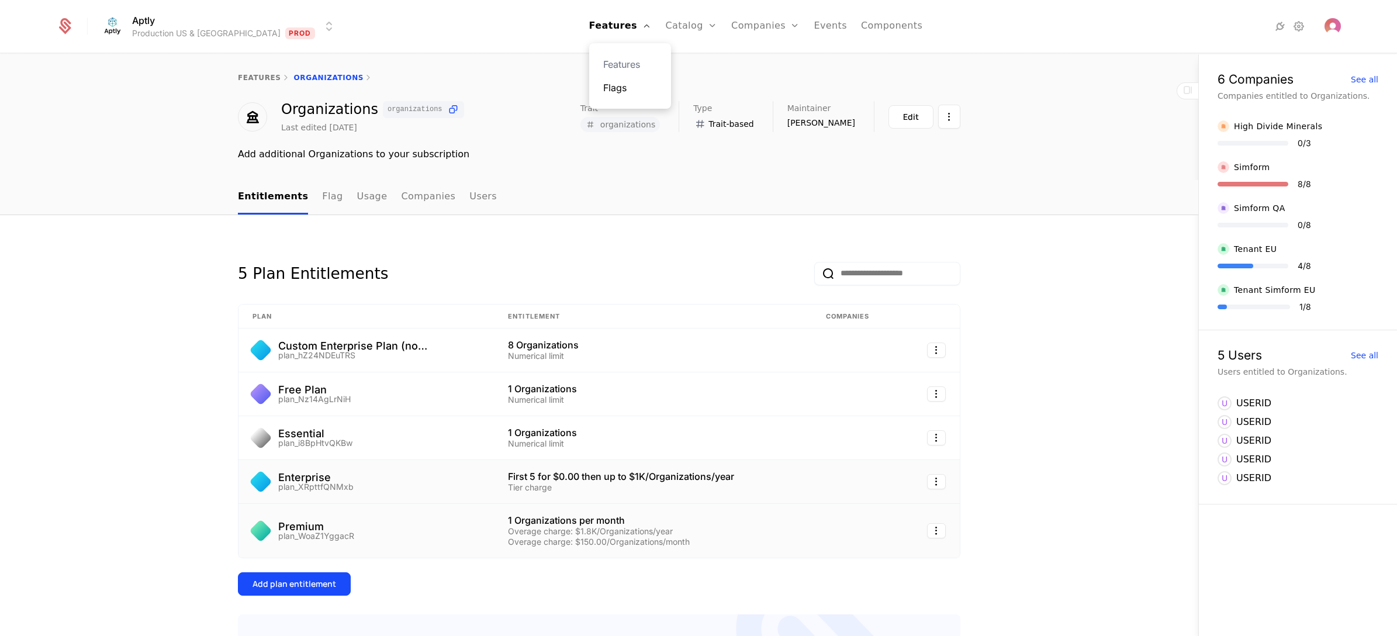
click at [603, 85] on link "Flags" at bounding box center [630, 88] width 54 height 14
select select "**"
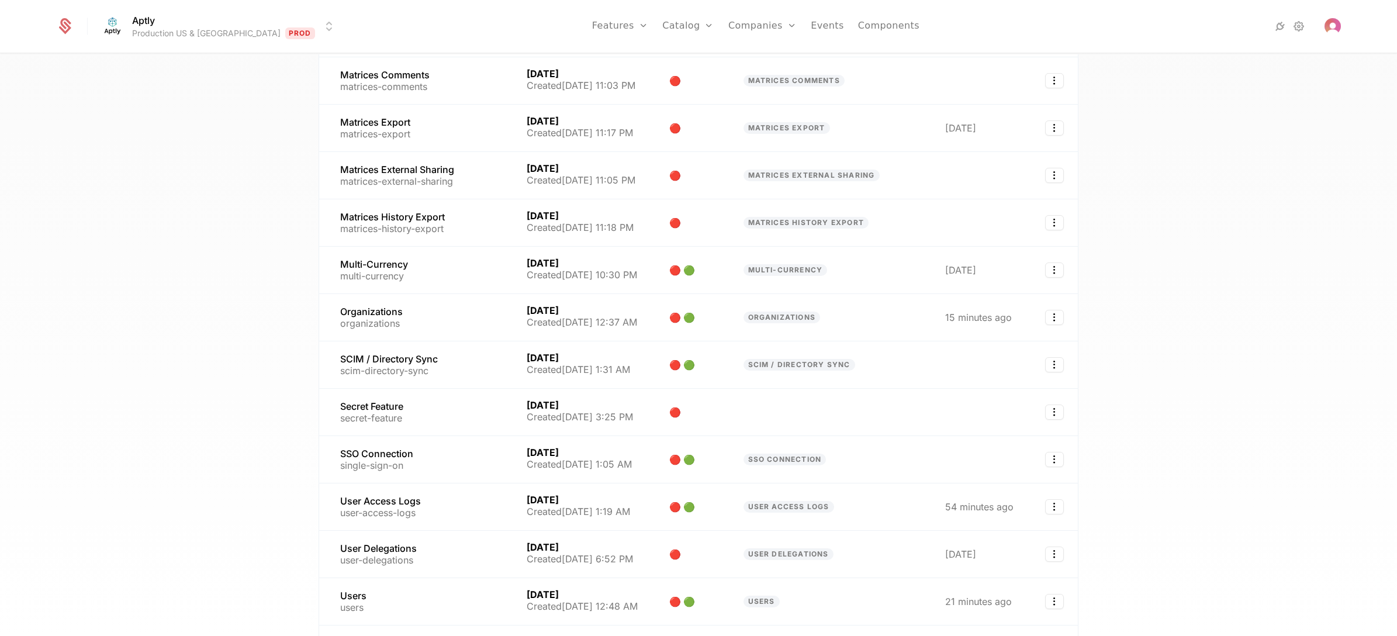
scroll to position [1172, 0]
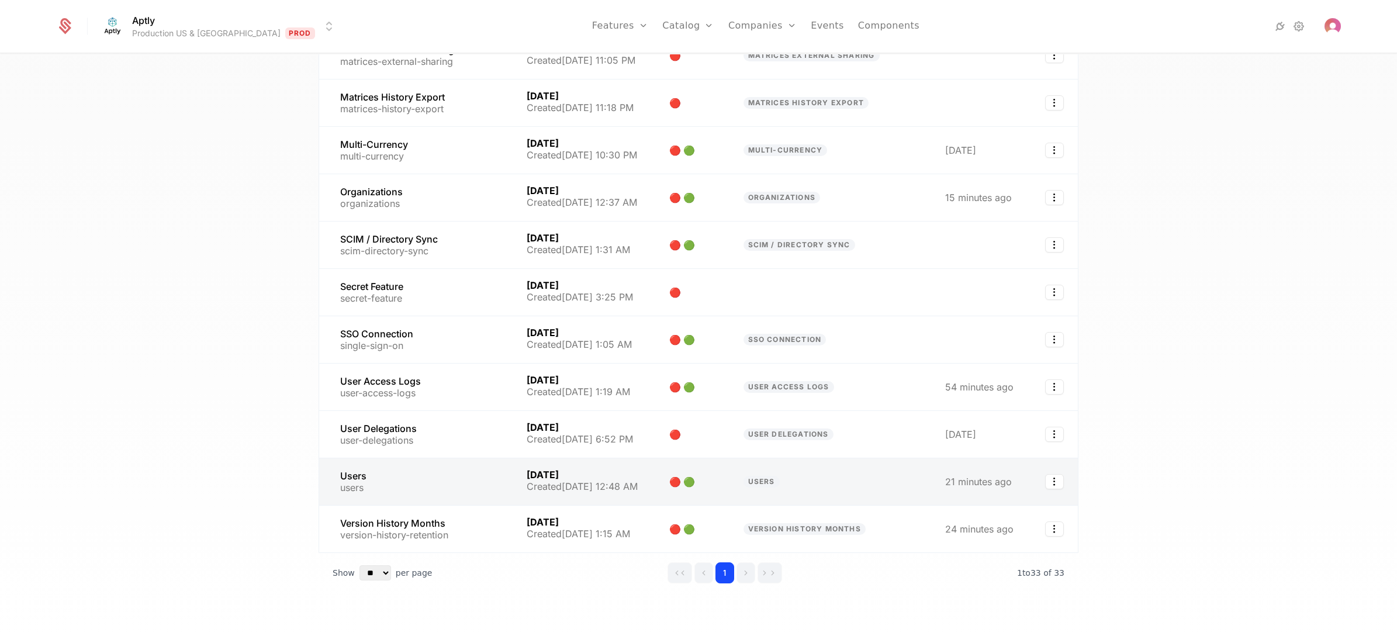
click at [405, 457] on link at bounding box center [415, 481] width 193 height 47
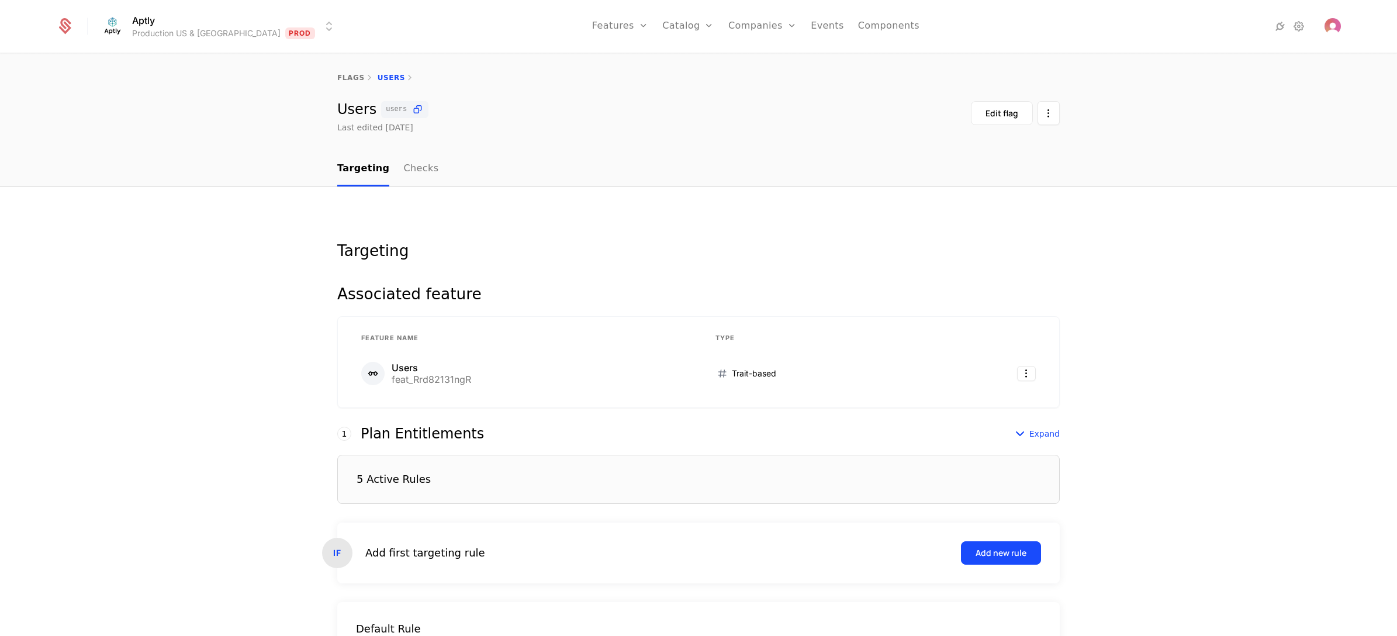
click at [431, 457] on div "5 Active Rules" at bounding box center [698, 479] width 723 height 49
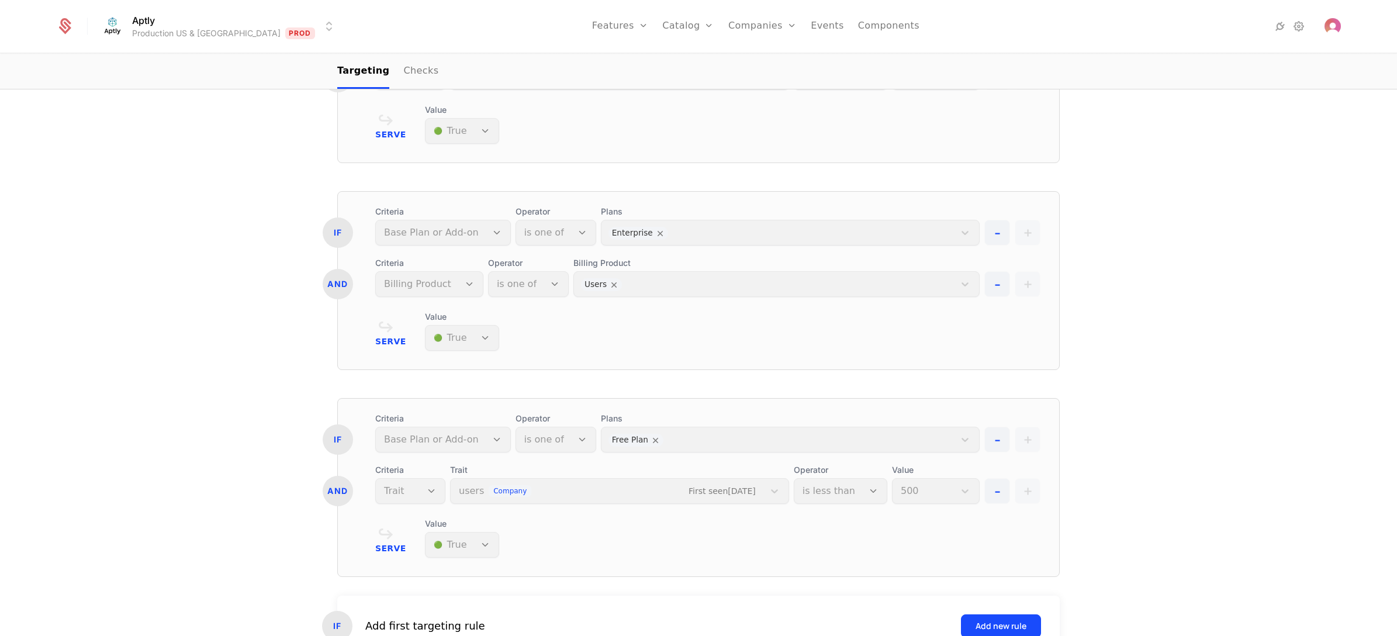
scroll to position [789, 0]
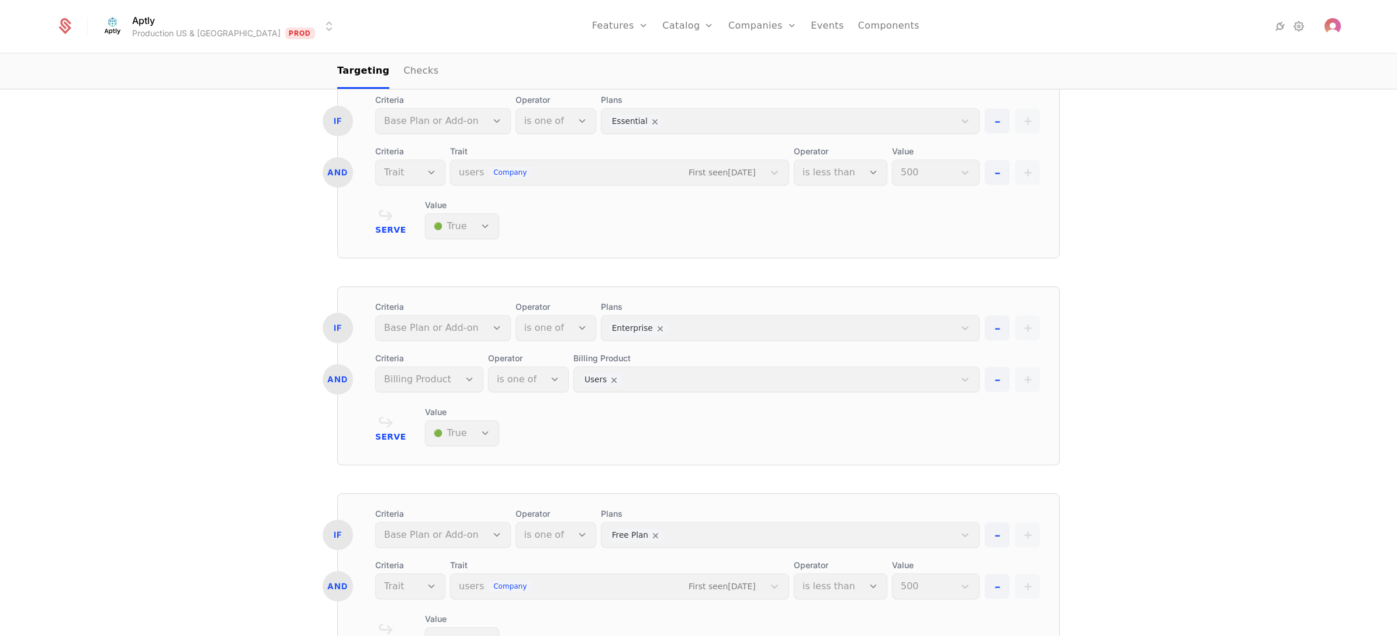
click at [647, 383] on div "Billing Product Users" at bounding box center [776, 373] width 406 height 40
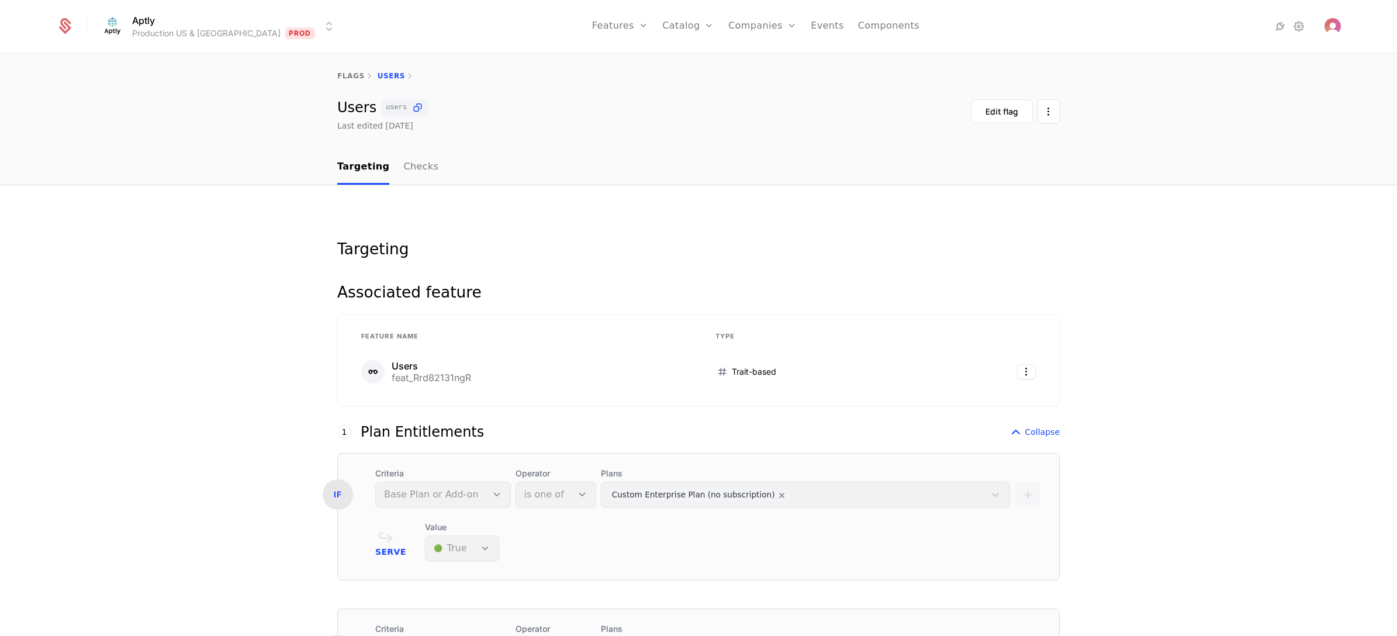
scroll to position [0, 0]
click at [1003, 109] on div "Edit flag" at bounding box center [1002, 114] width 33 height 12
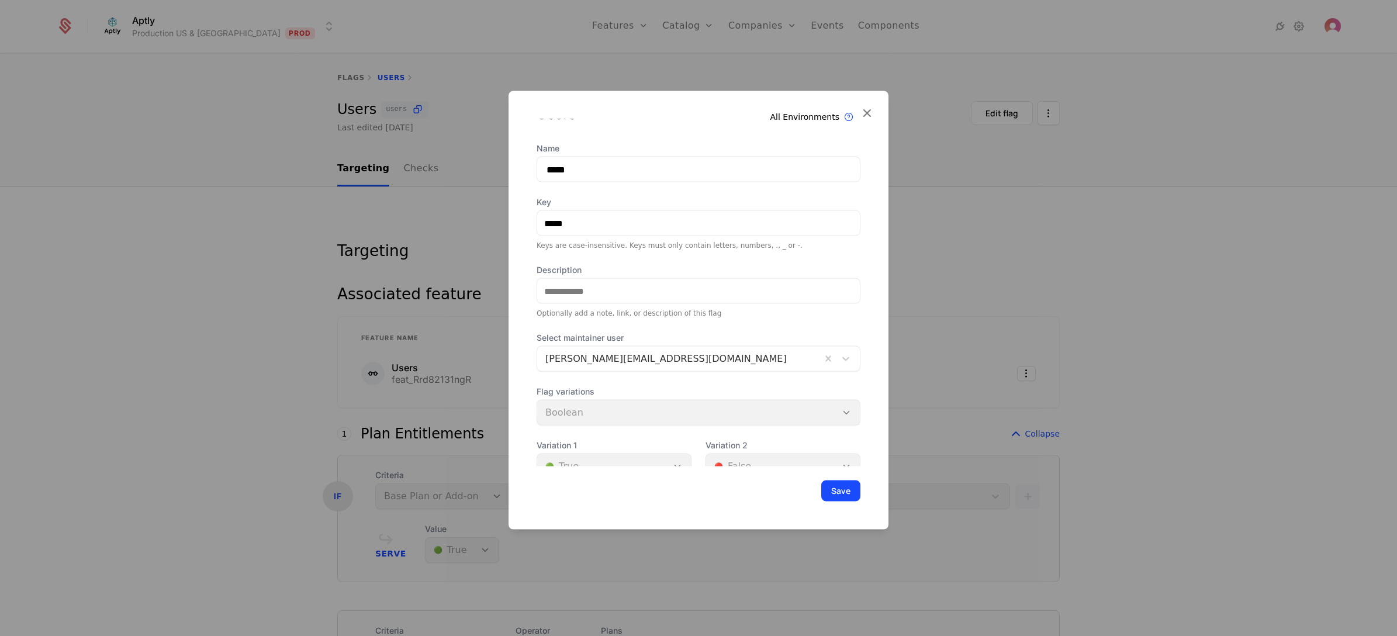
scroll to position [41, 0]
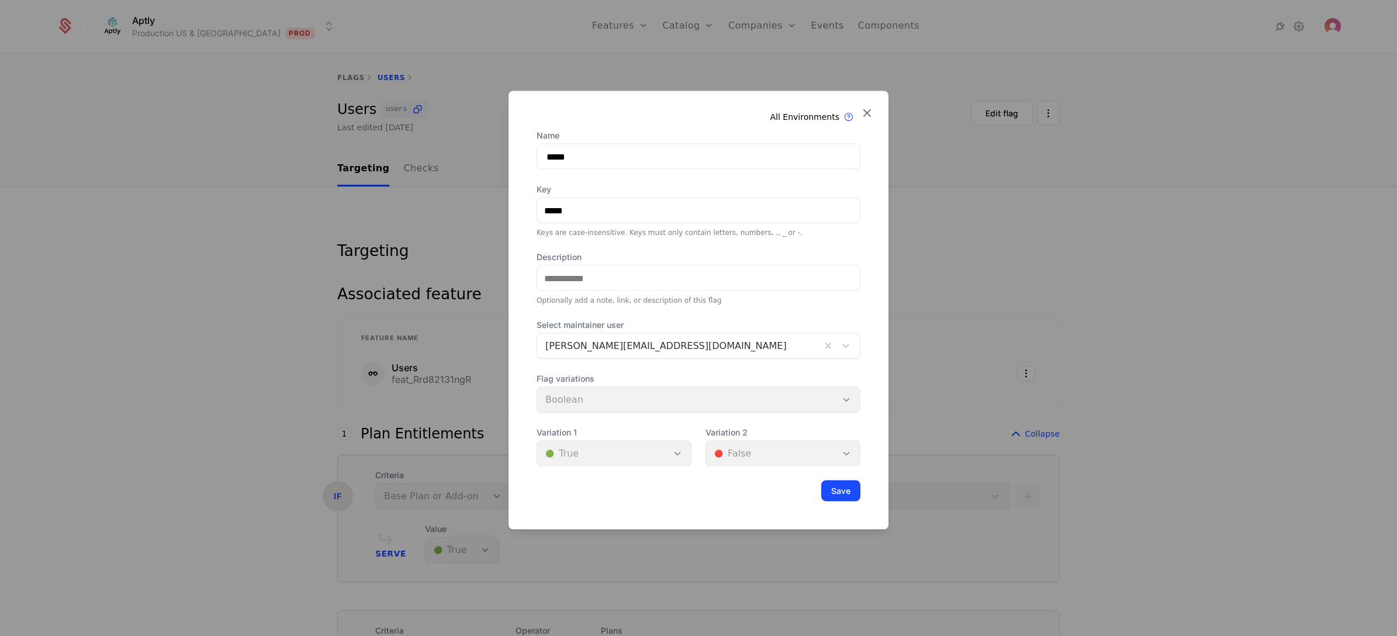
click at [638, 395] on div "Flag variations Boolean" at bounding box center [699, 393] width 324 height 40
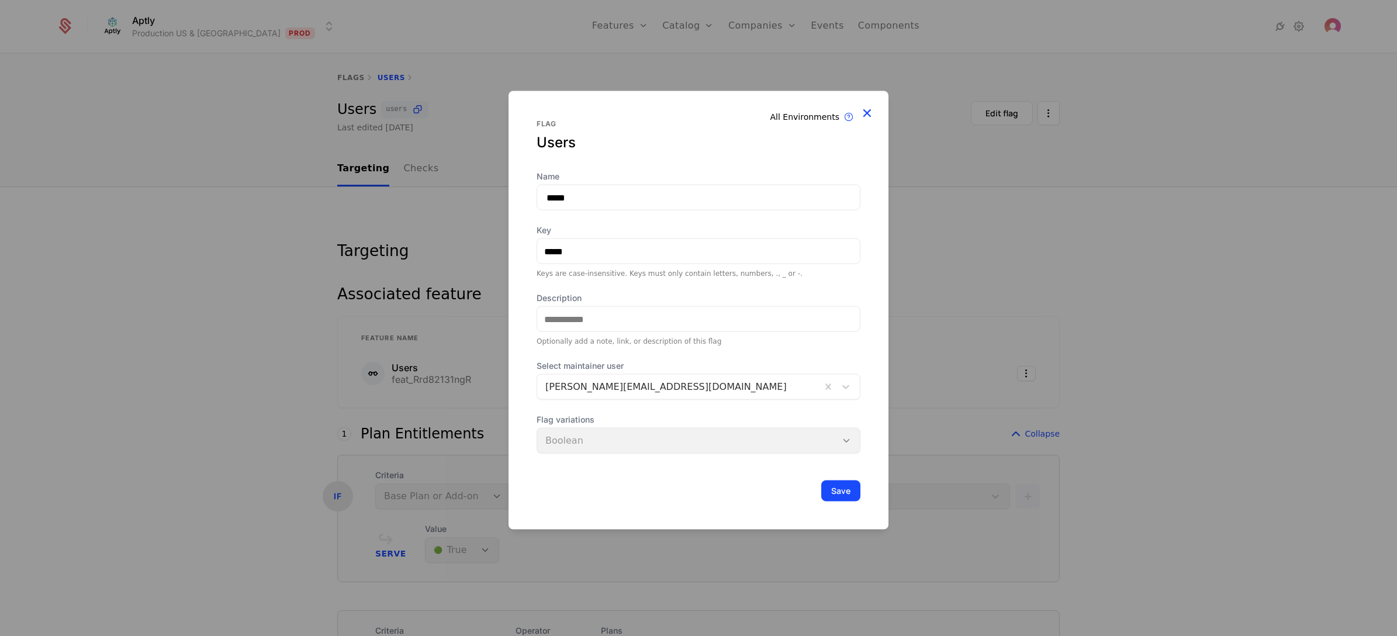
click at [866, 112] on icon at bounding box center [866, 112] width 15 height 15
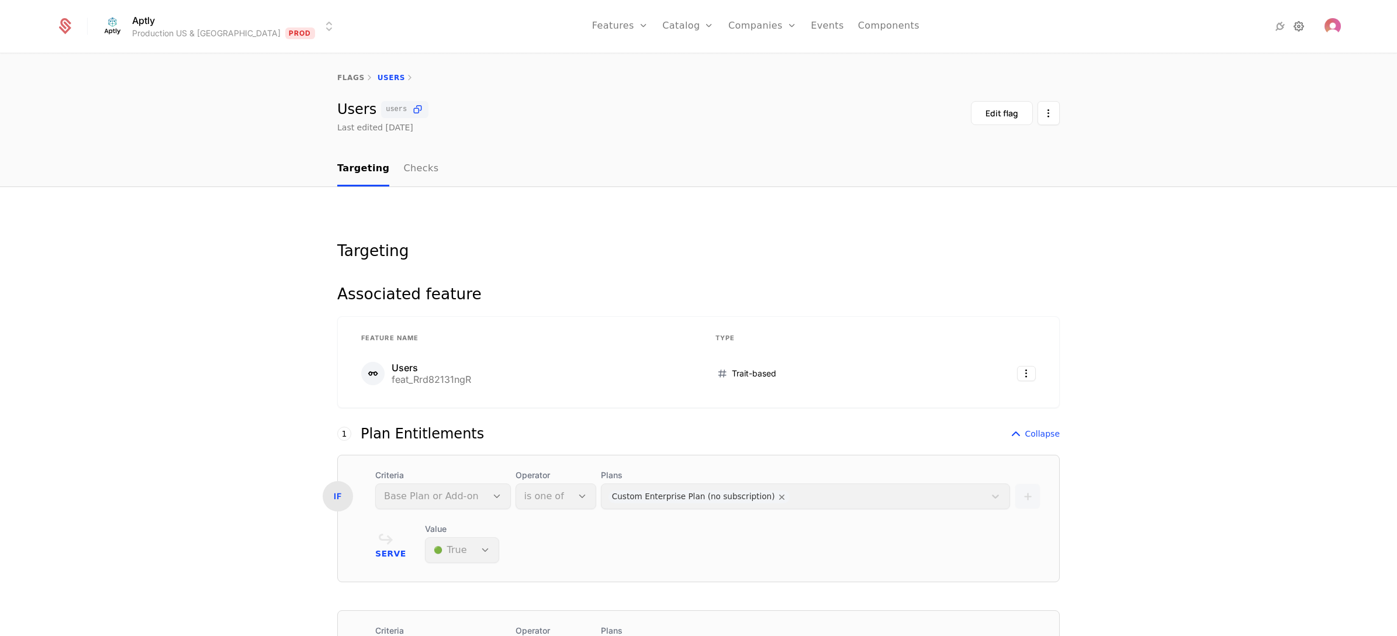
click at [1069, 26] on icon at bounding box center [1299, 26] width 14 height 14
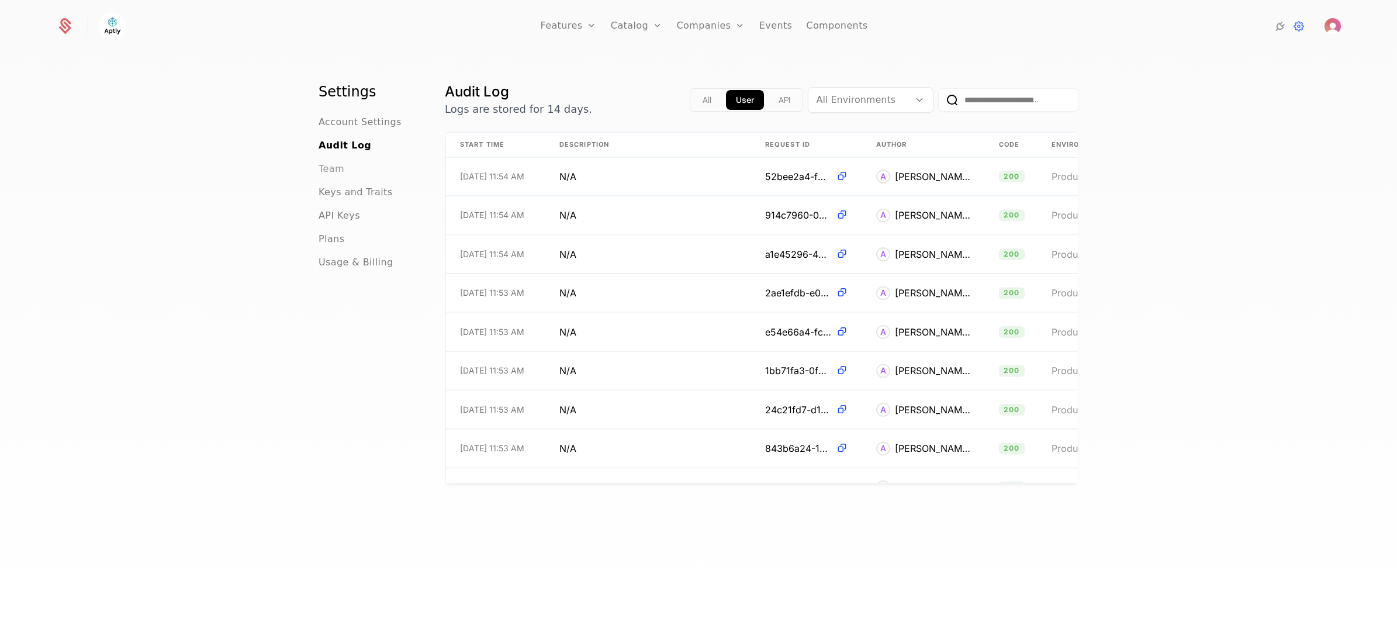
click at [330, 168] on span "Team" at bounding box center [332, 169] width 26 height 14
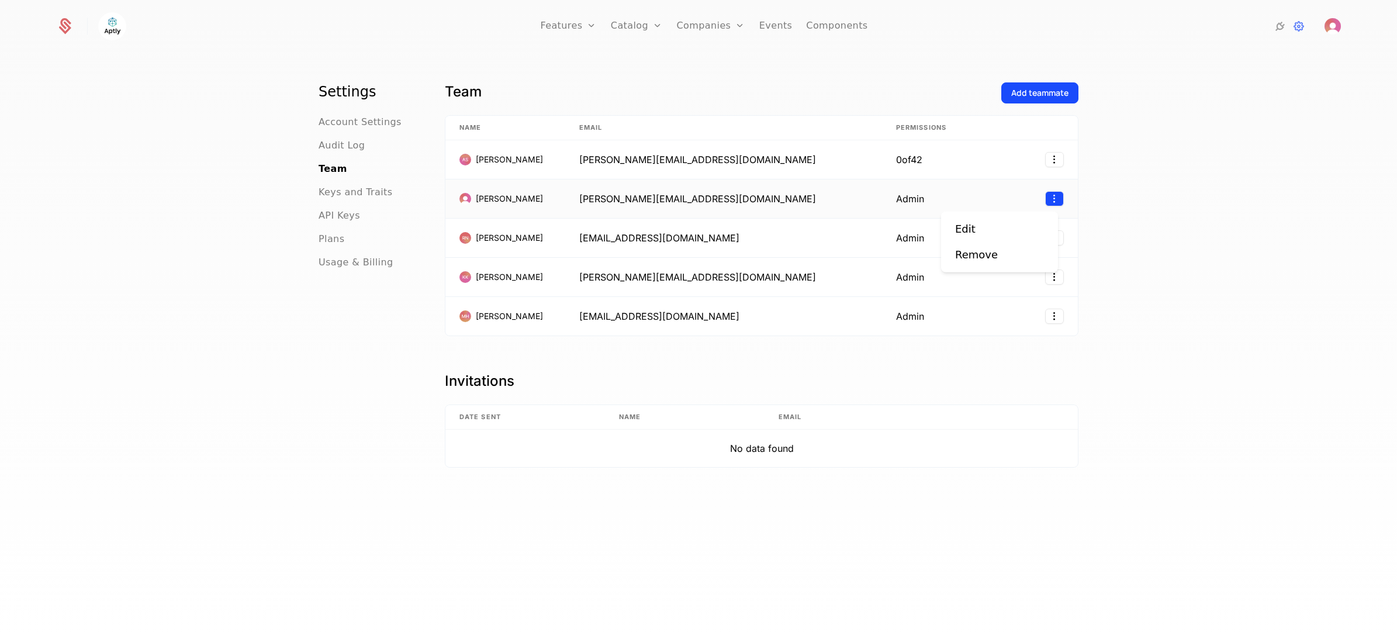
click at [1052, 201] on html "Features Features Flags Catalog Plans Add Ons Credits Configuration Companies C…" at bounding box center [698, 318] width 1397 height 636
click at [1069, 237] on html "Features Features Flags Catalog Plans Add Ons Credits Configuration Companies C…" at bounding box center [698, 318] width 1397 height 636
click at [585, 77] on div "Features Flags" at bounding box center [581, 75] width 82 height 65
click at [575, 82] on link "Flags" at bounding box center [581, 88] width 54 height 14
select select "**"
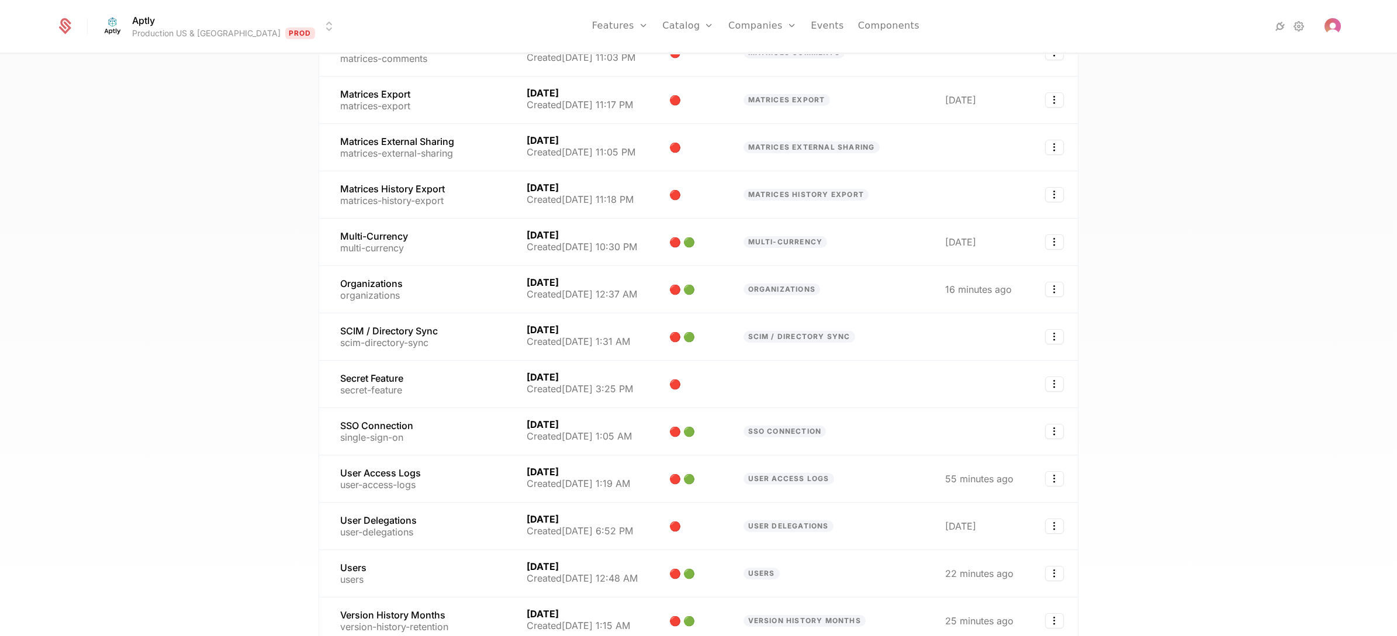
scroll to position [1172, 0]
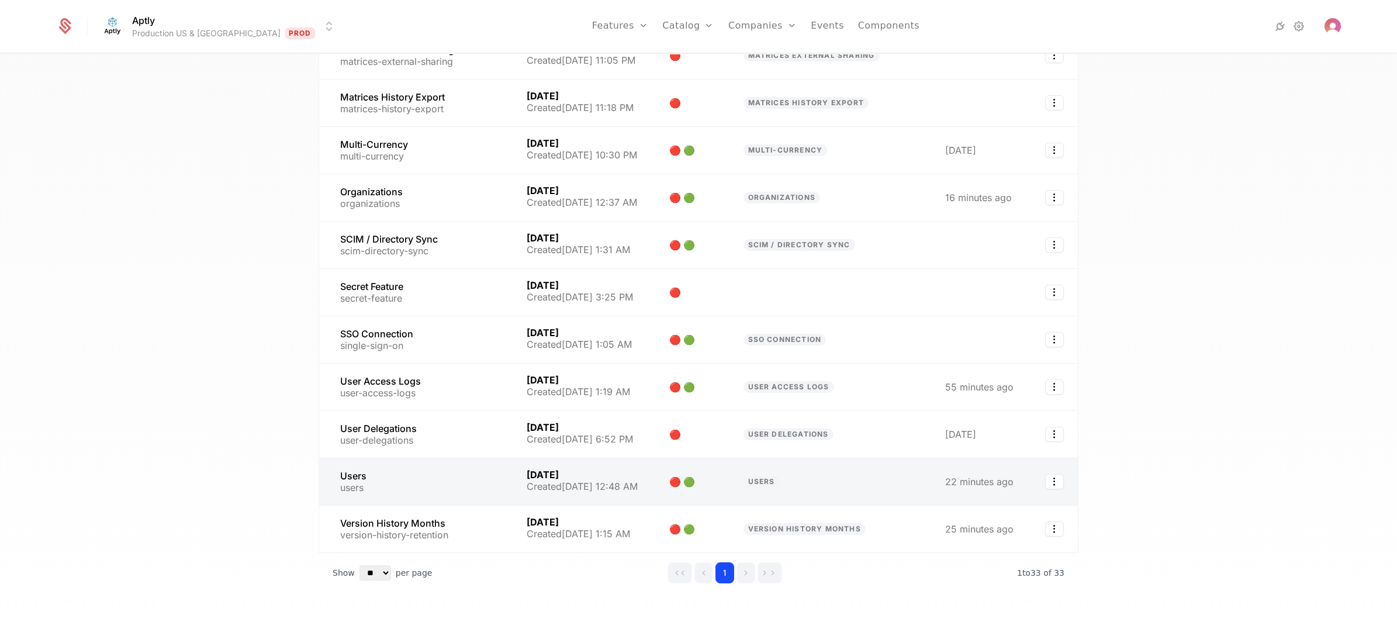
click at [424, 457] on link at bounding box center [415, 481] width 193 height 47
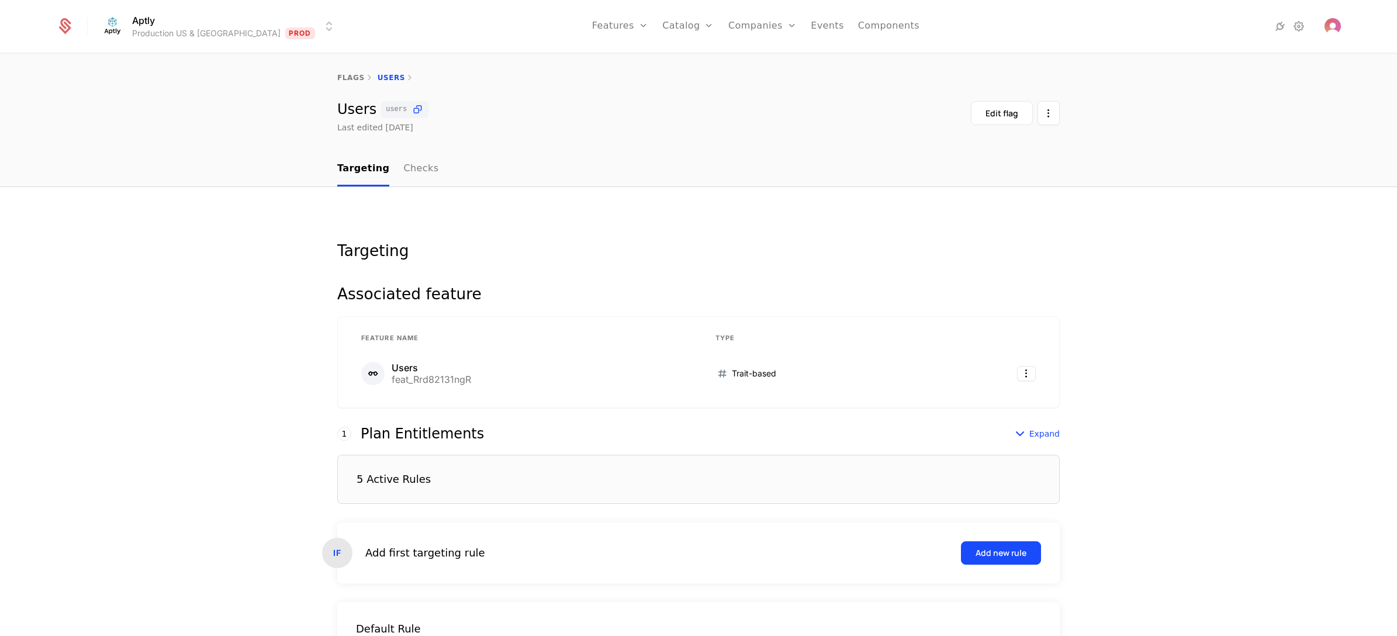
click at [437, 457] on div "5 Active Rules" at bounding box center [698, 479] width 723 height 49
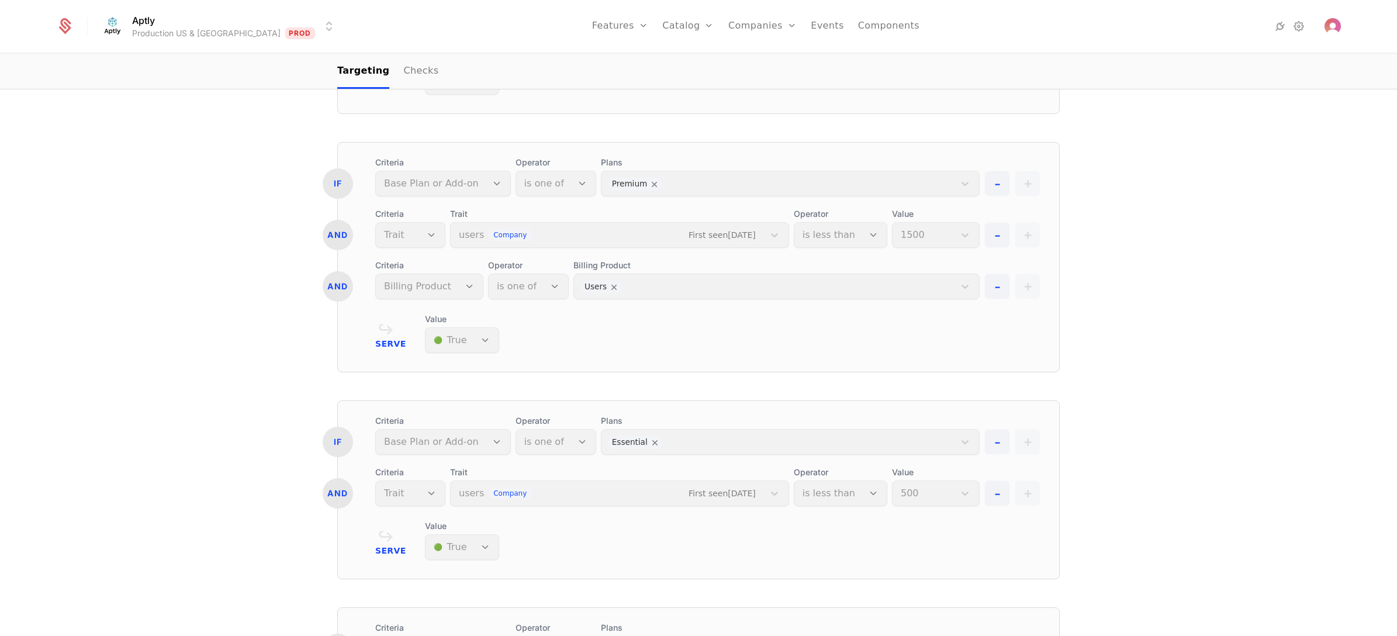
scroll to position [438, 0]
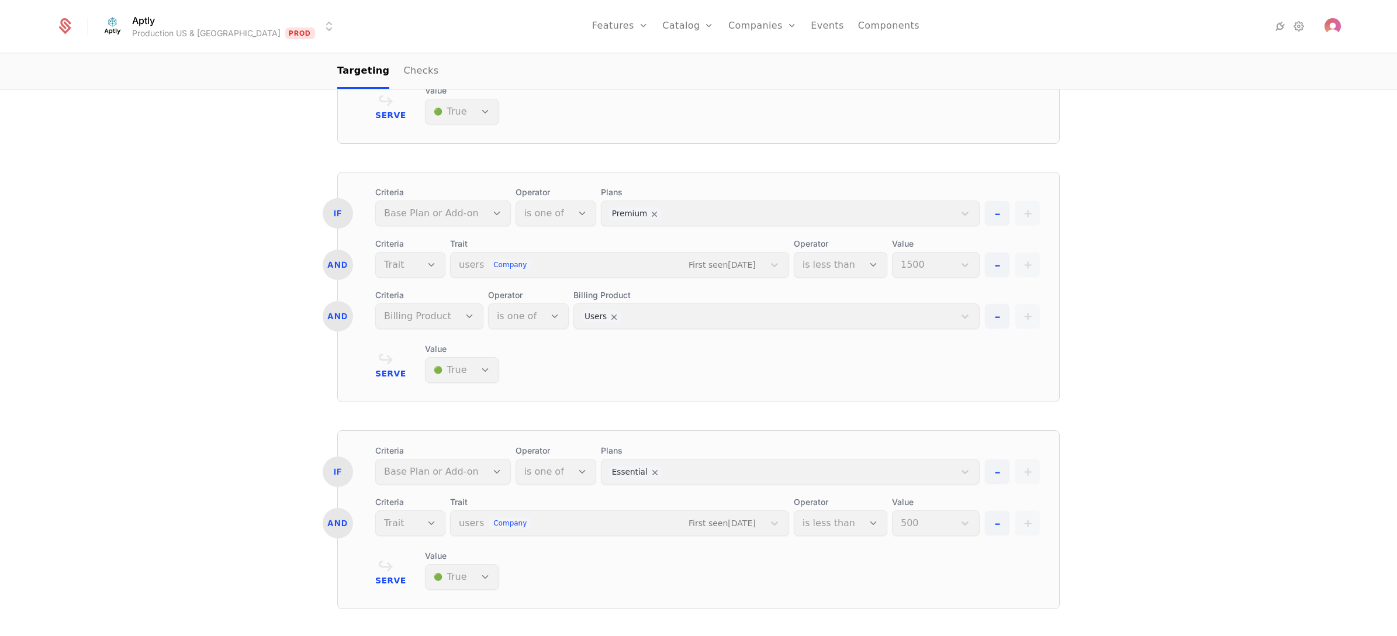
click at [645, 316] on div "Billing Product Users" at bounding box center [776, 309] width 406 height 40
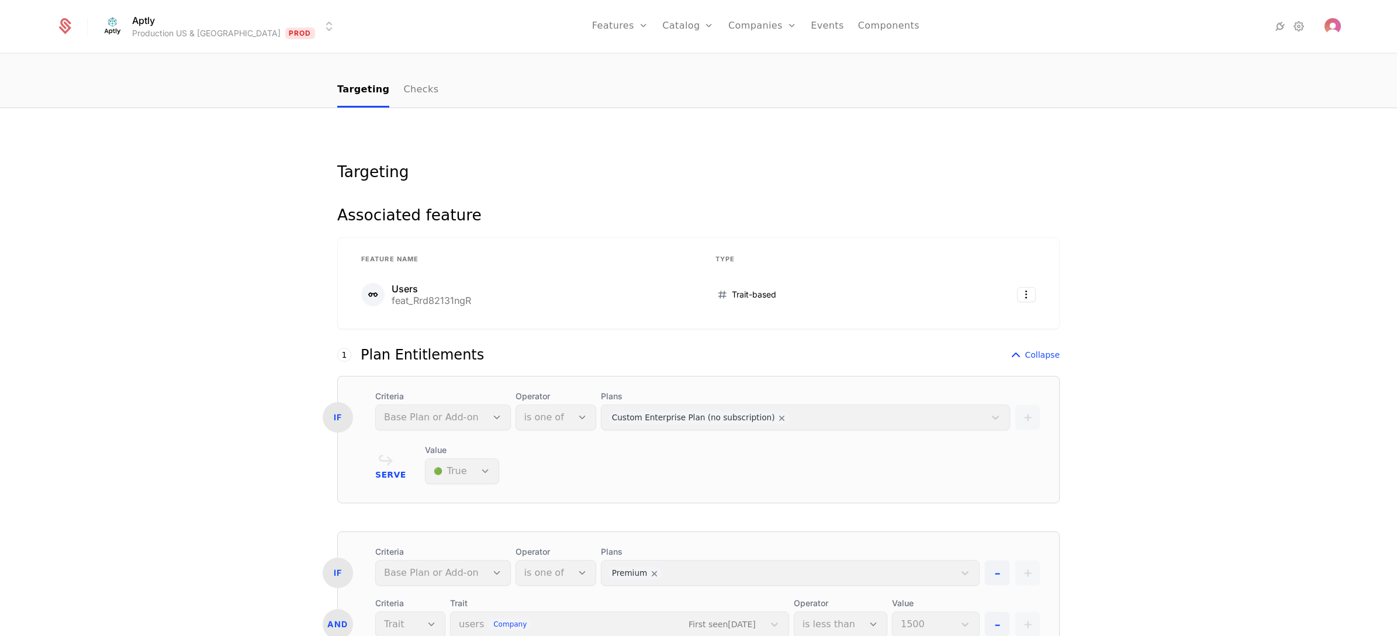
scroll to position [0, 0]
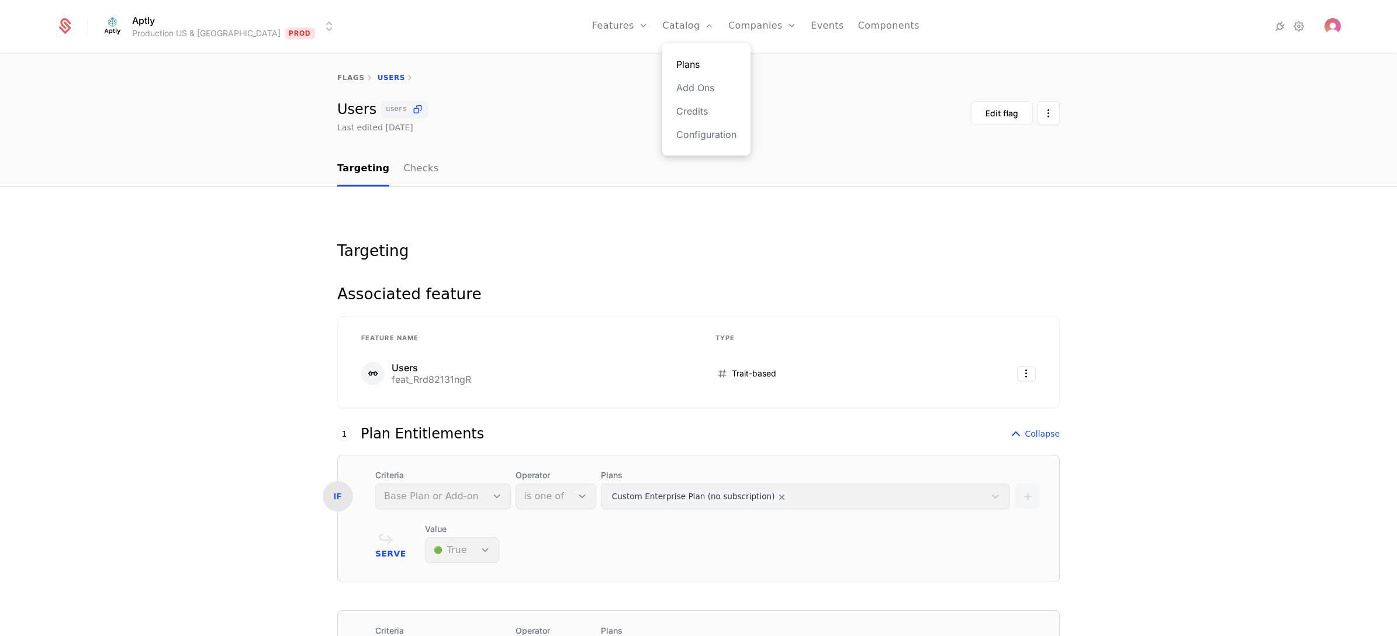
click at [676, 61] on link "Plans" at bounding box center [706, 64] width 60 height 14
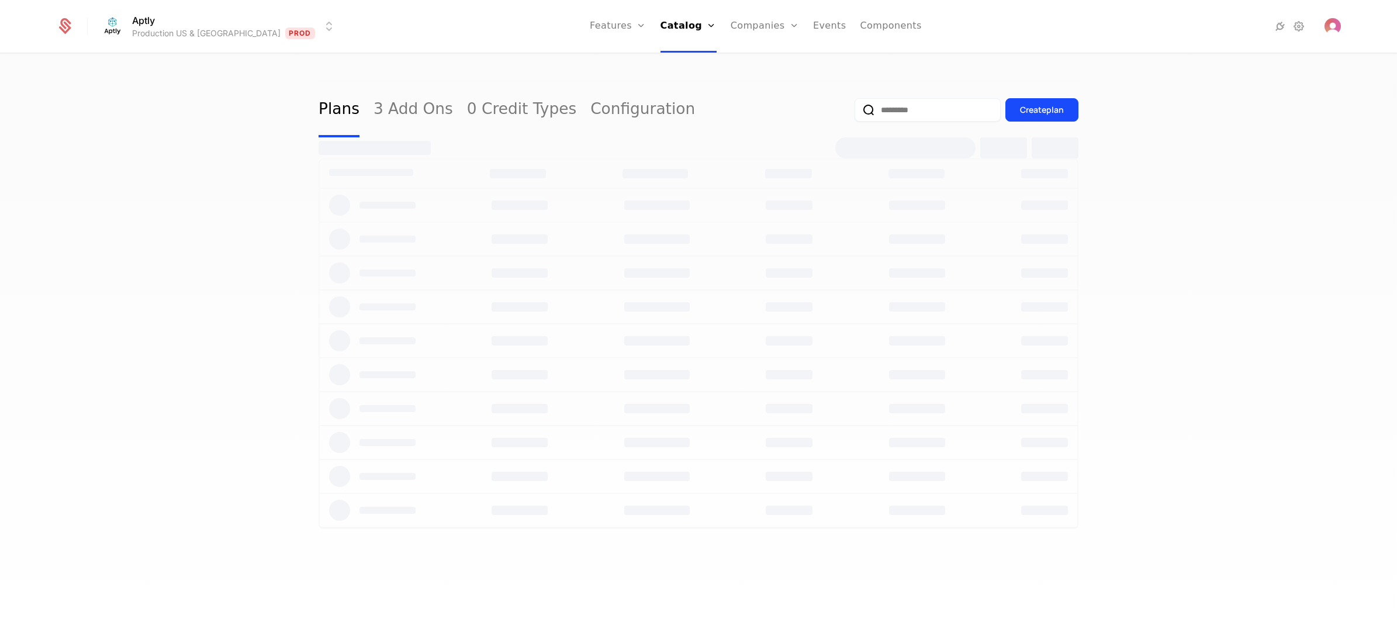
select select "**"
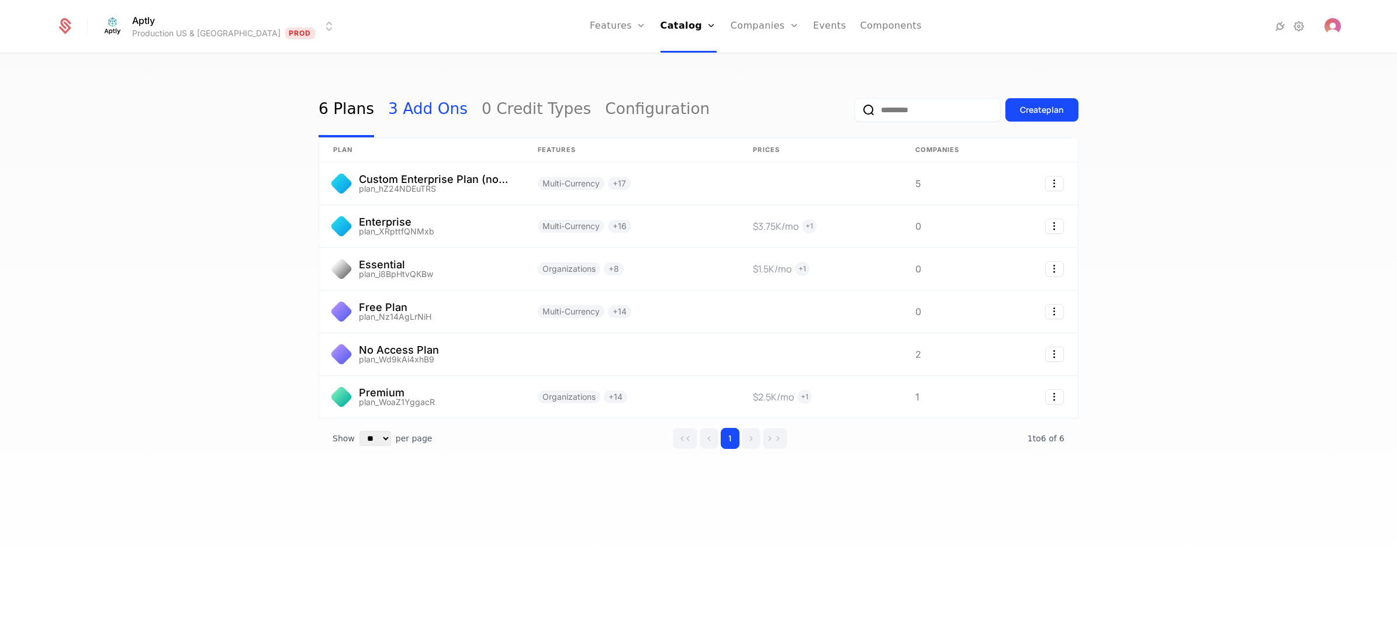
click at [410, 112] on link "3 Add Ons" at bounding box center [428, 109] width 80 height 55
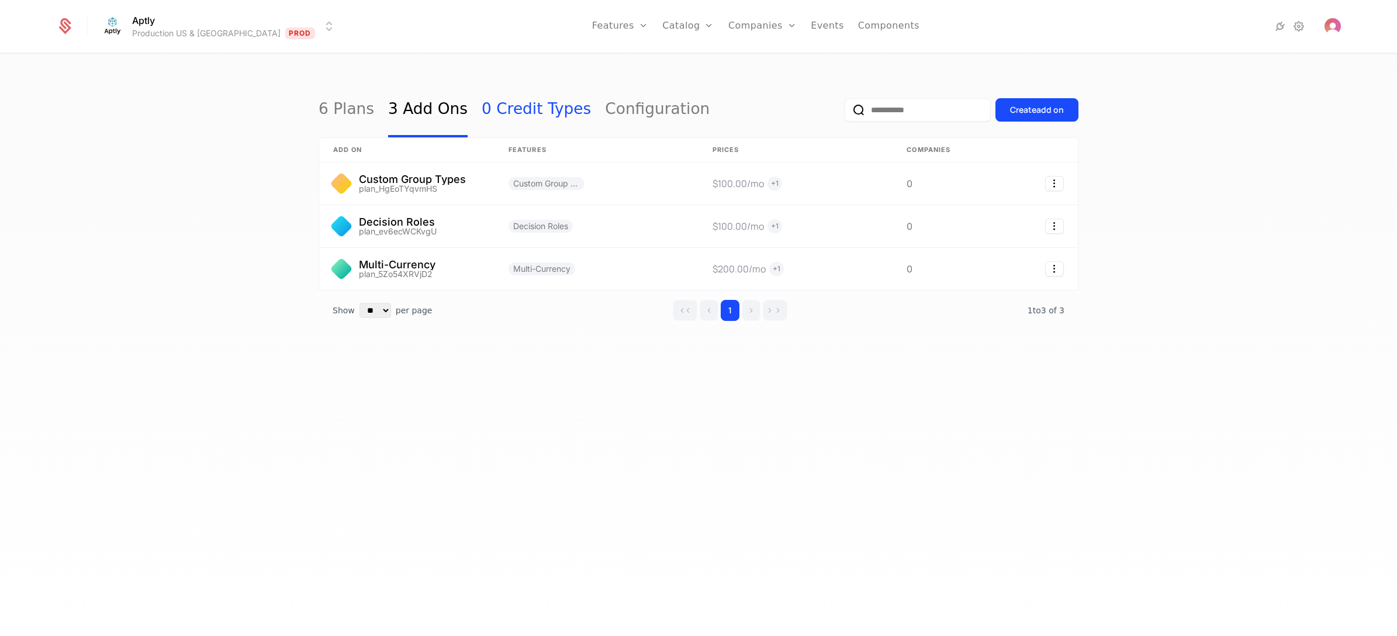
click at [514, 113] on link "0 Credit Types" at bounding box center [536, 109] width 109 height 55
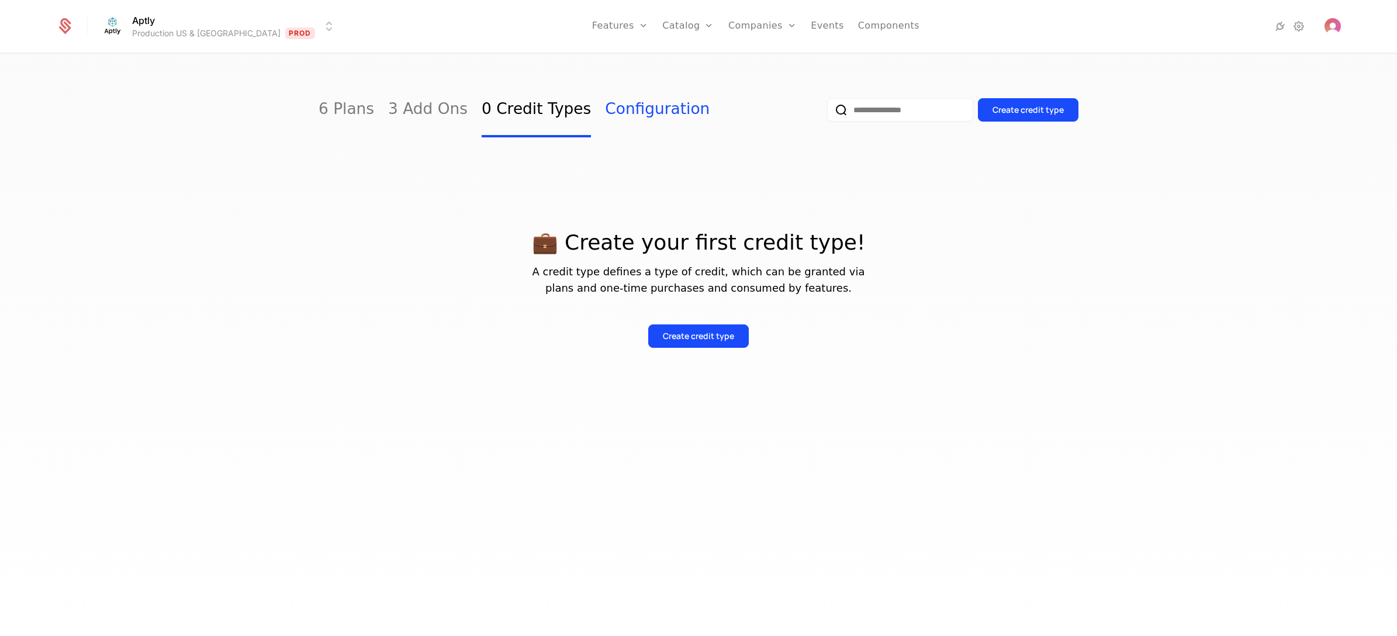
click at [611, 110] on link "Configuration" at bounding box center [657, 109] width 105 height 55
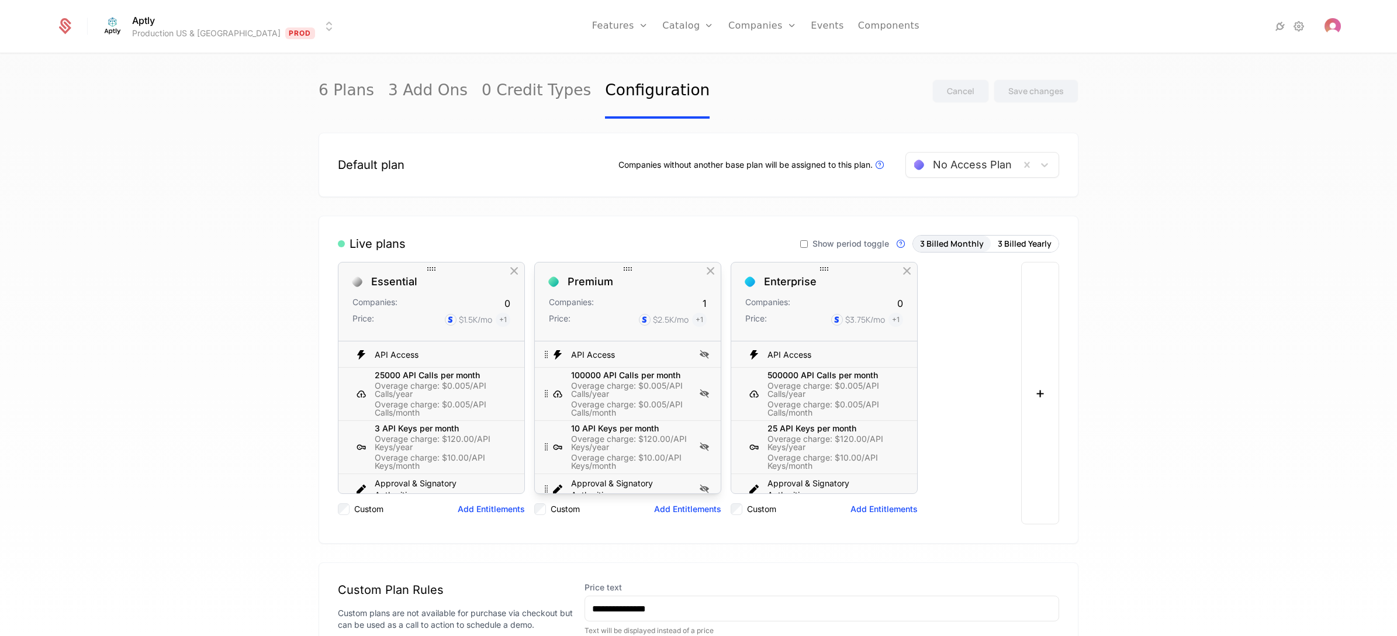
click at [629, 284] on div "Premium" at bounding box center [628, 282] width 158 height 11
click at [673, 457] on button "Add Entitlements" at bounding box center [687, 509] width 67 height 12
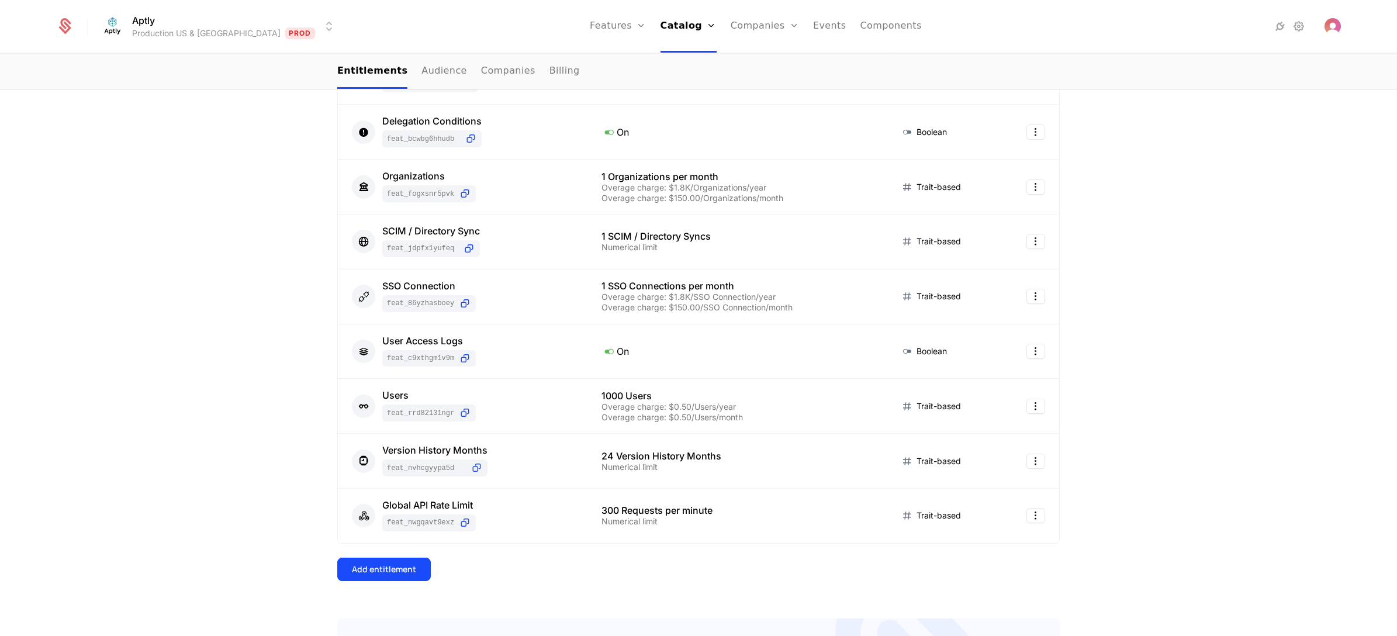
scroll to position [577, 0]
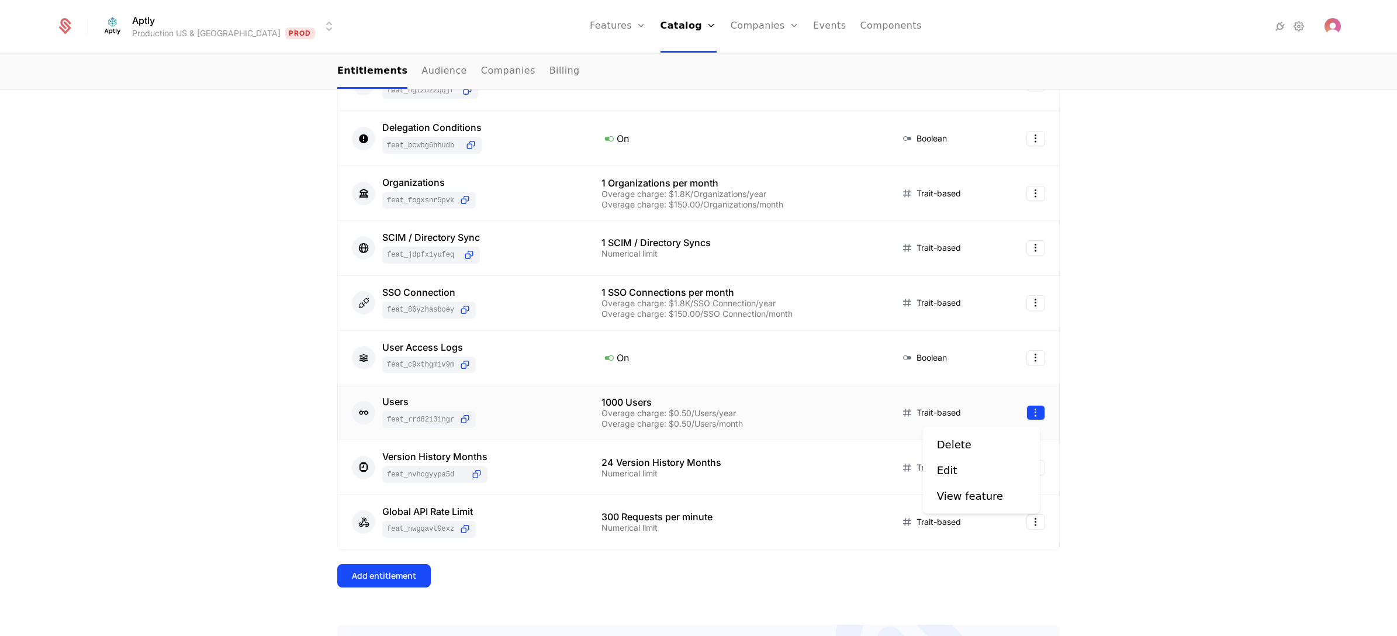
click at [1032, 407] on html "Aptly Production US & EU Prod Features Features Flags Catalog Plans Add Ons Cre…" at bounding box center [698, 318] width 1397 height 636
click at [962, 457] on div "Edit" at bounding box center [952, 470] width 30 height 16
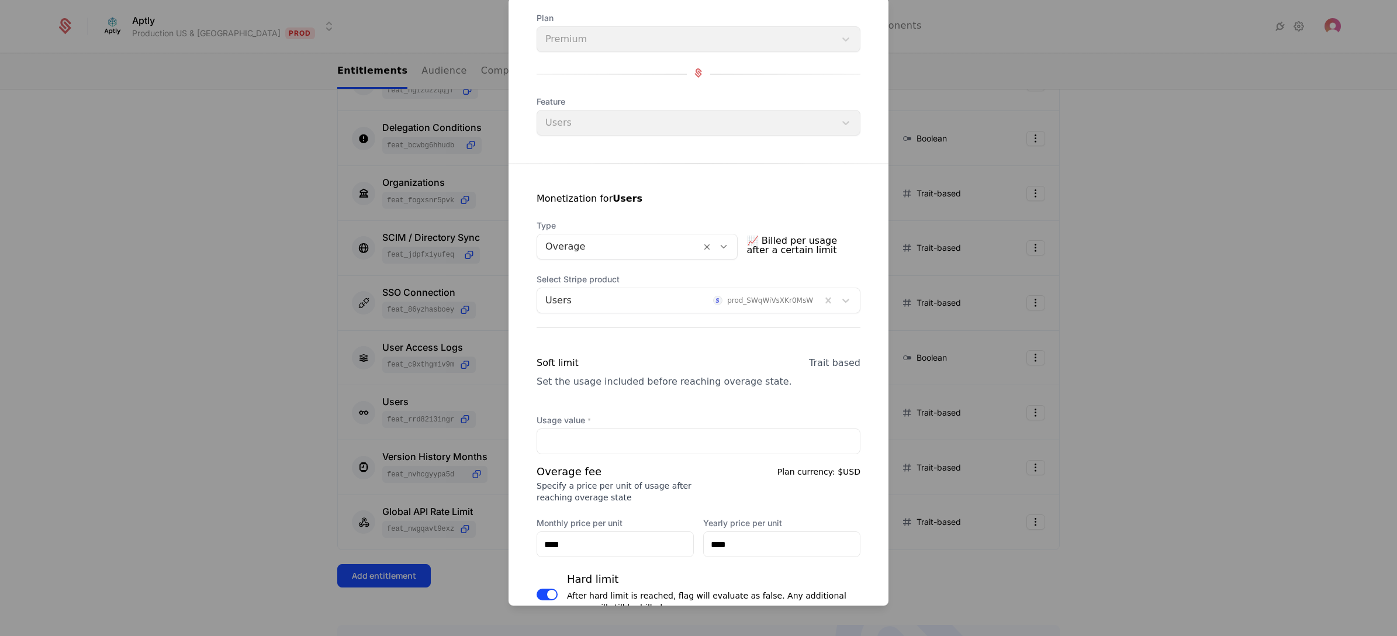
scroll to position [1, 0]
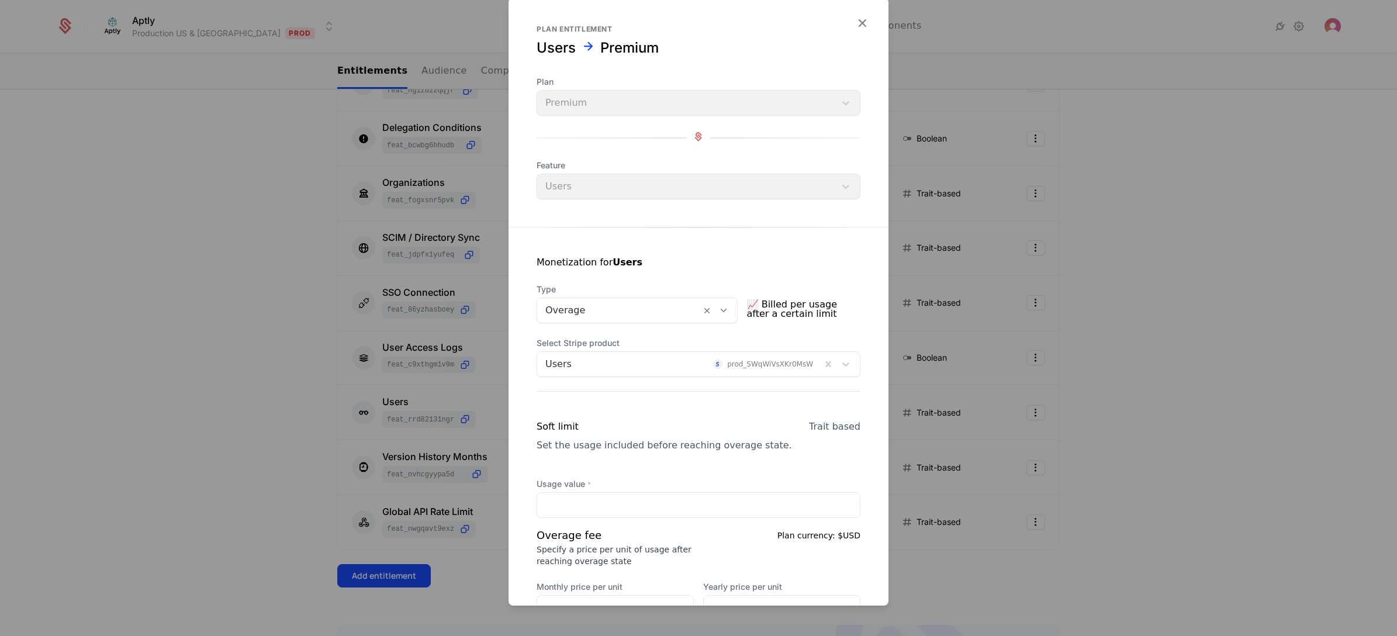
click at [629, 363] on div at bounding box center [679, 364] width 268 height 16
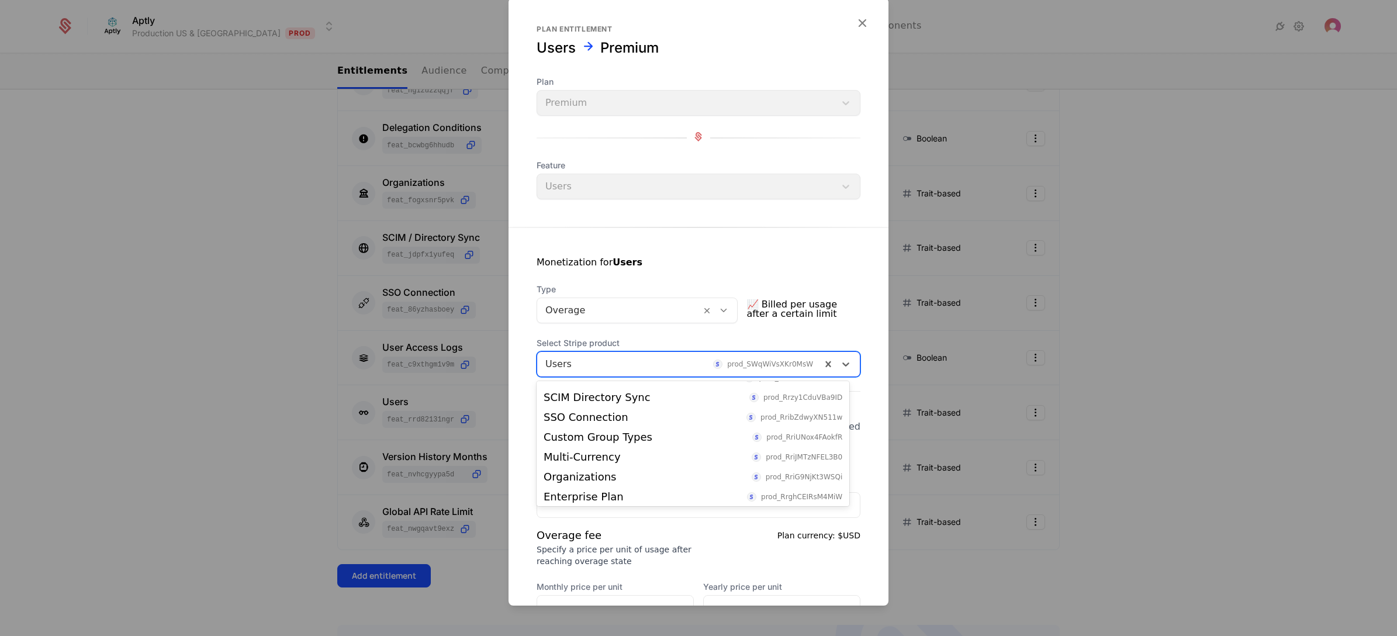
scroll to position [261, 0]
click at [606, 457] on div "Users prod_SWqfGwKUdnh4la" at bounding box center [693, 494] width 299 height 11
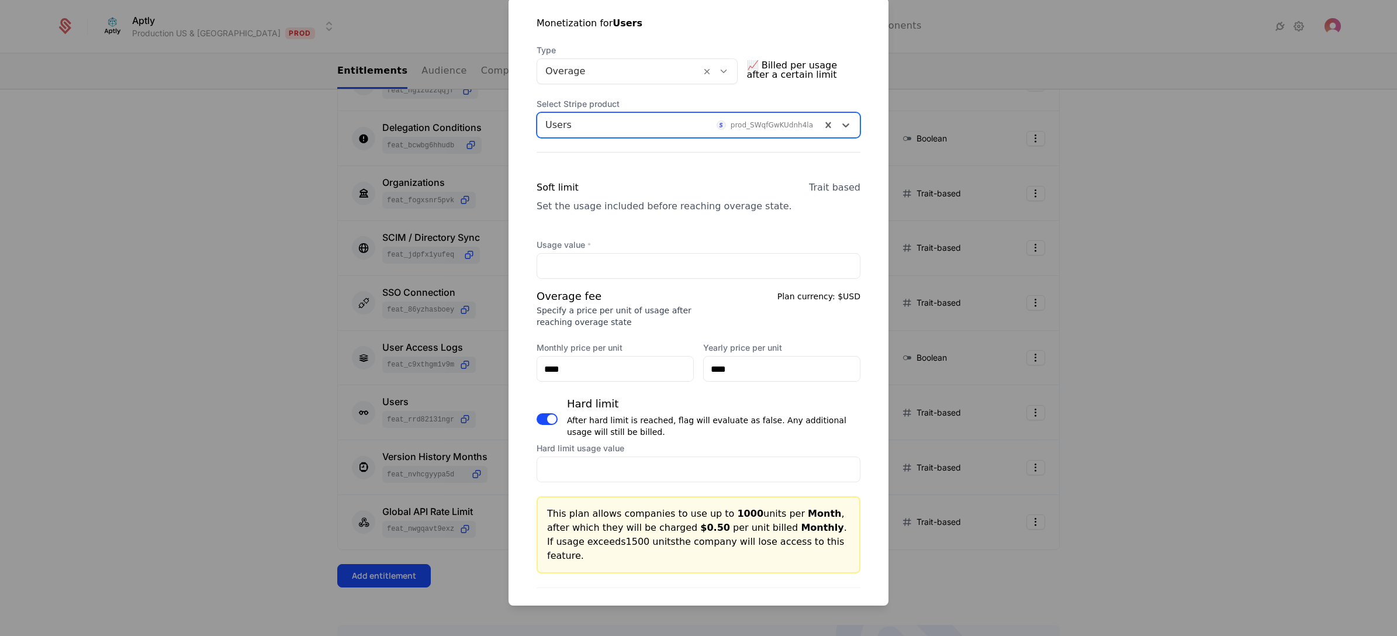
scroll to position [351, 0]
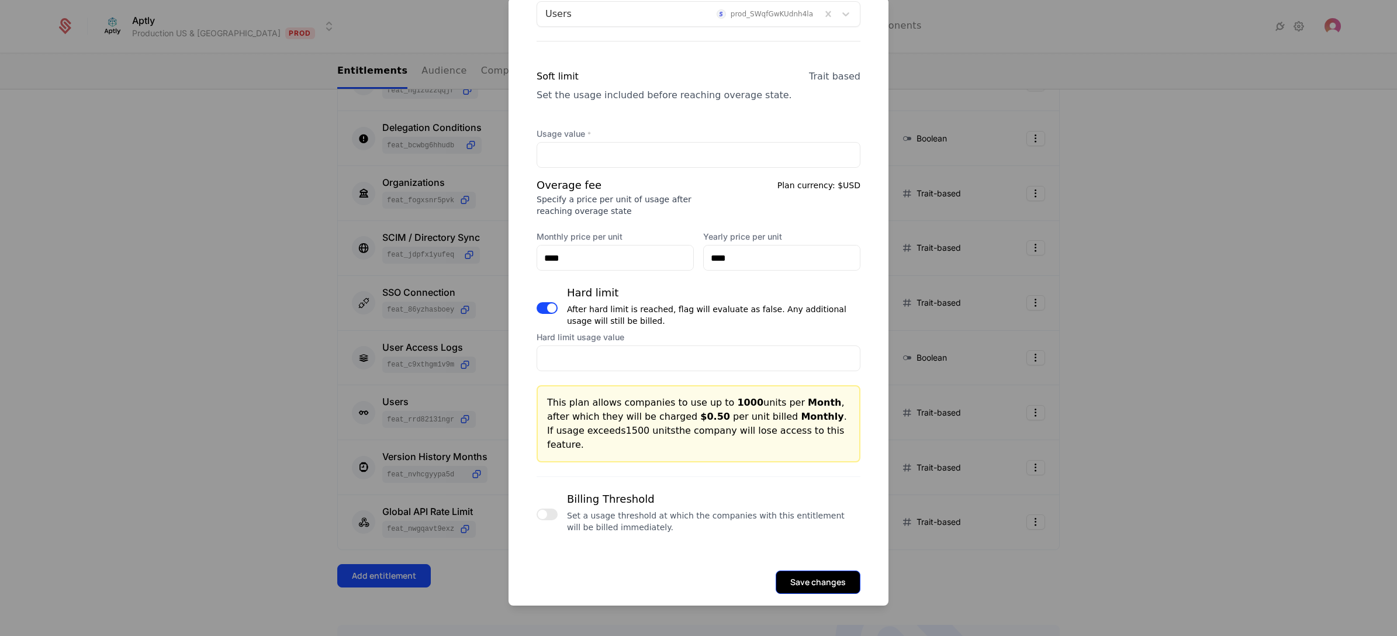
click at [806, 457] on button "Save changes" at bounding box center [818, 582] width 85 height 23
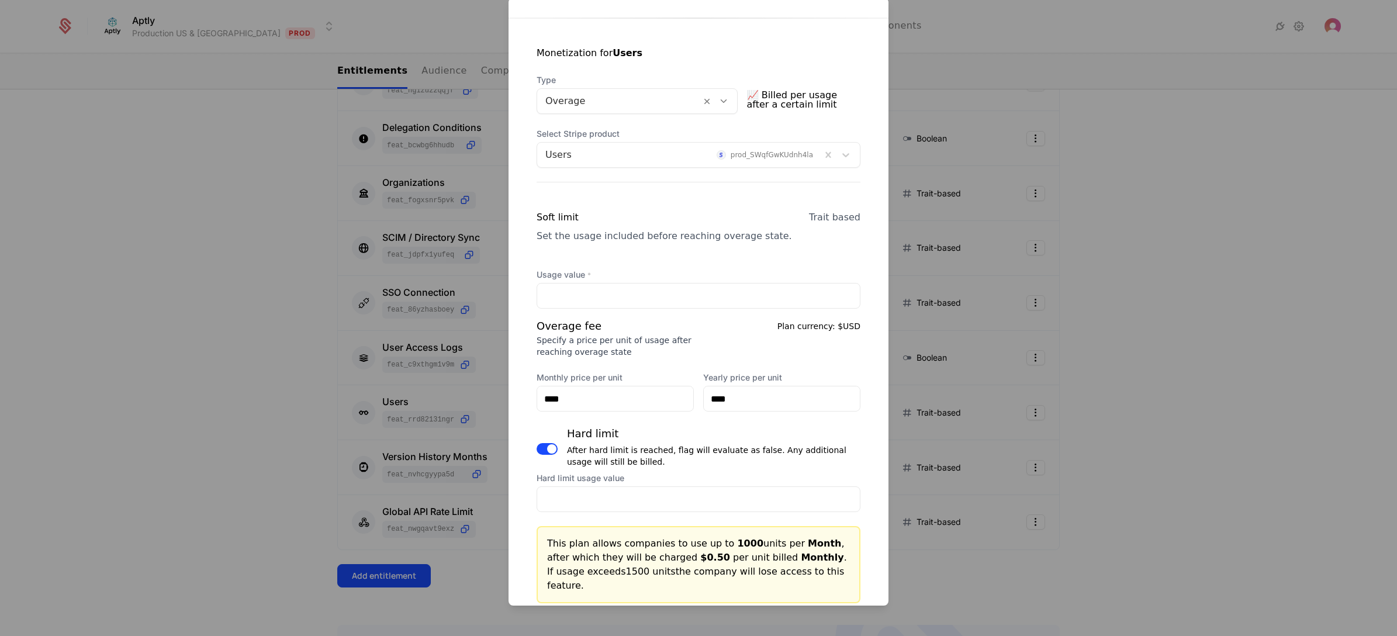
scroll to position [0, 0]
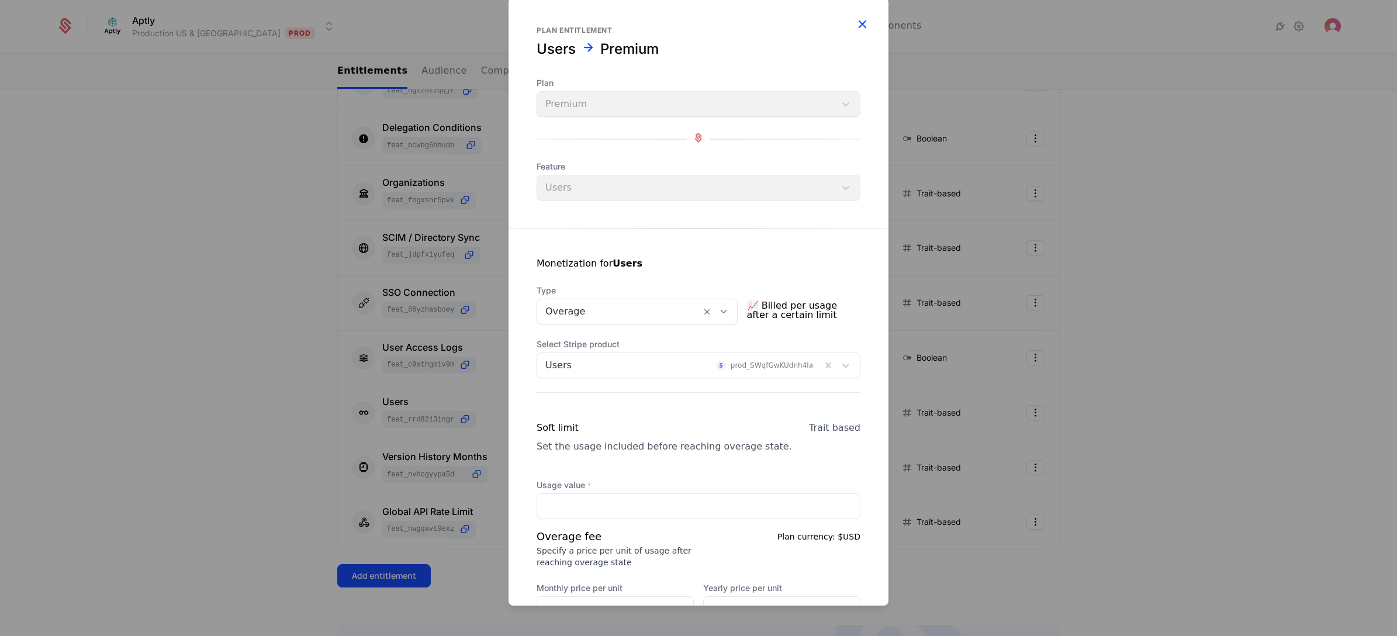
click at [855, 20] on icon "button" at bounding box center [862, 23] width 15 height 15
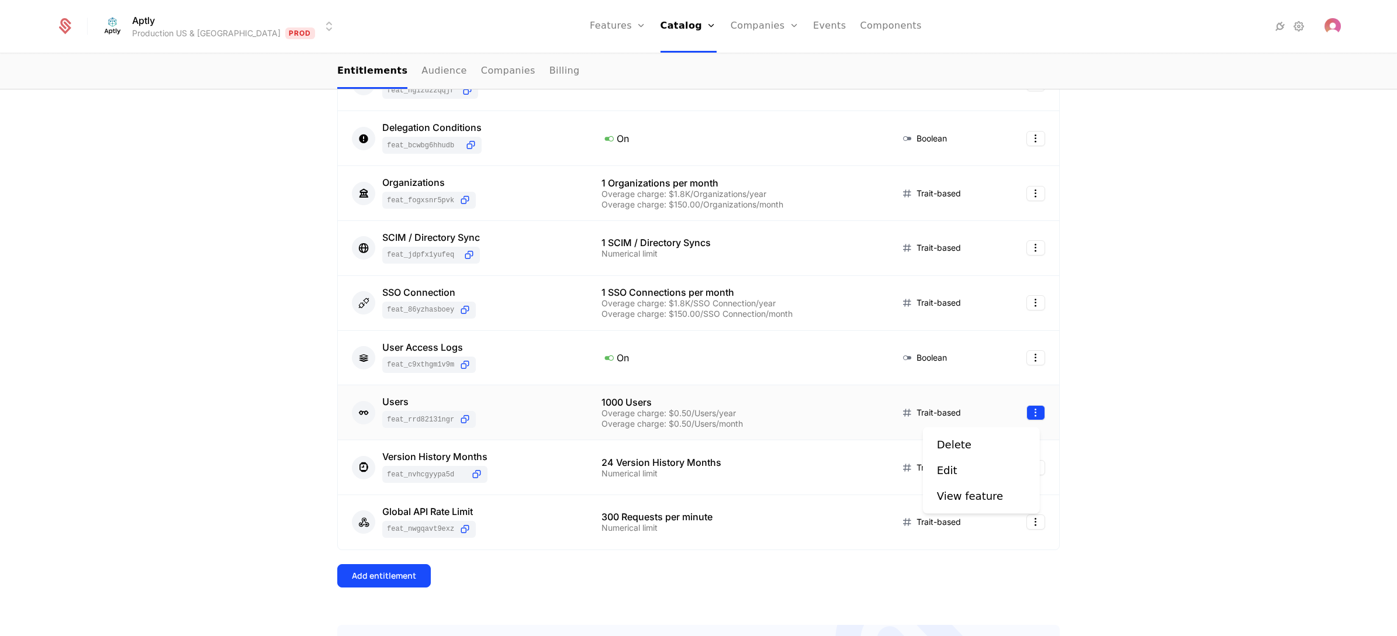
click at [1024, 421] on html "Aptly Production US & EU Prod Features Features Flags Catalog Plans Add Ons Cre…" at bounding box center [698, 318] width 1397 height 636
click at [969, 457] on div "Delete Edit View feature" at bounding box center [981, 471] width 89 height 68
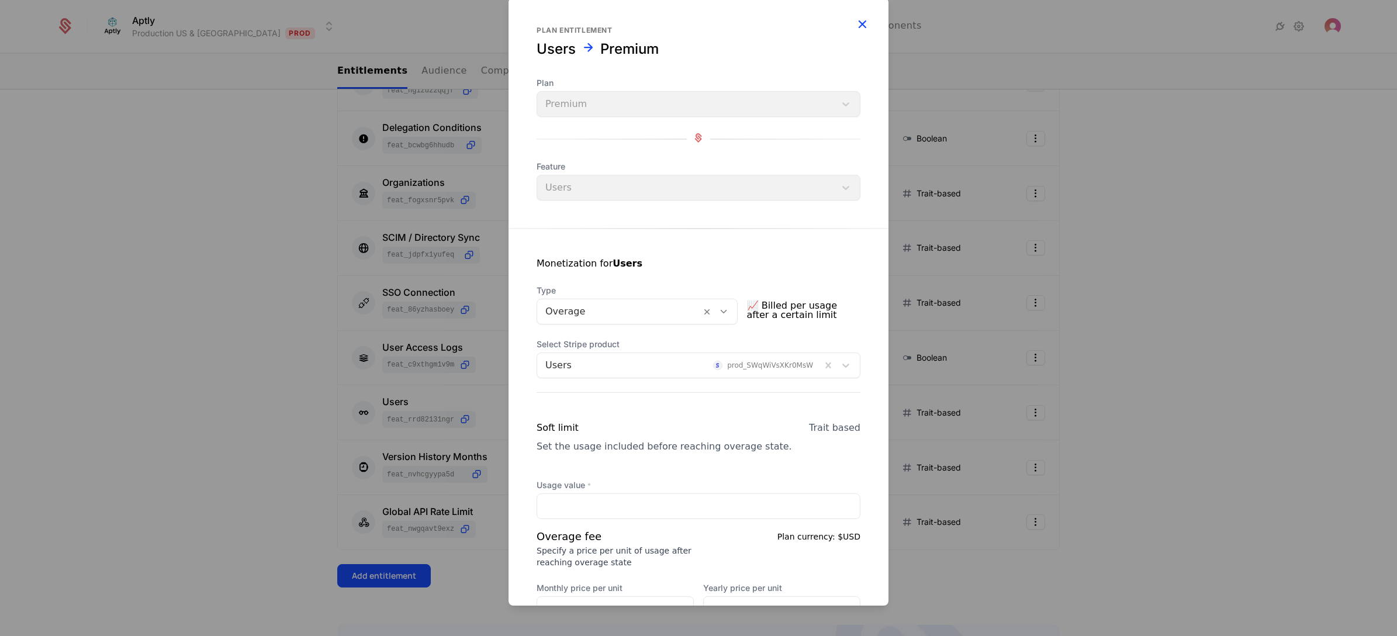
click at [855, 25] on icon "button" at bounding box center [862, 23] width 15 height 15
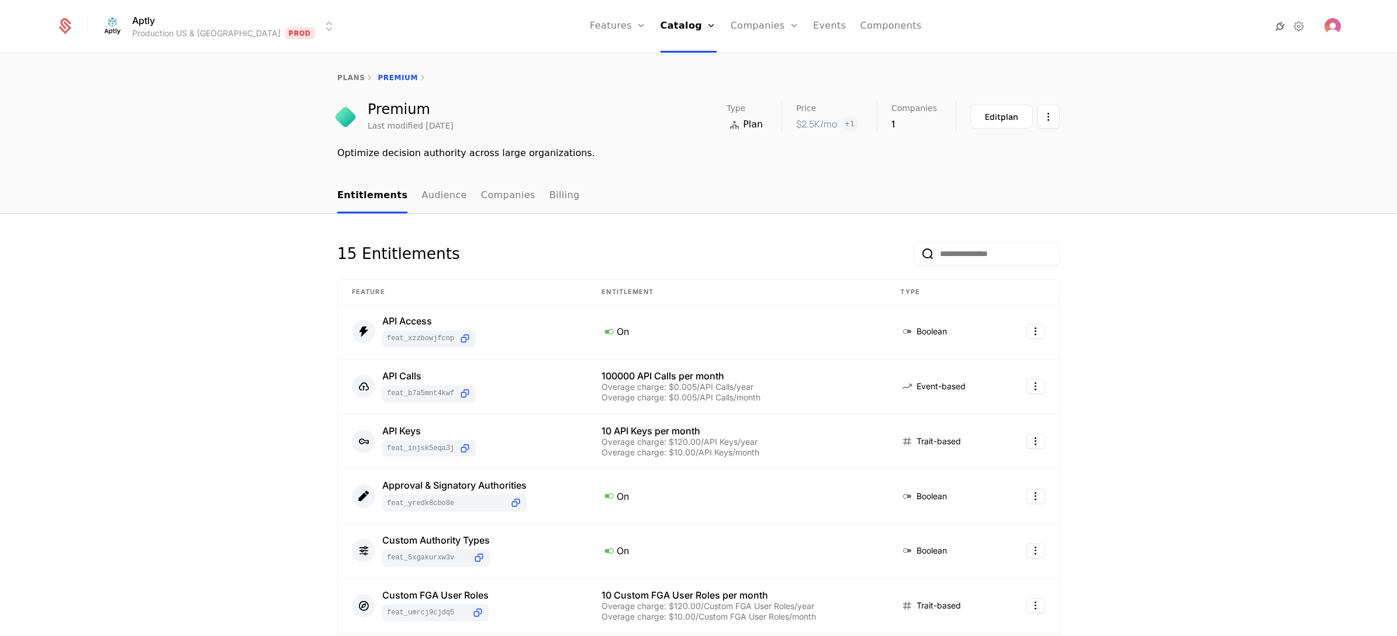
click at [1069, 21] on icon at bounding box center [1280, 26] width 14 height 14
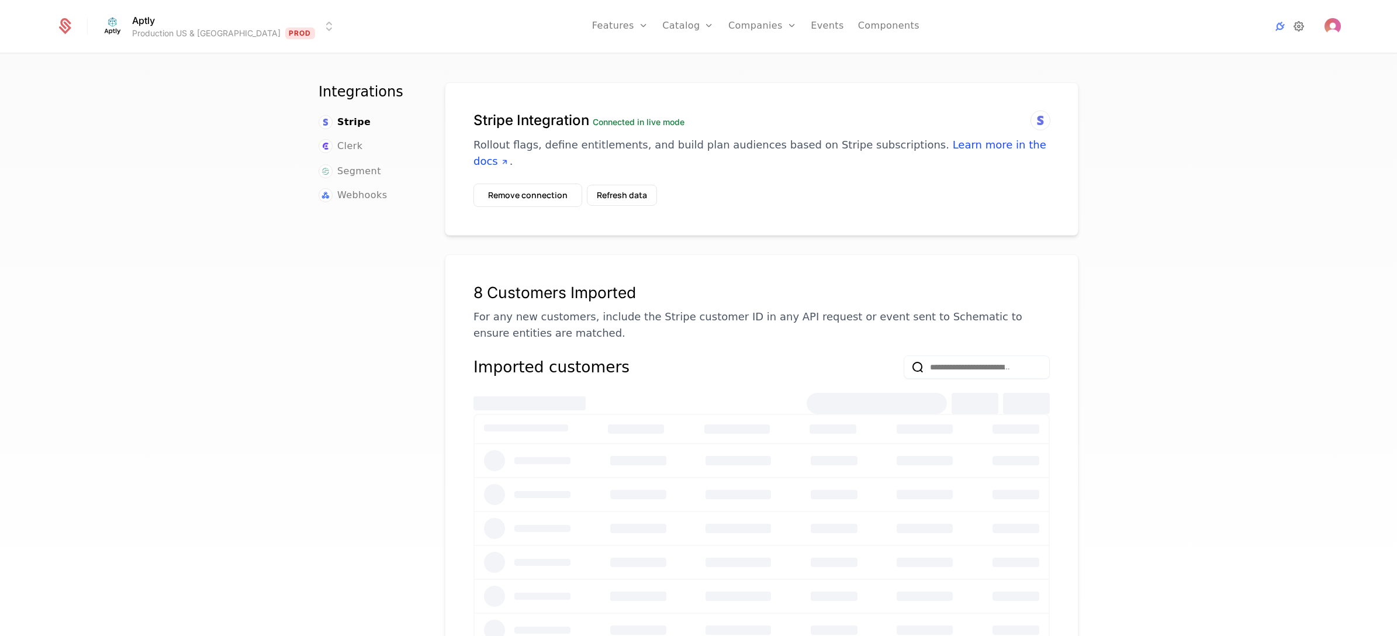
click at [1069, 29] on icon at bounding box center [1299, 26] width 14 height 14
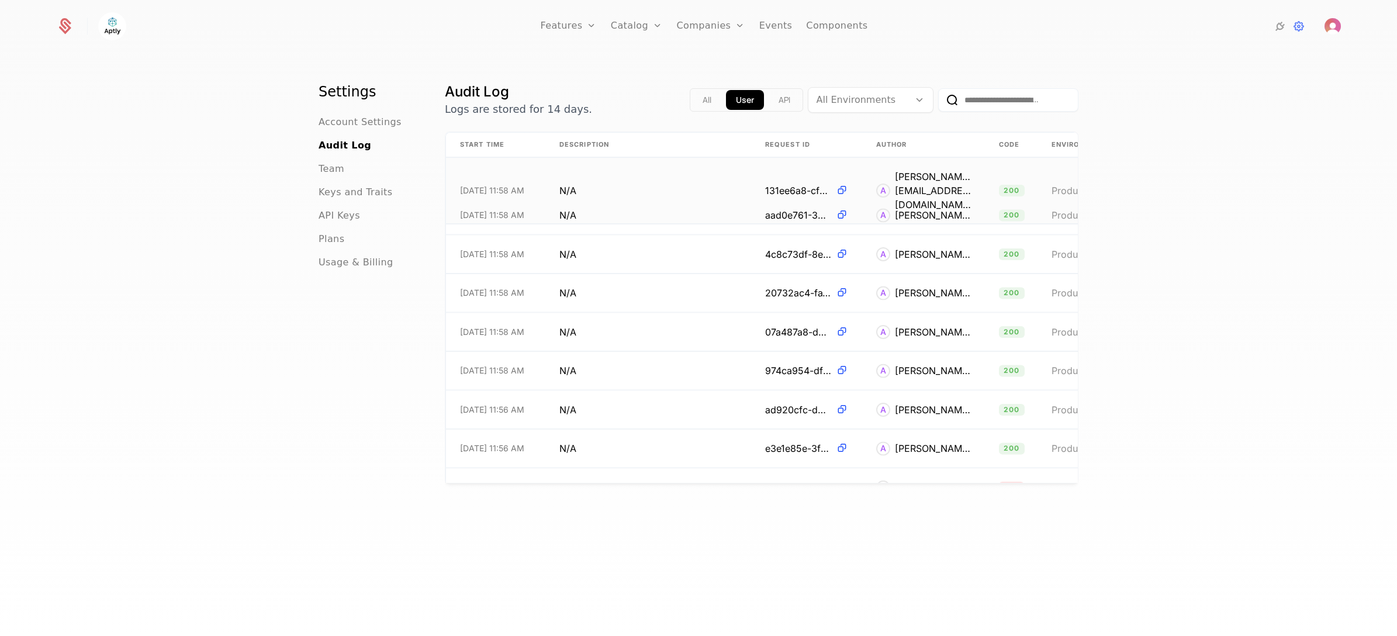
click at [915, 176] on div "[PERSON_NAME][EMAIL_ADDRESS][DOMAIN_NAME]" at bounding box center [933, 191] width 76 height 42
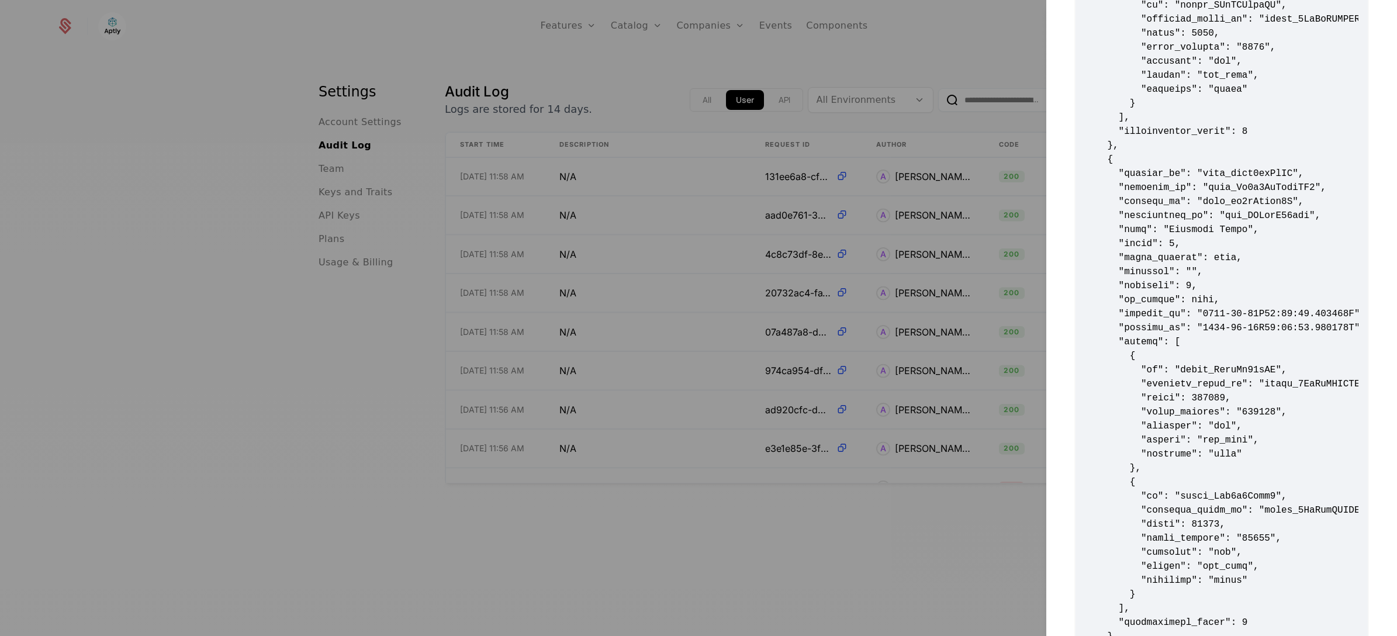
scroll to position [3244, 0]
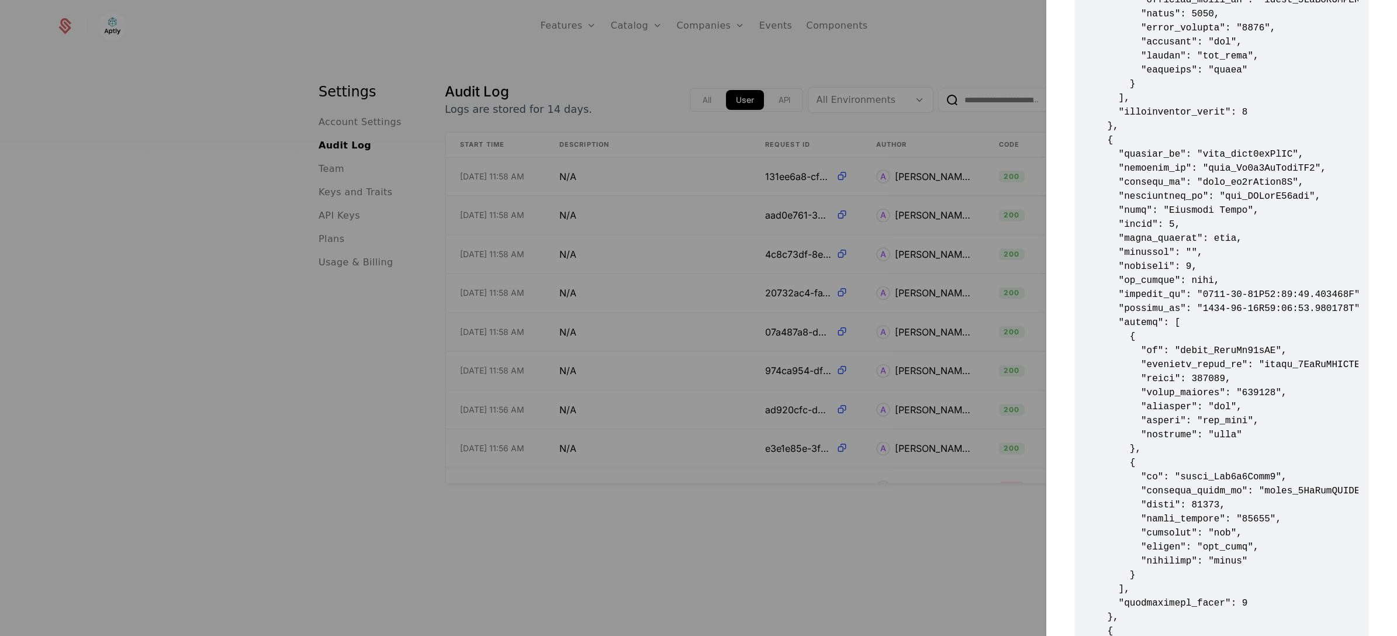
click at [697, 212] on div at bounding box center [698, 318] width 1397 height 636
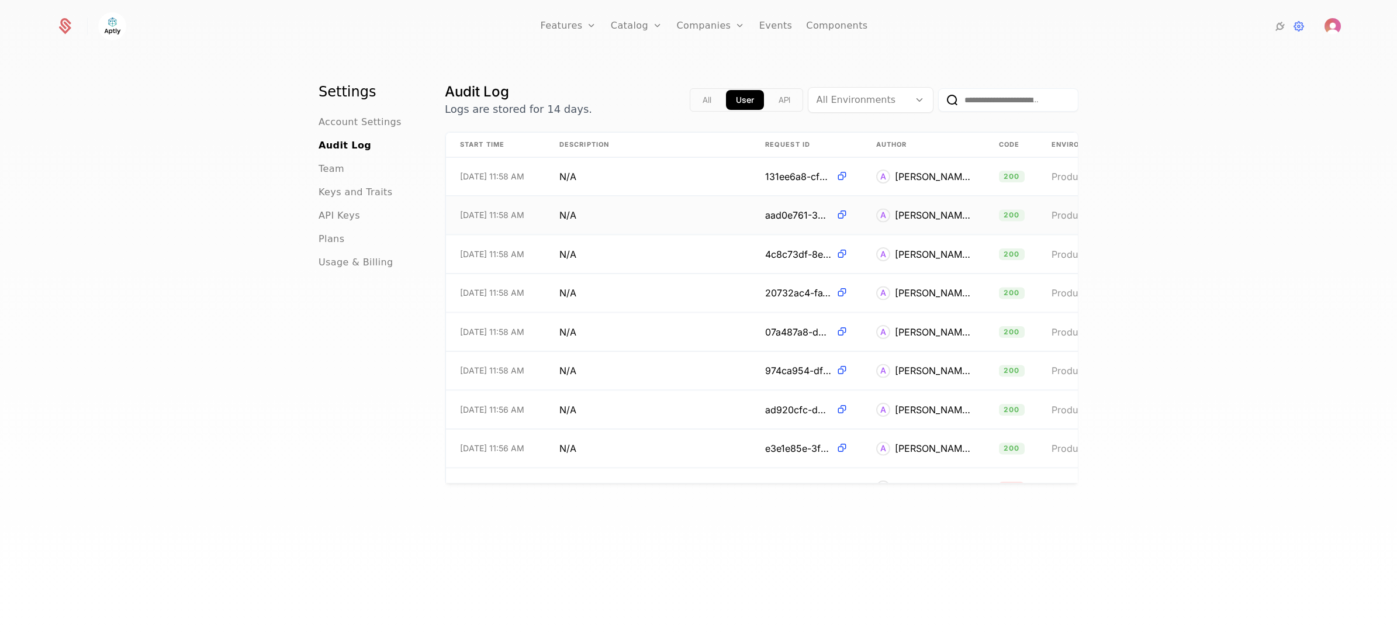
click at [694, 215] on td "N/A" at bounding box center [648, 215] width 206 height 38
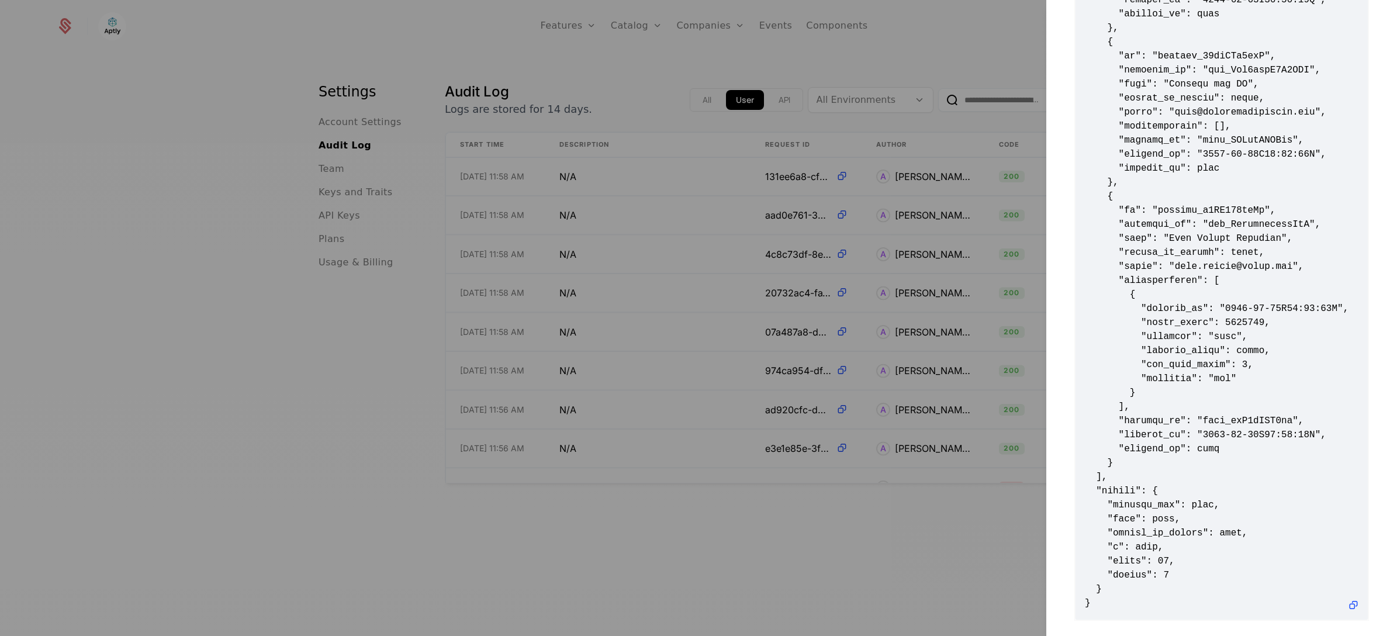
scroll to position [1407, 0]
click at [640, 256] on div at bounding box center [698, 318] width 1397 height 636
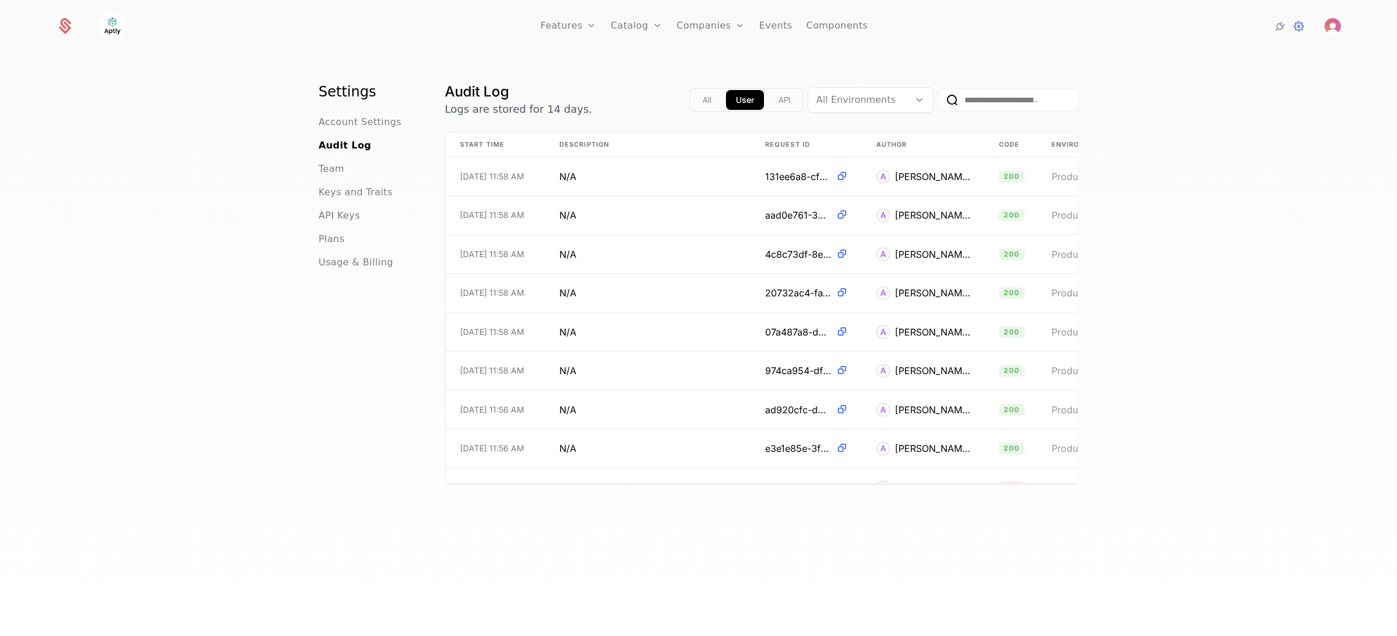
click at [640, 256] on td "N/A" at bounding box center [648, 254] width 206 height 38
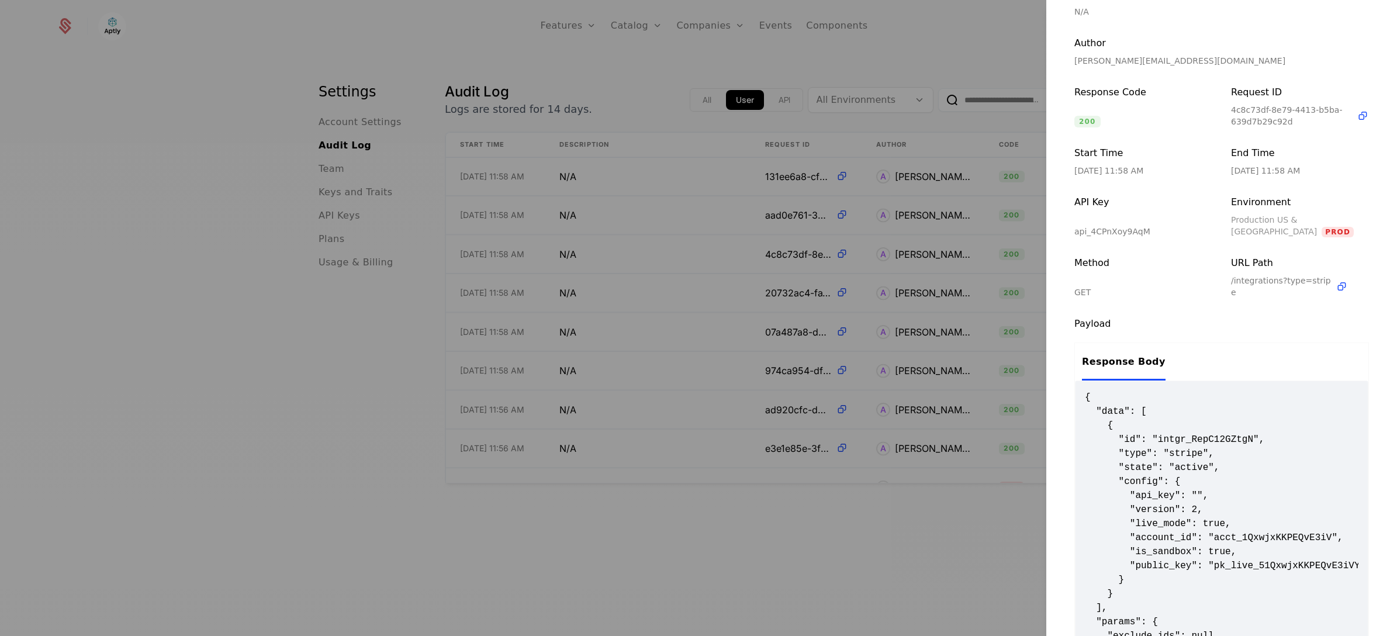
scroll to position [229, 0]
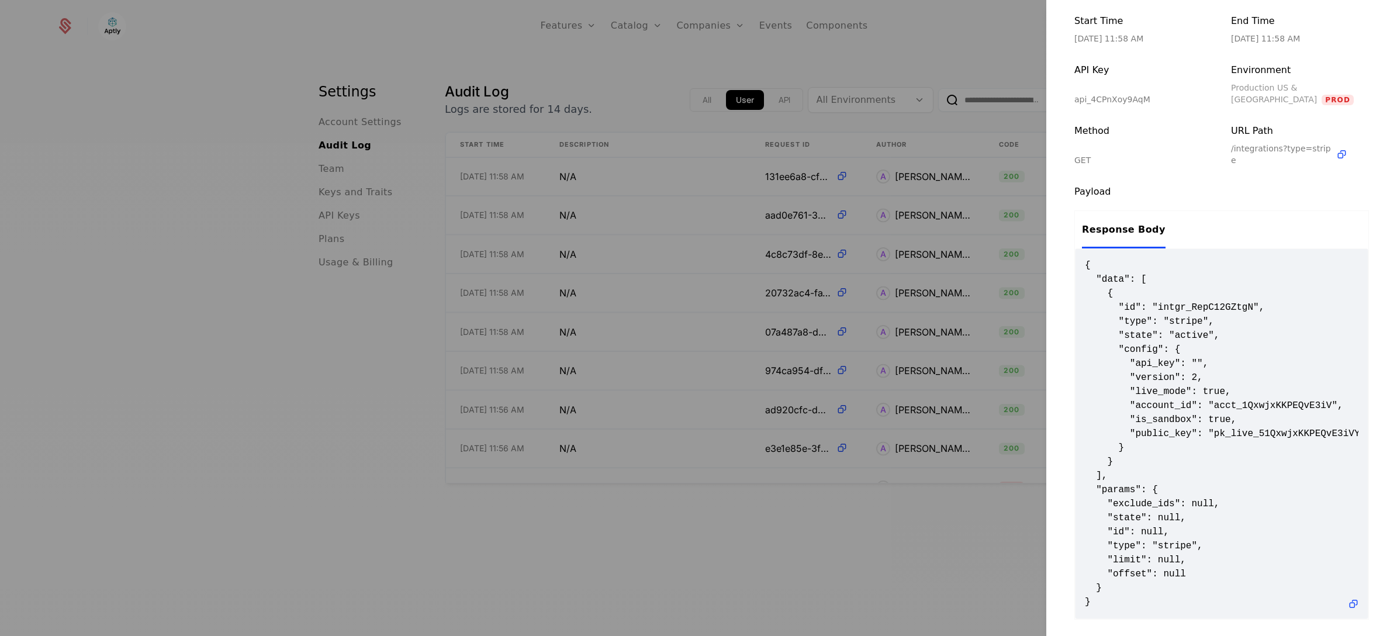
click at [680, 282] on div at bounding box center [698, 318] width 1397 height 636
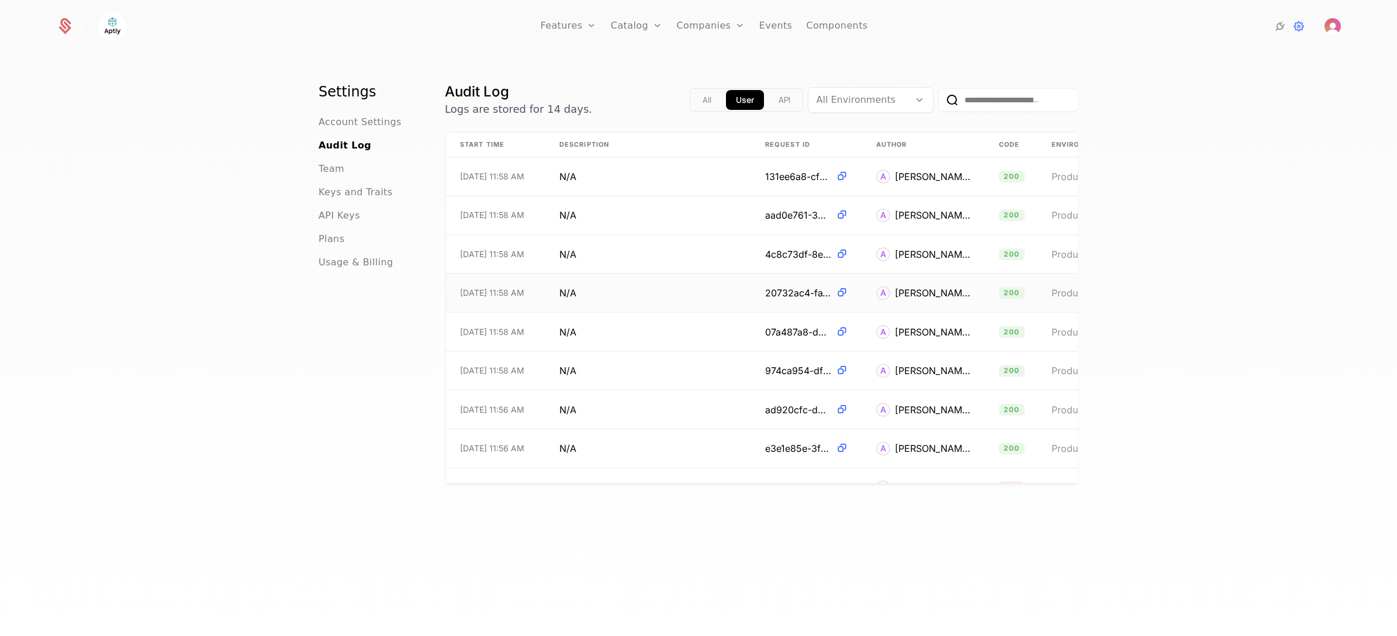
click at [672, 307] on td "N/A" at bounding box center [648, 293] width 206 height 38
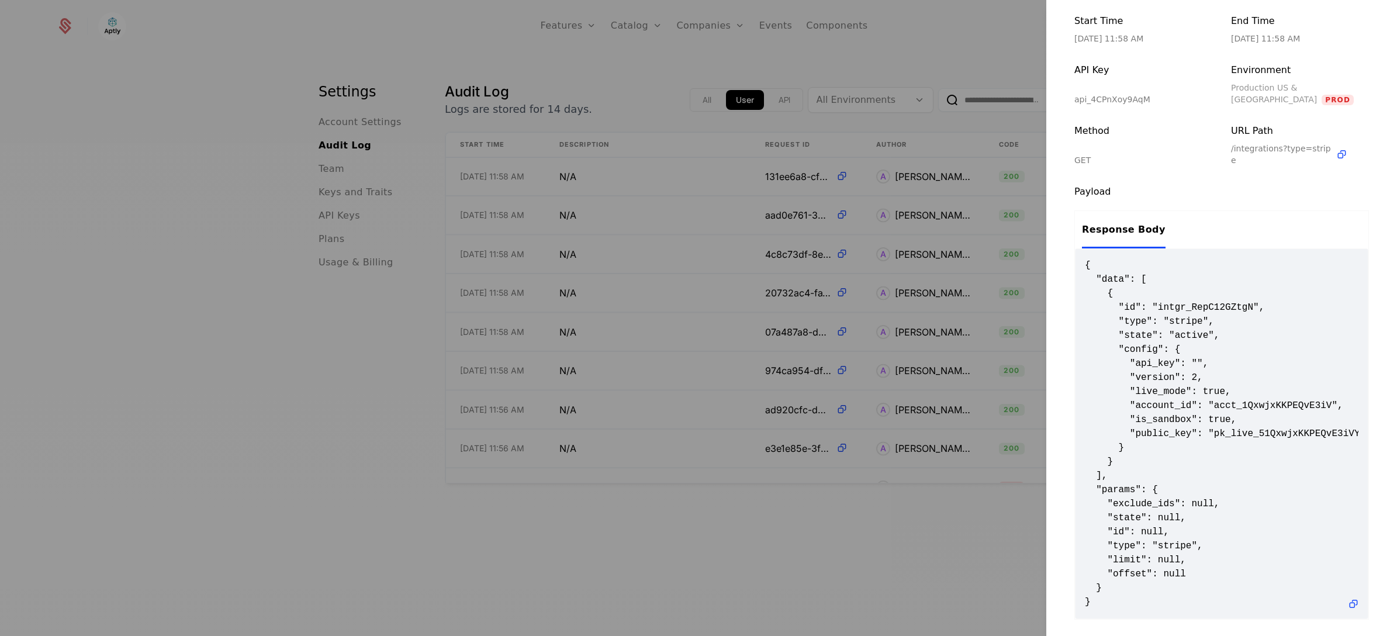
click at [703, 309] on div at bounding box center [698, 318] width 1397 height 636
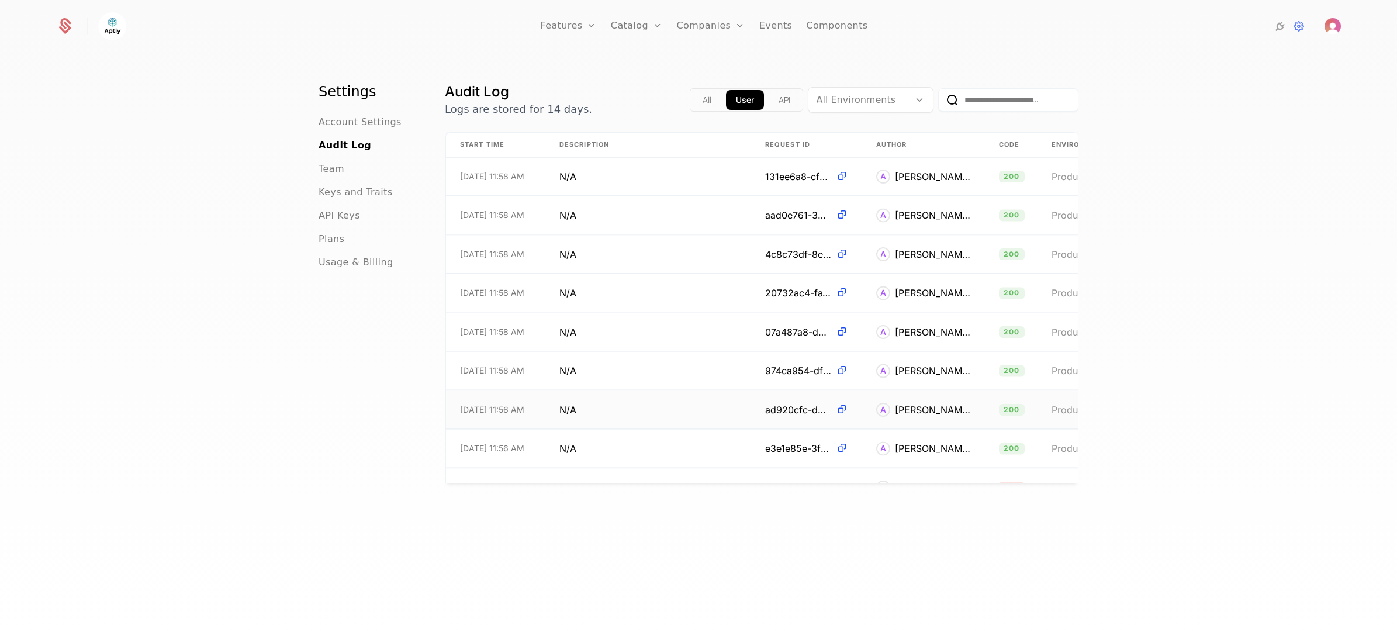
click at [655, 405] on td "N/A" at bounding box center [648, 410] width 206 height 38
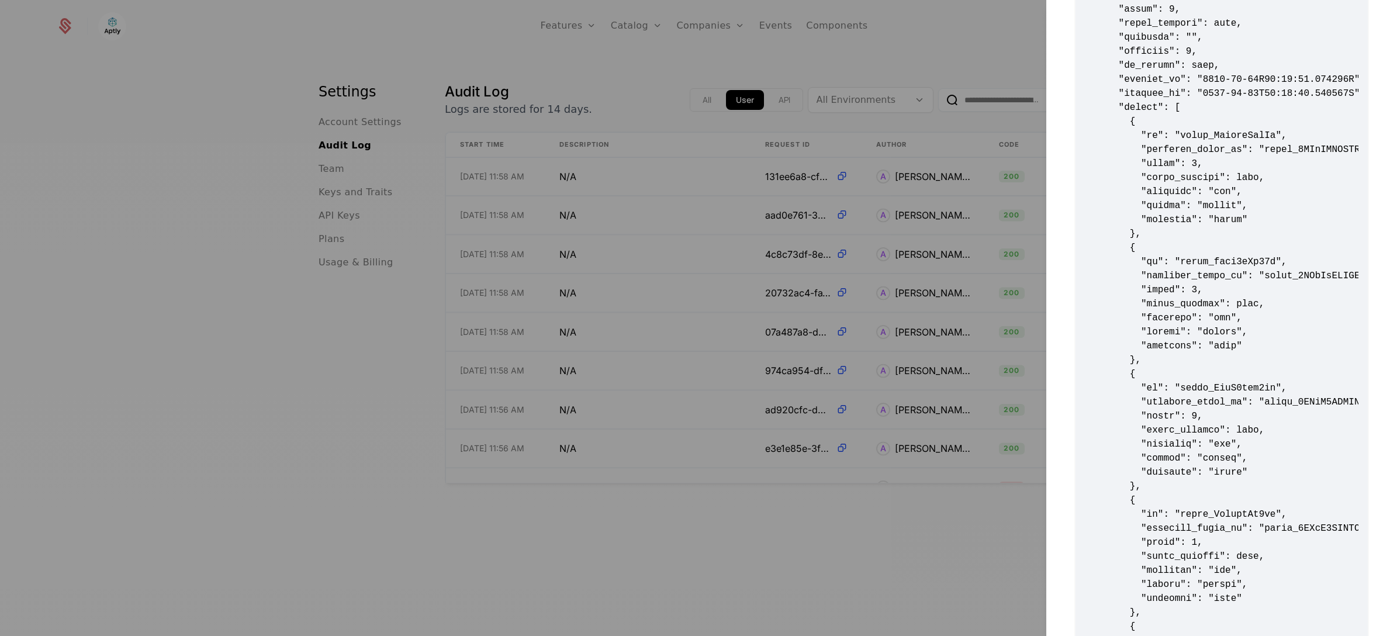
scroll to position [1403, 0]
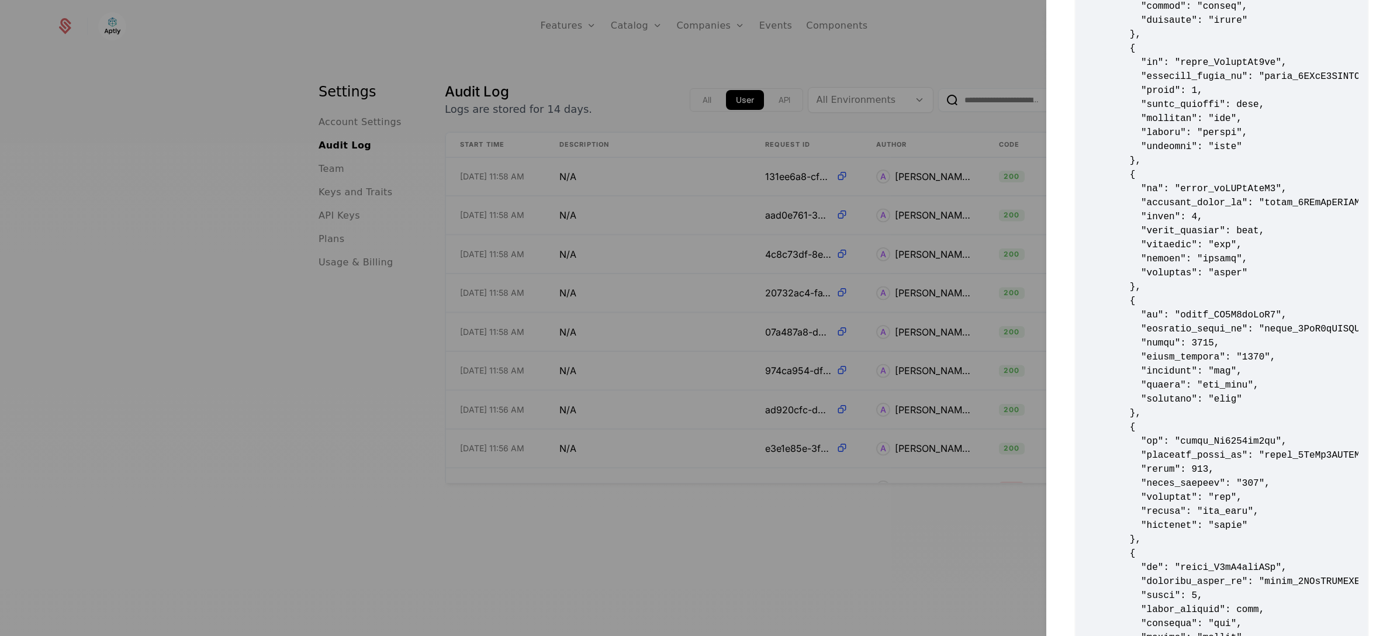
click at [671, 368] on div at bounding box center [698, 318] width 1397 height 636
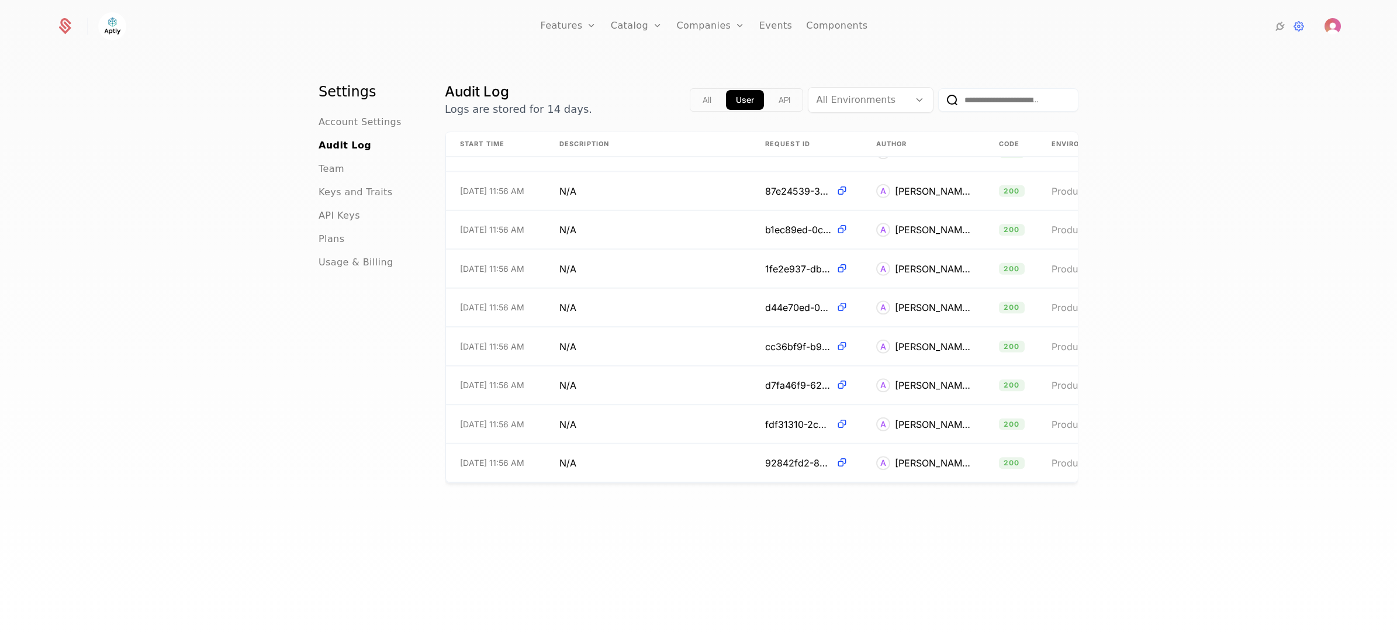
scroll to position [463, 0]
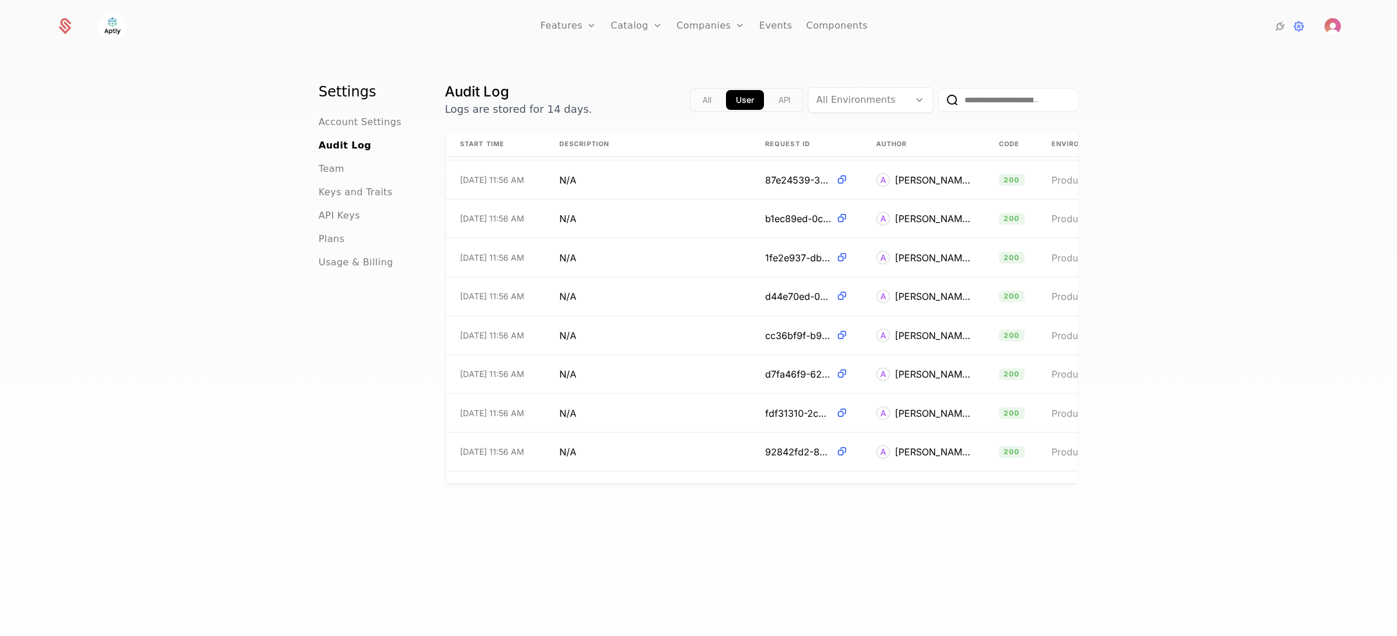
click at [664, 381] on td "N/A" at bounding box center [648, 374] width 206 height 38
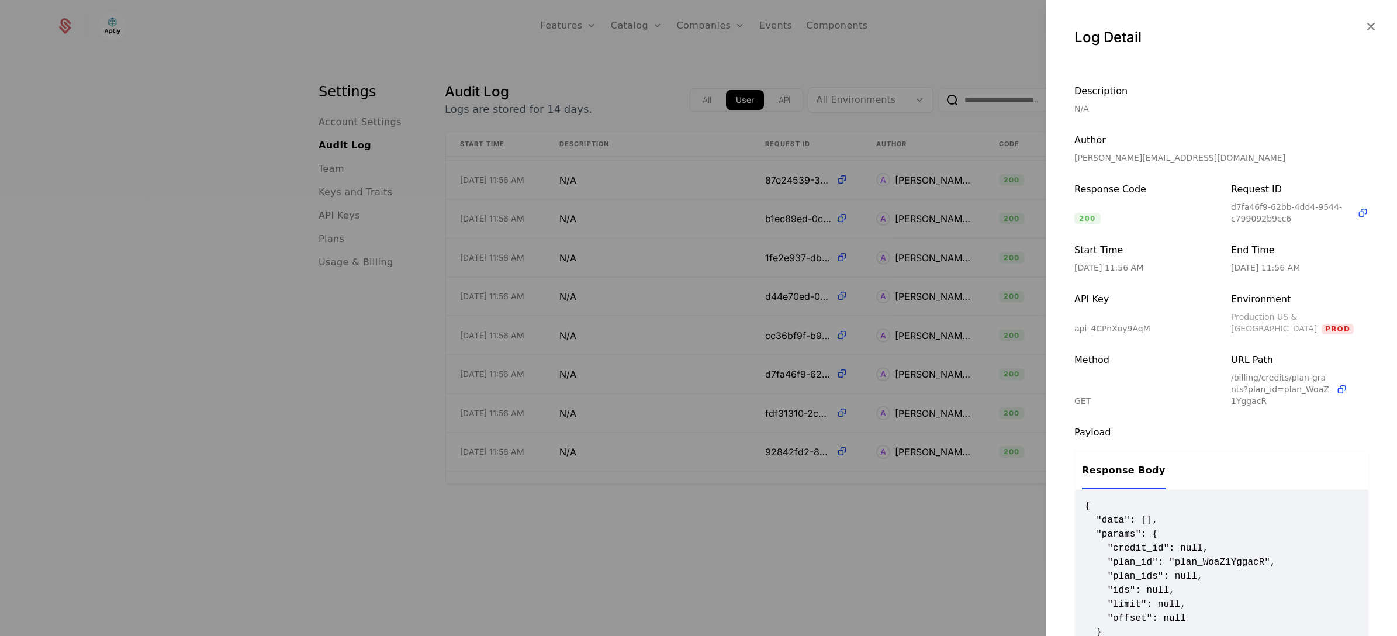
scroll to position [44, 0]
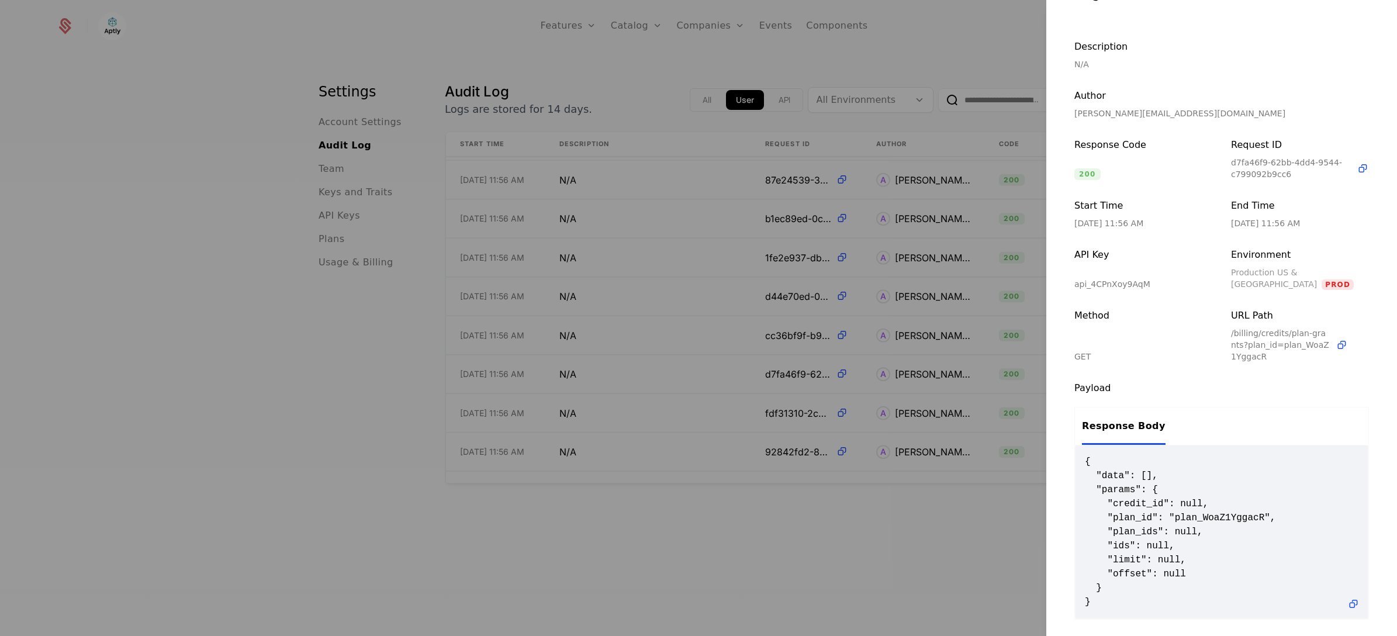
click at [796, 43] on div at bounding box center [698, 318] width 1397 height 636
